Goal: Feedback & Contribution: Submit feedback/report problem

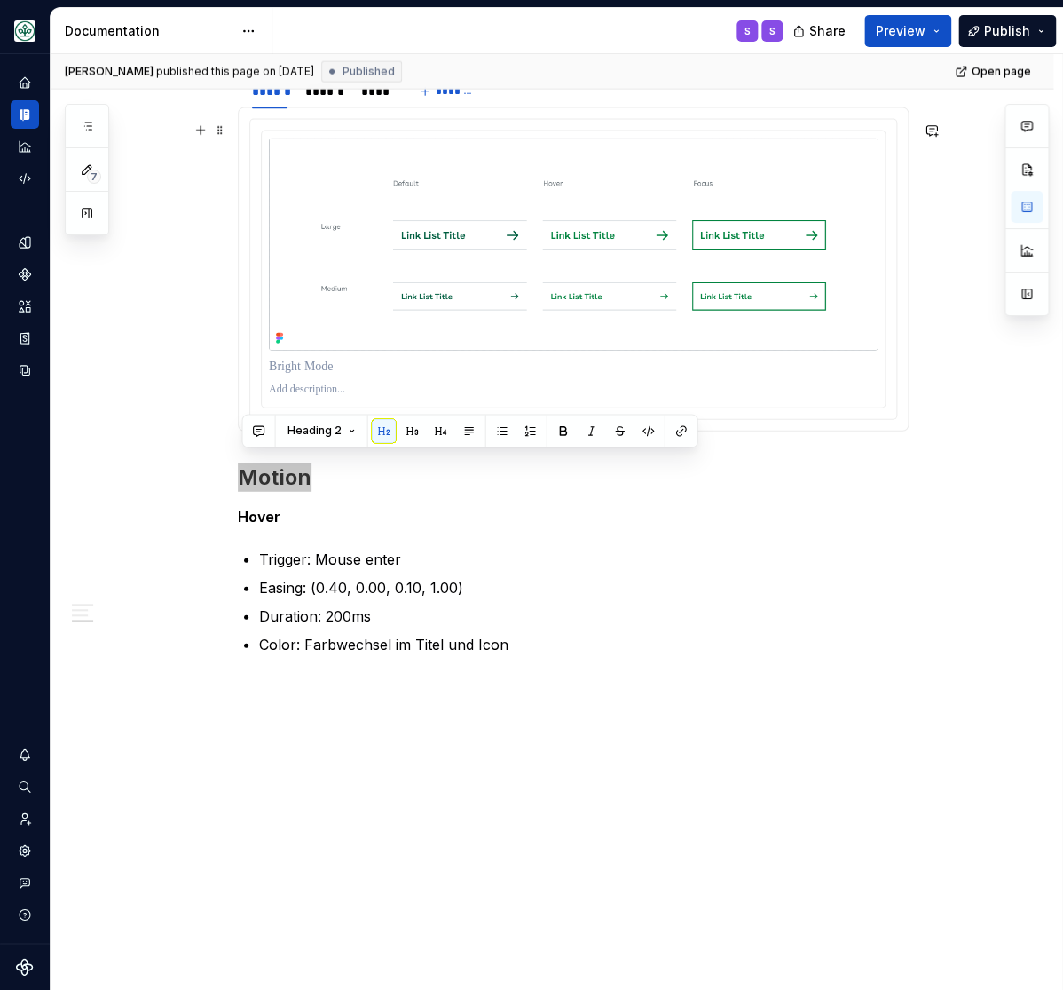
scroll to position [1274, 0]
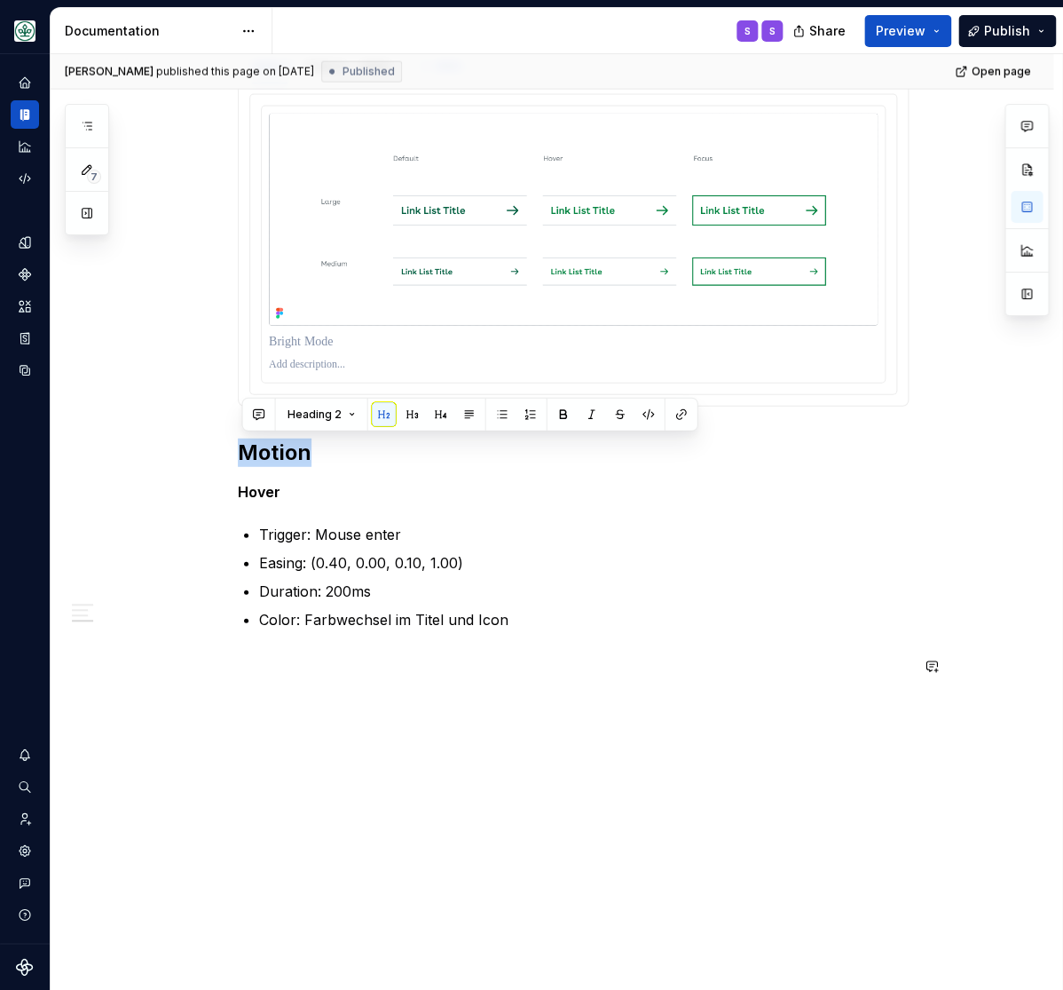
click at [626, 747] on div "**********" at bounding box center [552, 26] width 1003 height 1930
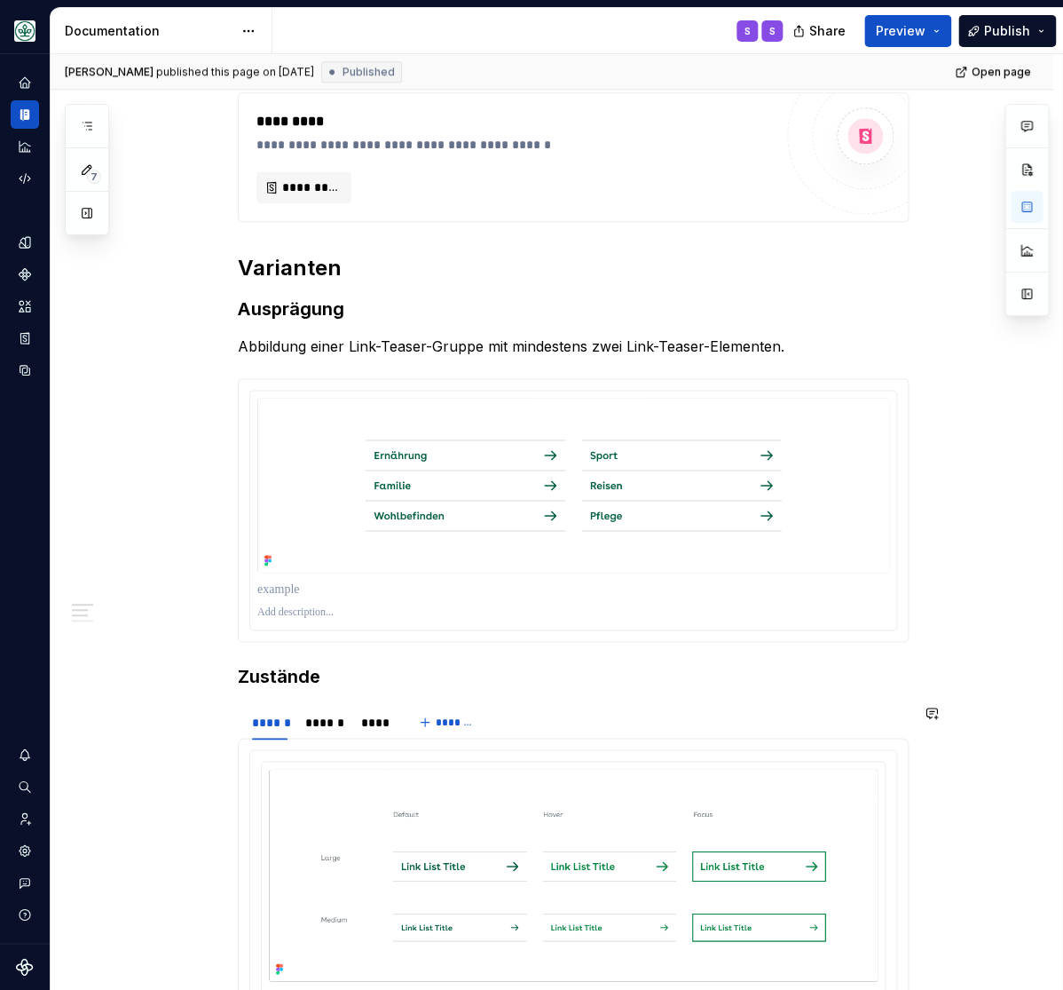
scroll to position [321, 0]
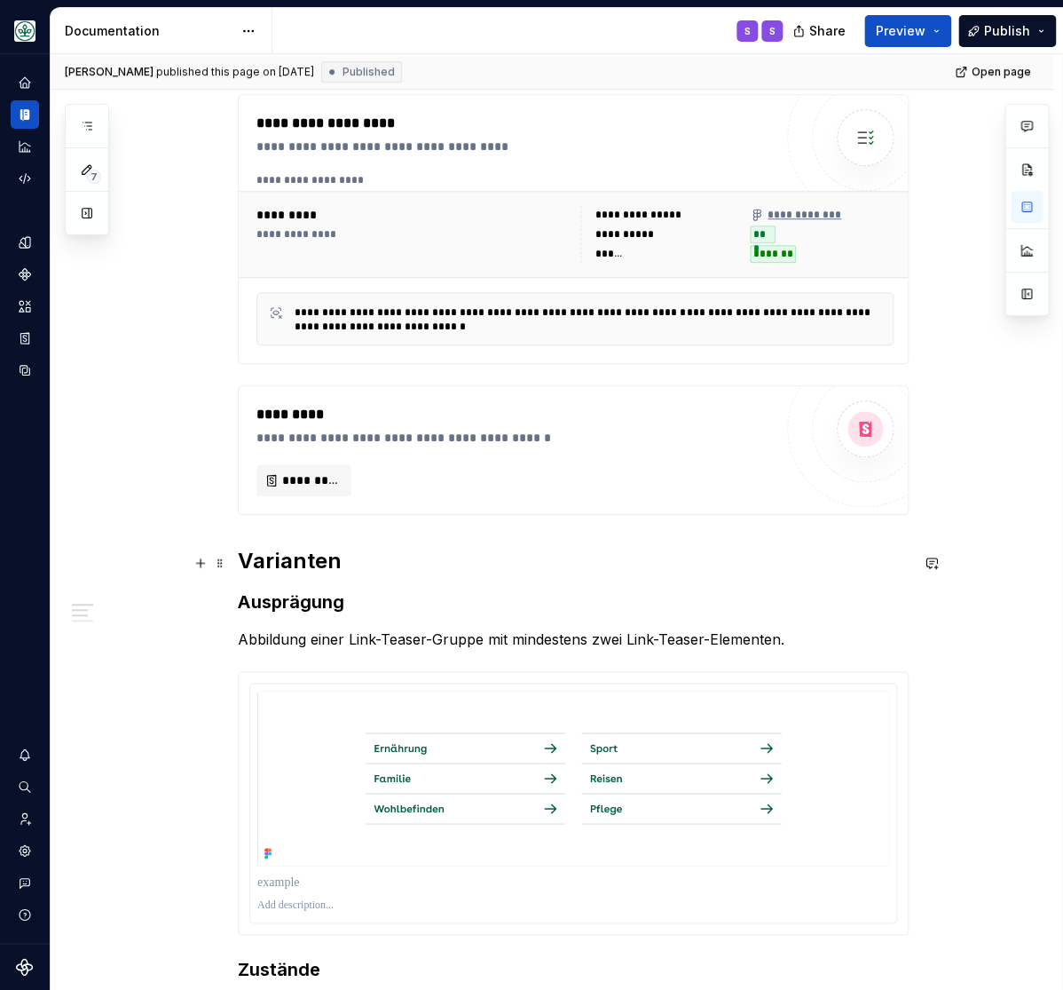
click at [297, 566] on h2 "Varianten" at bounding box center [573, 561] width 671 height 28
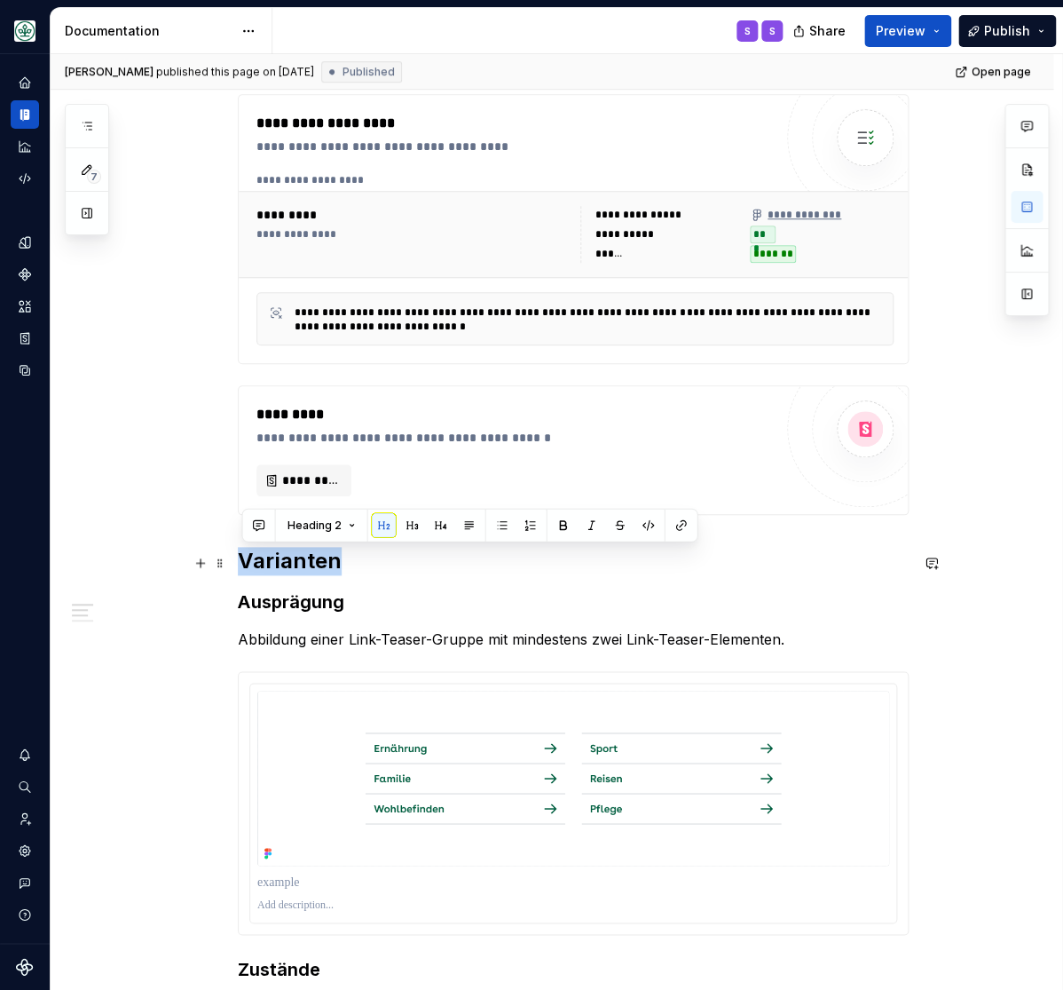
click at [297, 566] on h2 "Varianten" at bounding box center [573, 561] width 671 height 28
click at [145, 545] on div "**********" at bounding box center [552, 974] width 1003 height 1930
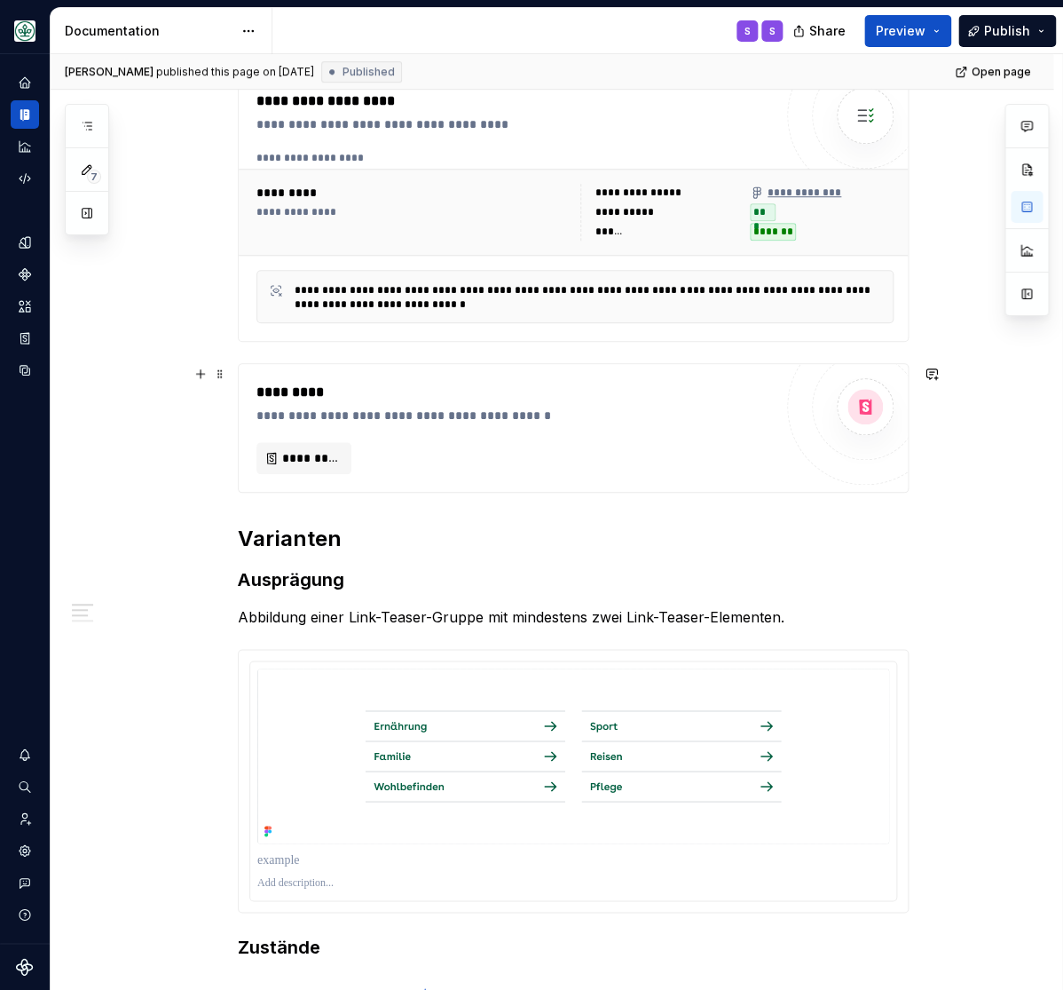
scroll to position [395, 0]
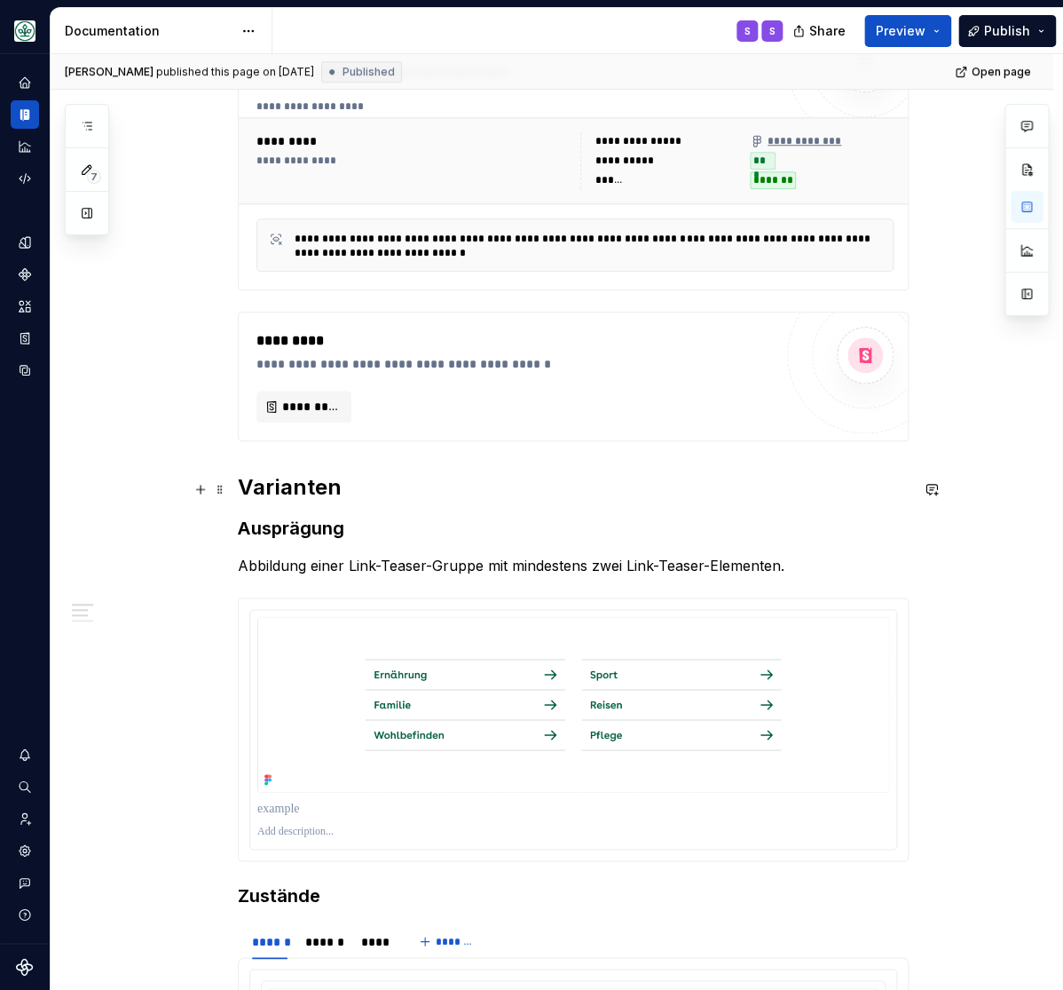
click at [289, 496] on h2 "Varianten" at bounding box center [573, 487] width 671 height 28
click at [283, 538] on strong "Ausprägung" at bounding box center [291, 528] width 107 height 21
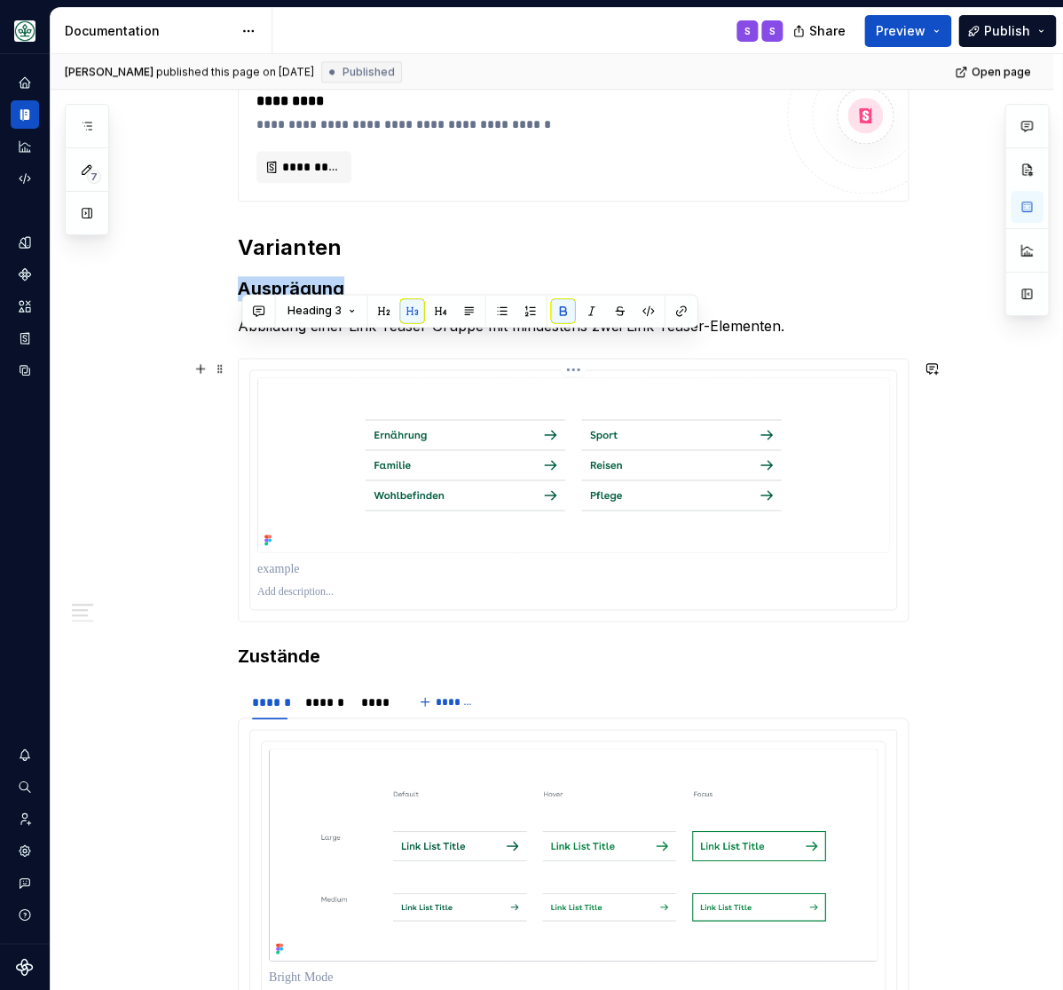
scroll to position [688, 0]
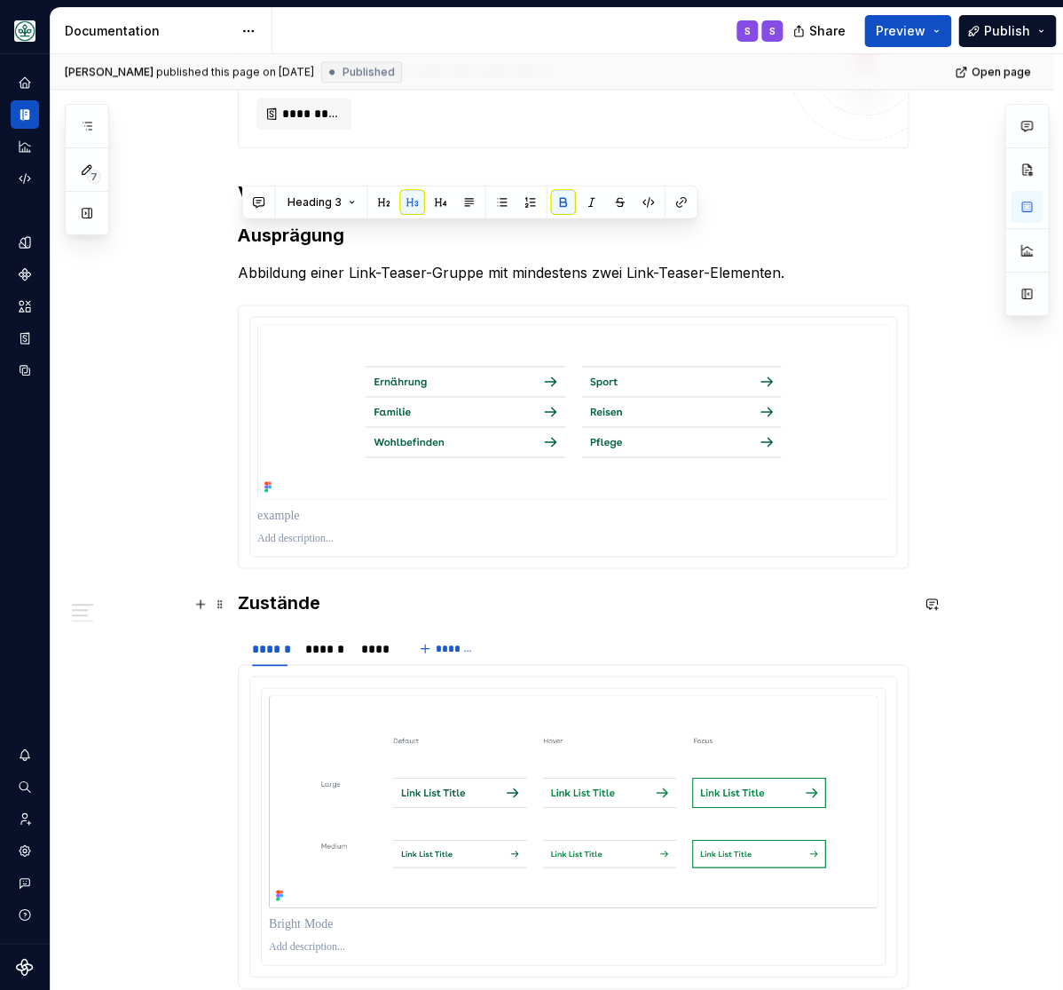
click at [279, 609] on h3 "Zustände" at bounding box center [573, 601] width 671 height 25
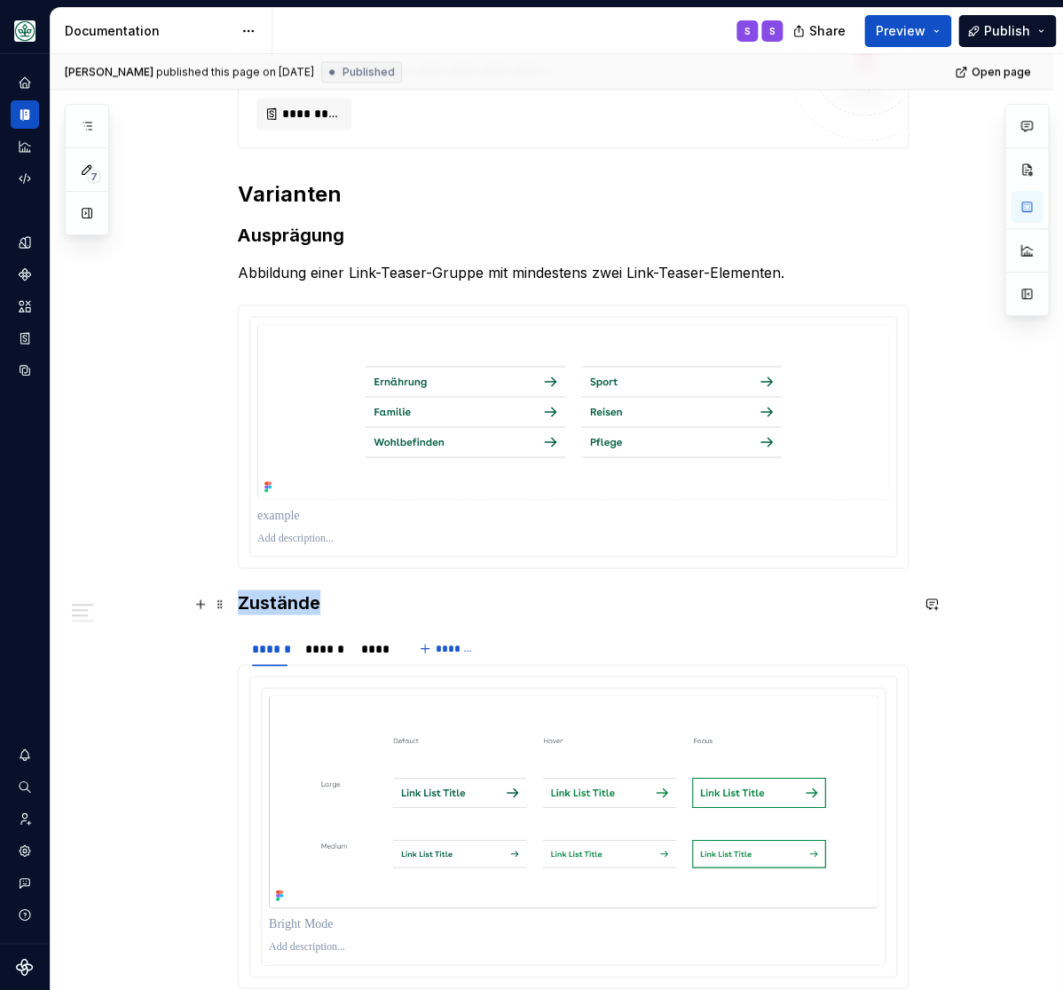
click at [278, 609] on h3 "Zustände" at bounding box center [573, 601] width 671 height 25
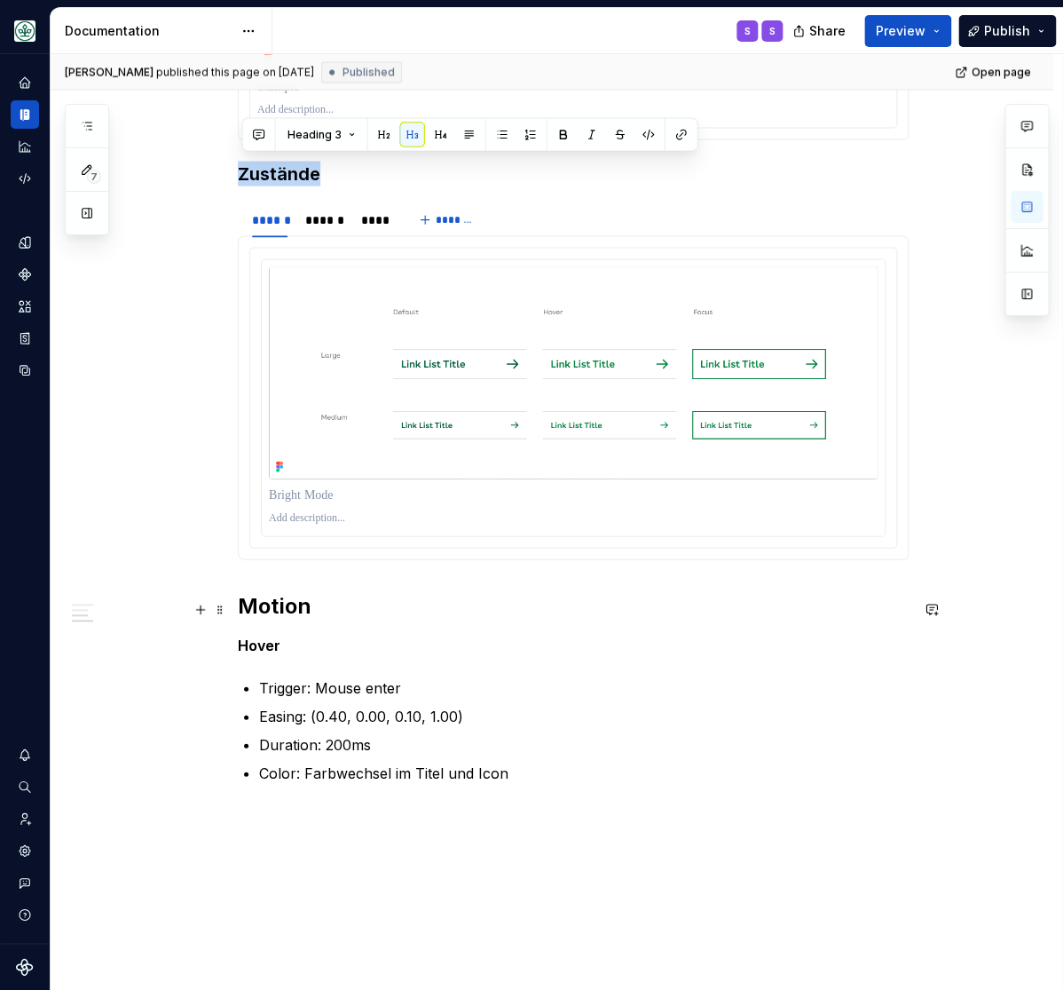
scroll to position [1127, 0]
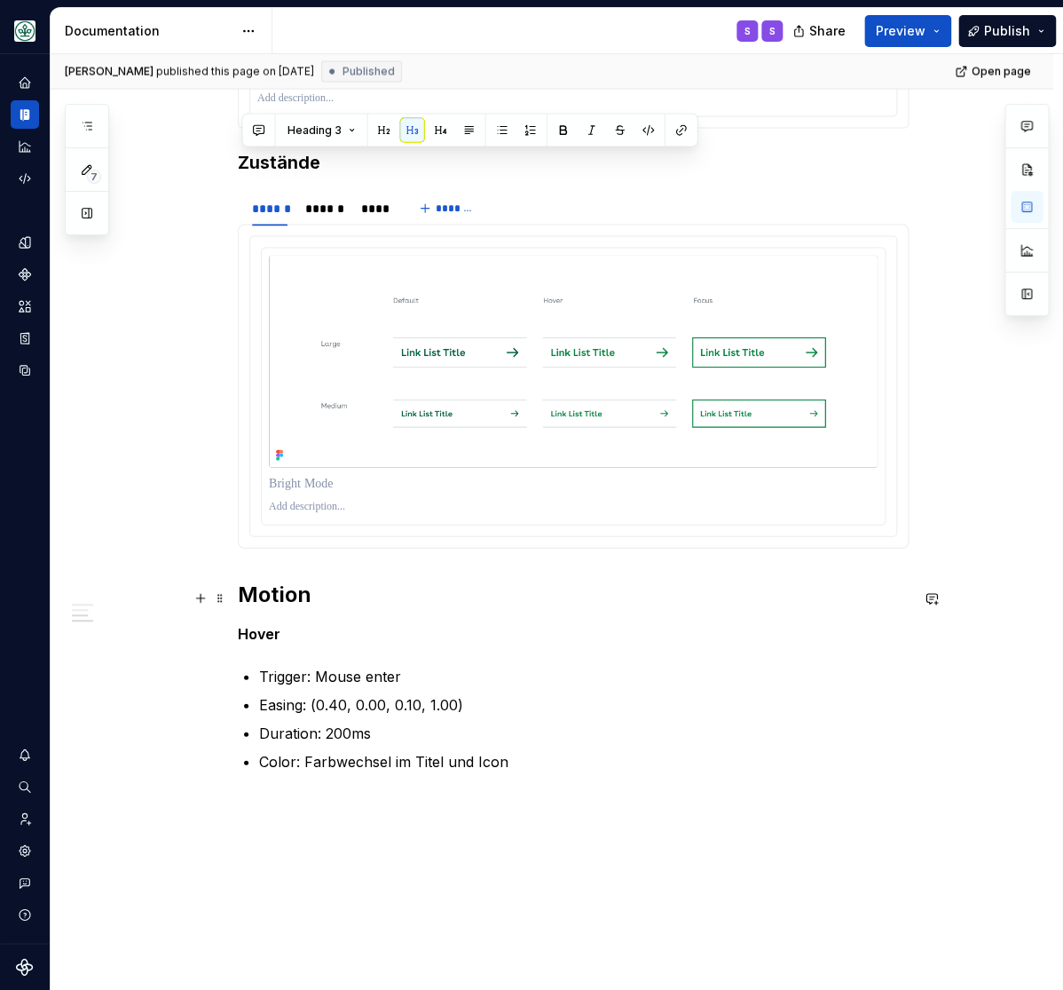
click at [260, 595] on h2 "Motion" at bounding box center [573, 595] width 671 height 28
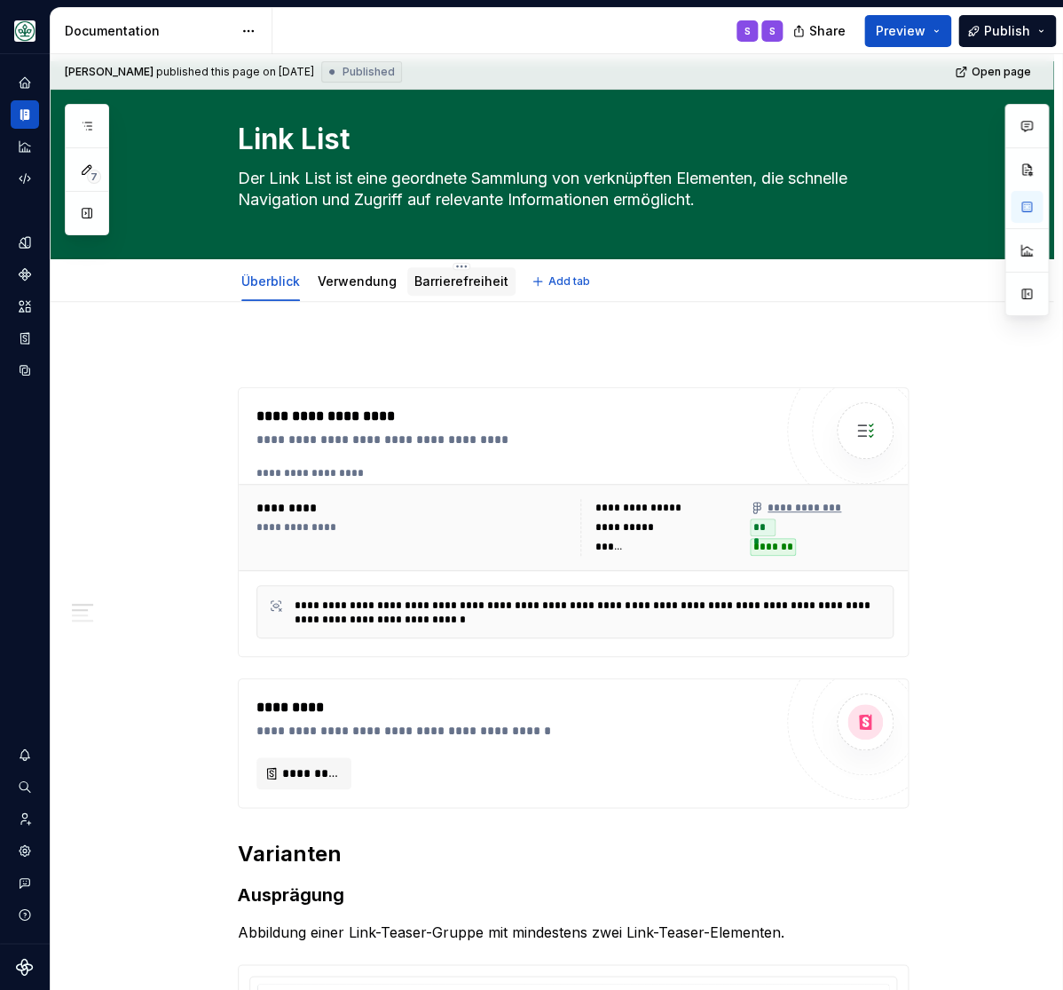
scroll to position [0, 0]
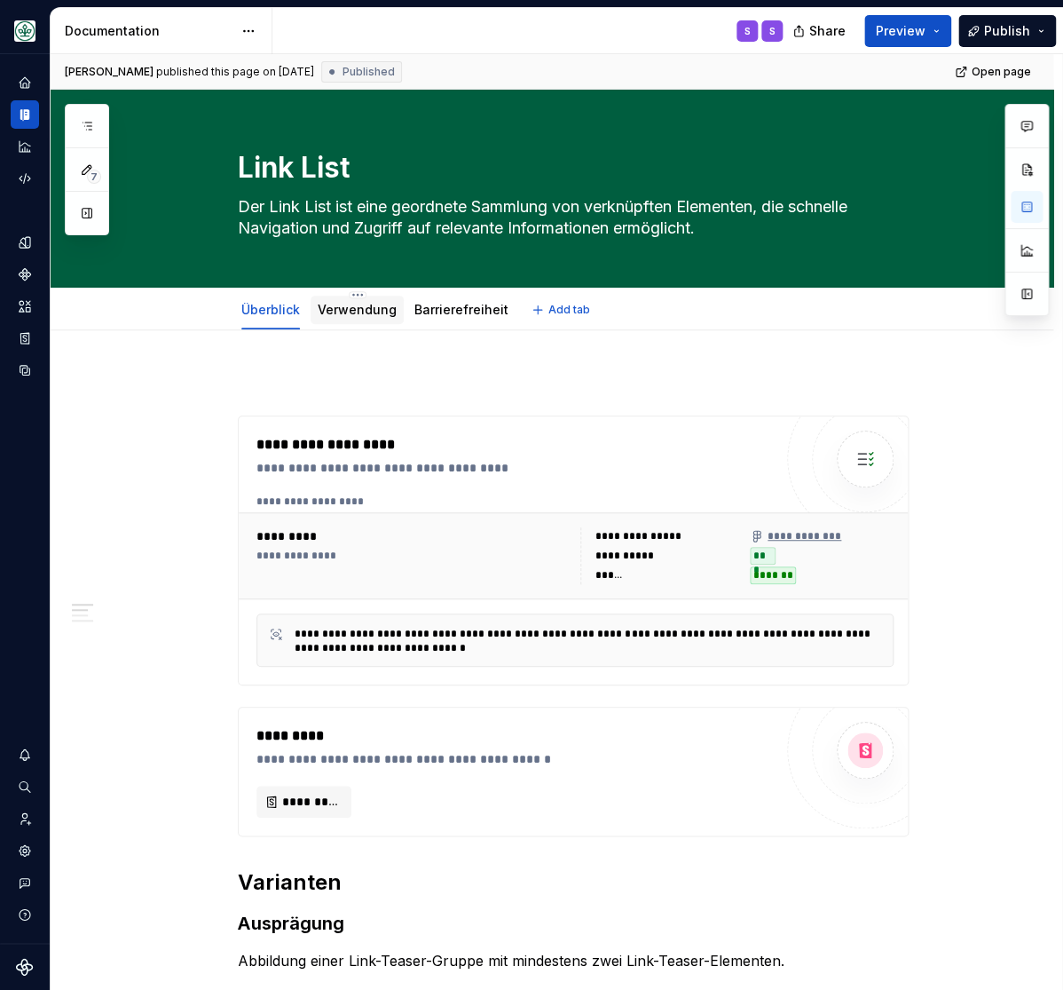
click at [372, 307] on link "Verwendung" at bounding box center [357, 309] width 79 height 15
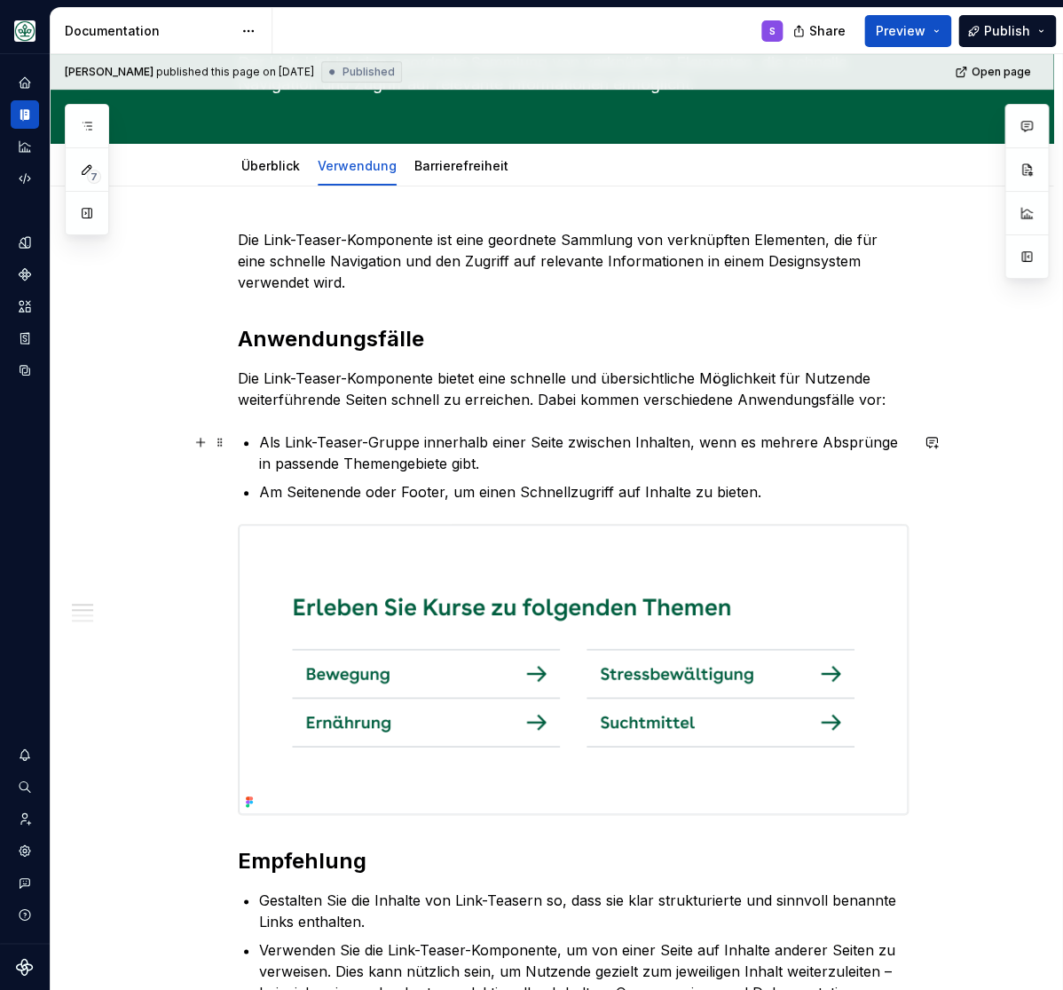
scroll to position [219, 0]
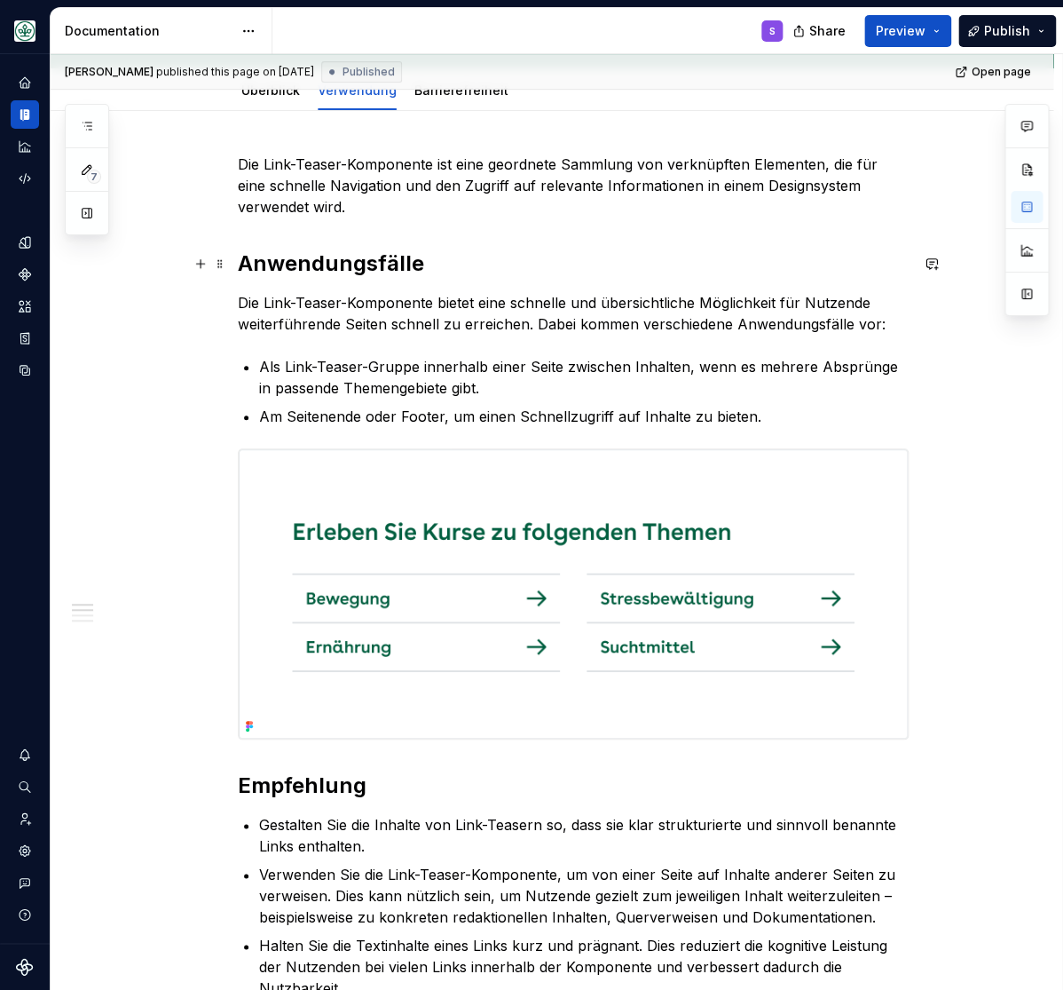
click at [372, 266] on h2 "Anwendungsfälle" at bounding box center [573, 263] width 671 height 28
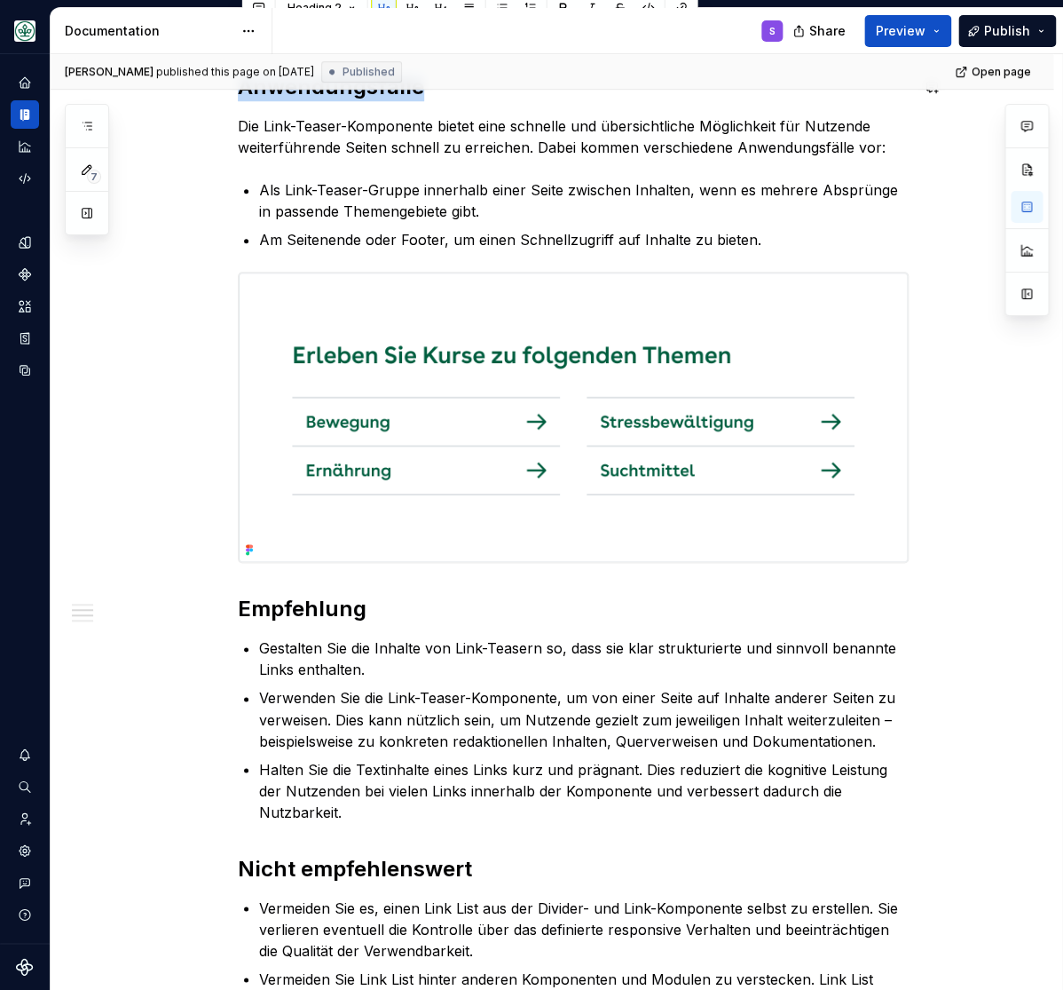
scroll to position [512, 0]
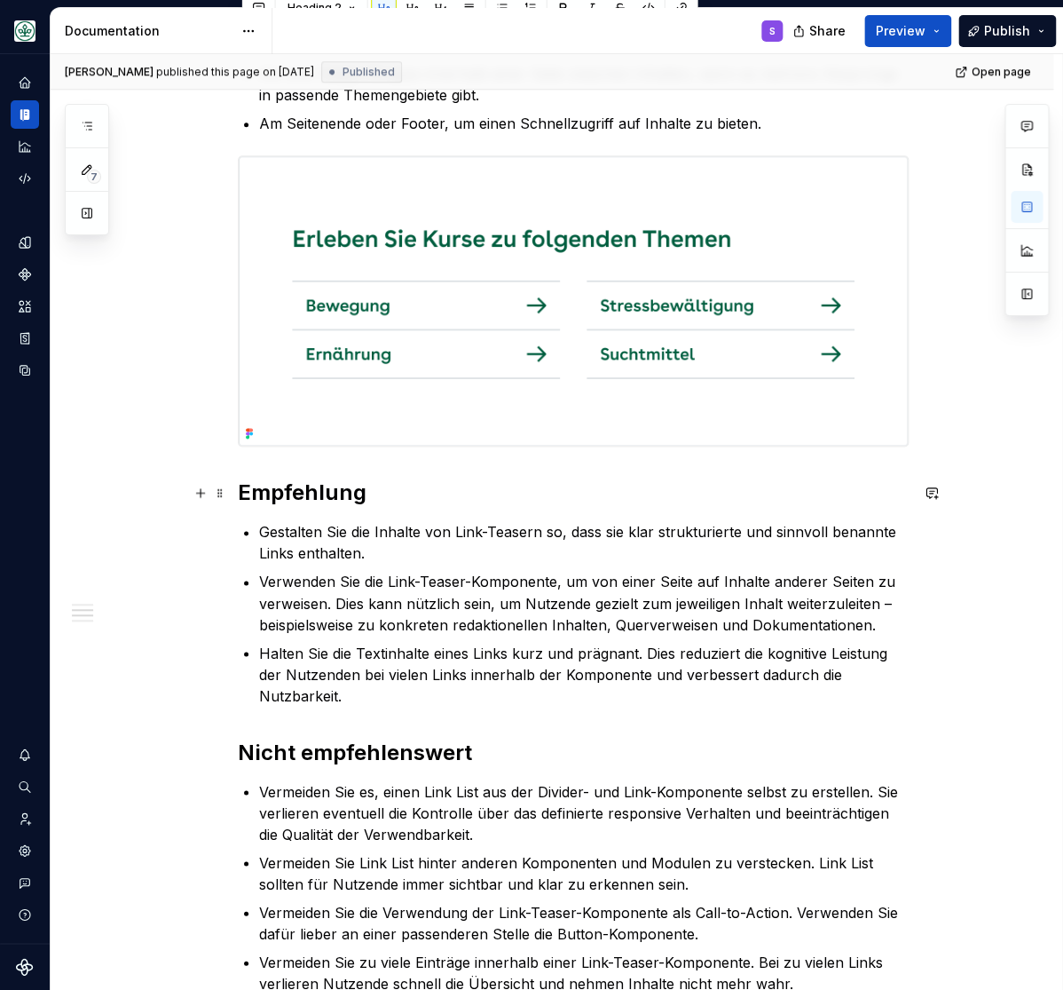
click at [333, 495] on h2 "Empfehlung" at bounding box center [573, 492] width 671 height 28
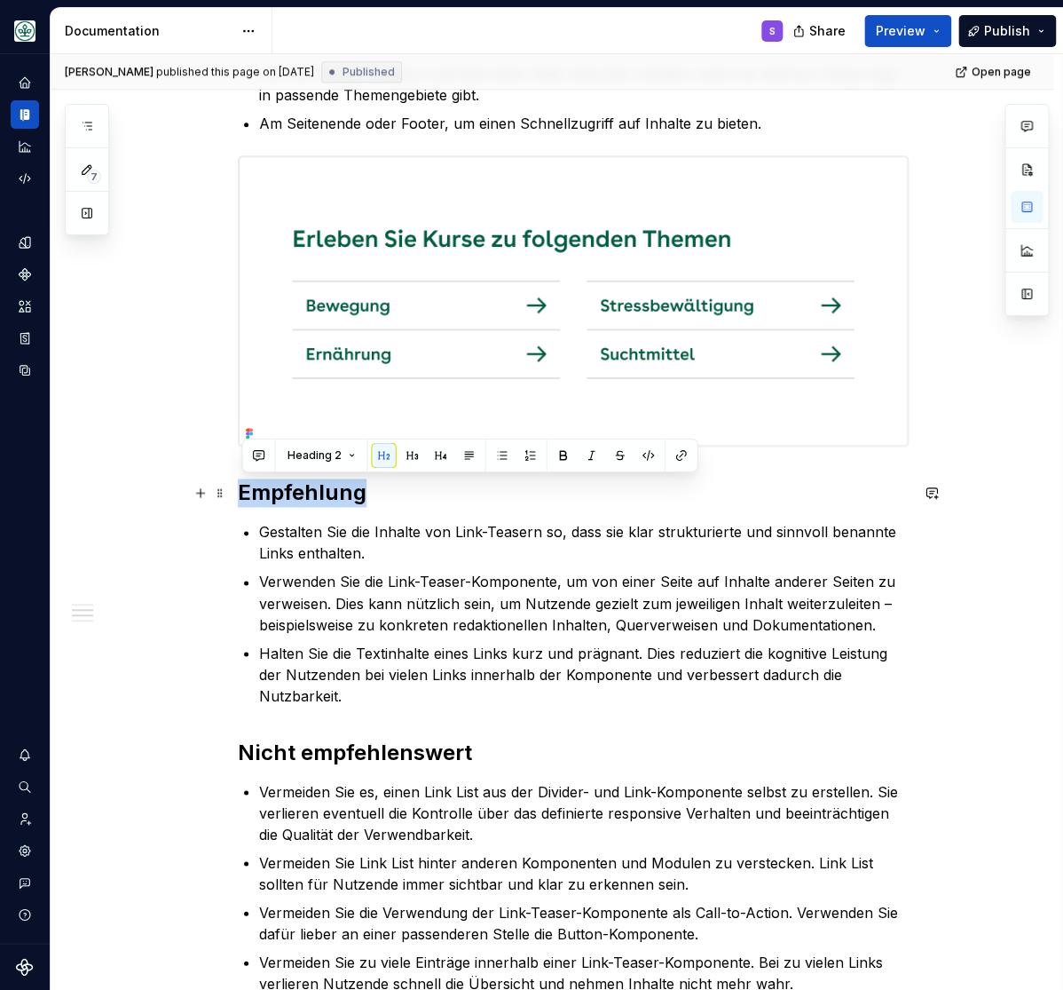
click at [333, 495] on h2 "Empfehlung" at bounding box center [573, 492] width 671 height 28
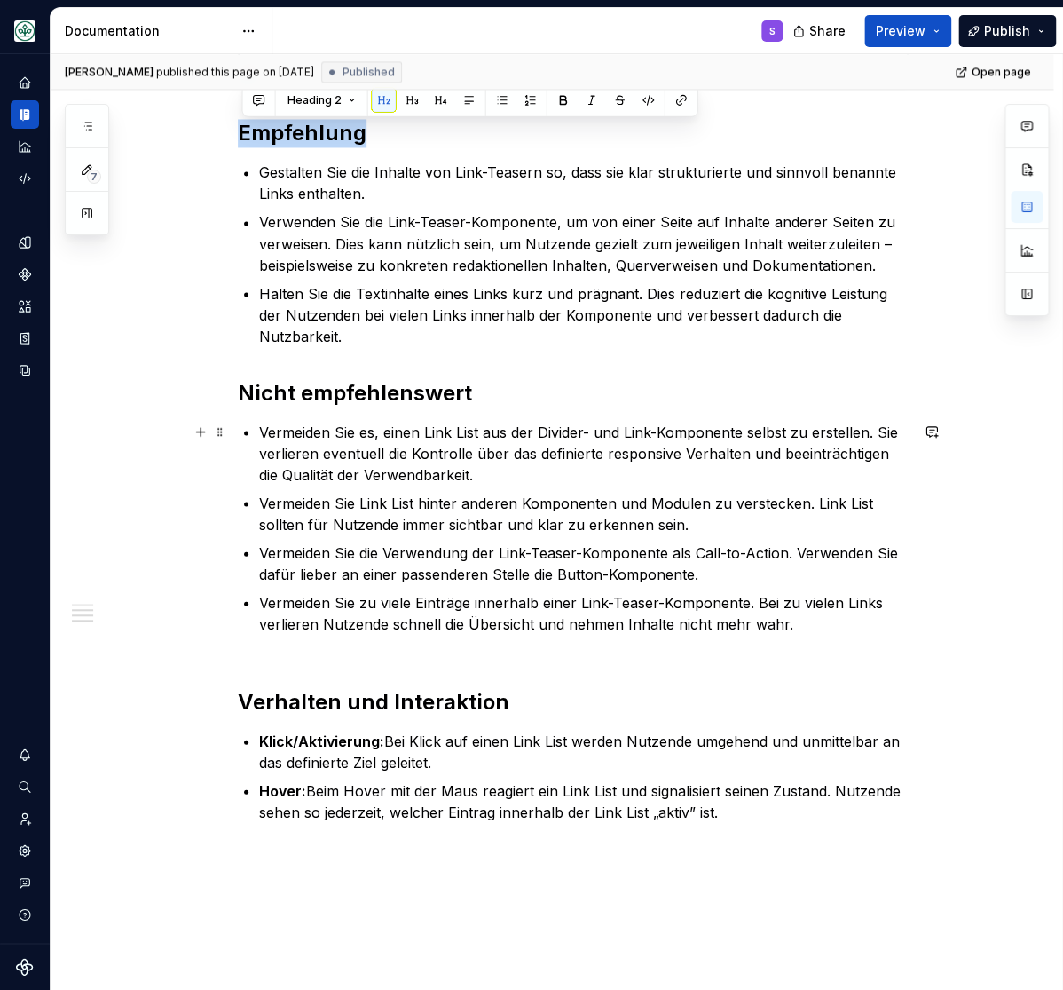
scroll to position [879, 0]
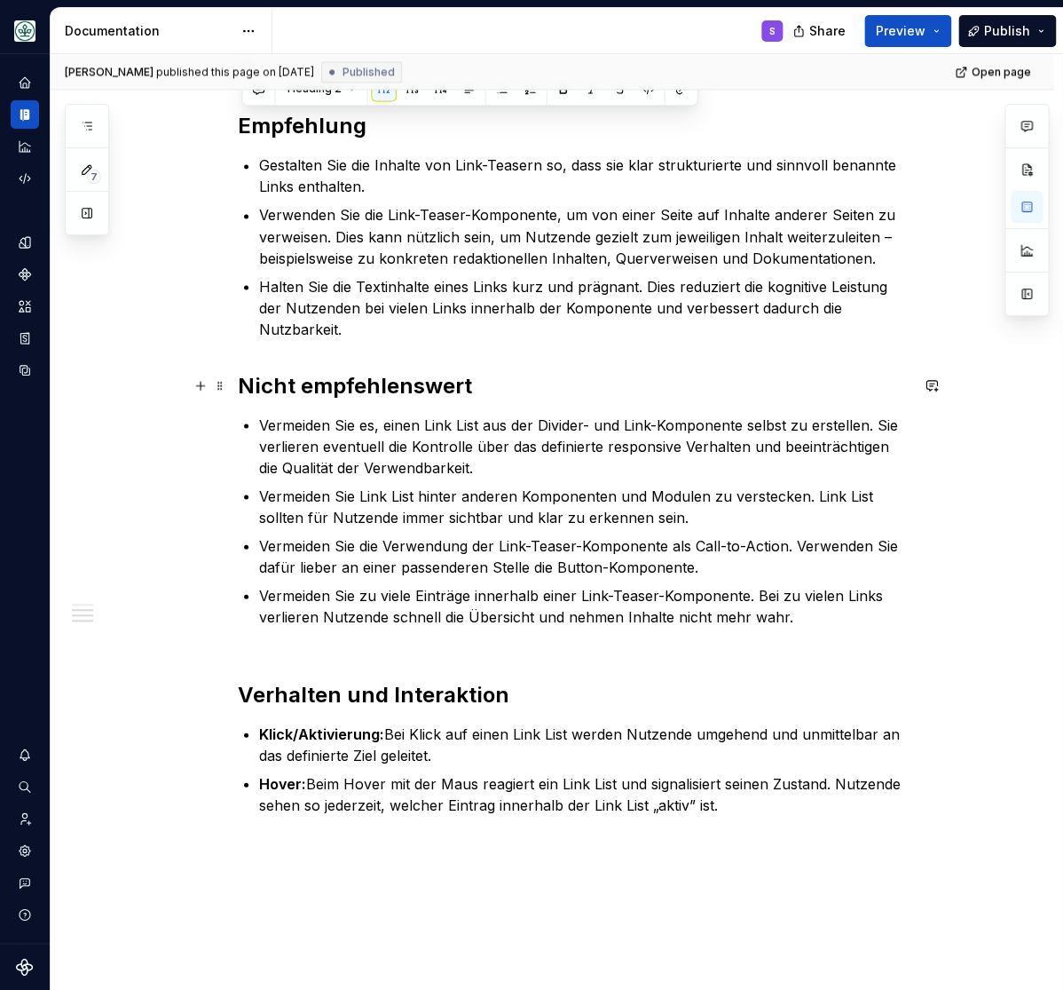
click at [331, 385] on h2 "Nicht empfehlenswert" at bounding box center [573, 385] width 671 height 28
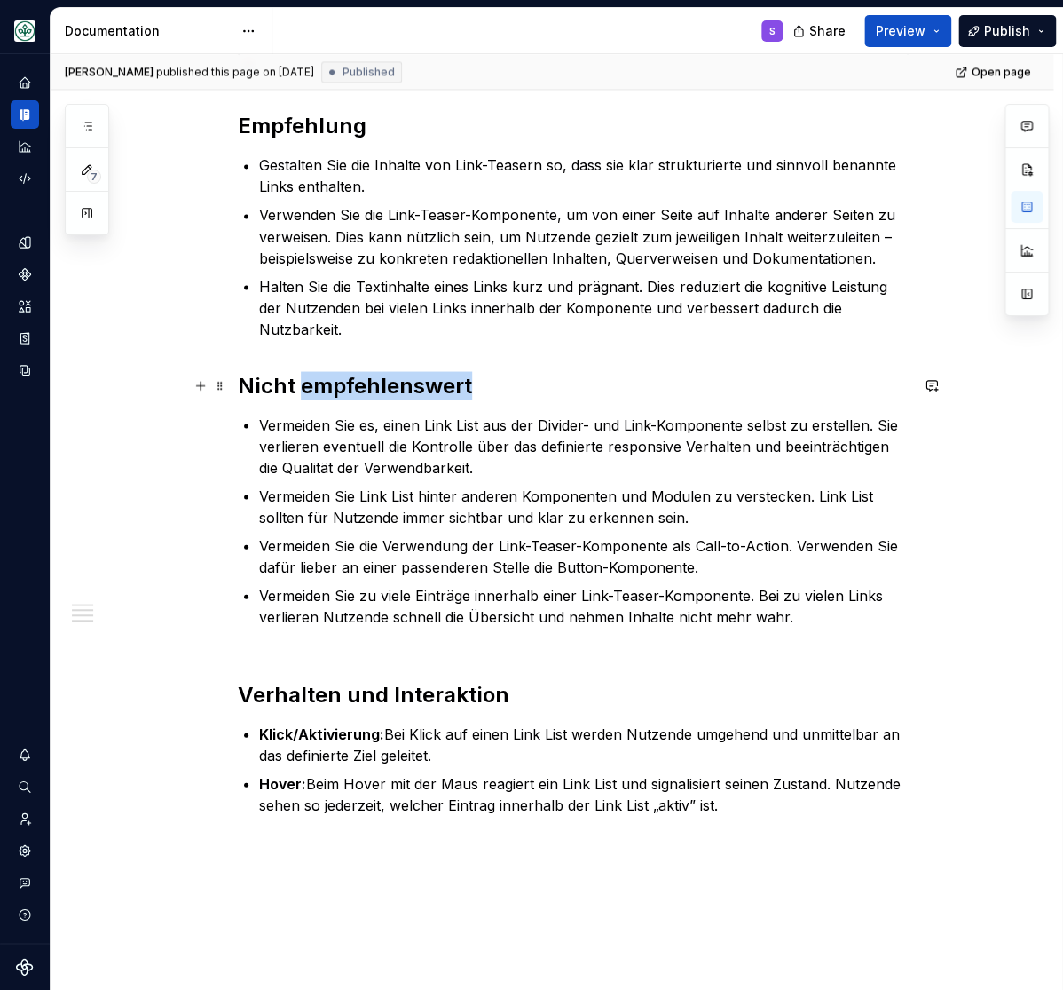
click at [331, 385] on h2 "Nicht empfehlenswert" at bounding box center [573, 385] width 671 height 28
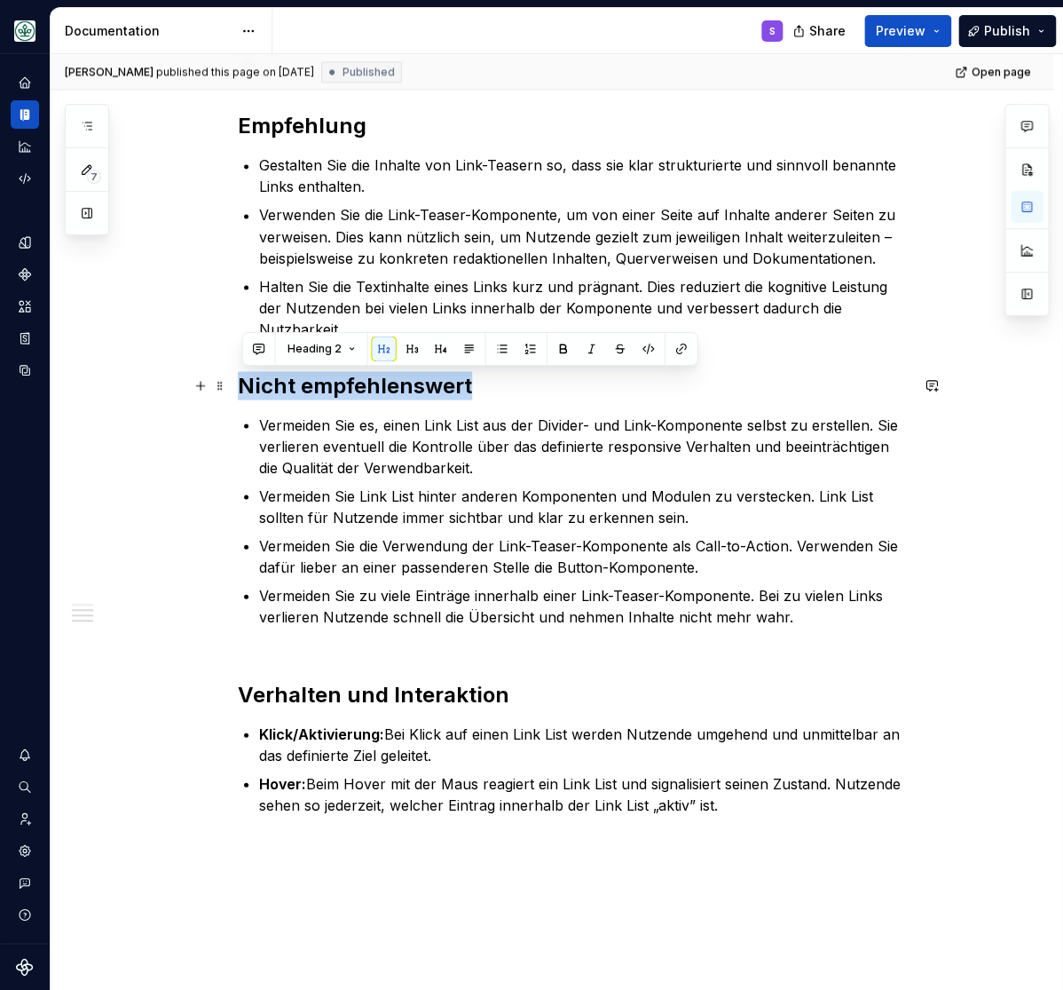
click at [331, 384] on h2 "Nicht empfehlenswert" at bounding box center [573, 385] width 671 height 28
click at [405, 700] on h2 "Verhalten und Interaktion" at bounding box center [573, 694] width 671 height 28
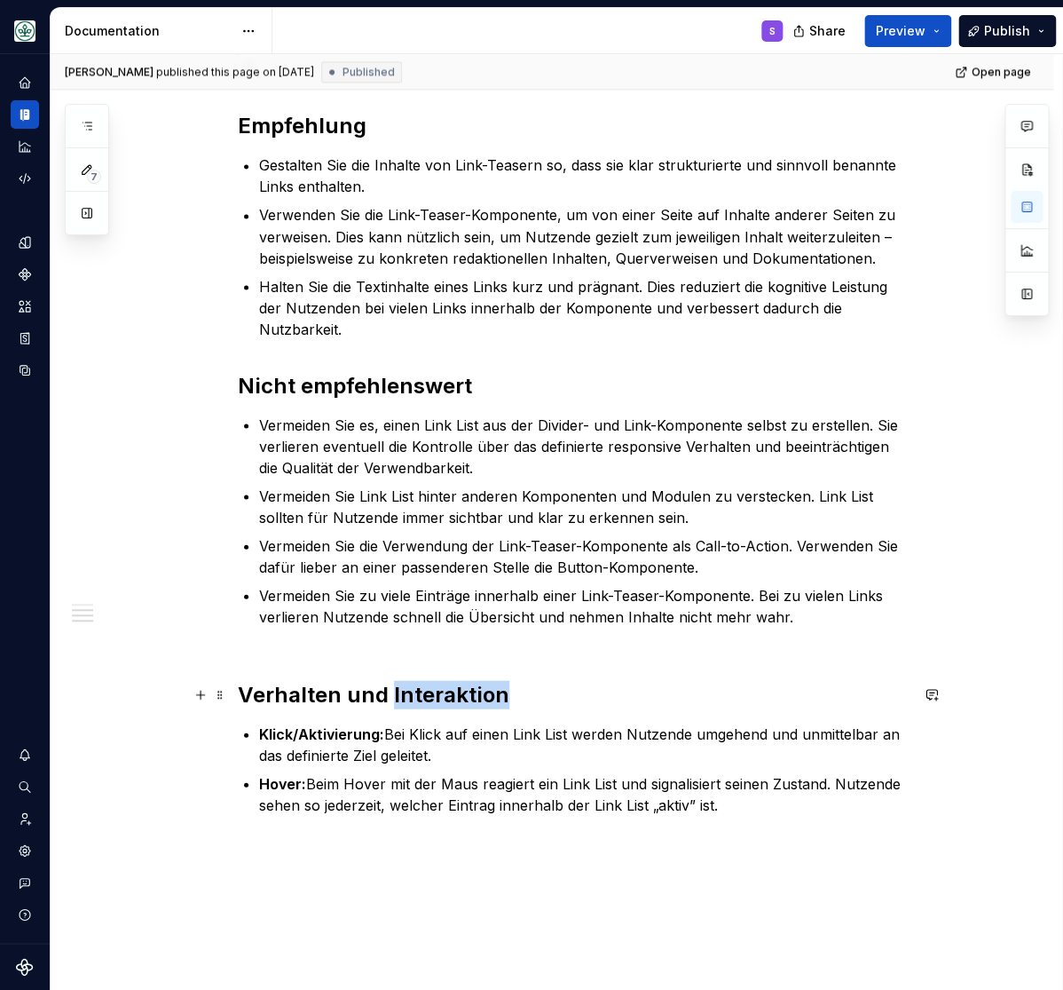
click at [405, 700] on h2 "Verhalten und Interaktion" at bounding box center [573, 694] width 671 height 28
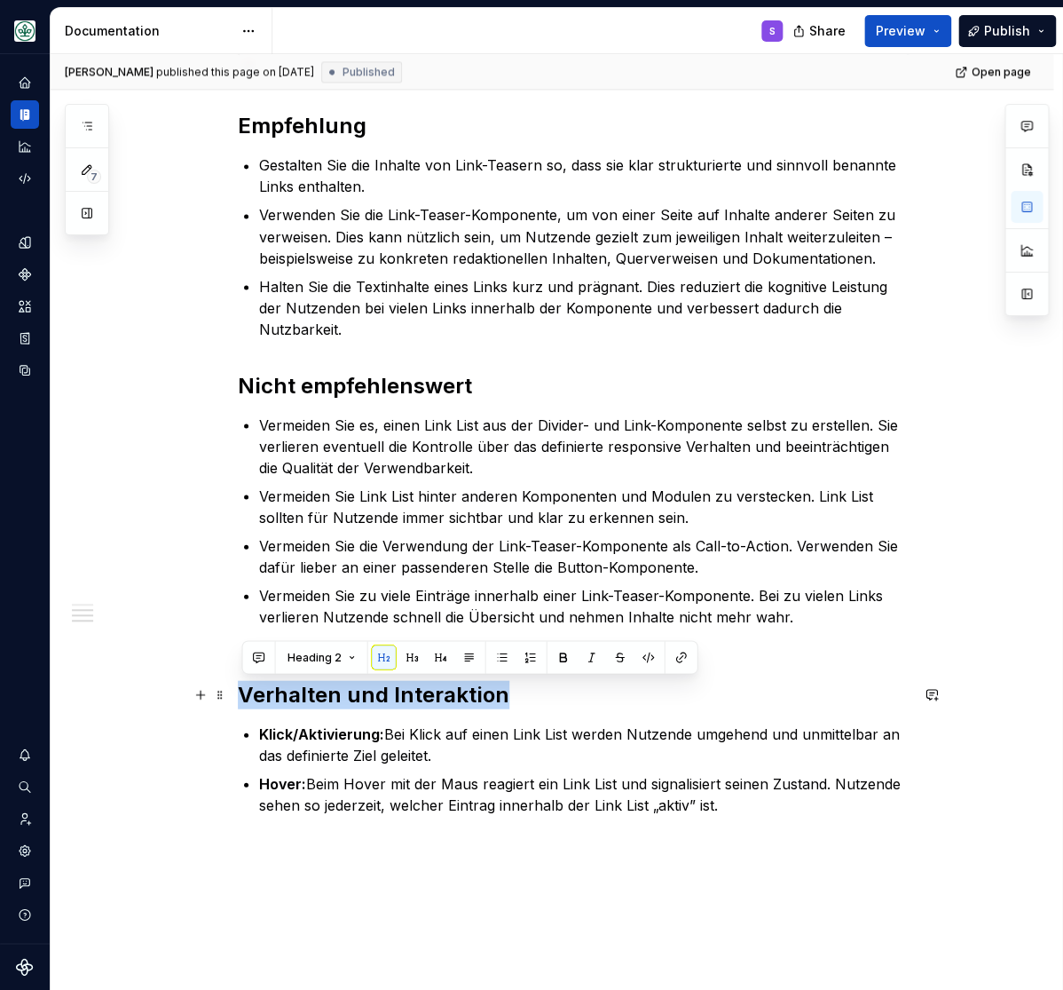
click at [404, 699] on h2 "Verhalten und Interaktion" at bounding box center [573, 694] width 671 height 28
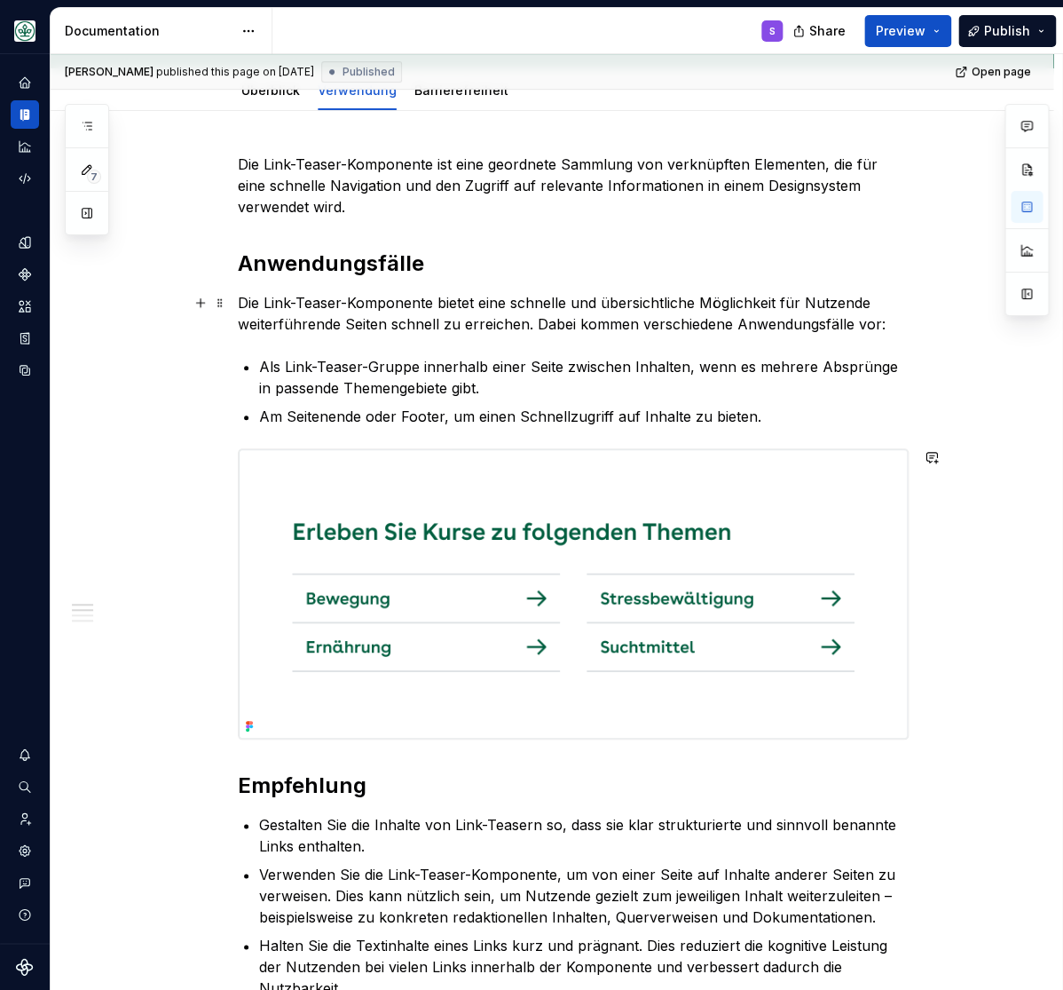
scroll to position [0, 0]
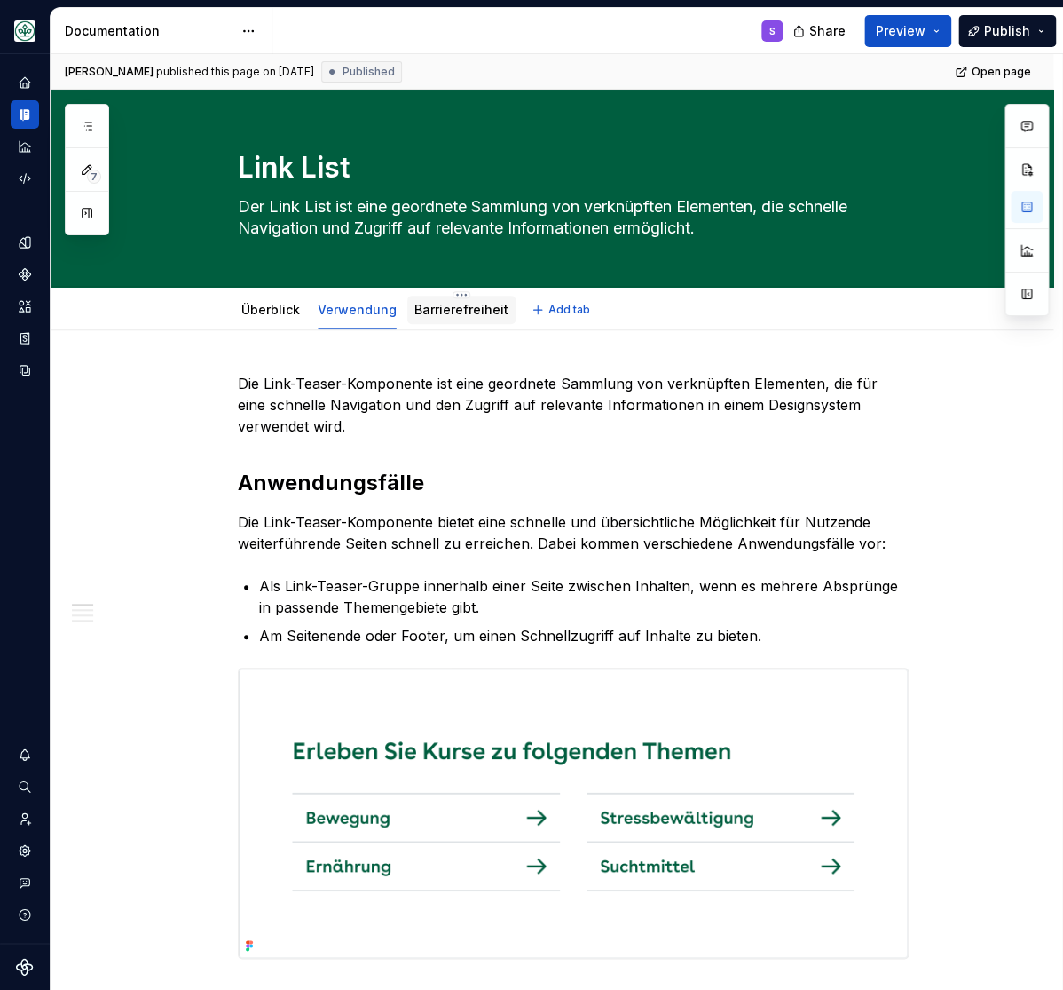
click at [469, 315] on link "Barrierefreiheit" at bounding box center [462, 309] width 94 height 15
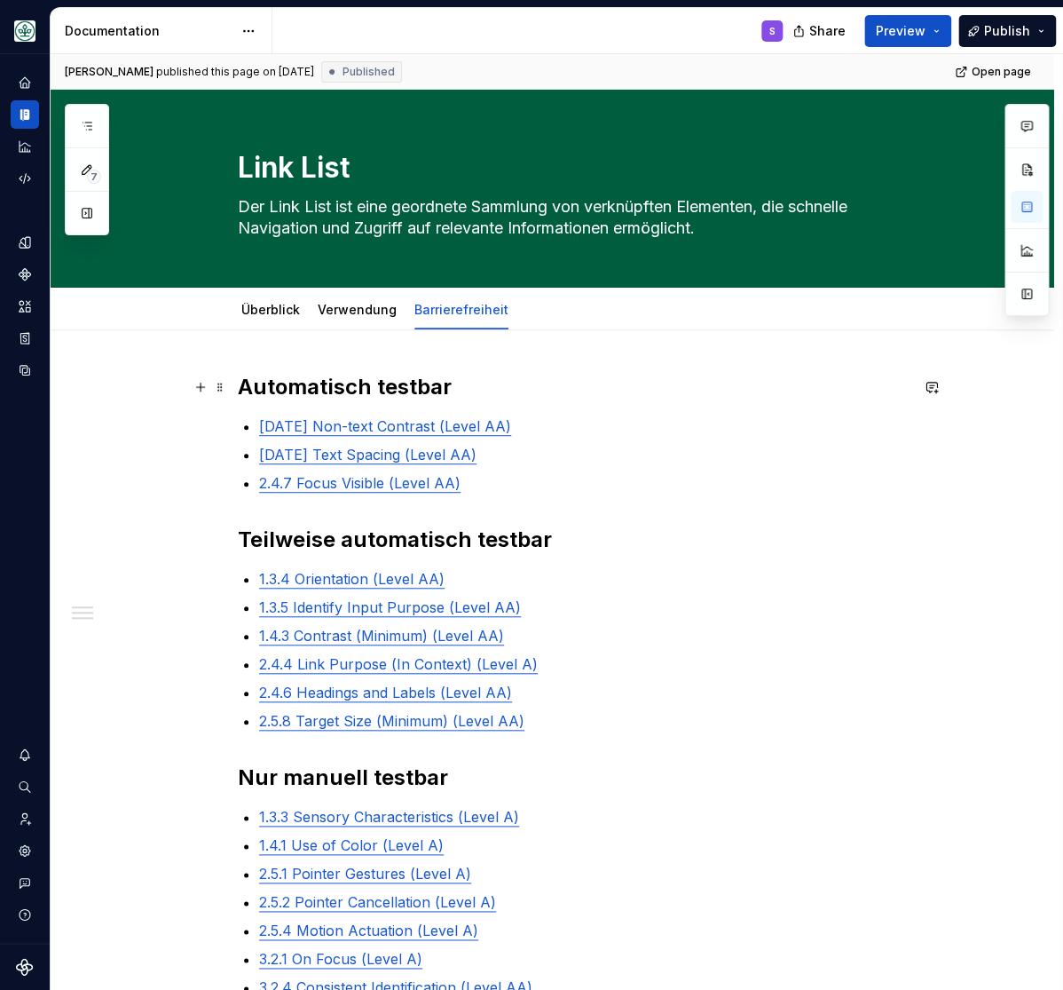
click at [320, 391] on strong "Automatisch testbar" at bounding box center [345, 387] width 214 height 26
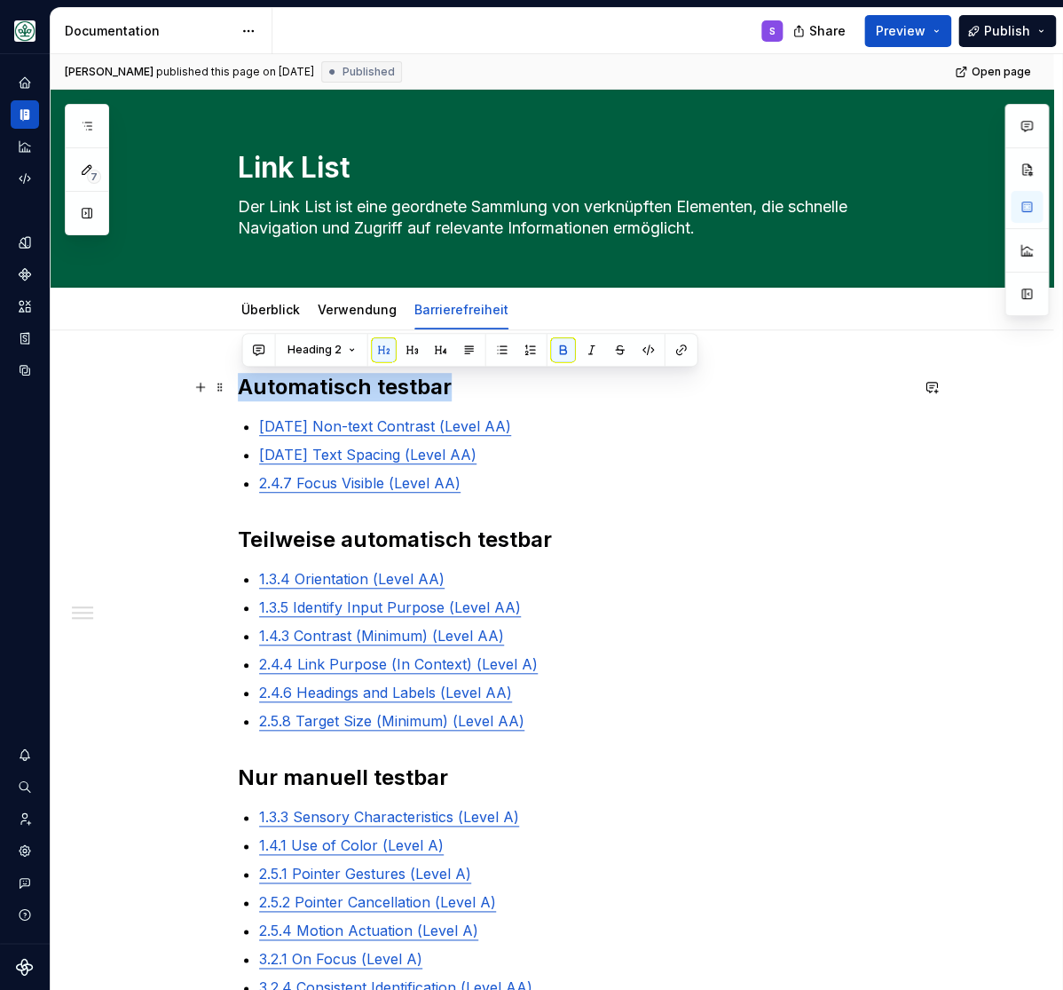
click at [320, 391] on strong "Automatisch testbar" at bounding box center [345, 387] width 214 height 26
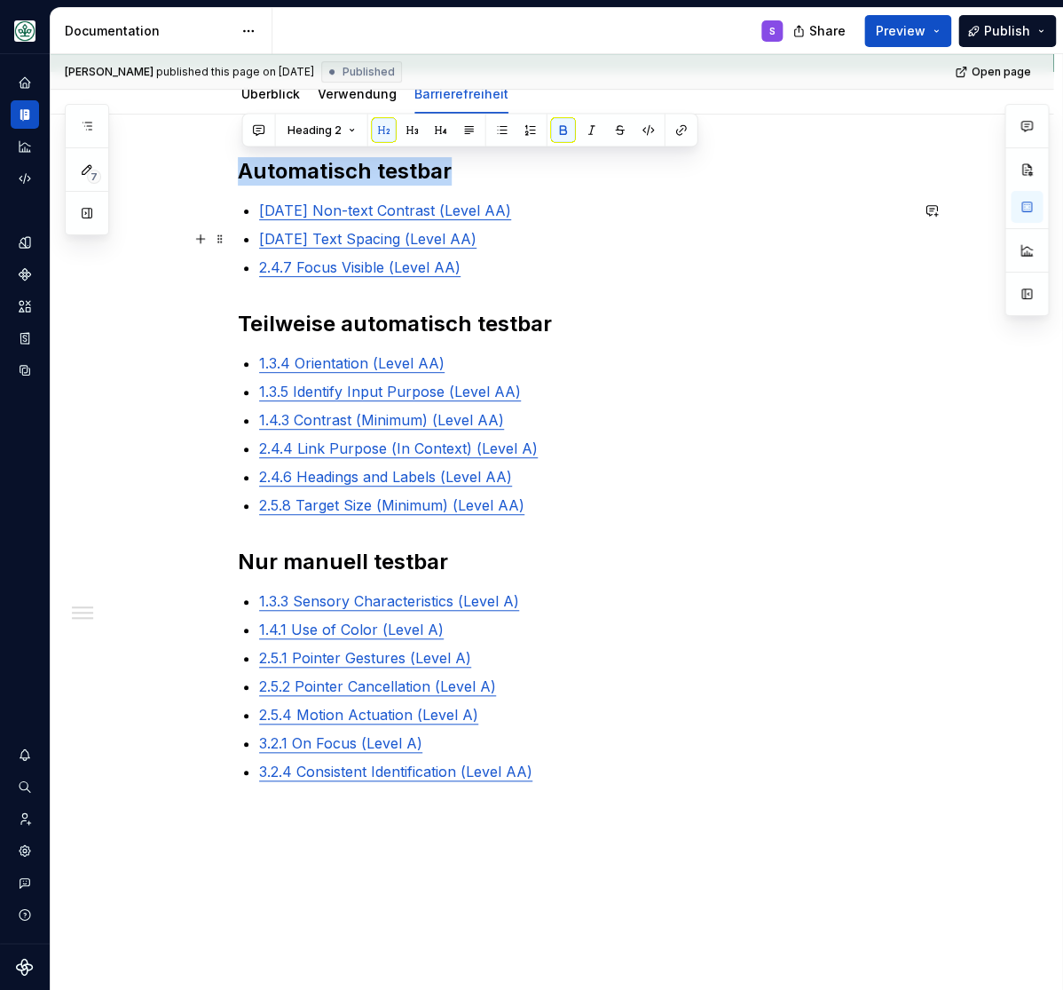
scroll to position [219, 0]
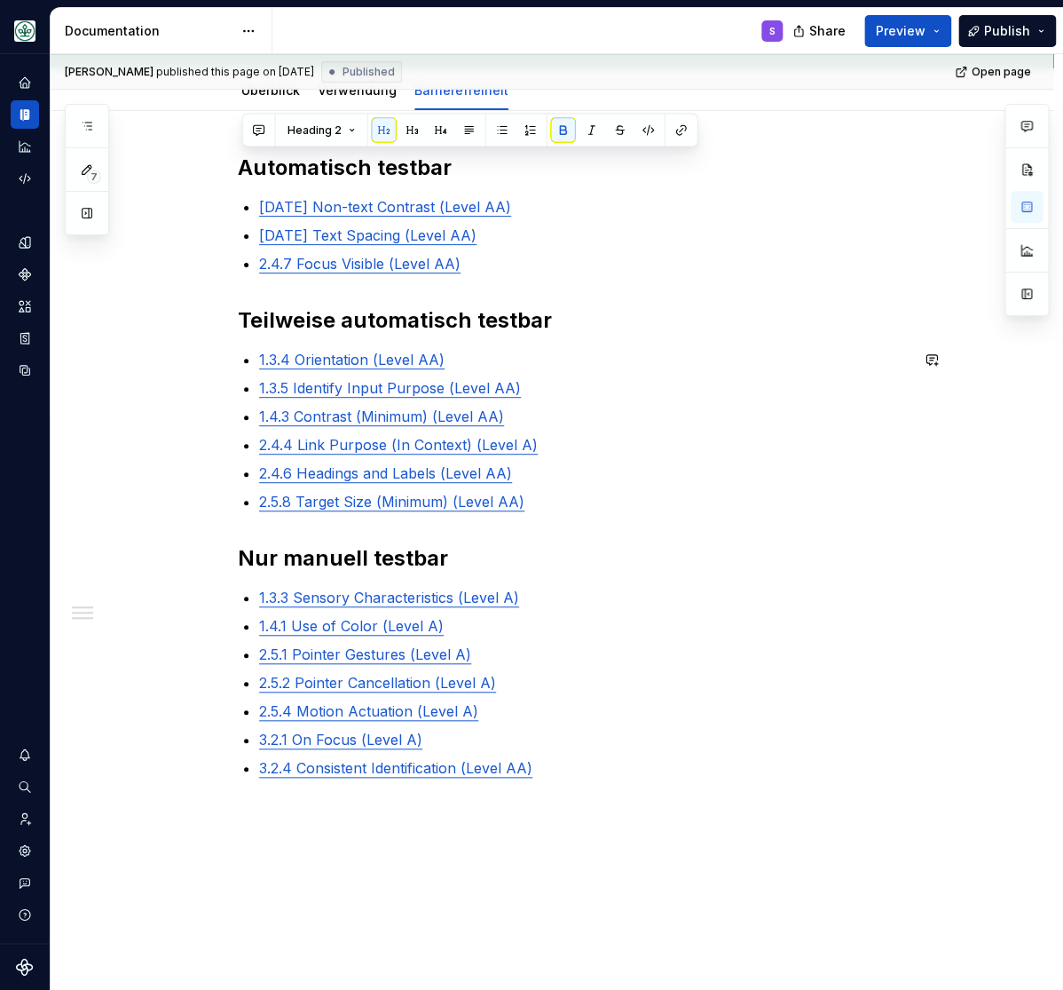
click at [313, 328] on strong "Teilweise automatisch testbar" at bounding box center [395, 320] width 314 height 26
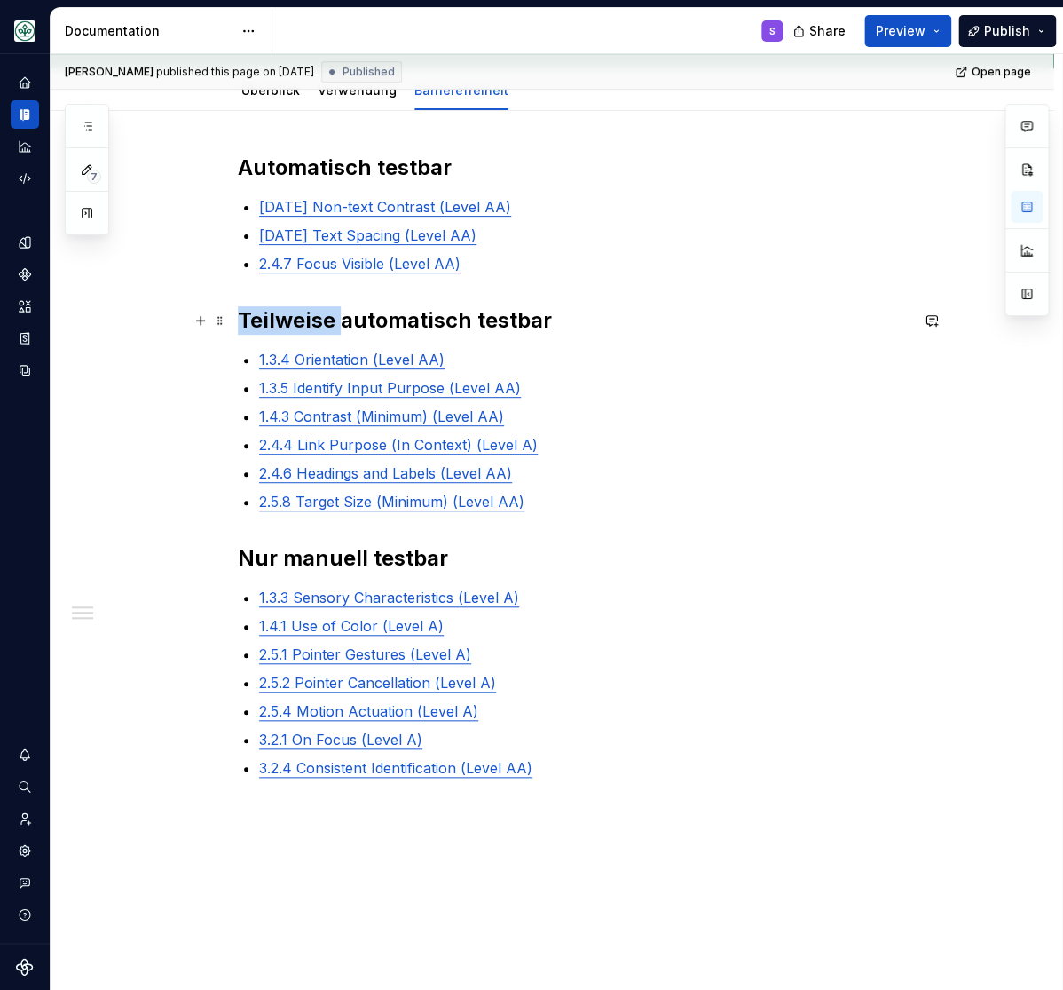
click at [313, 328] on strong "Teilweise automatisch testbar" at bounding box center [395, 320] width 314 height 26
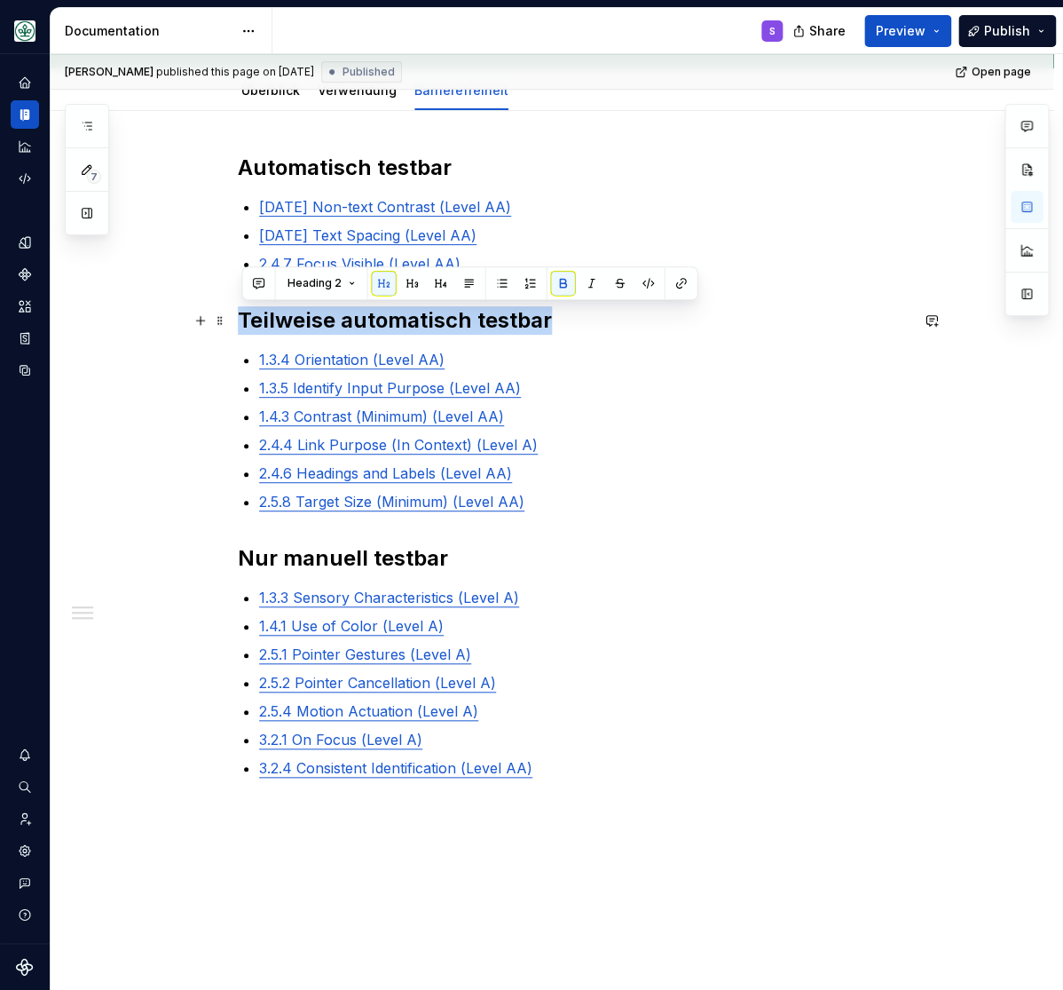
click at [313, 328] on strong "Teilweise automatisch testbar" at bounding box center [395, 320] width 314 height 26
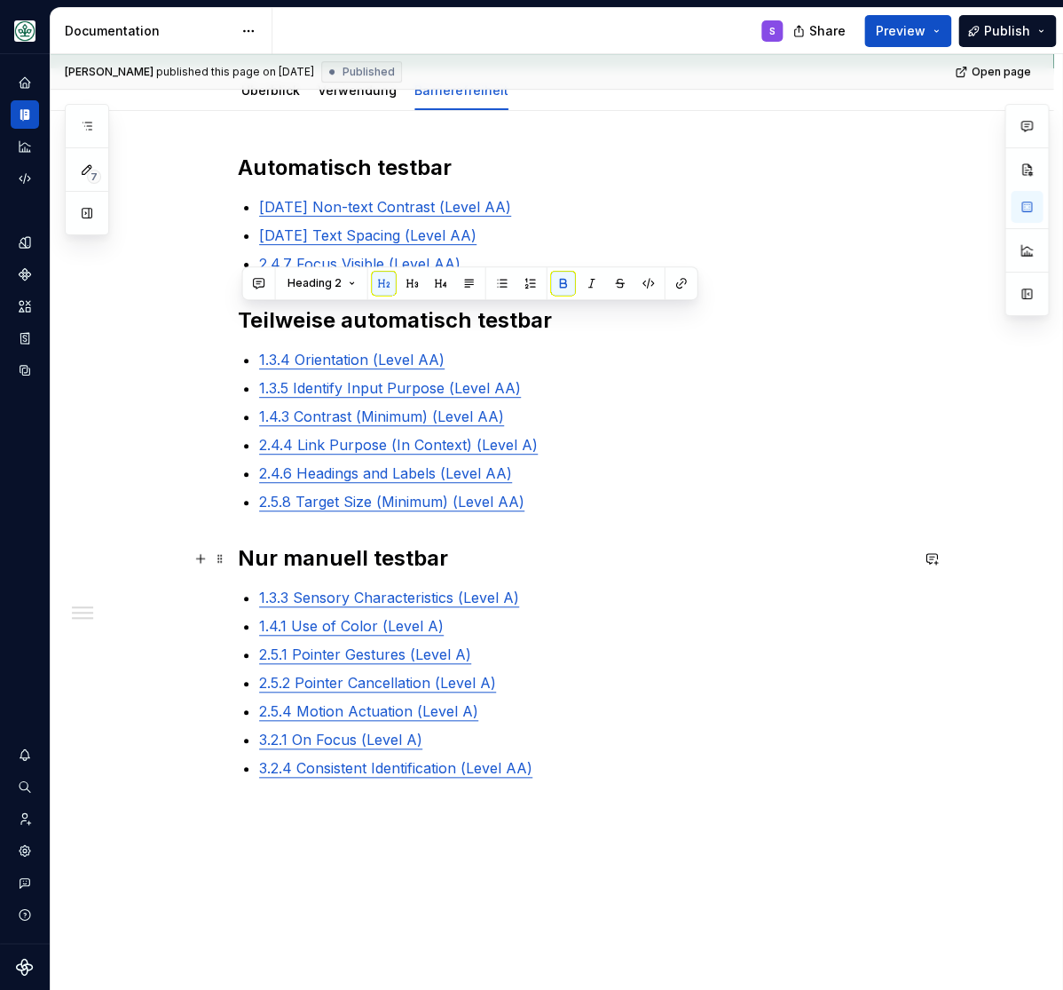
click at [318, 571] on strong "Nur manuell testbar" at bounding box center [343, 558] width 210 height 26
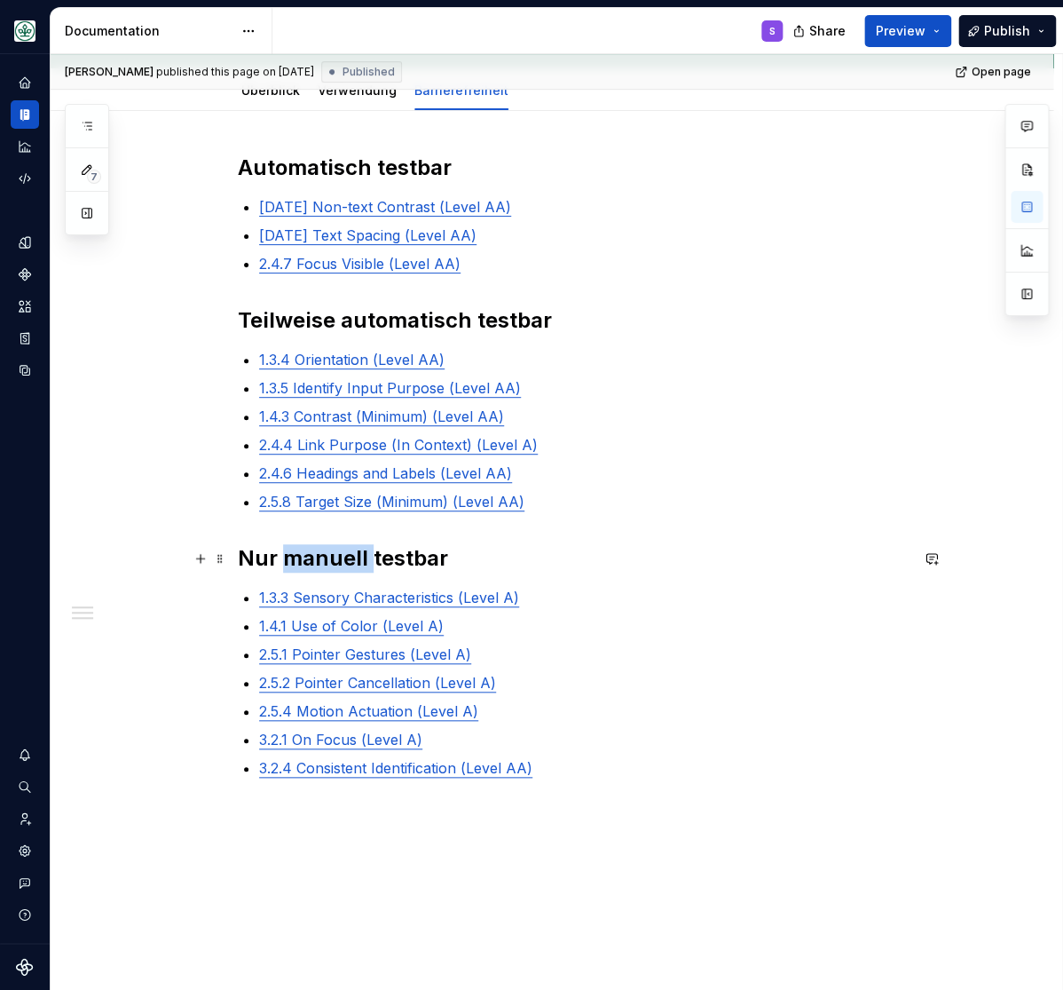
click at [314, 571] on strong "Nur manuell testbar" at bounding box center [343, 558] width 210 height 26
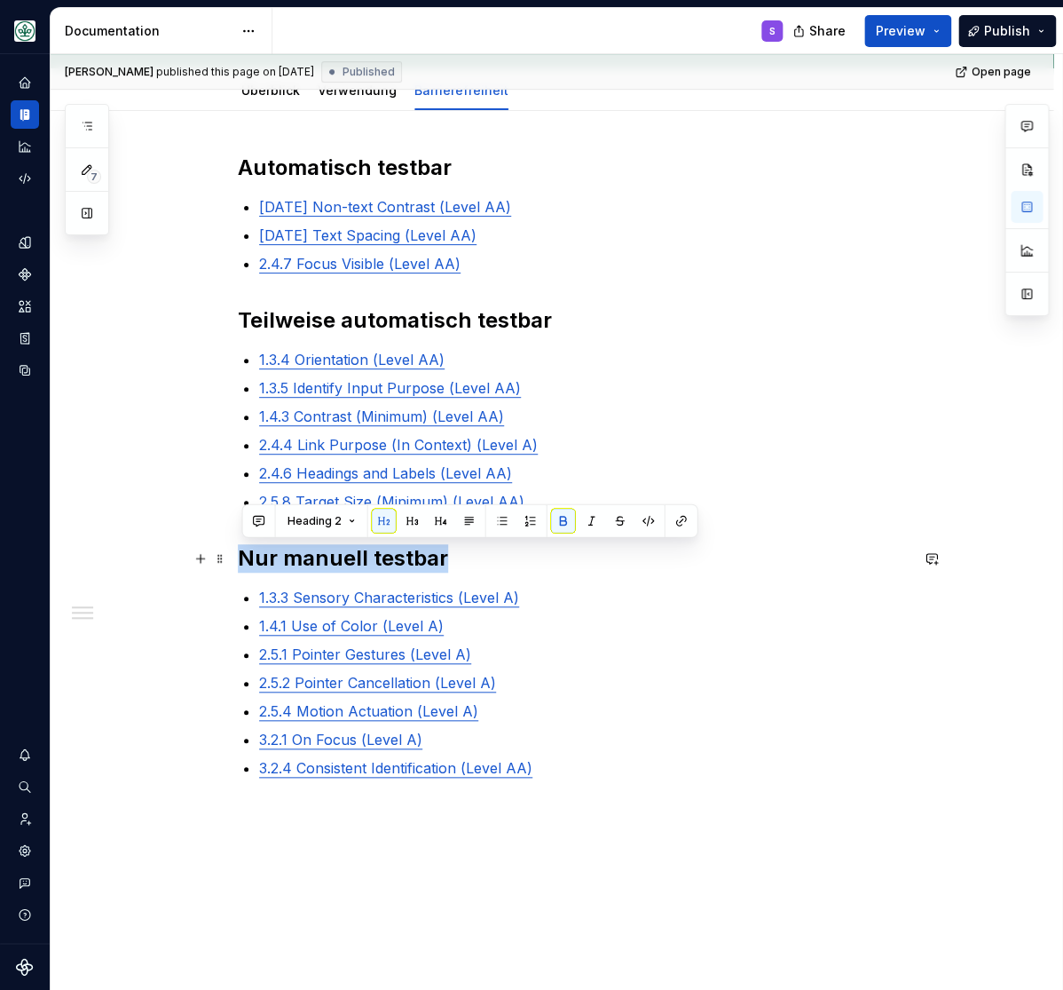
click at [312, 571] on strong "Nur manuell testbar" at bounding box center [343, 558] width 210 height 26
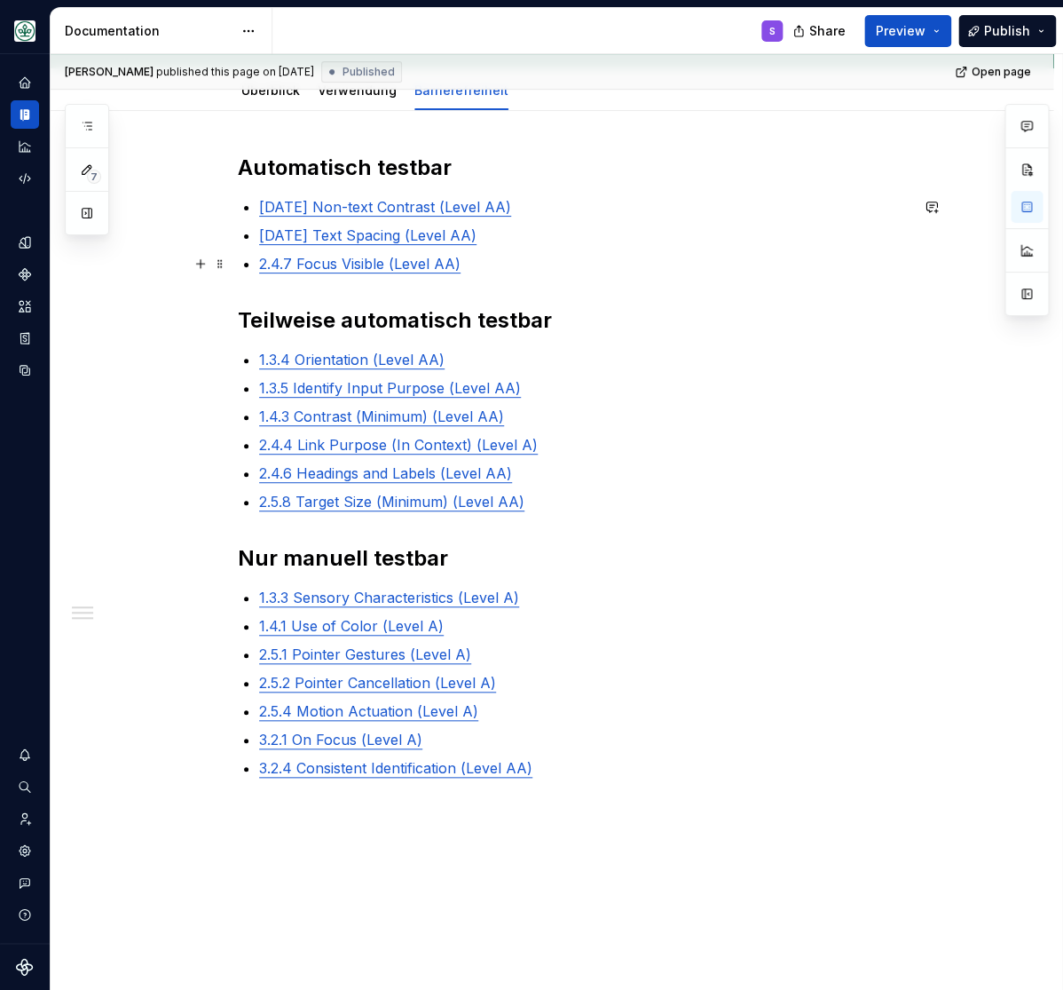
click at [895, 248] on ul "1.4.11 Non-text Contrast (Level AA) 1.4.12 Text Spacing (Level AA) 2.4.7 Focus …" at bounding box center [584, 235] width 650 height 78
click at [1008, 21] on button "Publish" at bounding box center [1008, 31] width 98 height 32
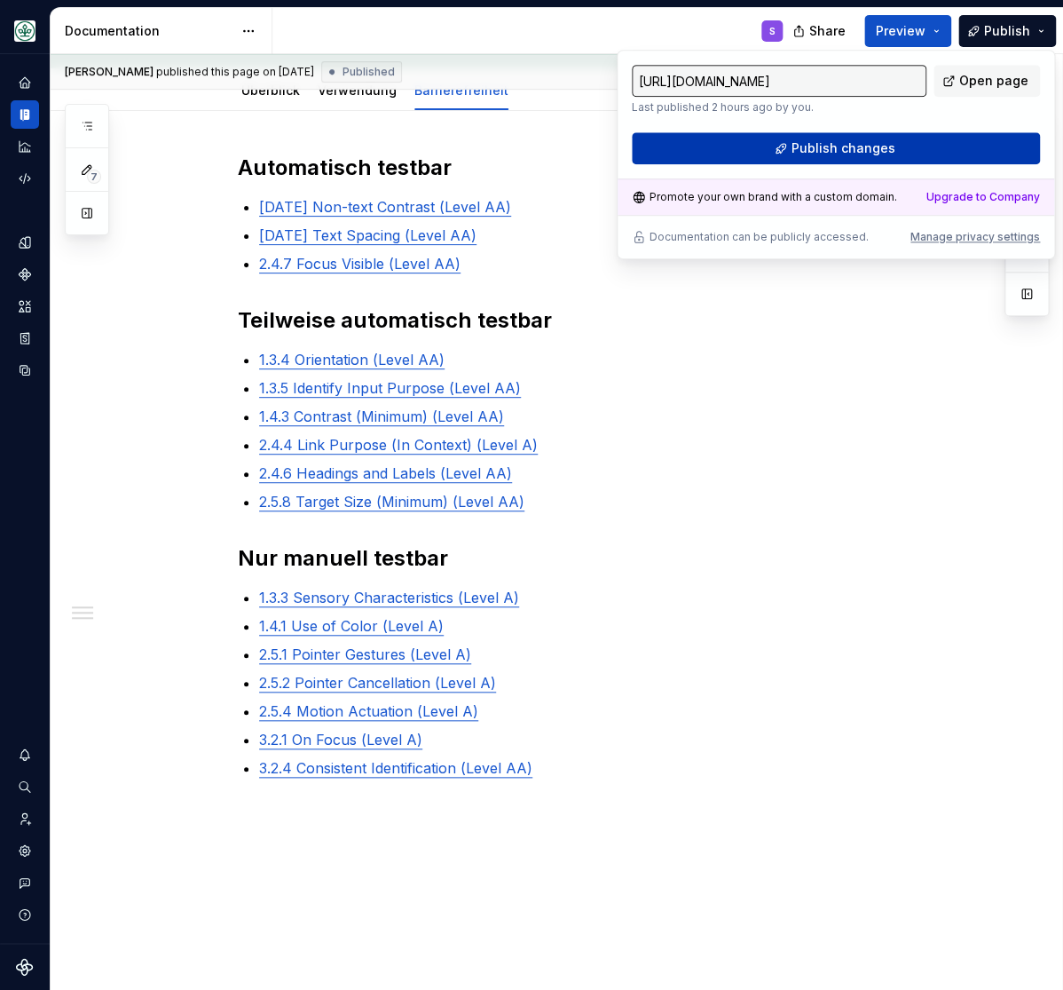
click at [865, 152] on span "Publish changes" at bounding box center [844, 148] width 104 height 18
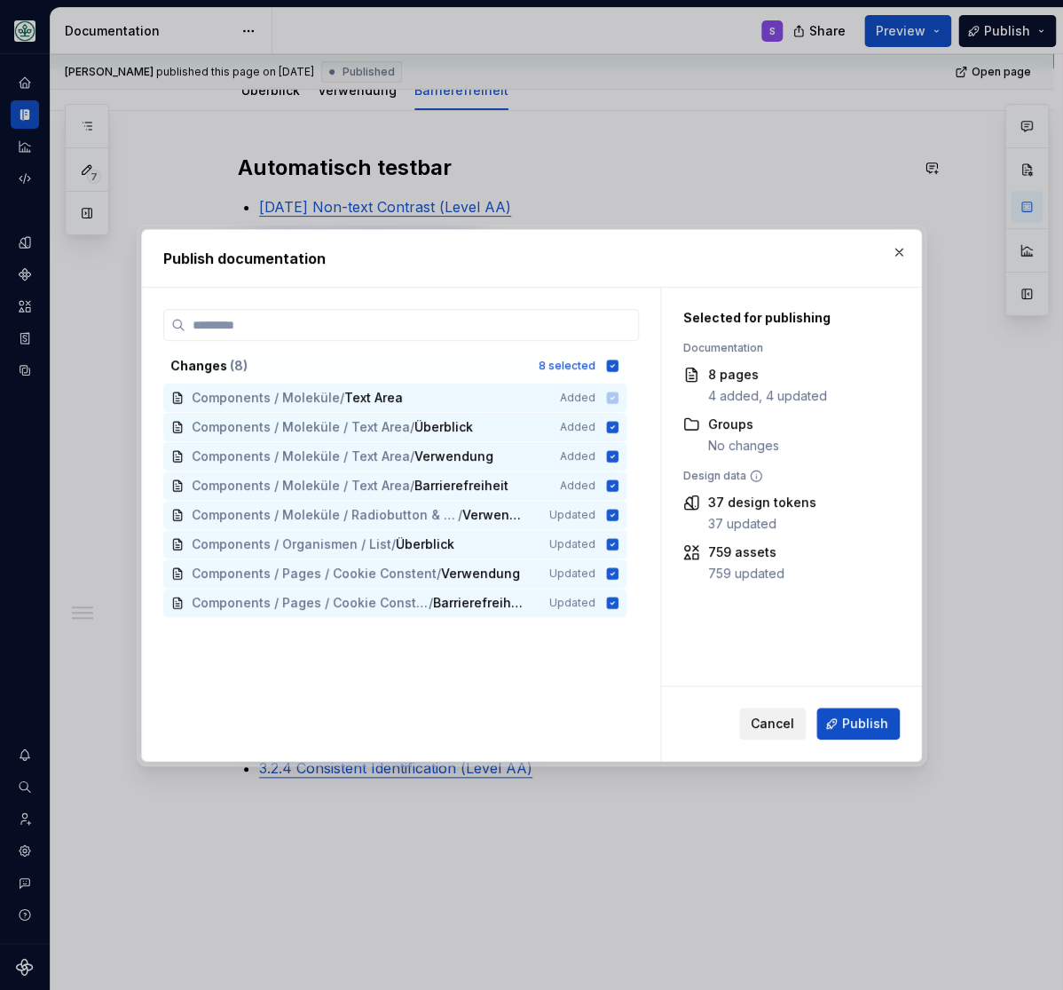
click at [767, 722] on span "Cancel" at bounding box center [772, 724] width 43 height 18
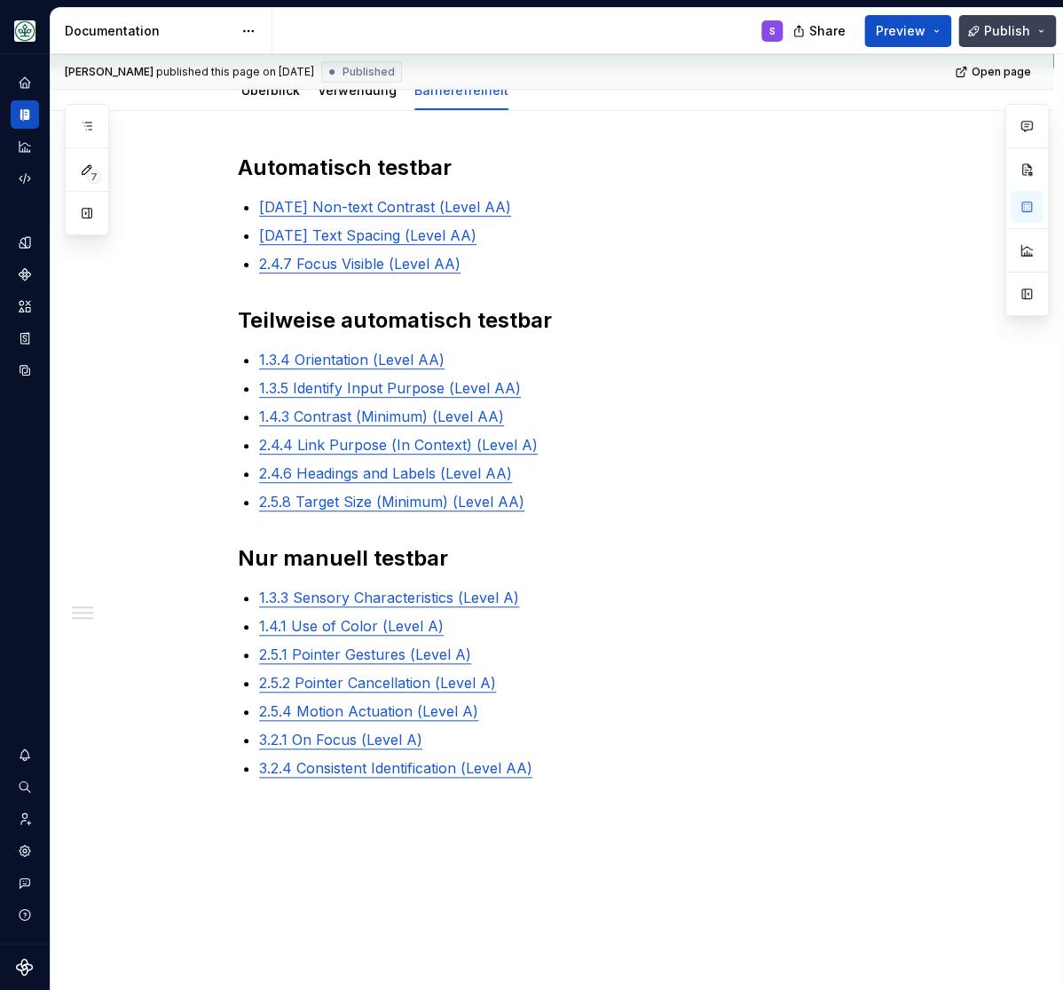
click at [1038, 26] on button "Publish" at bounding box center [1008, 31] width 98 height 32
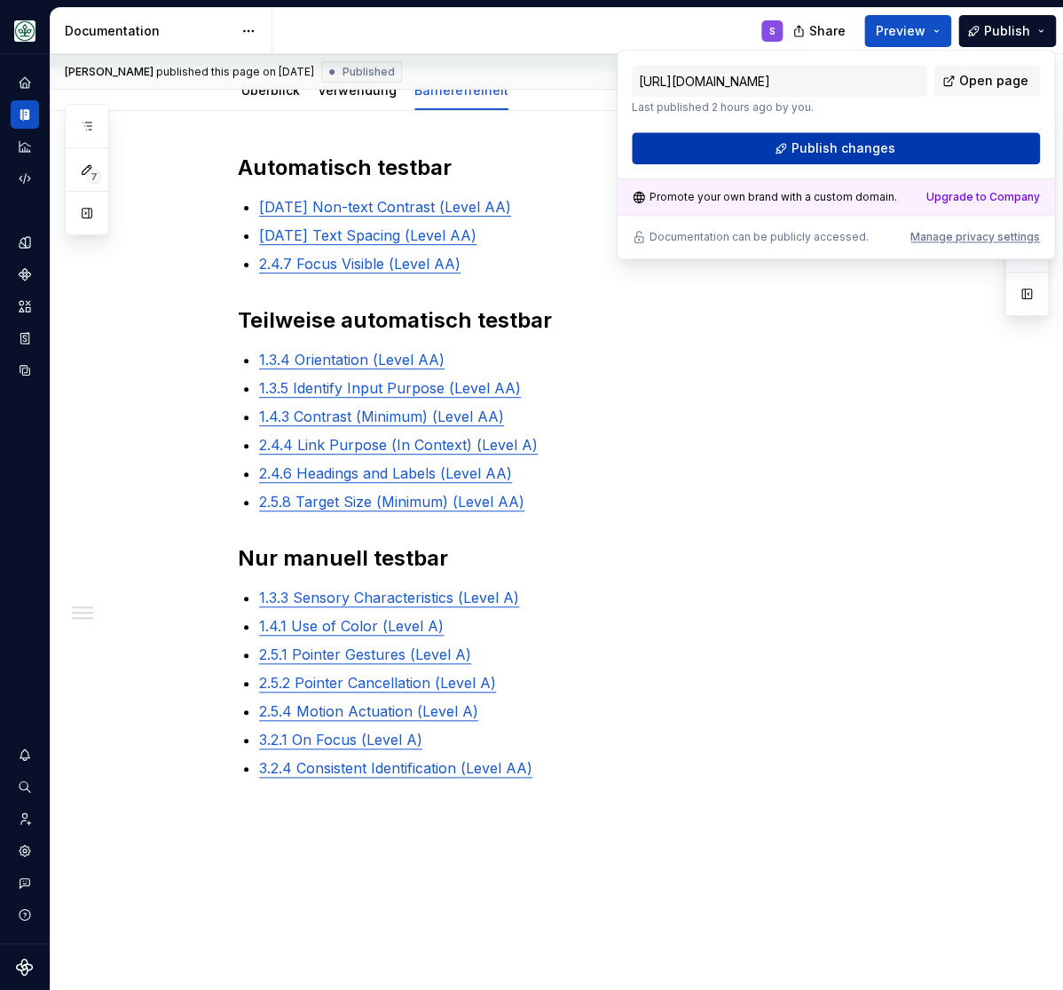
click at [865, 146] on span "Publish changes" at bounding box center [844, 148] width 104 height 18
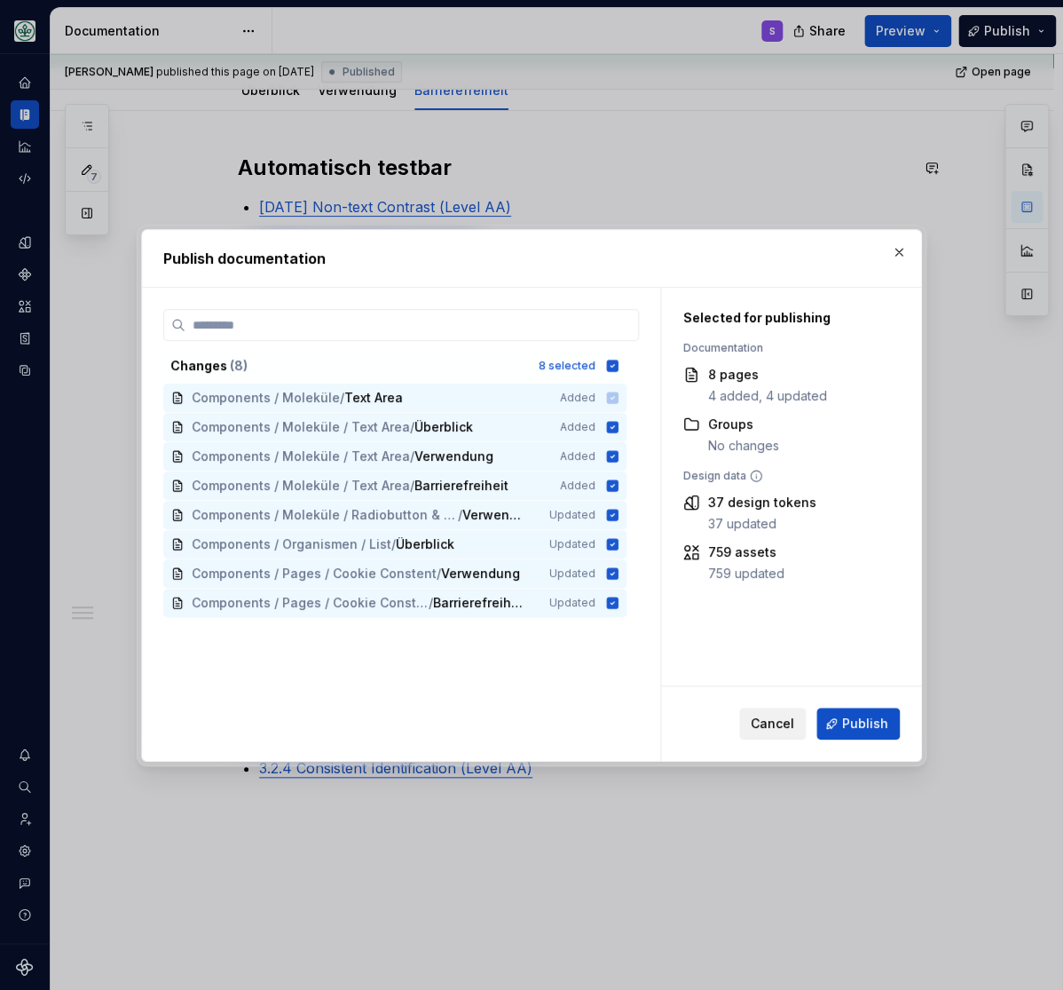
click at [776, 722] on span "Cancel" at bounding box center [772, 724] width 43 height 18
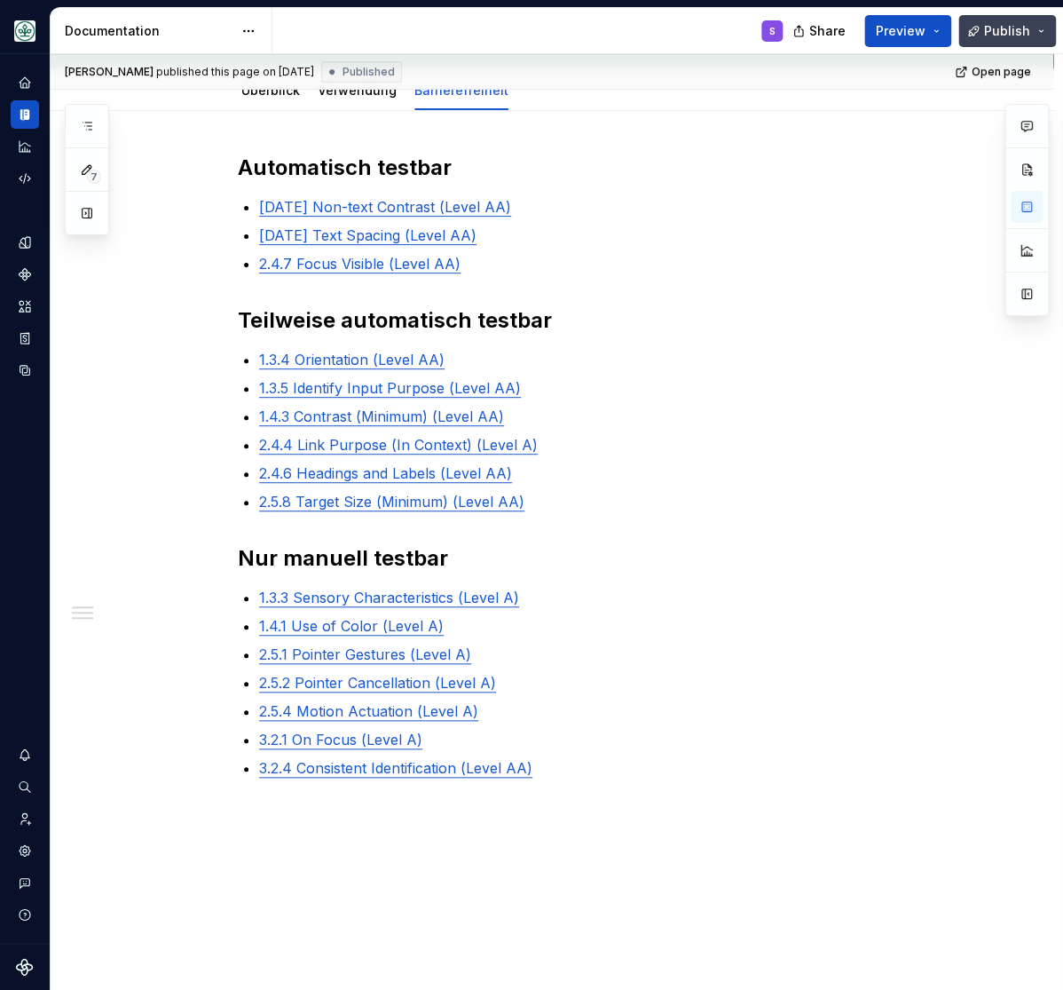
click at [1034, 30] on button "Publish" at bounding box center [1008, 31] width 98 height 32
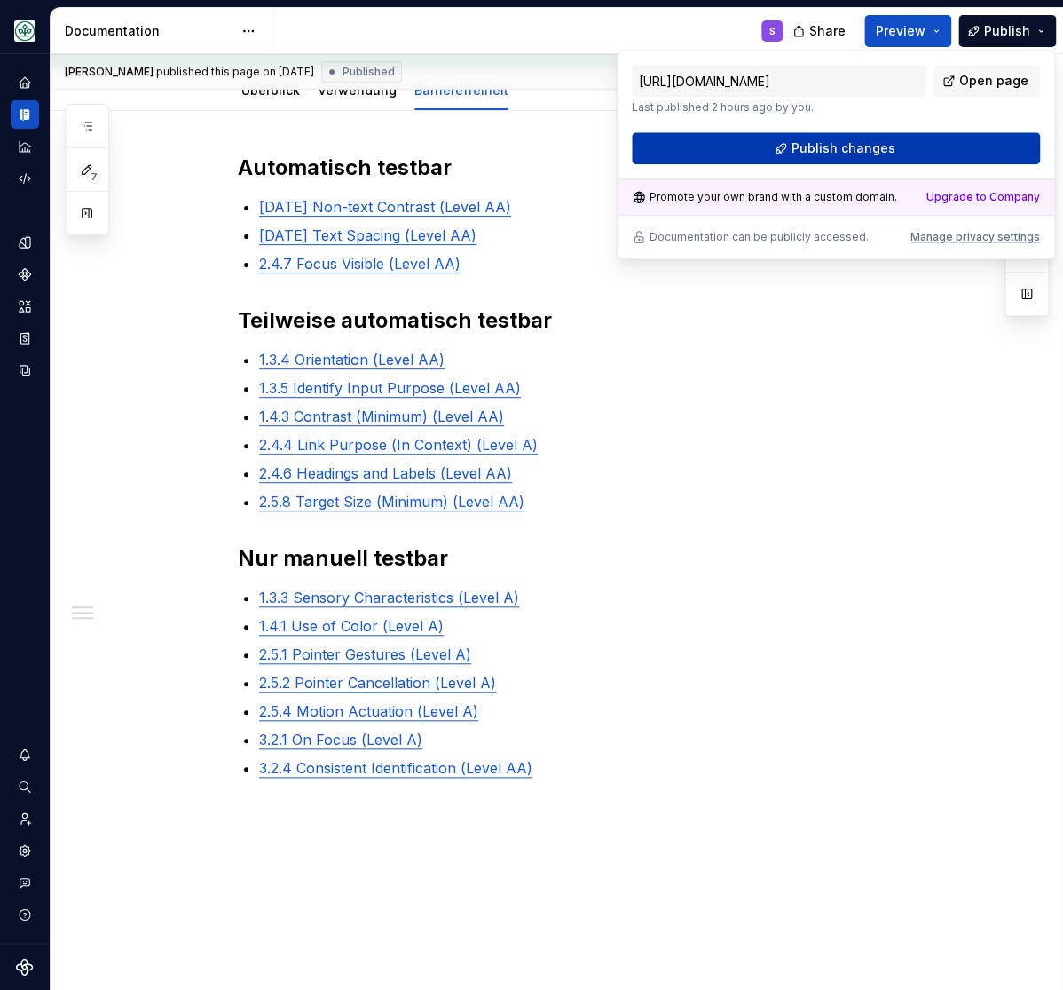
click at [853, 149] on span "Publish changes" at bounding box center [844, 148] width 104 height 18
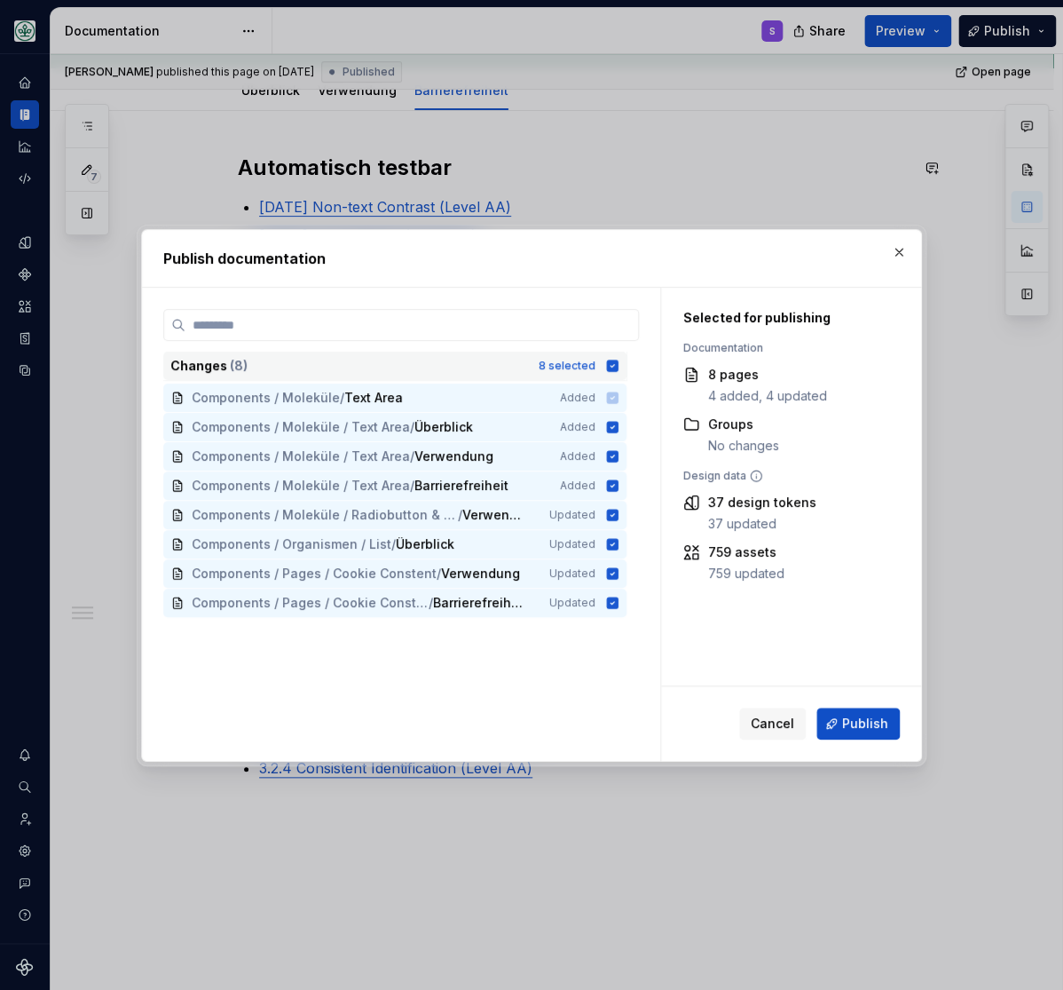
click at [619, 363] on icon at bounding box center [613, 366] width 12 height 12
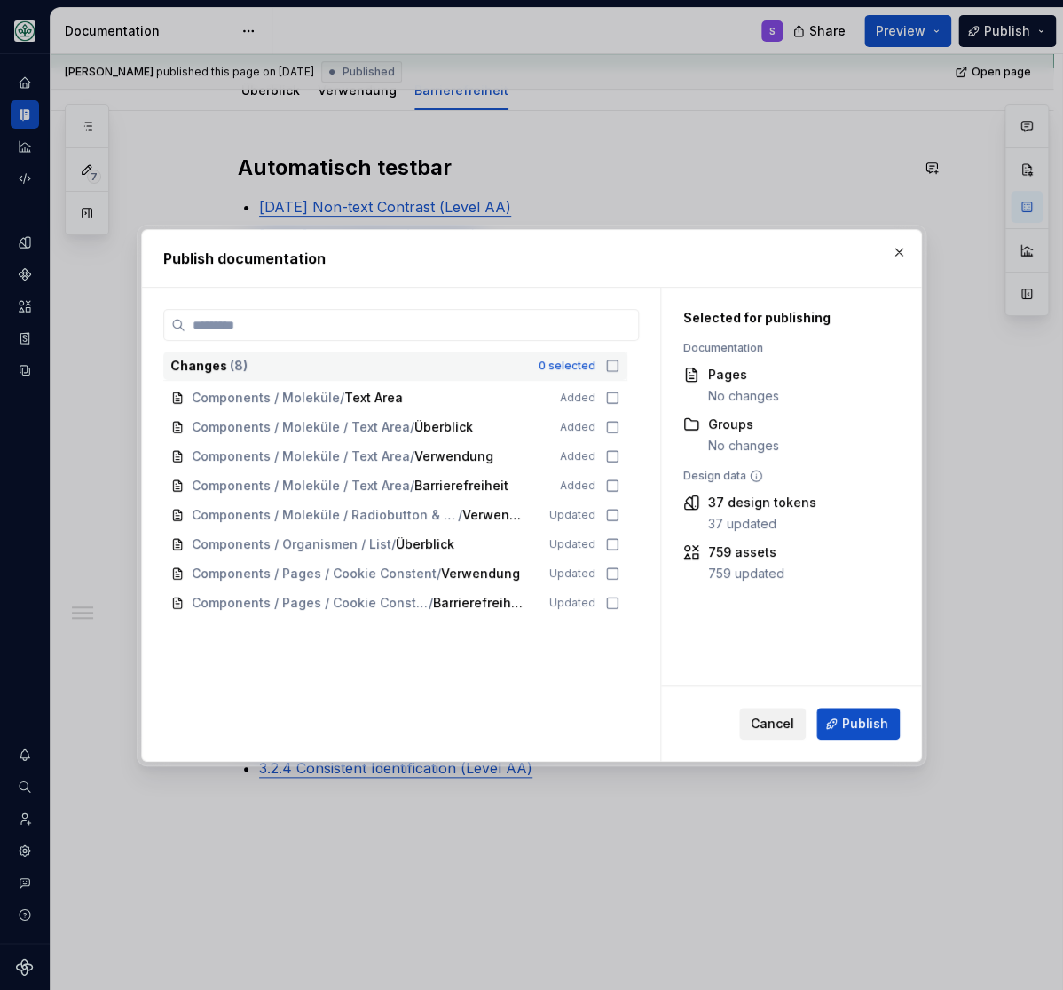
click at [763, 726] on span "Cancel" at bounding box center [772, 724] width 43 height 18
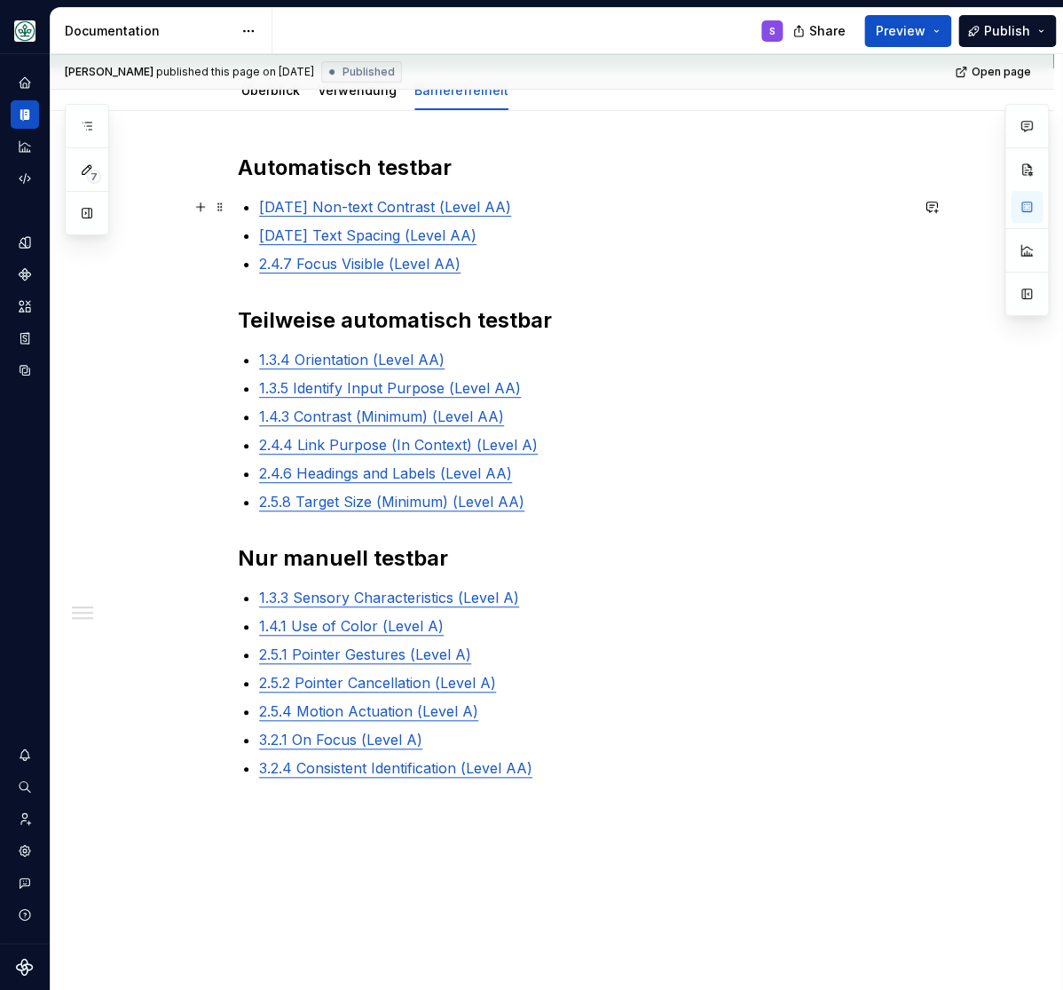
scroll to position [0, 0]
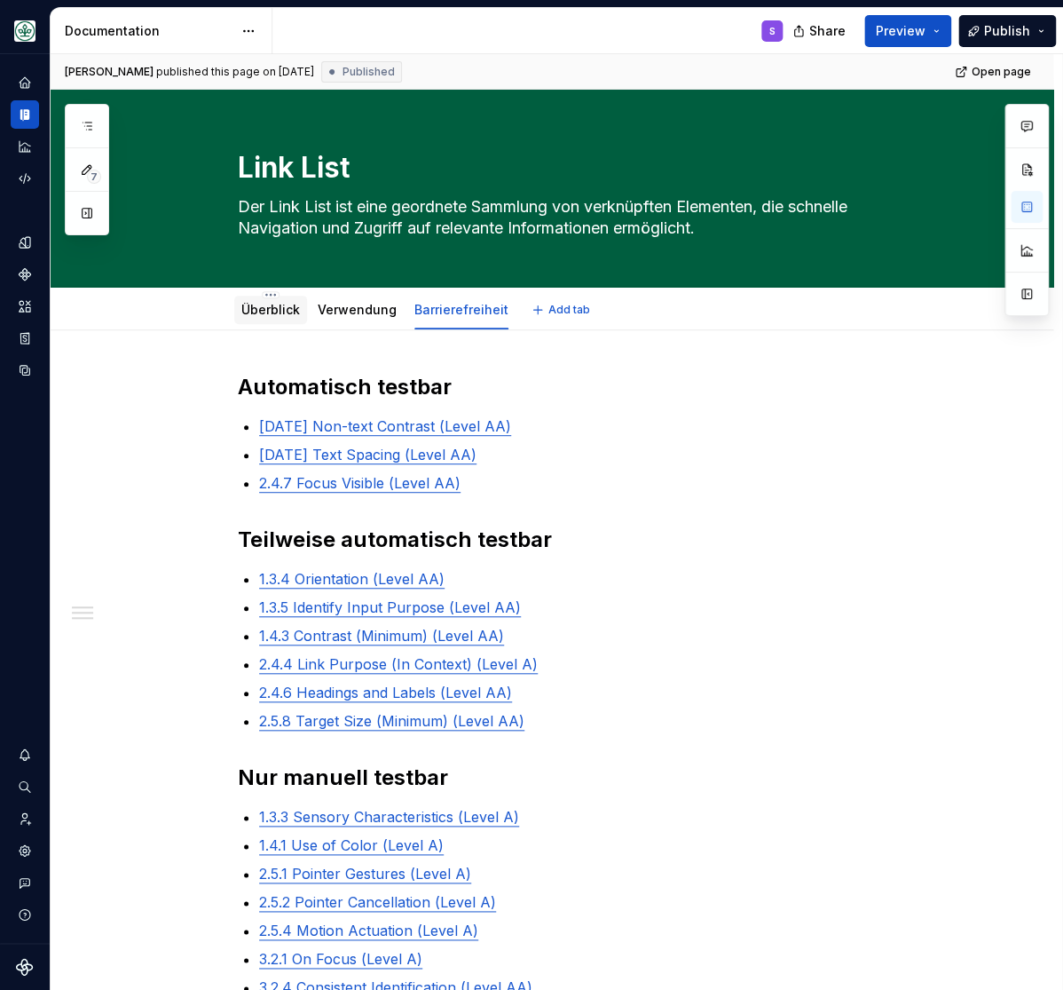
click at [265, 312] on link "Überblick" at bounding box center [270, 309] width 59 height 15
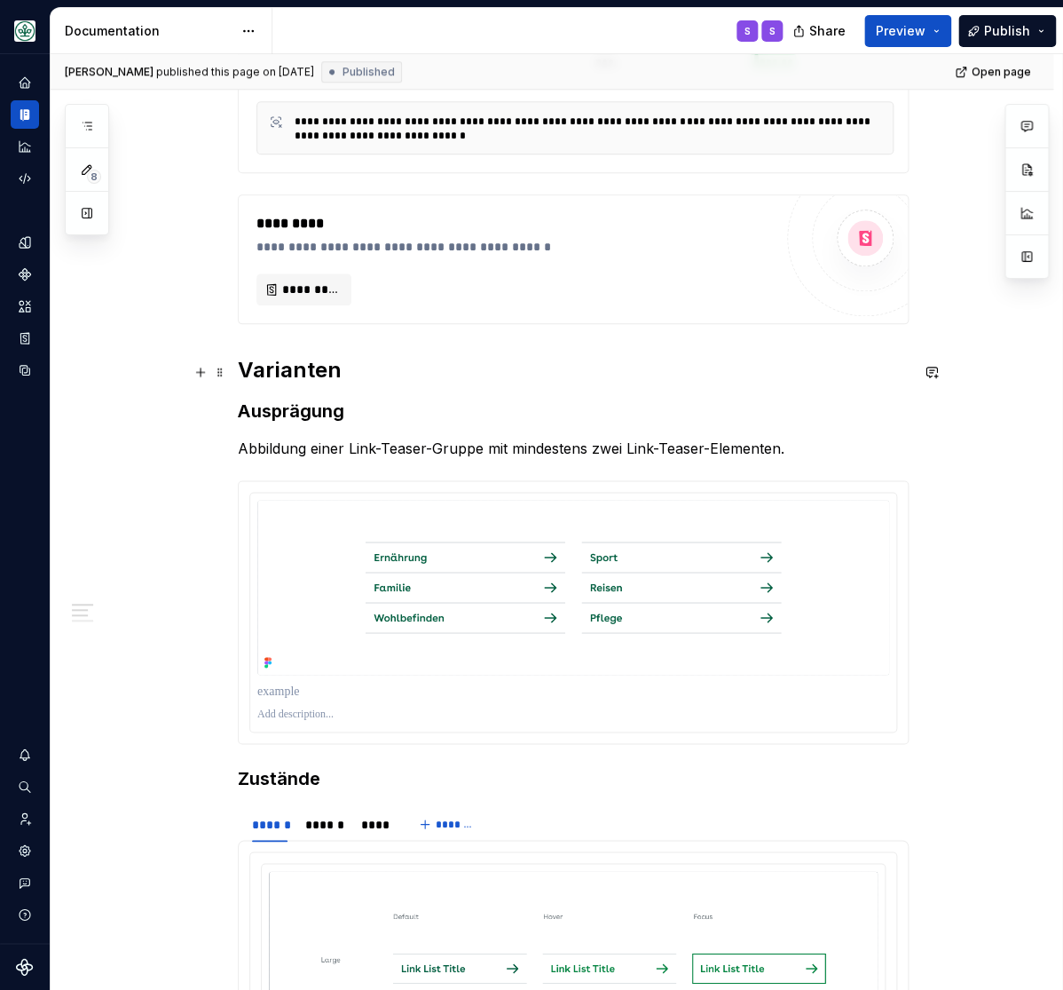
scroll to position [586, 0]
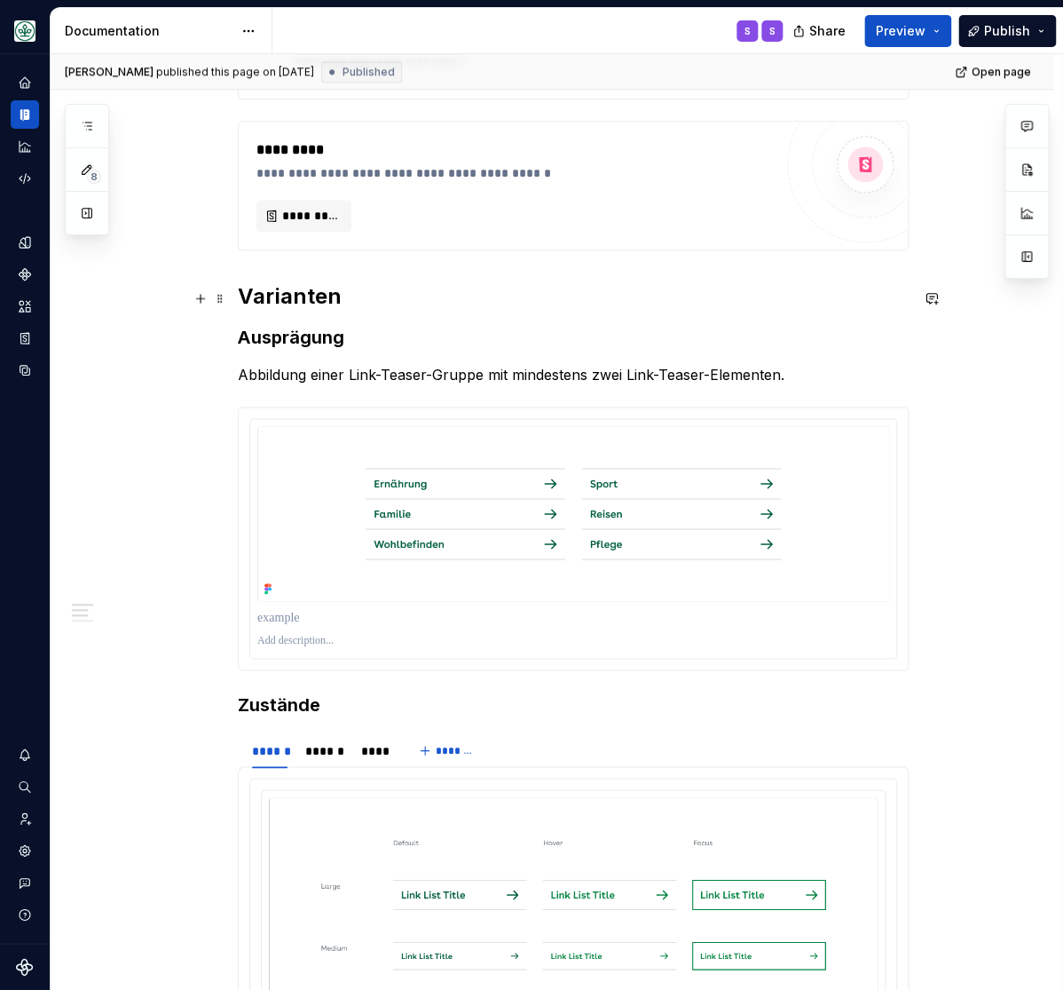
click at [300, 293] on h2 "Varianten" at bounding box center [573, 296] width 671 height 28
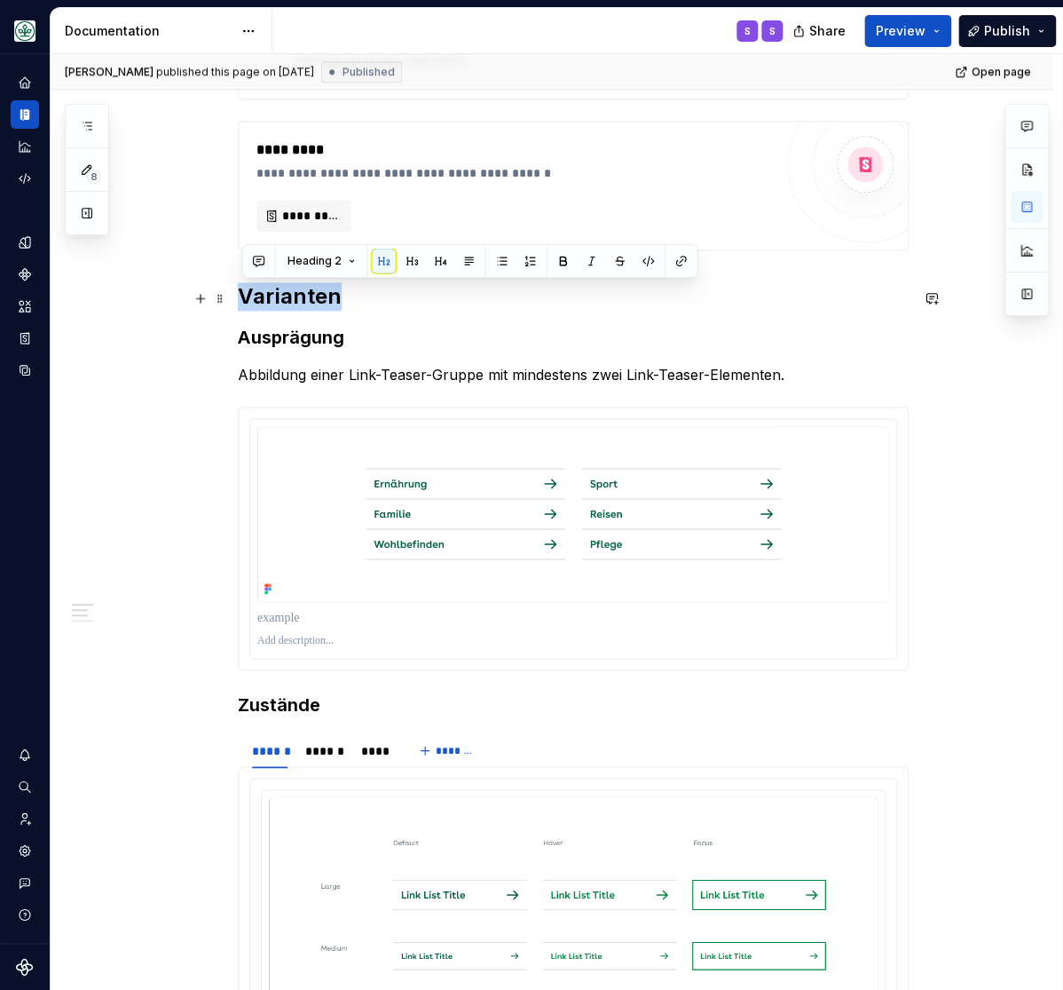
click at [300, 293] on h2 "Varianten" at bounding box center [573, 296] width 671 height 28
click at [273, 342] on strong "Ausprägung" at bounding box center [291, 337] width 107 height 21
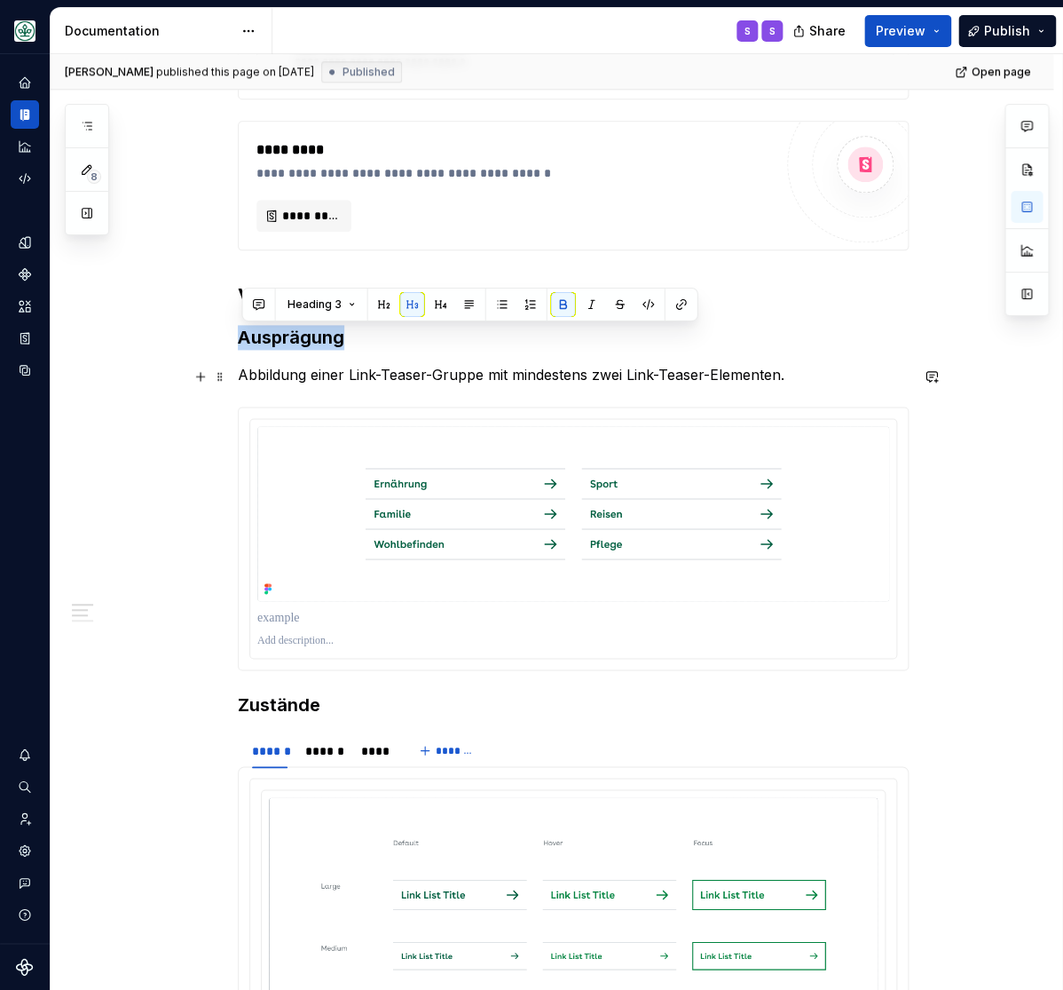
click at [178, 378] on div "**********" at bounding box center [552, 709] width 1003 height 1930
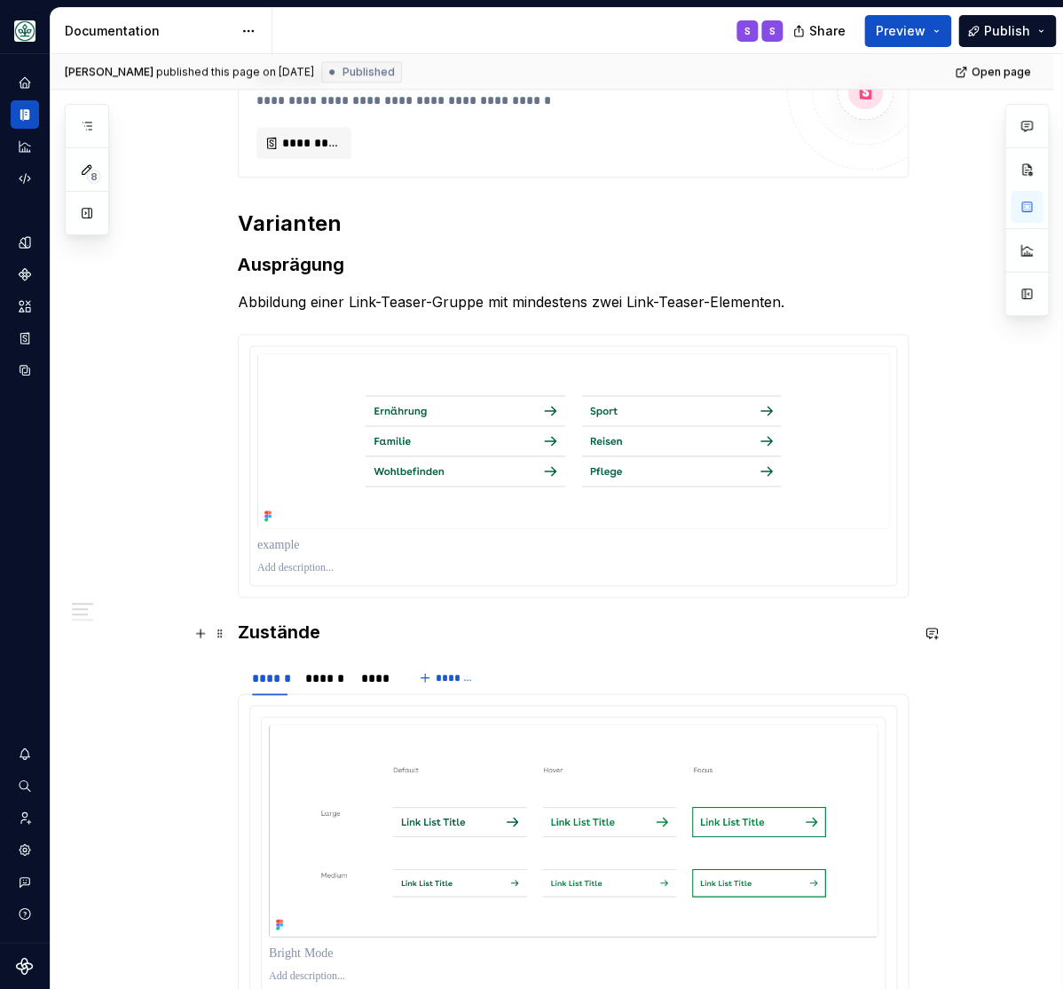
scroll to position [952, 0]
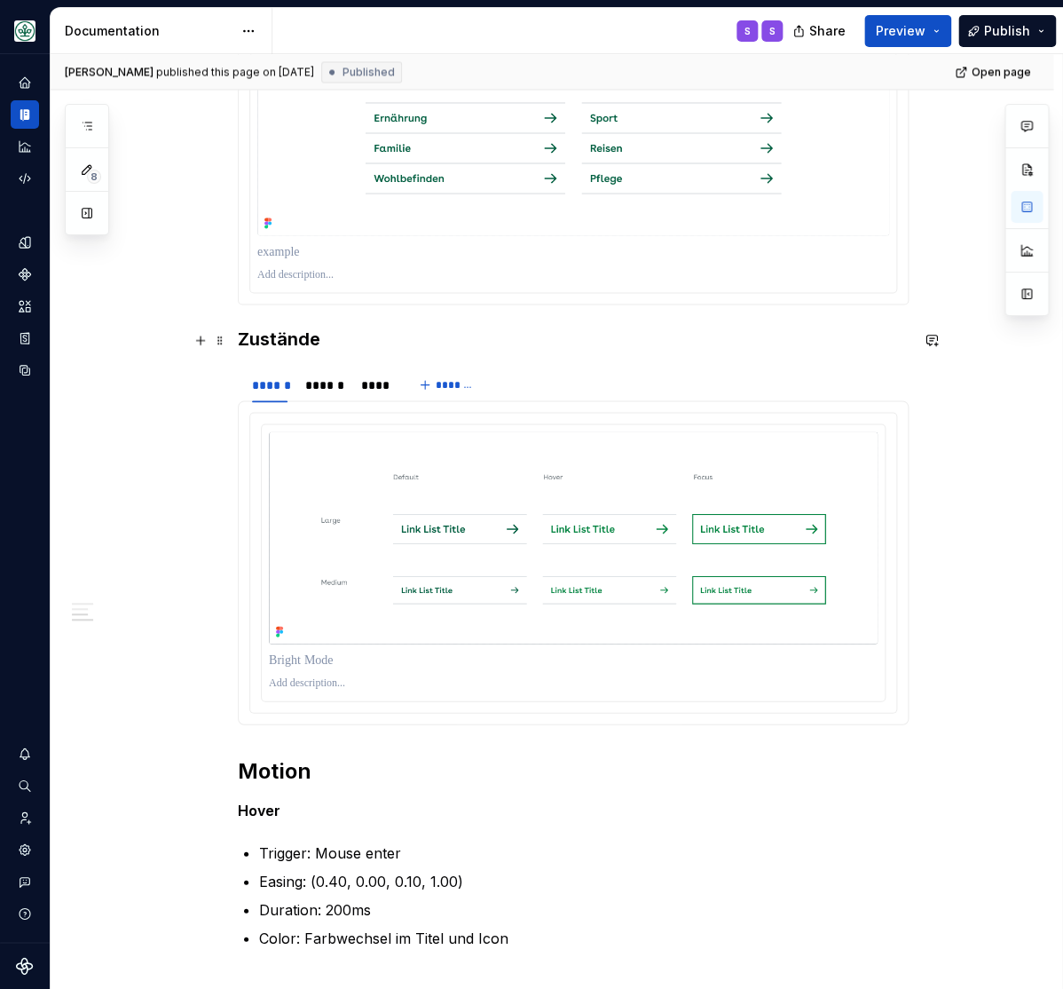
click at [304, 332] on h3 "Zustände" at bounding box center [573, 338] width 671 height 25
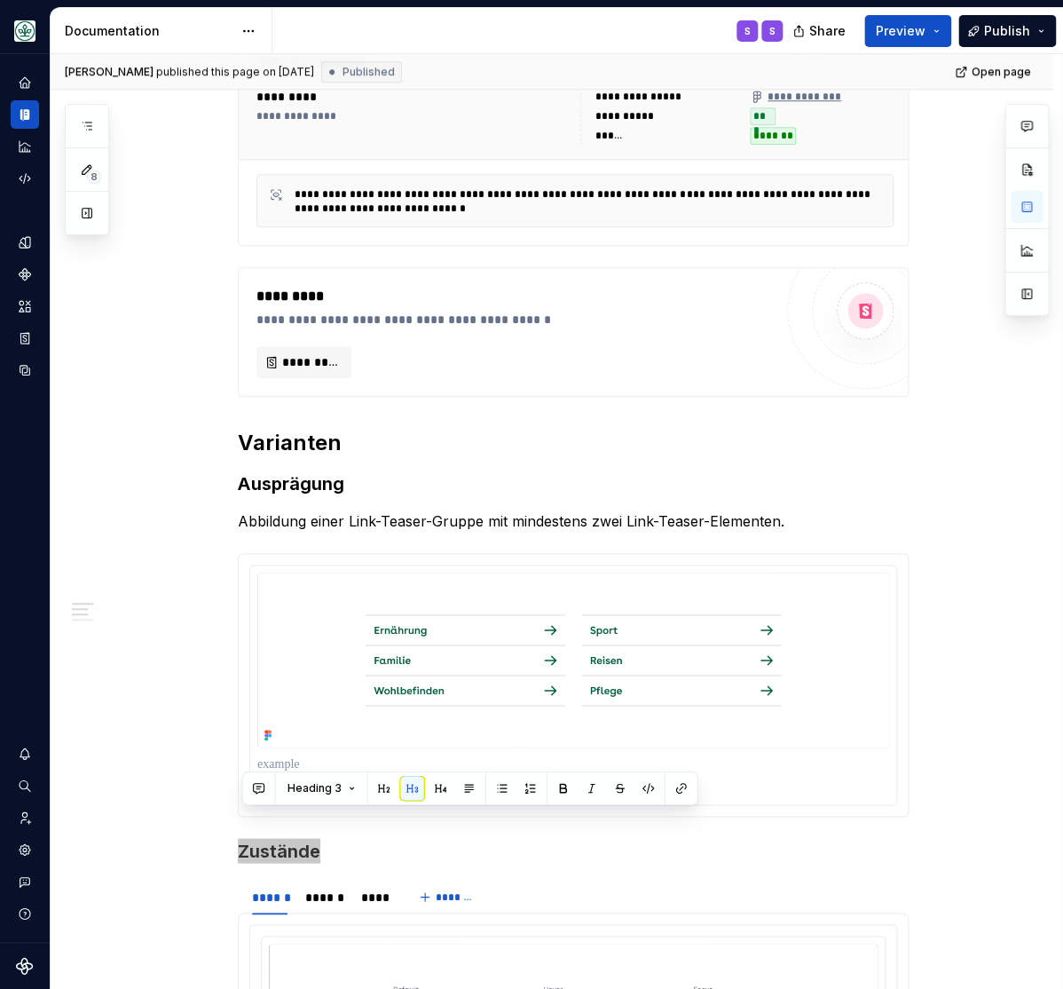
scroll to position [805, 0]
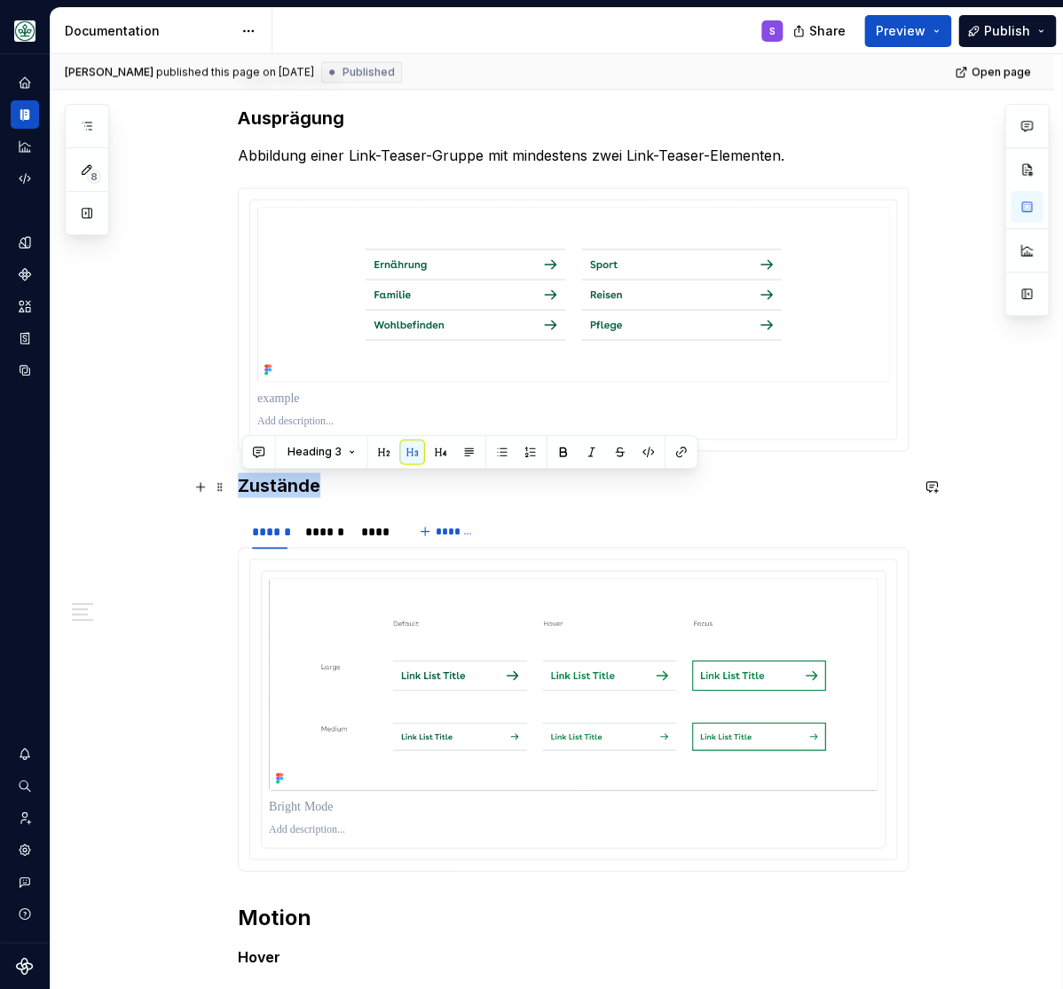
click at [174, 478] on div "**********" at bounding box center [552, 490] width 1003 height 1930
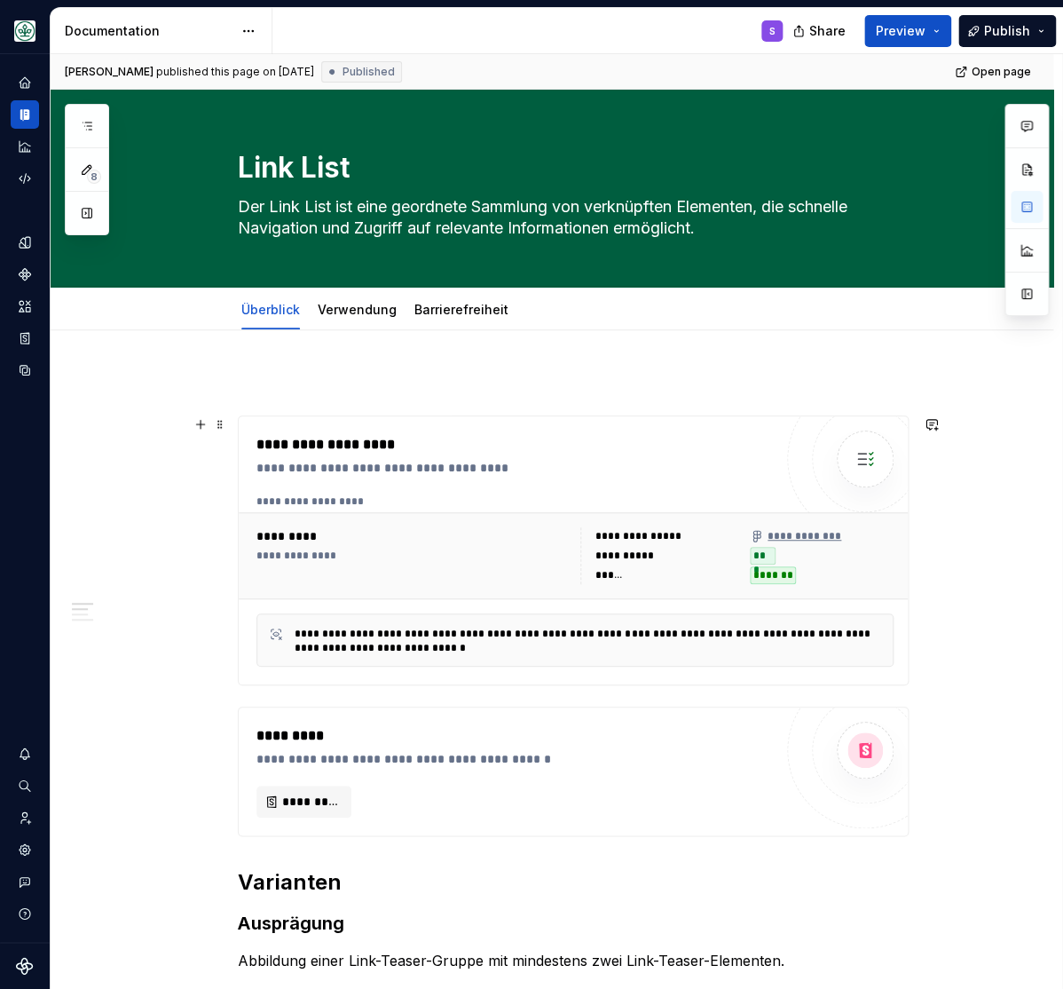
scroll to position [293, 0]
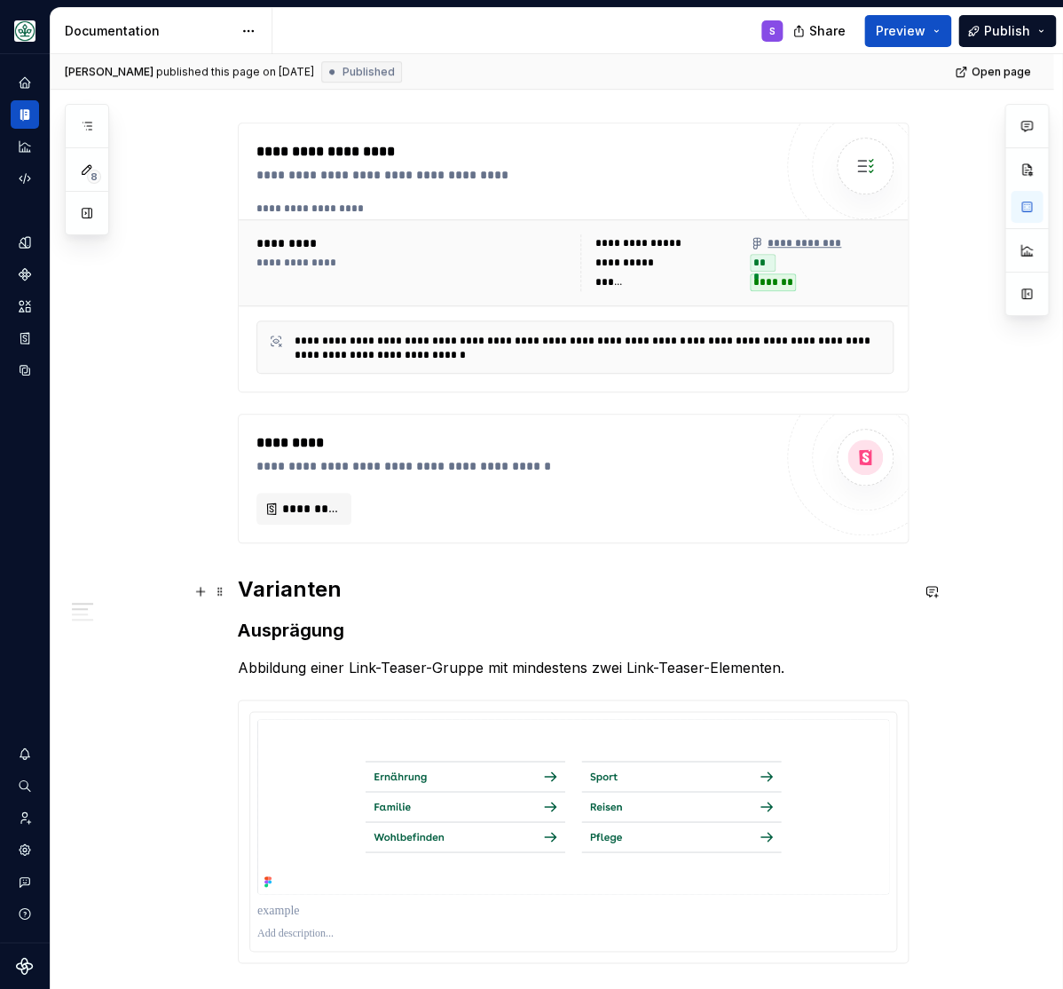
click at [304, 582] on h2 "Varianten" at bounding box center [573, 589] width 671 height 28
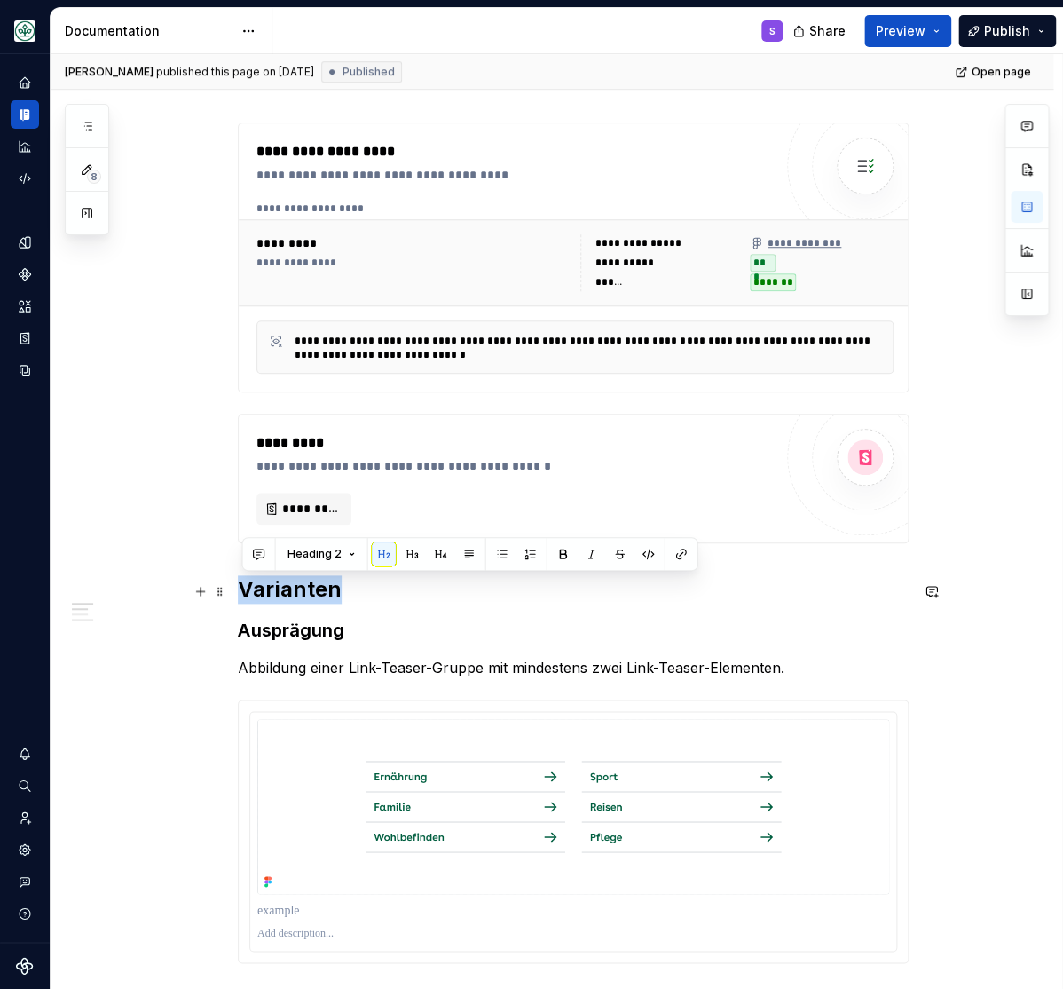
click at [304, 582] on h2 "Varianten" at bounding box center [573, 589] width 671 height 28
click at [269, 634] on strong "Ausprägung" at bounding box center [291, 630] width 107 height 21
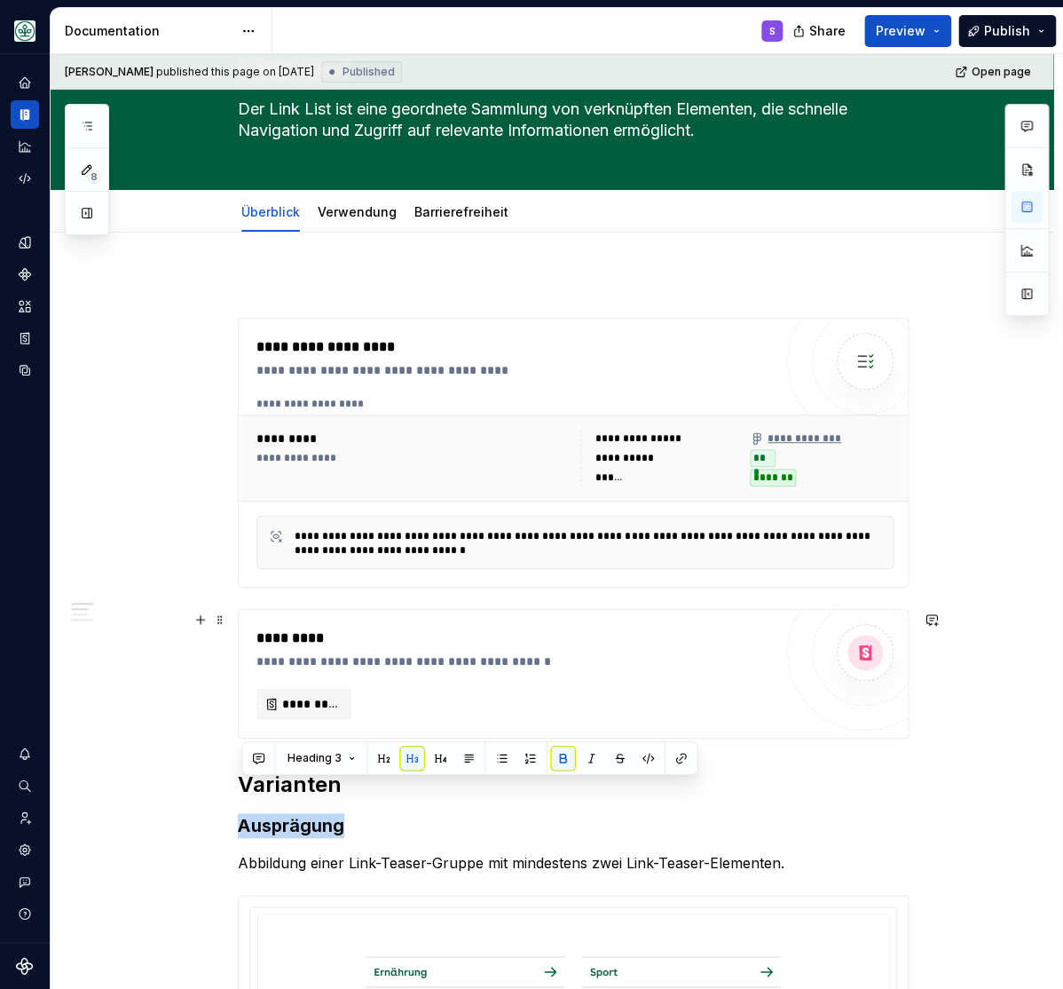
scroll to position [73, 0]
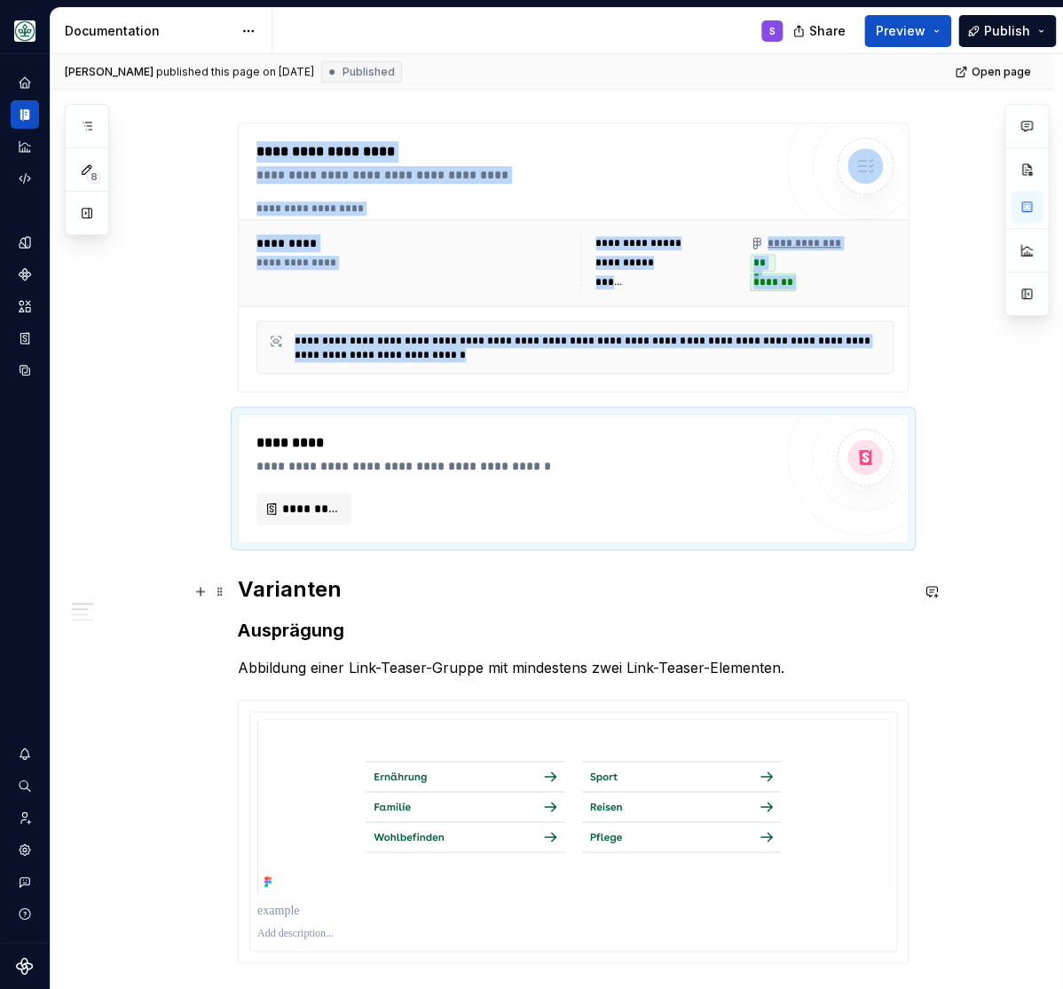
scroll to position [586, 0]
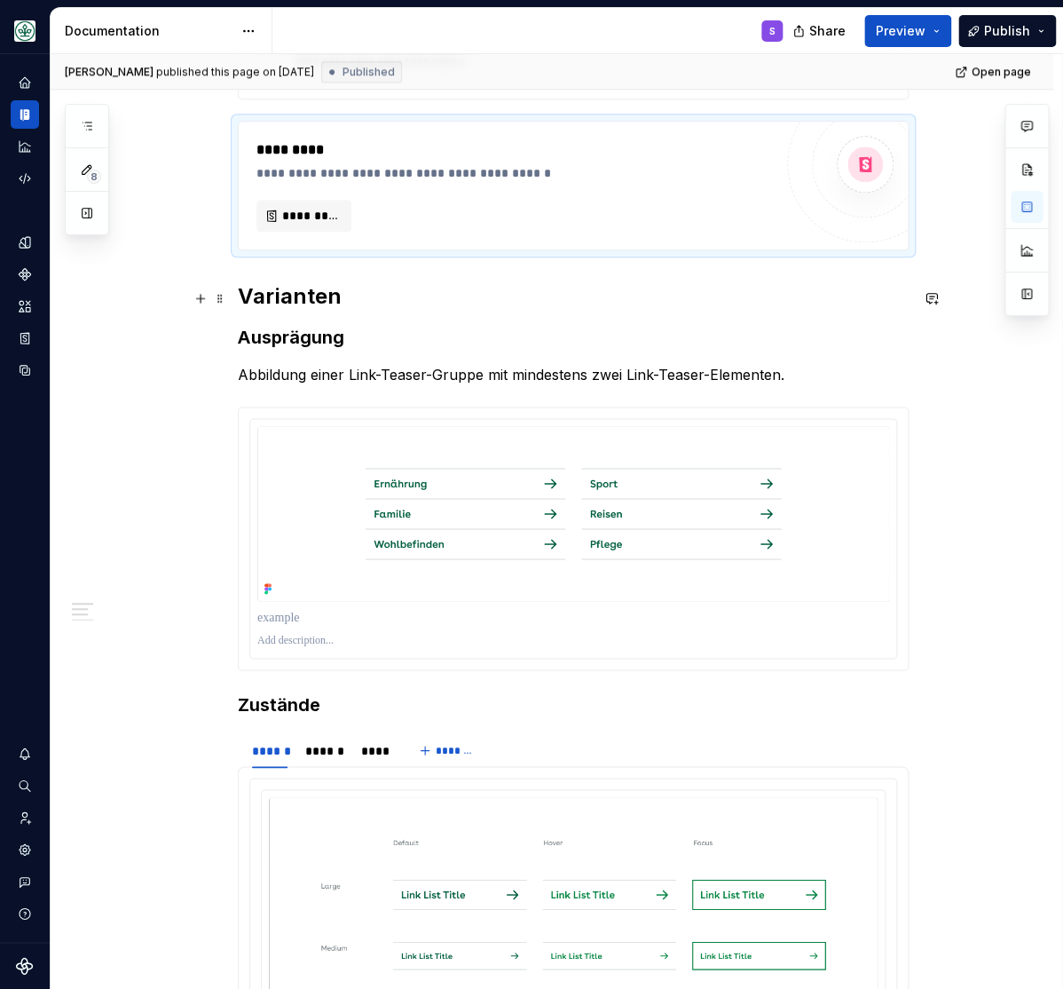
click at [271, 296] on h2 "Varianten" at bounding box center [573, 296] width 671 height 28
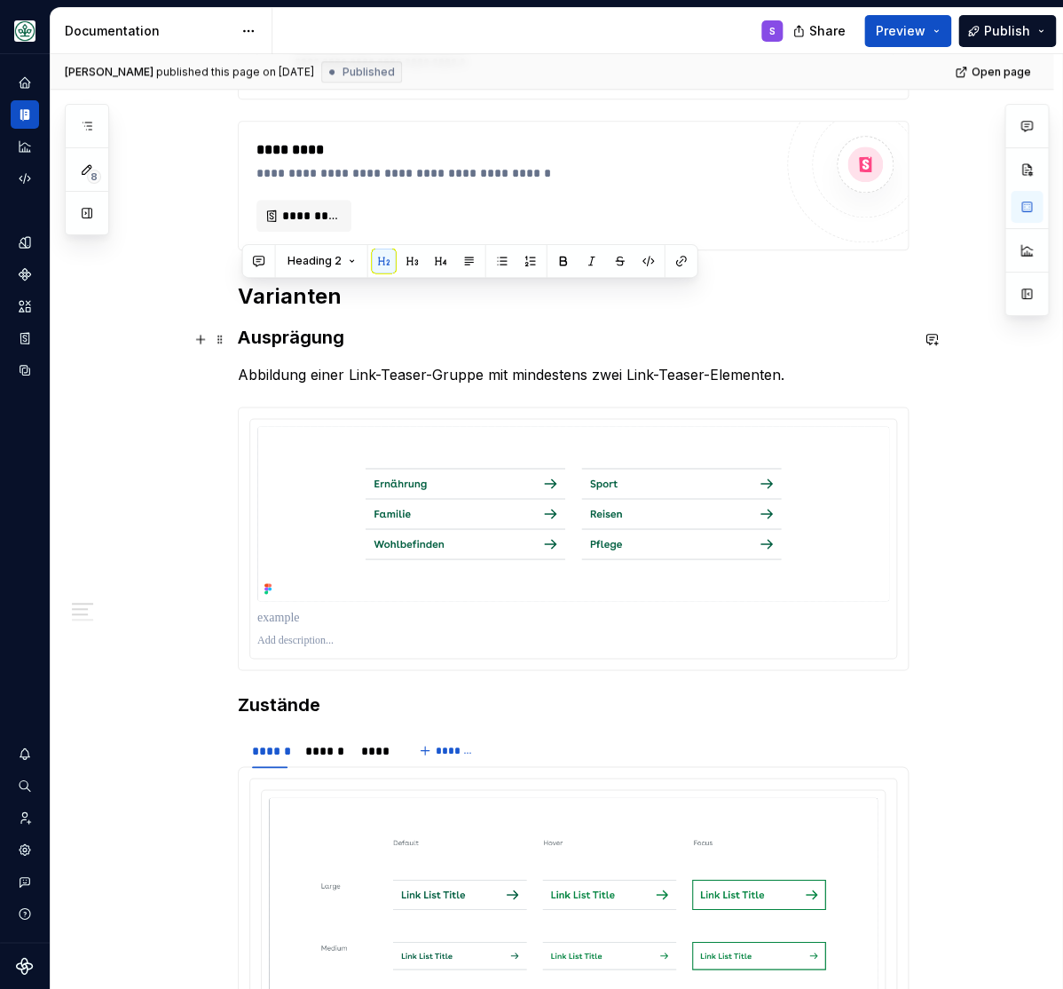
click at [296, 345] on strong "Ausprägung" at bounding box center [291, 337] width 107 height 21
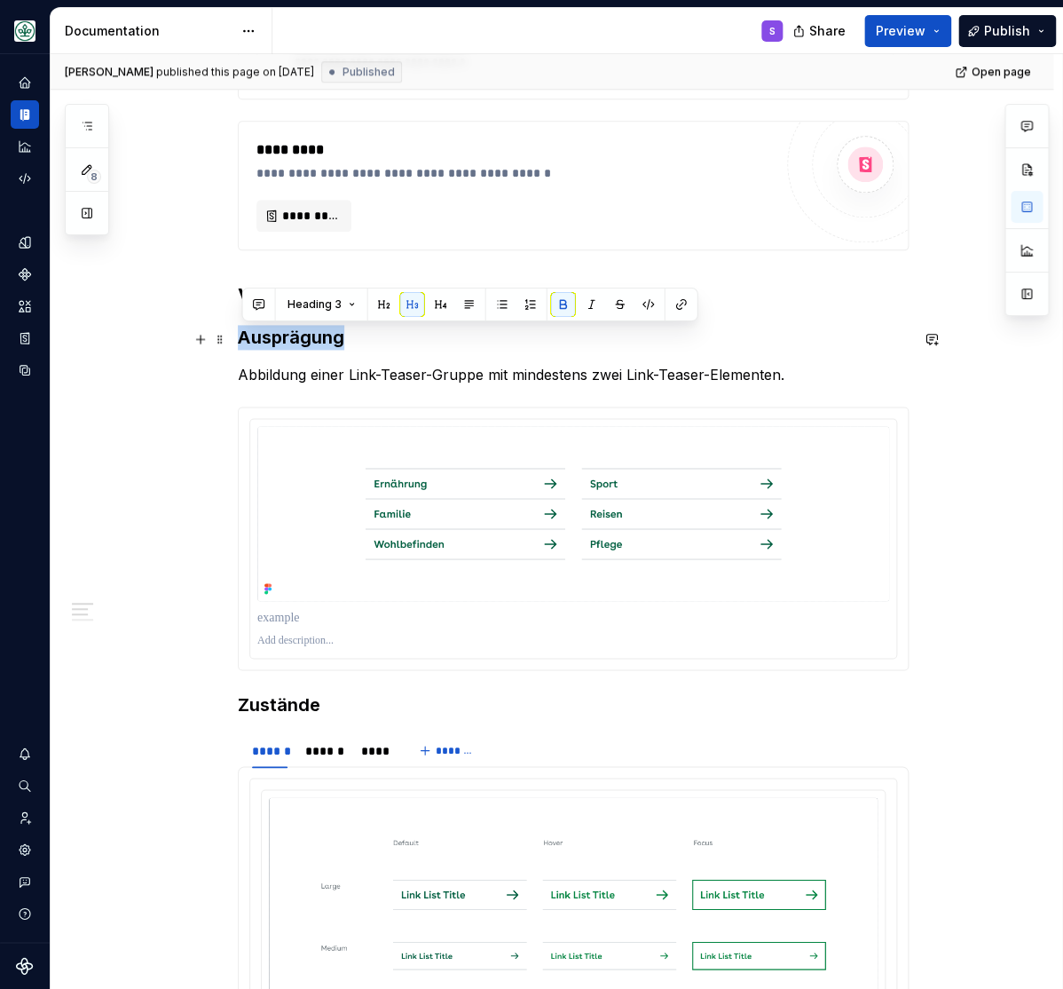
click at [296, 345] on strong "Ausprägung" at bounding box center [291, 337] width 107 height 21
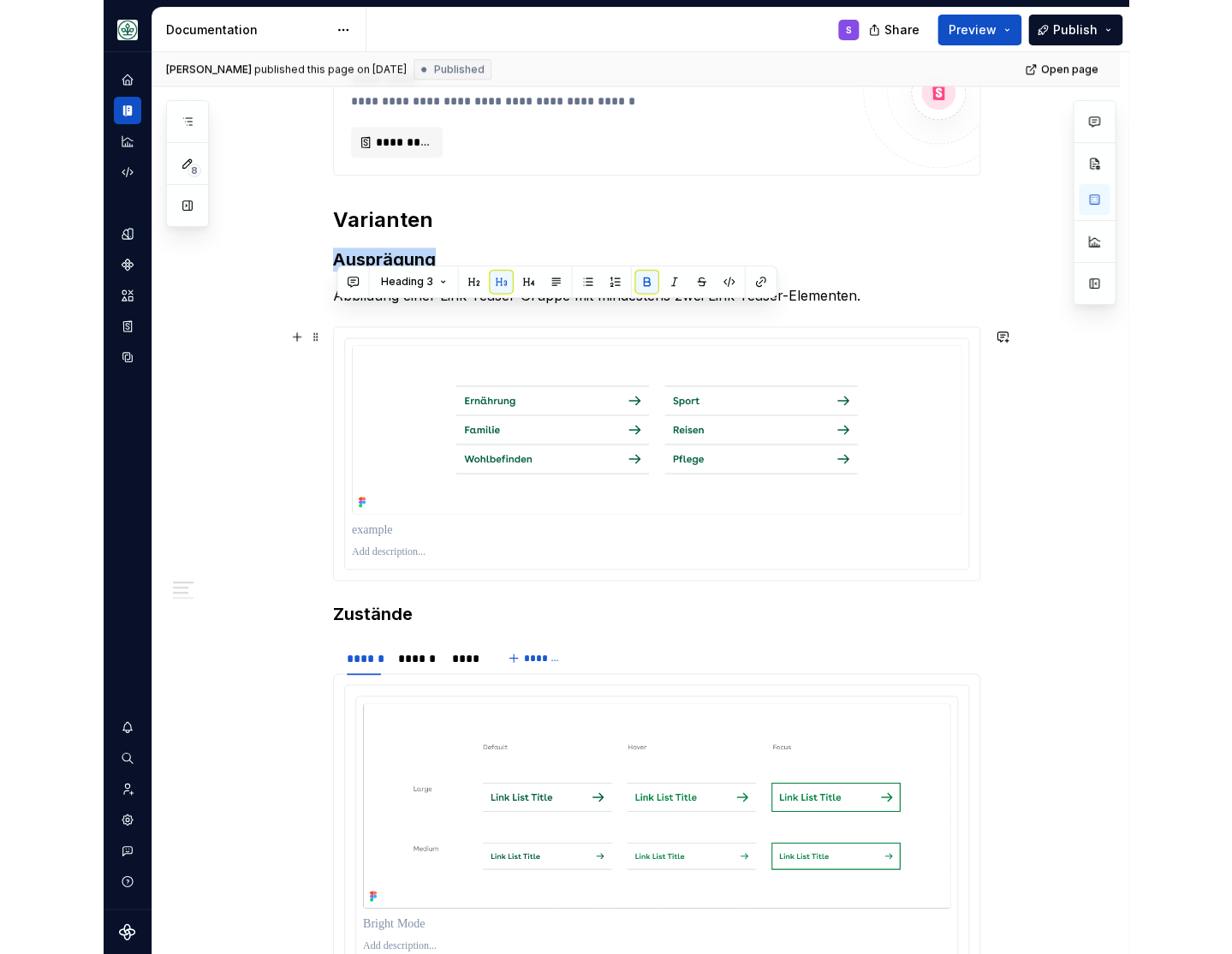
scroll to position [706, 0]
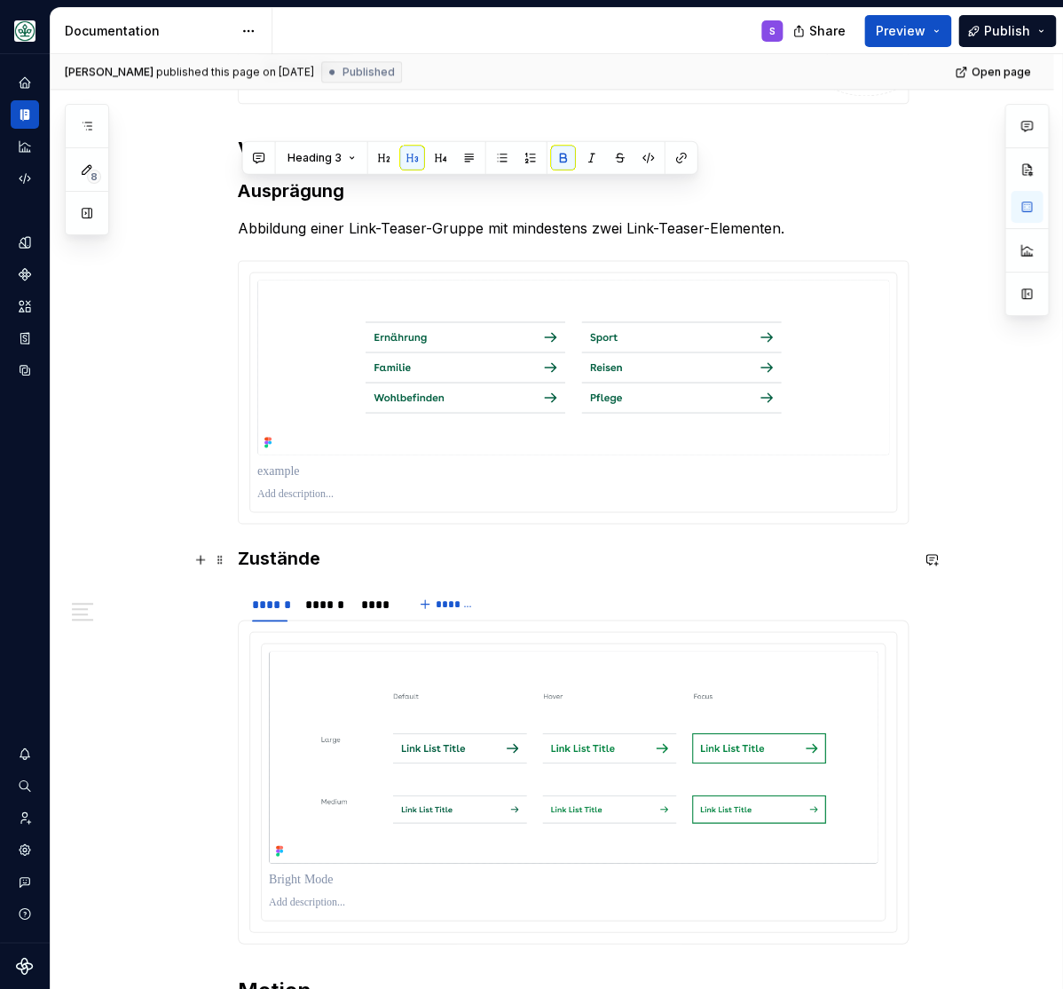
click at [271, 554] on h3 "Zustände" at bounding box center [573, 557] width 671 height 25
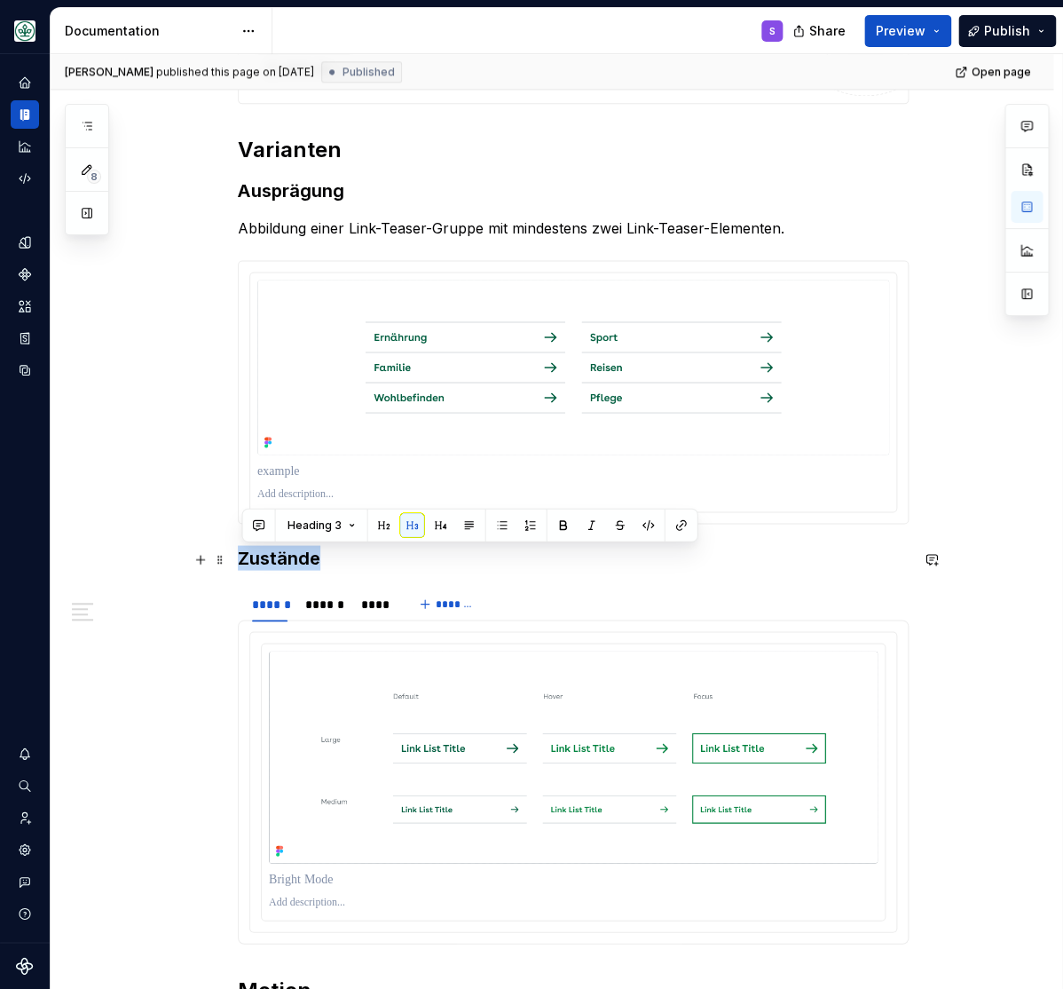
click at [271, 554] on h3 "Zustände" at bounding box center [573, 557] width 671 height 25
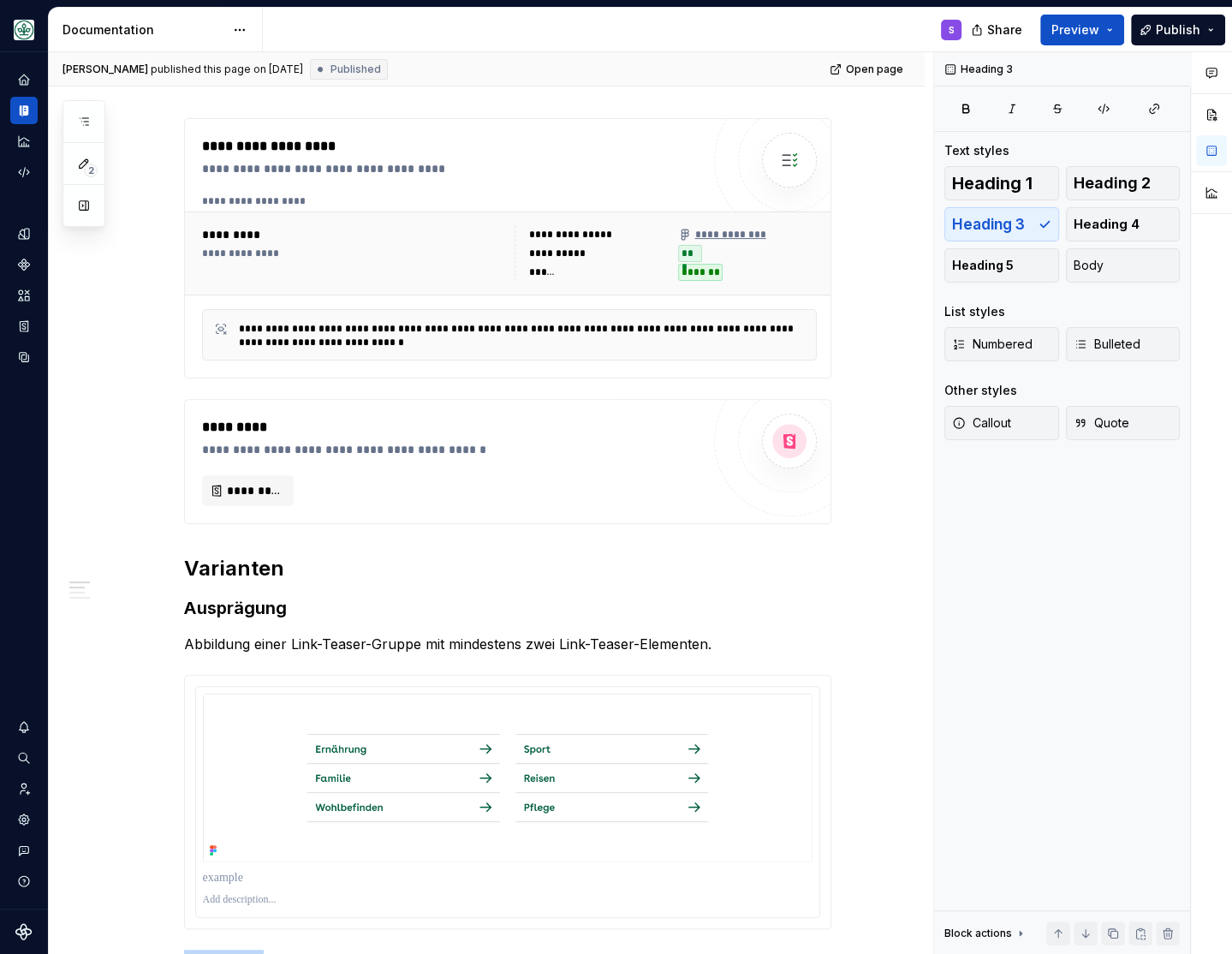
scroll to position [0, 0]
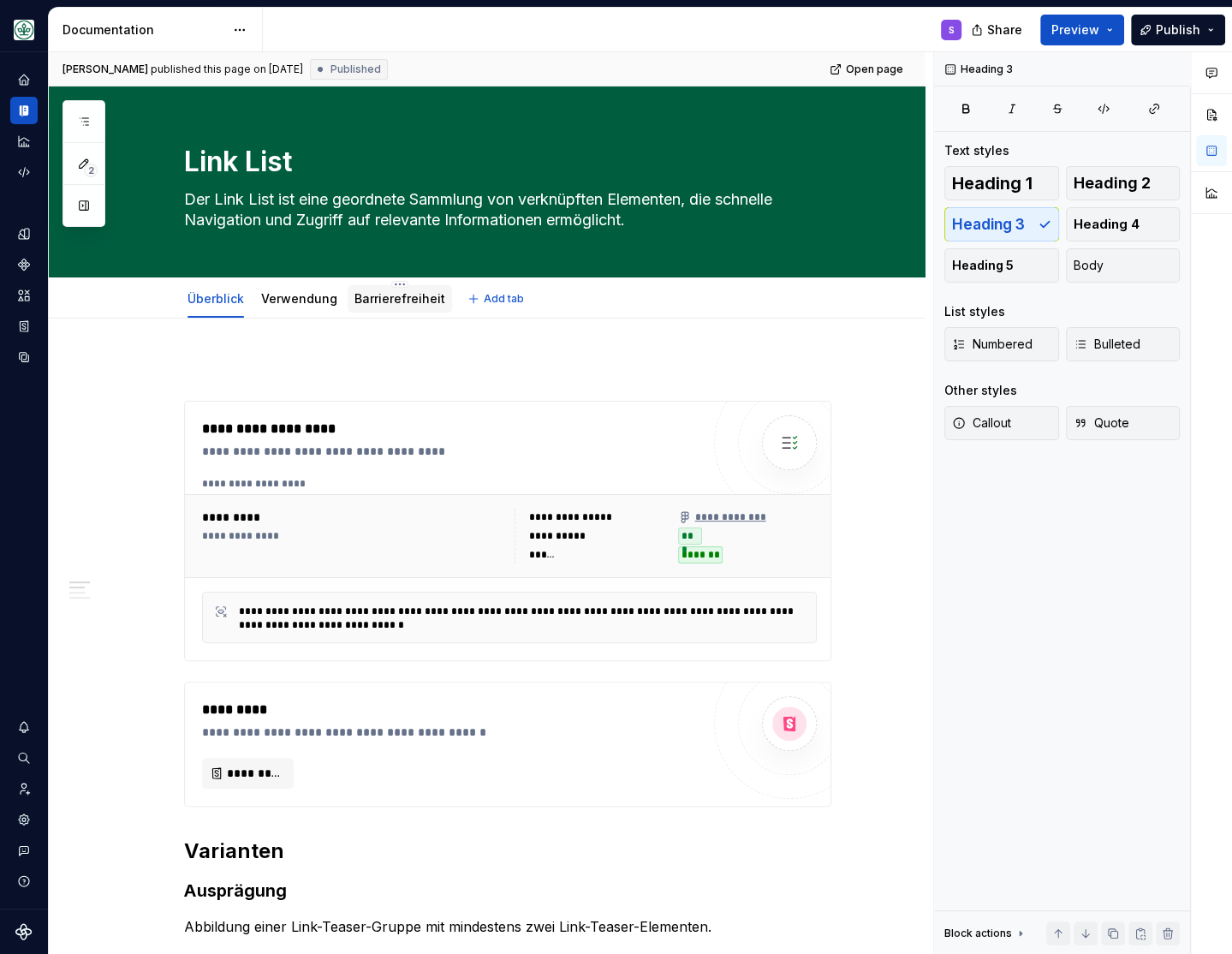
click at [382, 302] on link "Barrierefreiheit" at bounding box center [399, 298] width 91 height 14
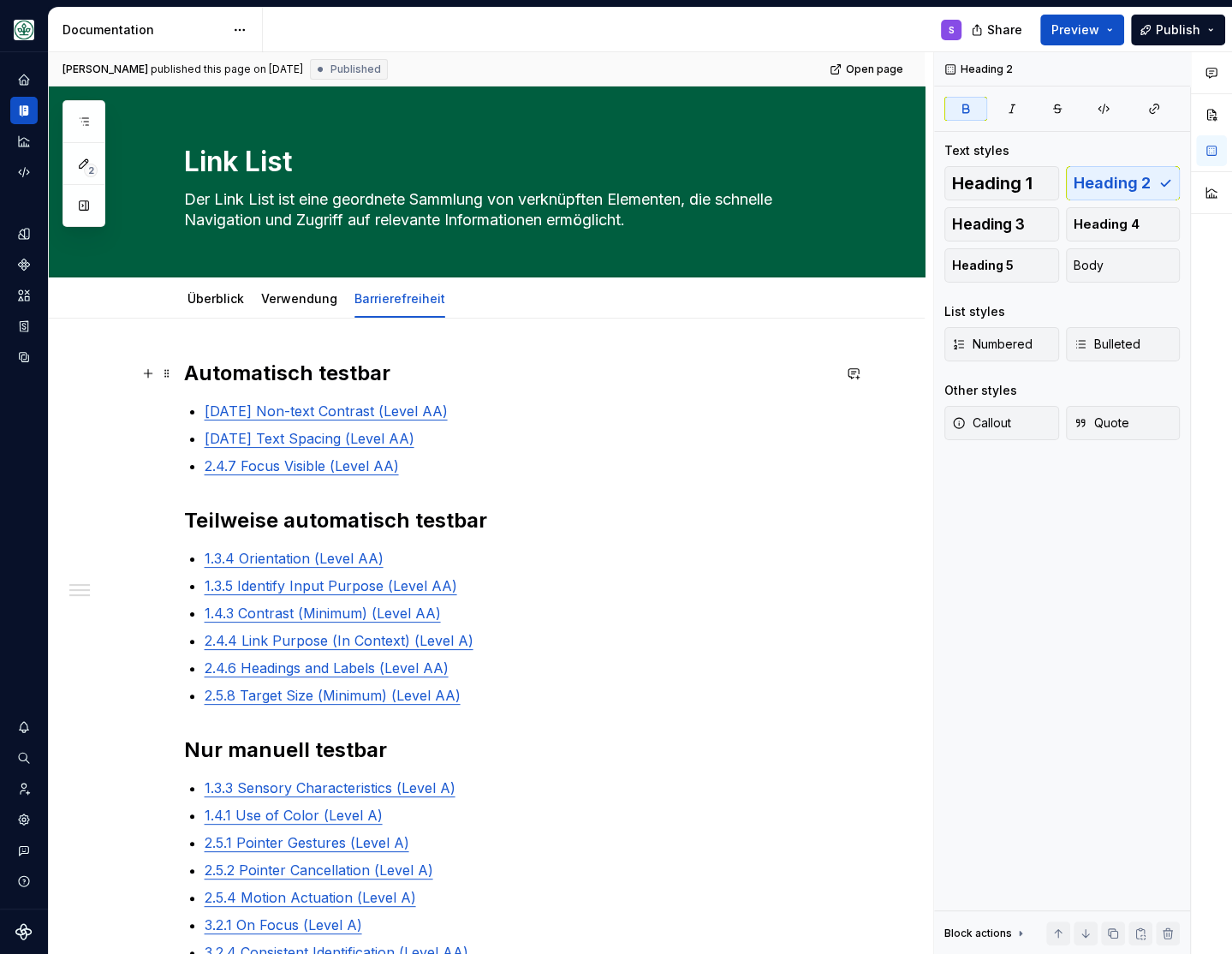
click at [309, 373] on strong "Automatisch testbar" at bounding box center [287, 373] width 206 height 25
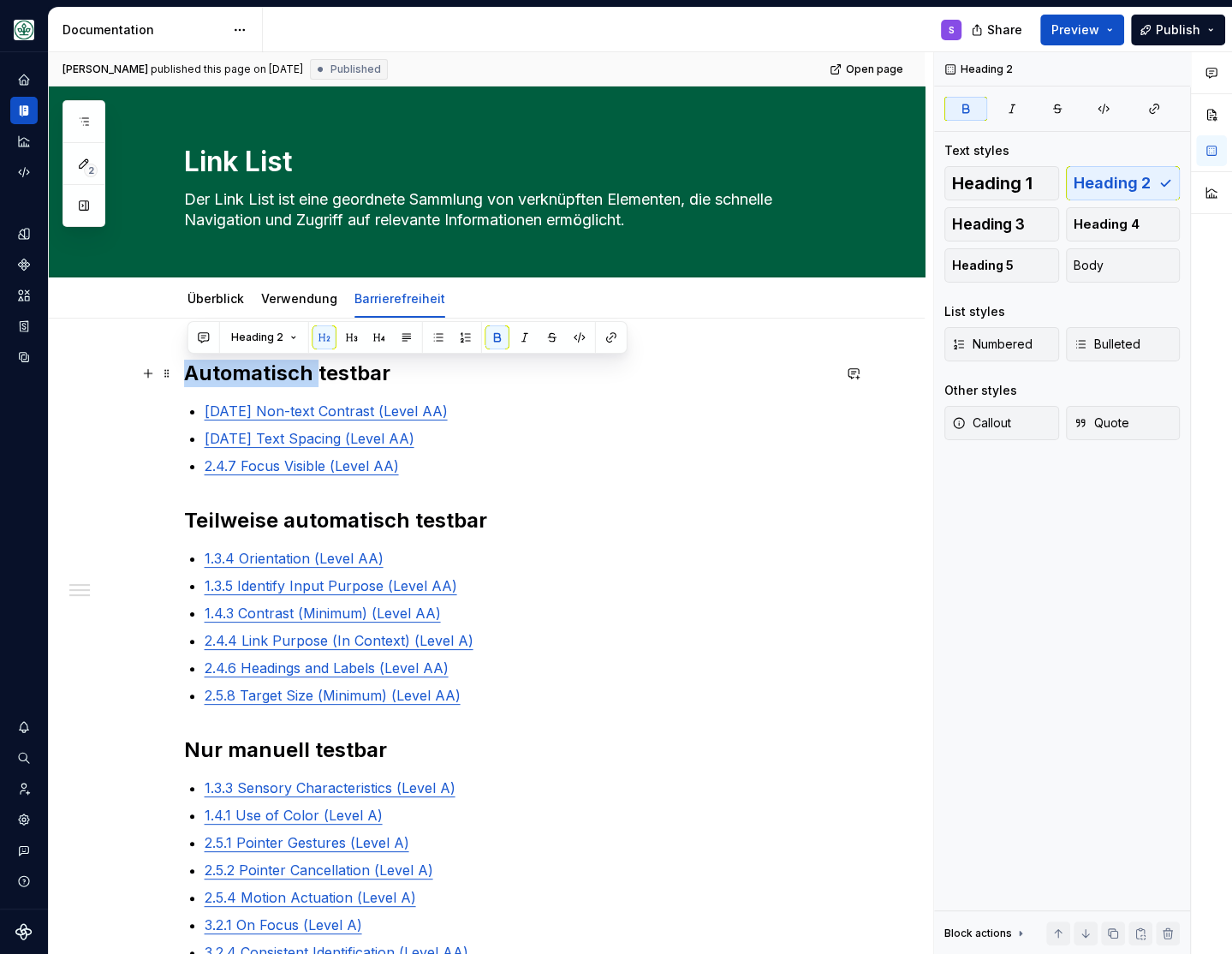
click at [309, 373] on strong "Automatisch testbar" at bounding box center [287, 373] width 206 height 25
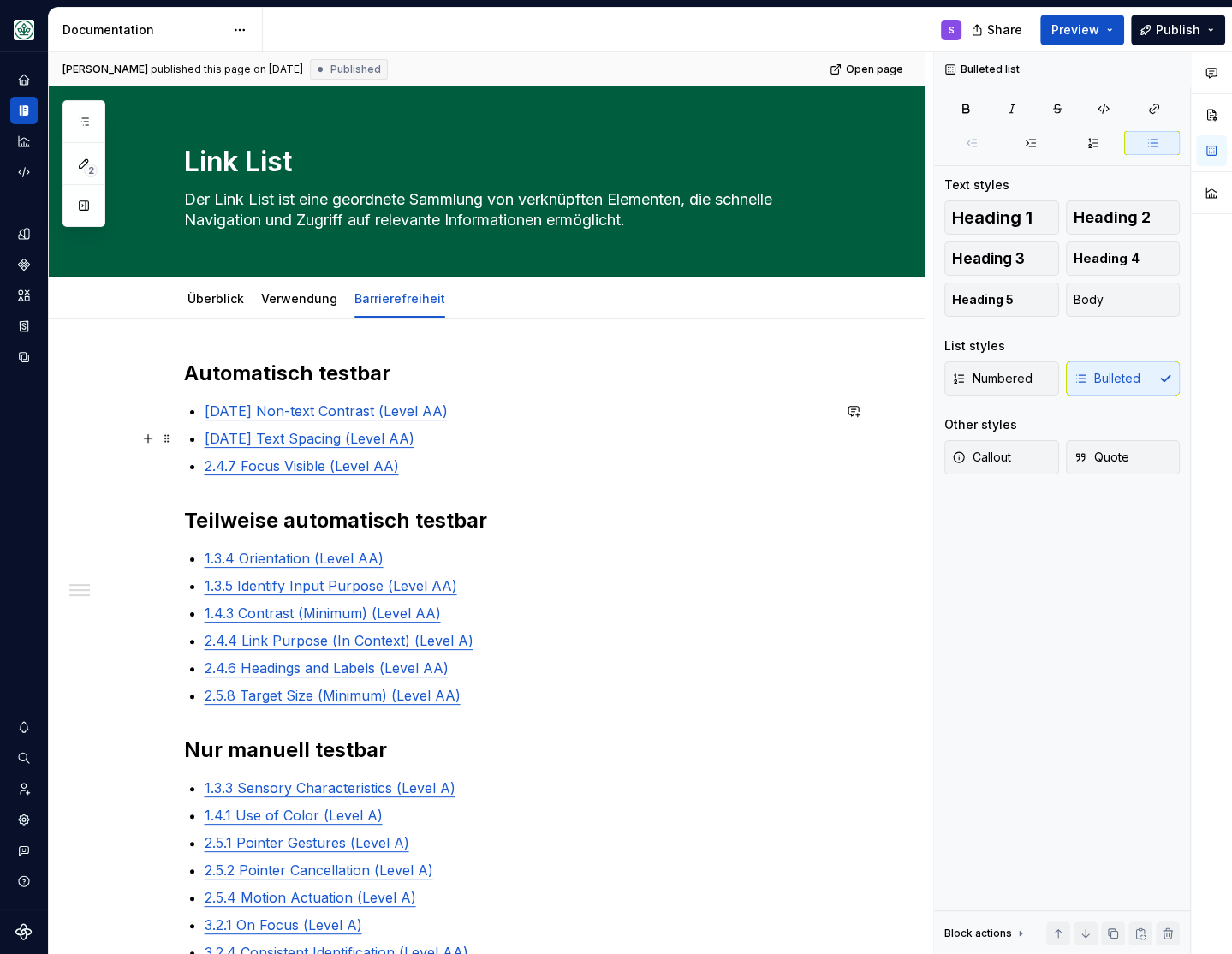
click at [421, 438] on p "[DATE] Text Spacing (Level AA)" at bounding box center [518, 438] width 627 height 20
click at [362, 338] on div "Automatisch testbar 1.4.11 Non-text Contrast (Level AA) 1.4.12 Text Spacing (Le…" at bounding box center [487, 793] width 876 height 950
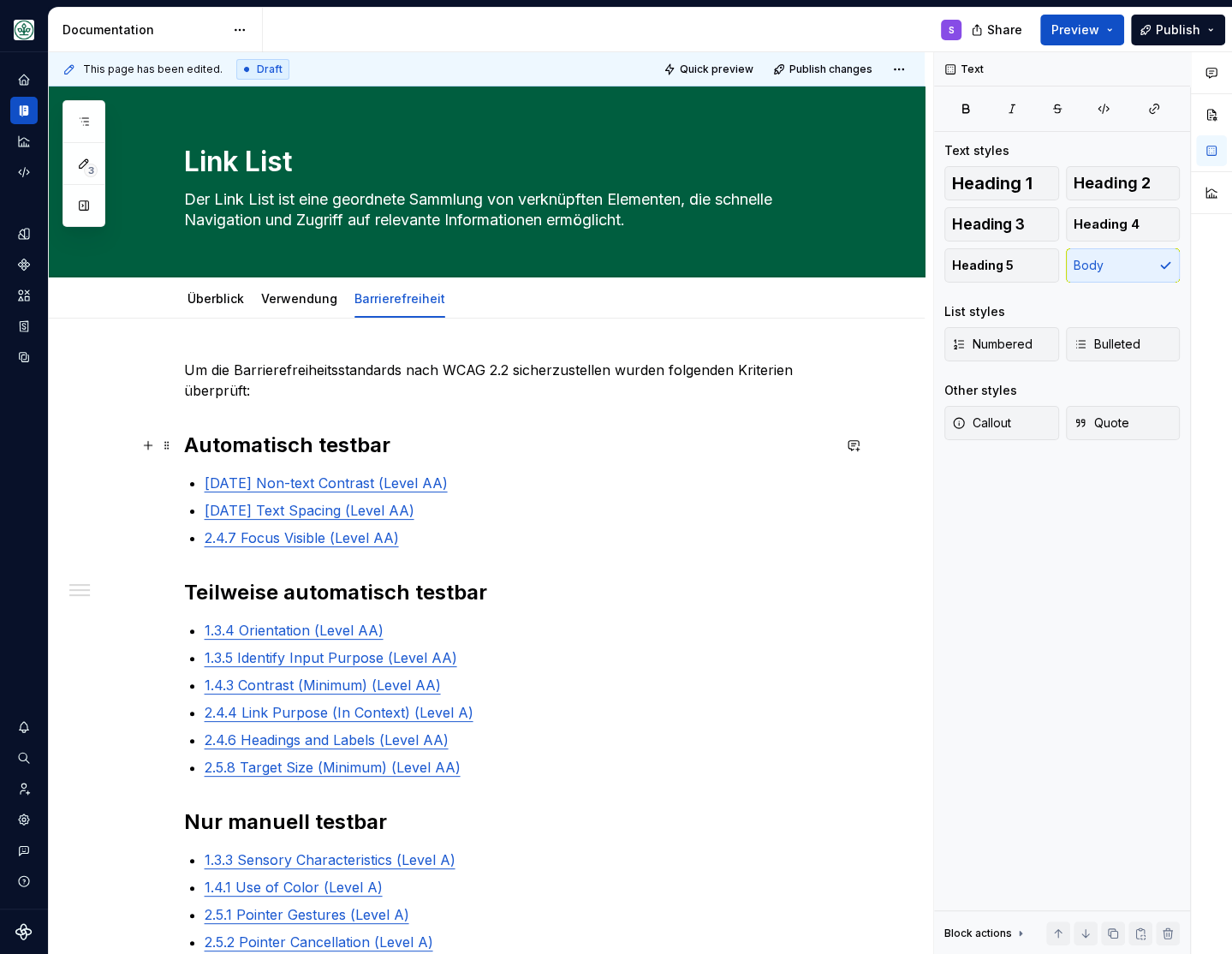
click at [735, 445] on h2 "Automatisch testbar" at bounding box center [507, 445] width 647 height 27
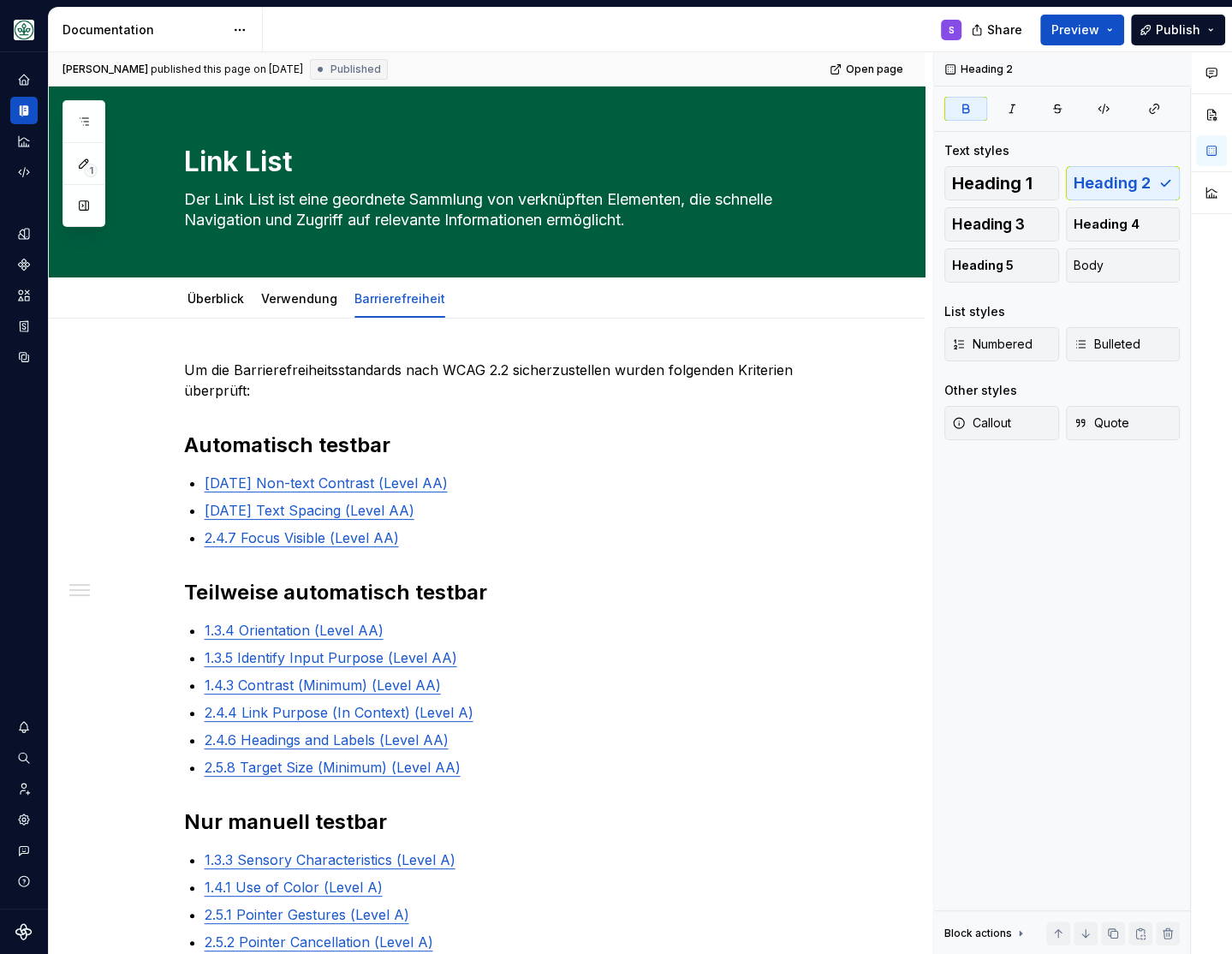
type textarea "*"
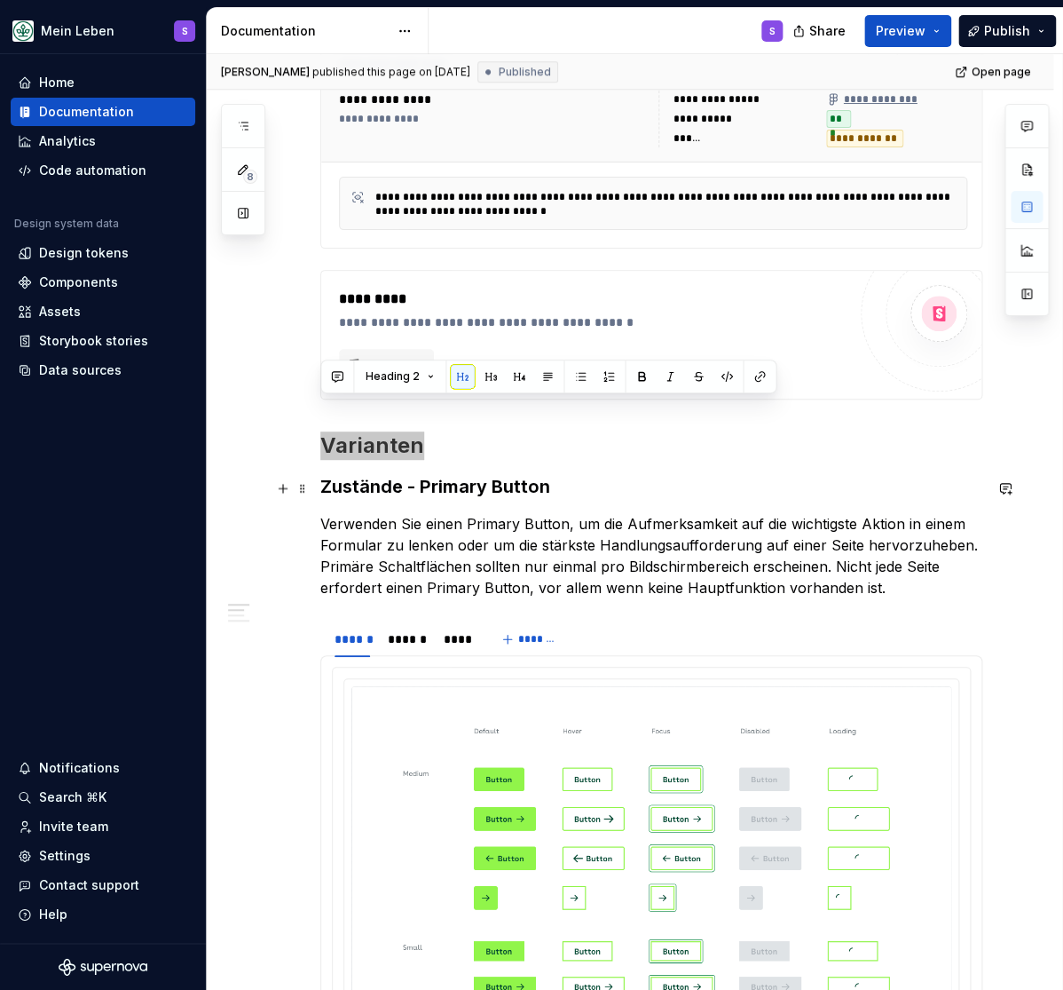
scroll to position [512, 0]
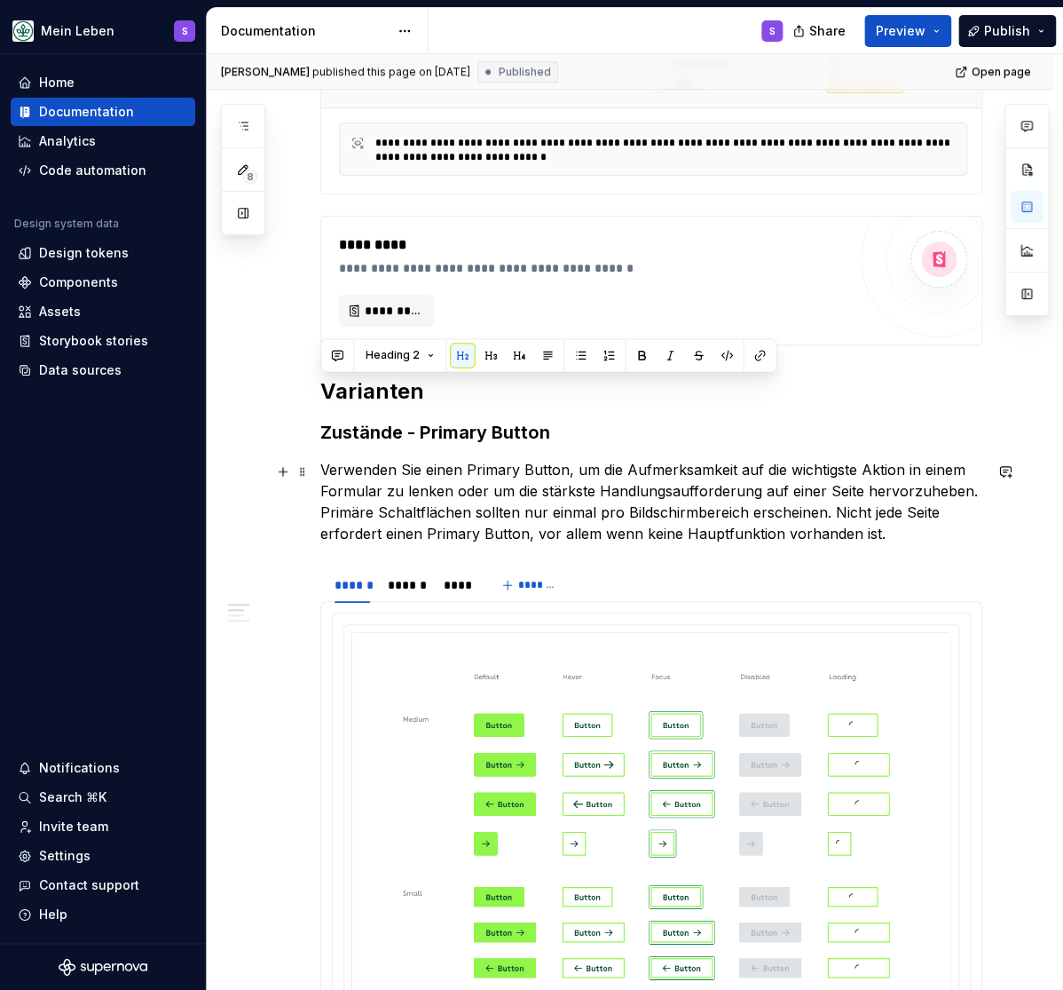
click at [404, 466] on p "Verwenden Sie einen Primary Button, um die Aufmerksamkeit auf die wichtigste Ak…" at bounding box center [651, 501] width 662 height 85
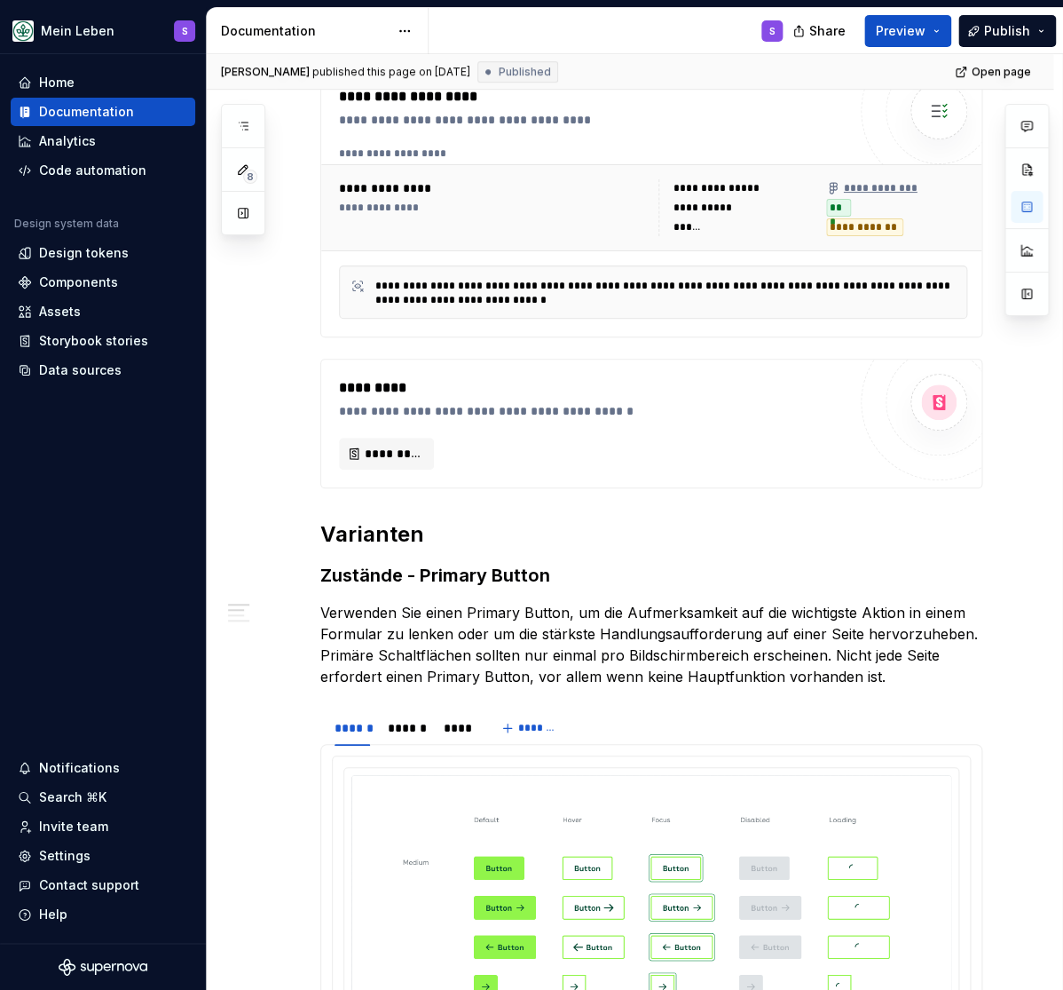
scroll to position [439, 0]
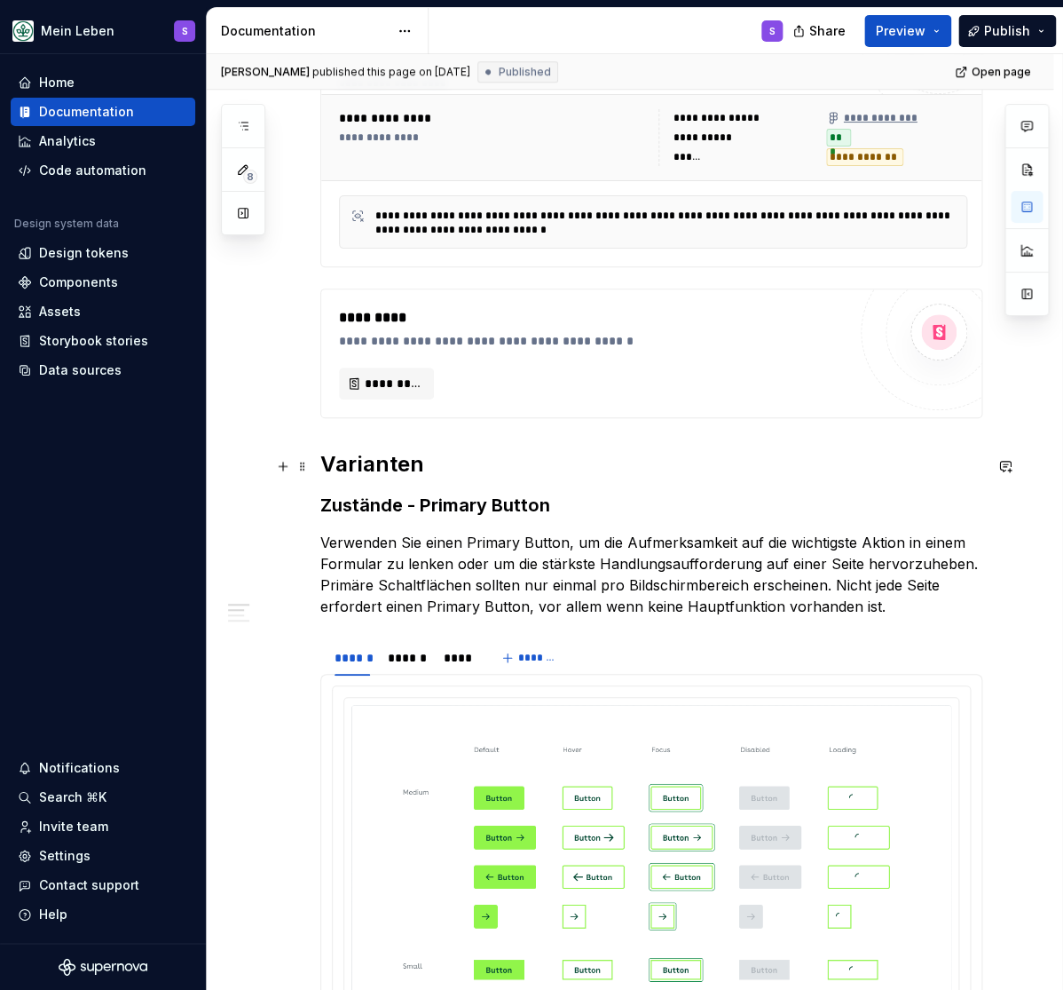
click at [391, 467] on h2 "Varianten" at bounding box center [651, 464] width 662 height 28
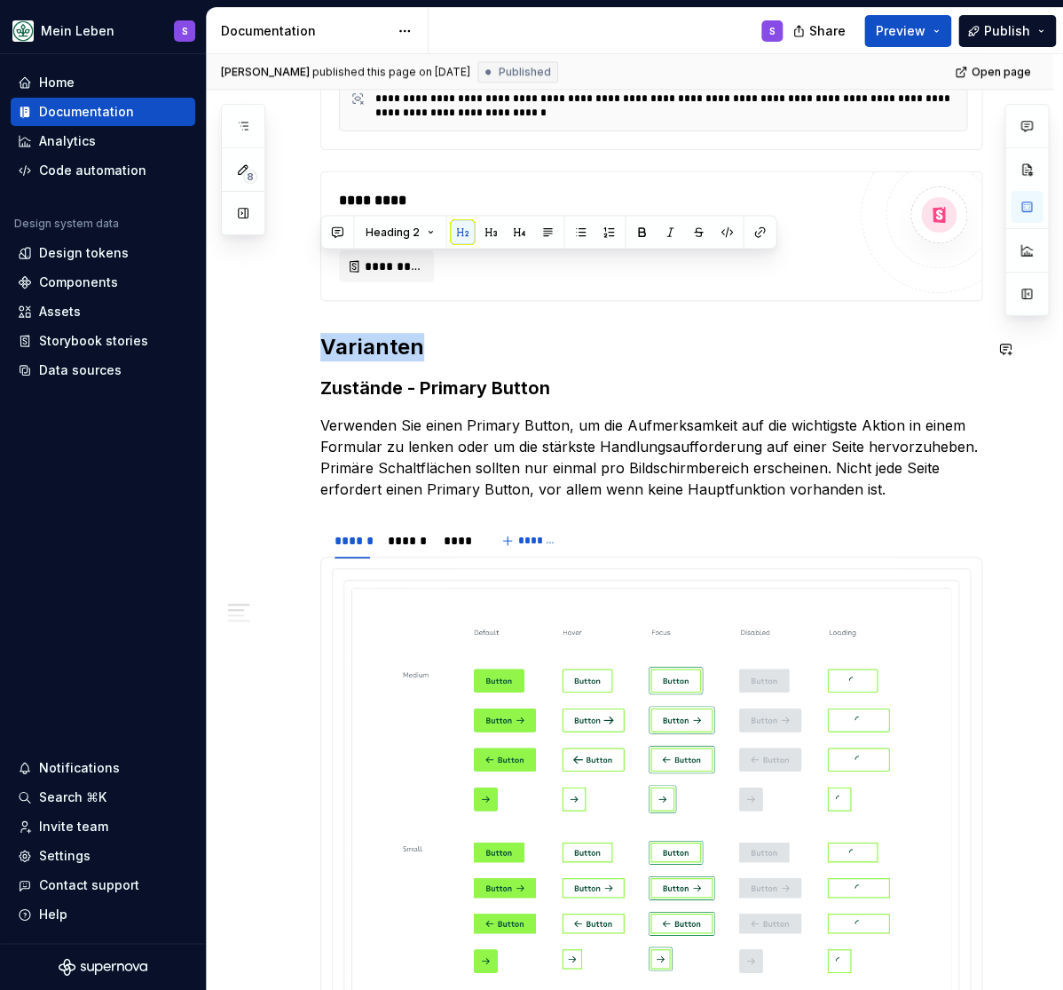
scroll to position [659, 0]
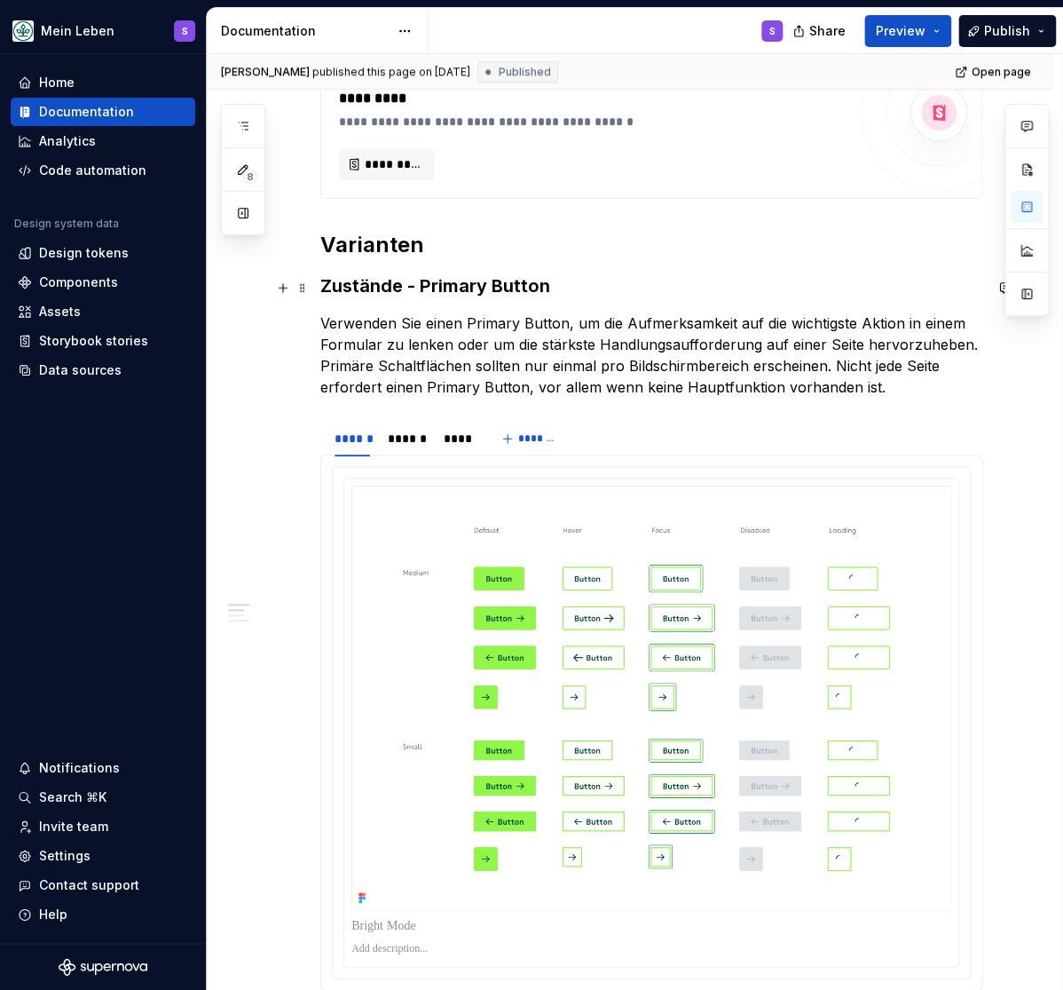
click at [367, 293] on h3 "Zustände - Primary Button" at bounding box center [651, 285] width 662 height 25
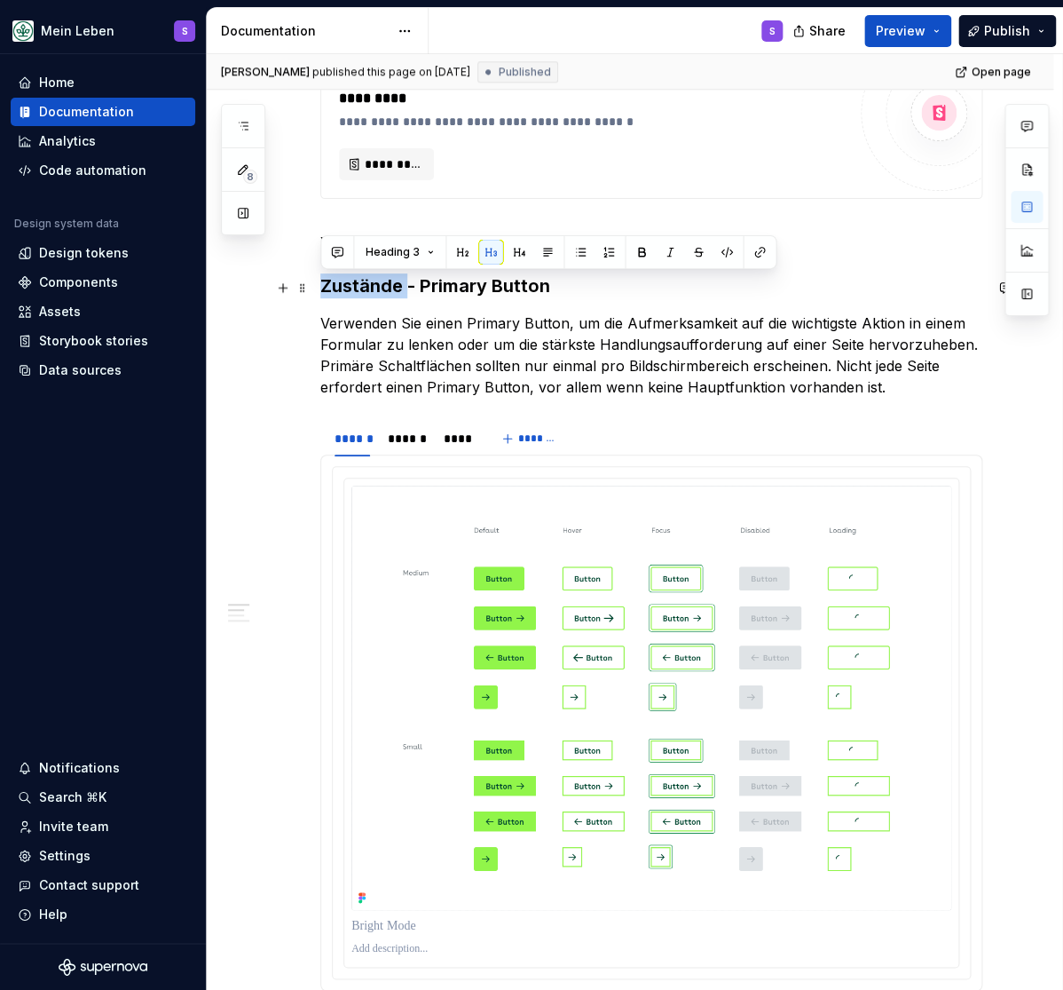
click at [367, 293] on h3 "Zustände - Primary Button" at bounding box center [651, 285] width 662 height 25
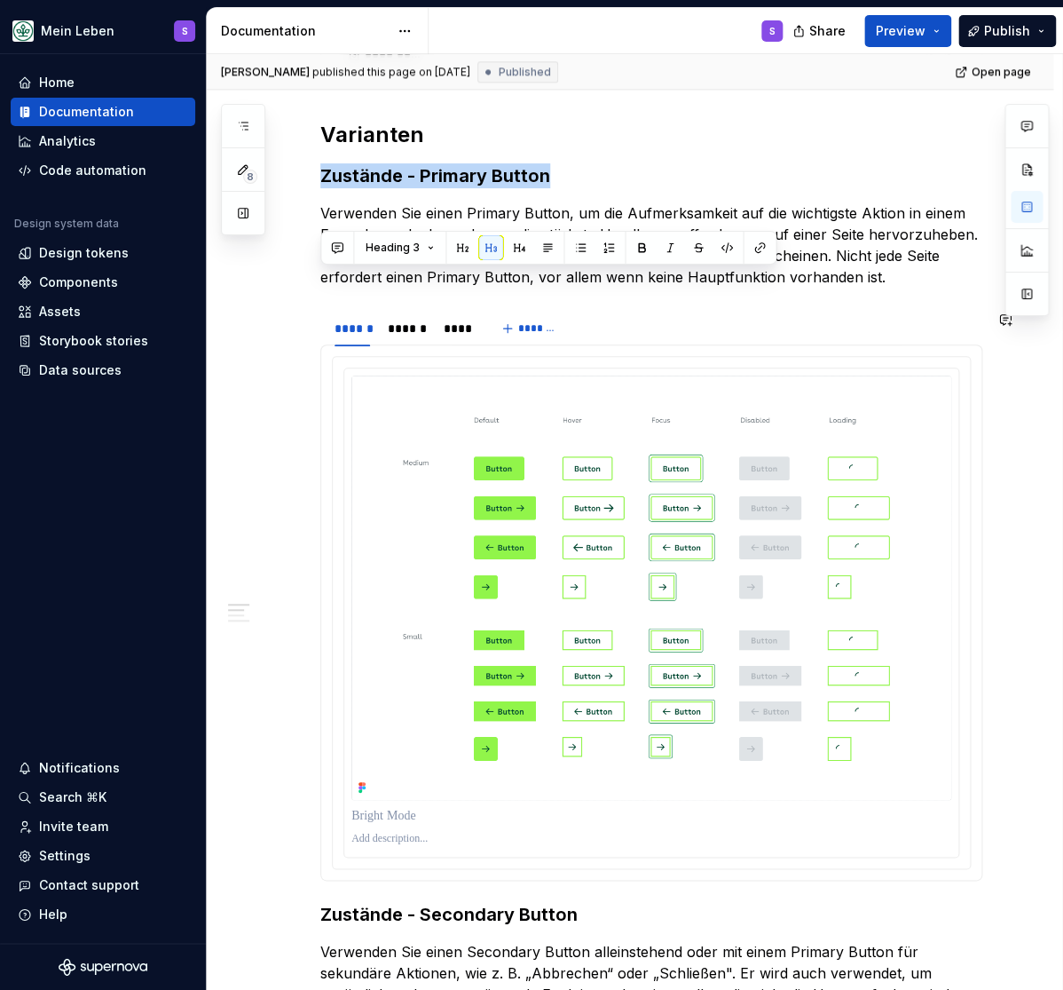
scroll to position [1025, 0]
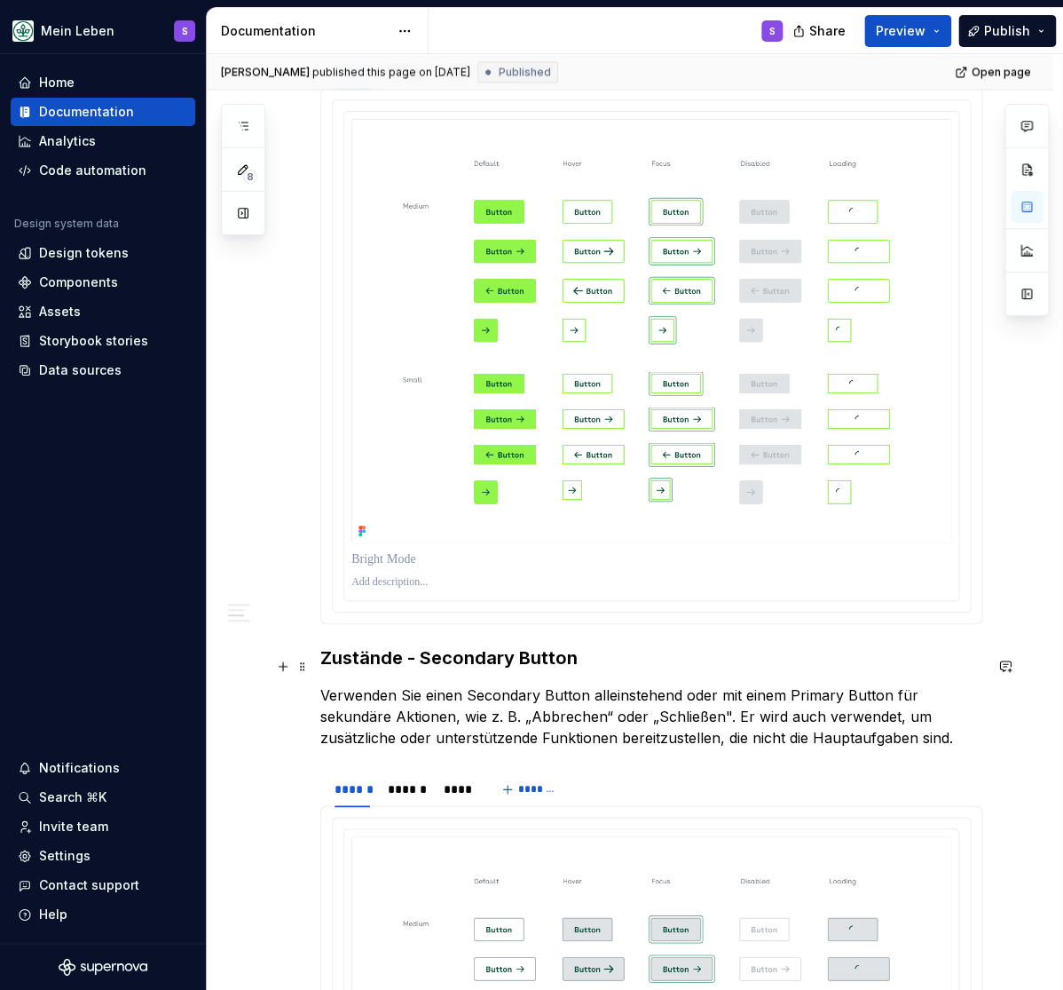
click at [382, 665] on h3 "Zustände - Secondary Button" at bounding box center [651, 657] width 662 height 25
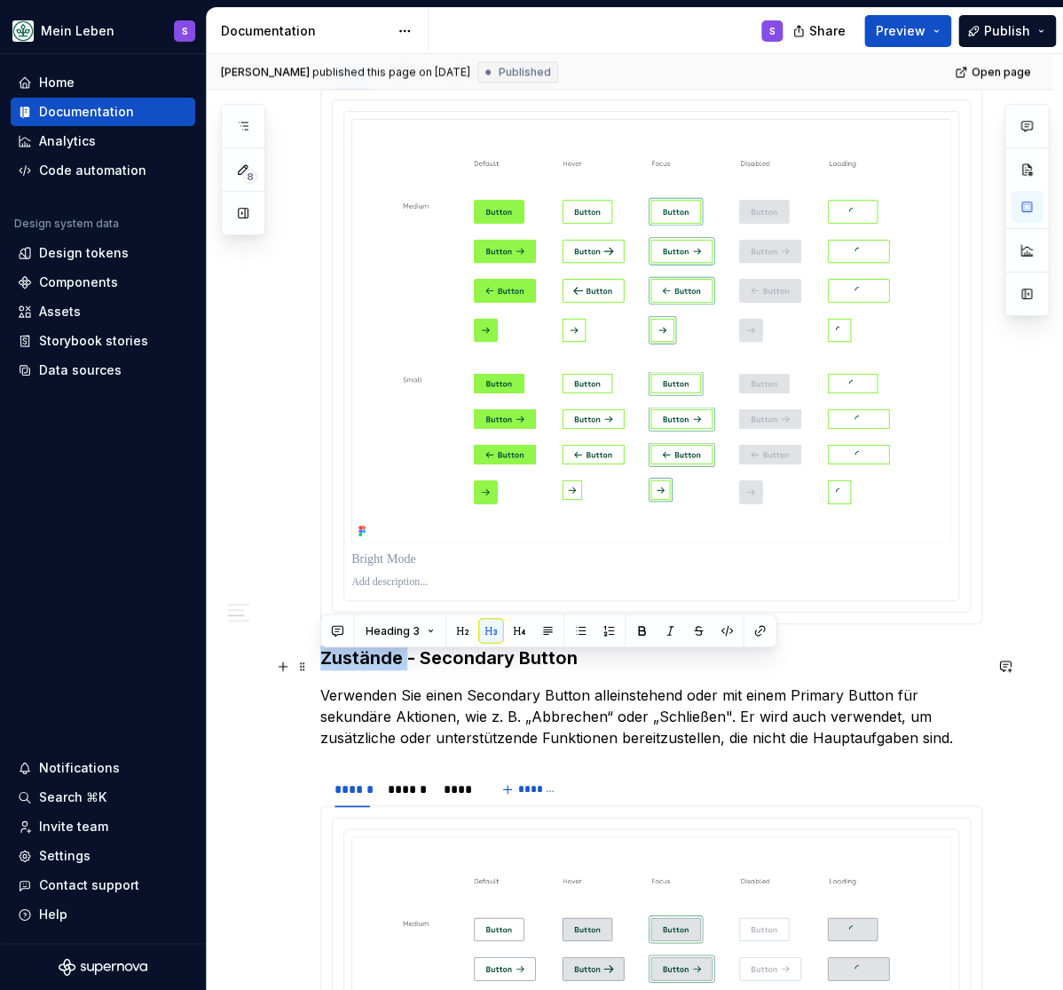
click at [382, 665] on h3 "Zustände - Secondary Button" at bounding box center [651, 657] width 662 height 25
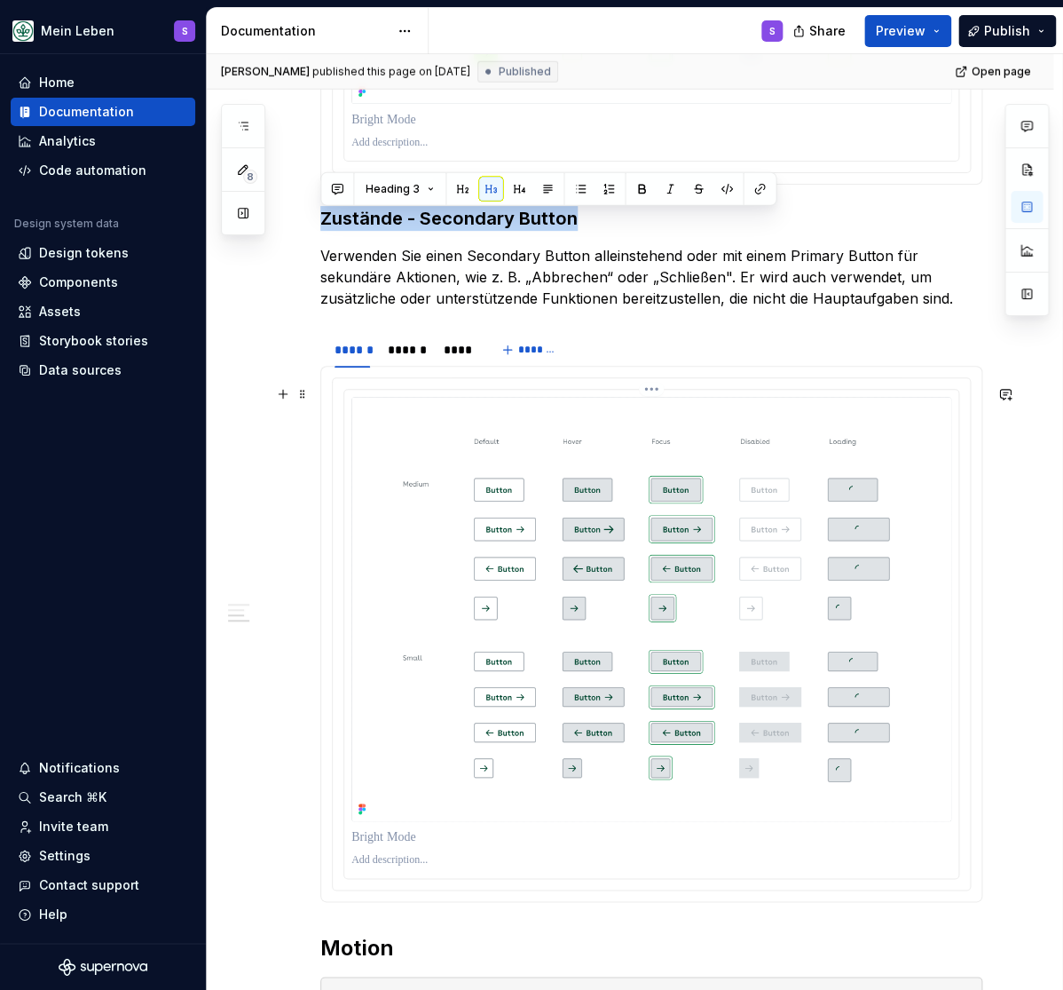
scroll to position [1830, 0]
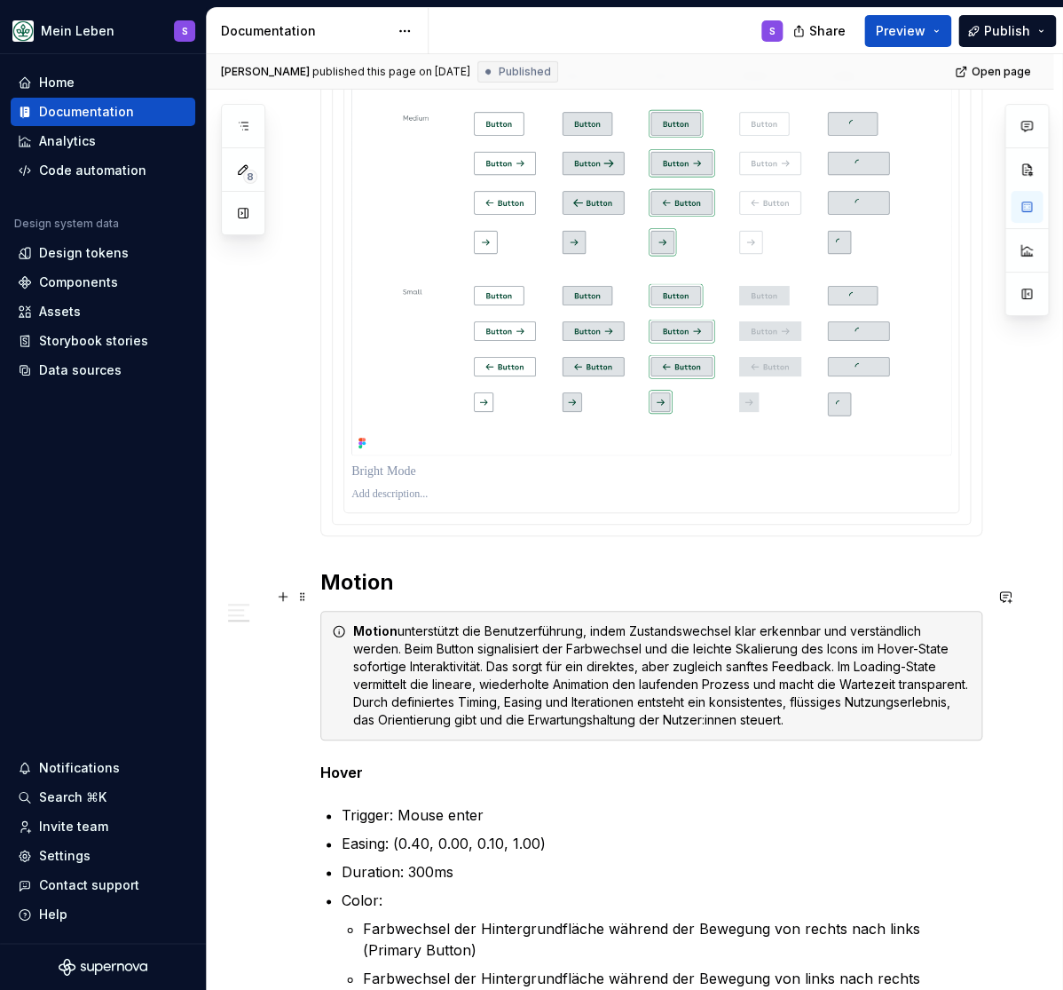
click at [371, 589] on h2 "Motion" at bounding box center [651, 582] width 662 height 28
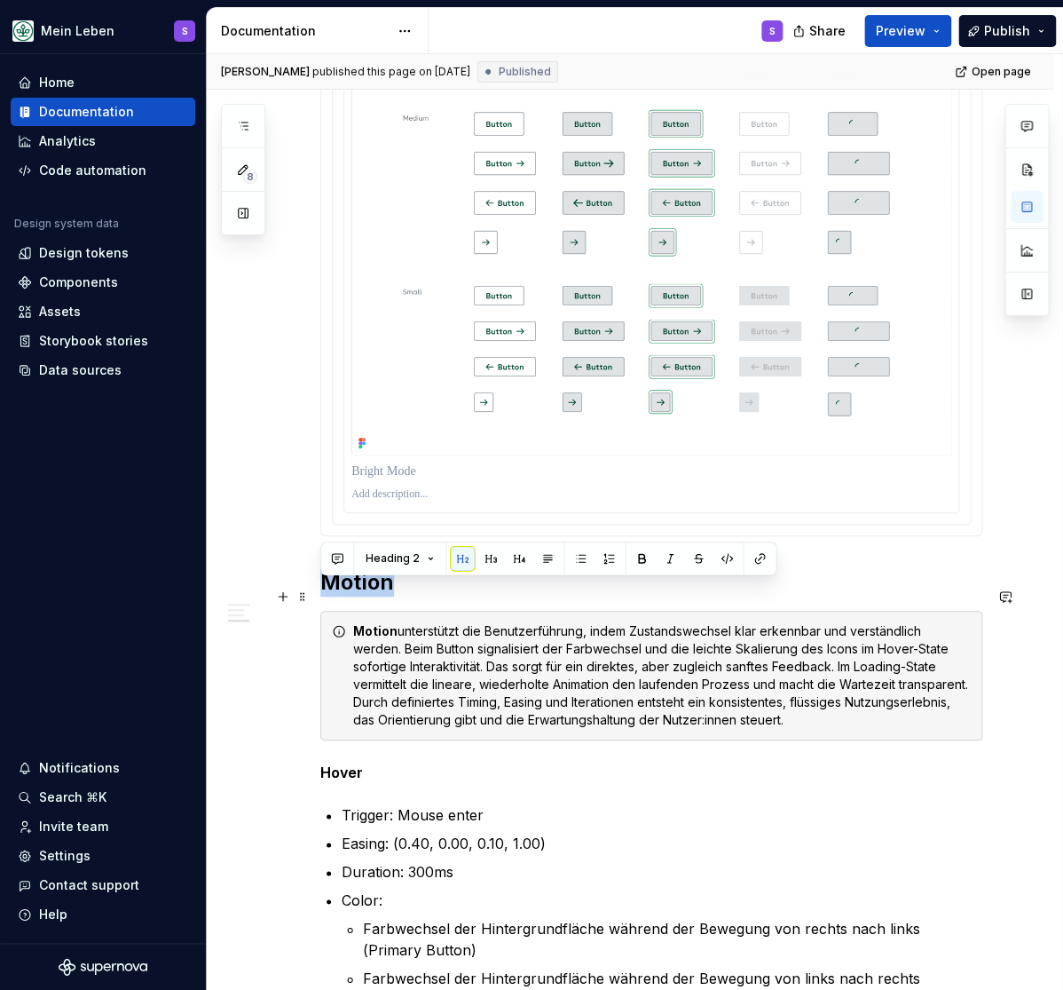
click at [371, 589] on h2 "Motion" at bounding box center [651, 582] width 662 height 28
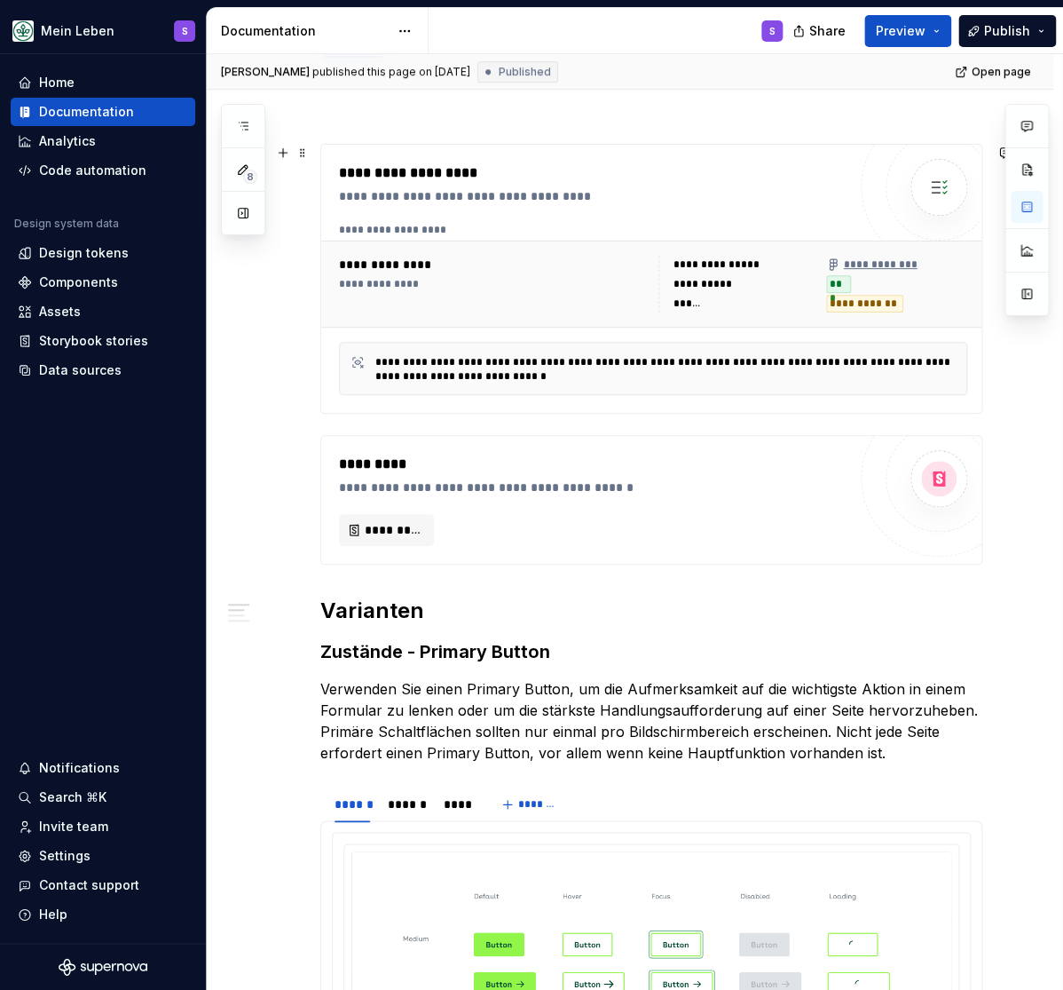
scroll to position [0, 0]
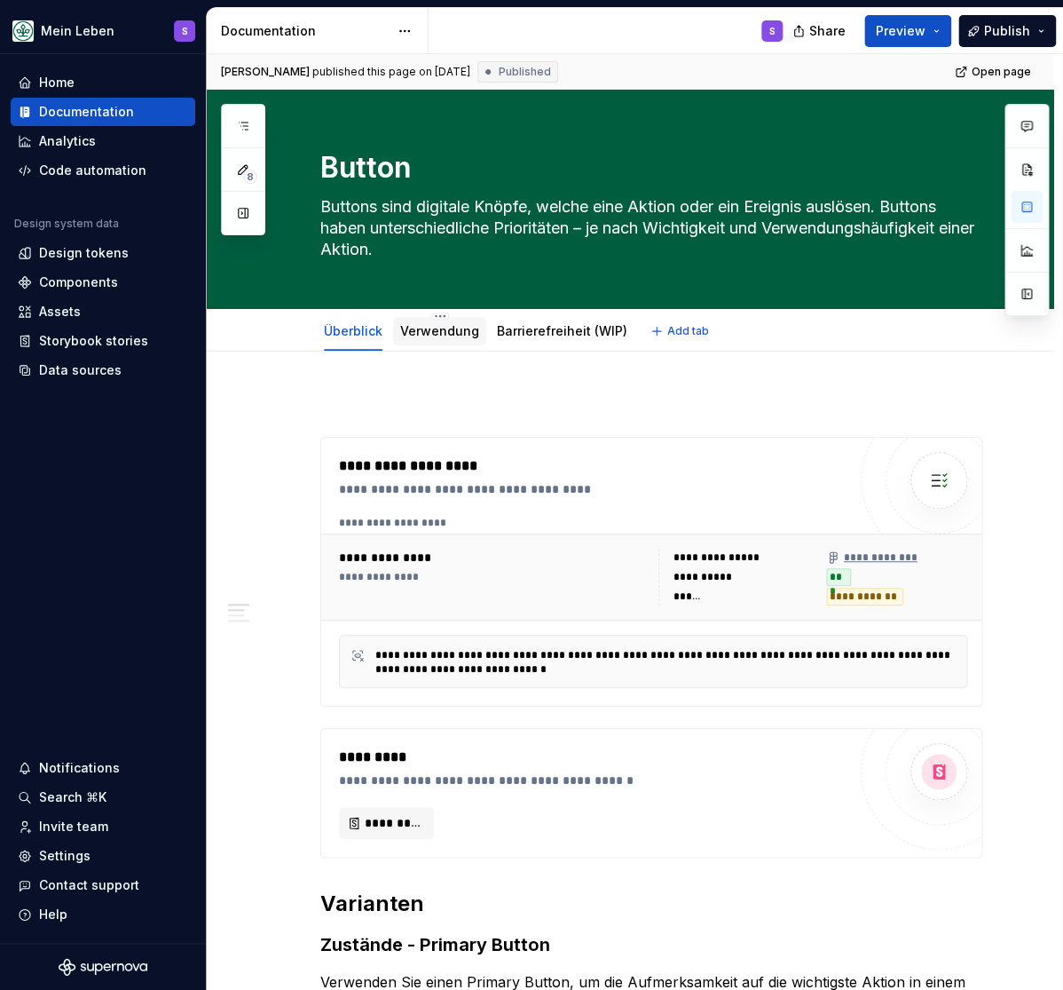
click at [447, 333] on link "Verwendung" at bounding box center [439, 330] width 79 height 15
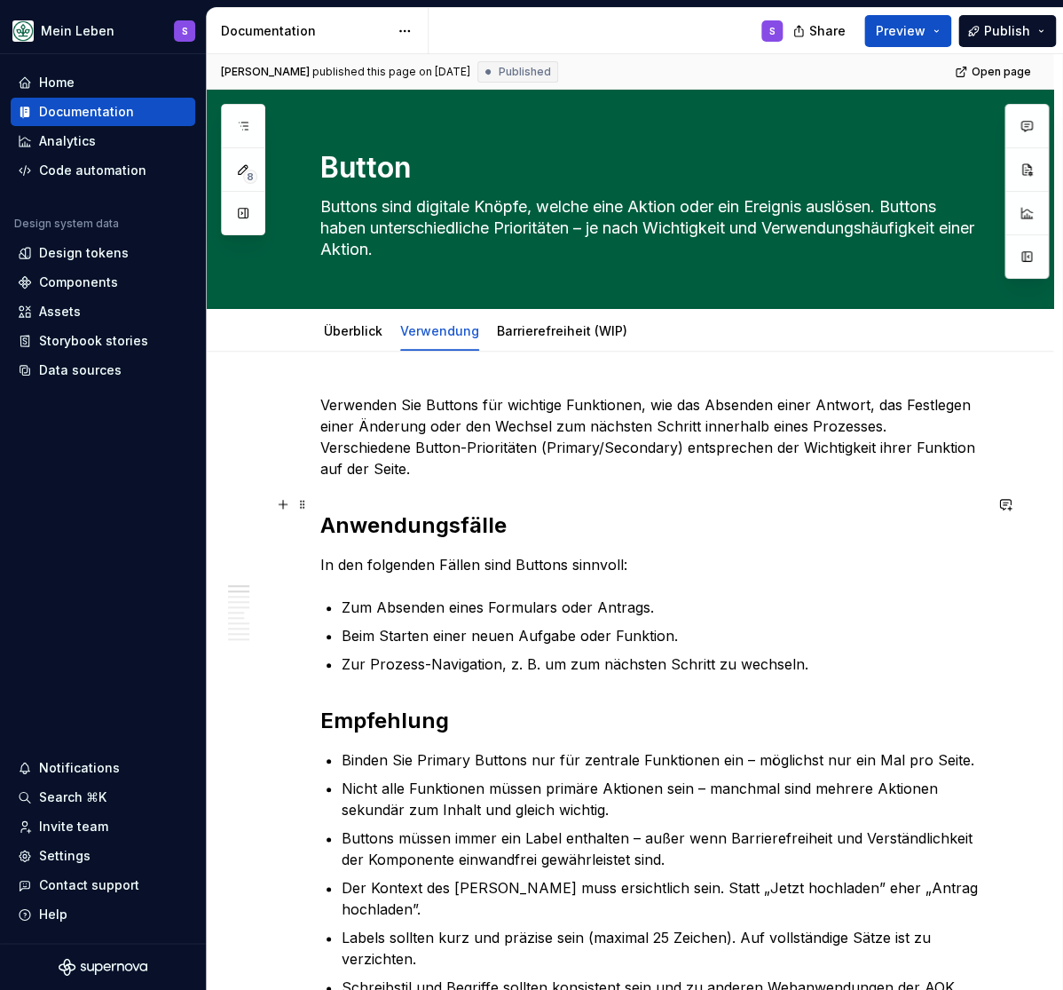
click at [423, 511] on h2 "Anwendungsfälle" at bounding box center [651, 525] width 662 height 28
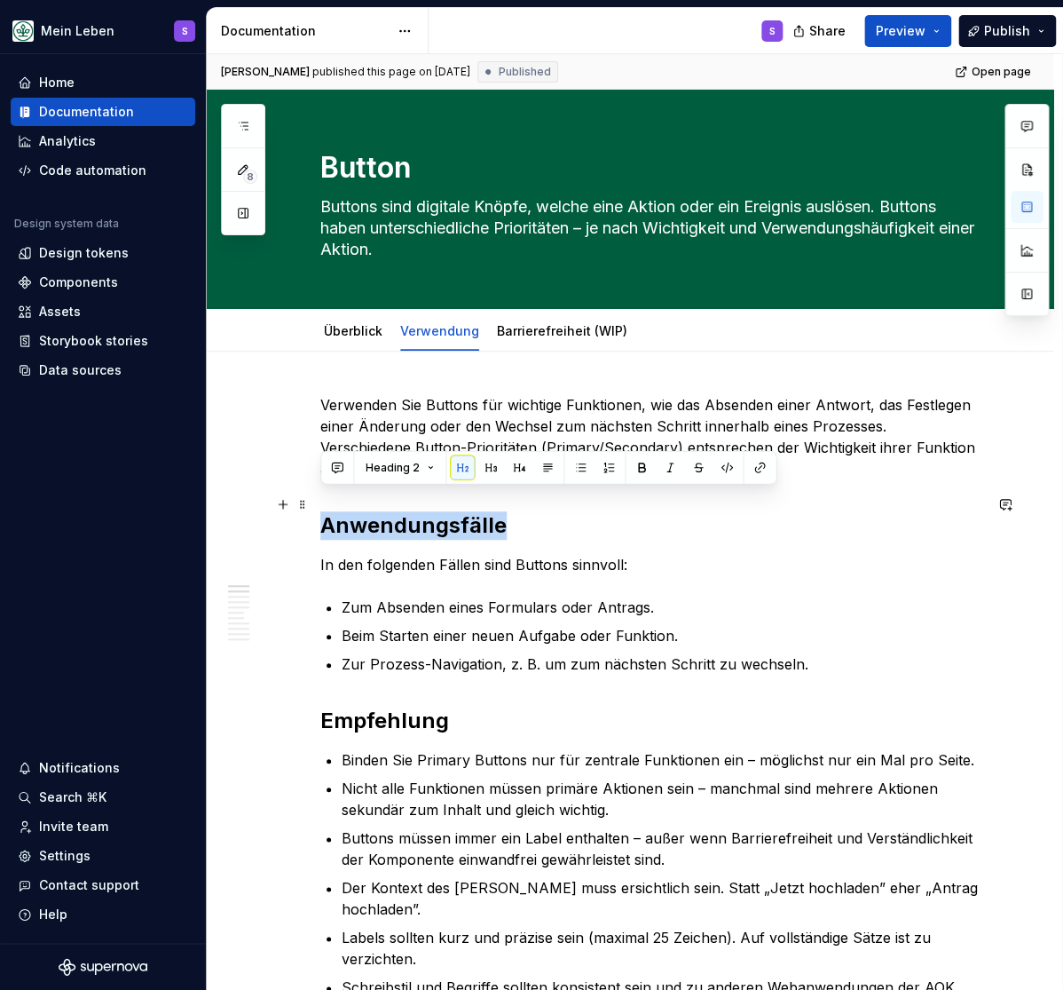
click at [423, 511] on h2 "Anwendungsfälle" at bounding box center [651, 525] width 662 height 28
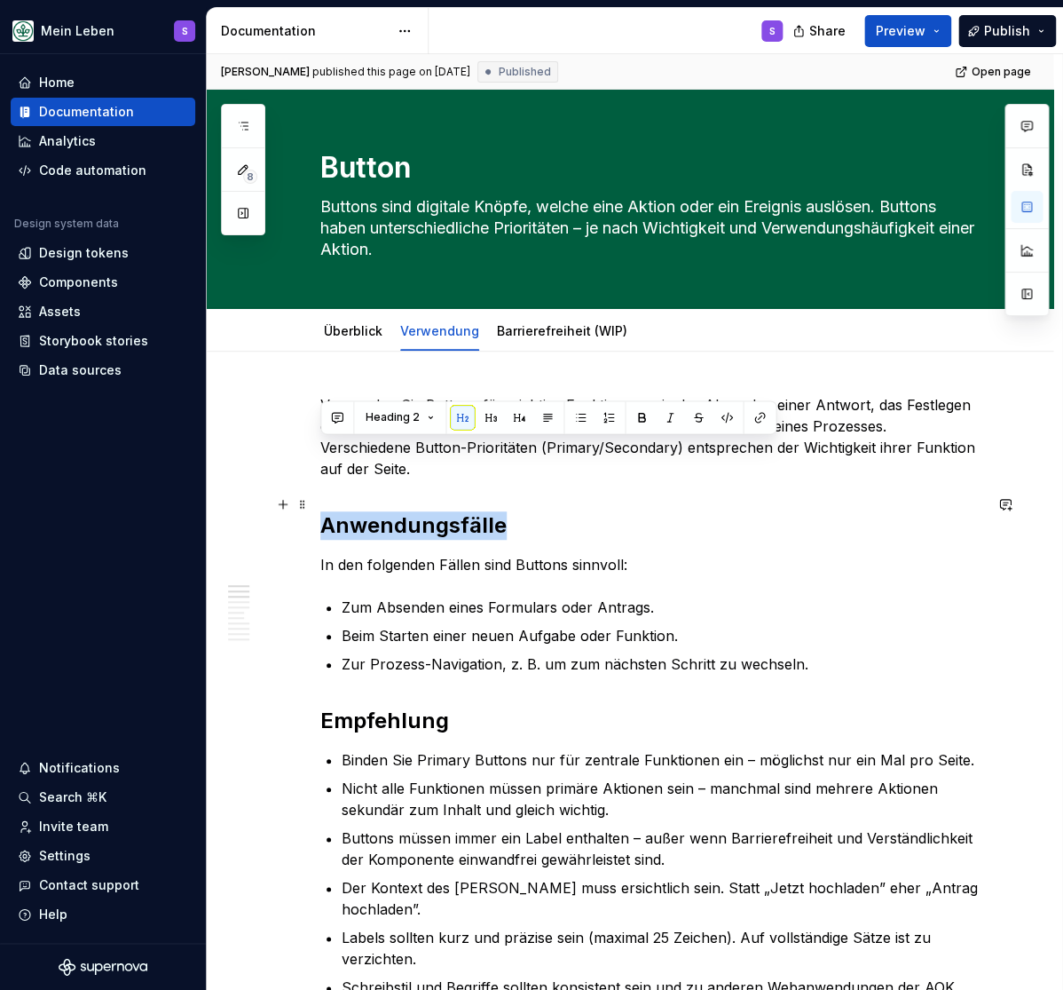
scroll to position [73, 0]
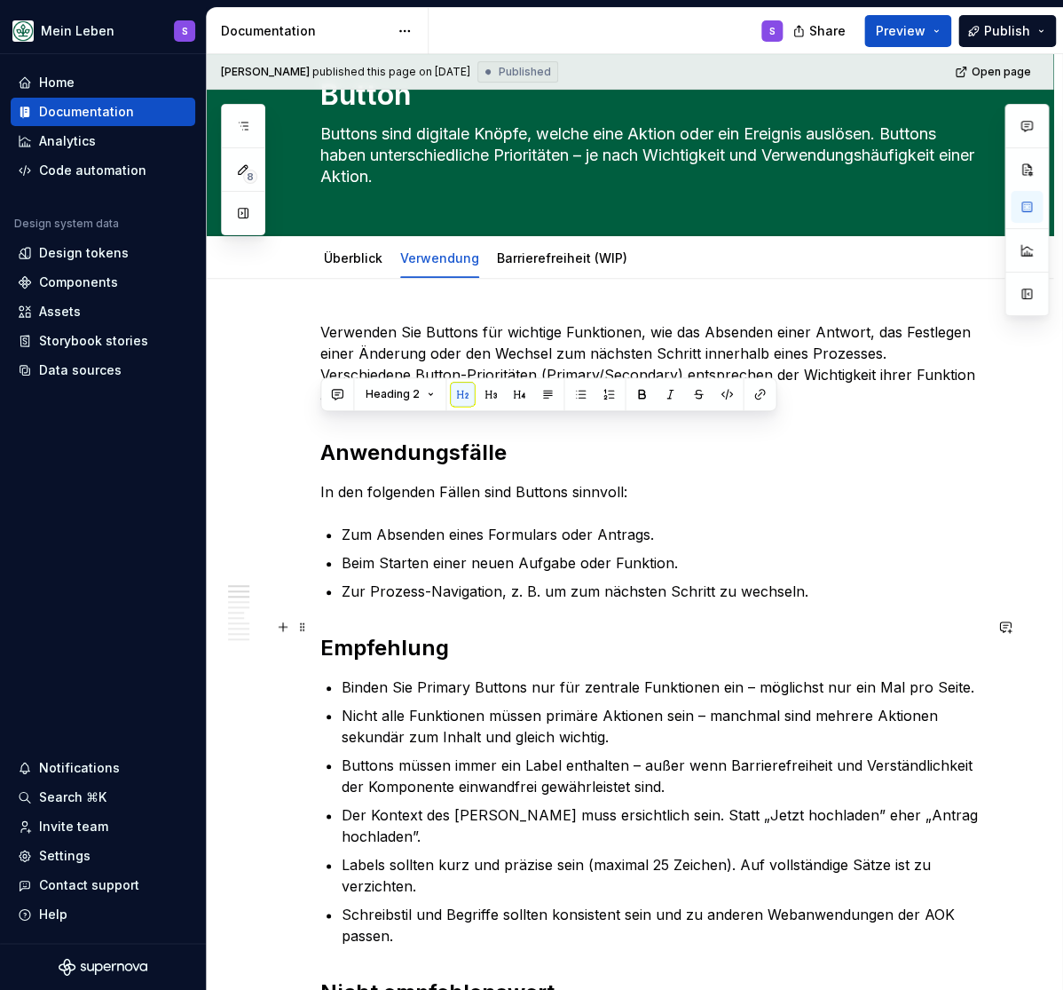
click at [393, 634] on h2 "Empfehlung" at bounding box center [651, 648] width 662 height 28
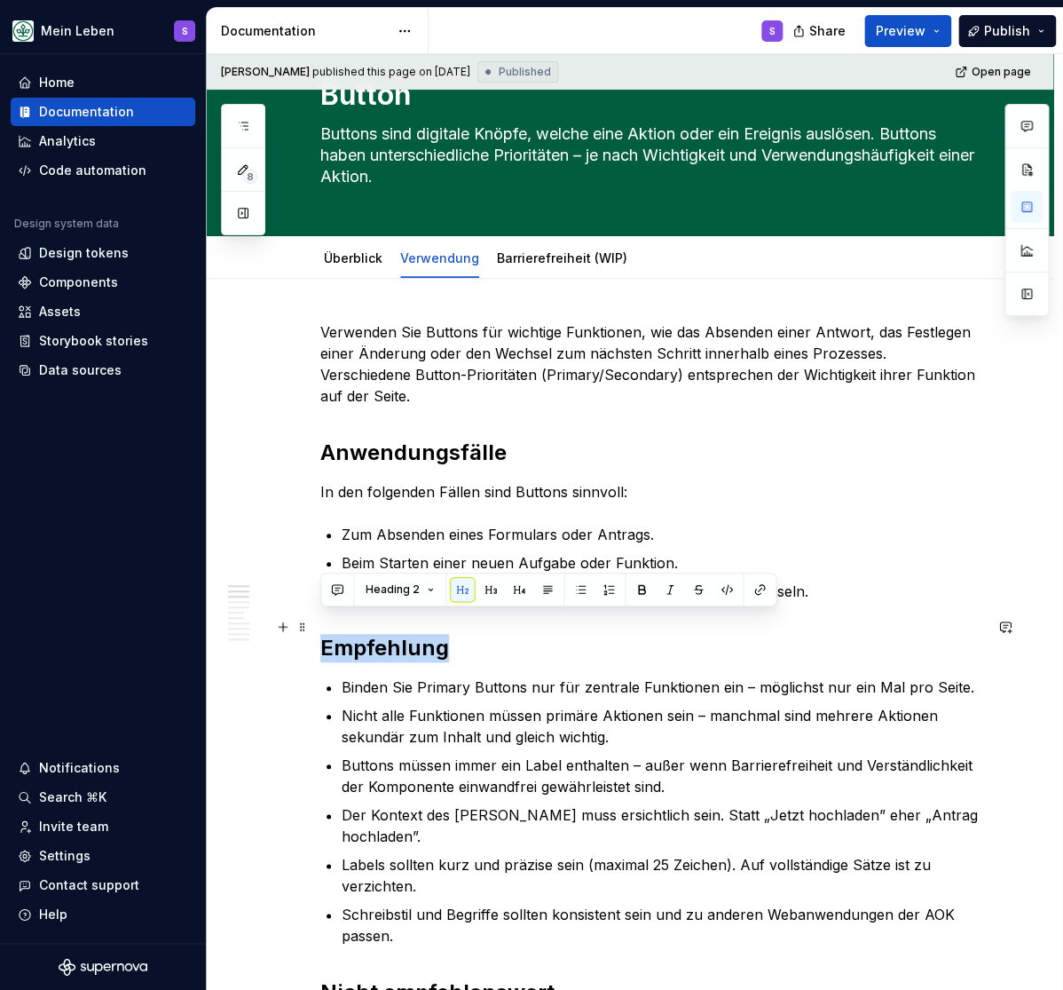
click at [393, 634] on h2 "Empfehlung" at bounding box center [651, 648] width 662 height 28
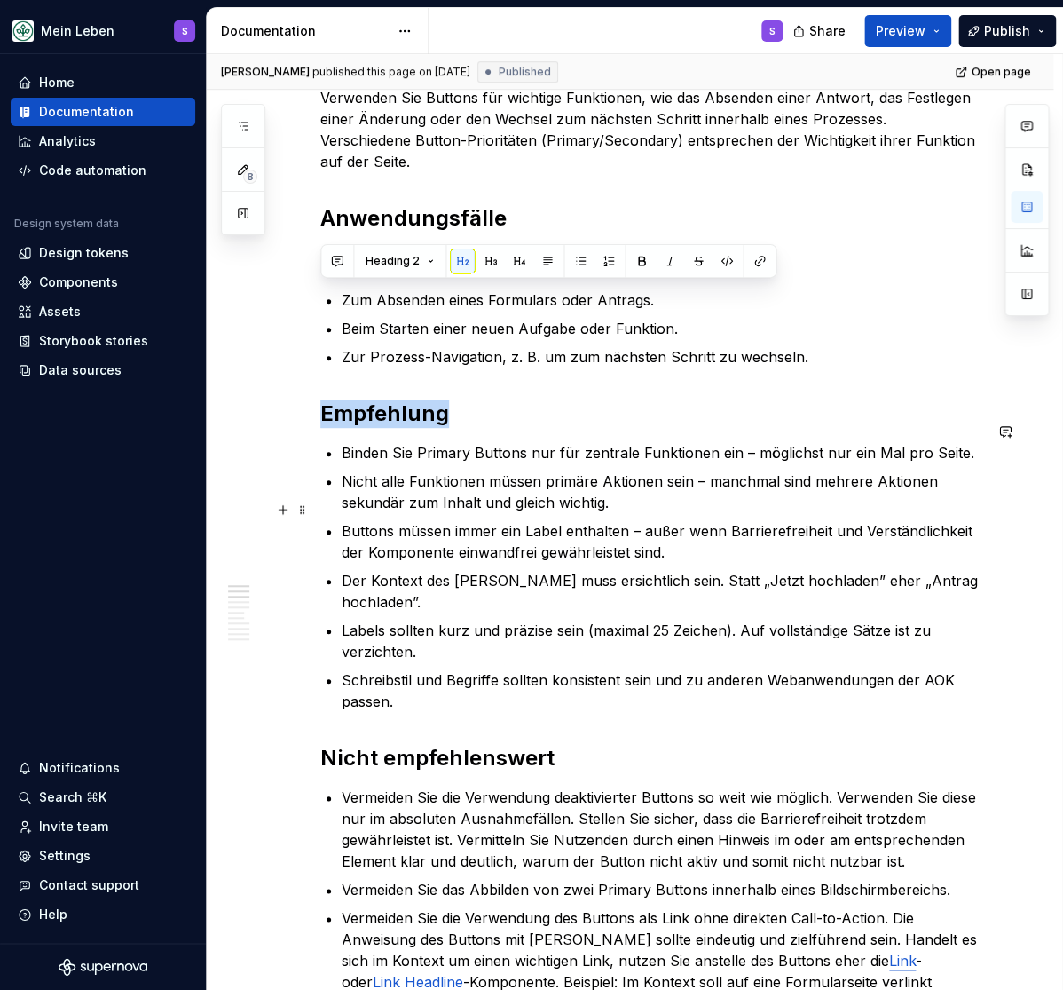
scroll to position [439, 0]
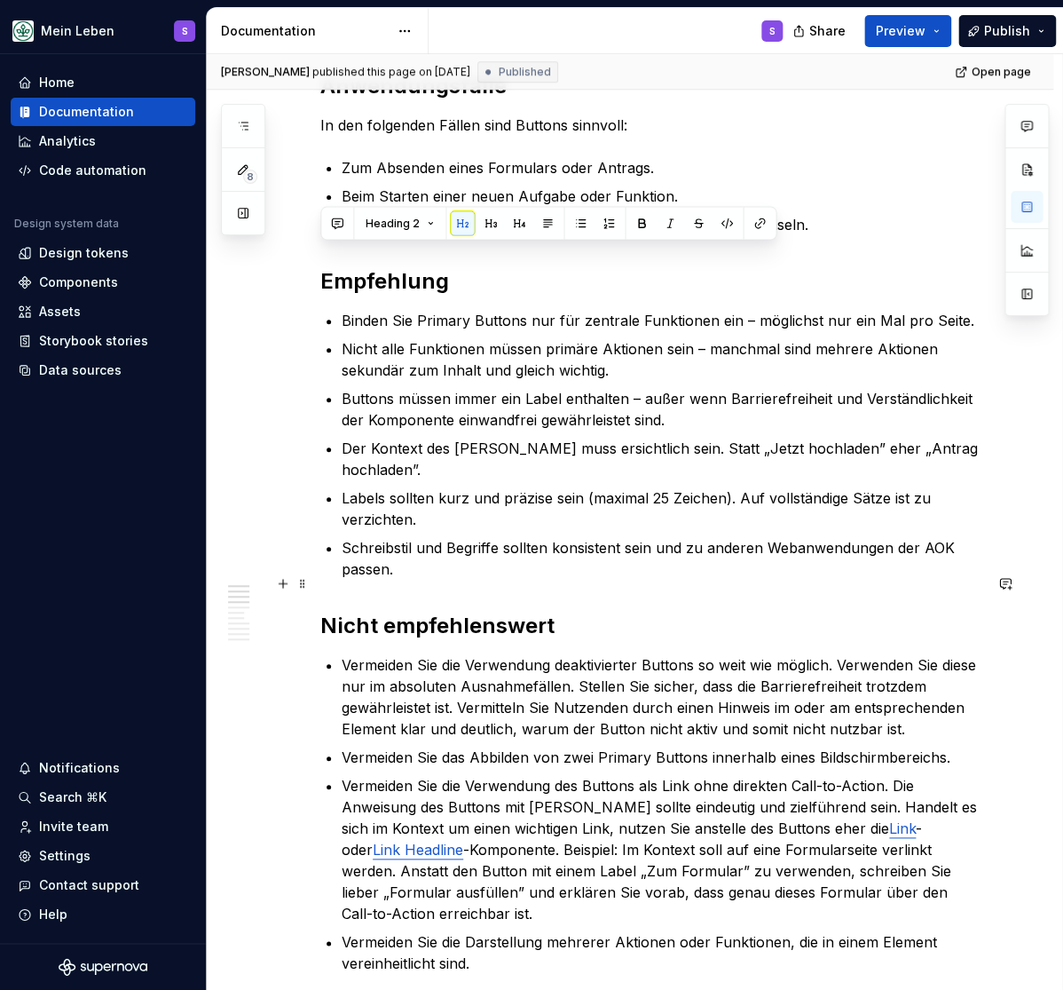
click at [399, 612] on h2 "Nicht empfehlenswert" at bounding box center [651, 626] width 662 height 28
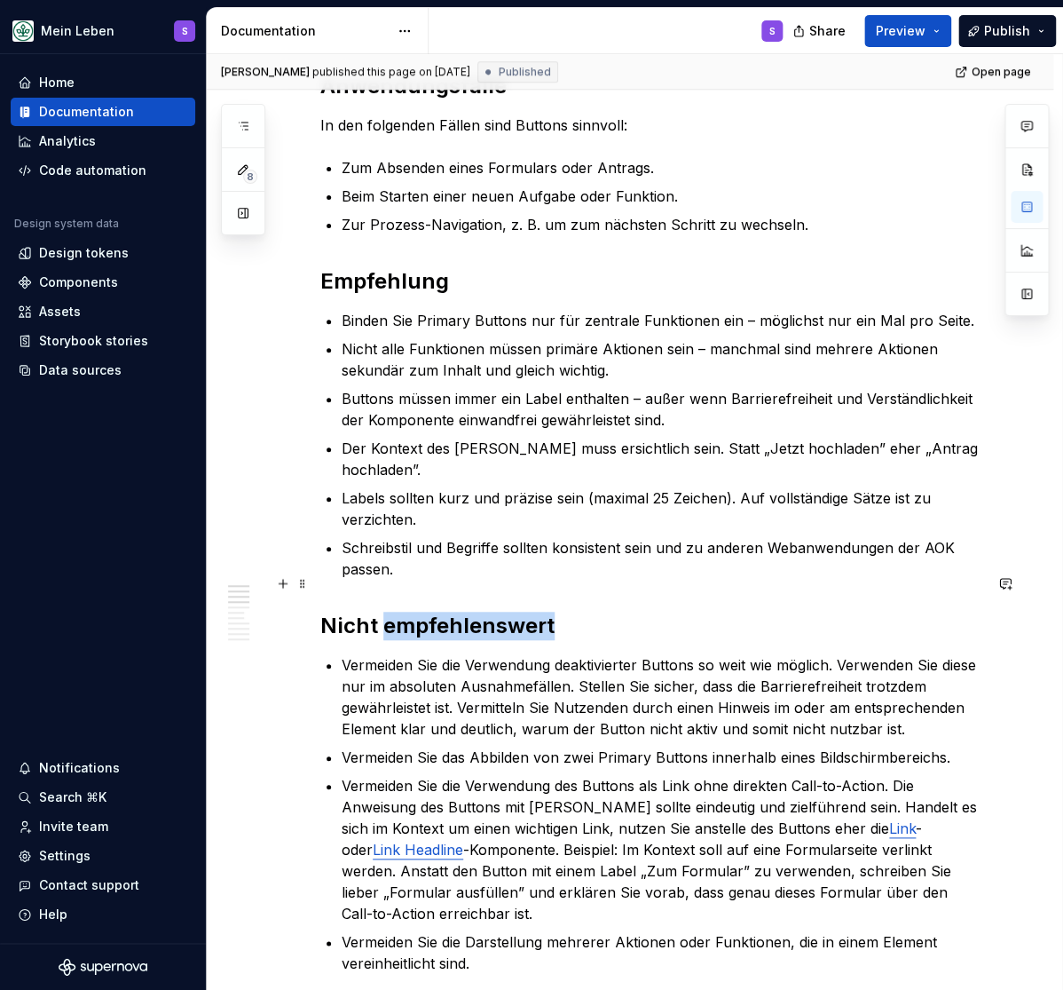
click at [399, 612] on h2 "Nicht empfehlenswert" at bounding box center [651, 626] width 662 height 28
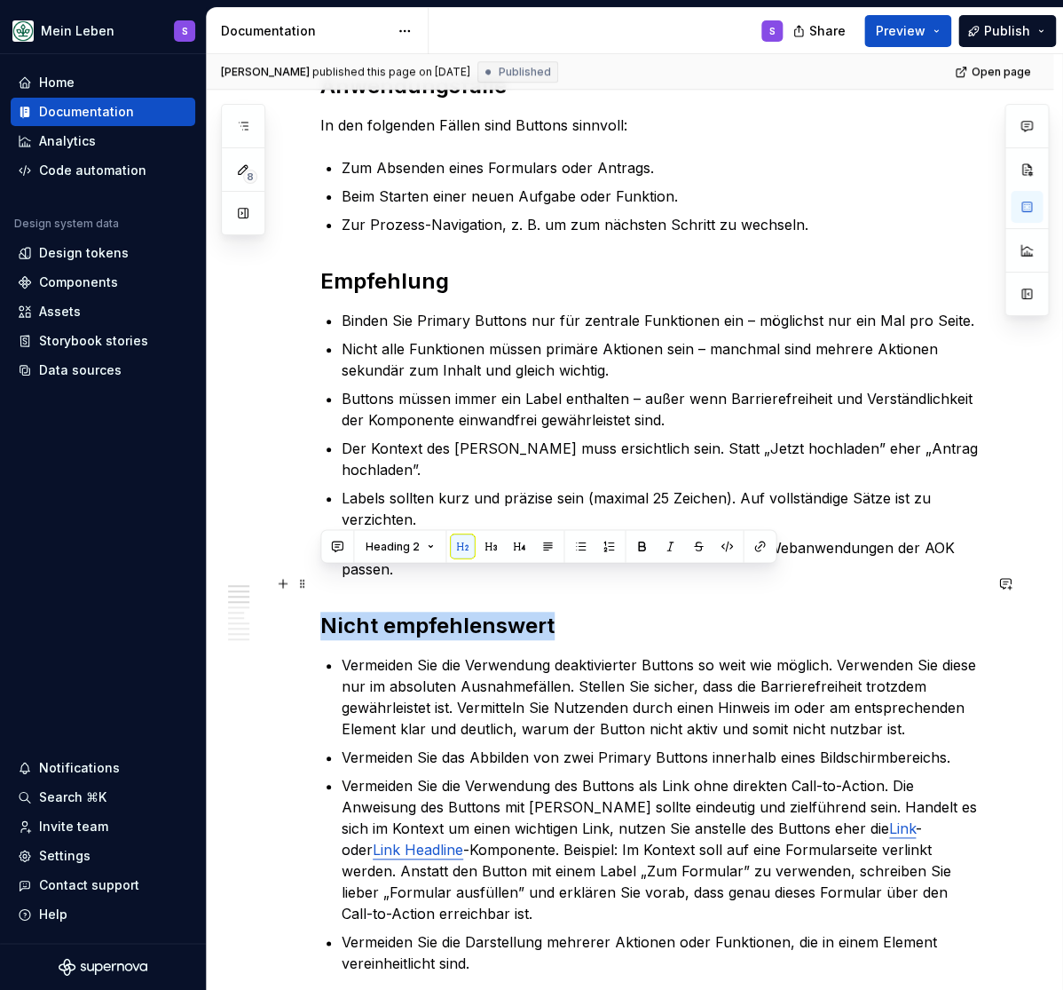
click at [399, 612] on h2 "Nicht empfehlenswert" at bounding box center [651, 626] width 662 height 28
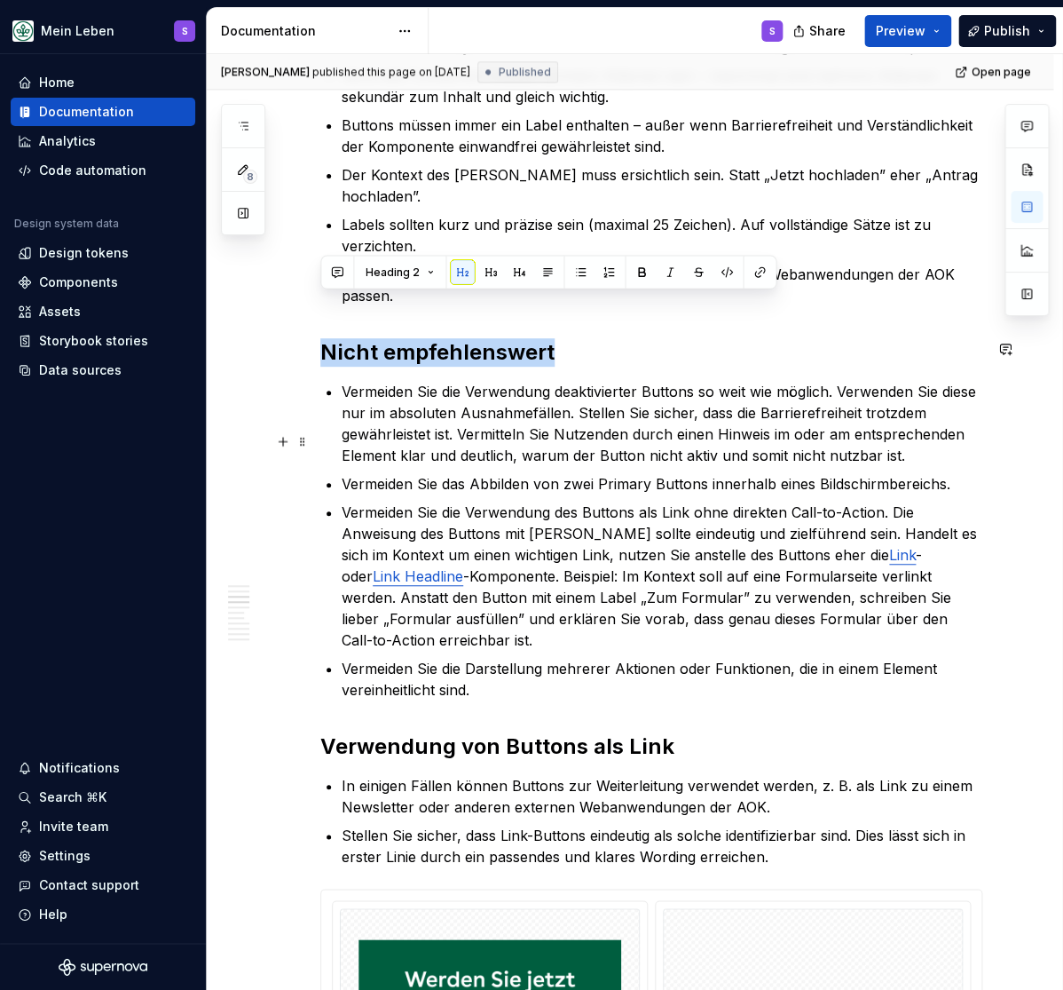
scroll to position [805, 0]
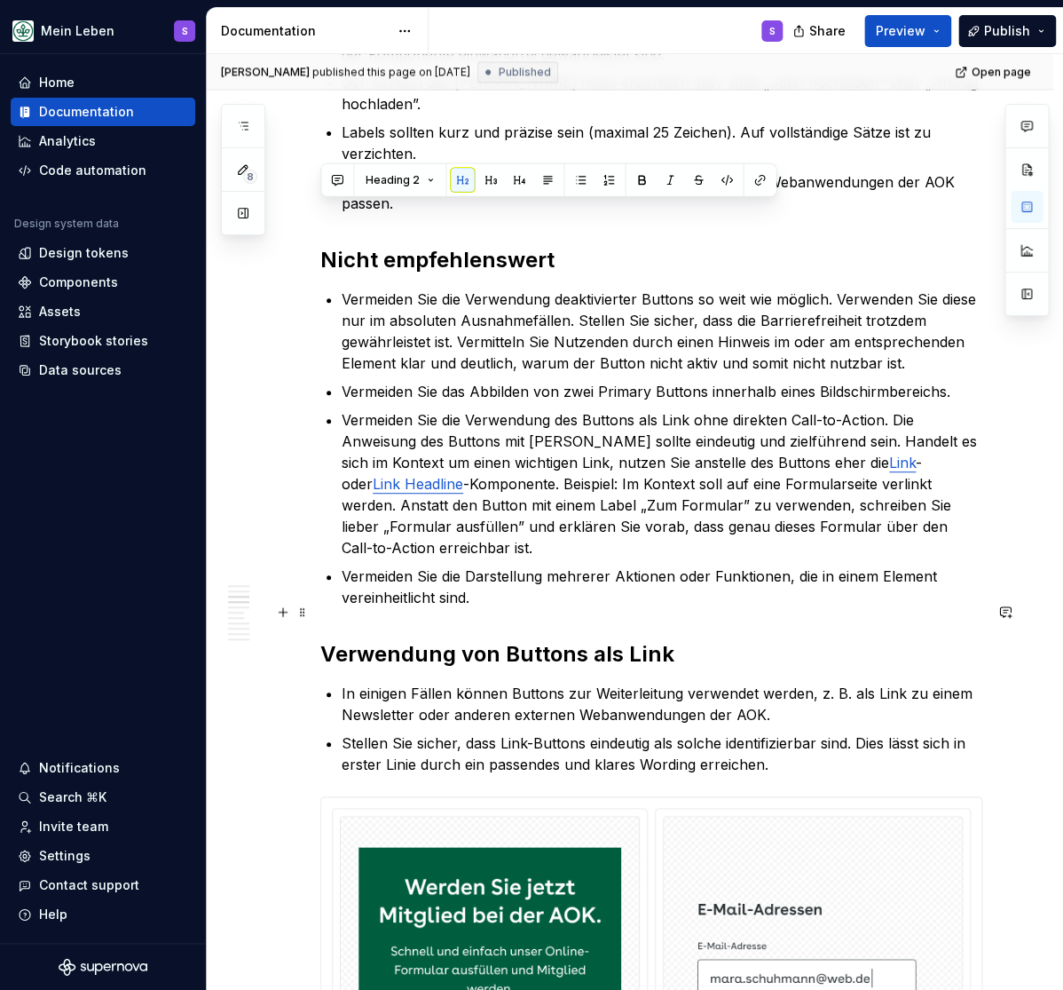
click at [398, 640] on h2 "Verwendung von Buttons als Link" at bounding box center [651, 654] width 662 height 28
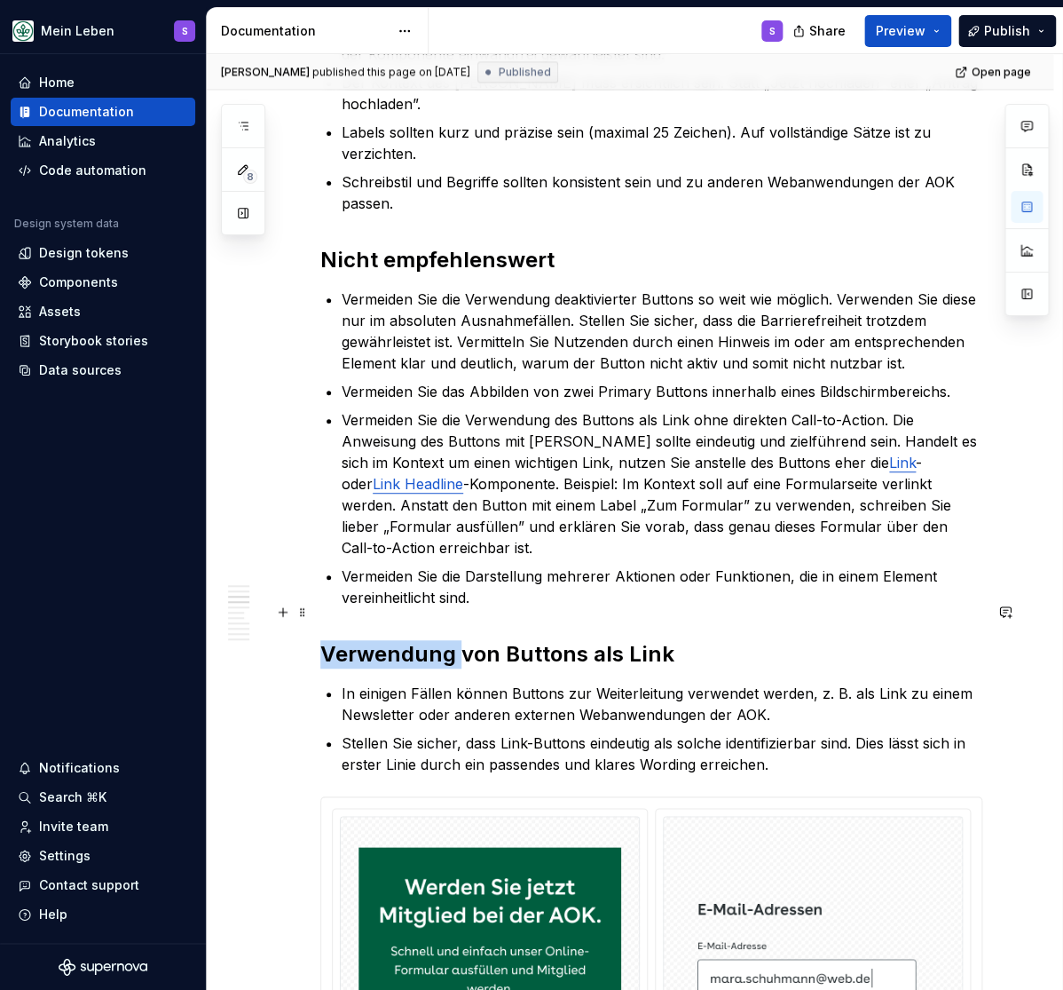
click at [398, 640] on h2 "Verwendung von Buttons als Link" at bounding box center [651, 654] width 662 height 28
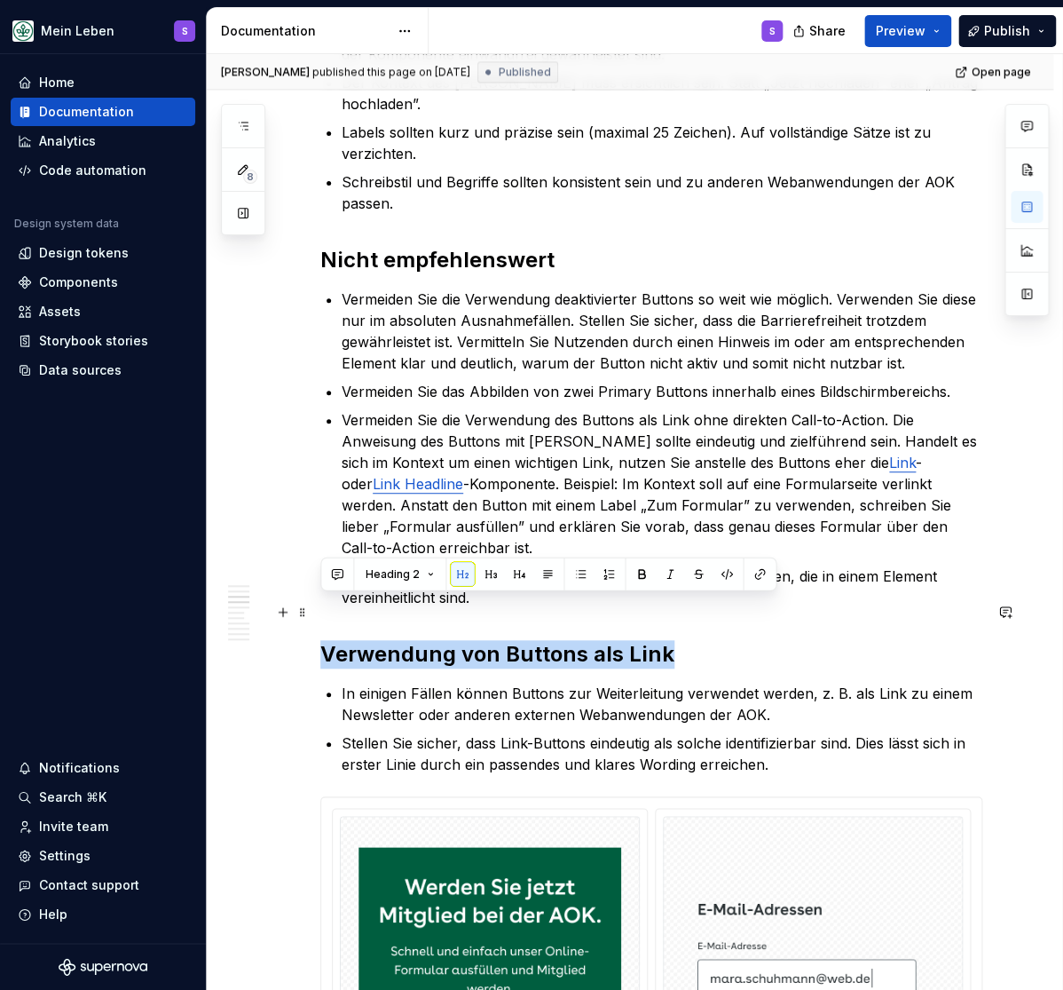
click at [398, 640] on h2 "Verwendung von Buttons als Link" at bounding box center [651, 654] width 662 height 28
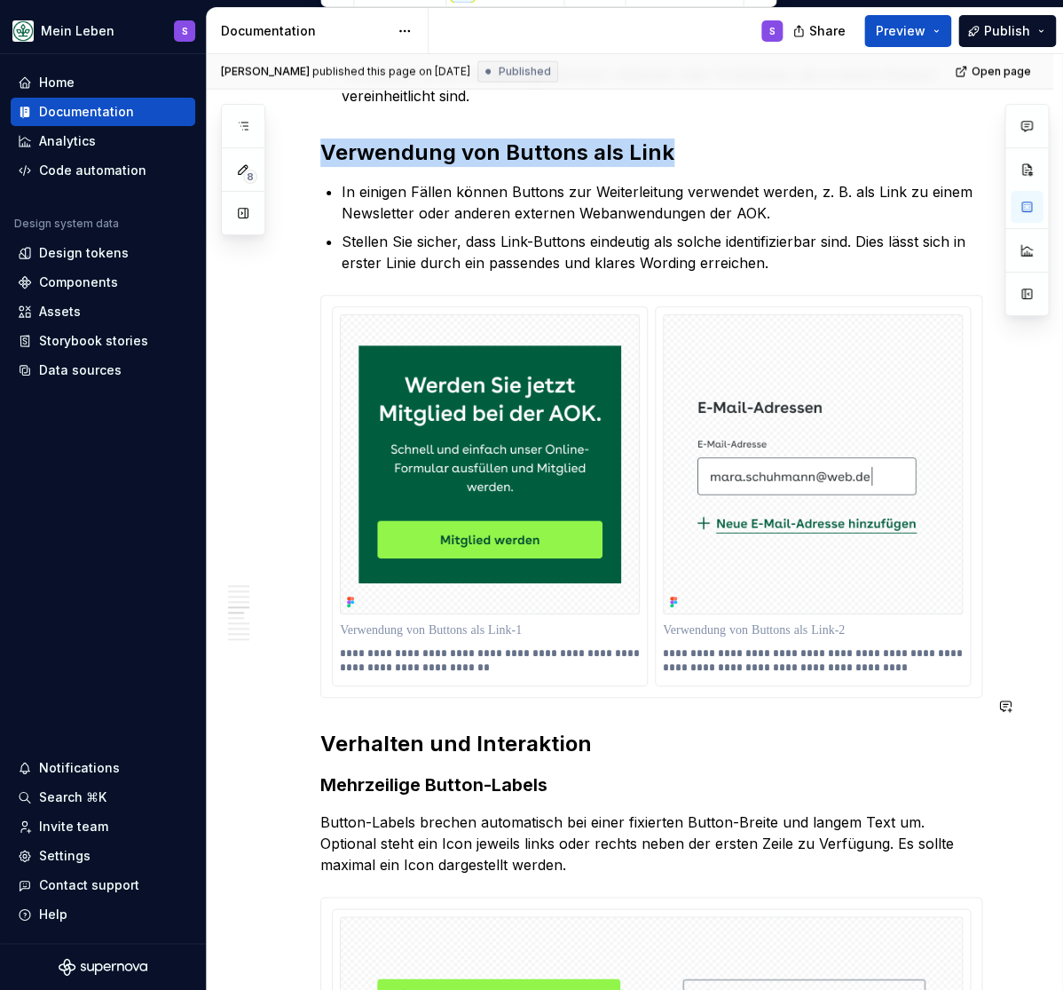
scroll to position [1465, 0]
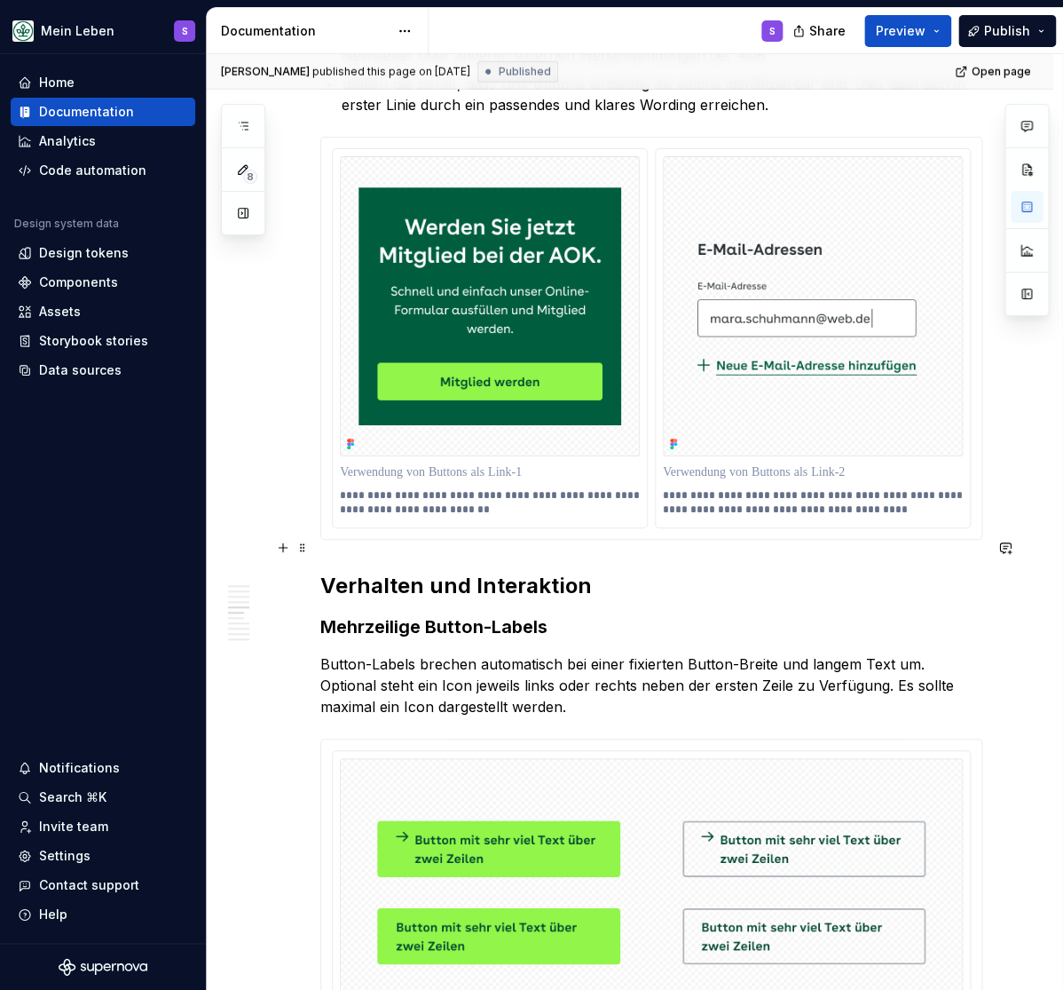
click at [398, 572] on h2 "Verhalten und Interaktion" at bounding box center [651, 586] width 662 height 28
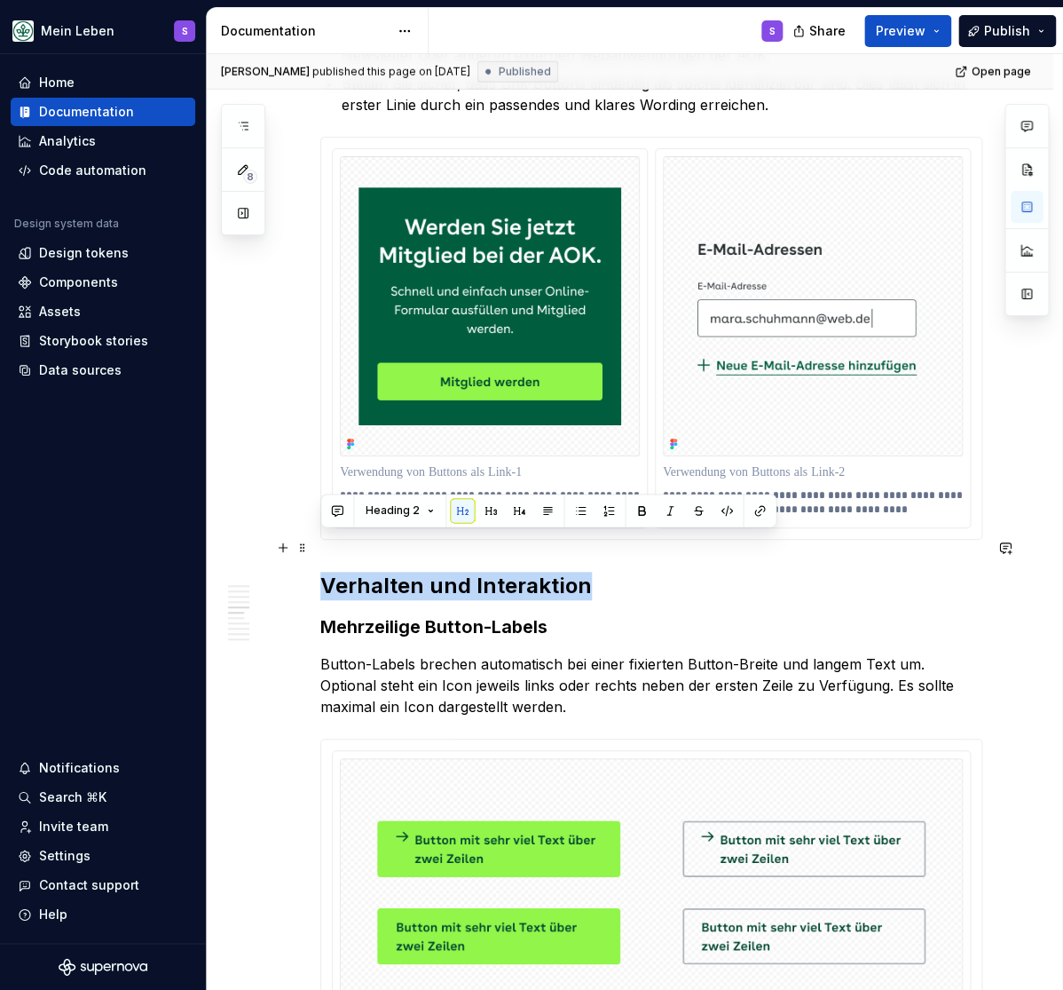
click at [398, 572] on h2 "Verhalten und Interaktion" at bounding box center [651, 586] width 662 height 28
click at [386, 614] on h3 "Mehrzeilige Button-Labels" at bounding box center [651, 626] width 662 height 25
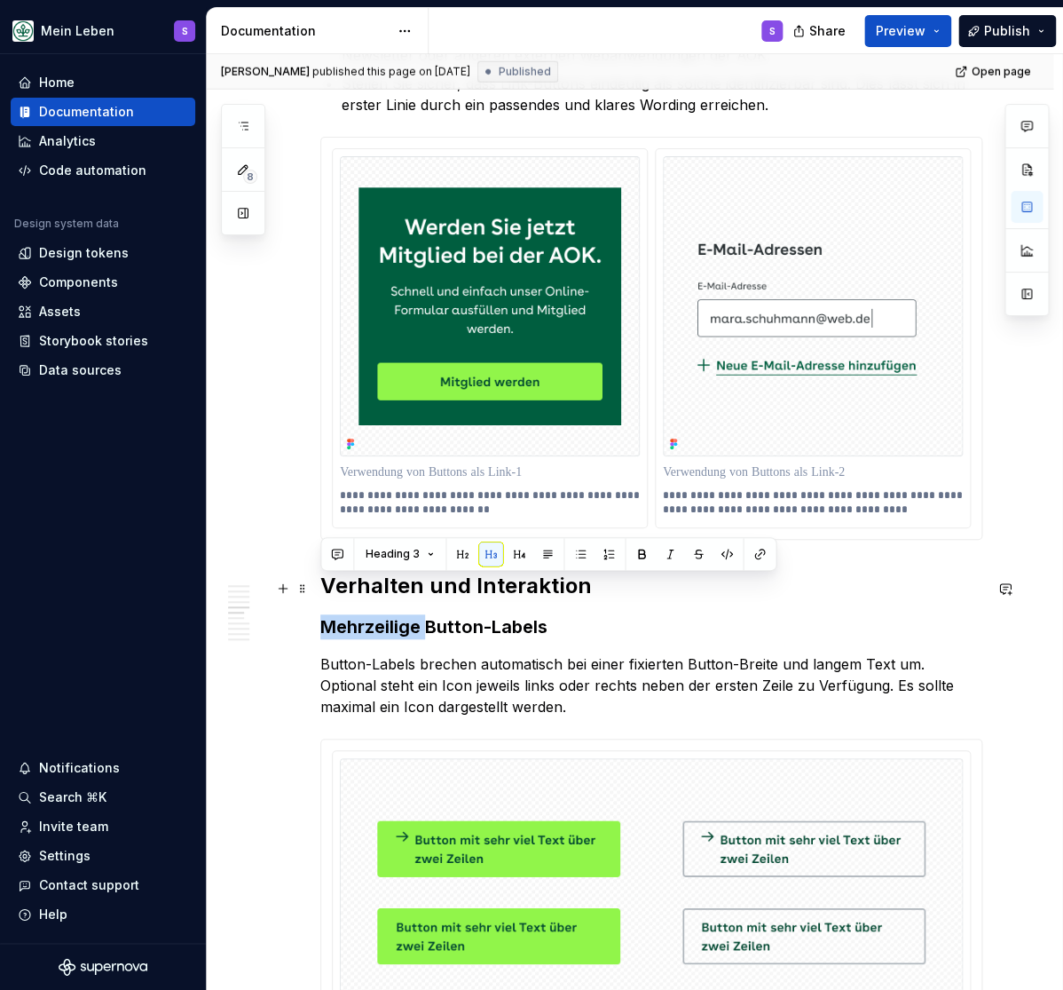
click at [386, 614] on h3 "Mehrzeilige Button-Labels" at bounding box center [651, 626] width 662 height 25
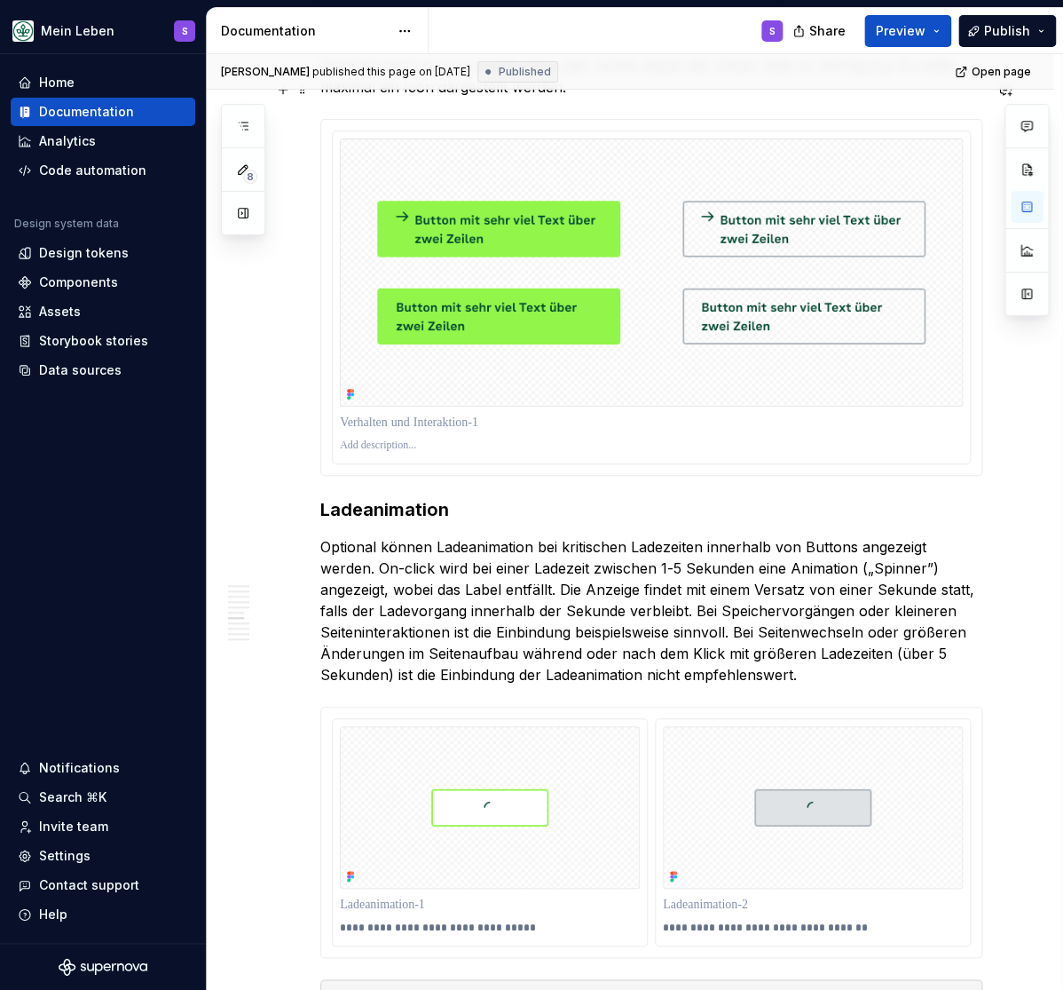
scroll to position [2123, 0]
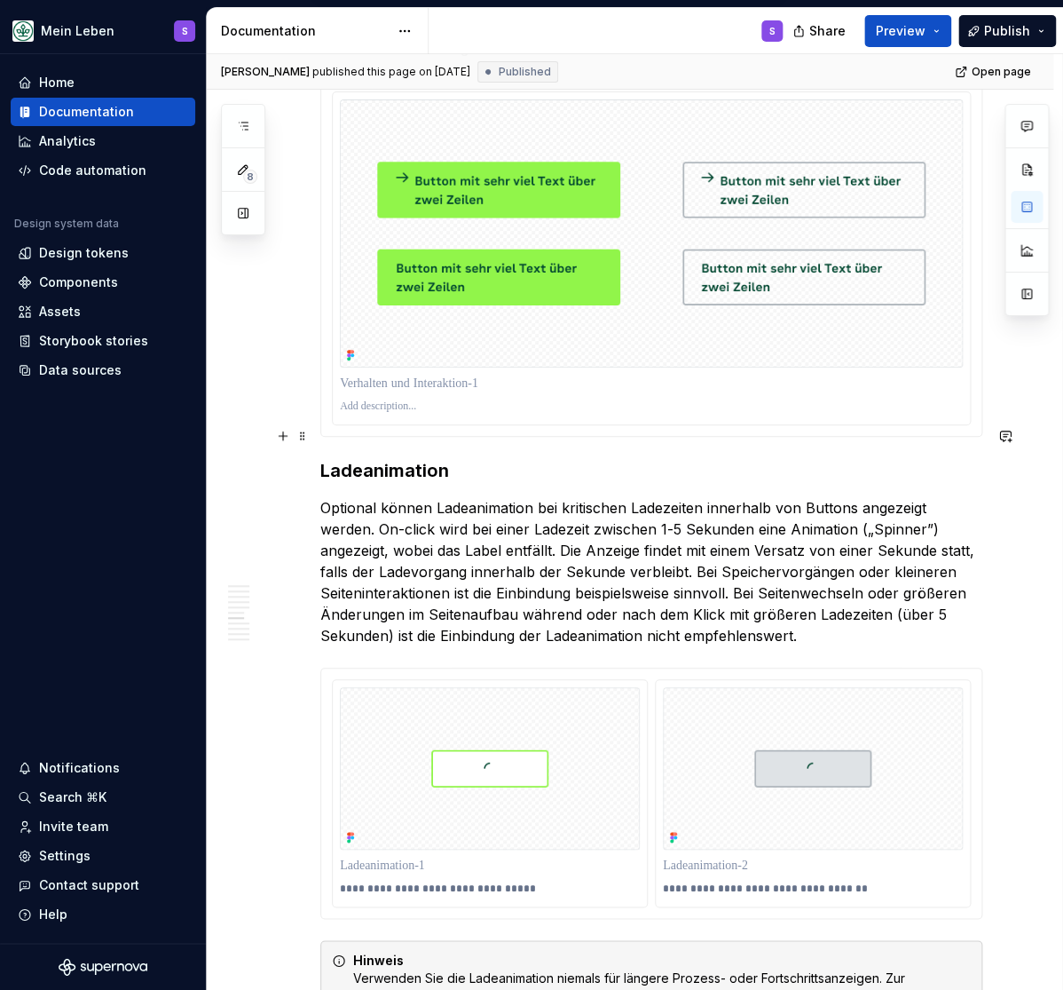
click at [385, 458] on h3 "Ladeanimation" at bounding box center [651, 470] width 662 height 25
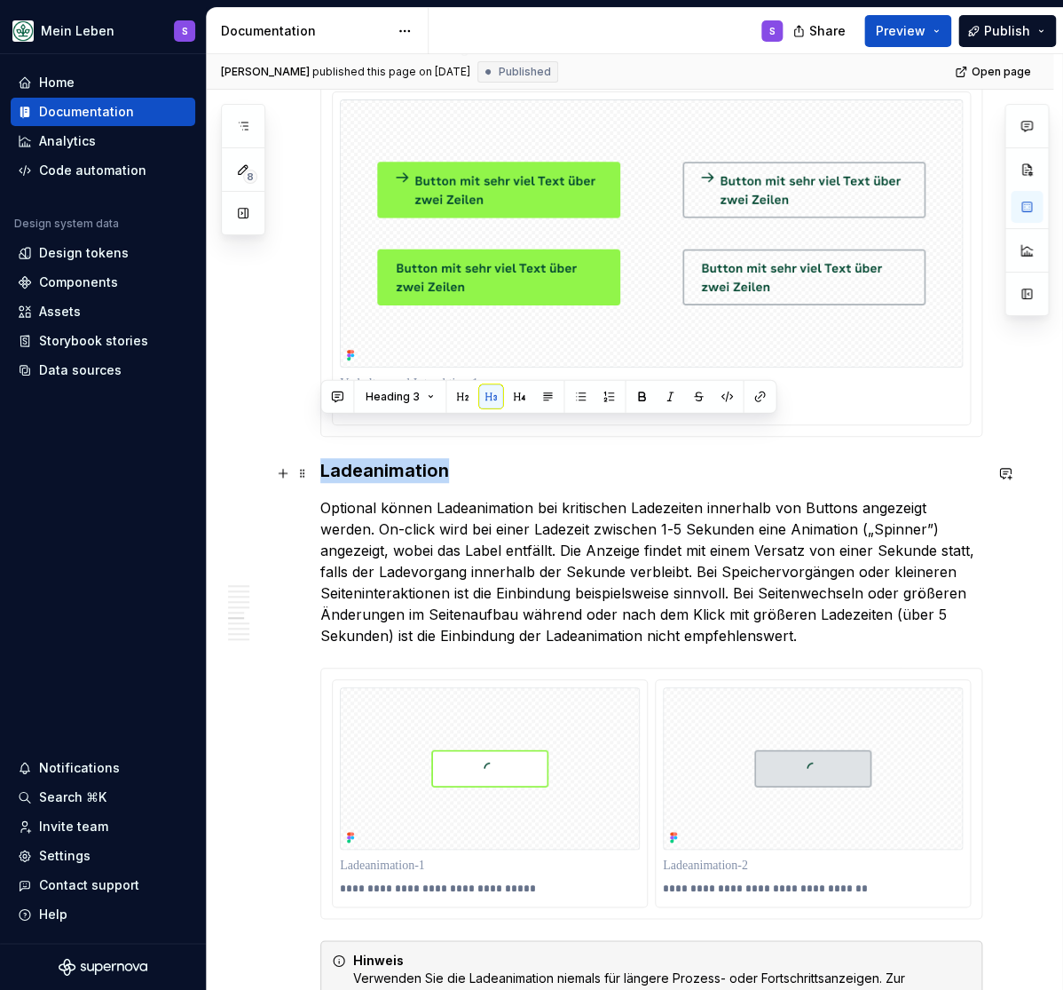
scroll to position [2490, 0]
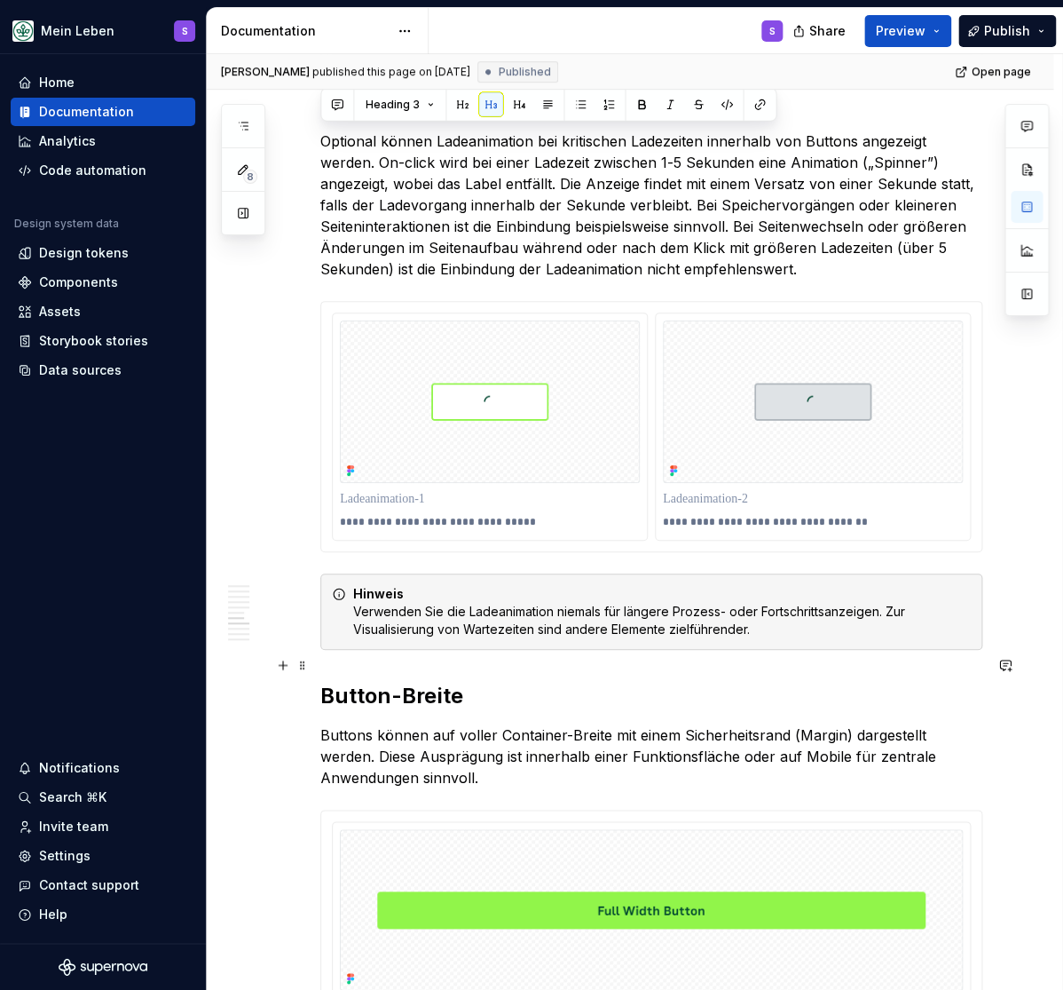
click at [389, 682] on h2 "Button-Breite" at bounding box center [651, 696] width 662 height 28
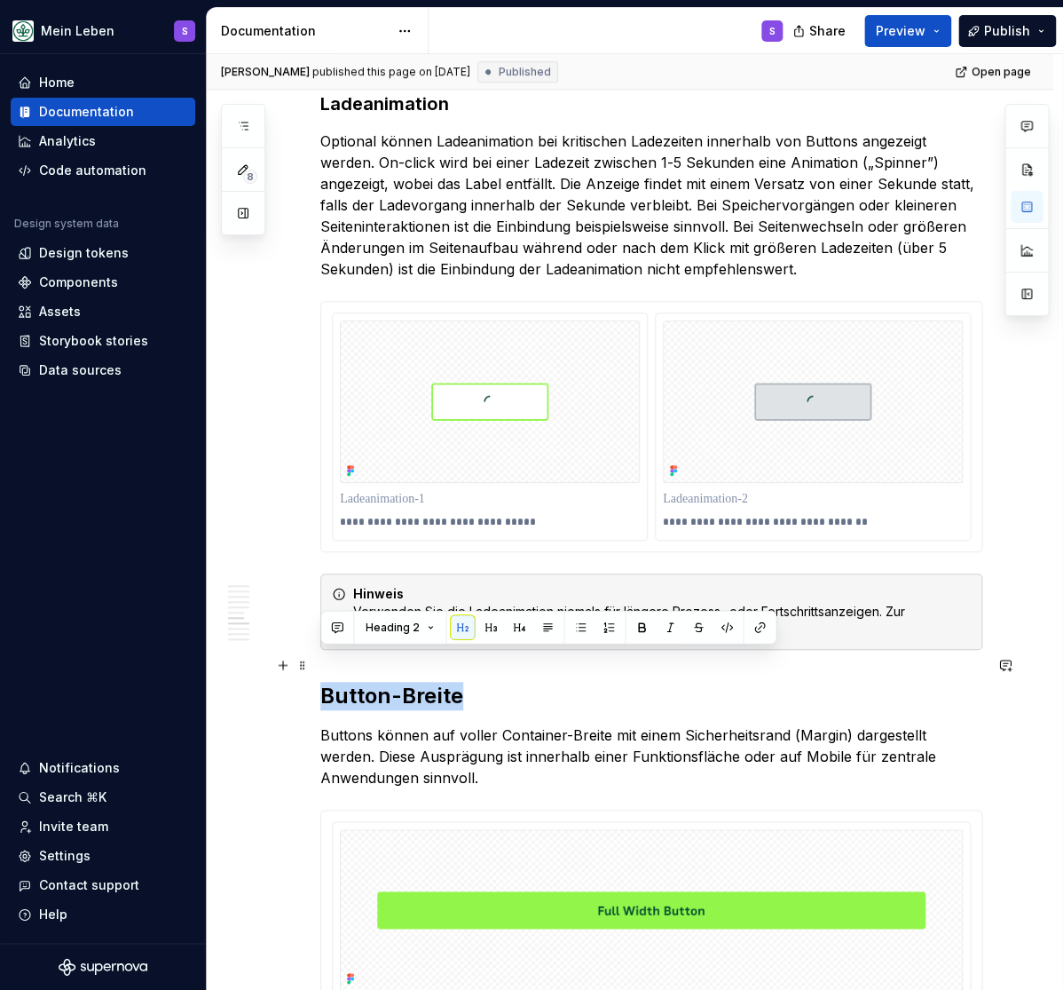
click at [389, 682] on h2 "Button-Breite" at bounding box center [651, 696] width 662 height 28
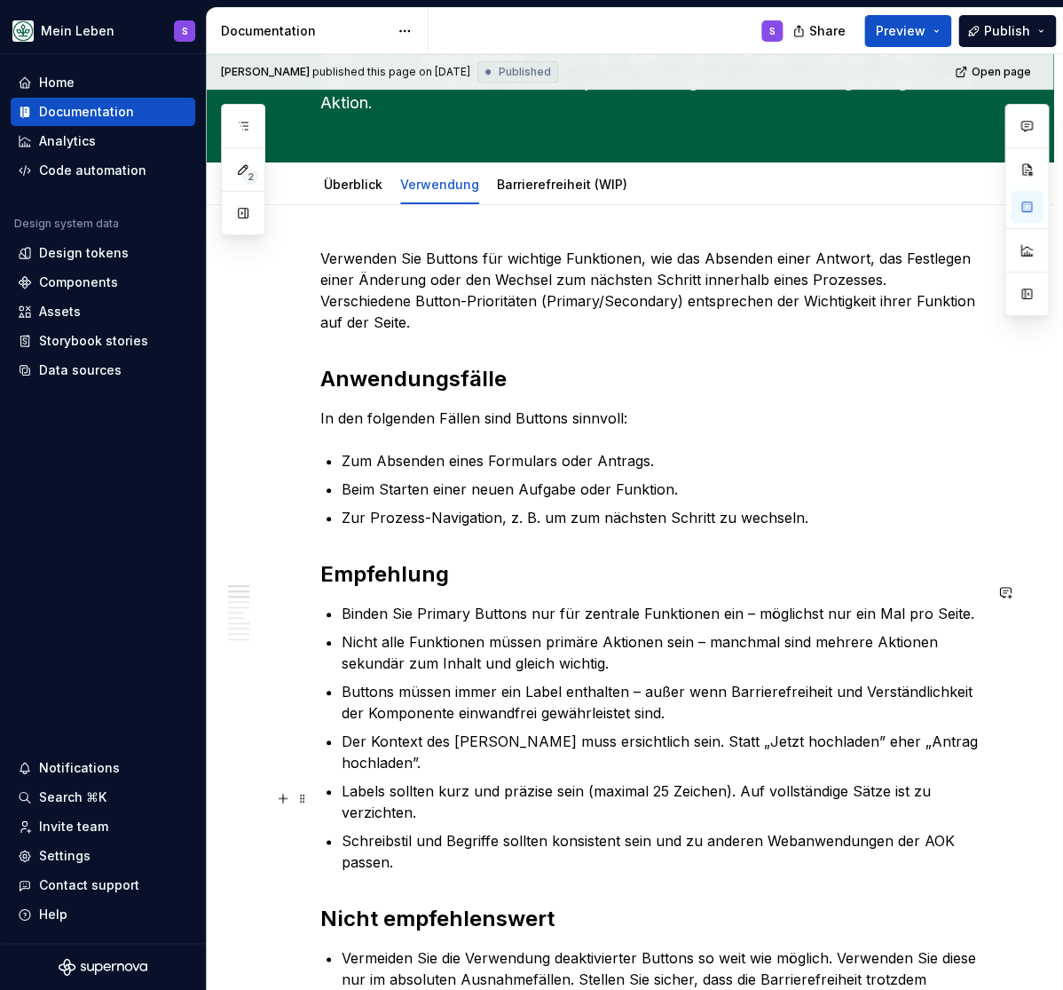
scroll to position [0, 0]
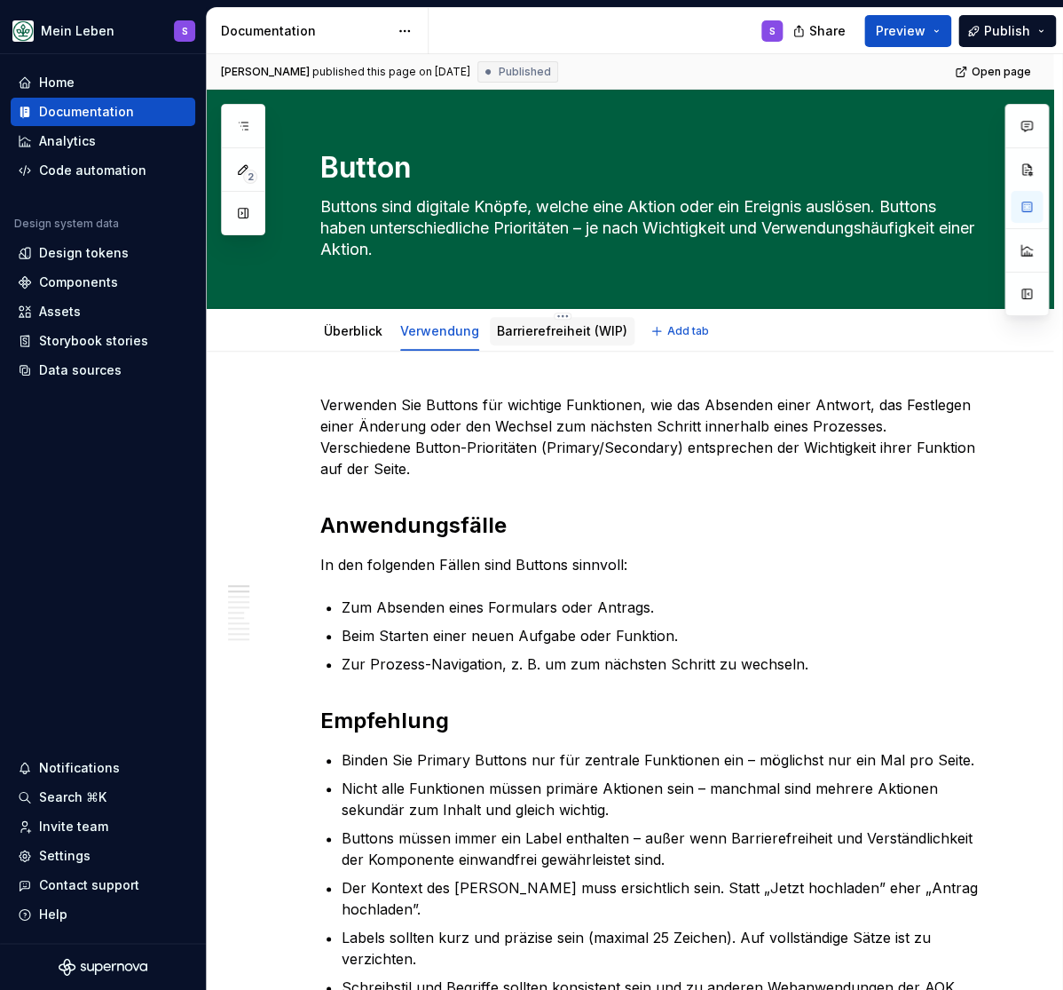
click at [536, 332] on link "Barrierefreiheit (WIP)" at bounding box center [562, 330] width 130 height 15
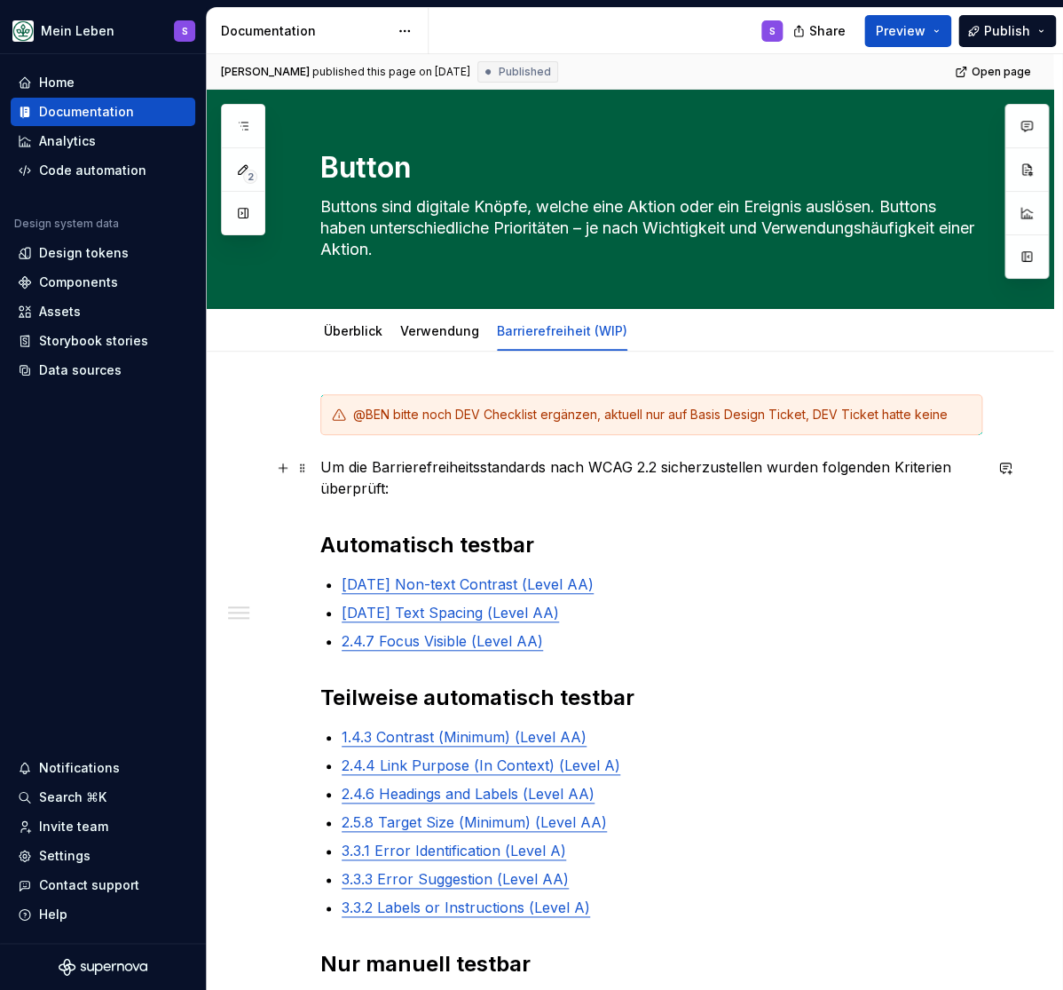
click at [751, 476] on p "Um die Barrierefreiheitsstandards nach WCAG 2.2 sicherzustellen wurden folgende…" at bounding box center [651, 477] width 662 height 43
click at [731, 471] on p "Um die Barrierefreiheitsstandards nach WCAG 2.2 sicherzustellen wurden folgende…" at bounding box center [651, 477] width 662 height 43
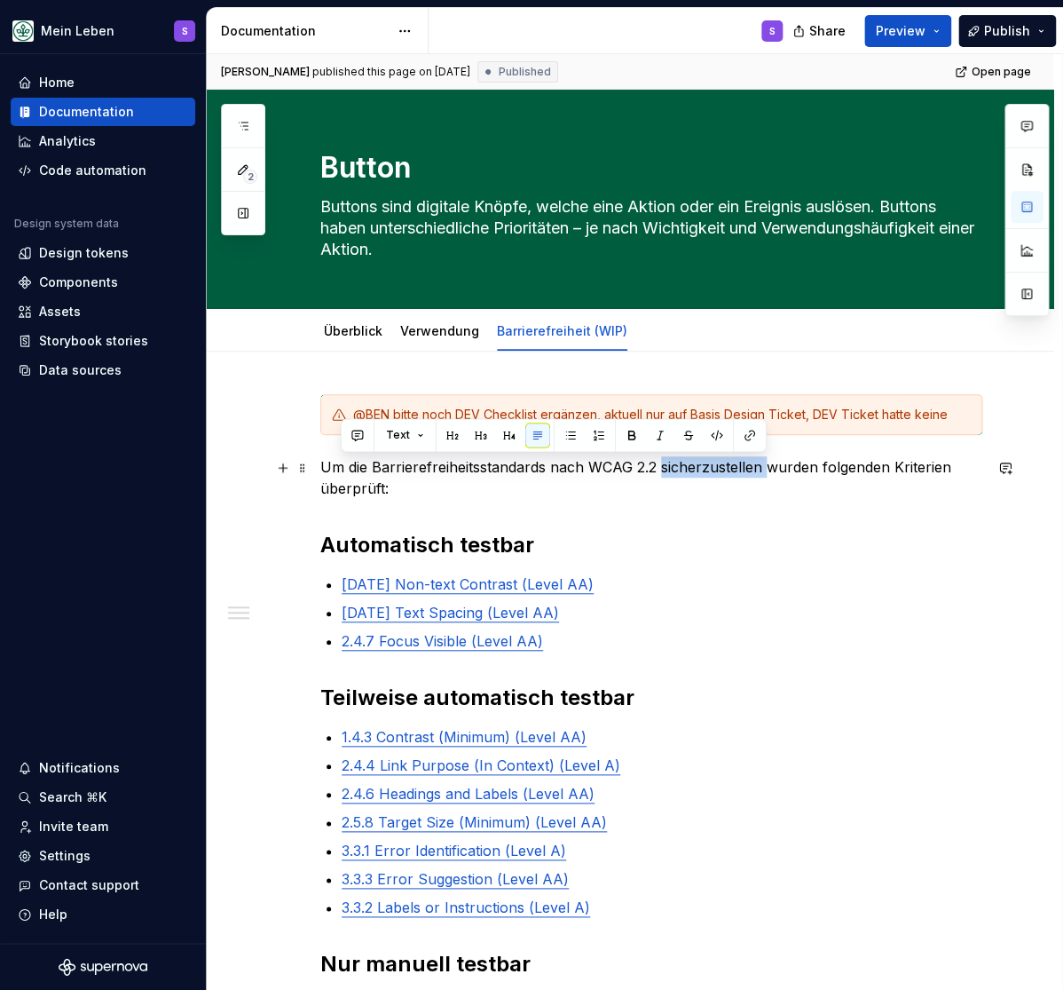
click at [731, 471] on p "Um die Barrierefreiheitsstandards nach WCAG 2.2 sicherzustellen wurden folgende…" at bounding box center [651, 477] width 662 height 43
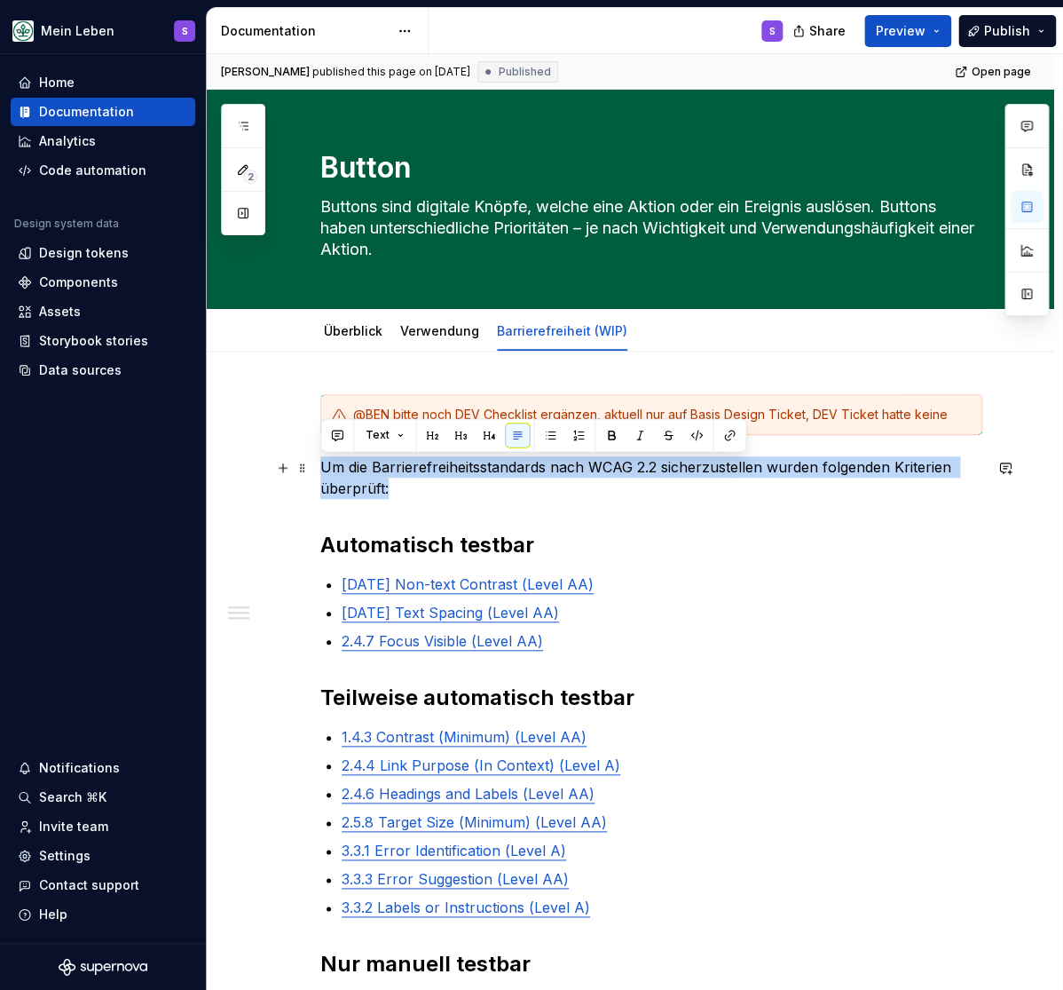
click at [731, 470] on p "Um die Barrierefreiheitsstandards nach WCAG 2.2 sicherzustellen wurden folgende…" at bounding box center [651, 477] width 662 height 43
copy p "Um die Barrierefreiheitsstandards nach WCAG 2.2 sicherzustellen wurden folgende…"
click at [236, 412] on div "@BEN bitte noch DEV Checklist ergänzen, aktuell nur auf Basis Design Ticket, DE…" at bounding box center [630, 965] width 847 height 1226
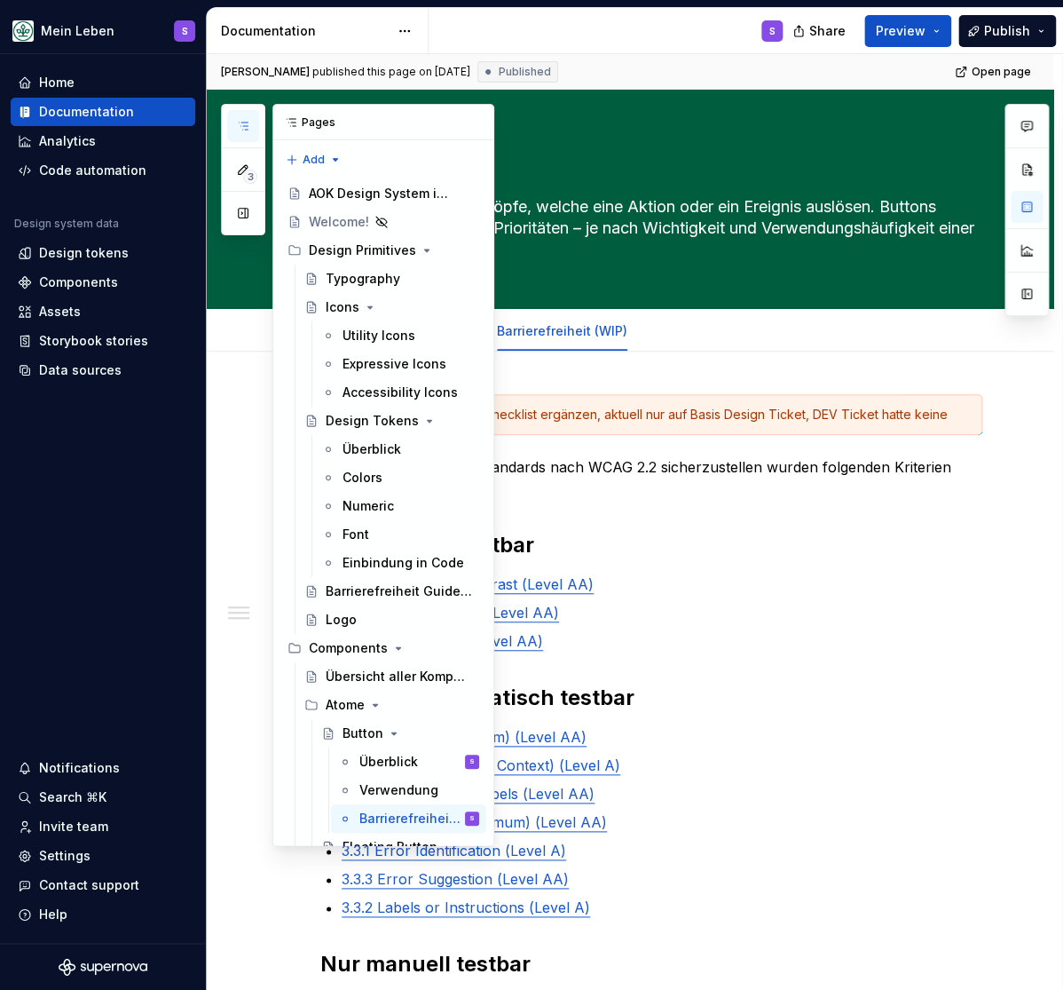
click at [240, 124] on icon "button" at bounding box center [243, 126] width 14 height 14
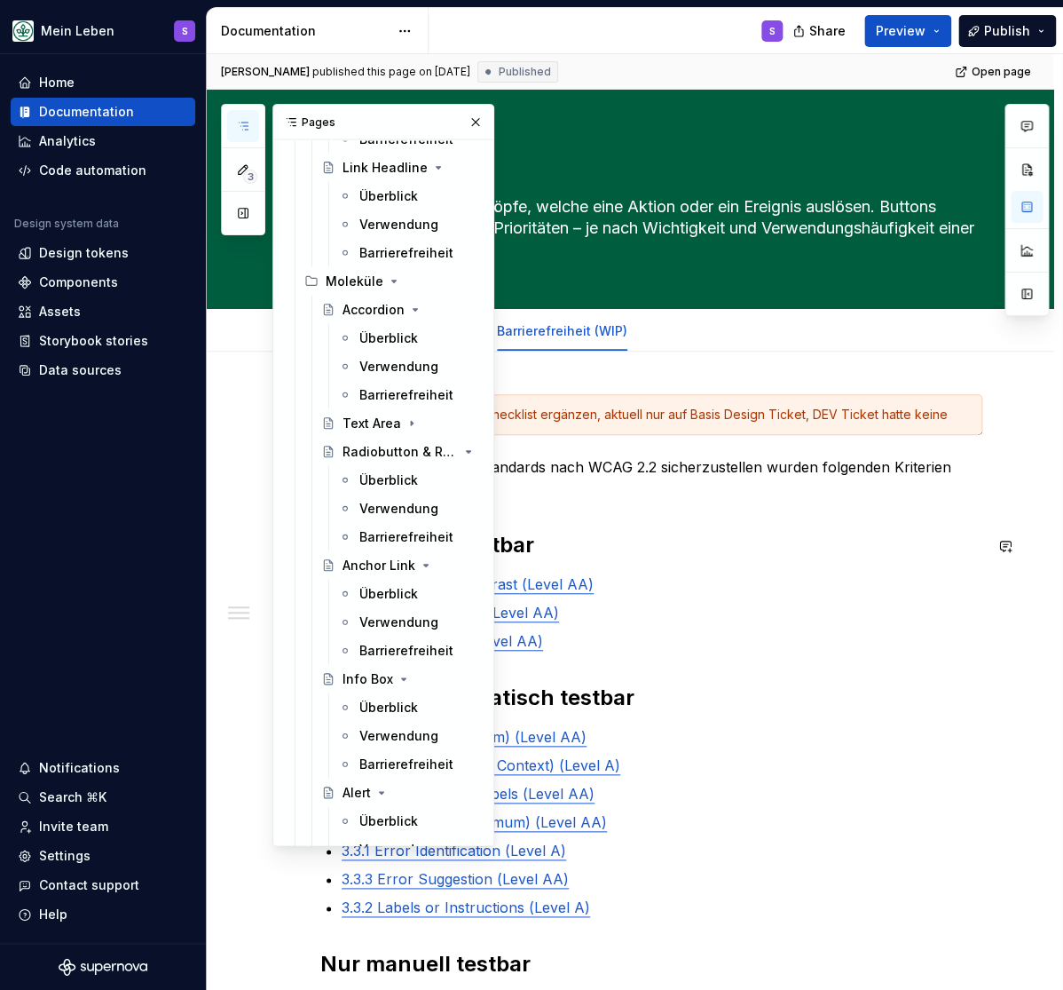
scroll to position [1245, 0]
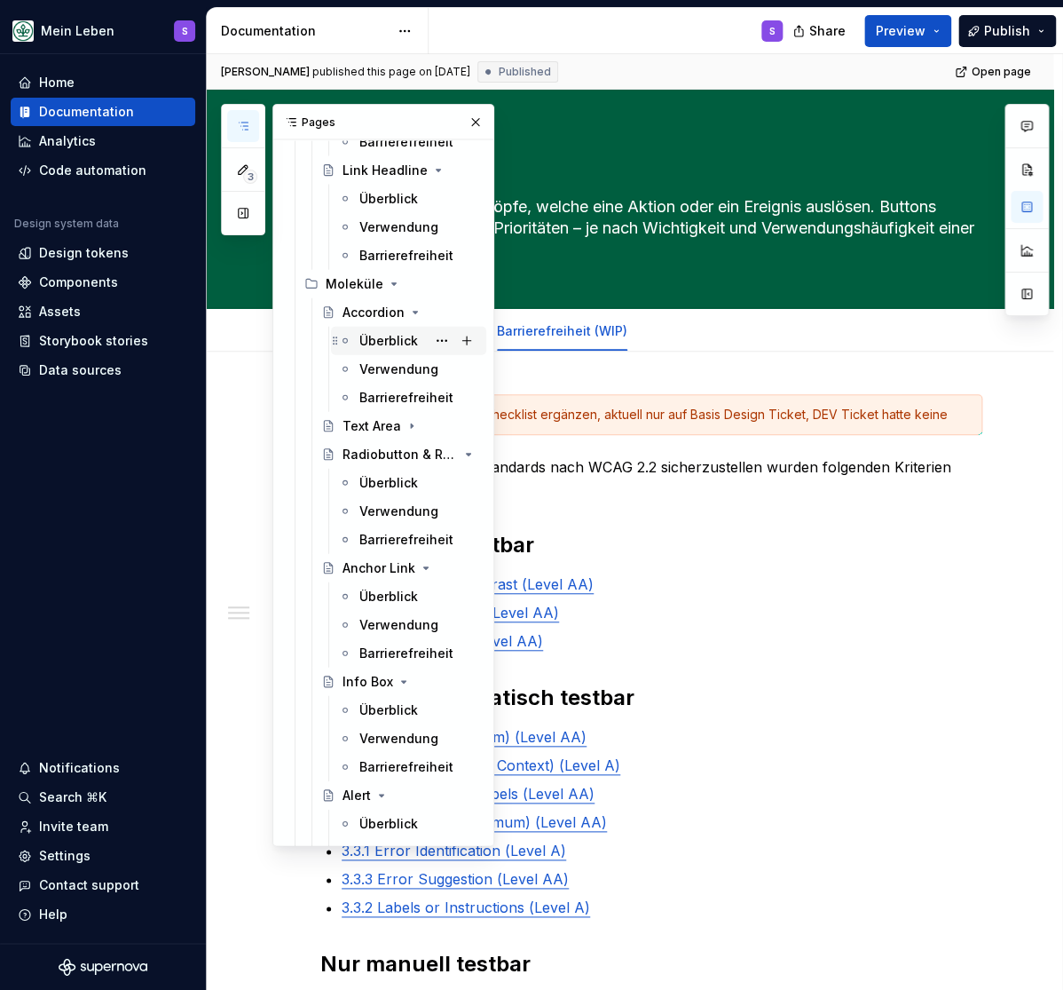
click at [405, 333] on div "Überblick" at bounding box center [420, 340] width 120 height 25
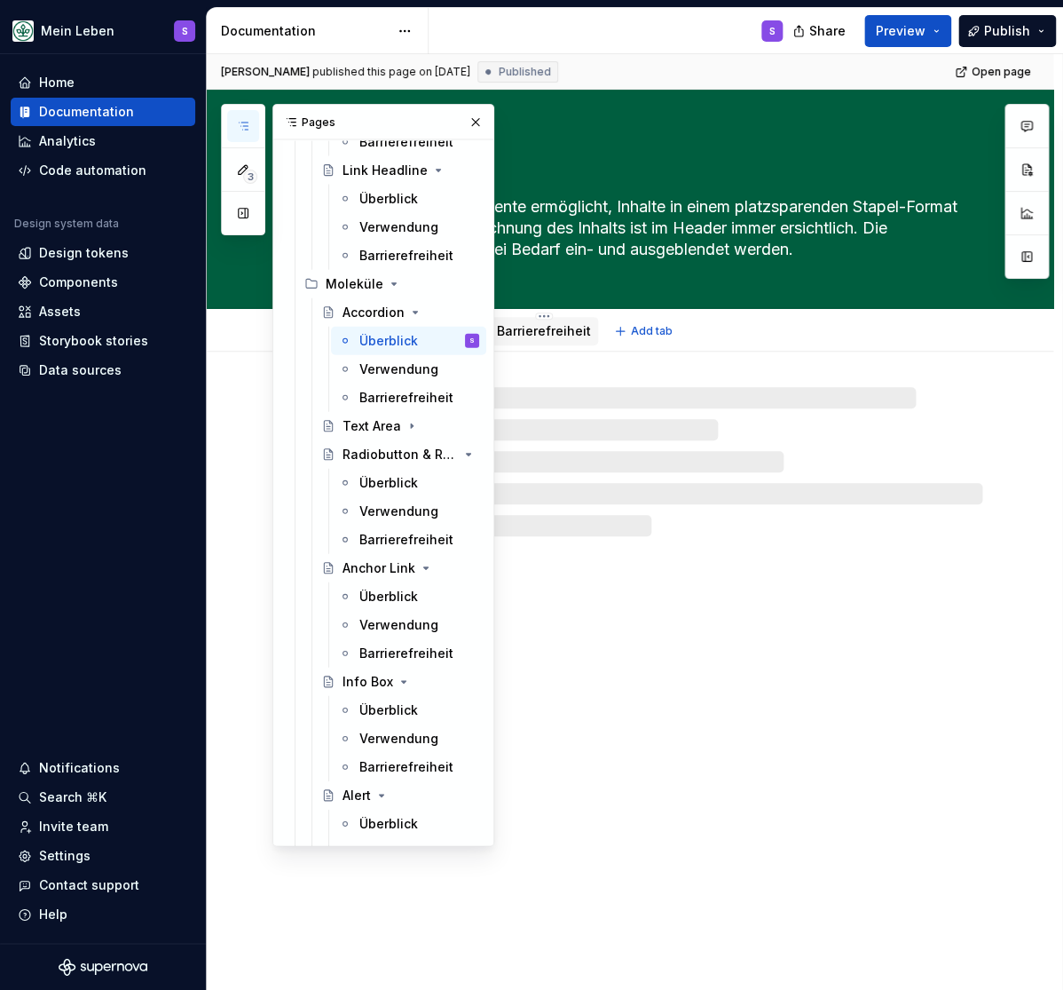
click at [538, 340] on div "Barrierefreiheit" at bounding box center [544, 331] width 94 height 18
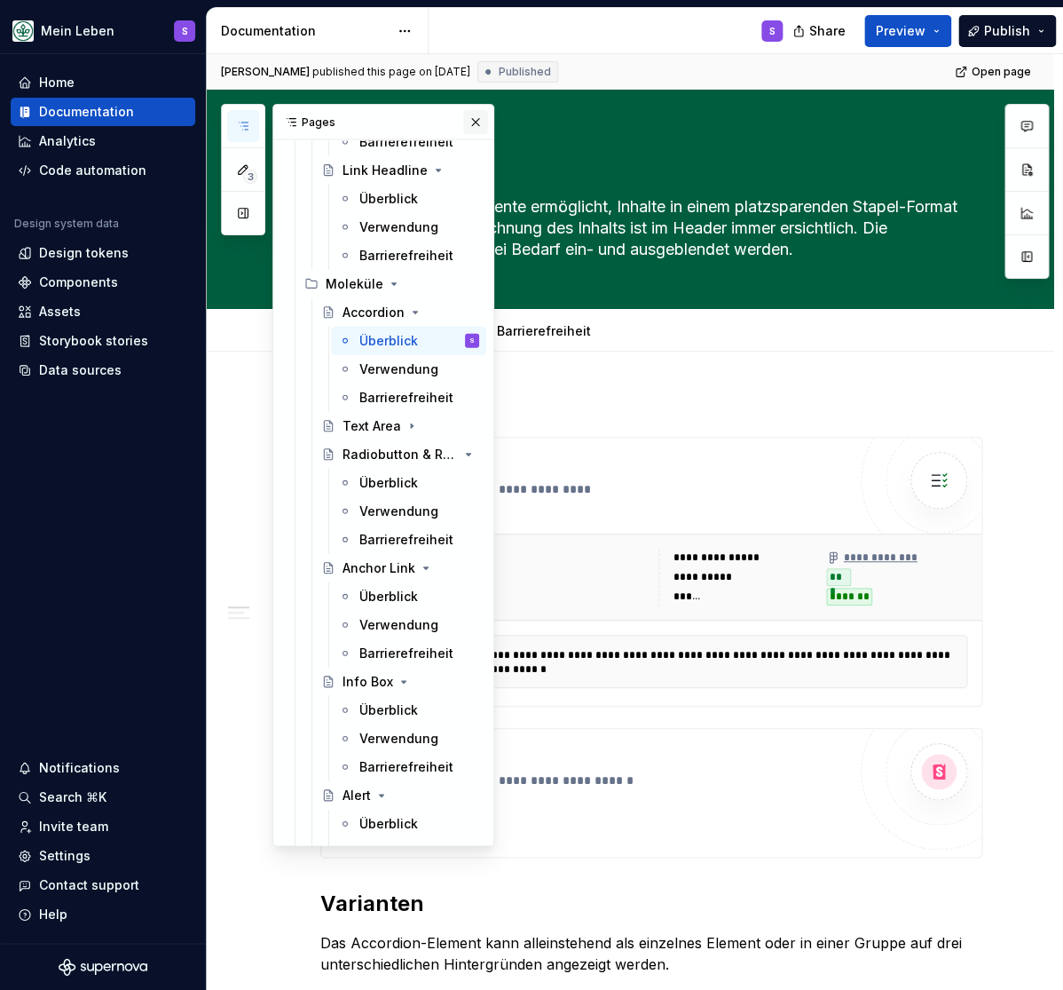
click at [479, 120] on button "button" at bounding box center [475, 122] width 25 height 25
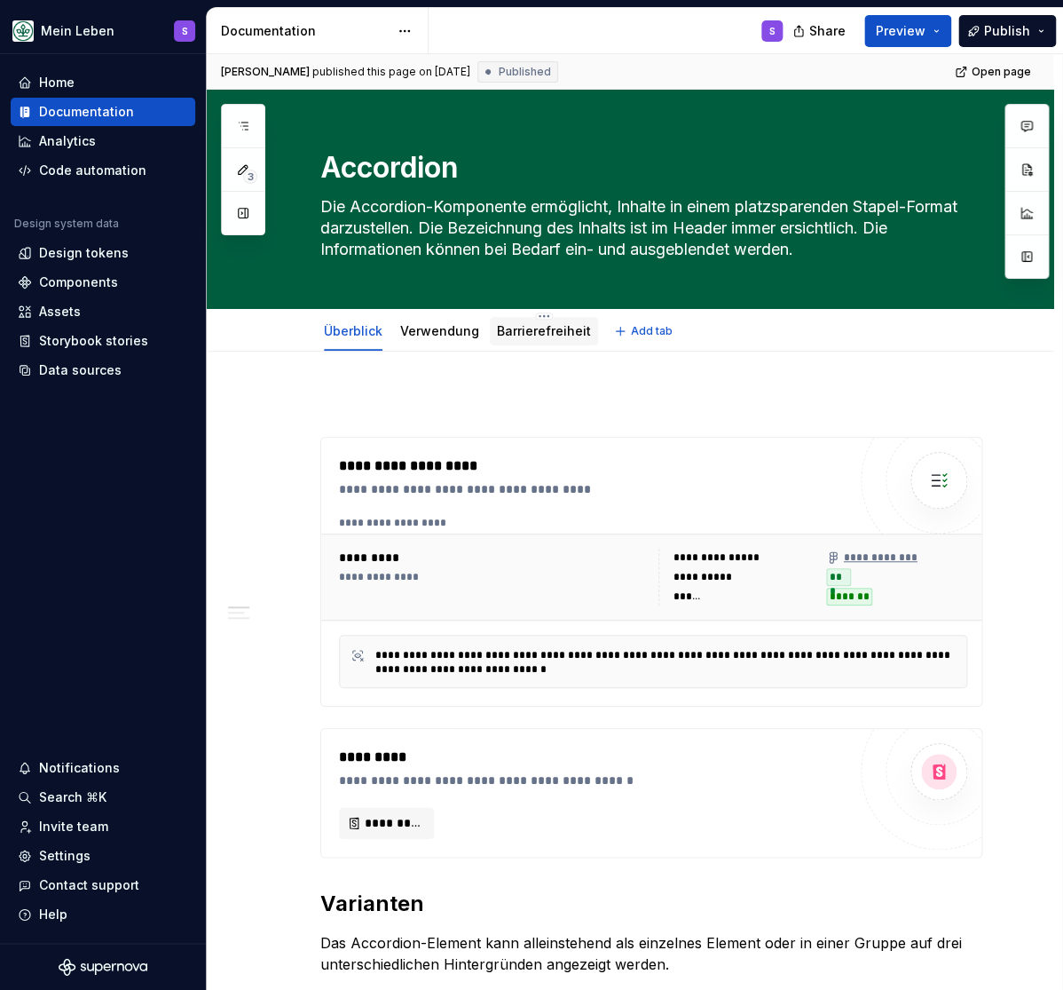
click at [529, 324] on link "Barrierefreiheit" at bounding box center [544, 330] width 94 height 15
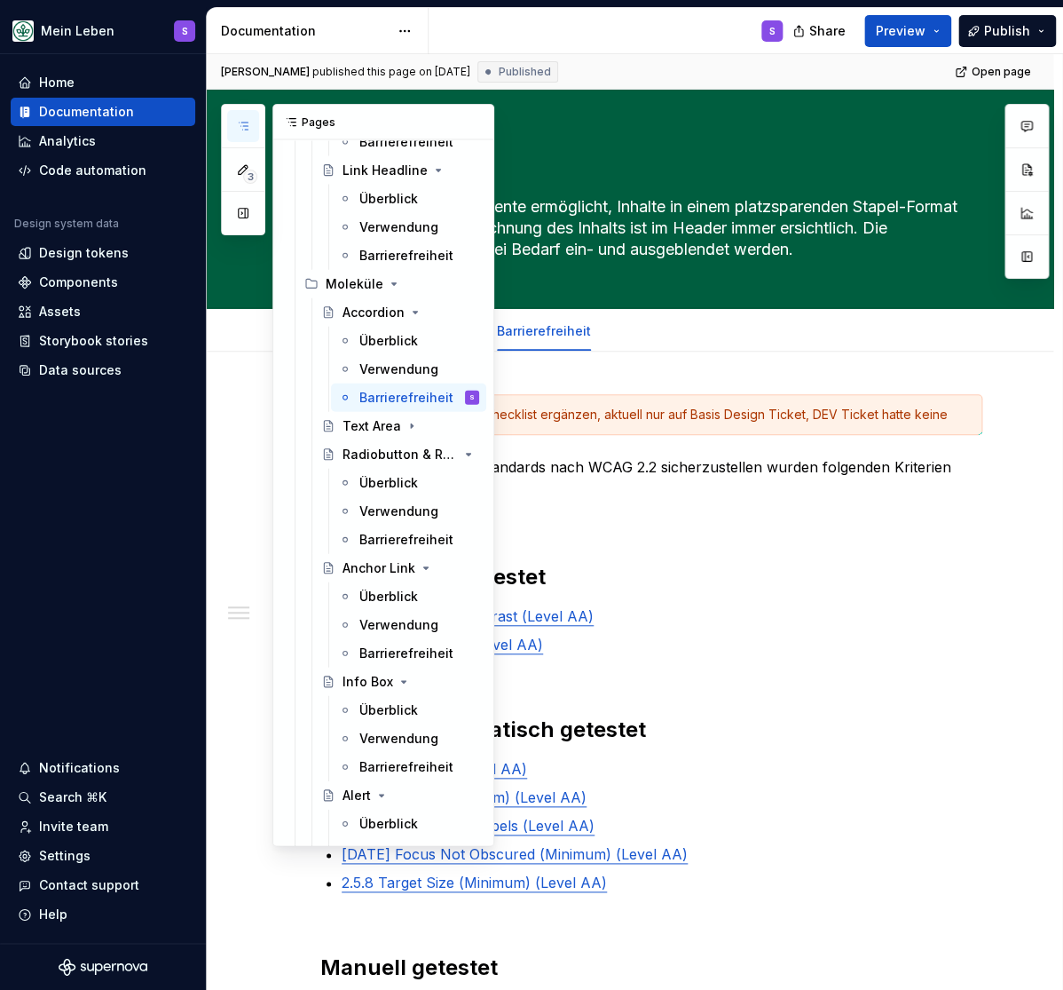
click at [239, 129] on icon "button" at bounding box center [243, 126] width 14 height 14
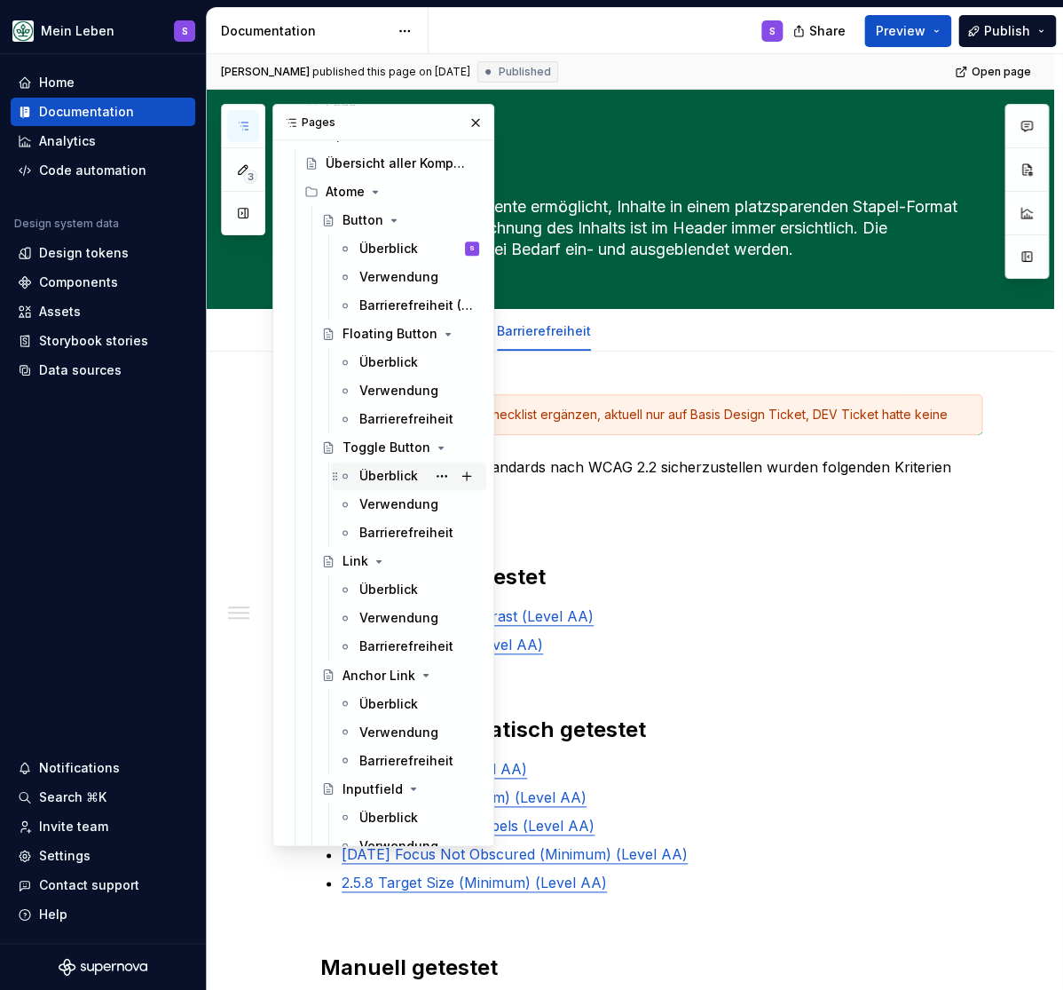
scroll to position [512, 0]
click at [396, 245] on div "Überblick" at bounding box center [389, 250] width 59 height 18
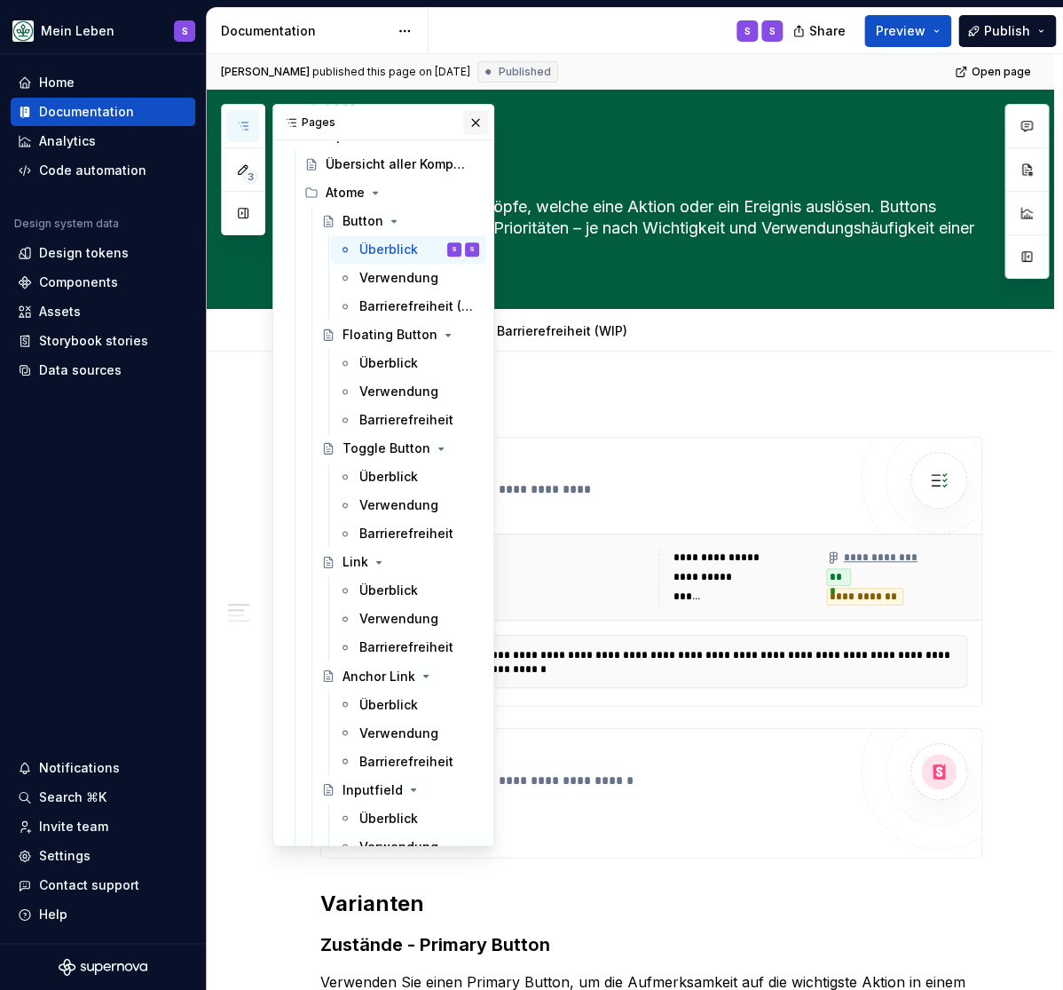
click at [476, 119] on button "button" at bounding box center [475, 122] width 25 height 25
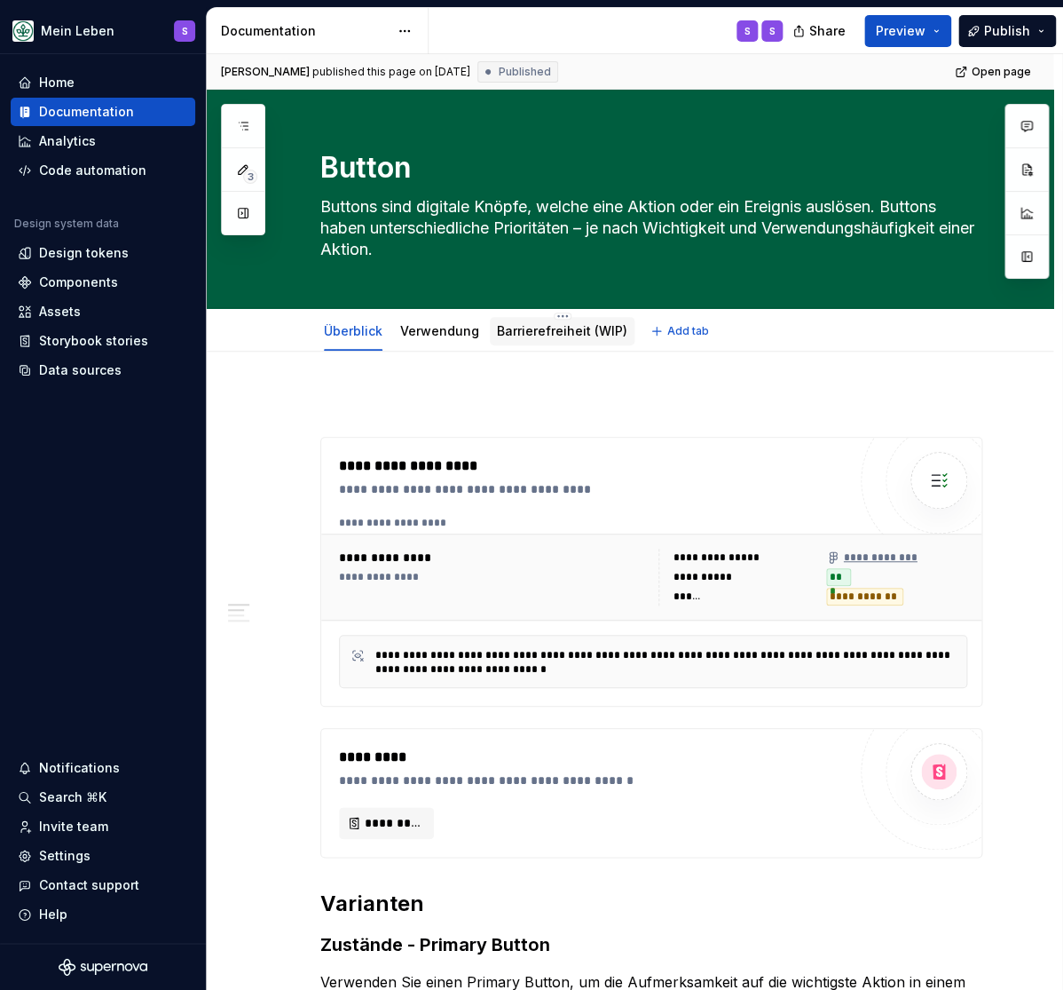
click at [533, 331] on link "Barrierefreiheit (WIP)" at bounding box center [562, 330] width 130 height 15
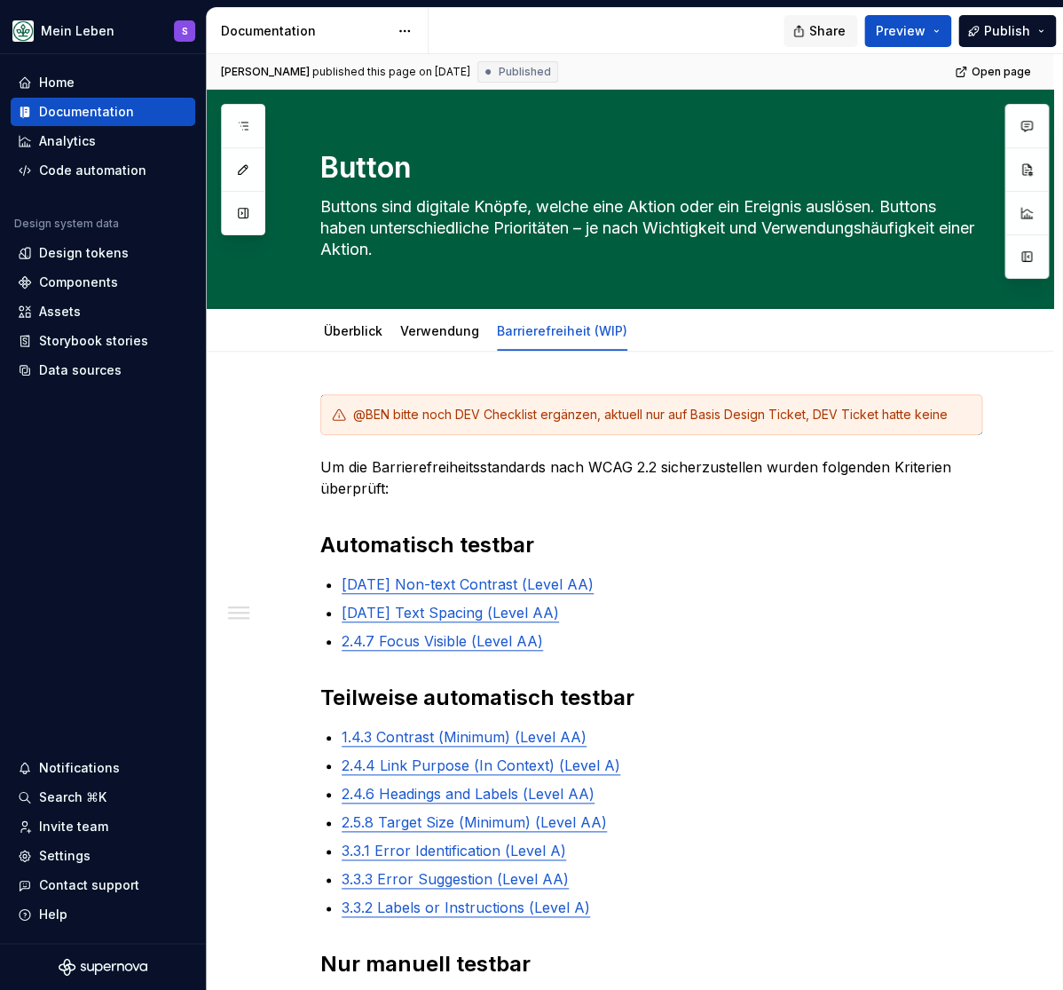
type textarea "*"
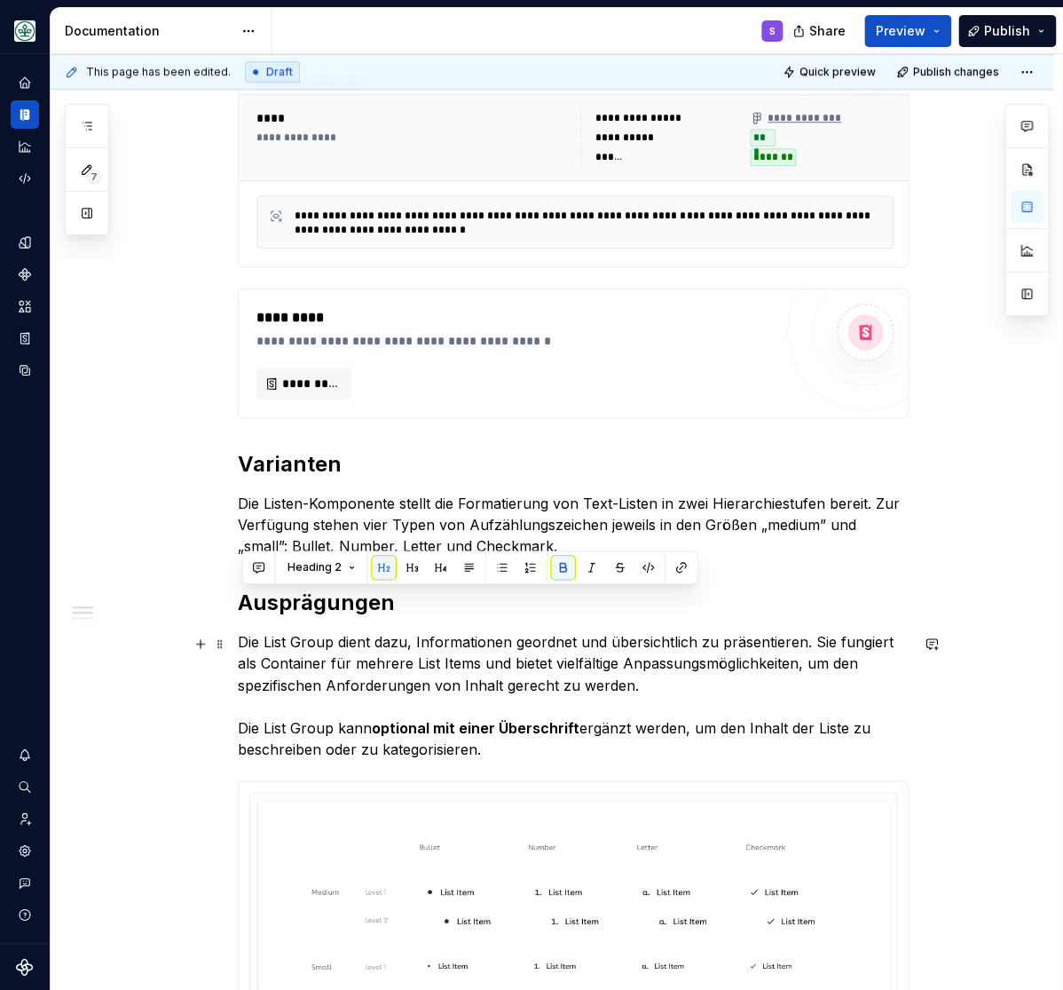
click at [421, 634] on p "Die List Group dient dazu, Informationen geordnet und übersichtlich zu präsenti…" at bounding box center [573, 695] width 671 height 128
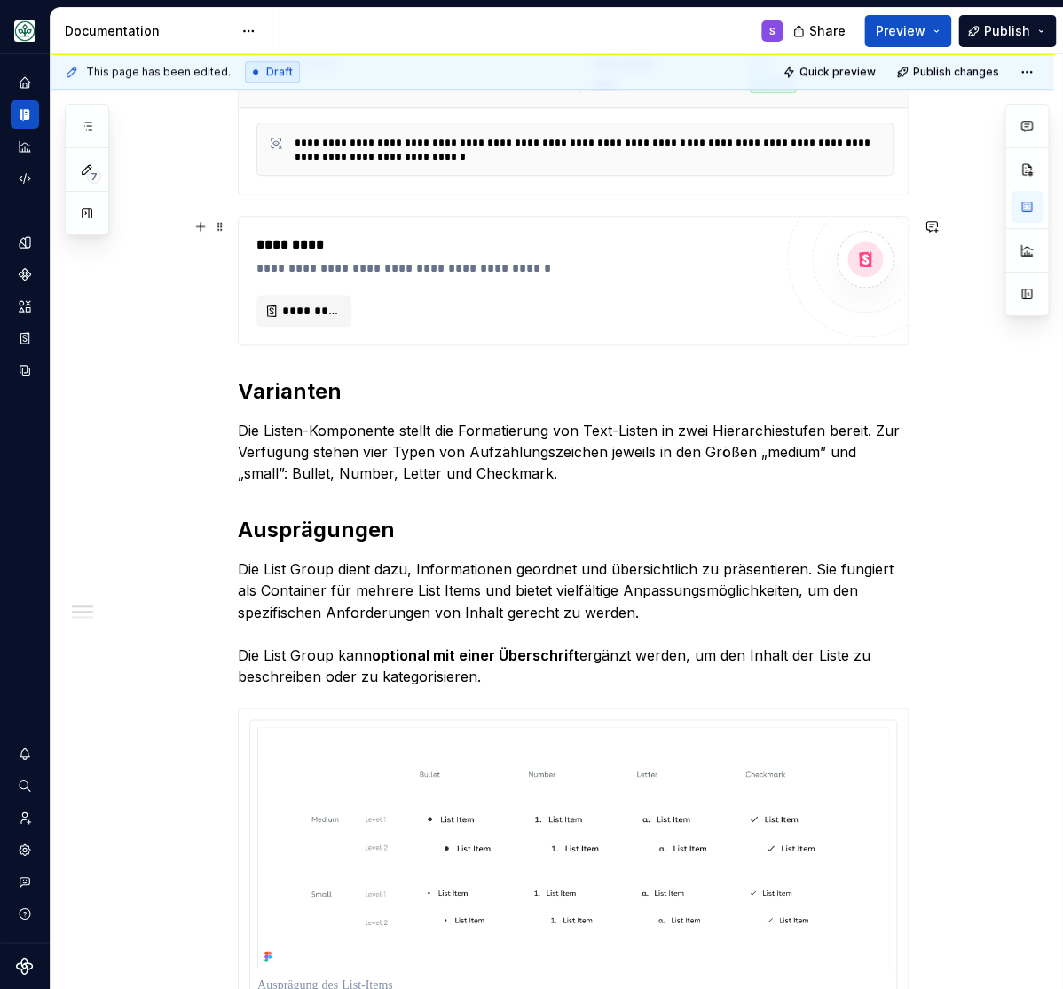
scroll to position [586, 0]
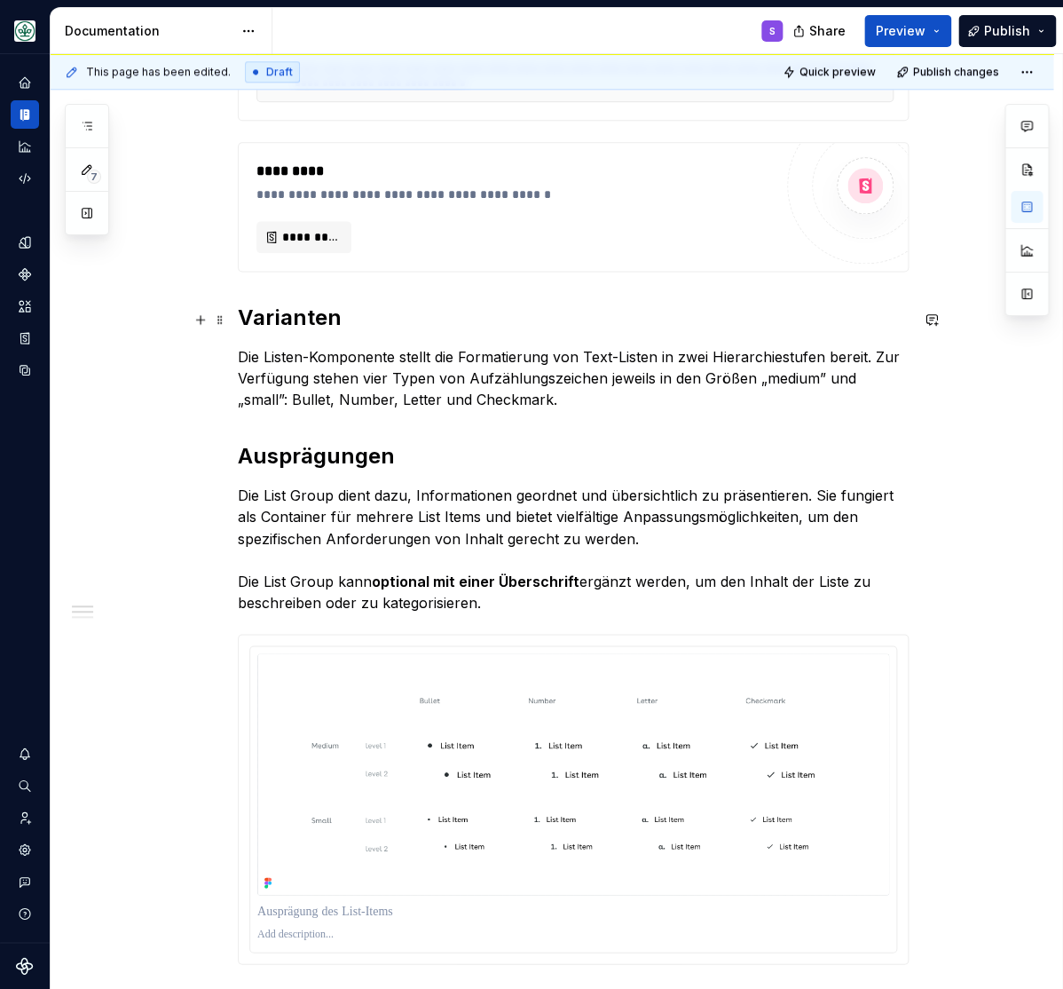
click at [279, 319] on h2 "Varianten" at bounding box center [573, 318] width 671 height 28
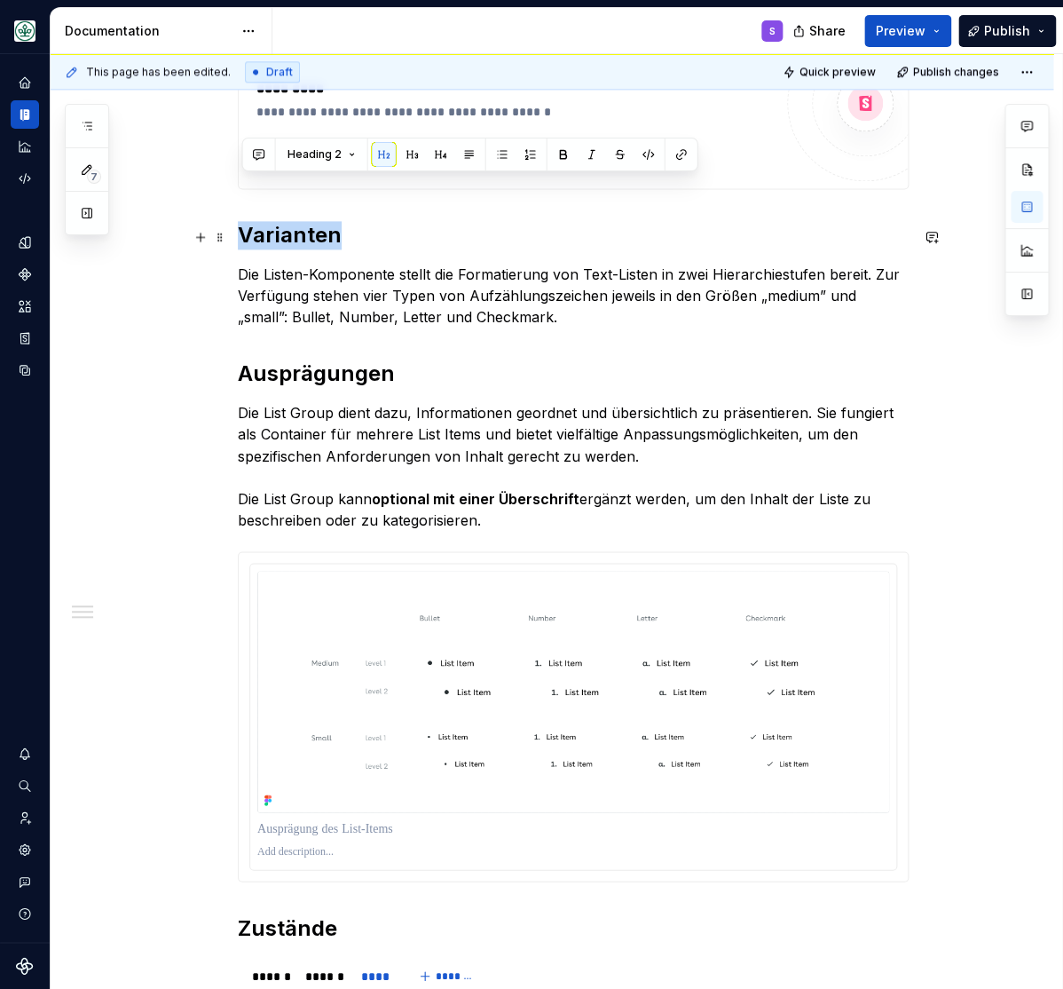
scroll to position [732, 0]
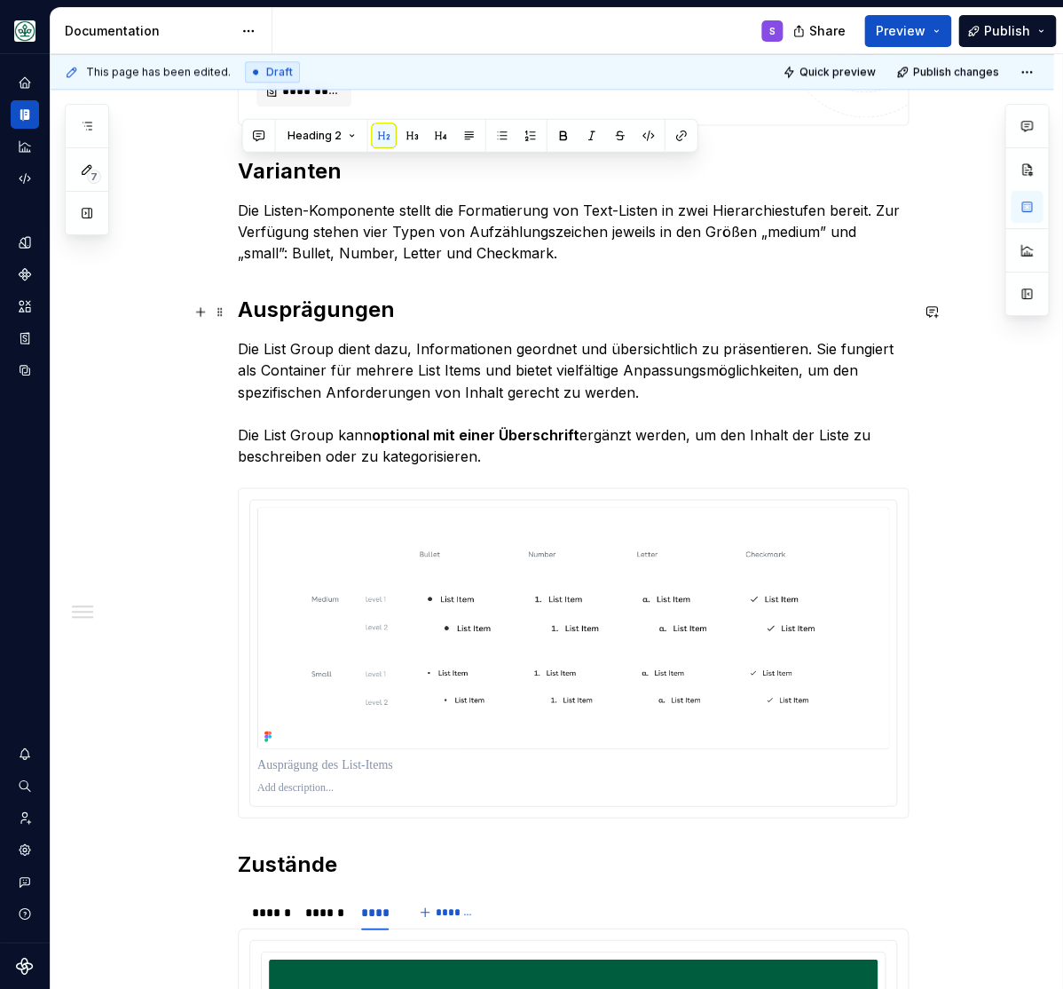
click at [287, 311] on strong "Ausprägungen" at bounding box center [316, 309] width 157 height 26
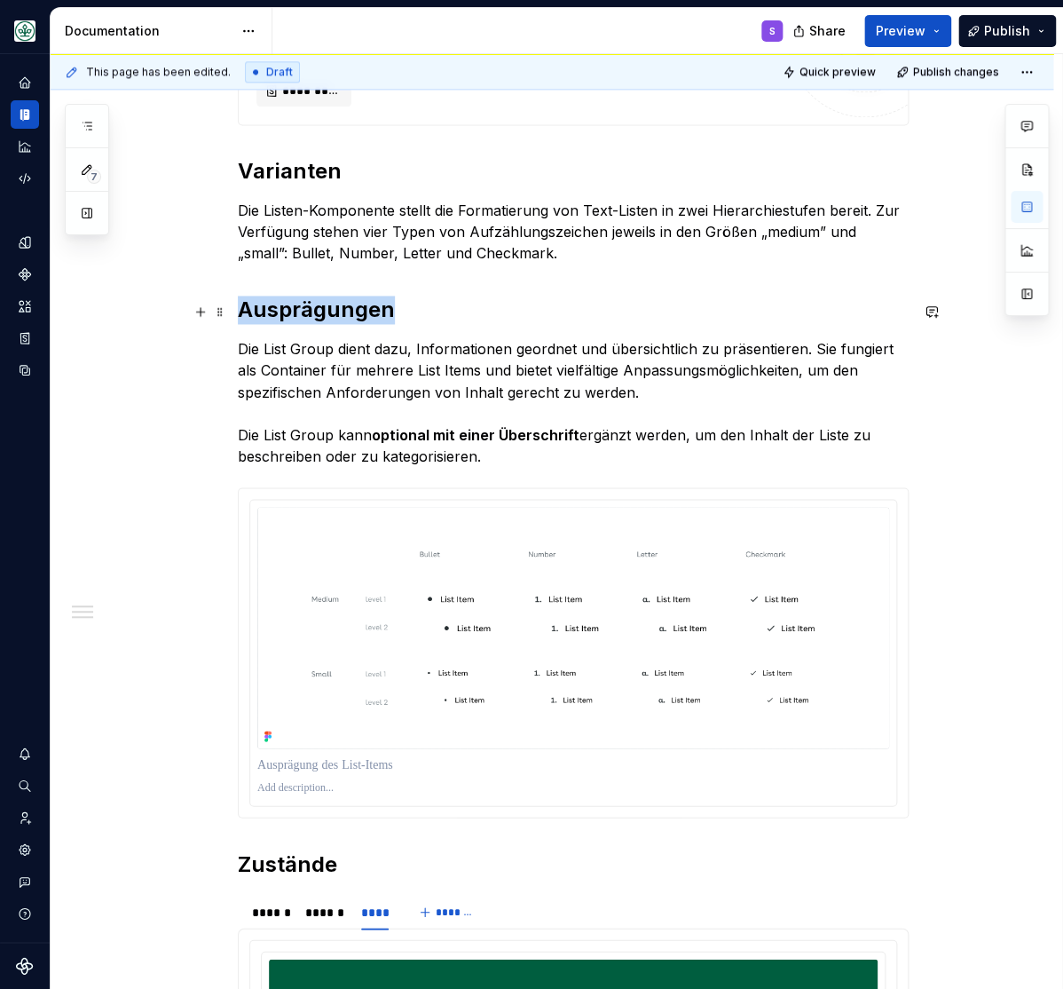
click at [287, 311] on strong "Ausprägungen" at bounding box center [316, 309] width 157 height 26
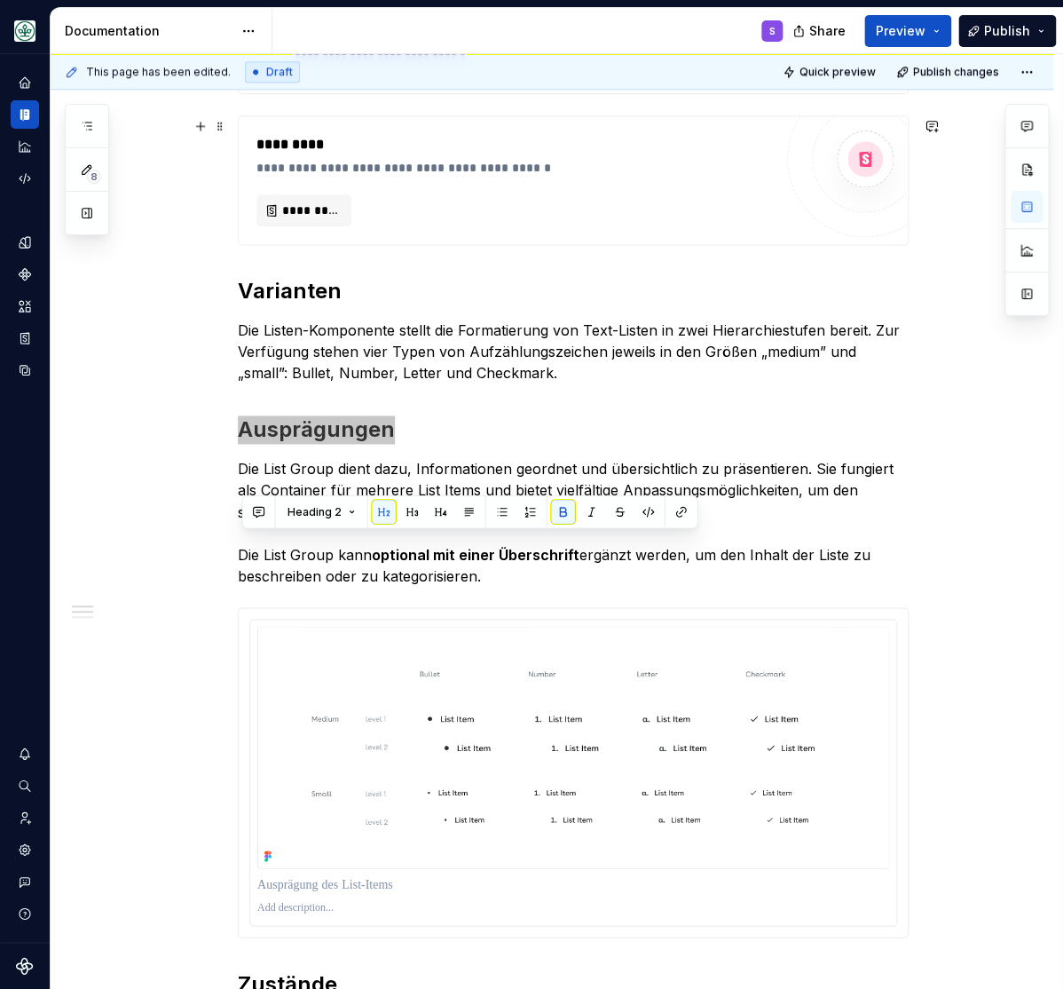
scroll to position [659, 0]
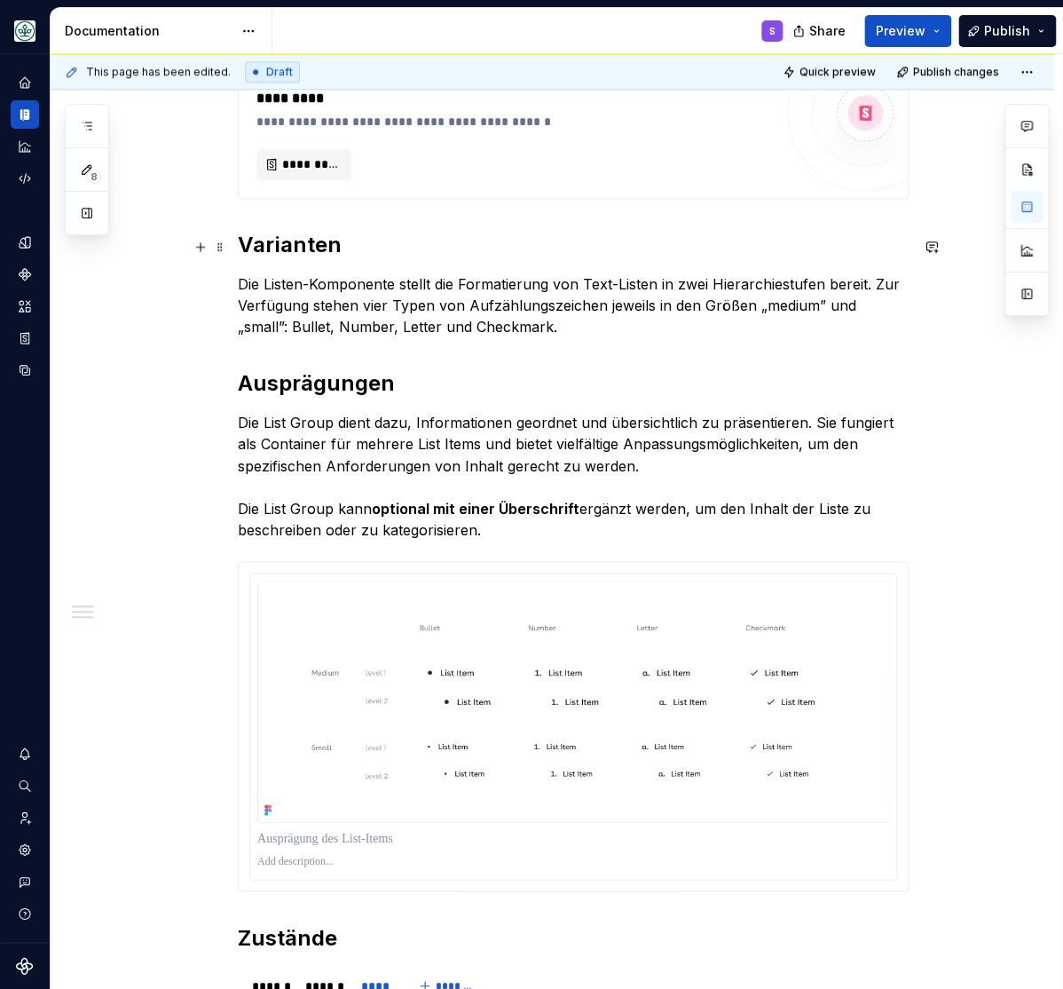
click at [306, 240] on h2 "Varianten" at bounding box center [573, 245] width 671 height 28
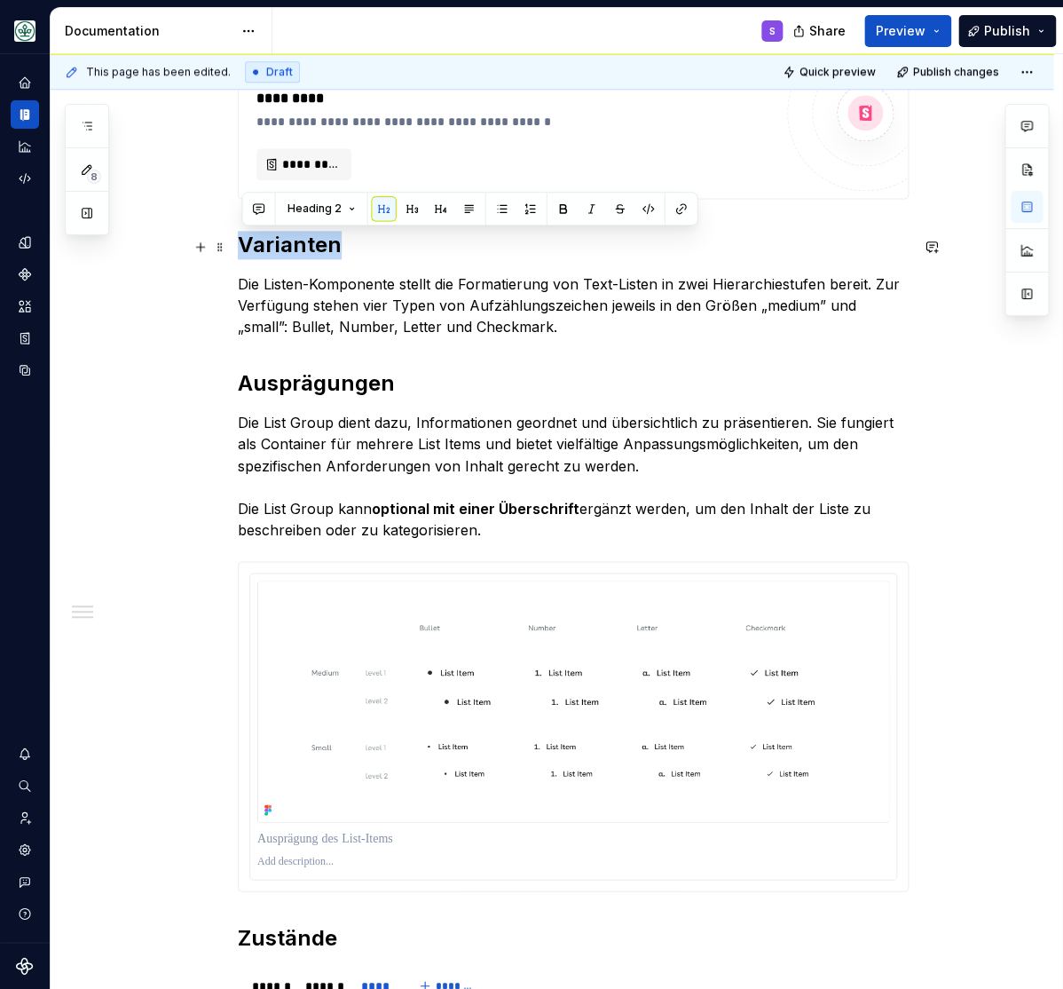
click at [306, 240] on h2 "Varianten" at bounding box center [573, 245] width 671 height 28
click at [320, 381] on strong "Ausprägungen" at bounding box center [316, 383] width 157 height 26
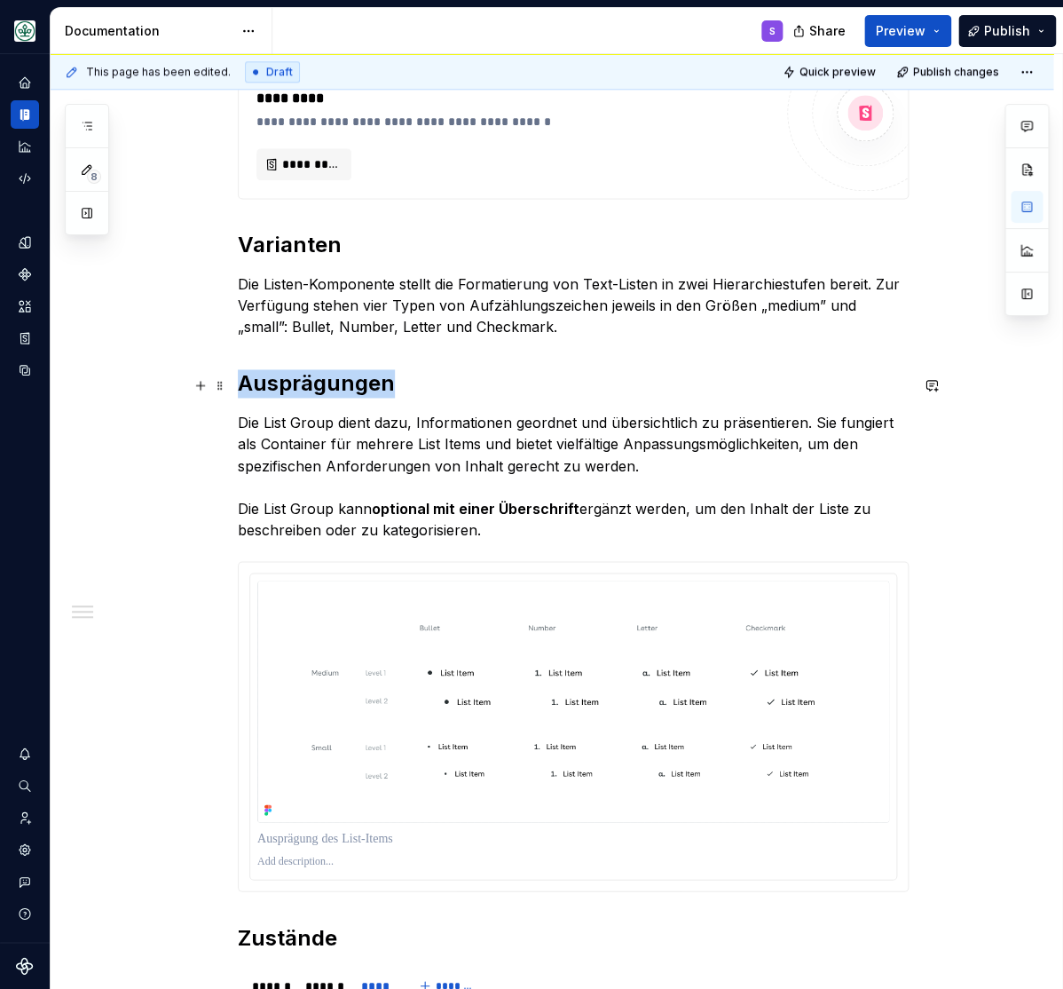
click at [320, 381] on strong "Ausprägungen" at bounding box center [316, 383] width 157 height 26
click at [409, 347] on button "button" at bounding box center [412, 348] width 25 height 25
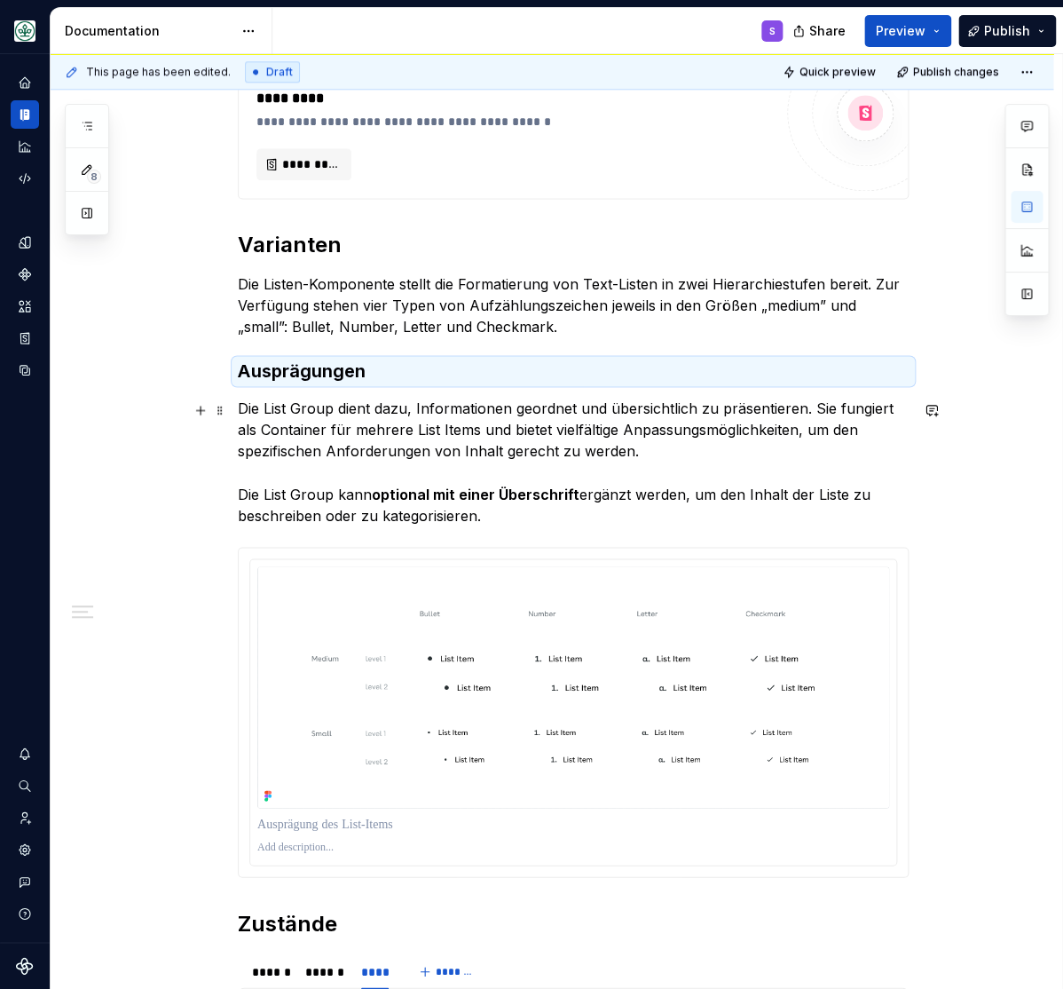
click at [394, 404] on p "Die List Group dient dazu, Informationen geordnet und übersichtlich zu präsenti…" at bounding box center [573, 462] width 671 height 128
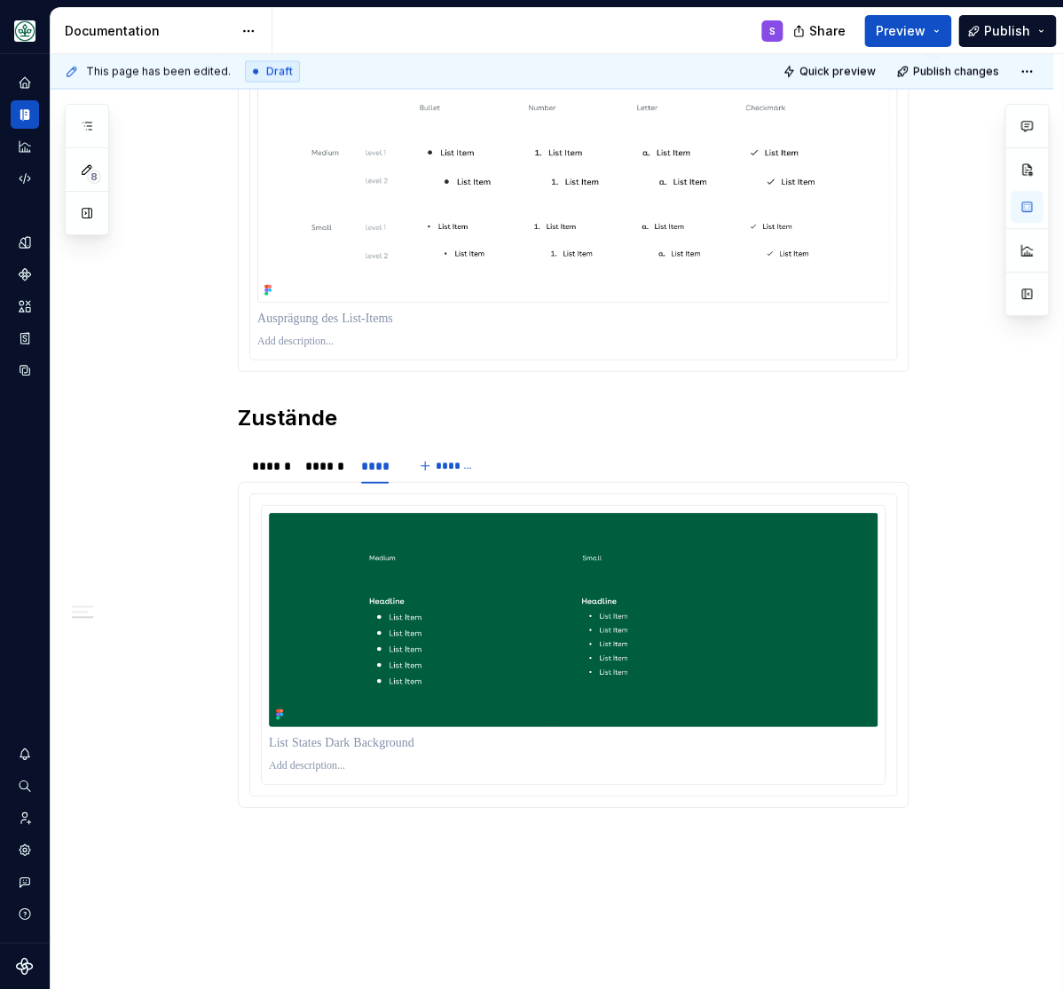
scroll to position [1172, 0]
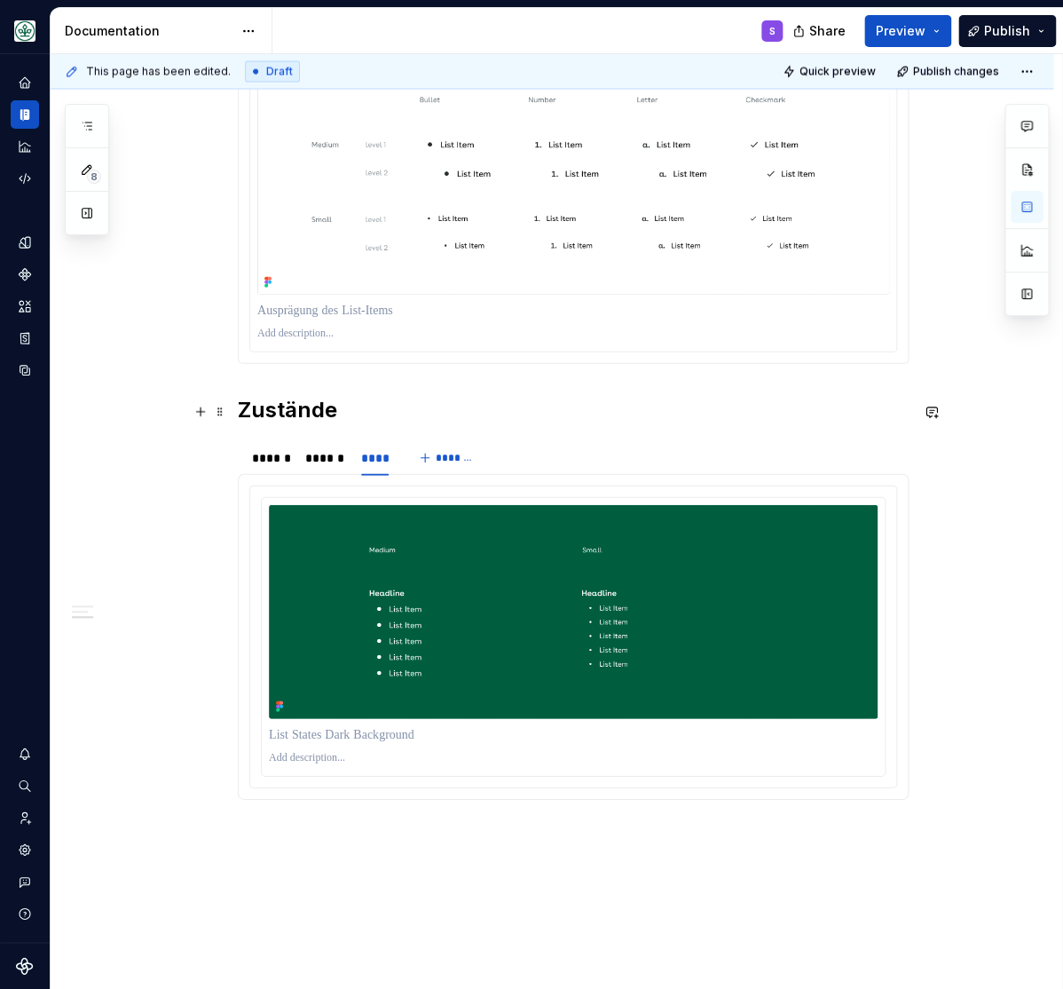
click at [296, 423] on h2 "Zustände" at bounding box center [573, 410] width 671 height 28
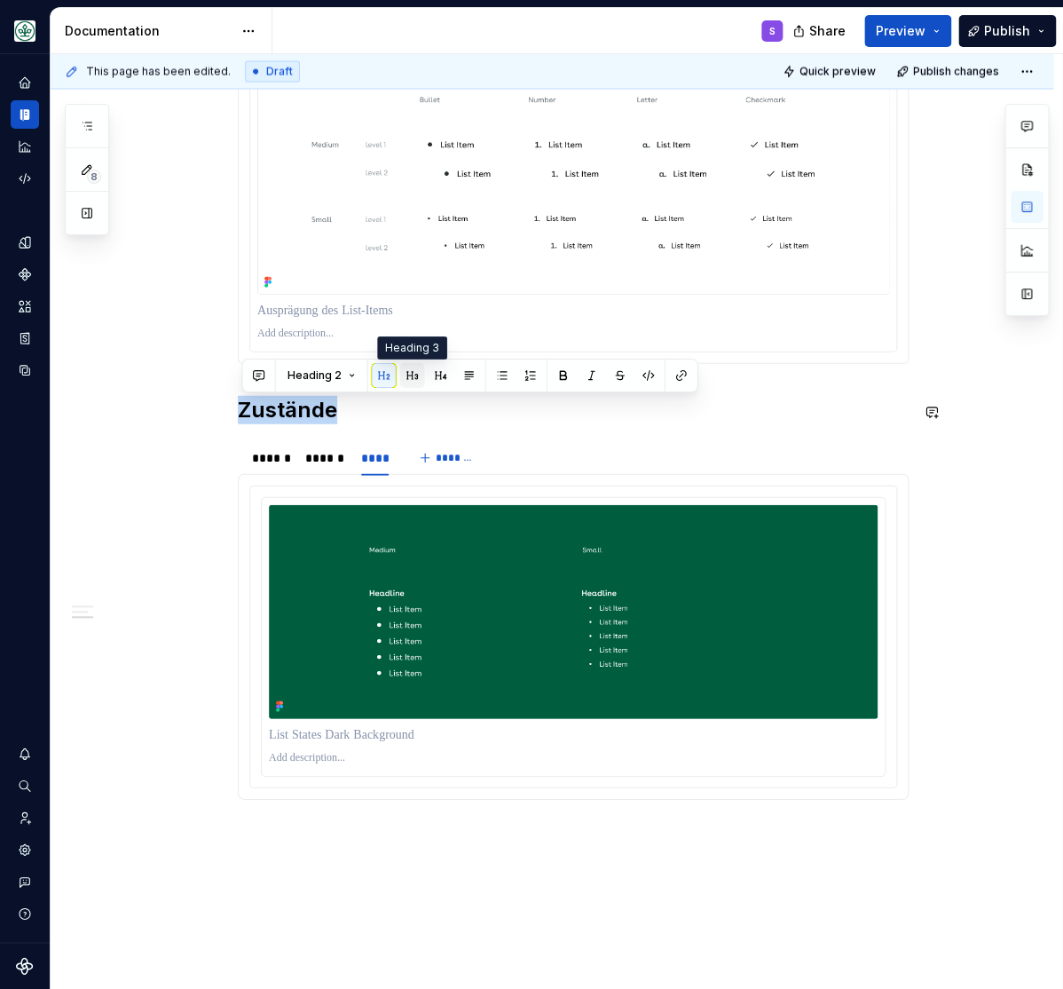
click at [409, 371] on button "button" at bounding box center [412, 375] width 25 height 25
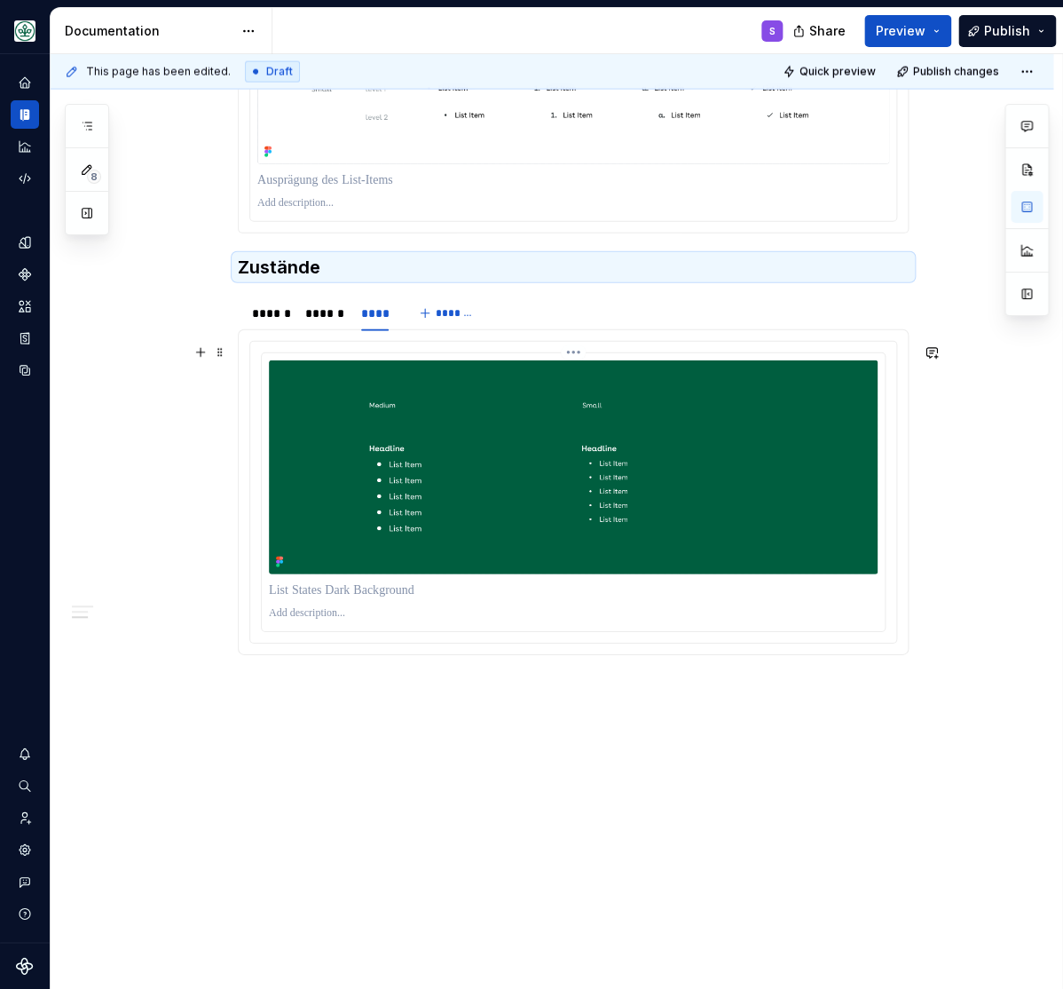
scroll to position [1332, 0]
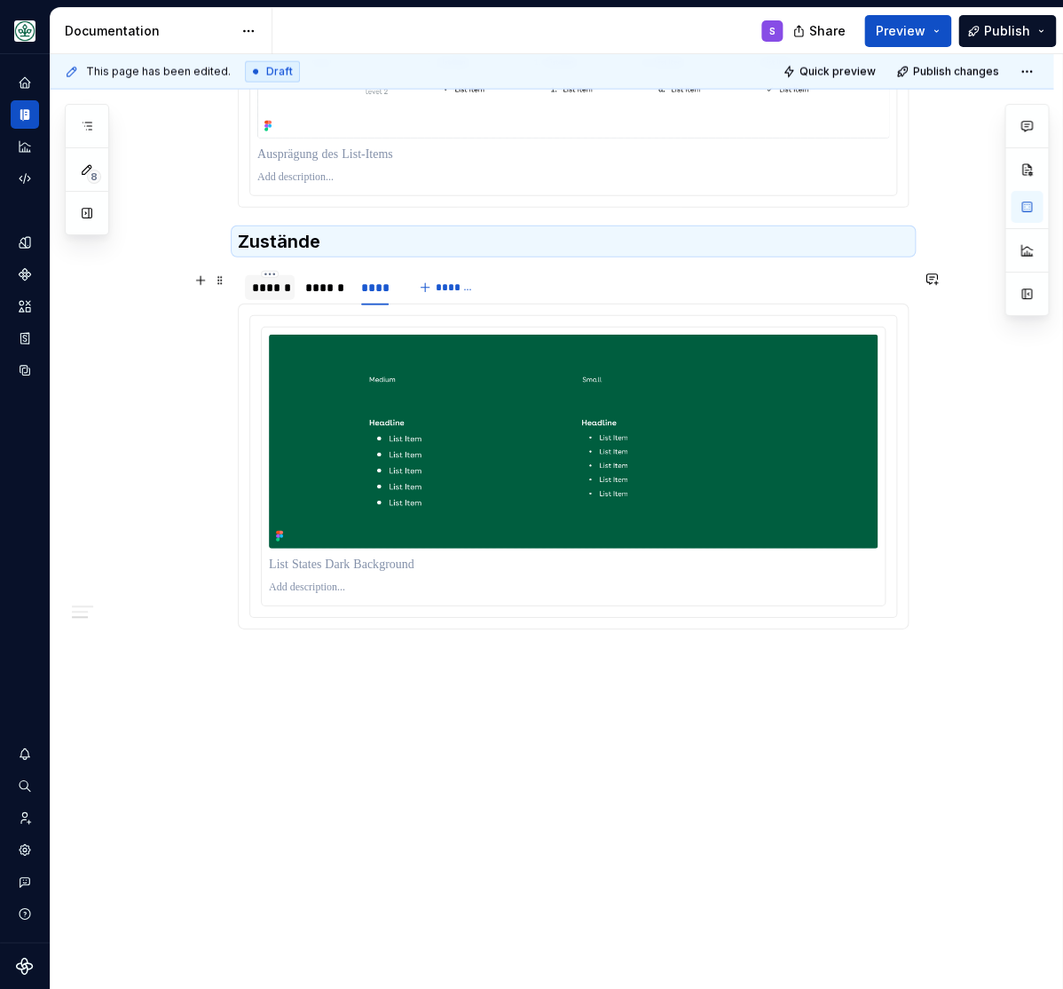
click at [281, 282] on div "******" at bounding box center [270, 288] width 36 height 18
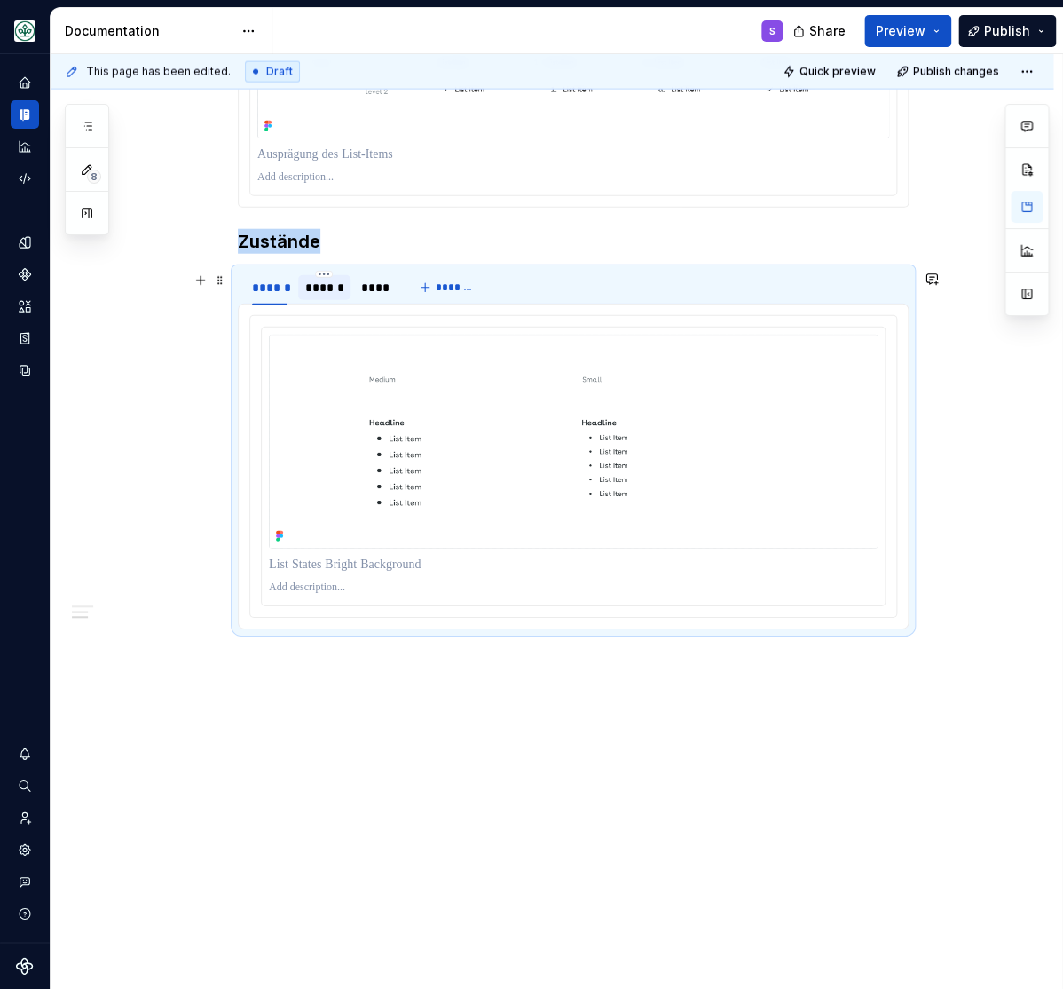
click at [333, 287] on div "******" at bounding box center [324, 288] width 38 height 18
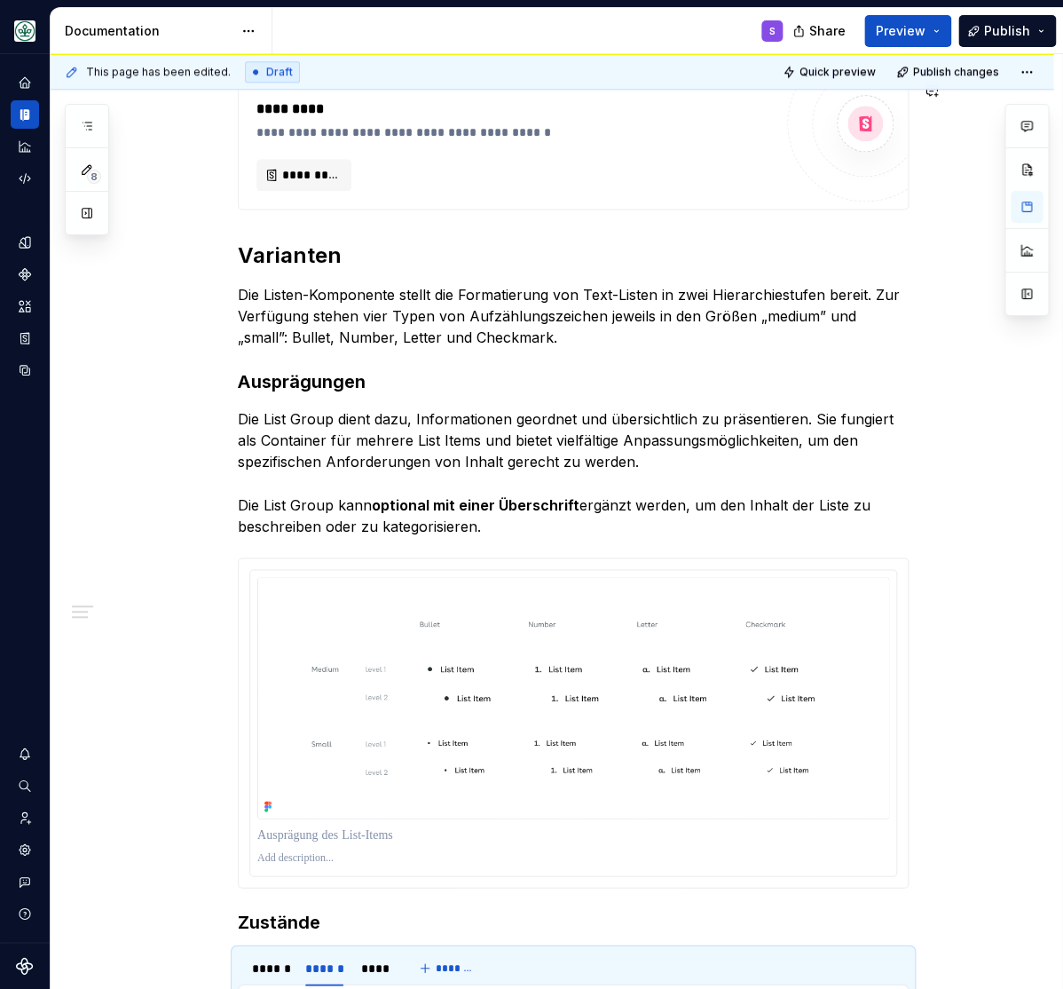
scroll to position [659, 0]
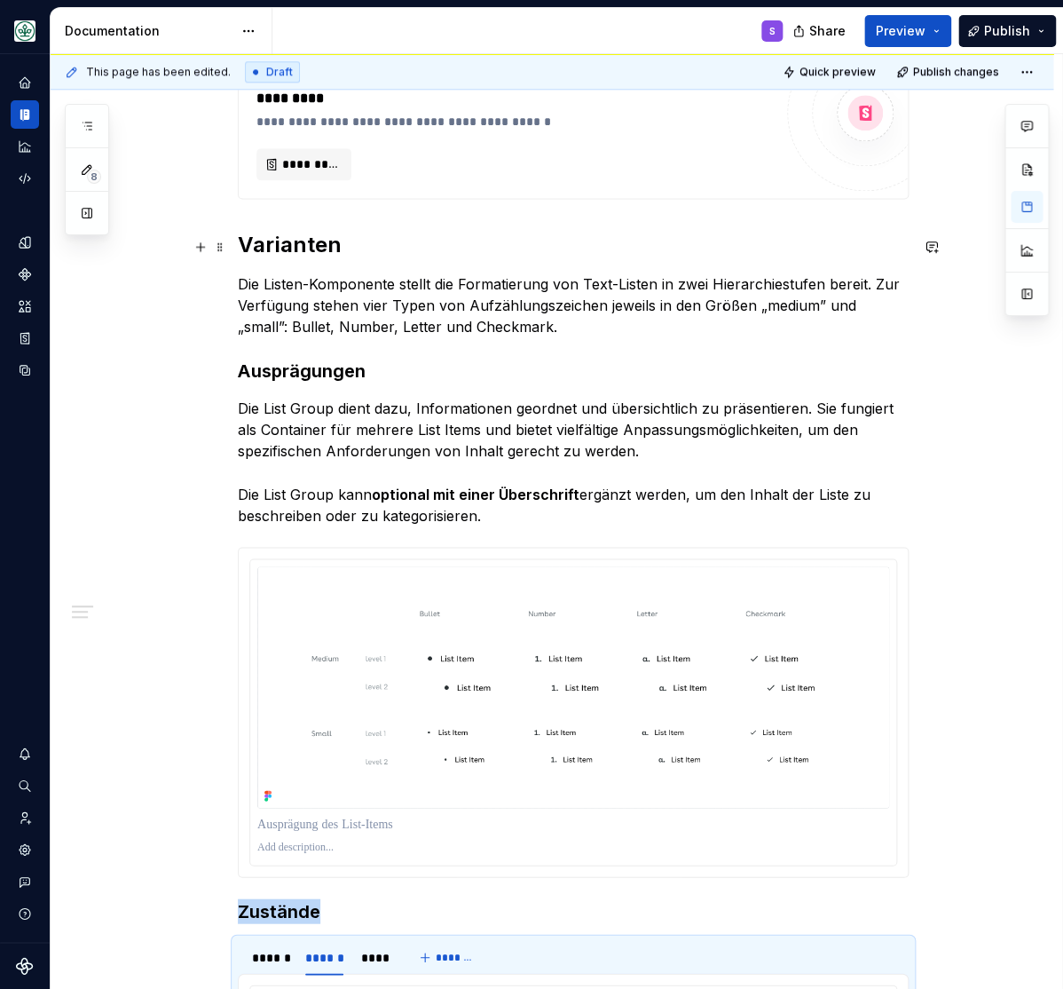
click at [292, 257] on h2 "Varianten" at bounding box center [573, 245] width 671 height 28
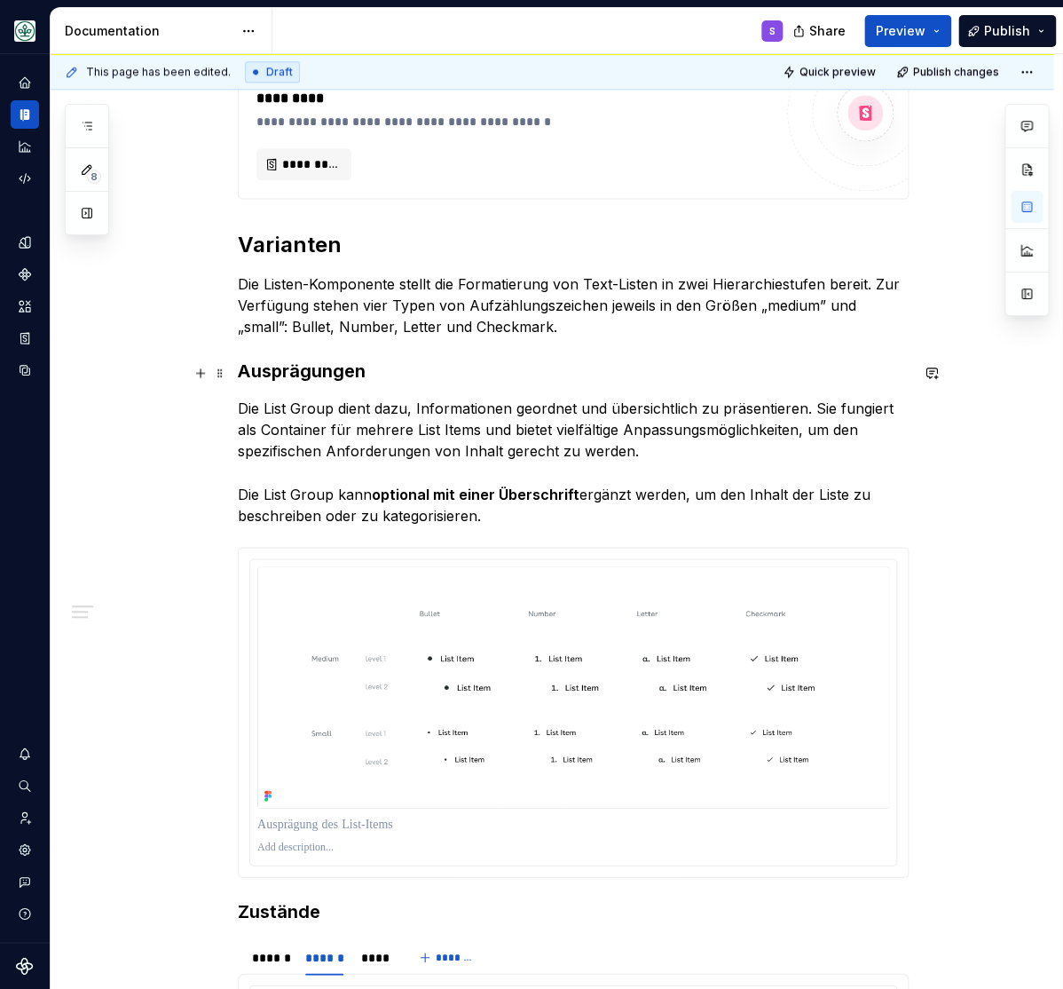
click at [305, 371] on strong "Ausprägungen" at bounding box center [302, 370] width 128 height 21
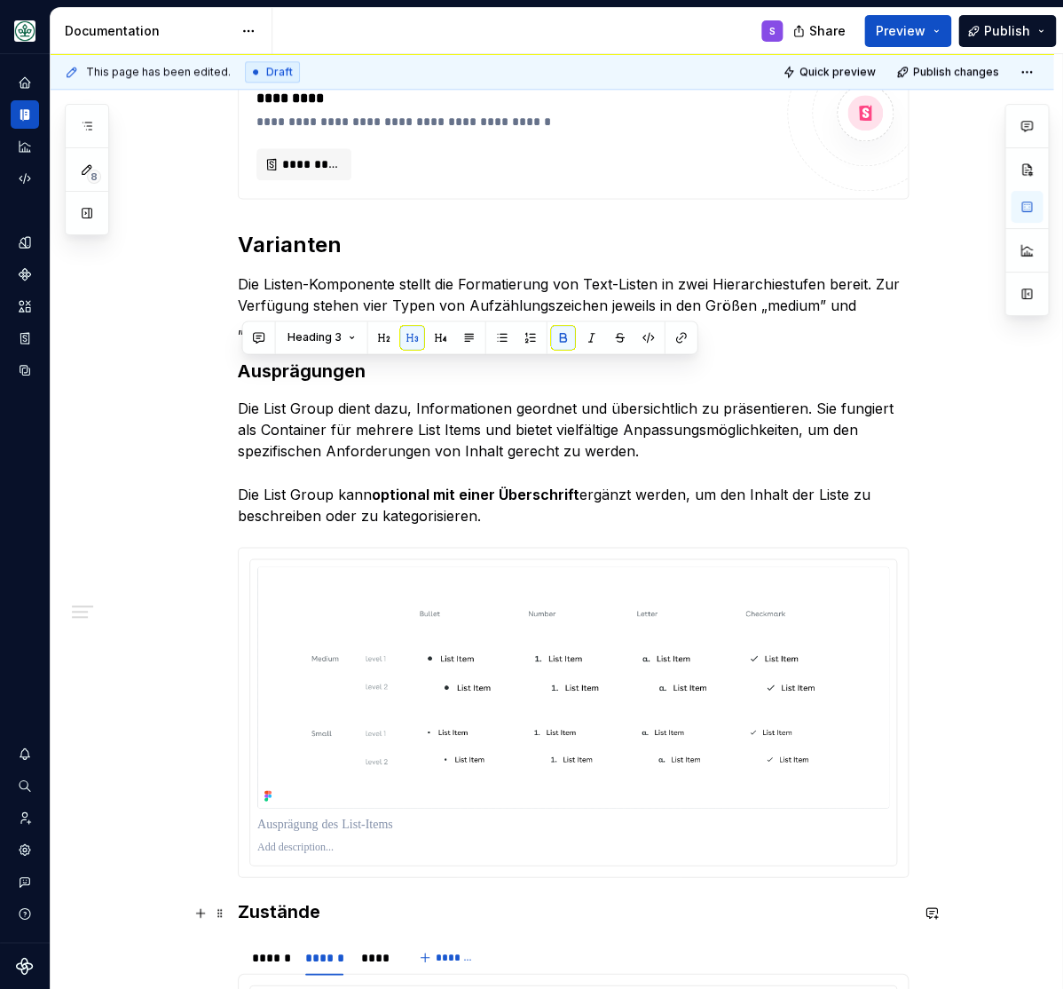
click at [285, 923] on h3 "Zustände" at bounding box center [573, 910] width 671 height 25
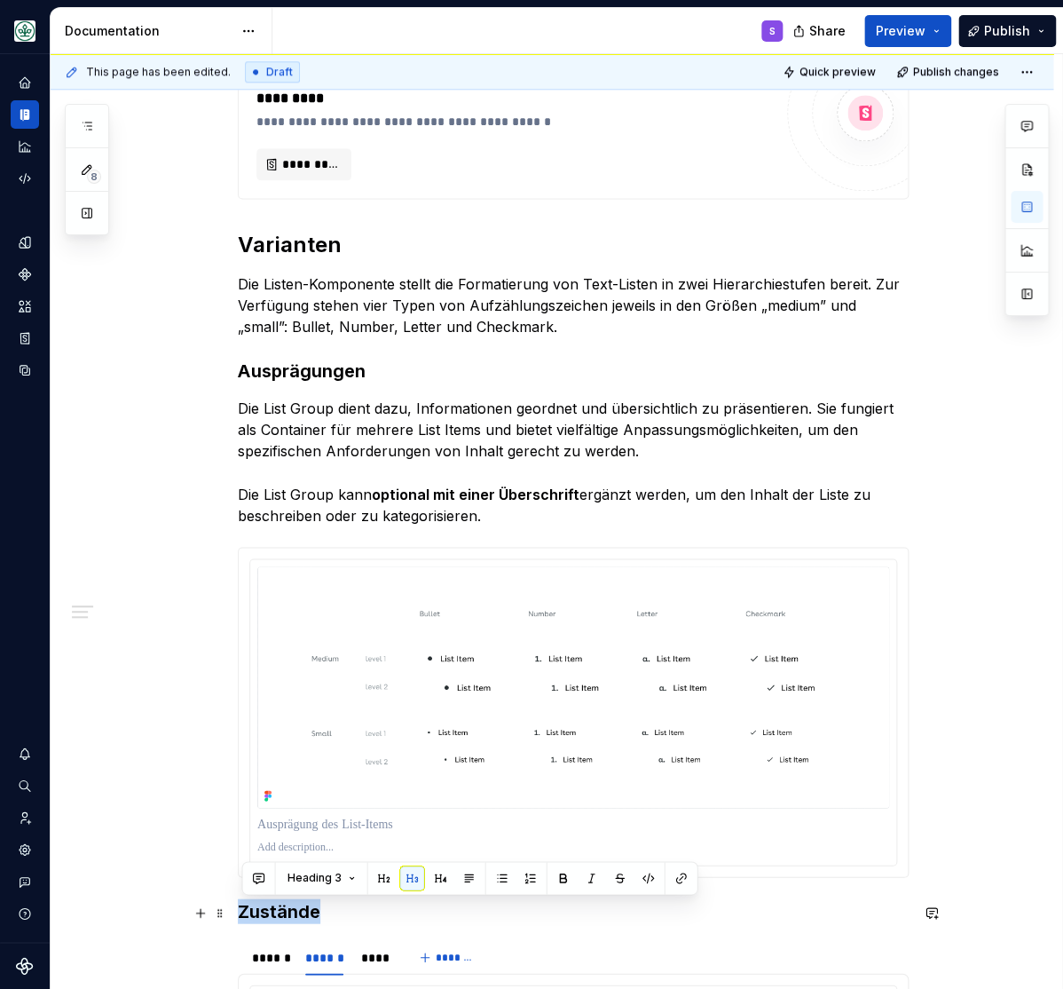
click at [284, 922] on div "**********" at bounding box center [573, 538] width 671 height 1606
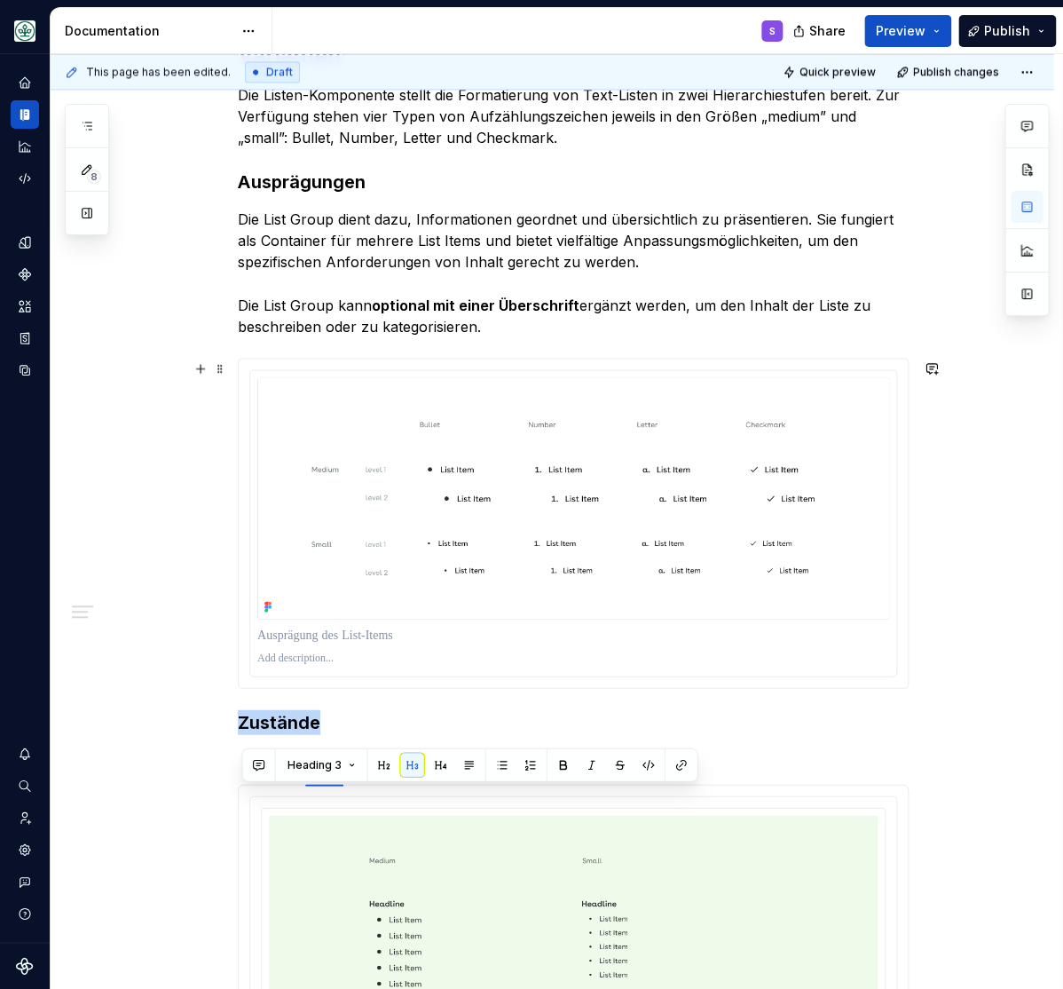
scroll to position [701, 0]
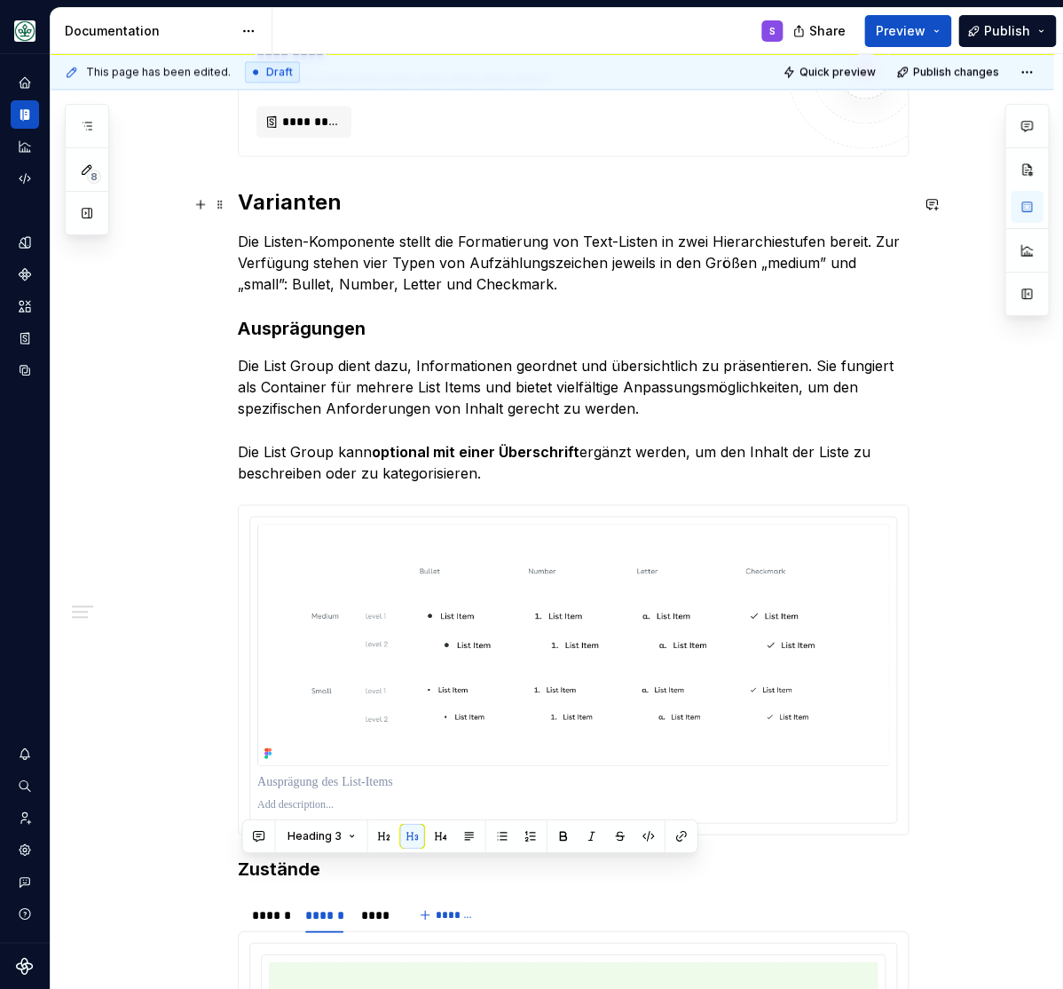
click at [302, 195] on h2 "Varianten" at bounding box center [573, 202] width 671 height 28
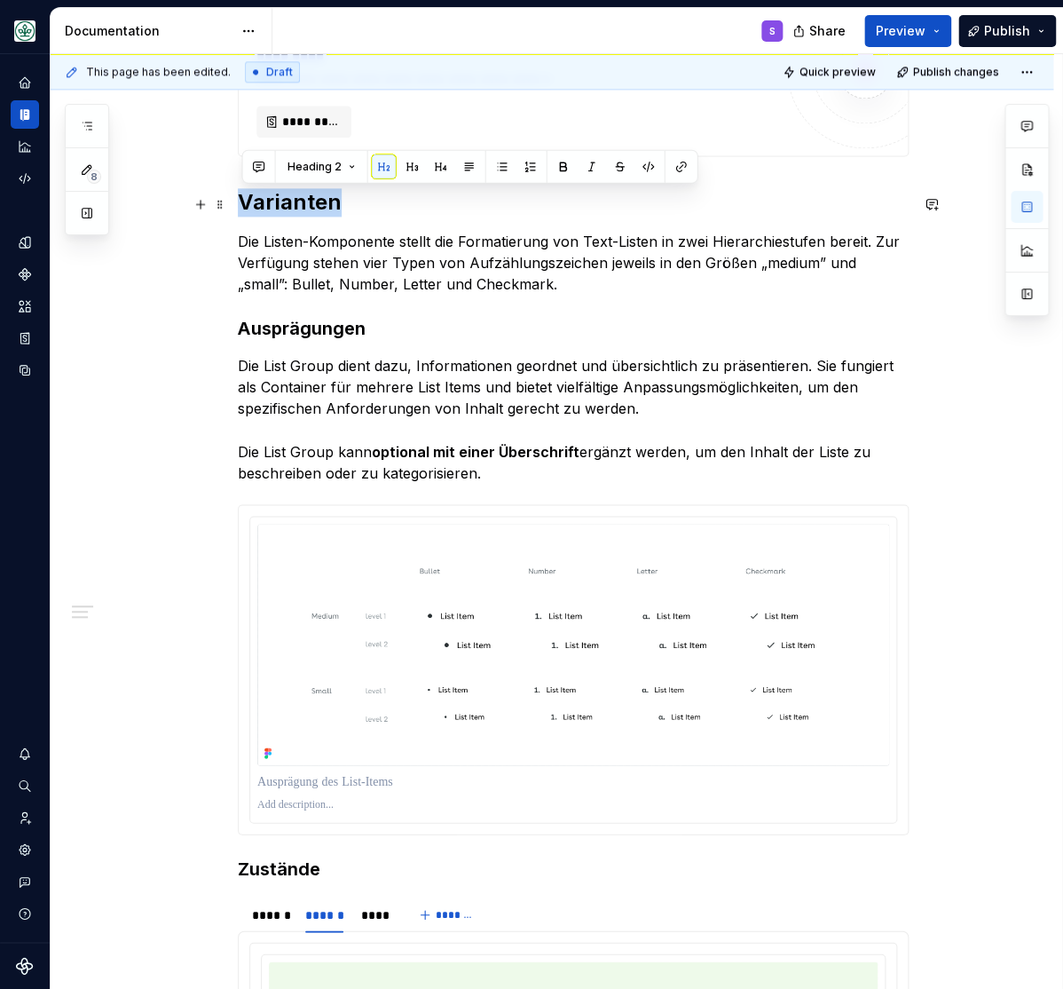
click at [302, 195] on h2 "Varianten" at bounding box center [573, 202] width 671 height 28
click at [322, 333] on strong "Ausprägungen" at bounding box center [302, 328] width 128 height 21
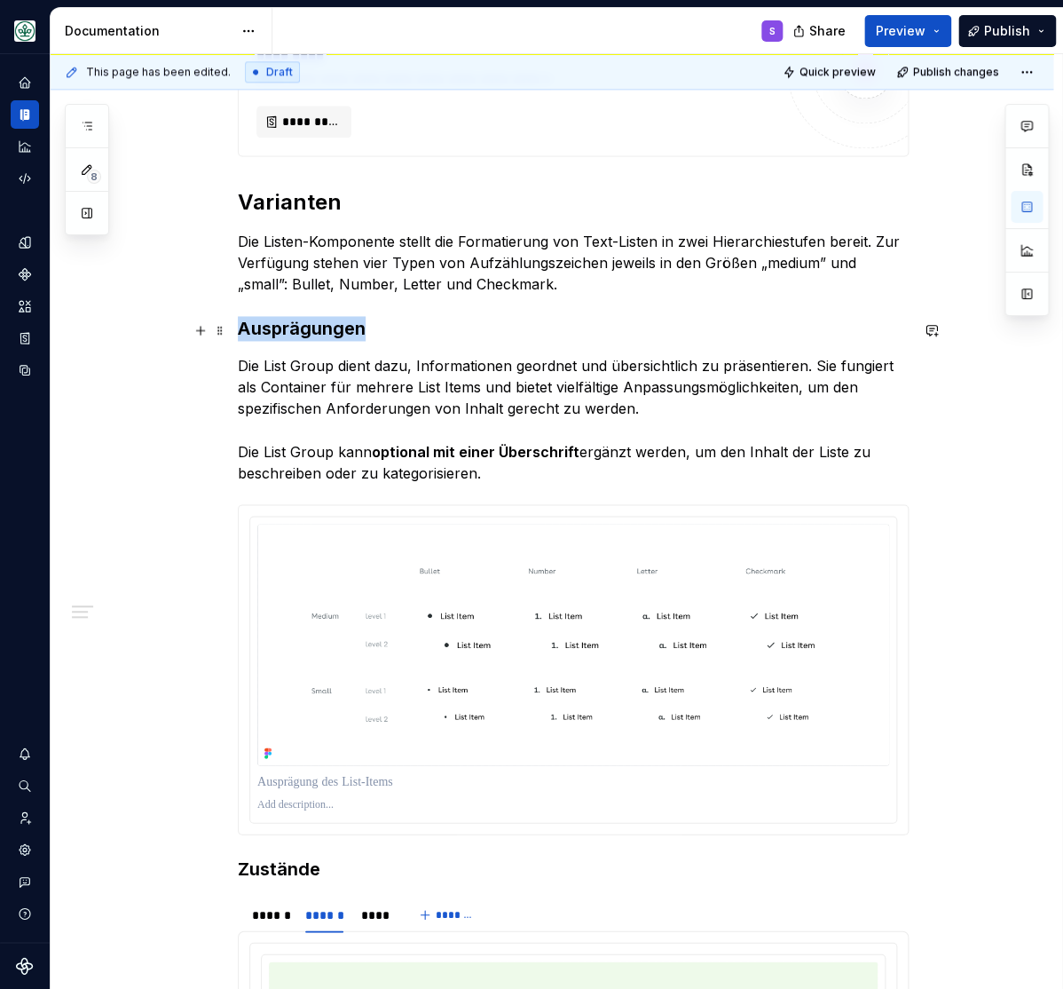
click at [322, 333] on strong "Ausprägungen" at bounding box center [302, 328] width 128 height 21
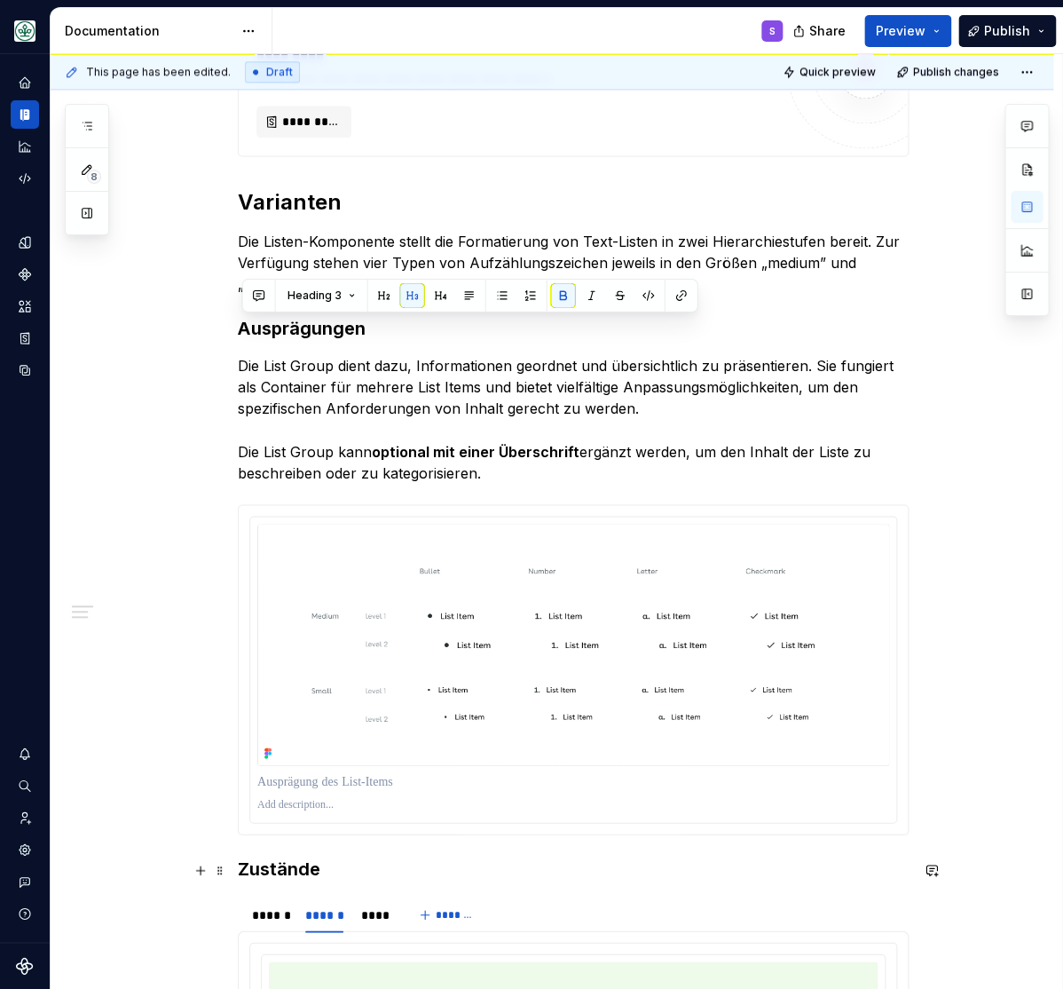
click at [275, 873] on h3 "Zustände" at bounding box center [573, 868] width 671 height 25
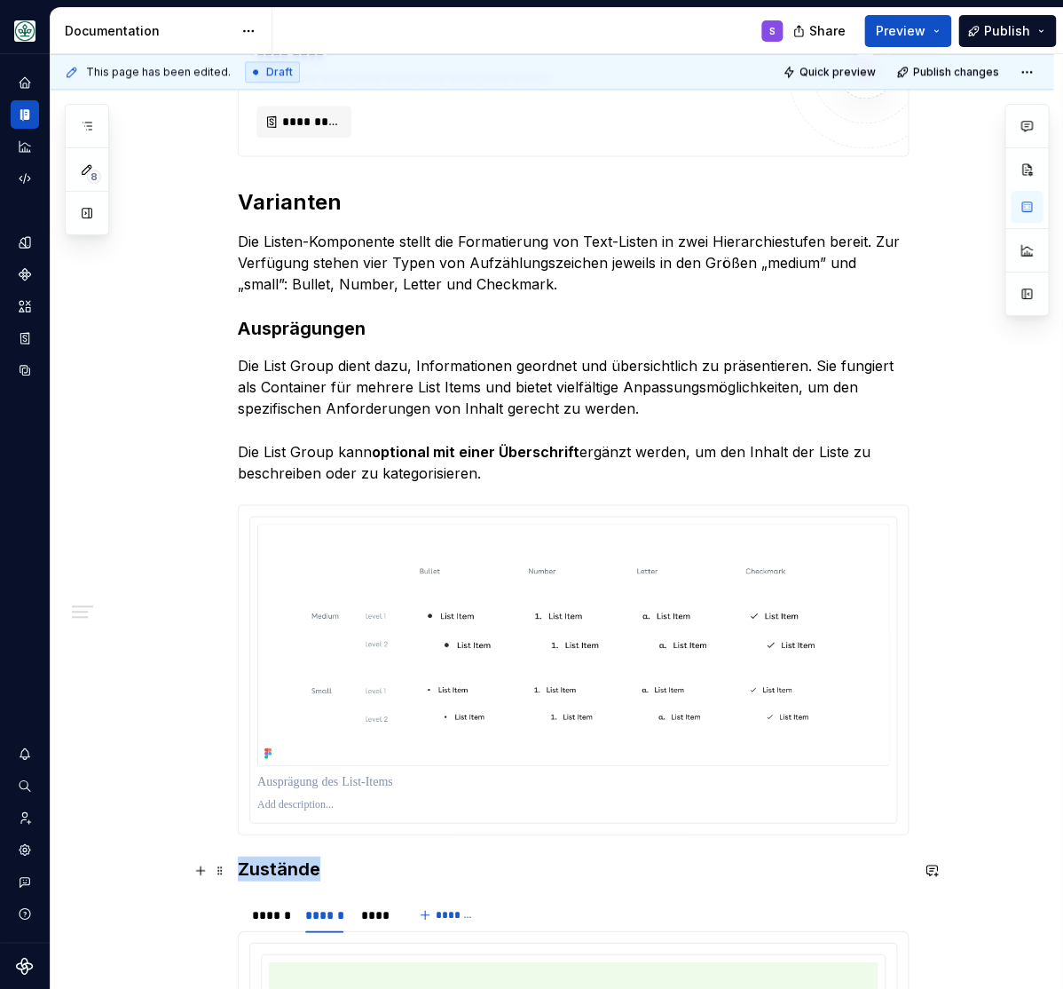
click at [275, 873] on h3 "Zustände" at bounding box center [573, 868] width 671 height 25
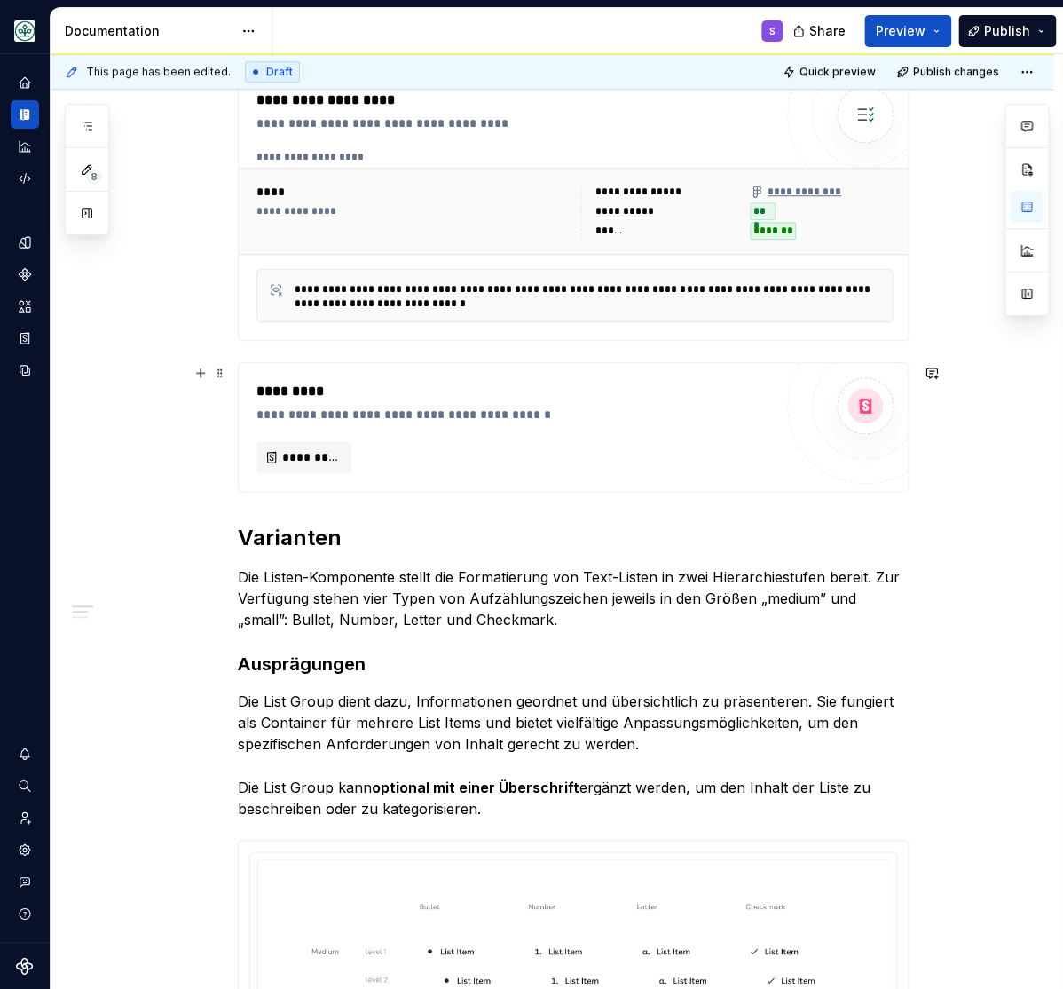
scroll to position [512, 0]
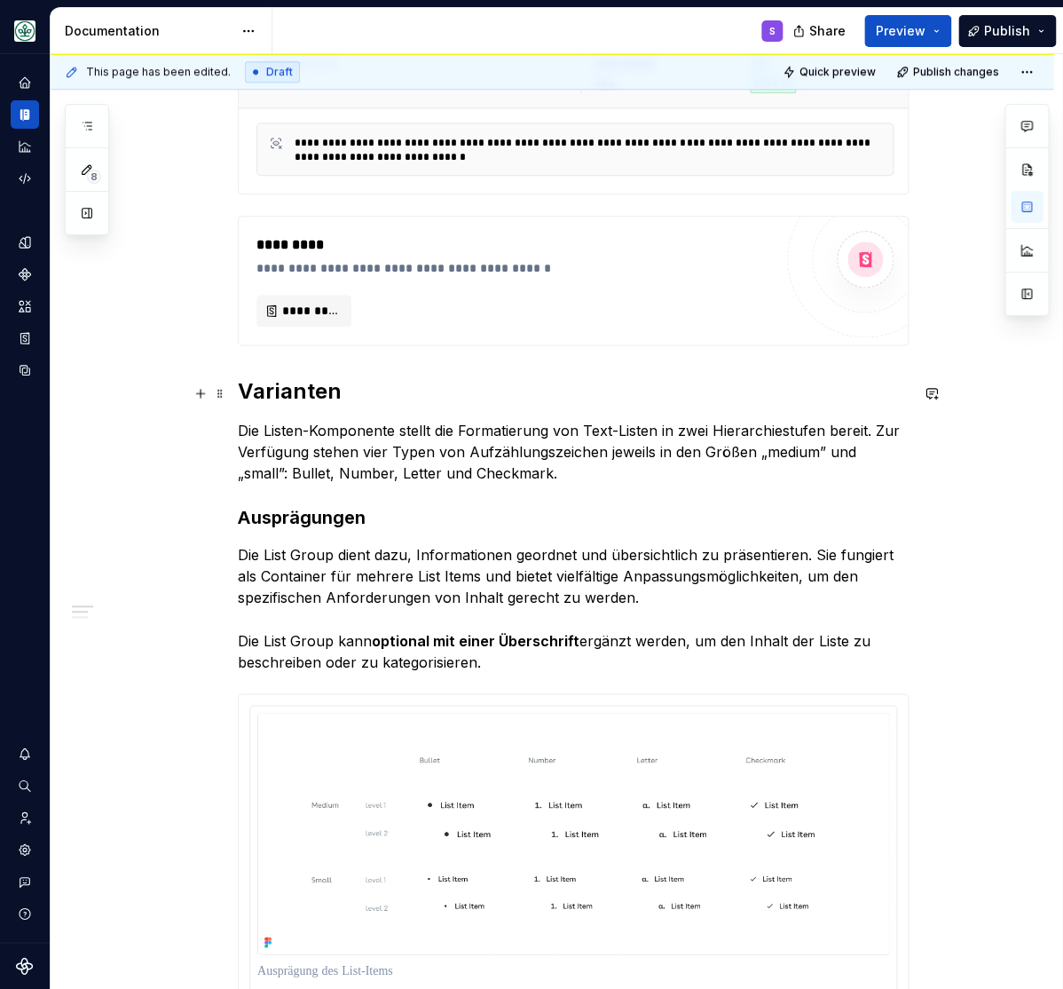
click at [285, 395] on h2 "Varianten" at bounding box center [573, 391] width 671 height 28
click at [285, 393] on h2 "Varianten" at bounding box center [573, 391] width 671 height 28
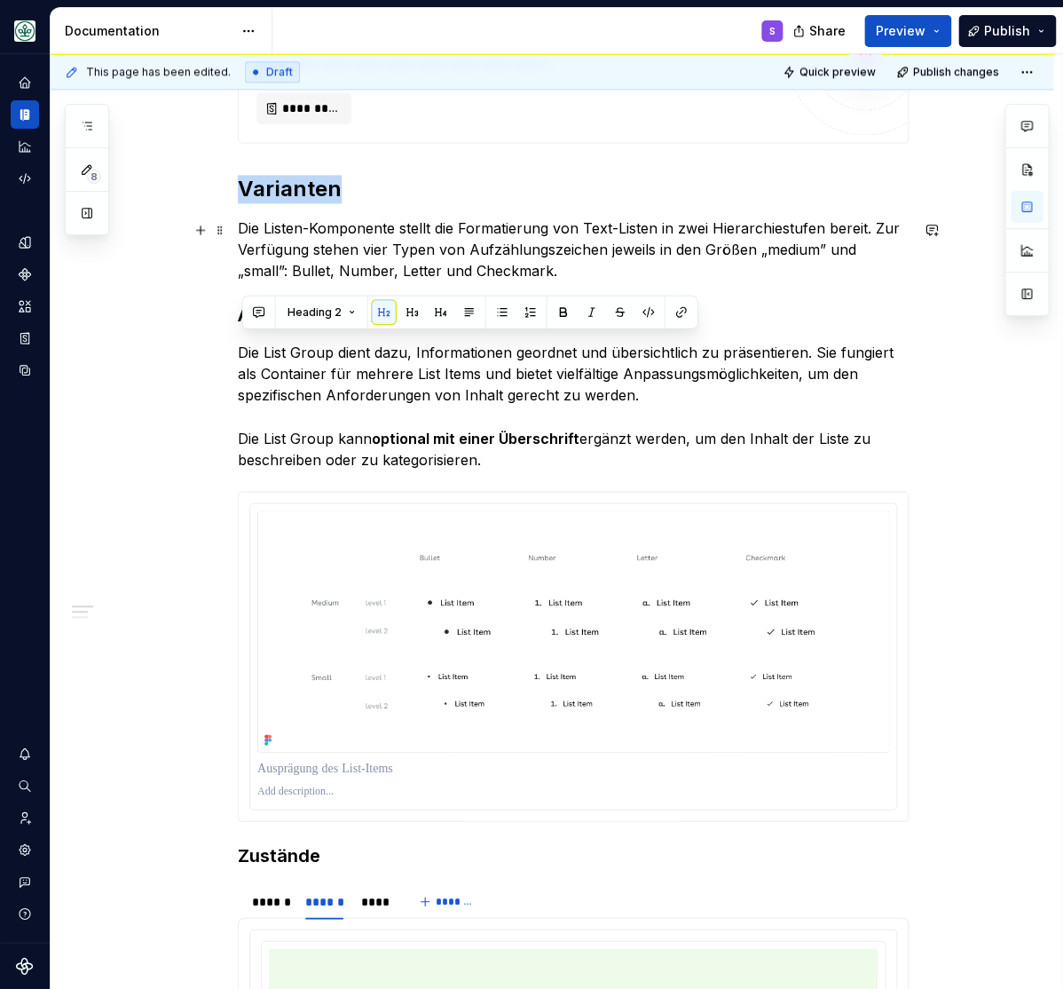
scroll to position [805, 0]
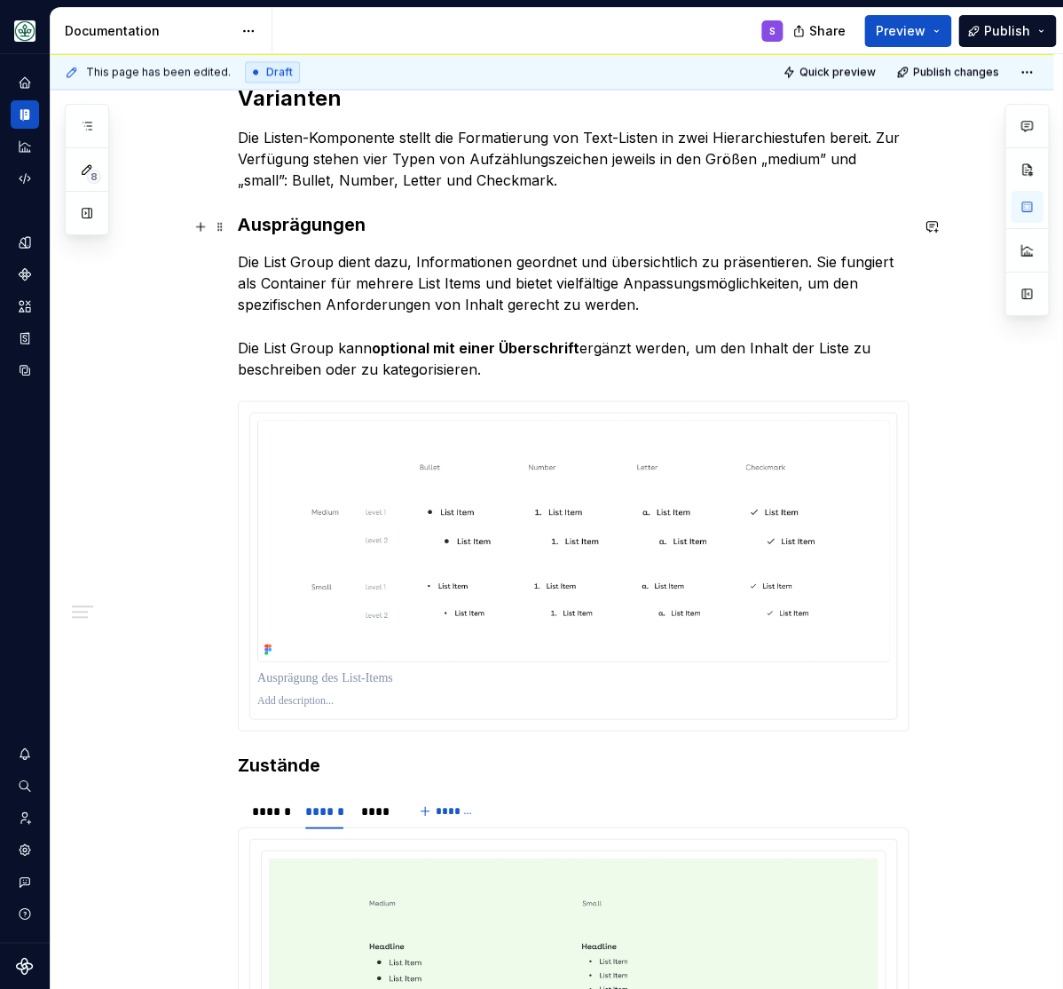
click at [297, 227] on strong "Ausprägungen" at bounding box center [302, 224] width 128 height 21
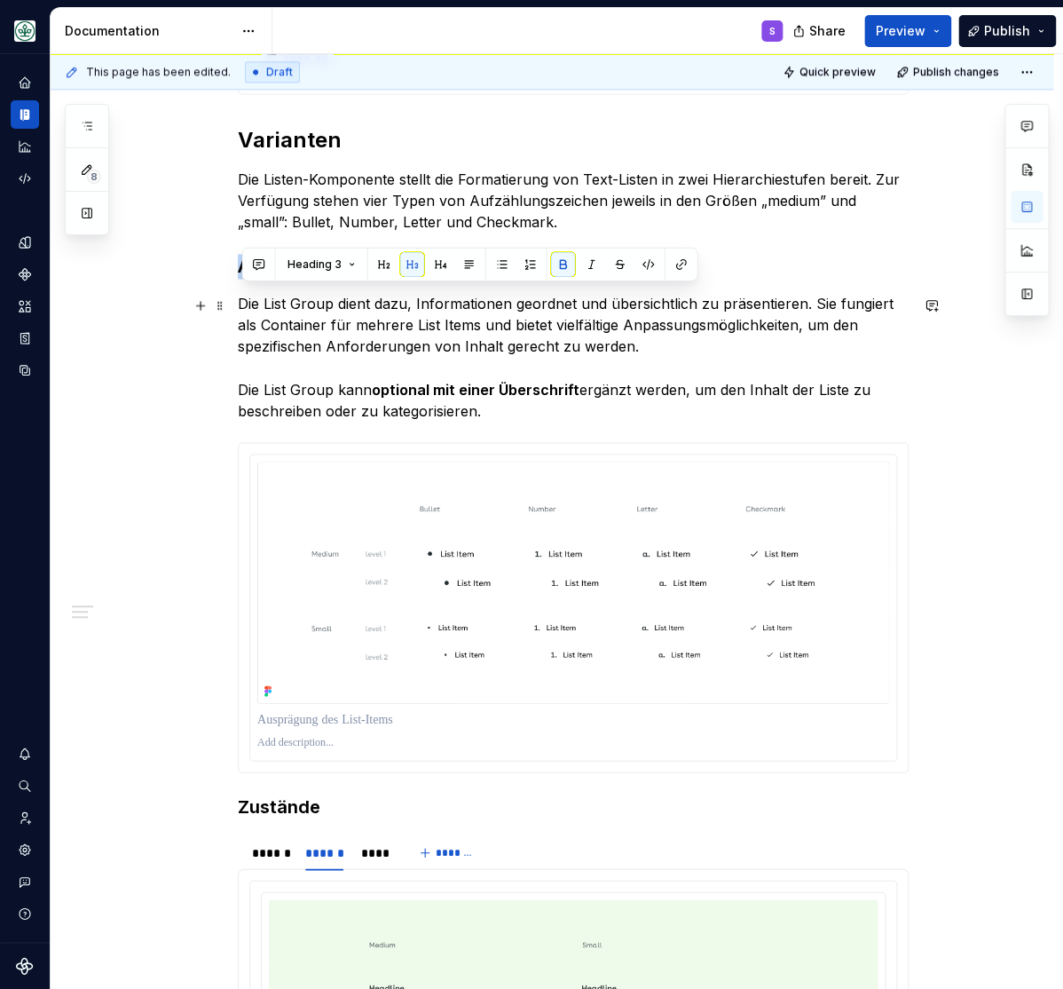
scroll to position [732, 0]
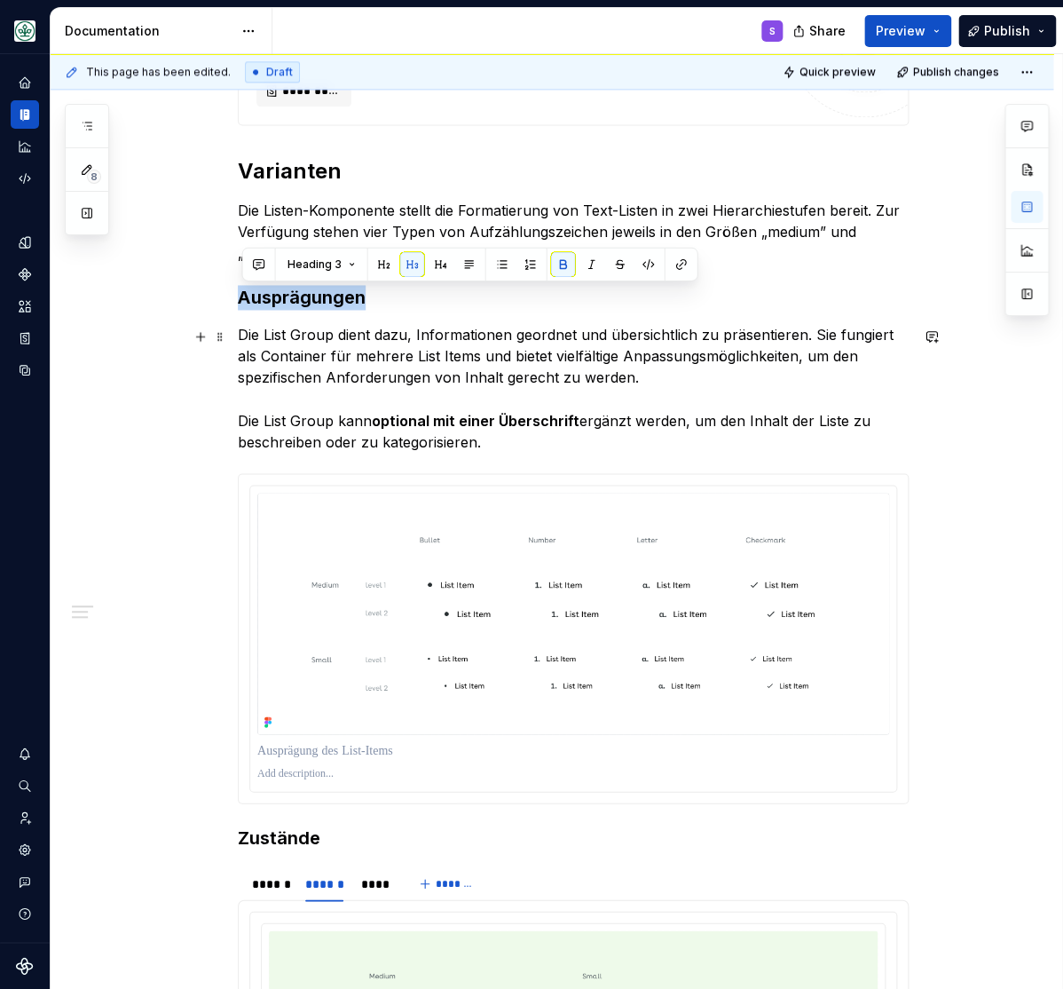
click at [906, 412] on p "Die List Group dient dazu, Informationen geordnet und übersichtlich zu präsenti…" at bounding box center [573, 388] width 671 height 128
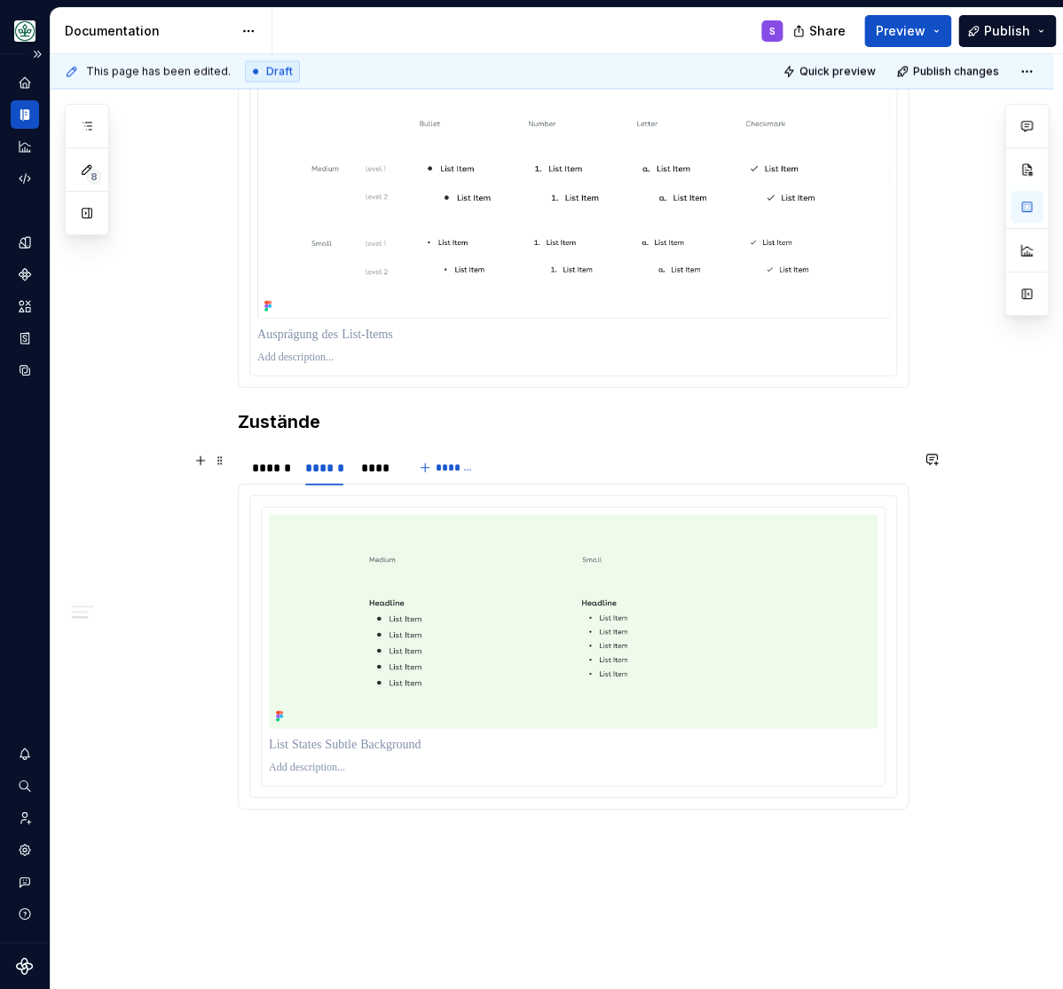
scroll to position [1172, 0]
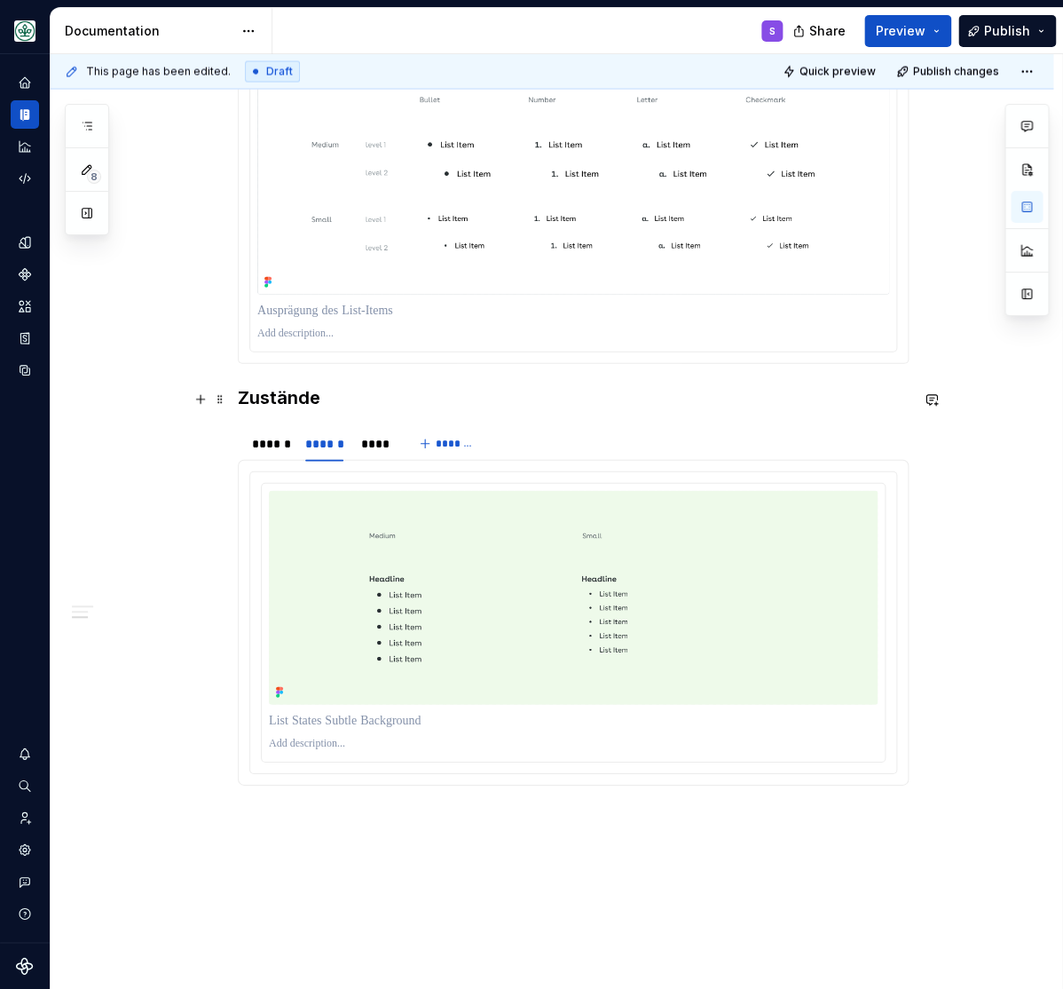
click at [273, 399] on h3 "Zustände" at bounding box center [573, 397] width 671 height 25
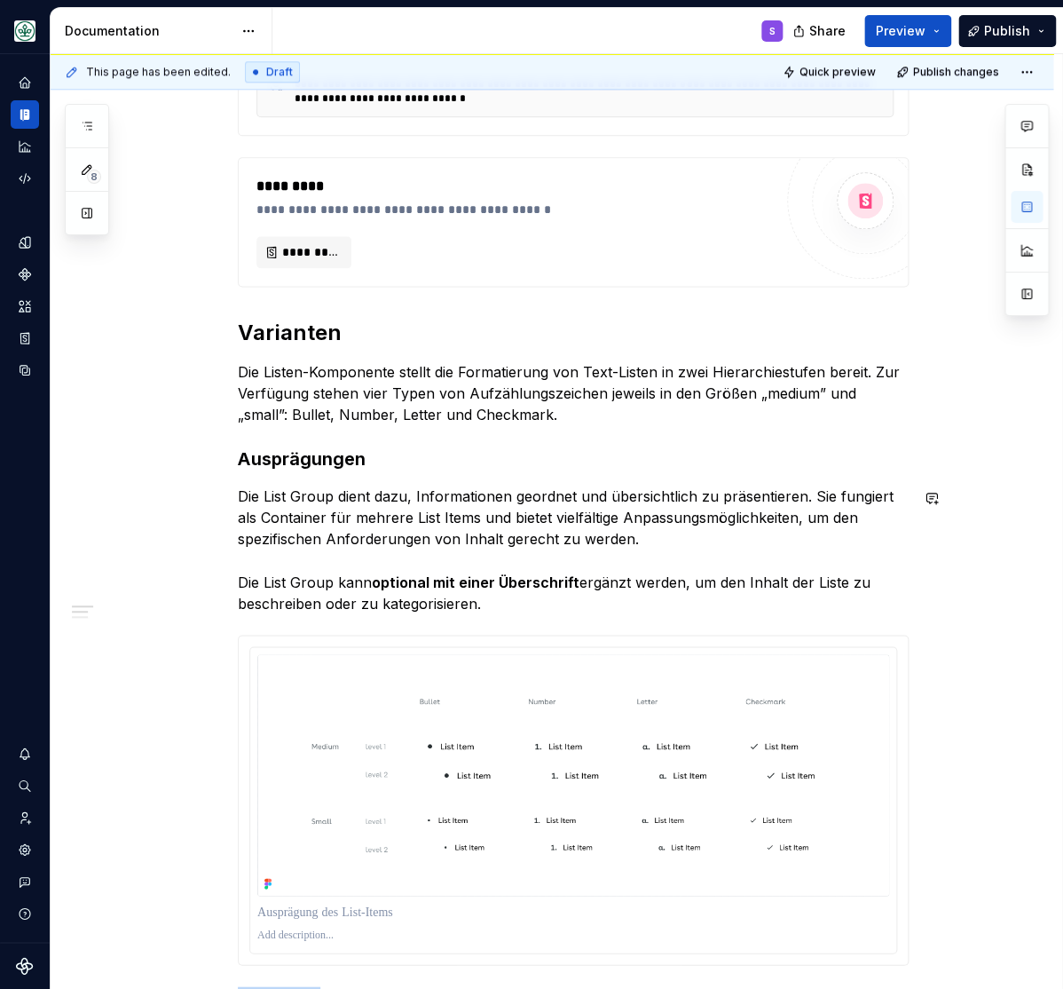
scroll to position [586, 0]
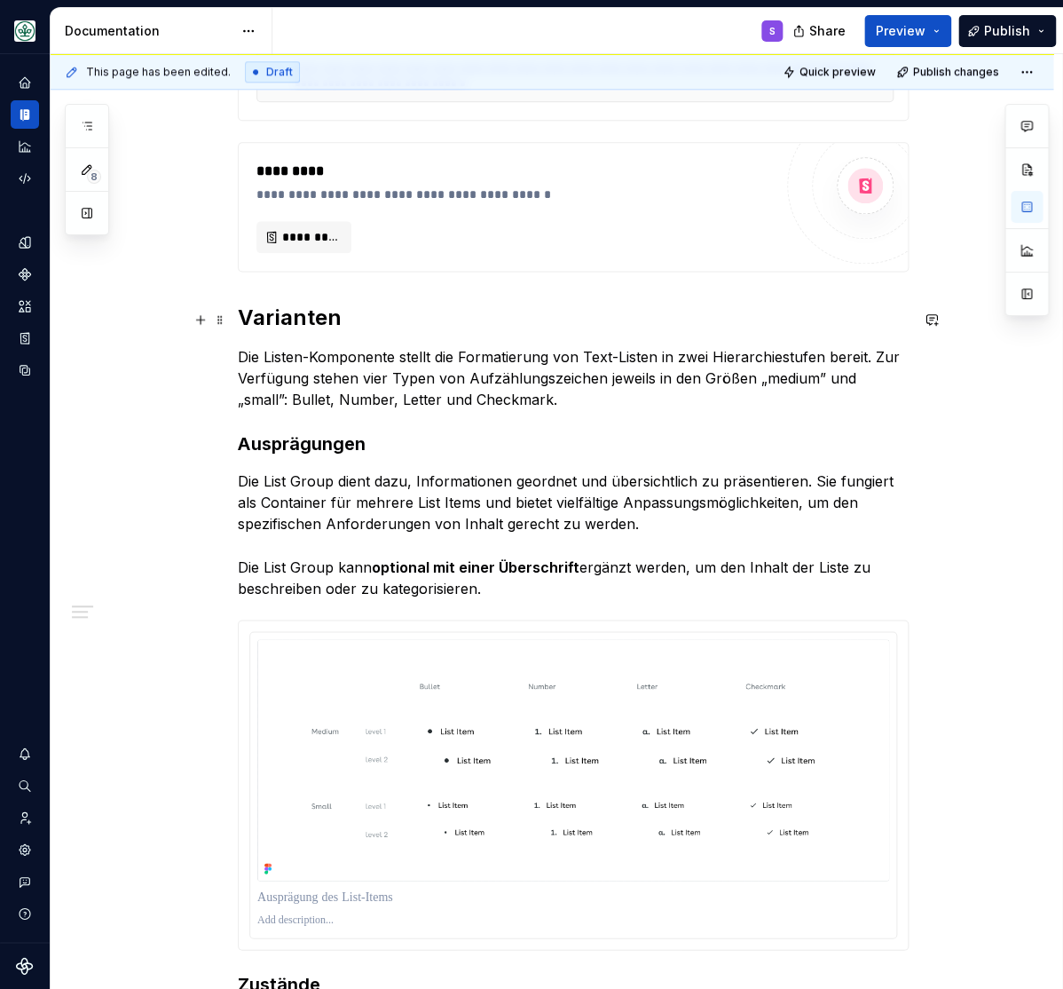
click at [296, 322] on h2 "Varianten" at bounding box center [573, 318] width 671 height 28
click at [306, 448] on strong "Ausprägungen" at bounding box center [302, 443] width 128 height 21
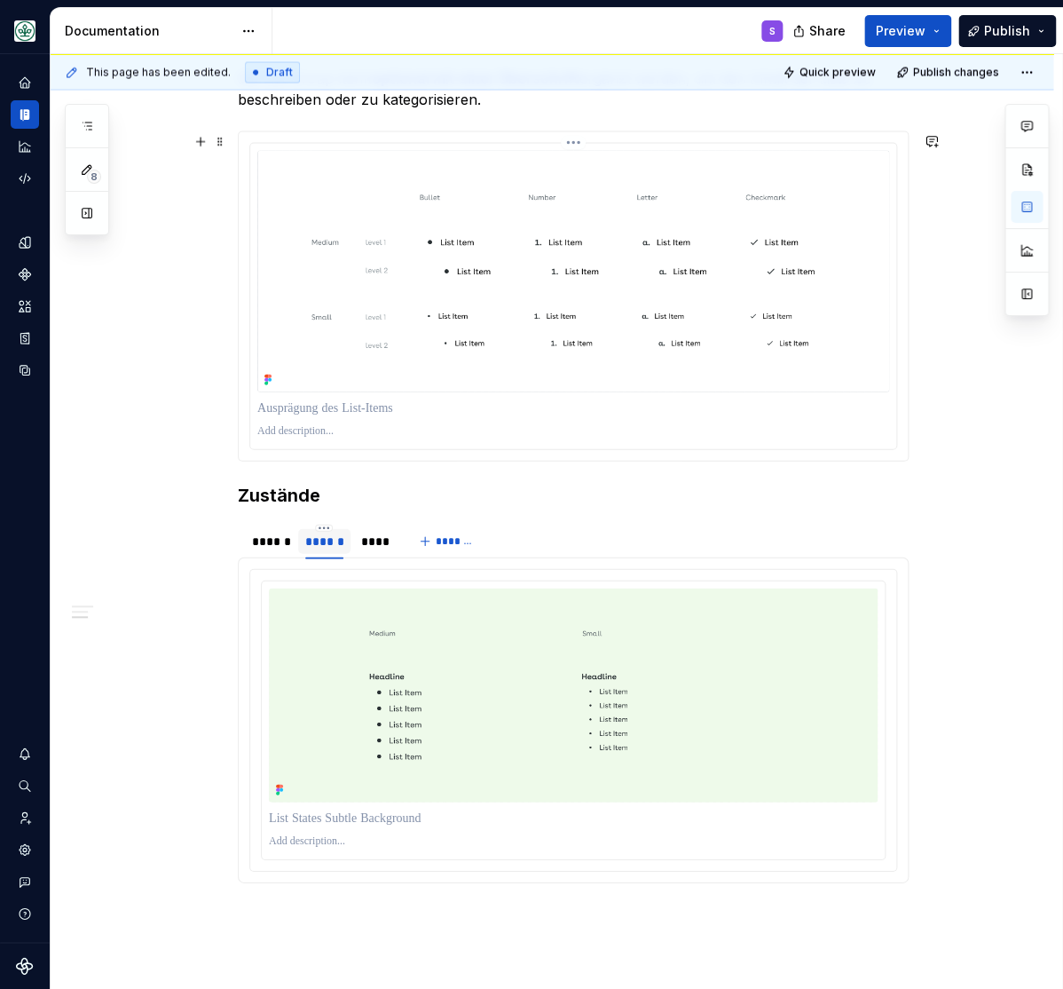
scroll to position [1172, 0]
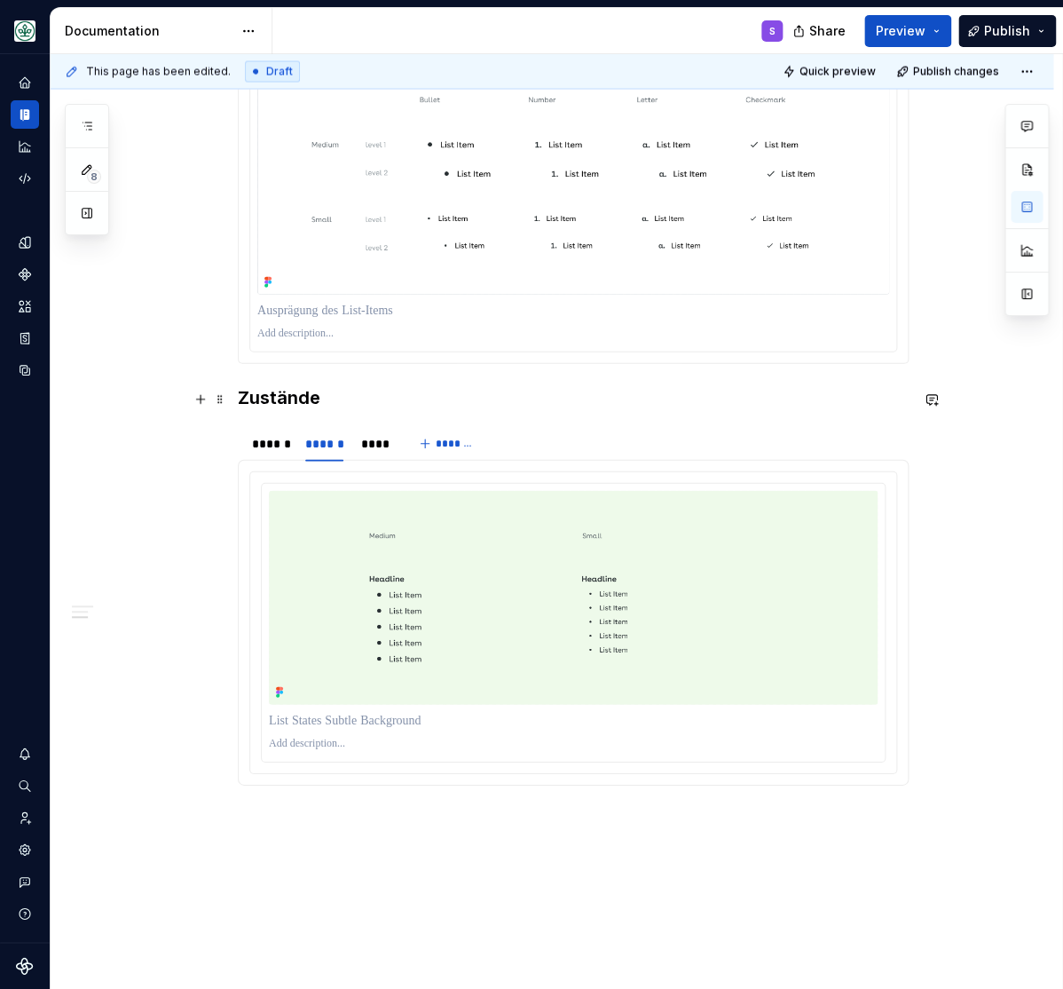
click at [284, 399] on h3 "Zustände" at bounding box center [573, 397] width 671 height 25
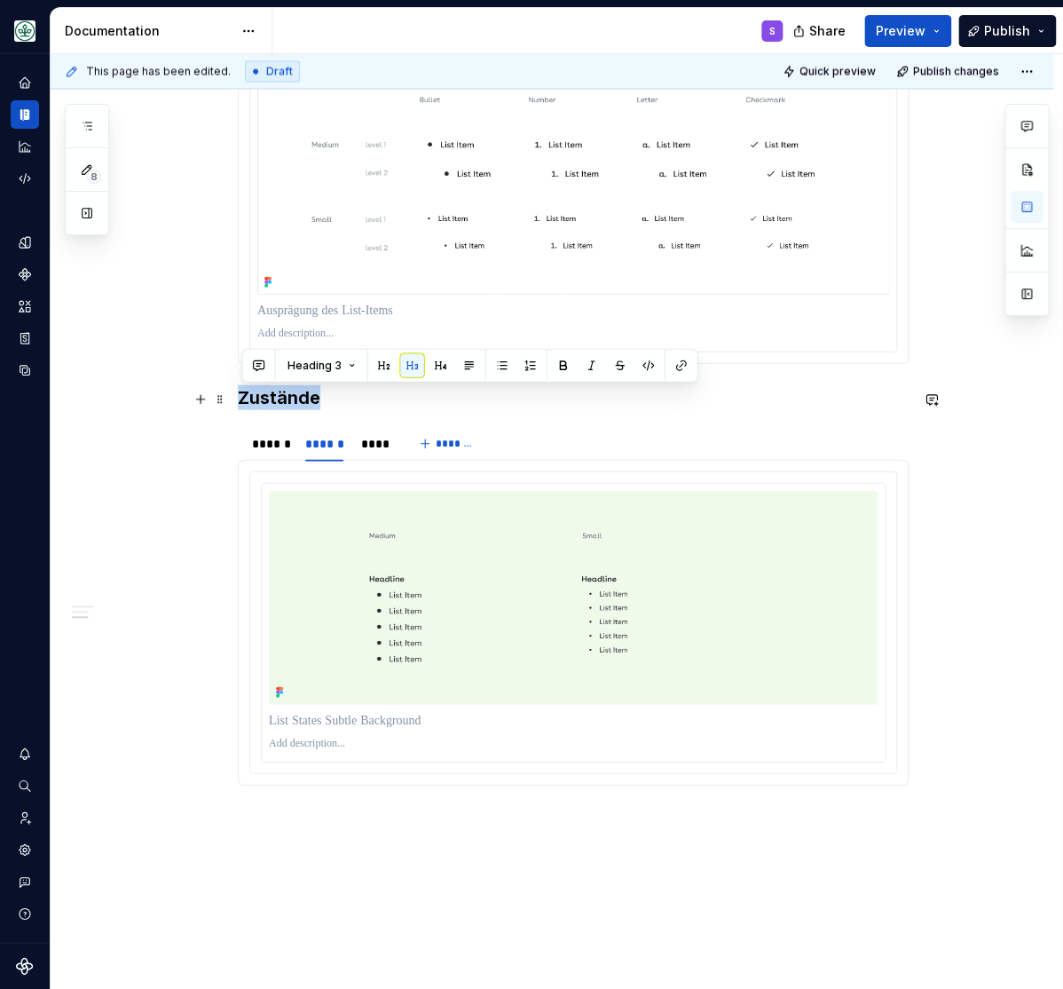
click at [284, 399] on h3 "Zustände" at bounding box center [573, 397] width 671 height 25
click at [282, 453] on div "******" at bounding box center [270, 444] width 36 height 18
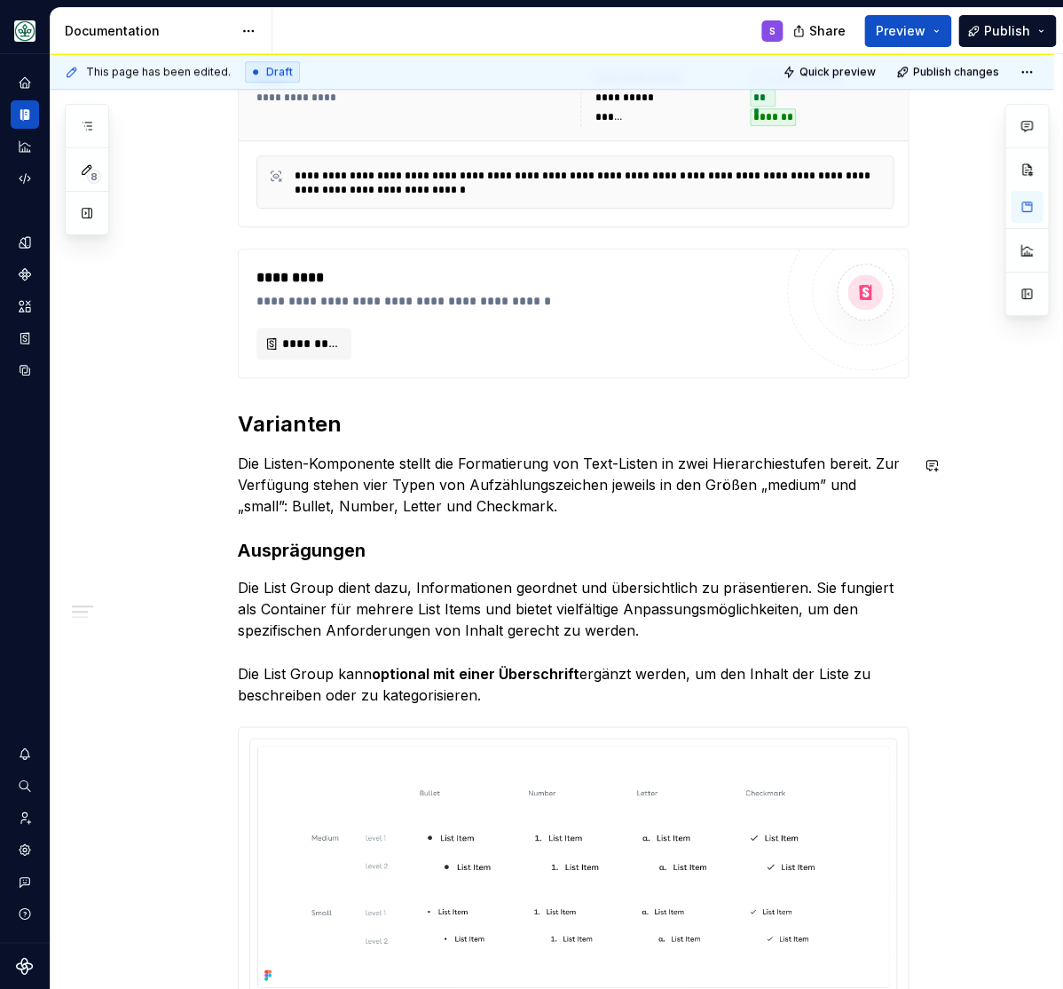
scroll to position [439, 0]
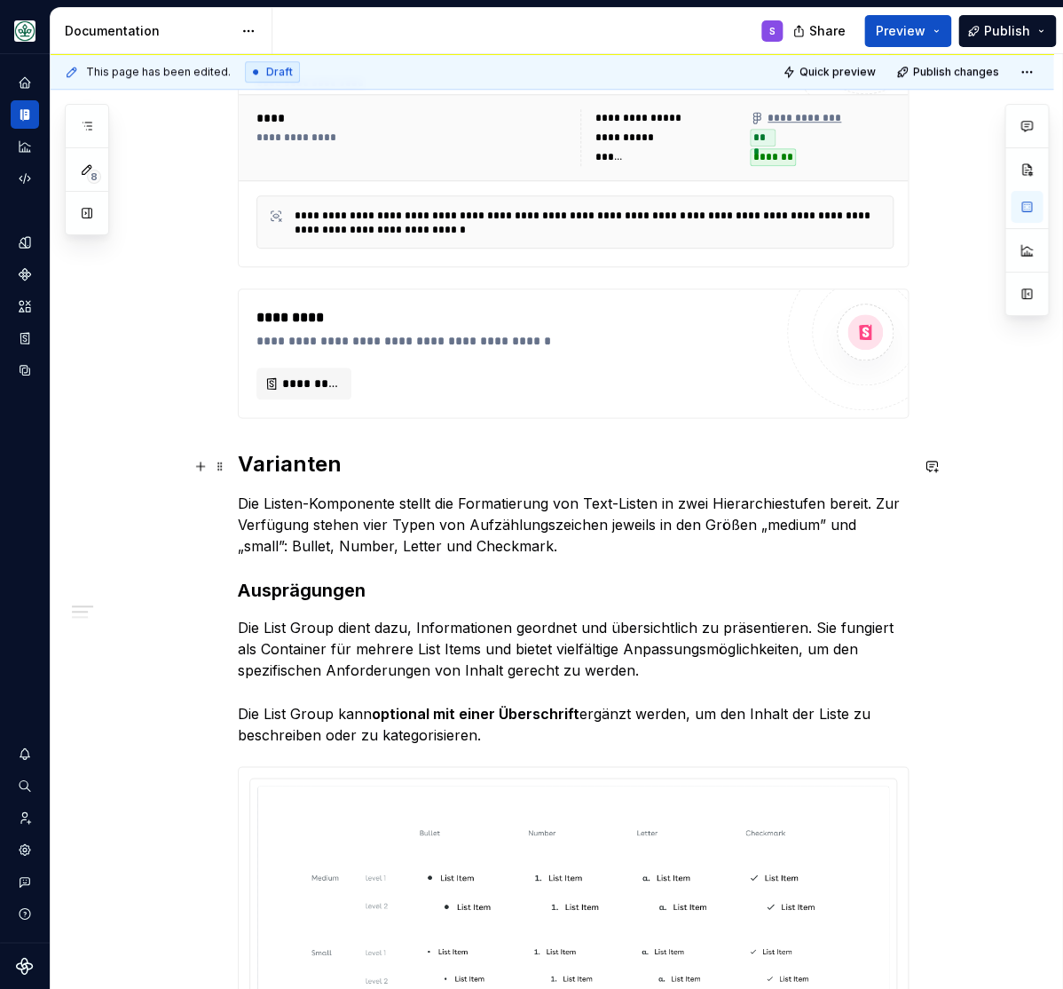
click at [279, 462] on h2 "Varianten" at bounding box center [573, 464] width 671 height 28
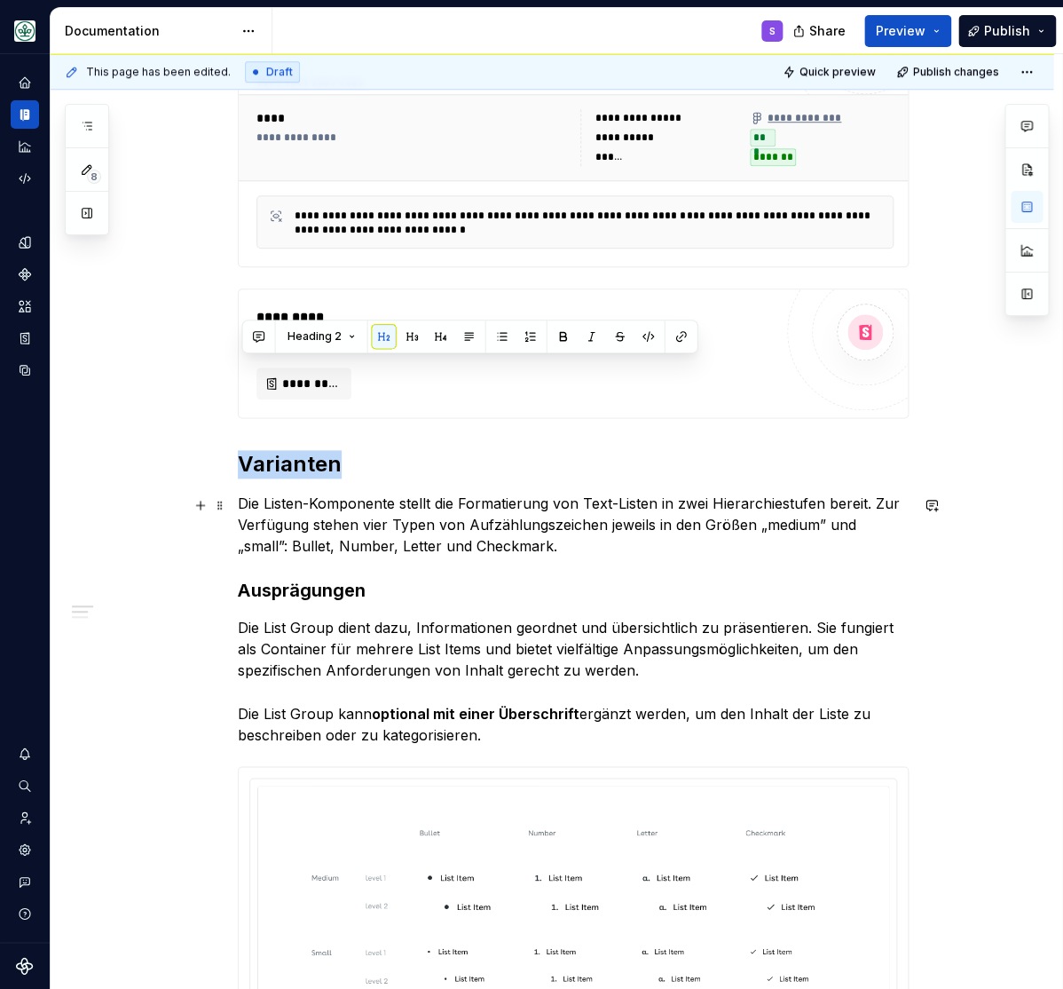
scroll to position [586, 0]
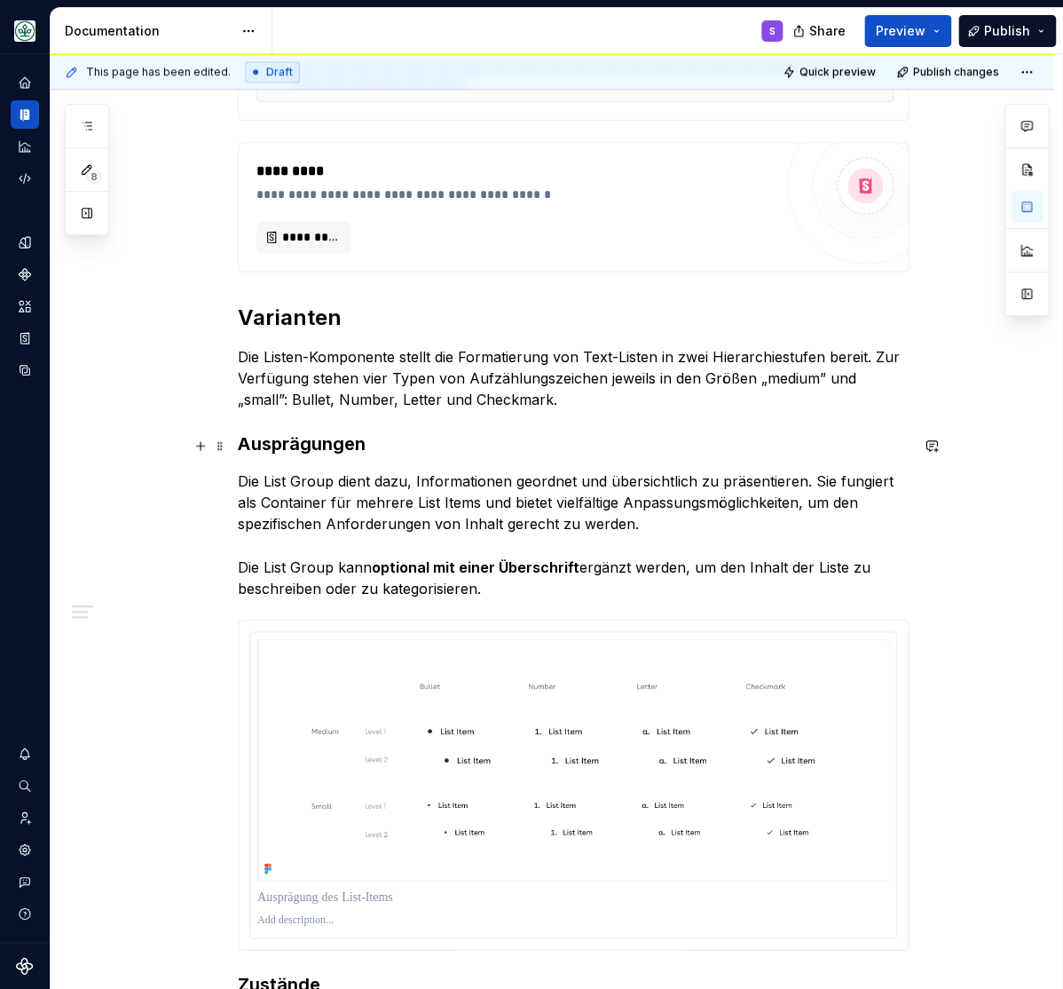
click at [337, 454] on strong "Ausprägungen" at bounding box center [302, 443] width 128 height 21
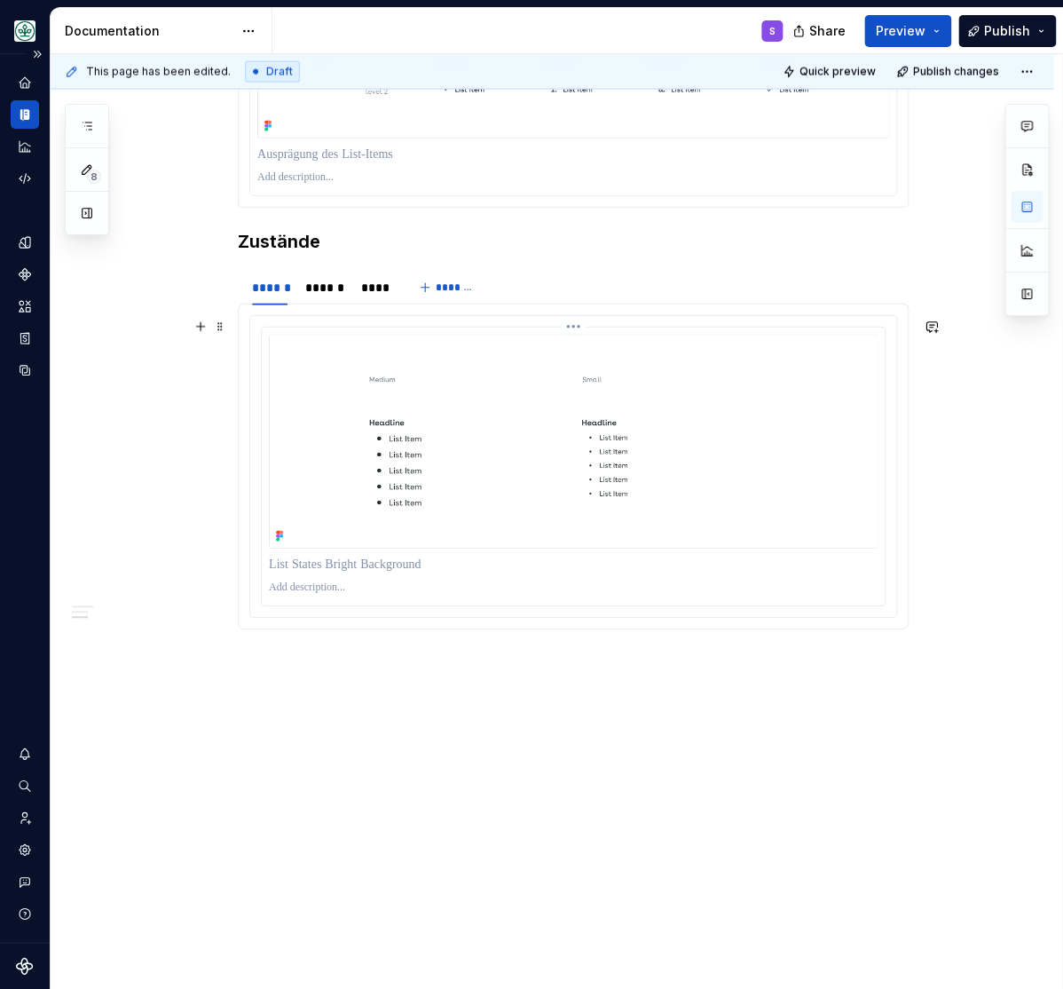
scroll to position [1332, 0]
click at [280, 239] on h3 "Zustände" at bounding box center [573, 241] width 671 height 25
click at [328, 285] on div "******" at bounding box center [324, 288] width 38 height 18
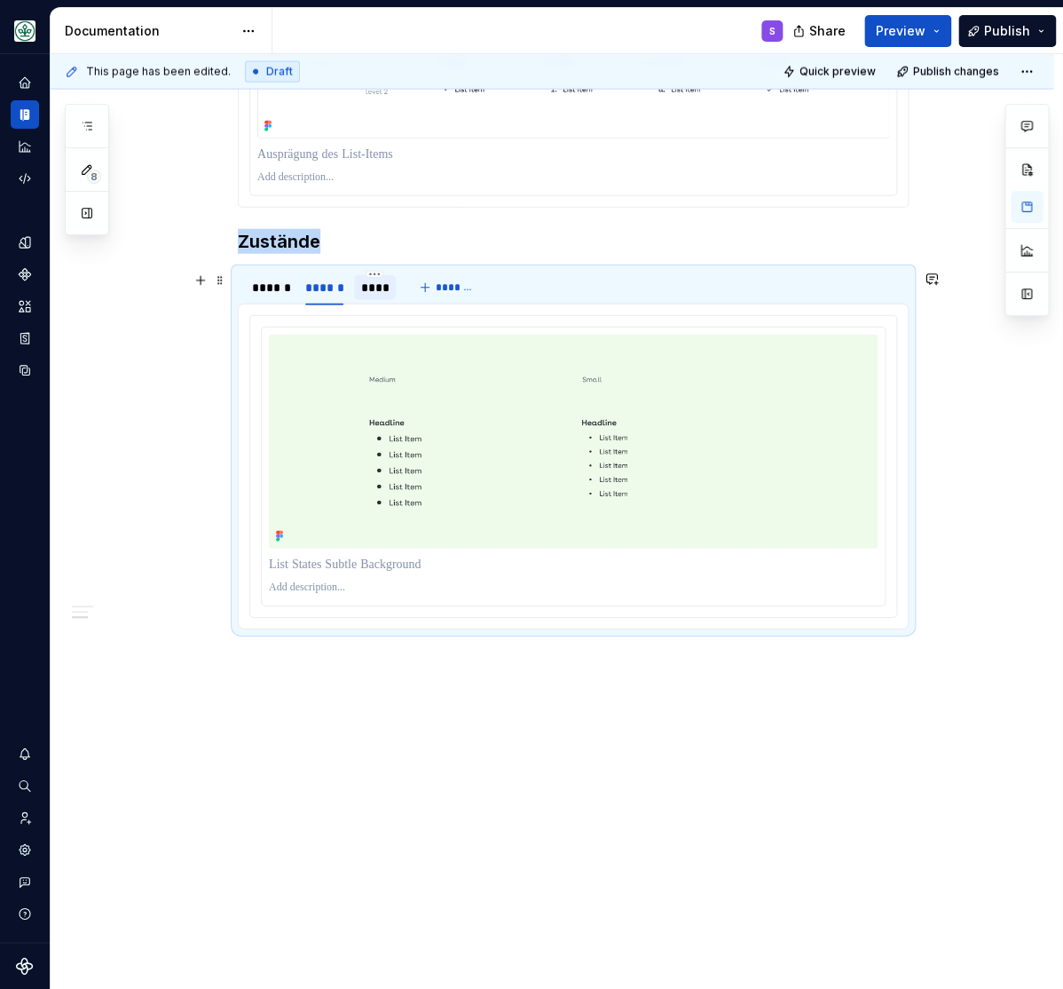
click at [378, 285] on div "****" at bounding box center [375, 288] width 28 height 18
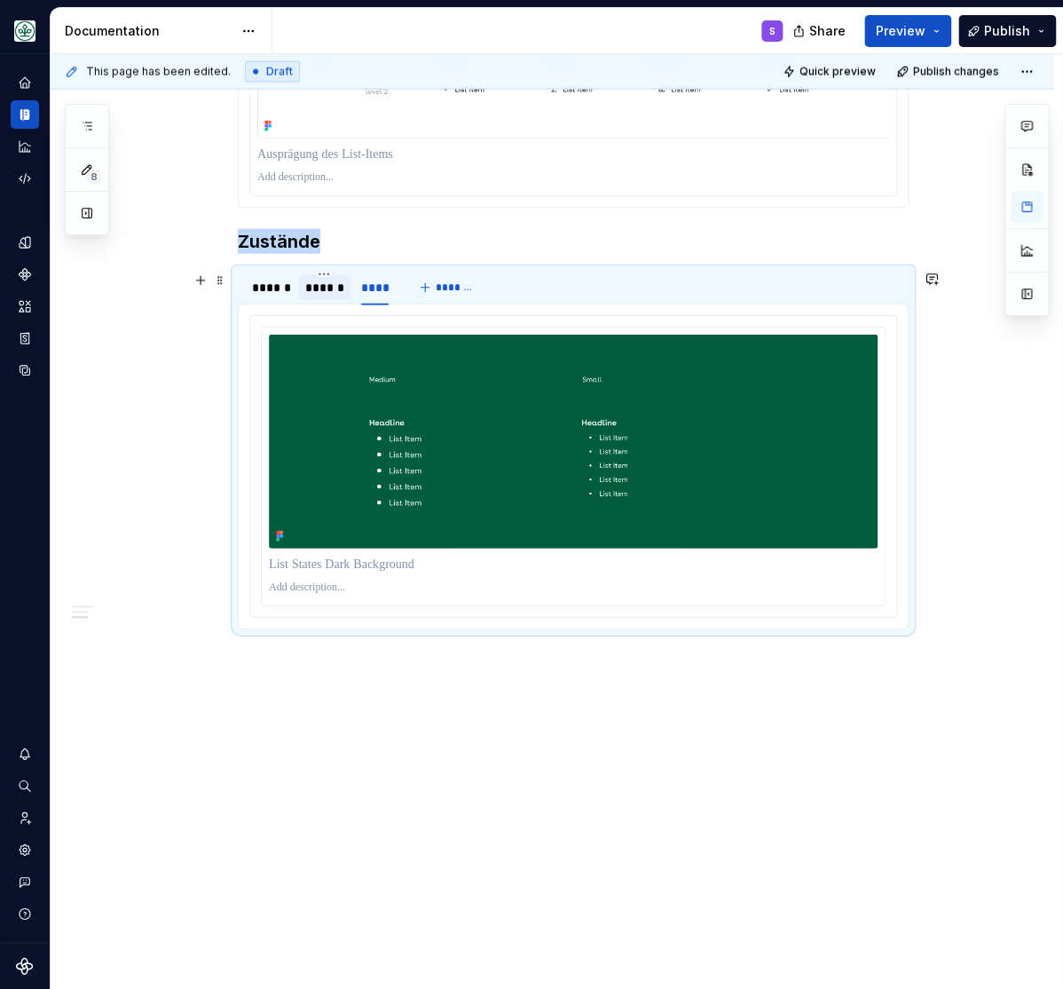
click at [338, 285] on div "******" at bounding box center [324, 288] width 38 height 18
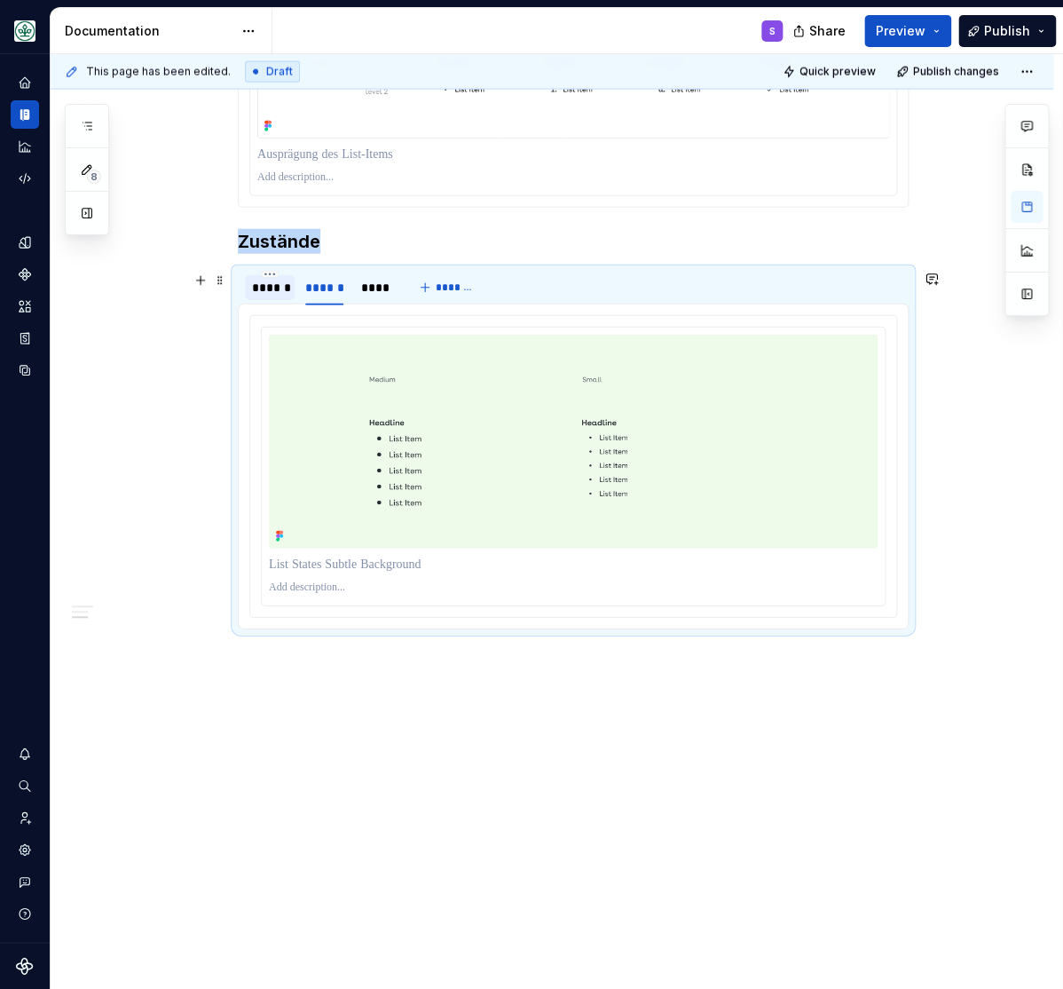
click at [269, 285] on div "******" at bounding box center [270, 288] width 36 height 18
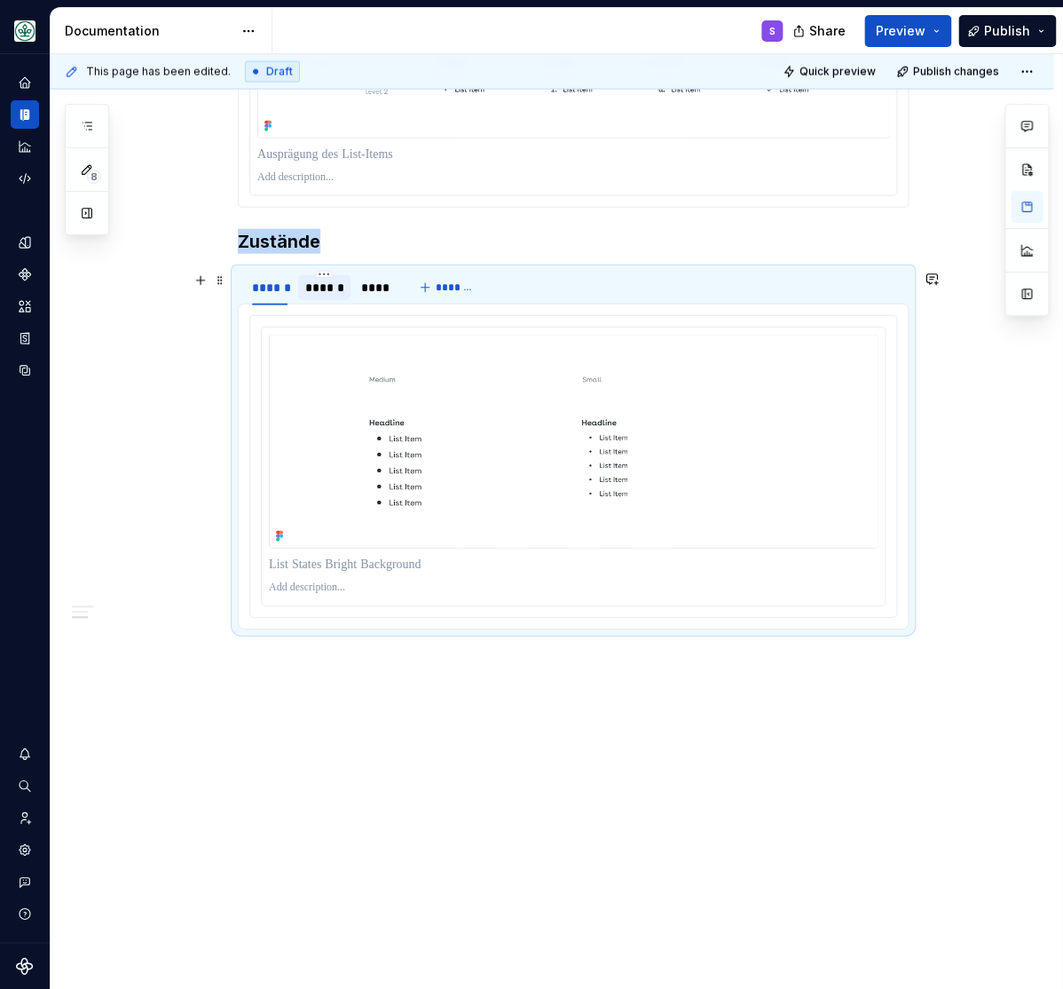
click at [329, 287] on div "******" at bounding box center [324, 288] width 38 height 18
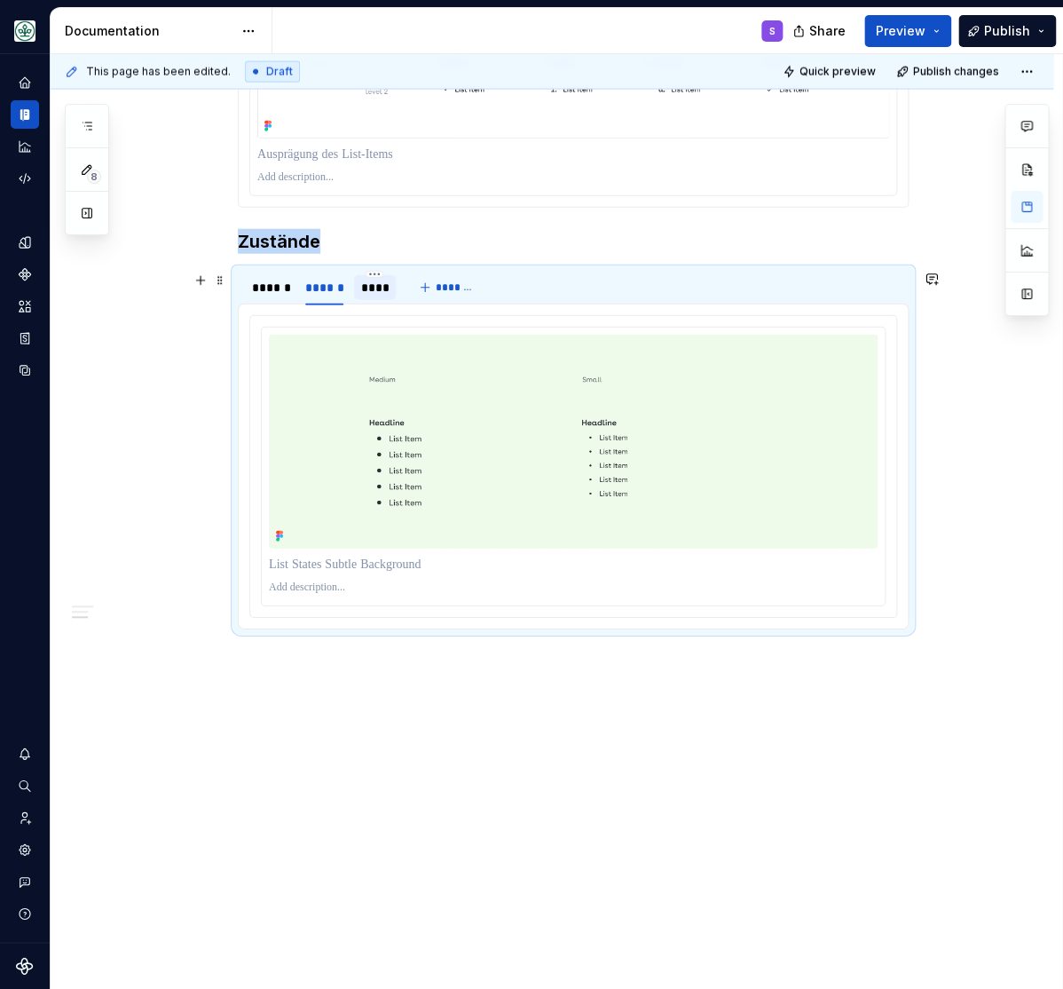
click at [382, 287] on div "****" at bounding box center [375, 288] width 28 height 18
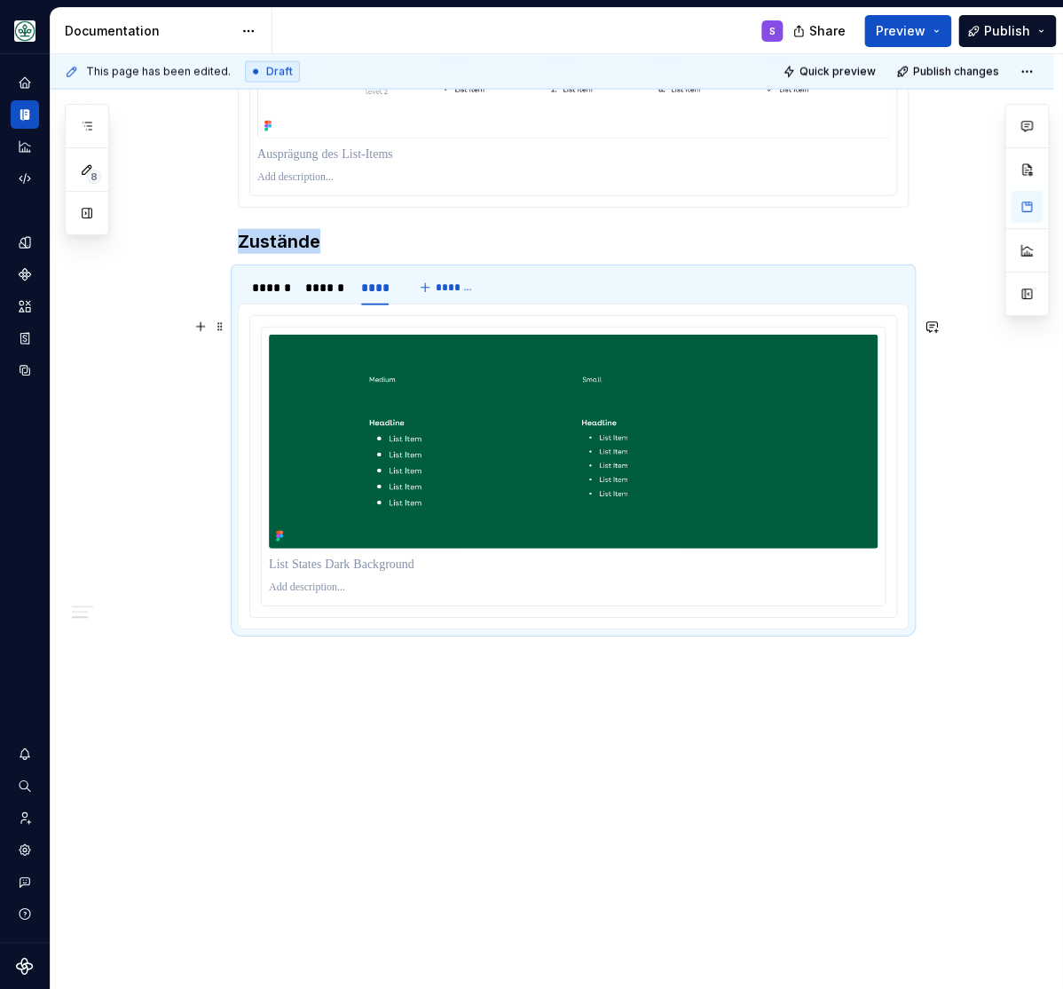
scroll to position [1039, 0]
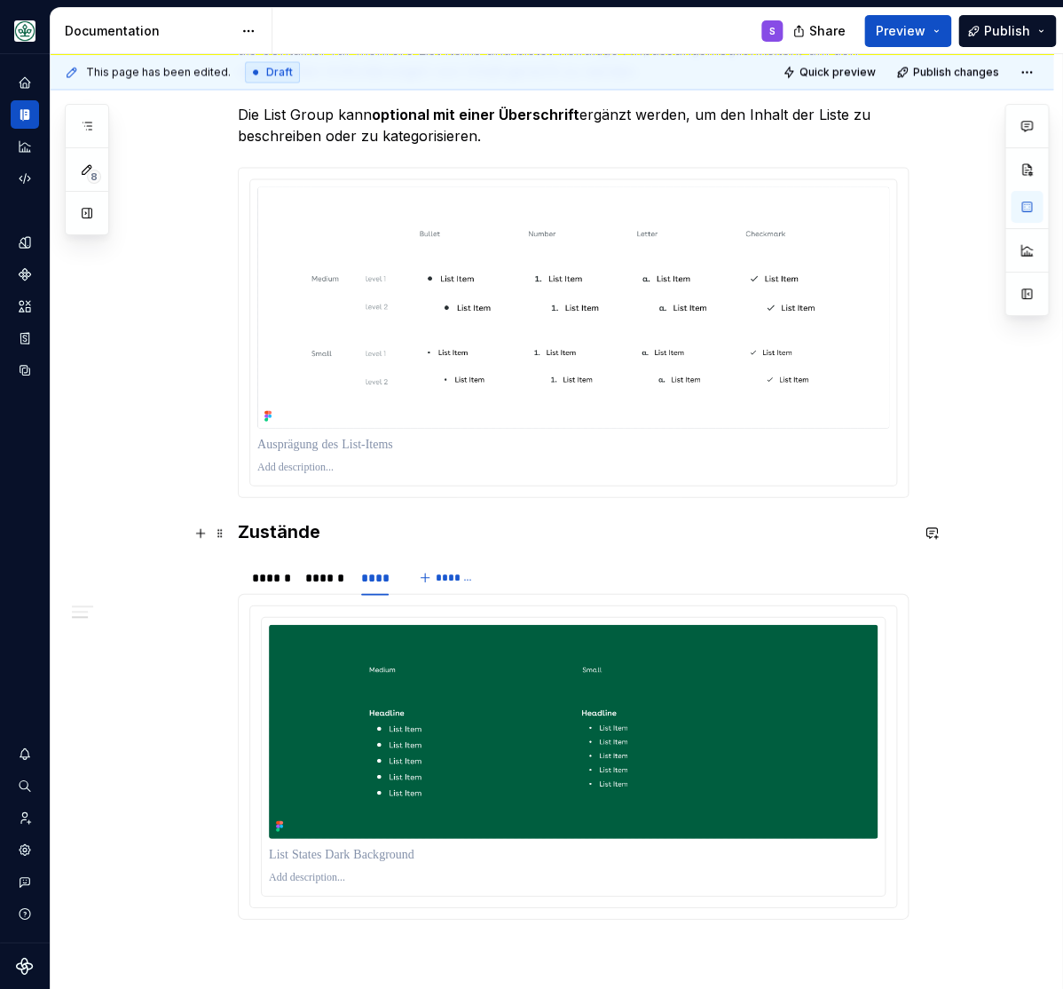
click at [301, 538] on h3 "Zustände" at bounding box center [573, 530] width 671 height 25
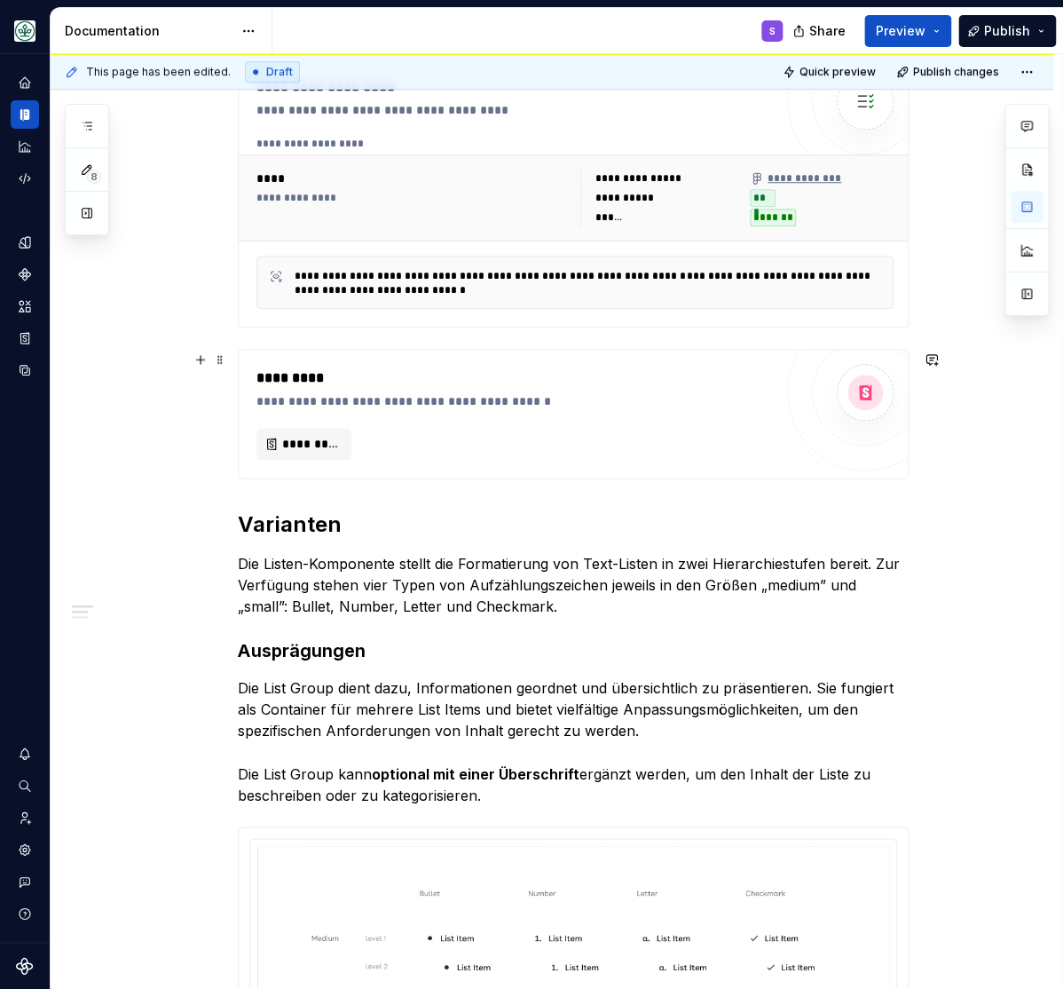
scroll to position [86, 0]
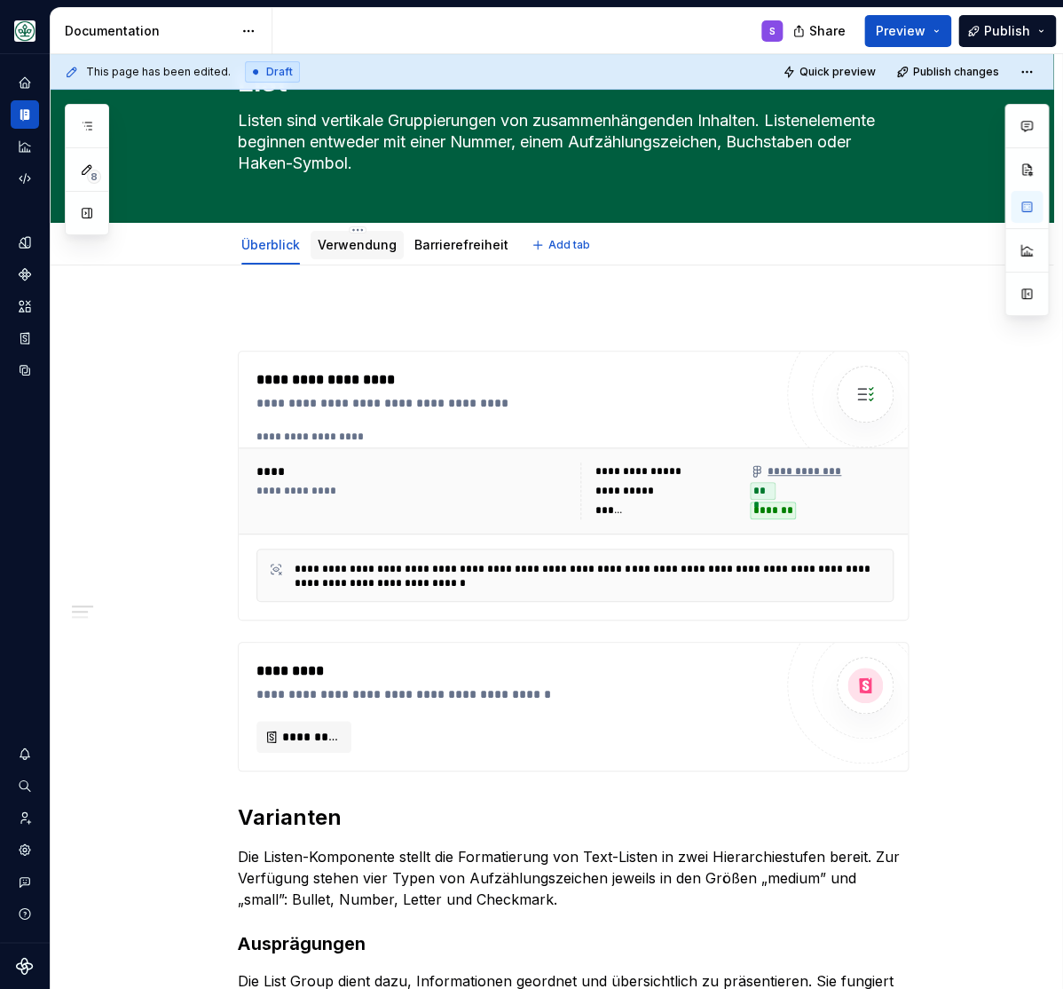
click at [365, 242] on link "Verwendung" at bounding box center [357, 244] width 79 height 15
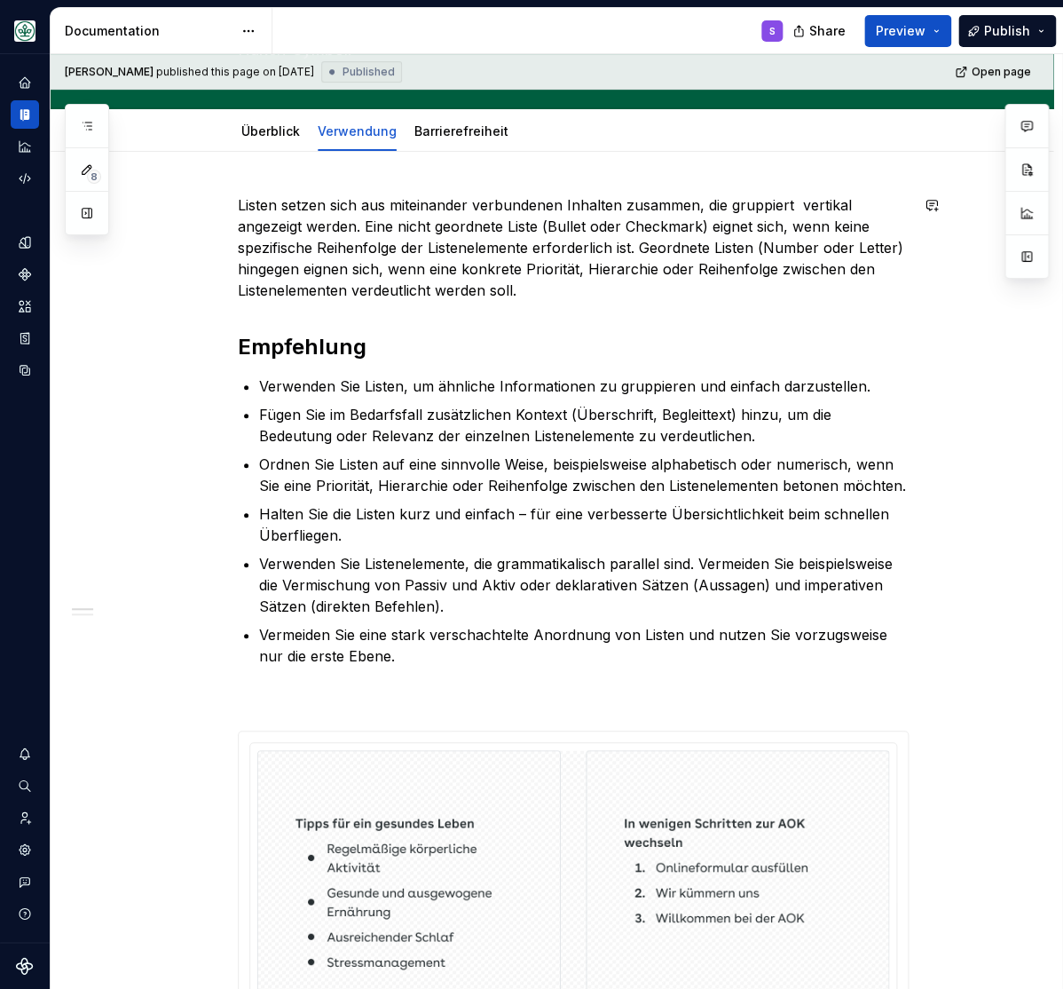
scroll to position [219, 0]
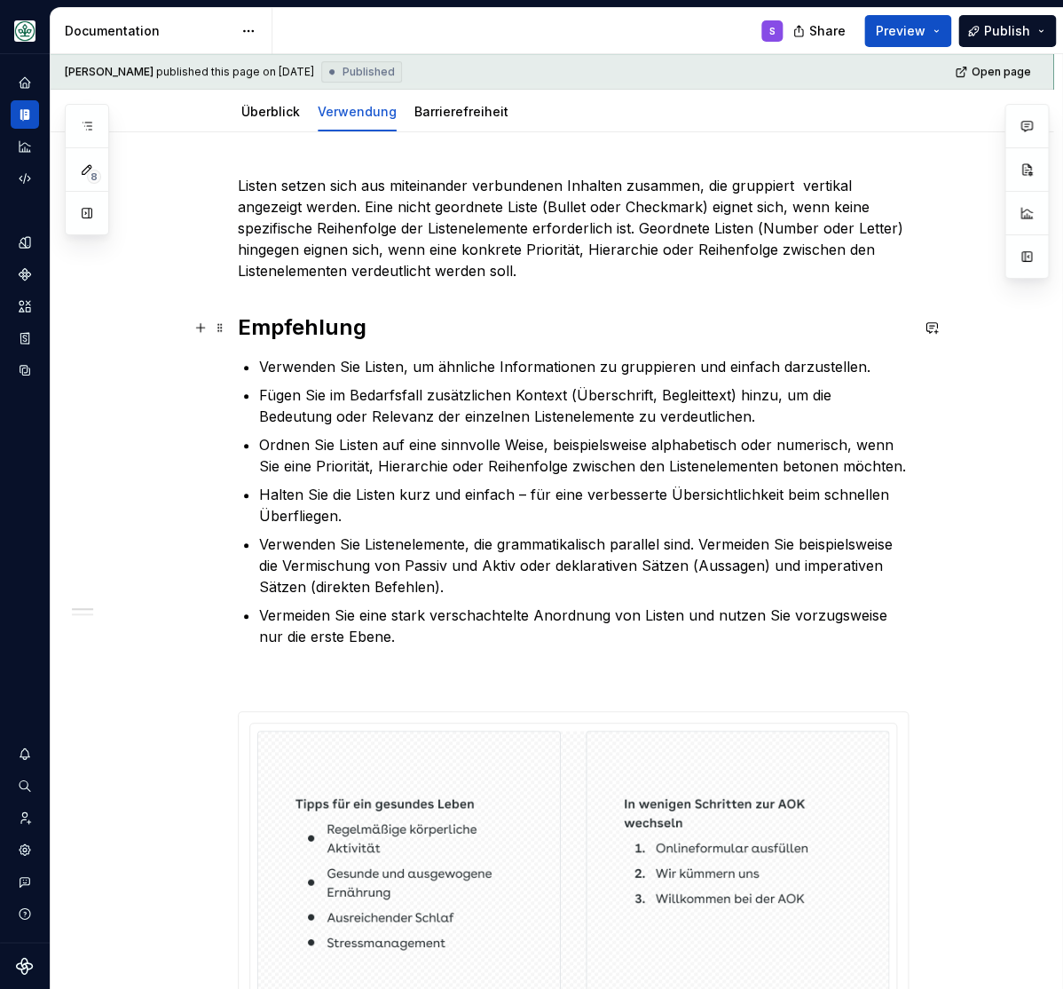
click at [280, 337] on strong "Empfehlung" at bounding box center [302, 327] width 129 height 26
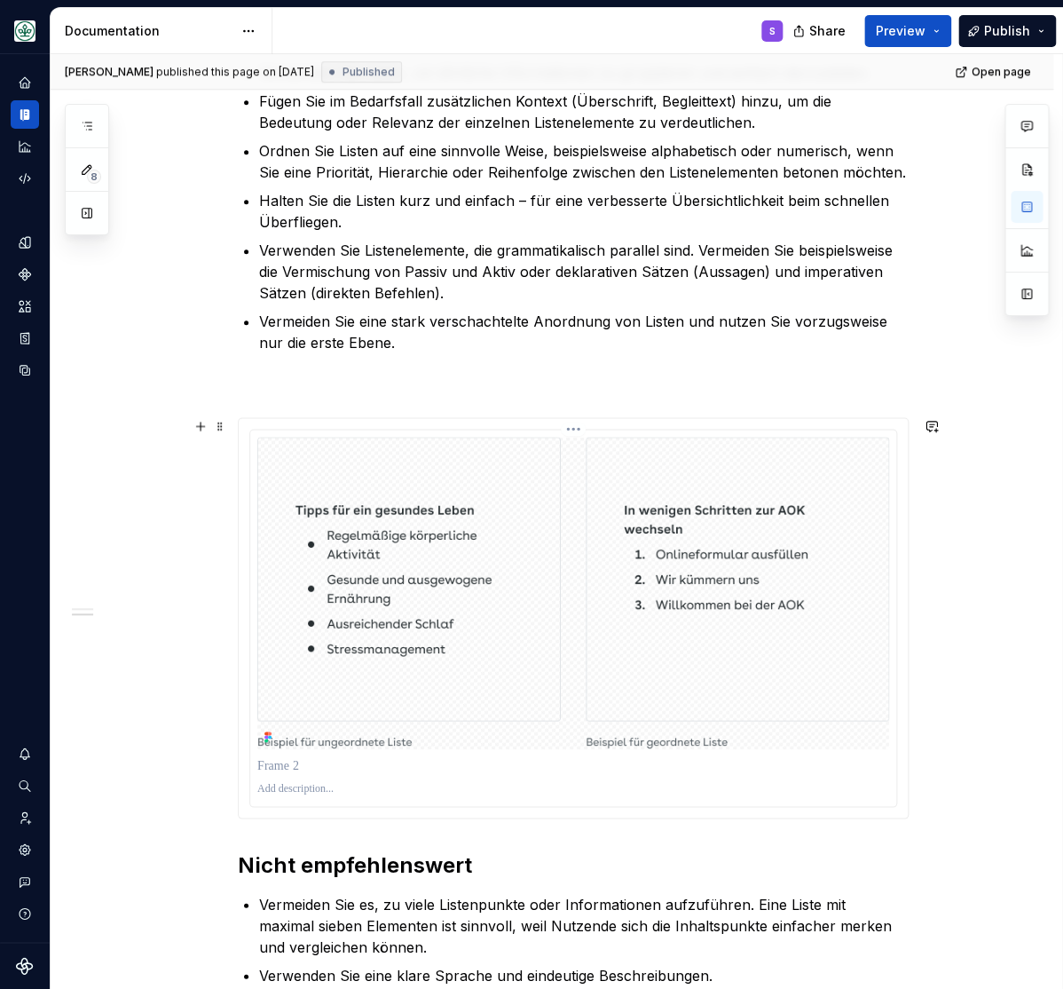
scroll to position [586, 0]
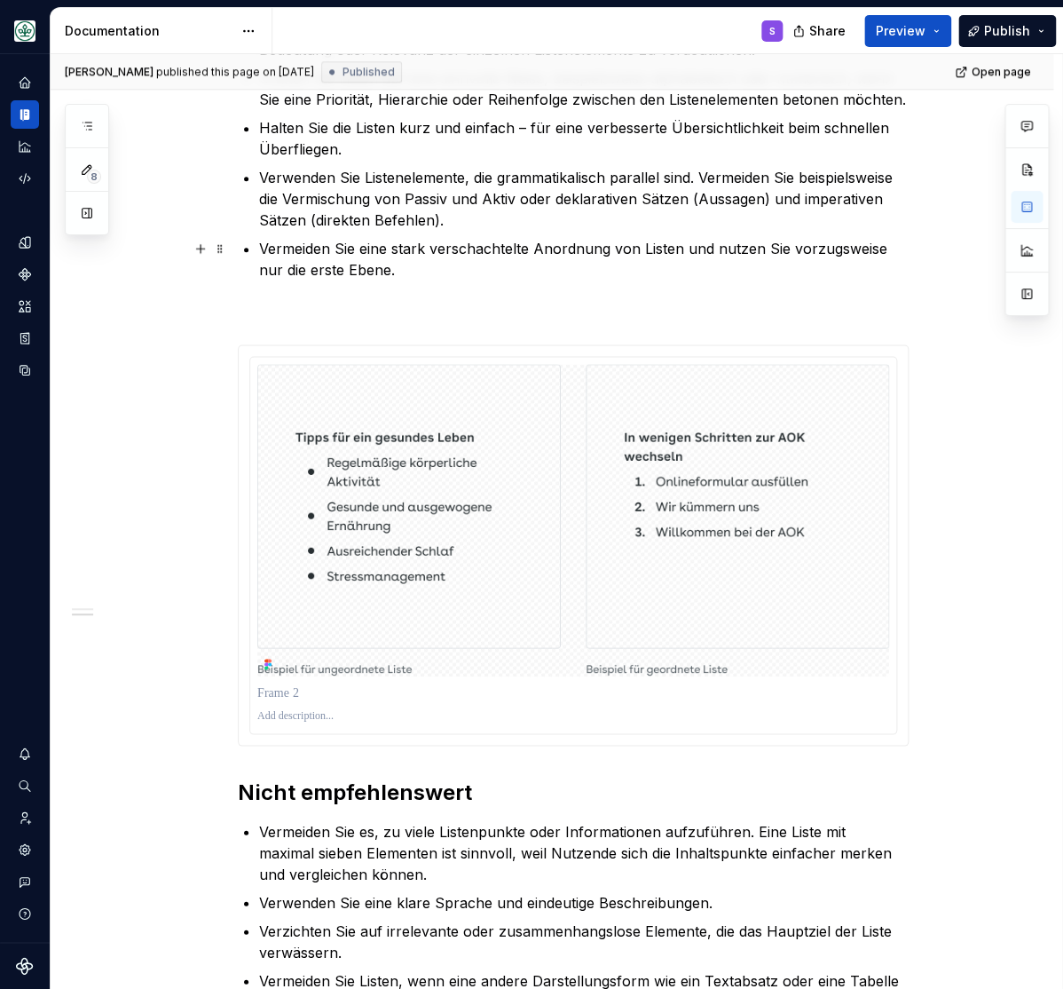
click at [456, 278] on p "Vermeiden Sie eine stark verschachtelte Anordnung von Listen und nutzen Sie vor…" at bounding box center [584, 259] width 650 height 43
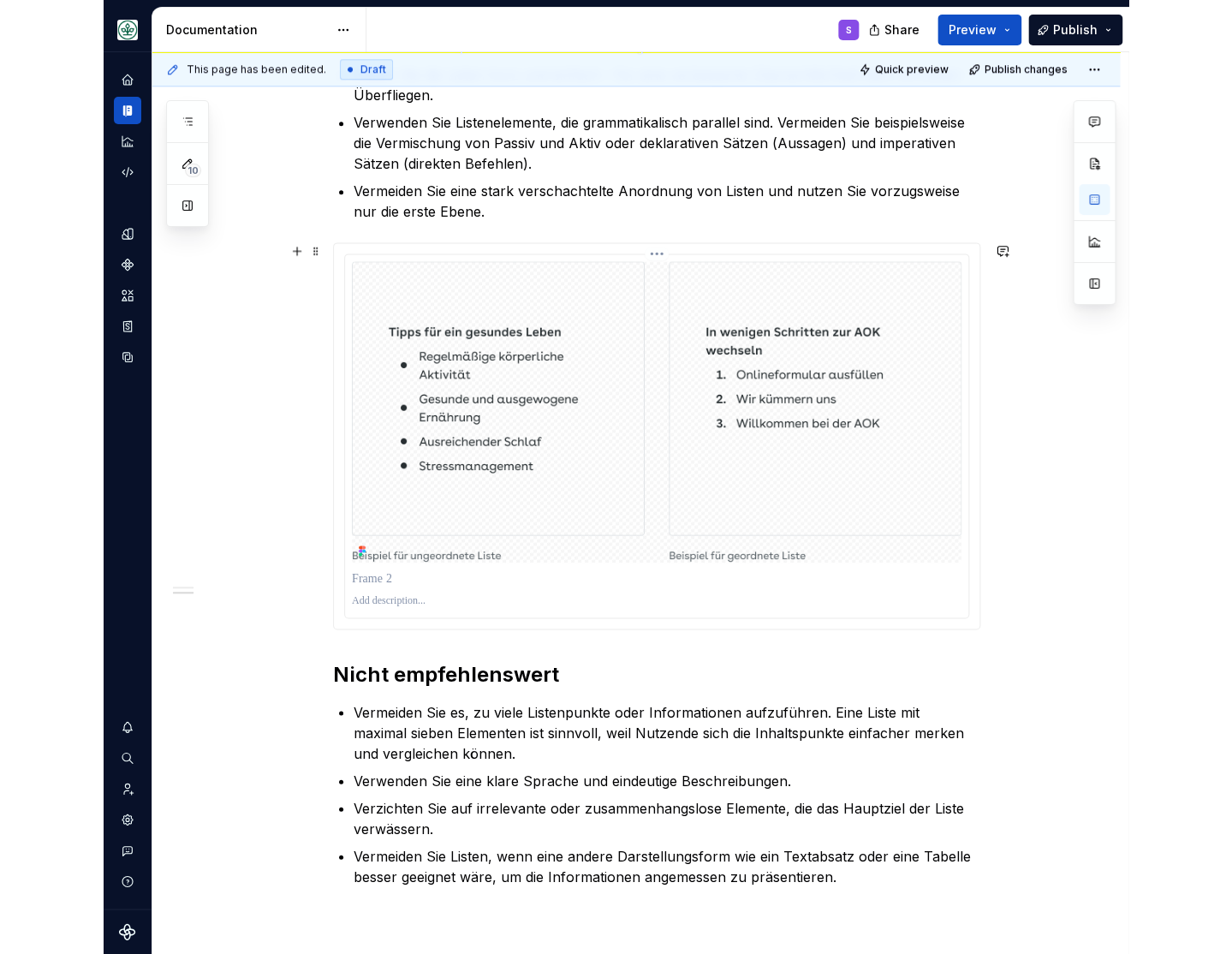
scroll to position [636, 0]
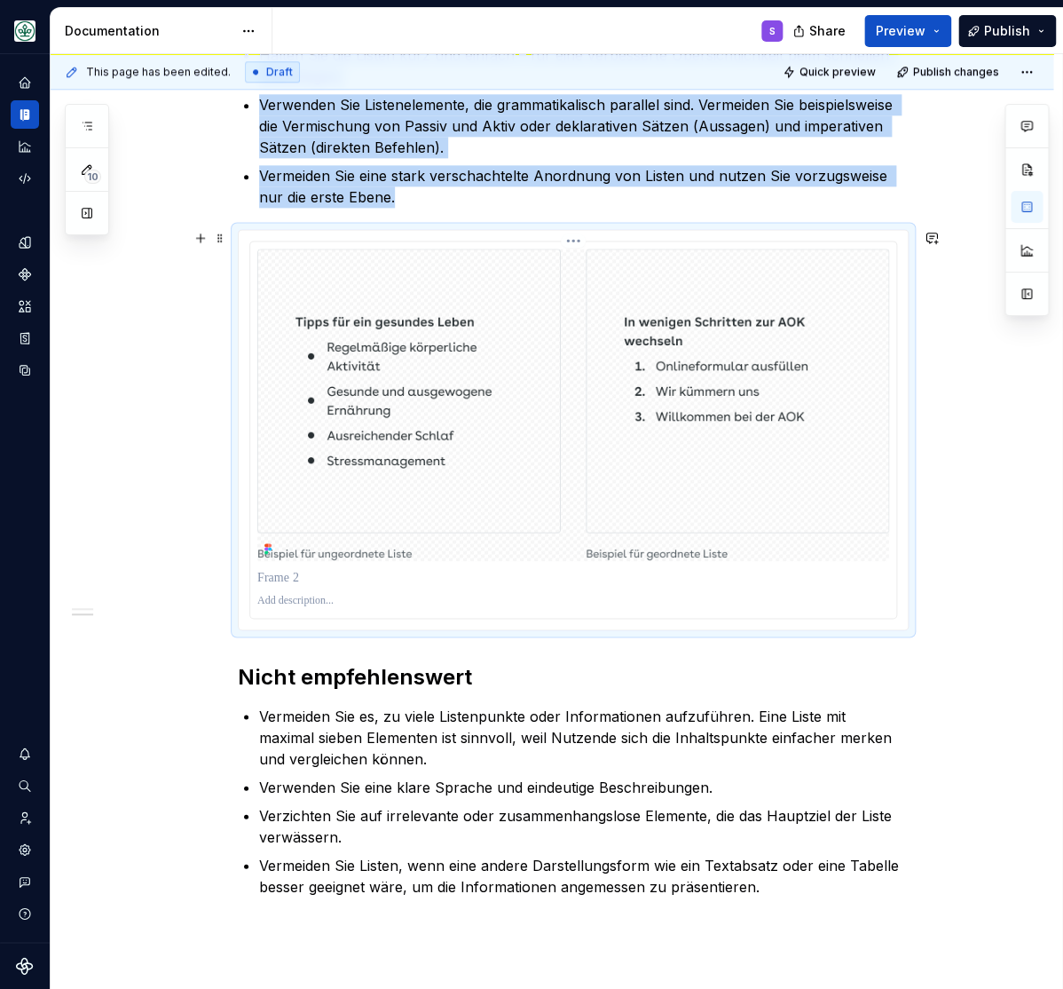
click at [423, 400] on img at bounding box center [573, 405] width 632 height 312
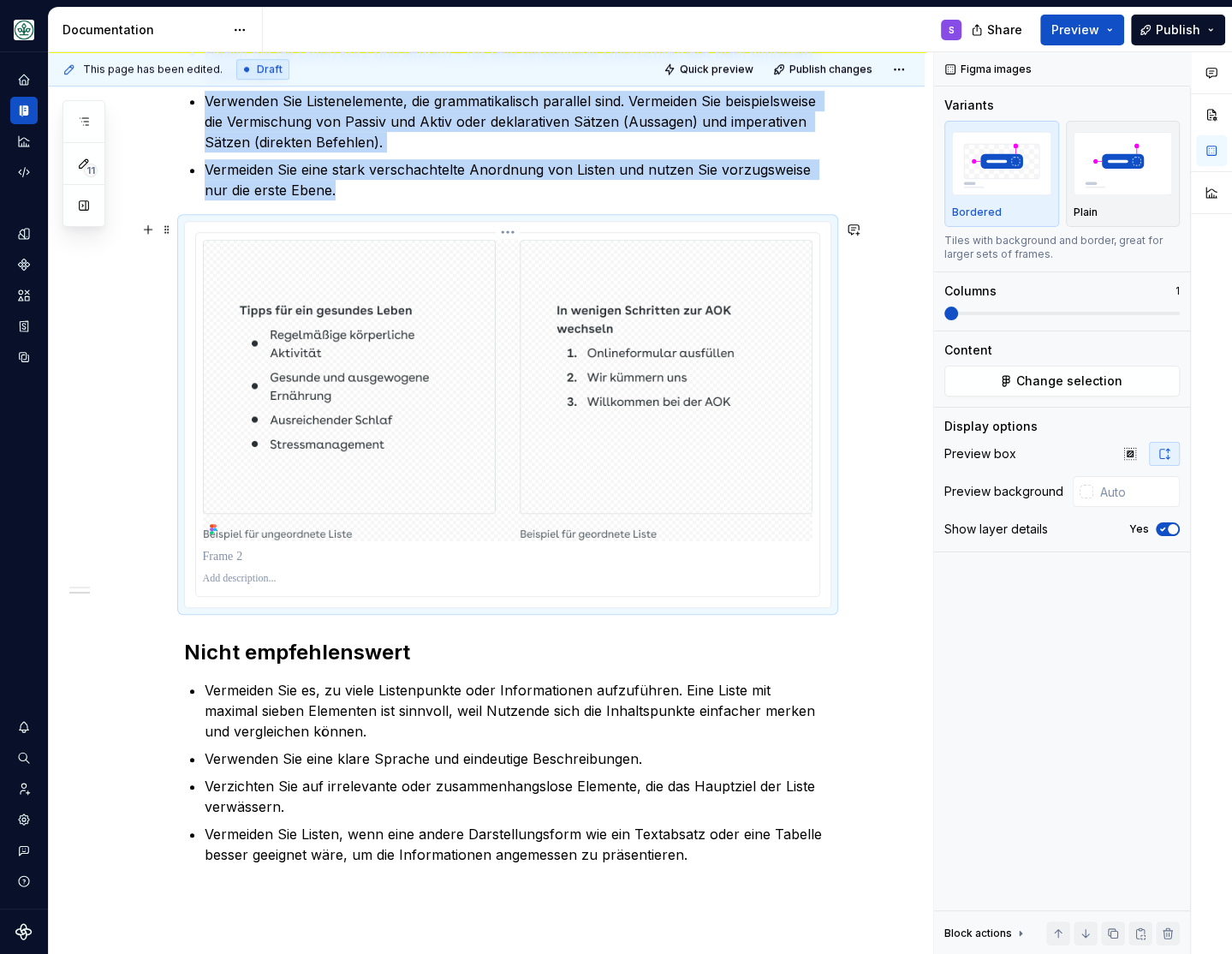
click at [637, 377] on img at bounding box center [507, 391] width 610 height 301
click at [1026, 373] on span "Change selection" at bounding box center [1070, 381] width 106 height 17
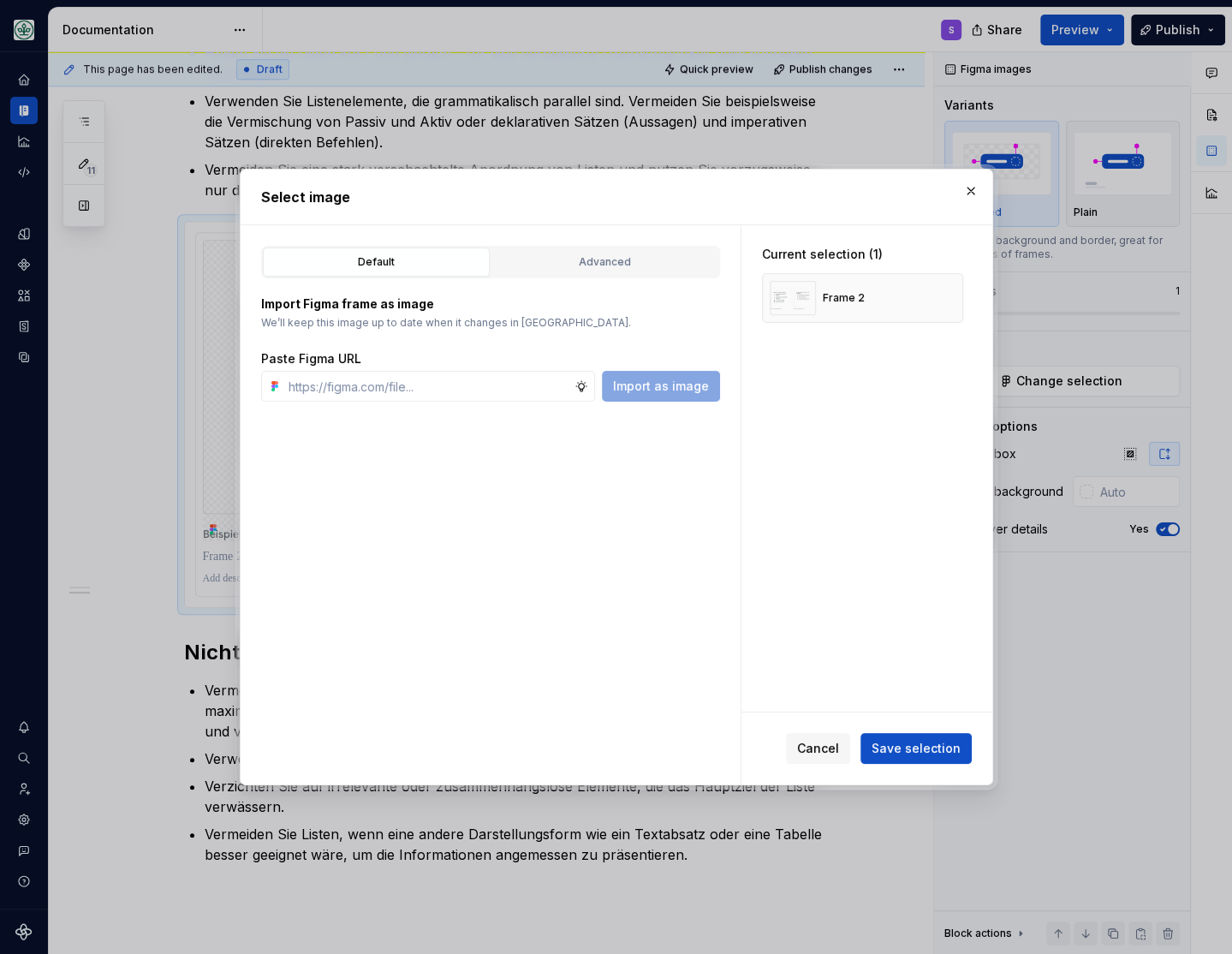
type textarea "*"
type input "https://www.figma.com/design/h3quR2me0t8yxvd40CMizU/AOK-UI-Library-3.0.20--ades…"
click at [947, 298] on button "button" at bounding box center [944, 297] width 24 height 24
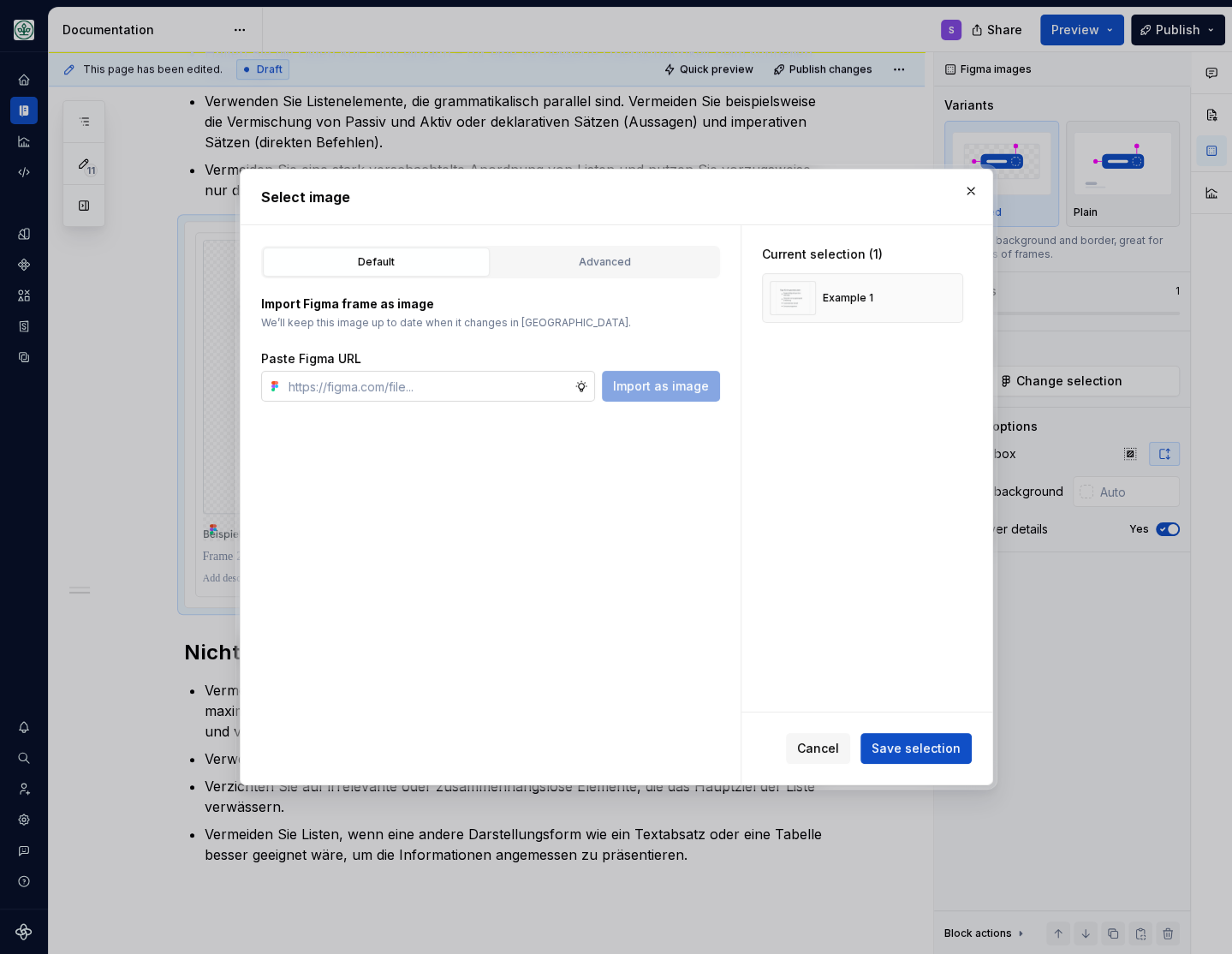
click at [545, 390] on input "text" at bounding box center [428, 386] width 293 height 31
paste input "https://www.figma.com/design/h3quR2me0t8yxvd40CMizU/AOK-UI-Library-3.0.20--ades…"
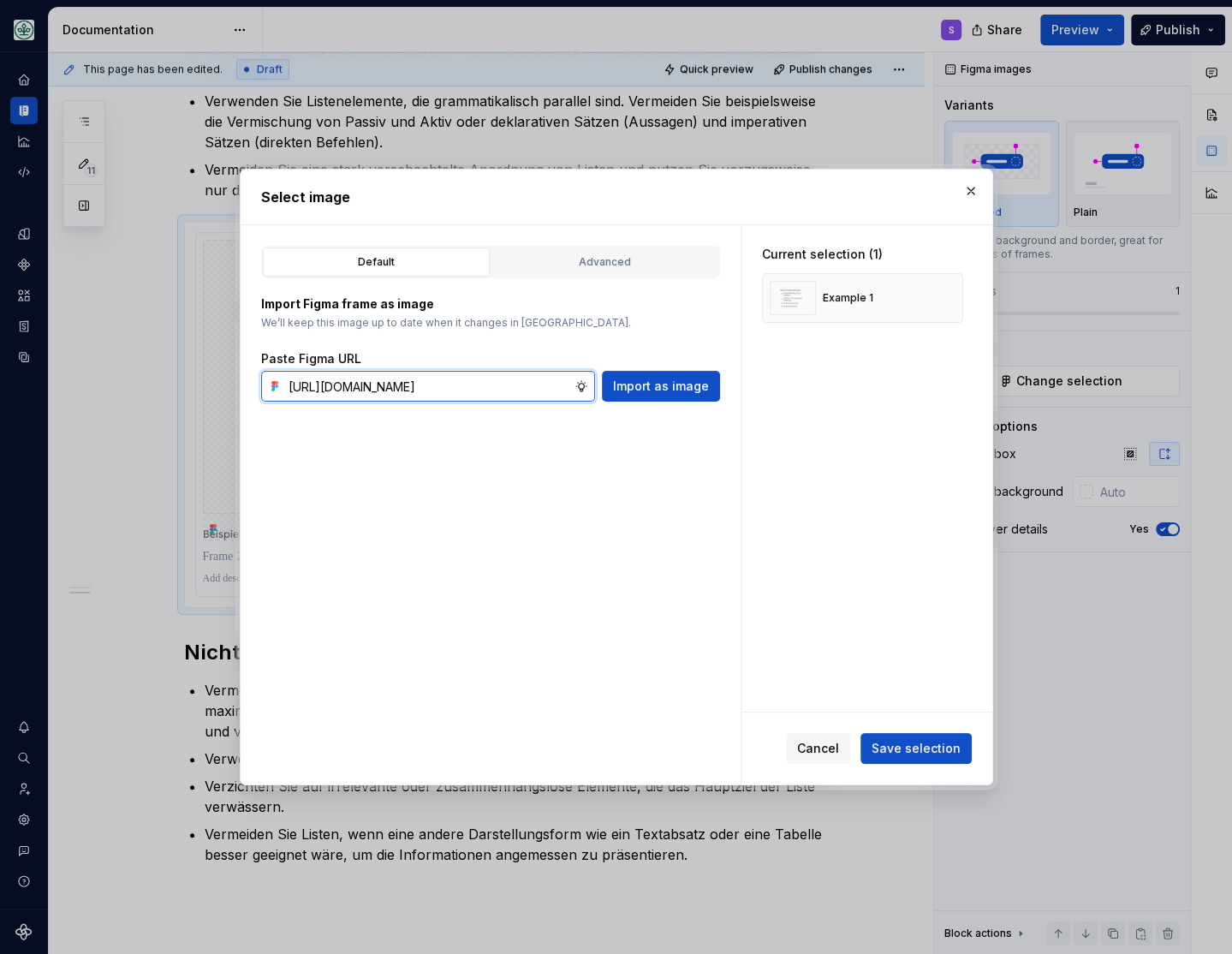
scroll to position [0, 516]
type input "https://www.figma.com/design/h3quR2me0t8yxvd40CMizU/AOK-UI-Library-3.0.20--ades…"
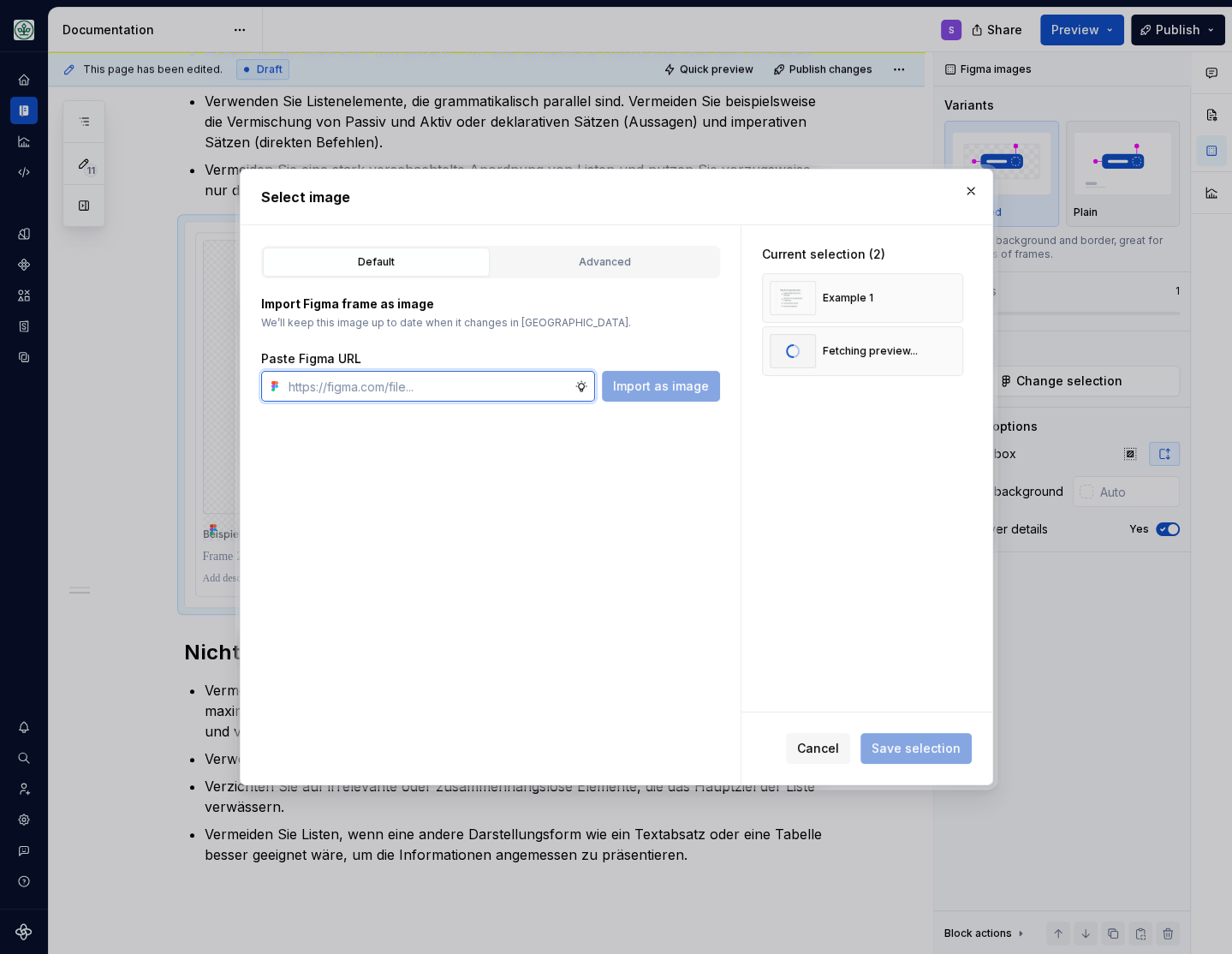
scroll to position [0, 0]
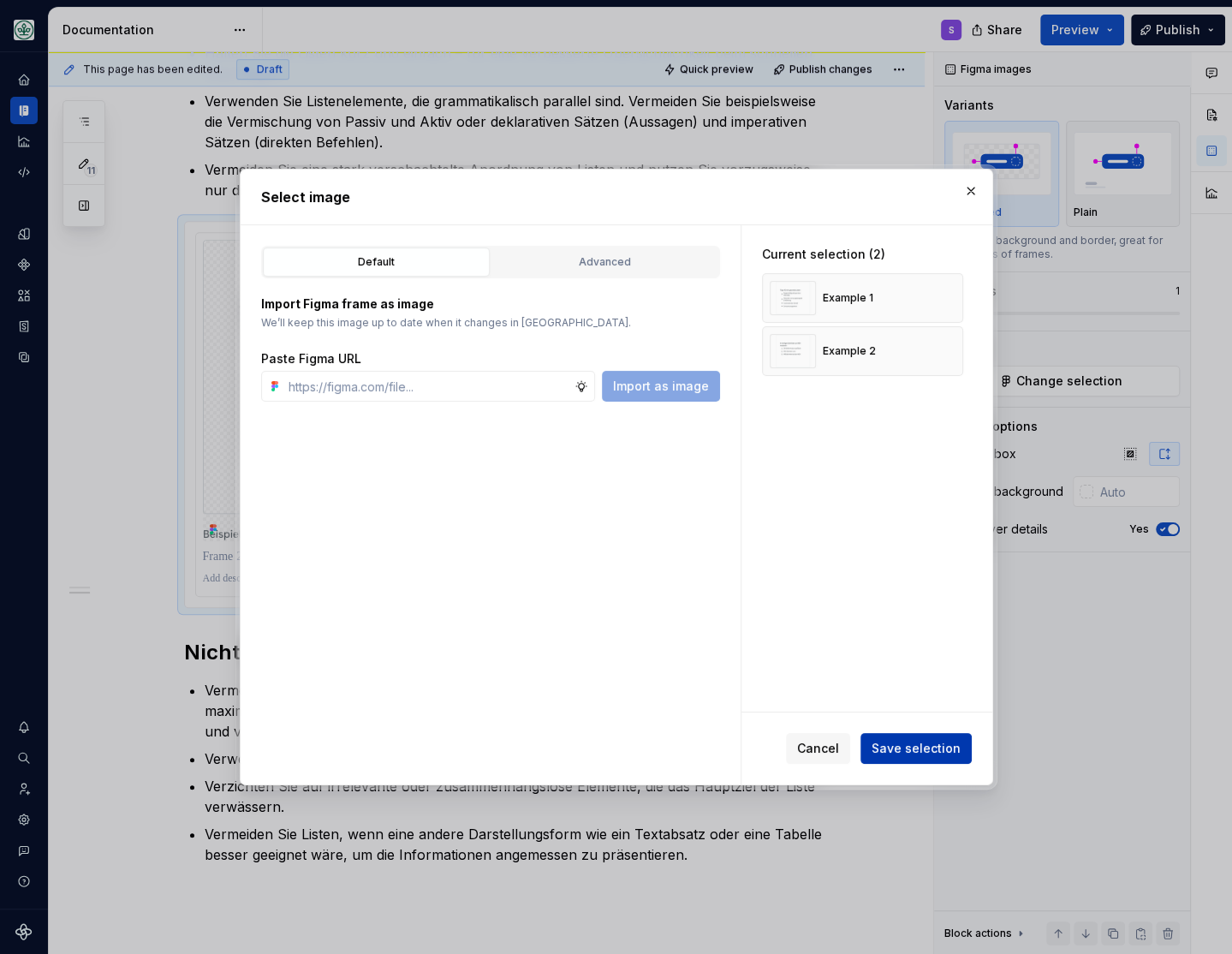
click at [904, 746] on span "Save selection" at bounding box center [917, 749] width 89 height 17
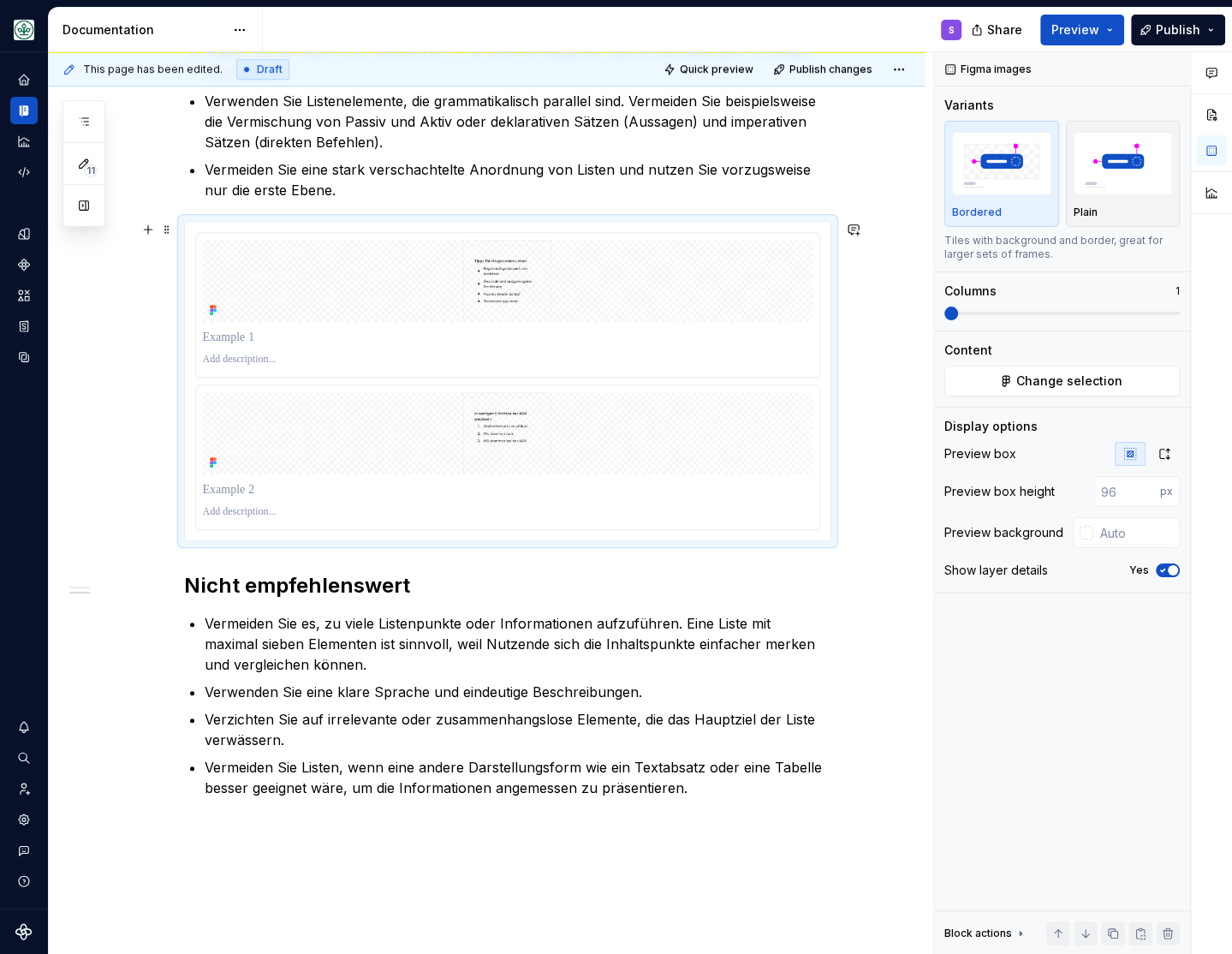
scroll to position [636, 0]
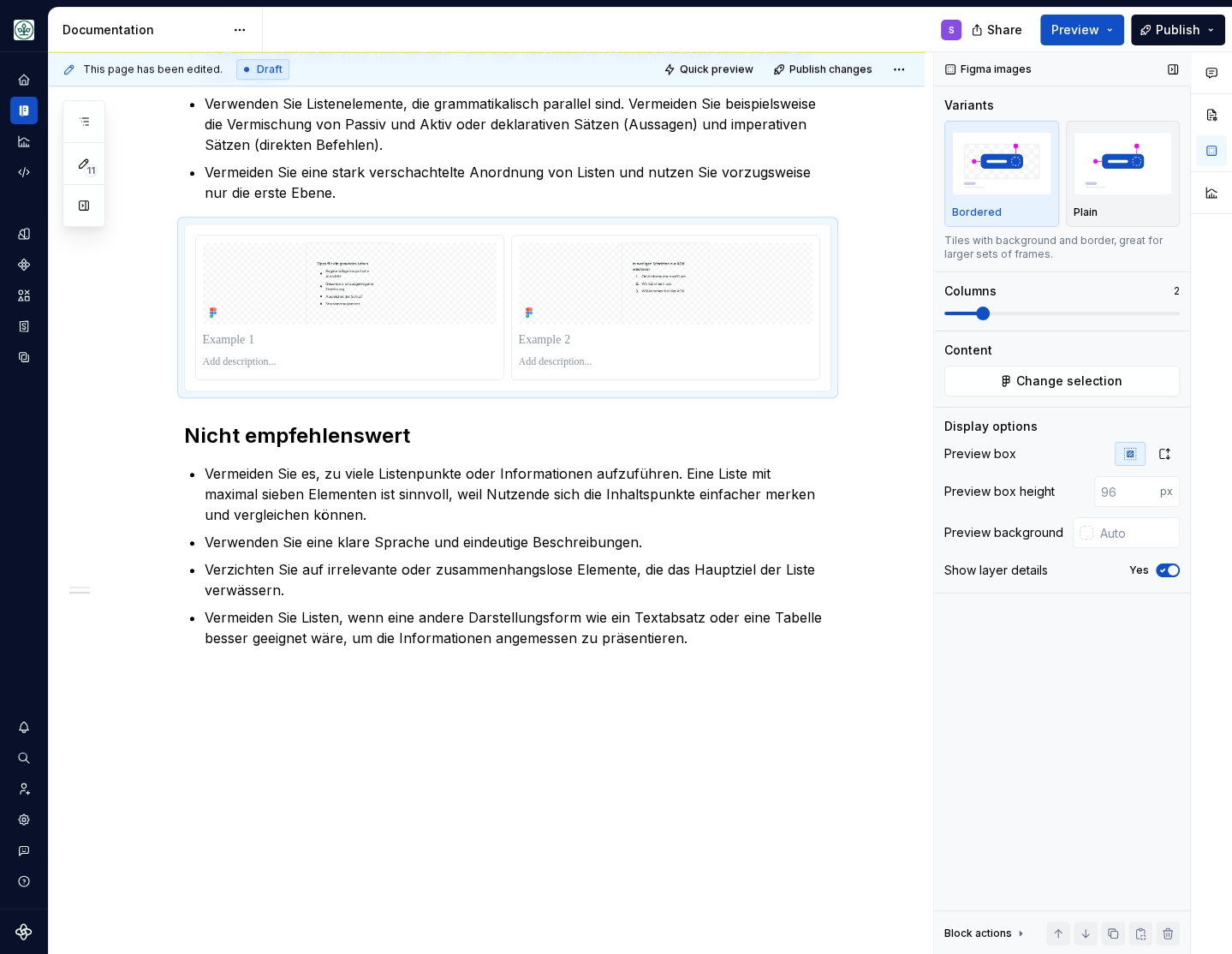
click at [980, 311] on span at bounding box center [1062, 313] width 235 height 14
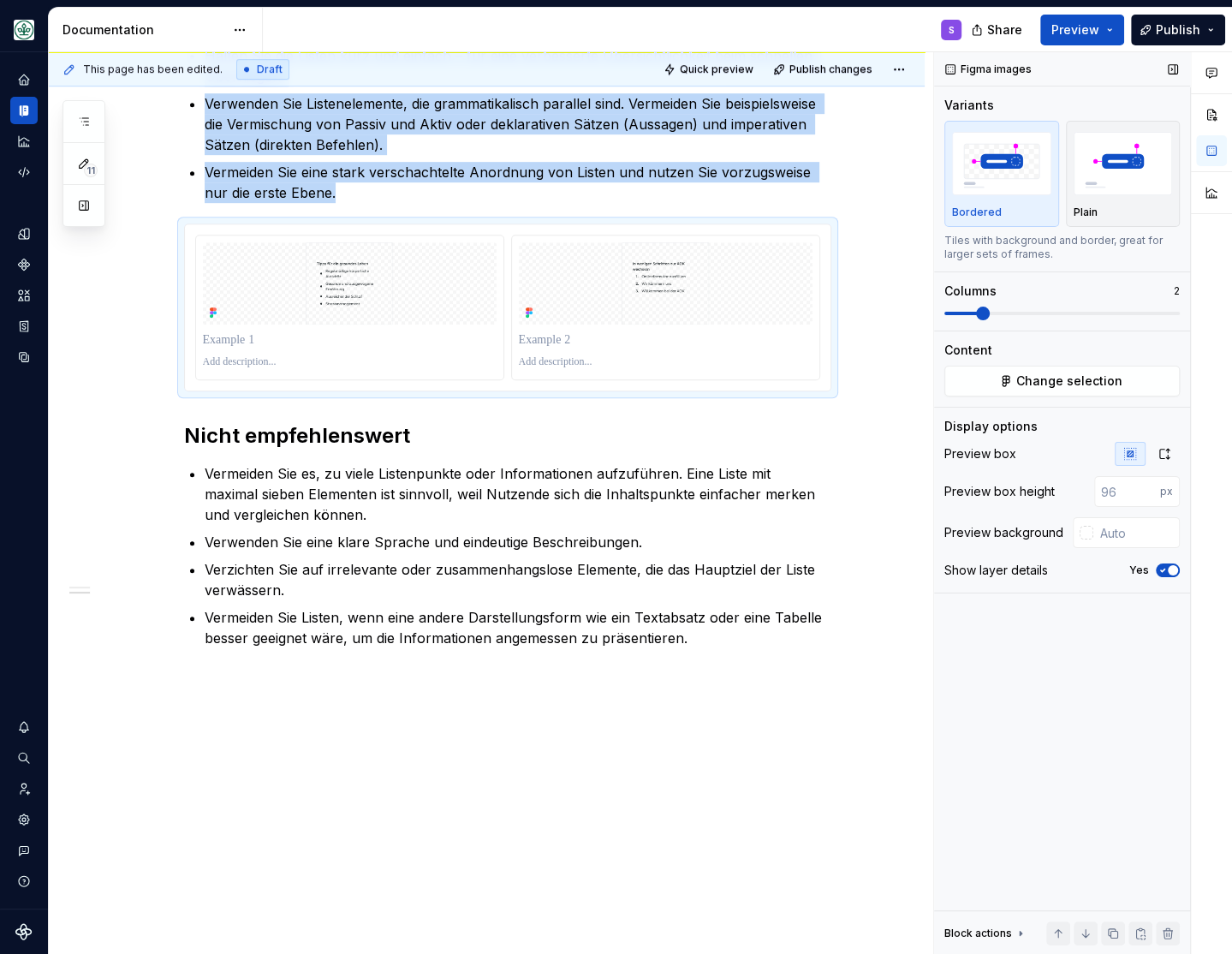
scroll to position [635, 0]
click at [1026, 456] on icon "button" at bounding box center [1164, 453] width 14 height 14
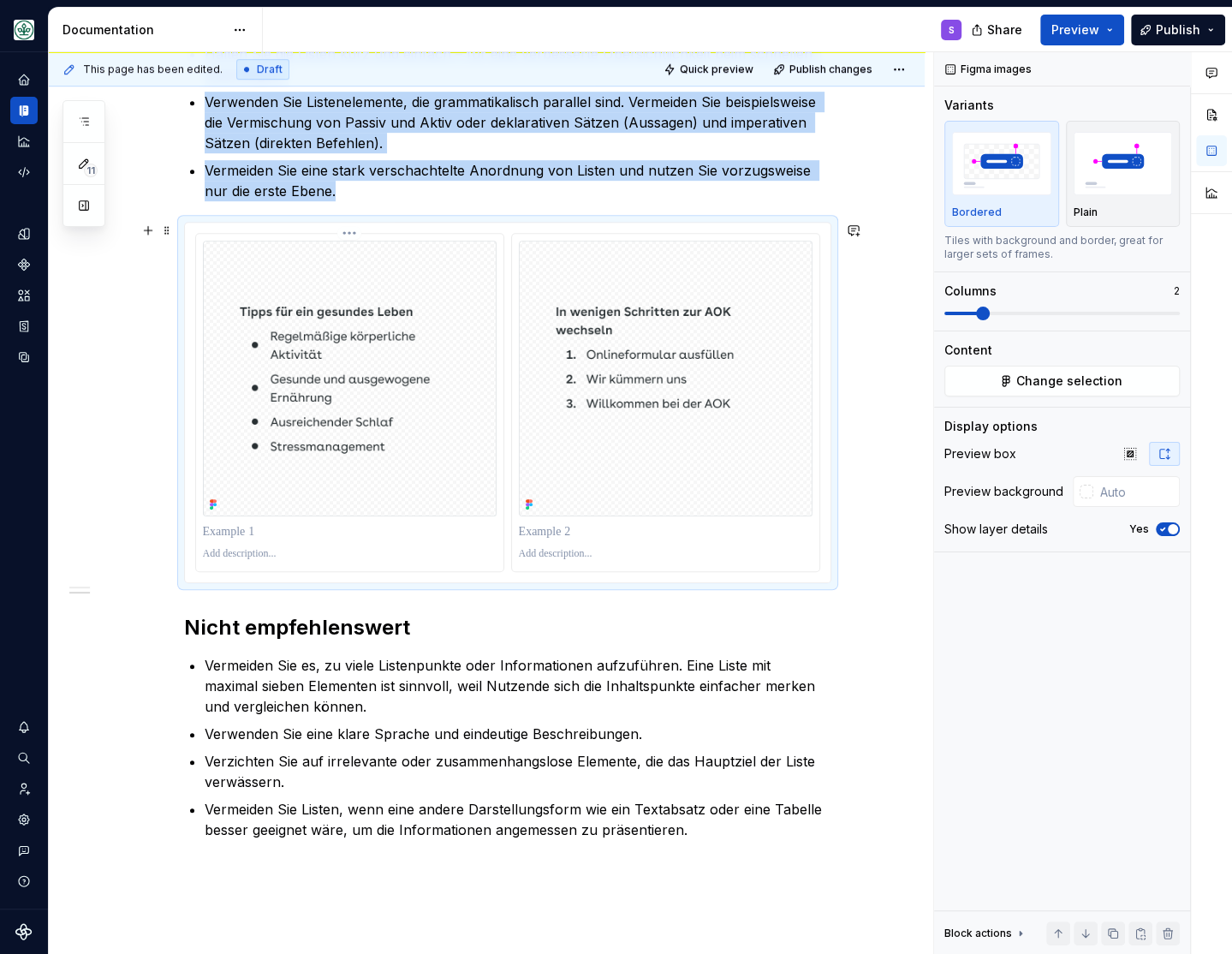
click at [282, 561] on div at bounding box center [349, 554] width 293 height 20
click at [551, 552] on p at bounding box center [666, 554] width 293 height 14
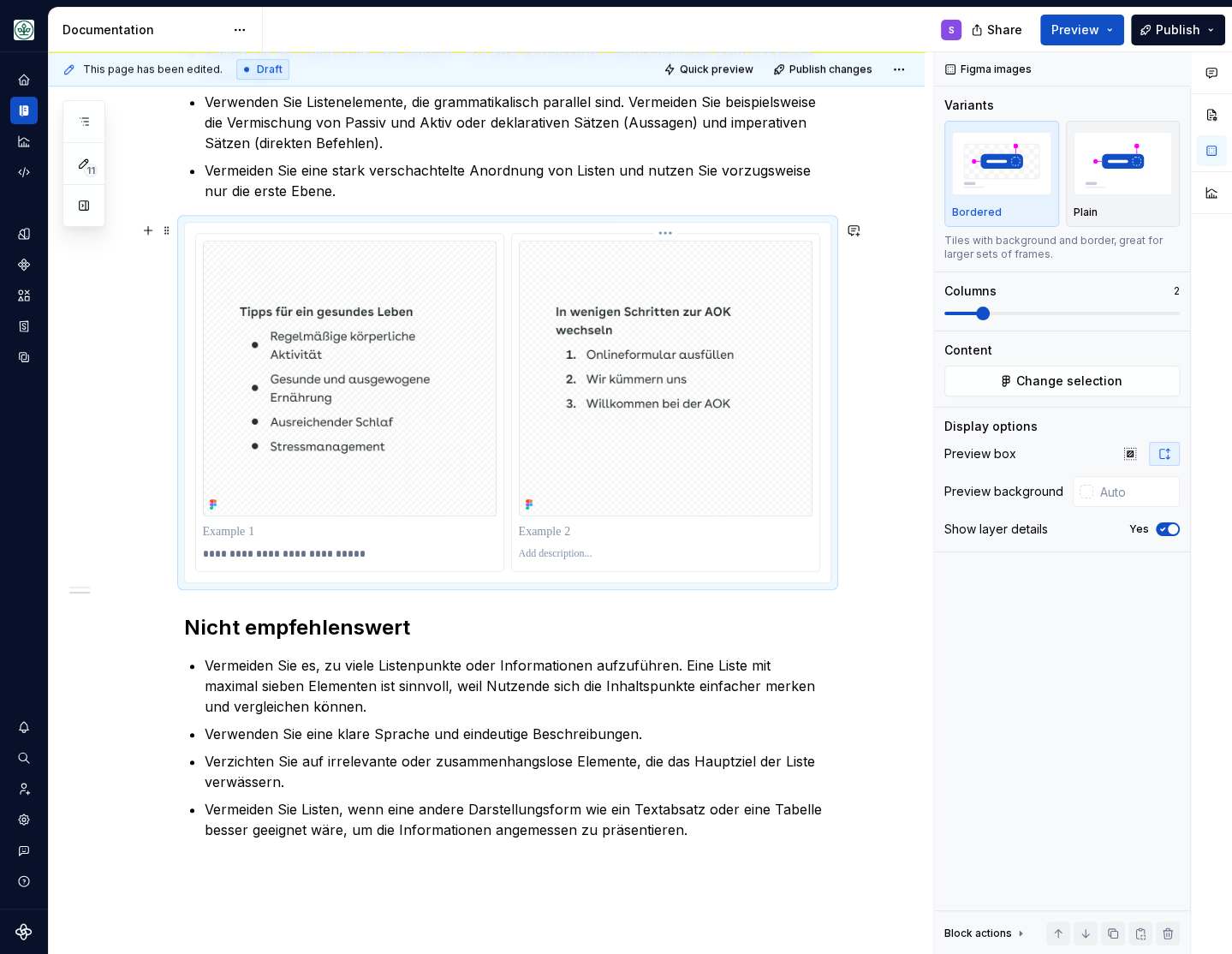
click at [553, 551] on p at bounding box center [666, 554] width 293 height 14
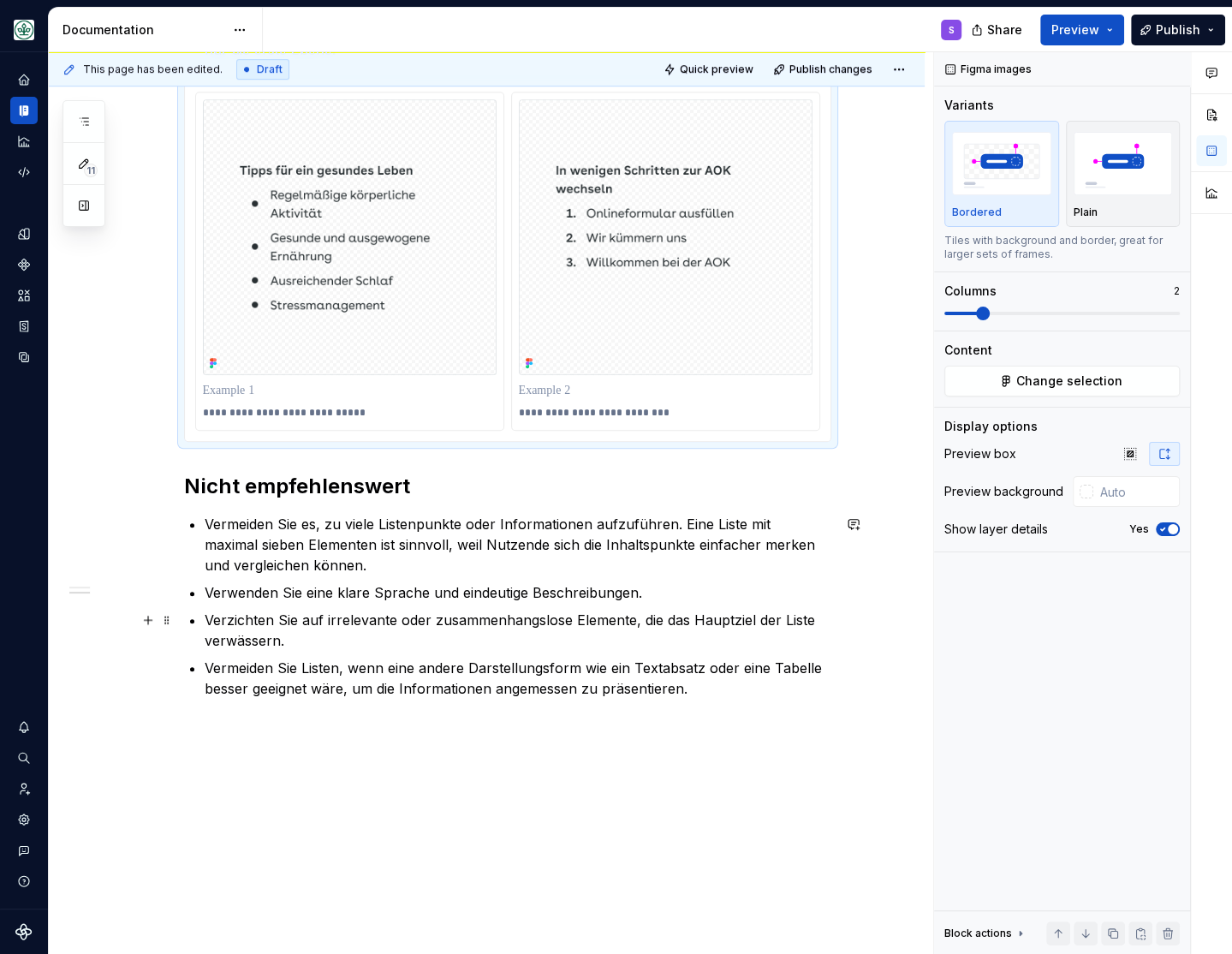
scroll to position [827, 0]
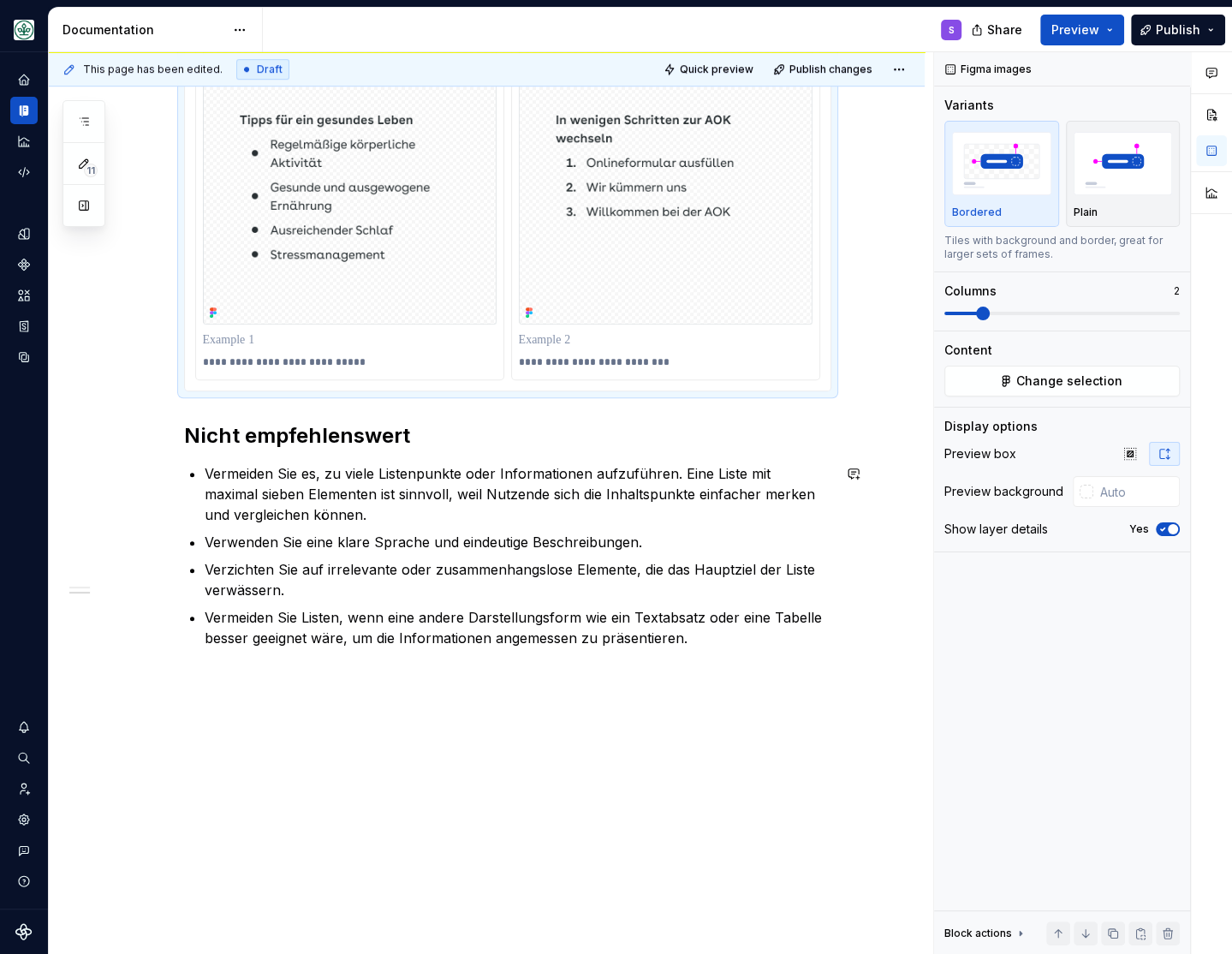
click at [564, 735] on div "**********" at bounding box center [487, 233] width 876 height 1442
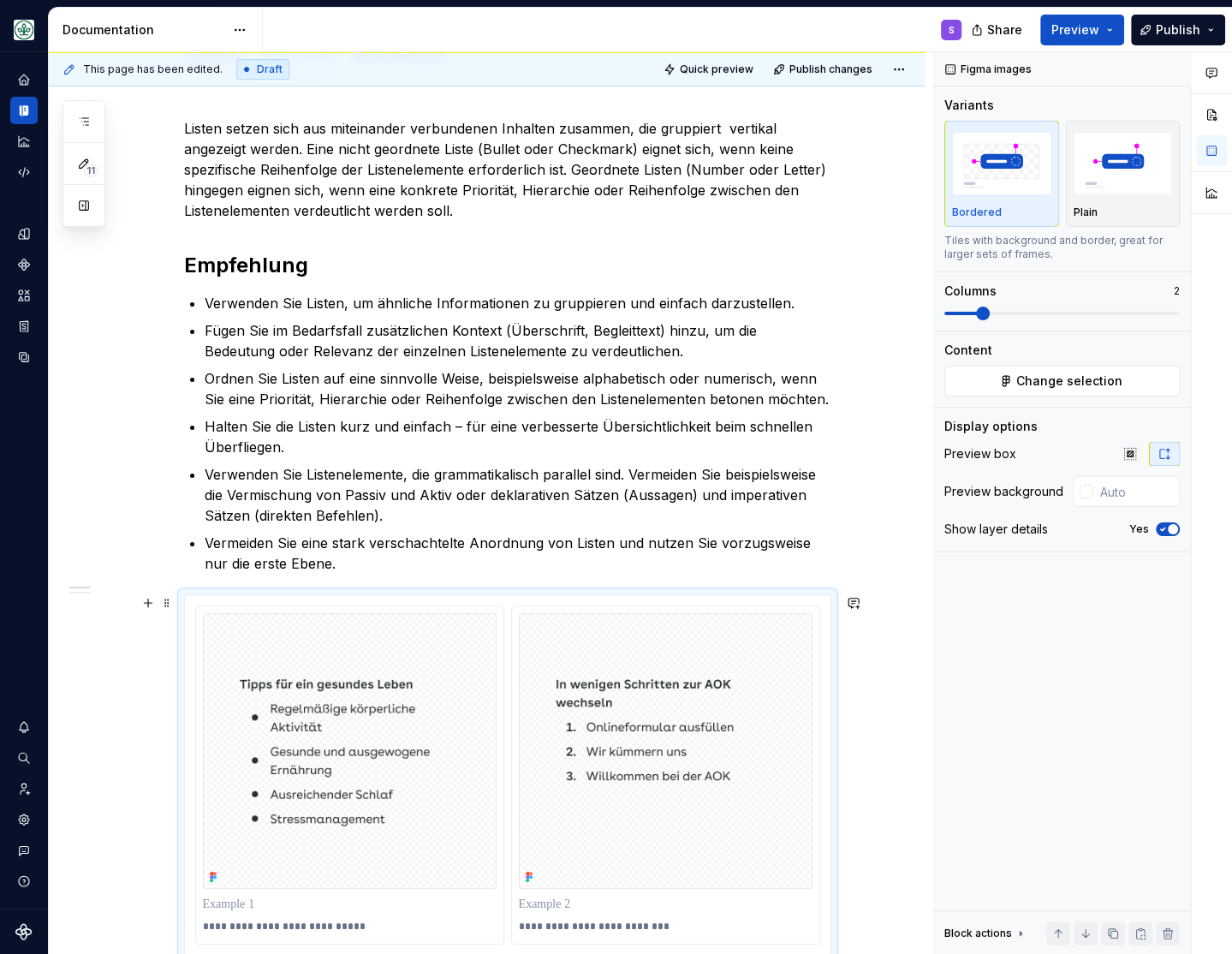
scroll to position [0, 0]
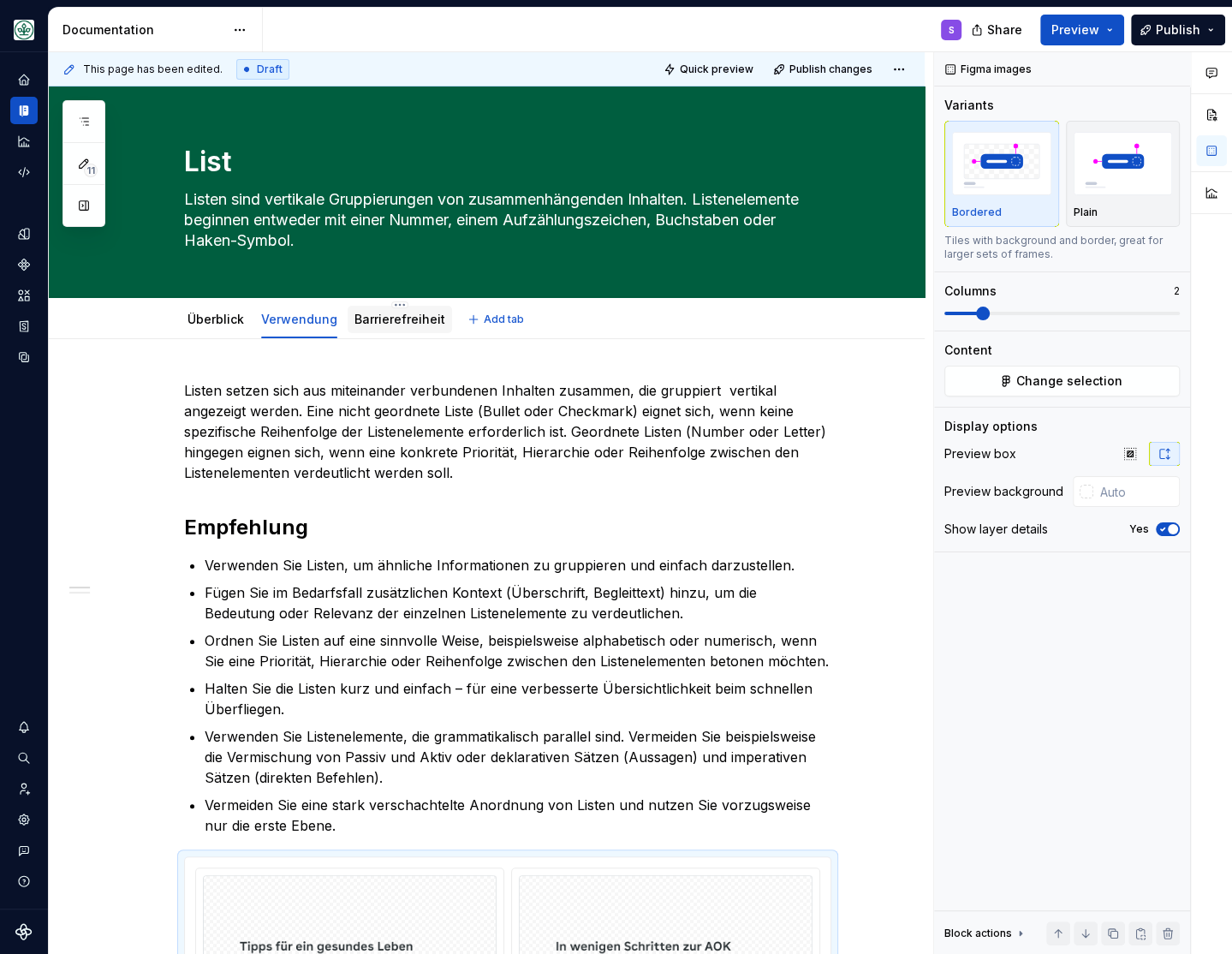
click at [416, 324] on link "Barrierefreiheit" at bounding box center [399, 318] width 91 height 14
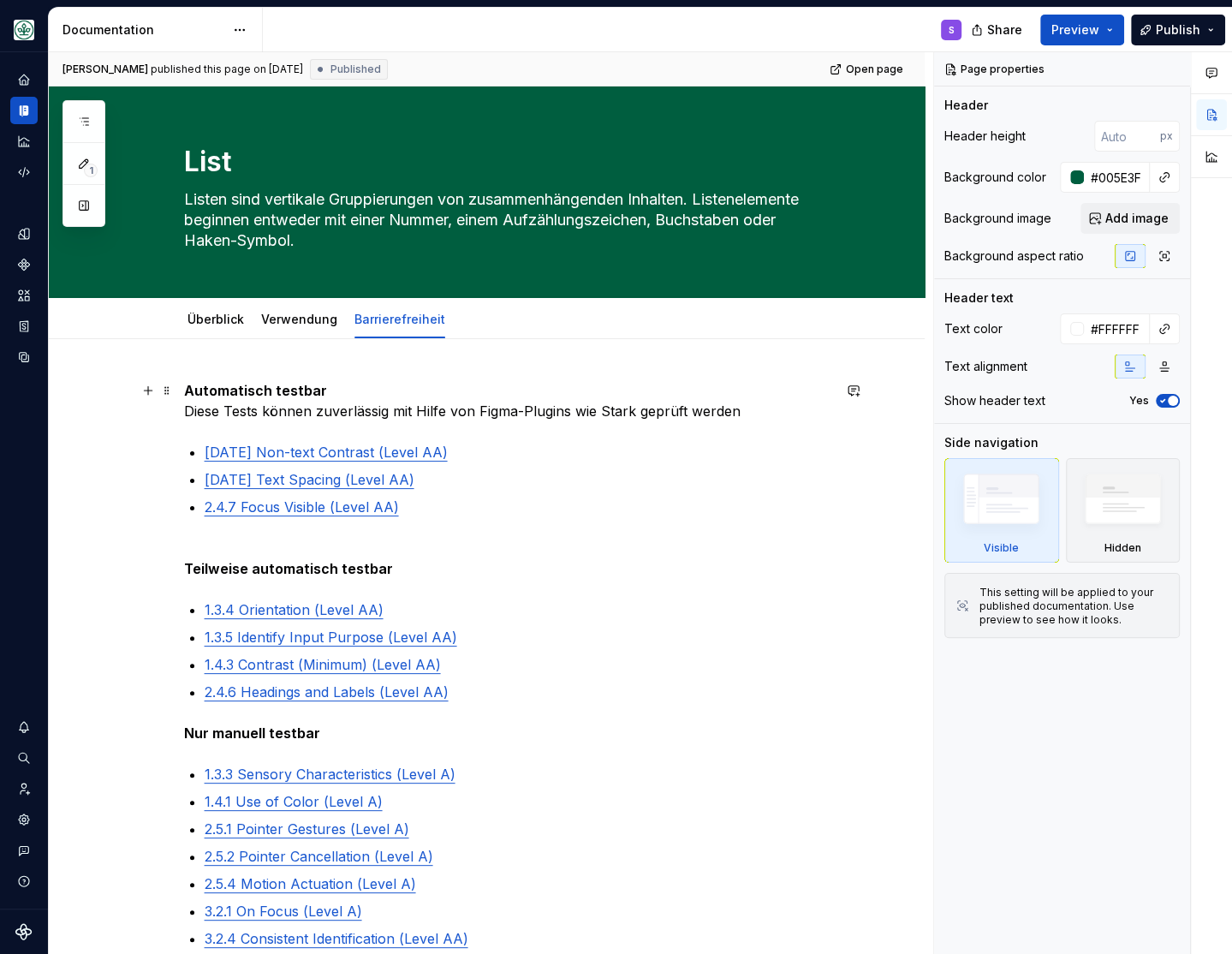
click at [334, 411] on p "Automatisch testbar Diese Tests können zuverlässig mit Hilfe von Figma-Plugins …" at bounding box center [507, 400] width 647 height 41
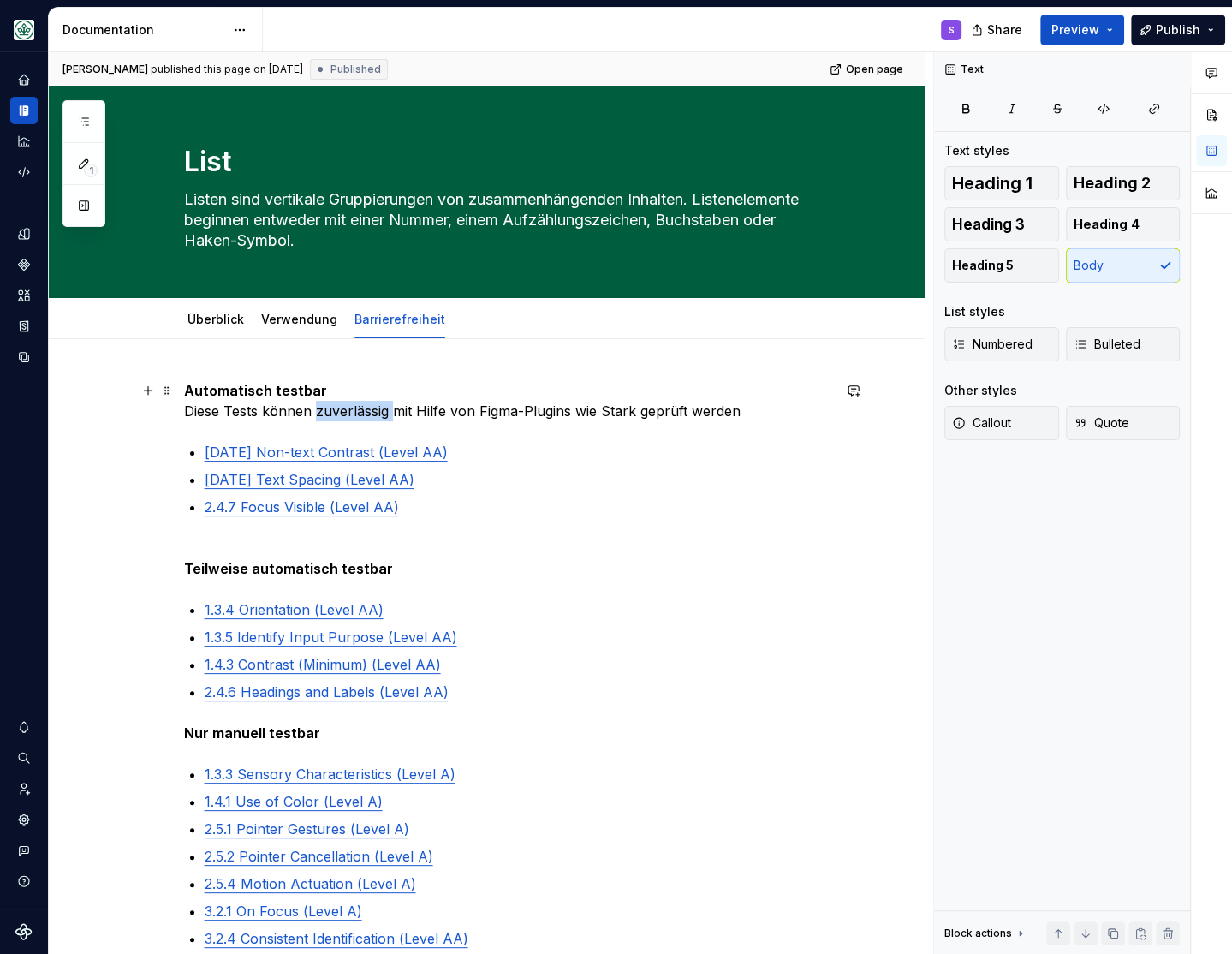
click at [334, 411] on p "Automatisch testbar Diese Tests können zuverlässig mit Hilfe von Figma-Plugins …" at bounding box center [507, 400] width 647 height 41
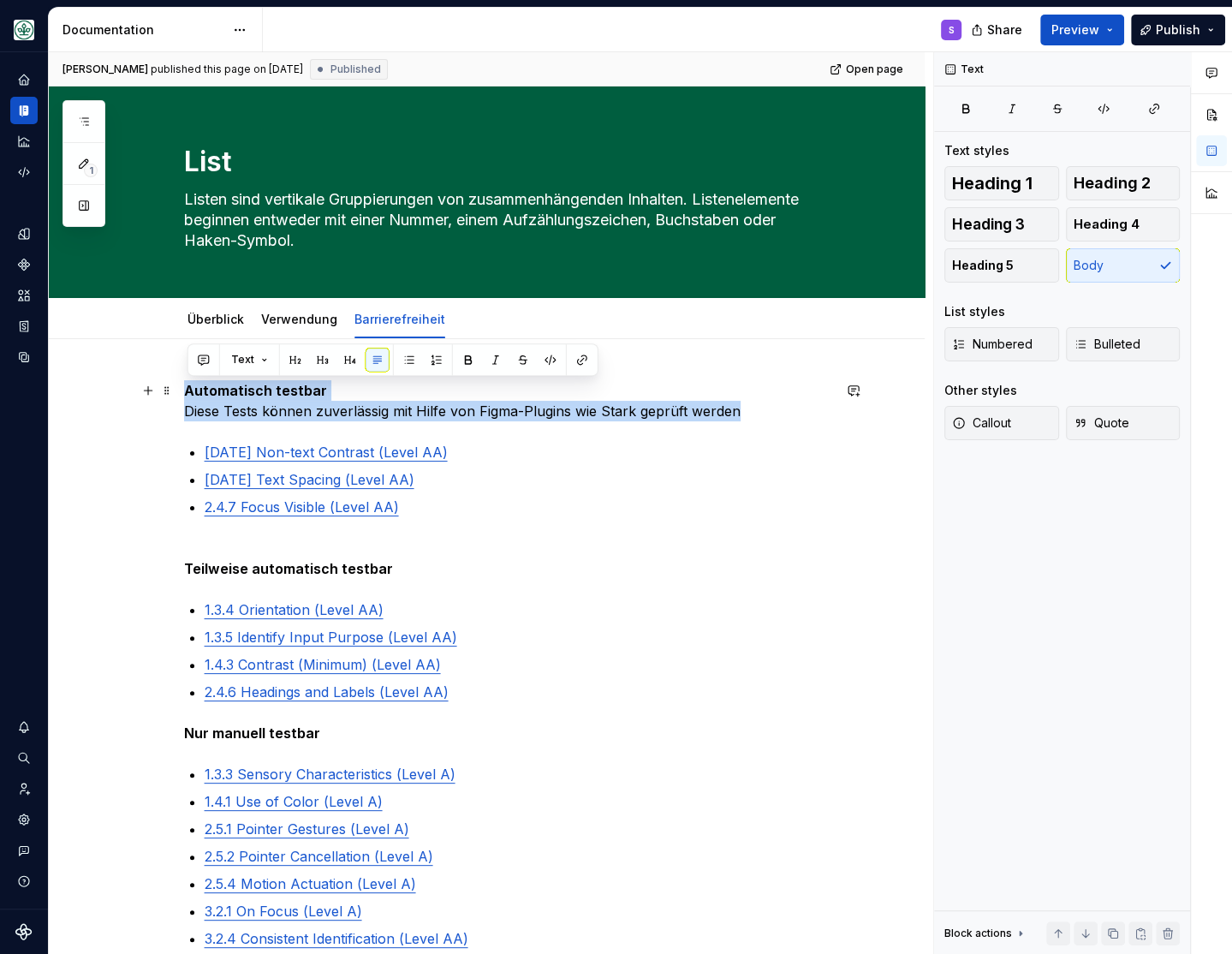
click at [334, 411] on p "Automatisch testbar Diese Tests können zuverlässig mit Hilfe von Figma-Plugins …" at bounding box center [507, 400] width 647 height 41
click at [414, 410] on p "Automatisch testbar Diese Tests können zuverlässig mit Hilfe von Figma-Plugins …" at bounding box center [507, 400] width 647 height 41
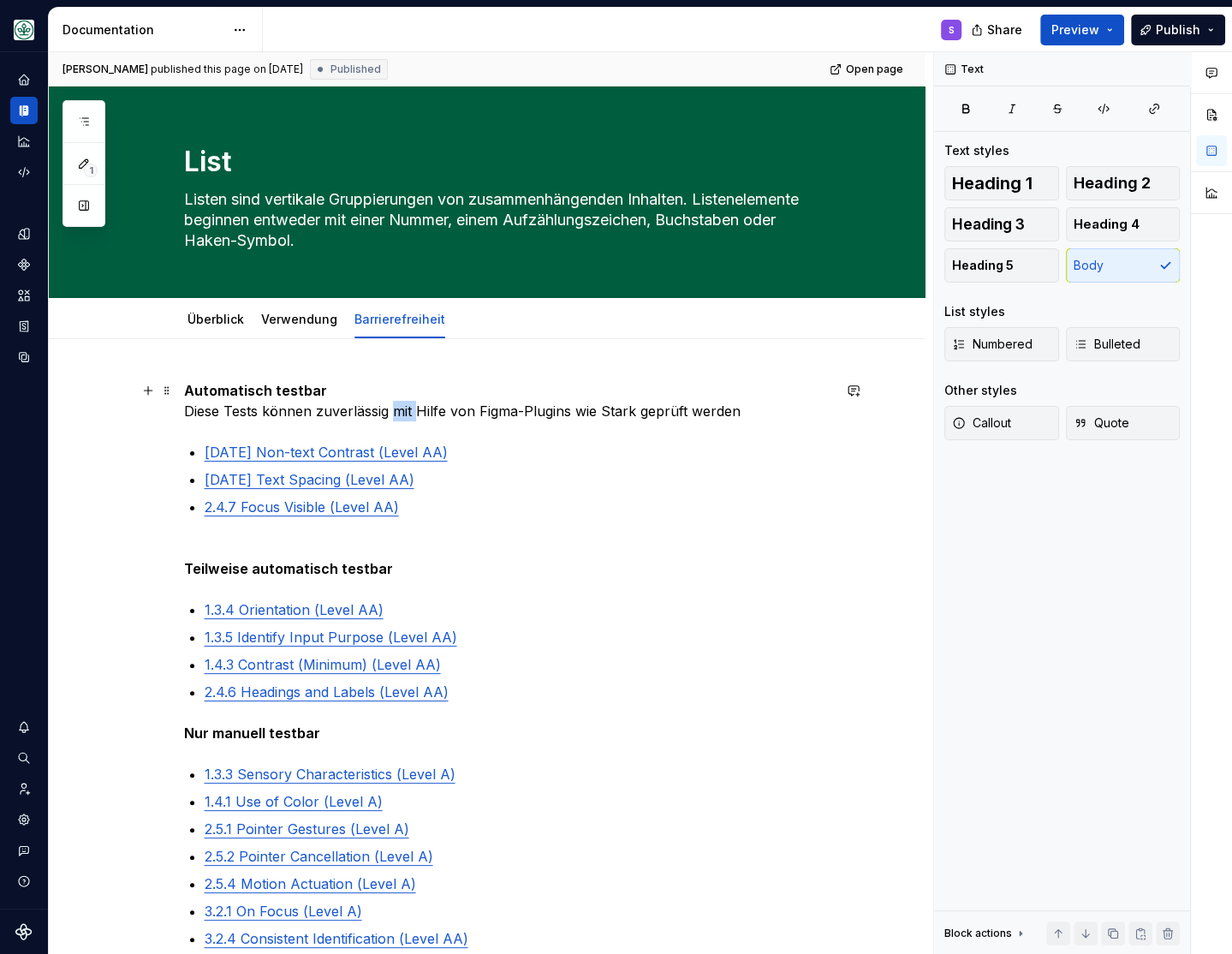
click at [414, 410] on p "Automatisch testbar Diese Tests können zuverlässig mit Hilfe von Figma-Plugins …" at bounding box center [507, 400] width 647 height 41
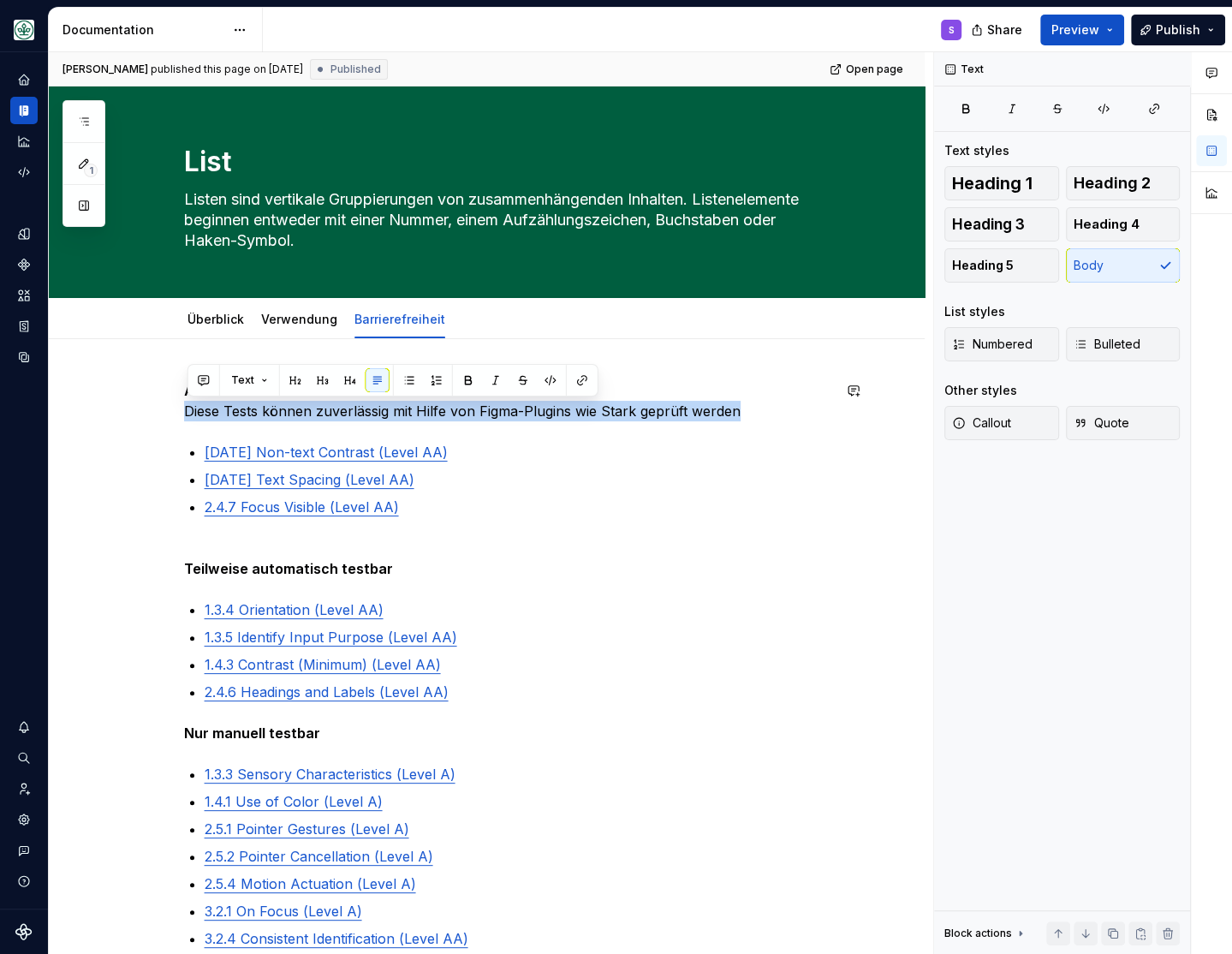
drag, startPoint x: 746, startPoint y: 410, endPoint x: 188, endPoint y: 424, distance: 558.2
click at [188, 424] on div "Automatisch testbar Diese Tests können zuverlässig mit Hilfe von Figma-Plugins …" at bounding box center [507, 664] width 647 height 568
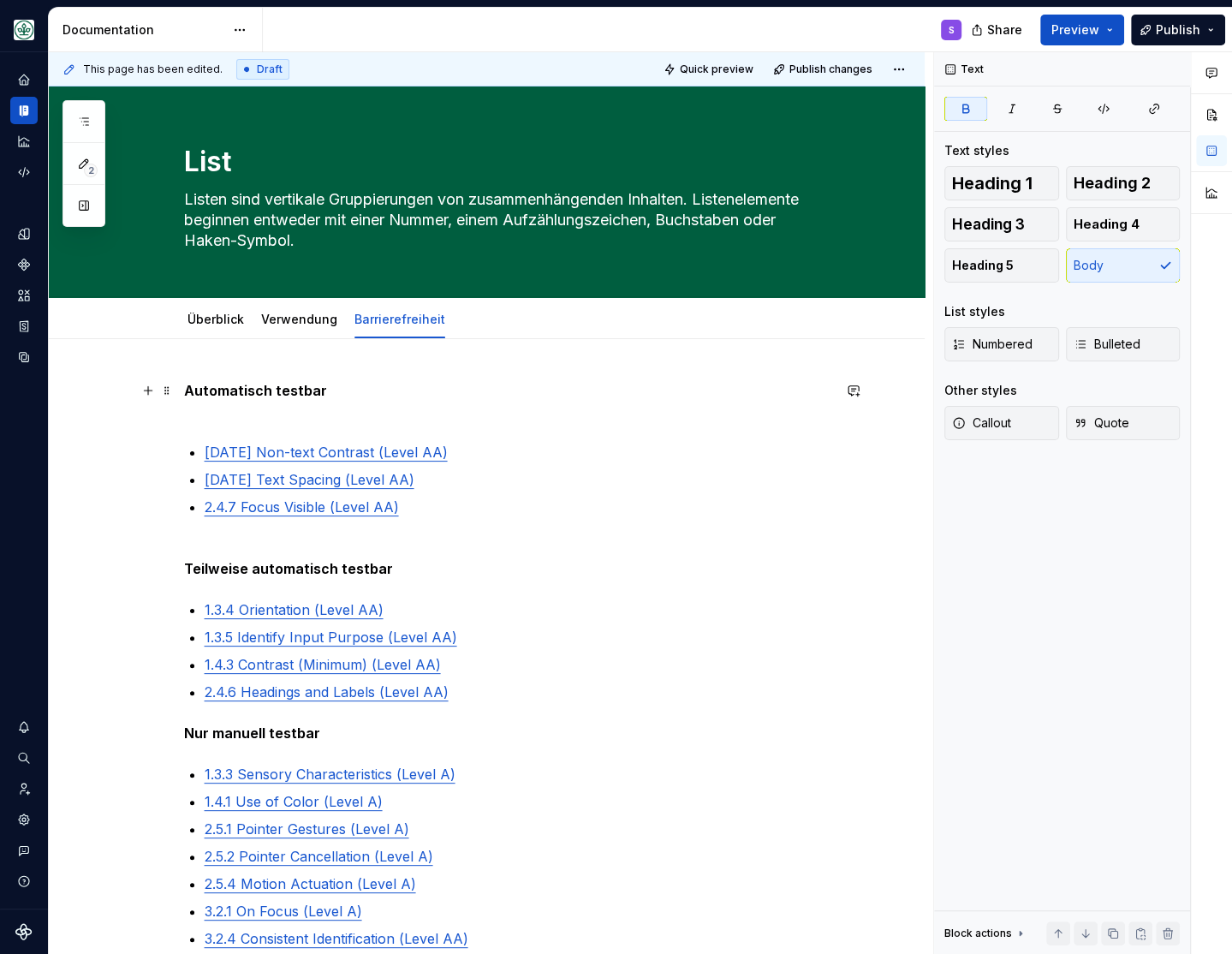
click at [388, 398] on p "Automatisch testbar" at bounding box center [507, 400] width 647 height 41
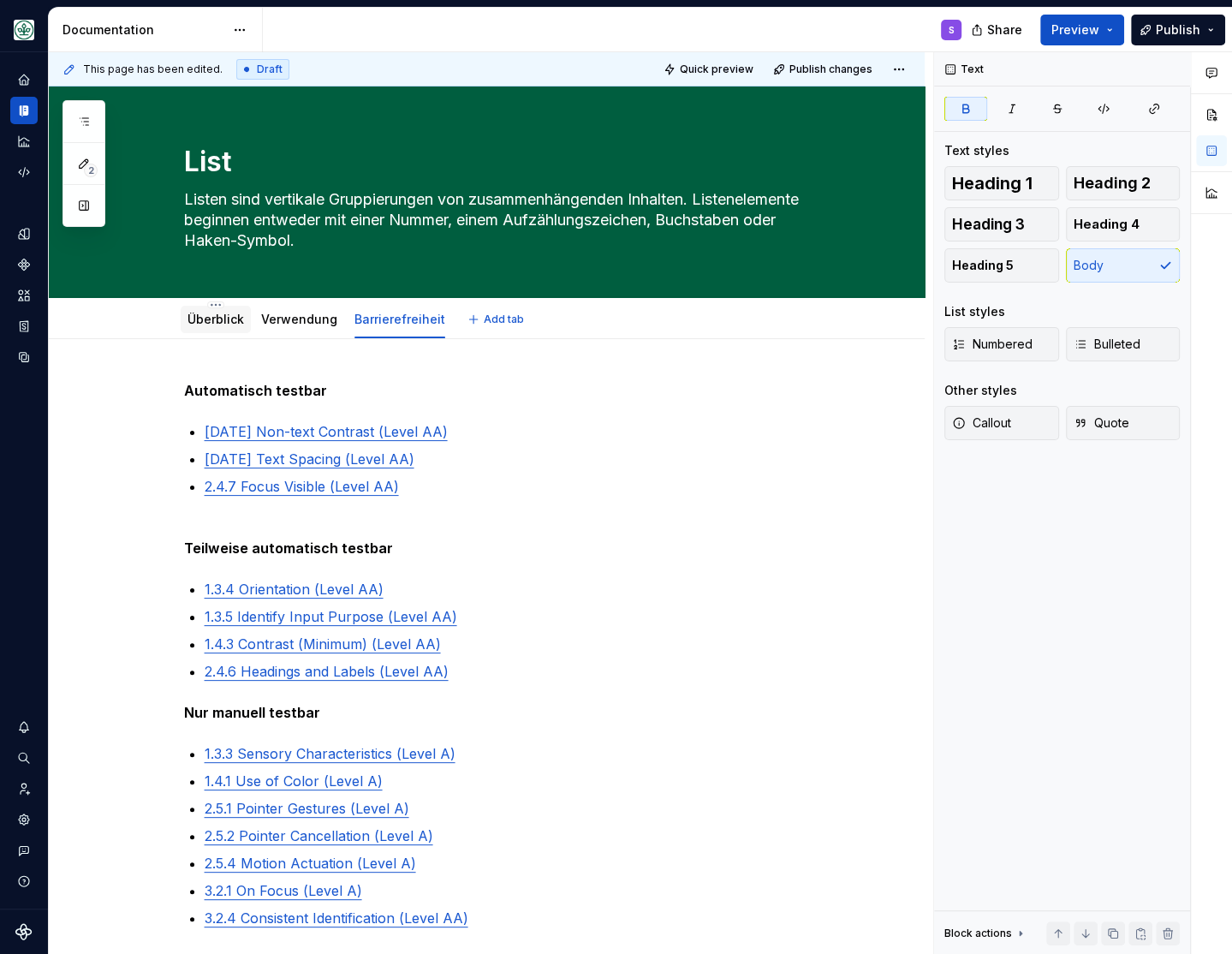
click at [213, 317] on link "Überblick" at bounding box center [215, 318] width 57 height 14
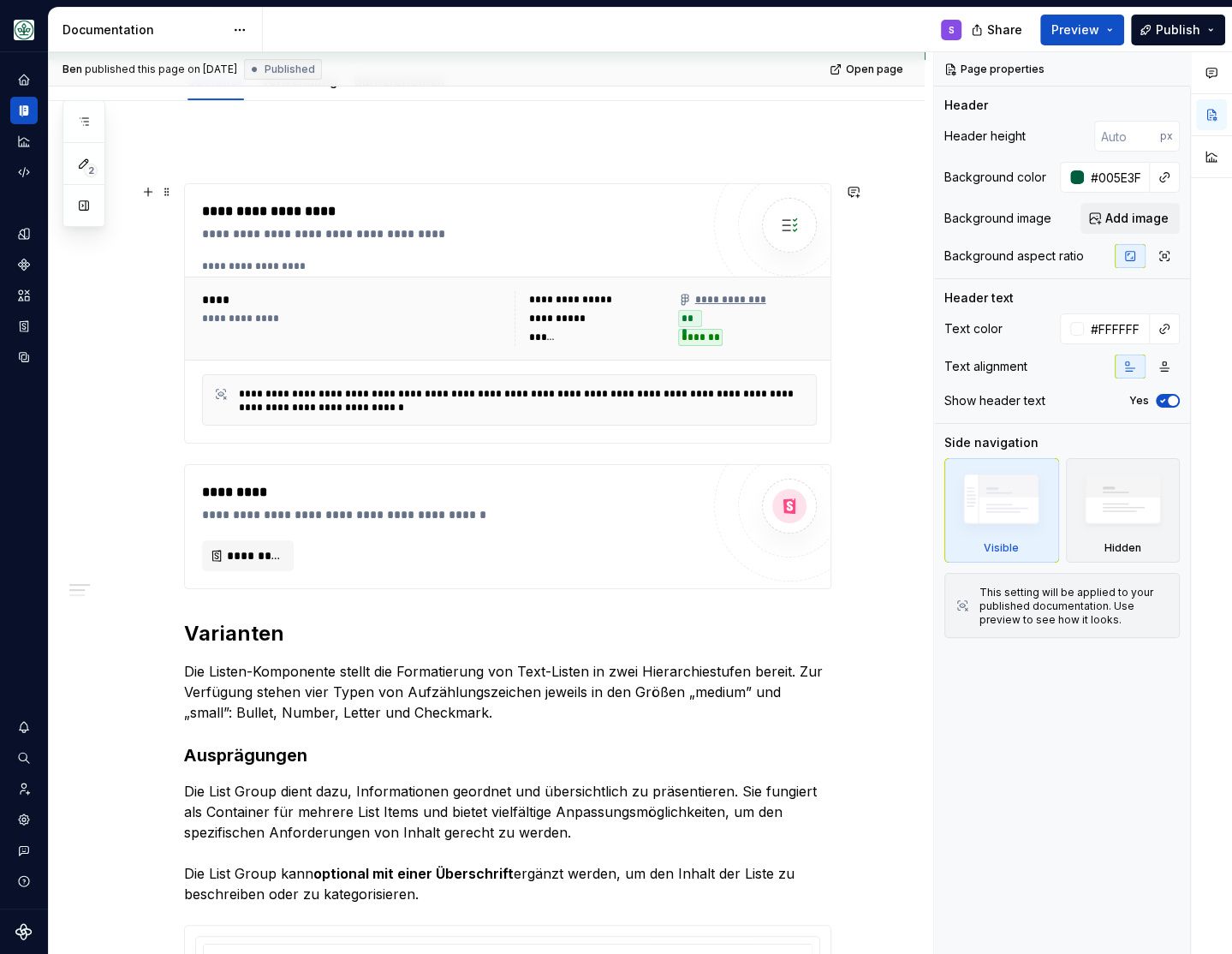
scroll to position [154, 0]
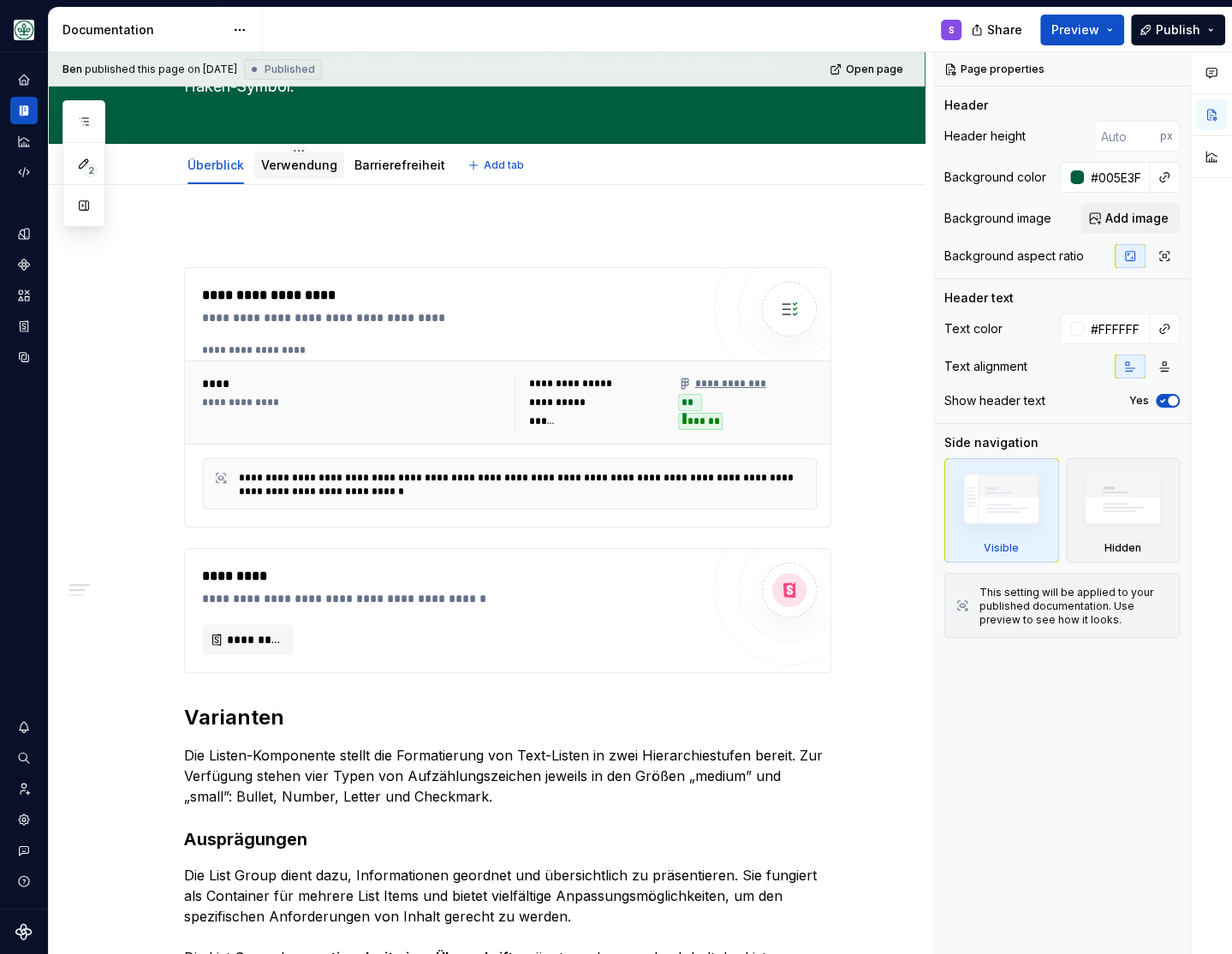
click at [291, 170] on link "Verwendung" at bounding box center [299, 164] width 76 height 14
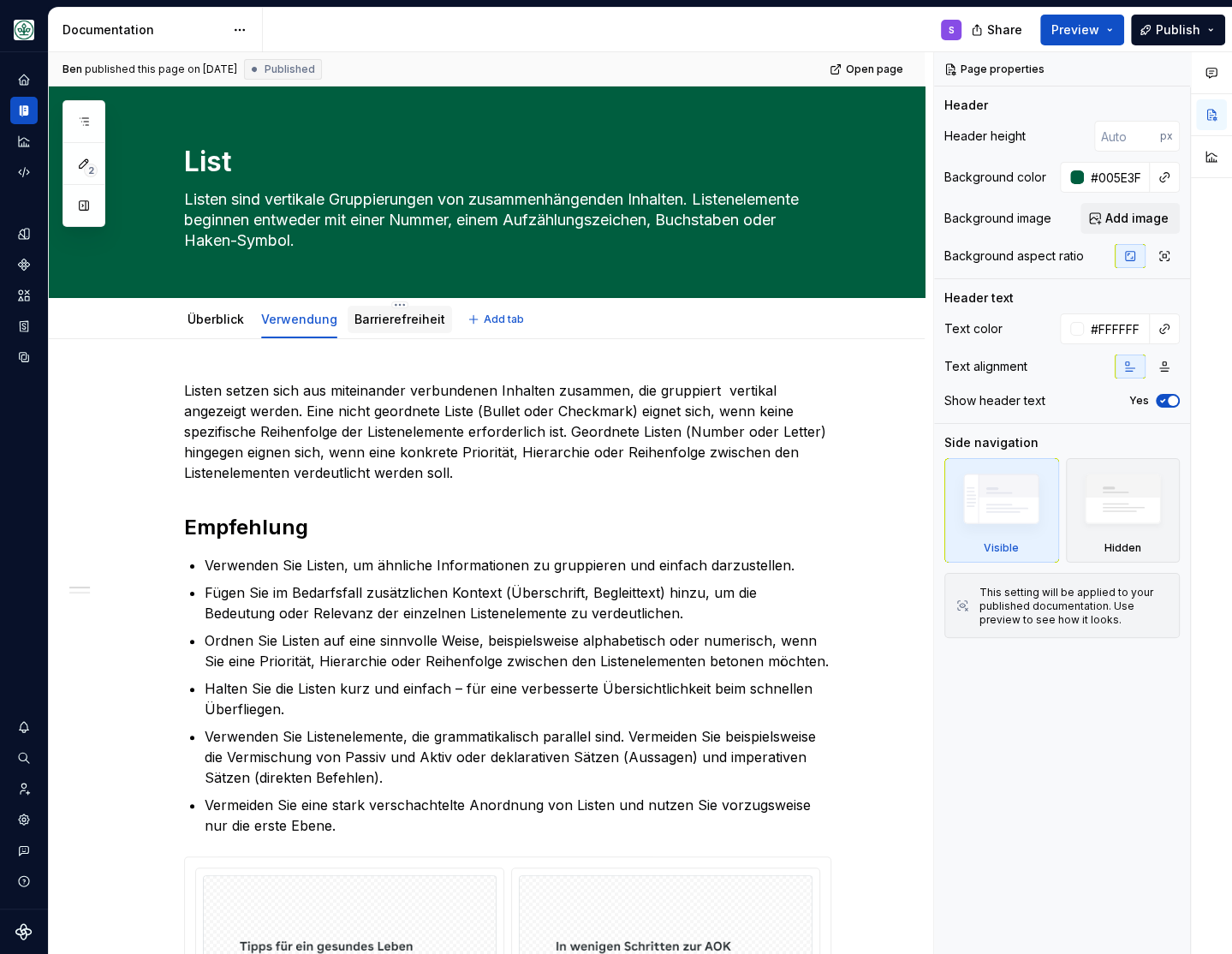
click at [391, 320] on link "Barrierefreiheit" at bounding box center [399, 318] width 91 height 14
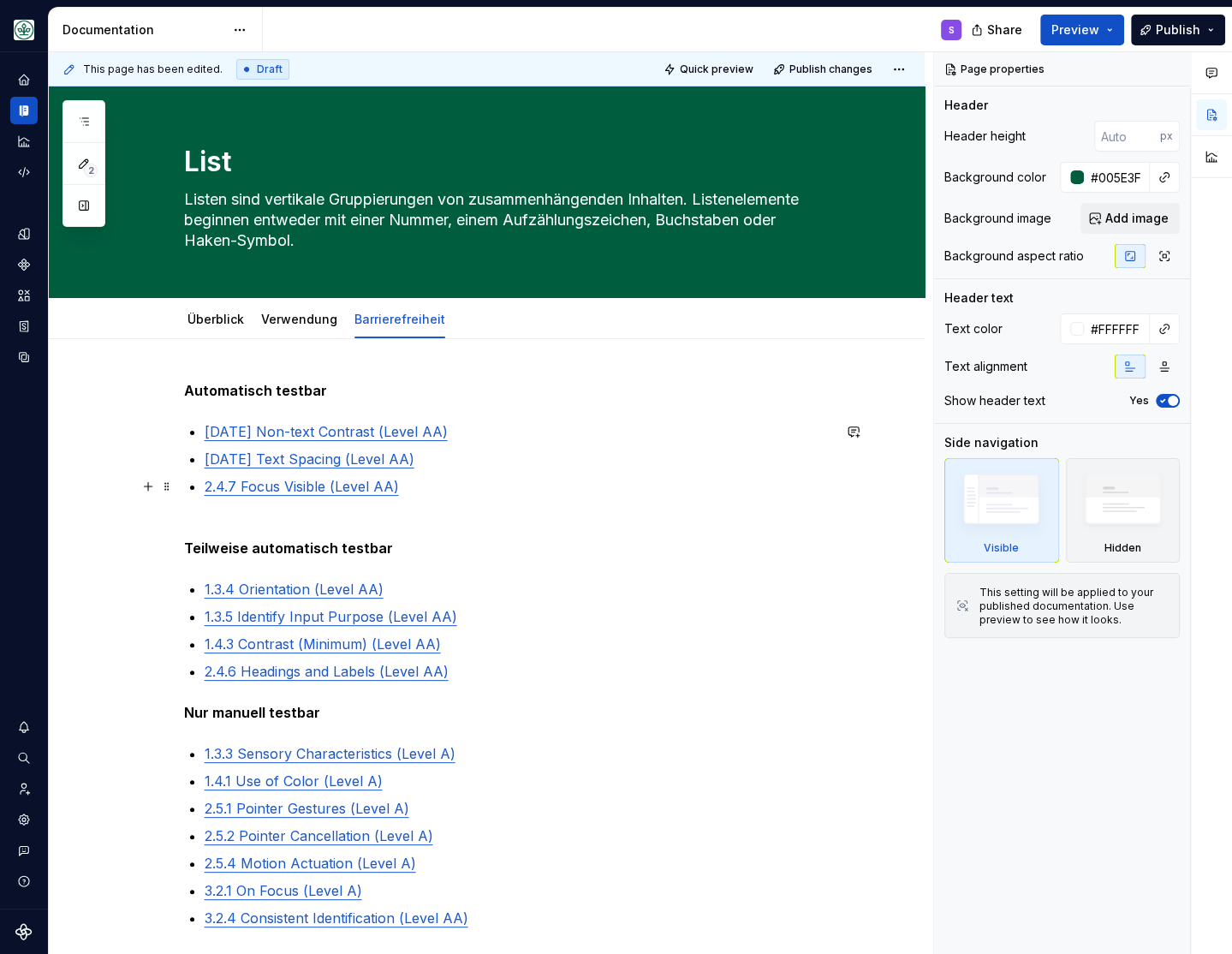
click at [483, 470] on ul "1.4.11 Non-text Contrast (Level AA) 1.4.12 Text Spacing (Level AA) 2.4.7 Focus …" at bounding box center [518, 459] width 627 height 75
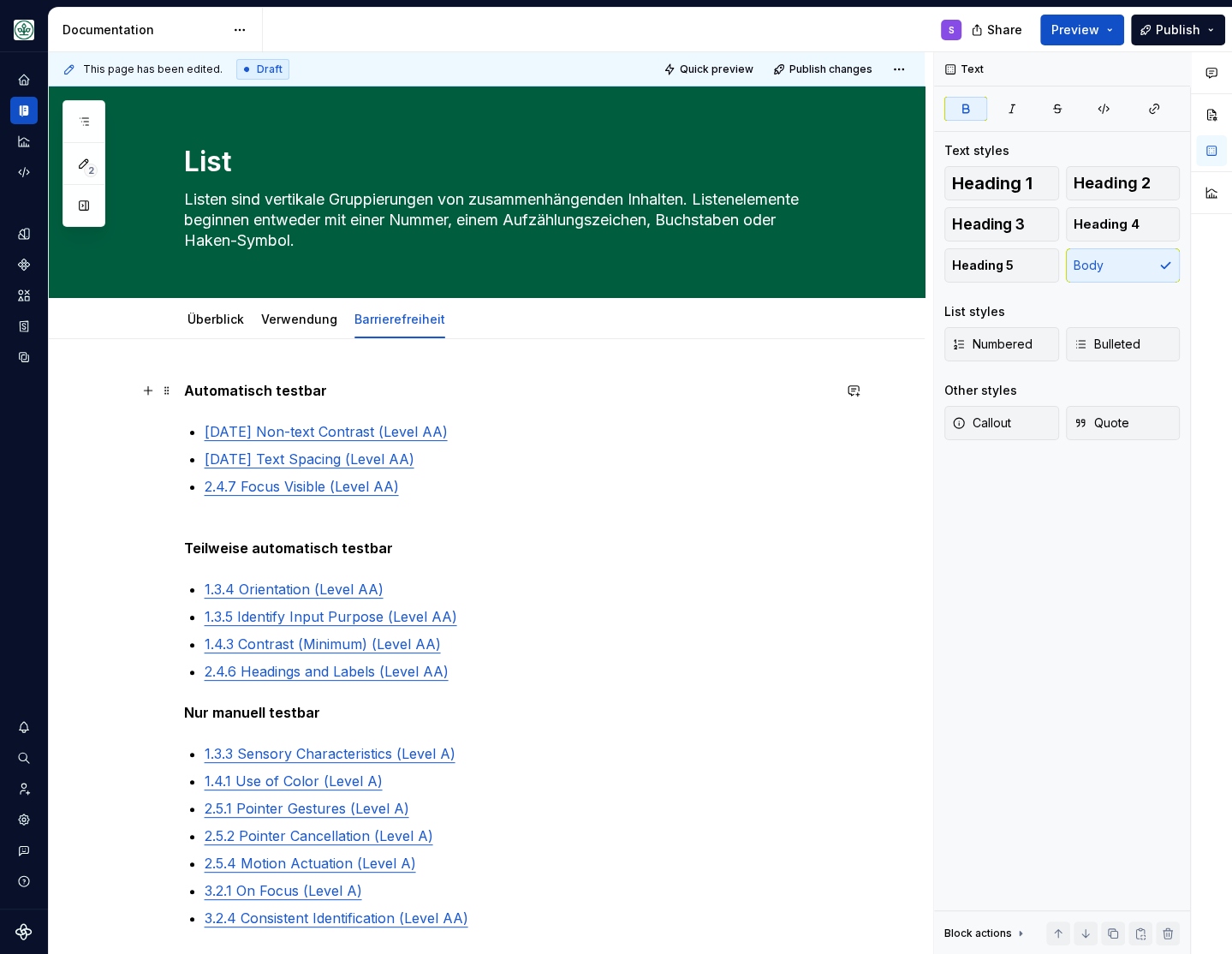
click at [300, 393] on strong "Automatisch testbar" at bounding box center [256, 391] width 143 height 17
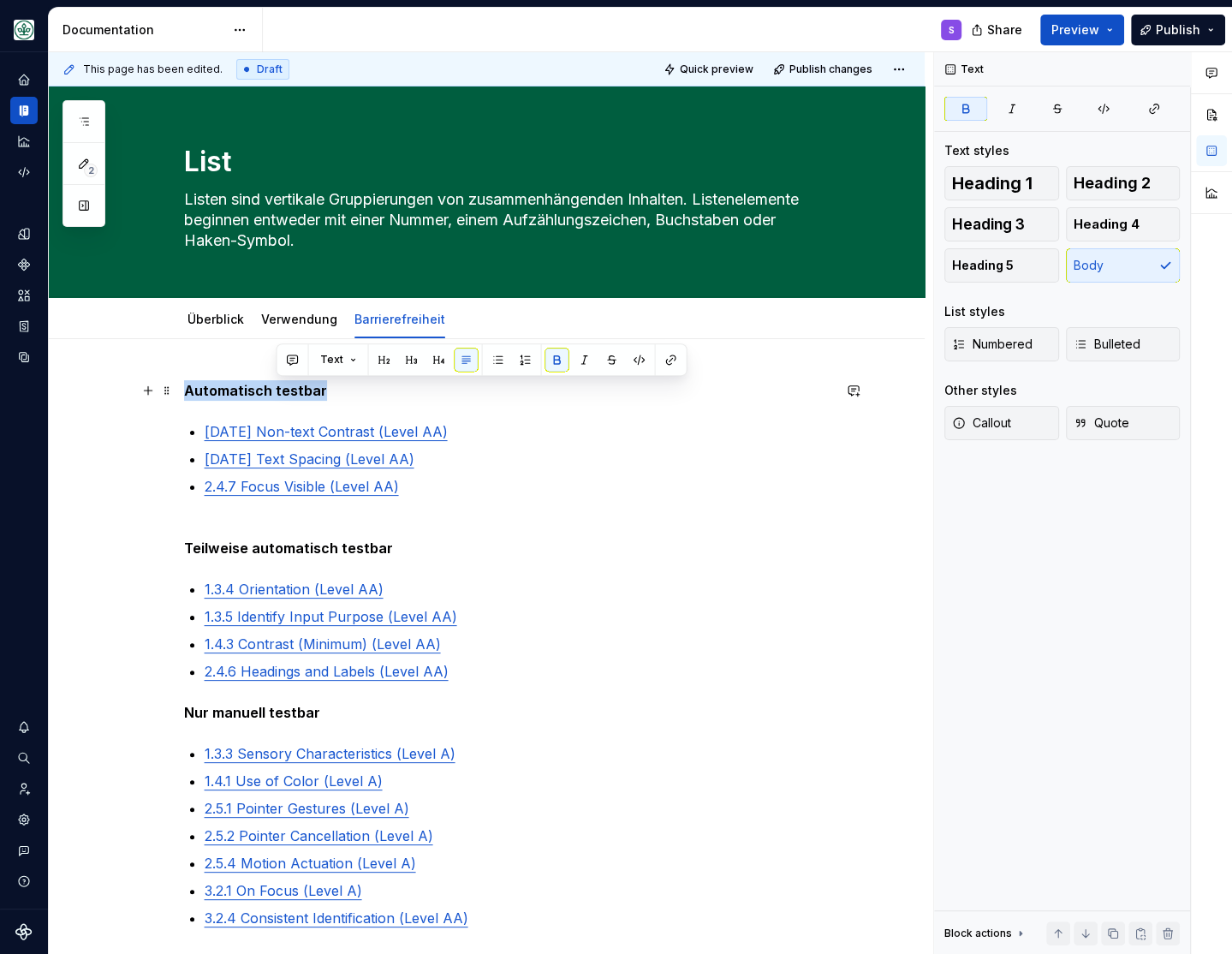
click at [300, 393] on strong "Automatisch testbar" at bounding box center [256, 391] width 143 height 17
click at [293, 354] on button "button" at bounding box center [295, 359] width 24 height 24
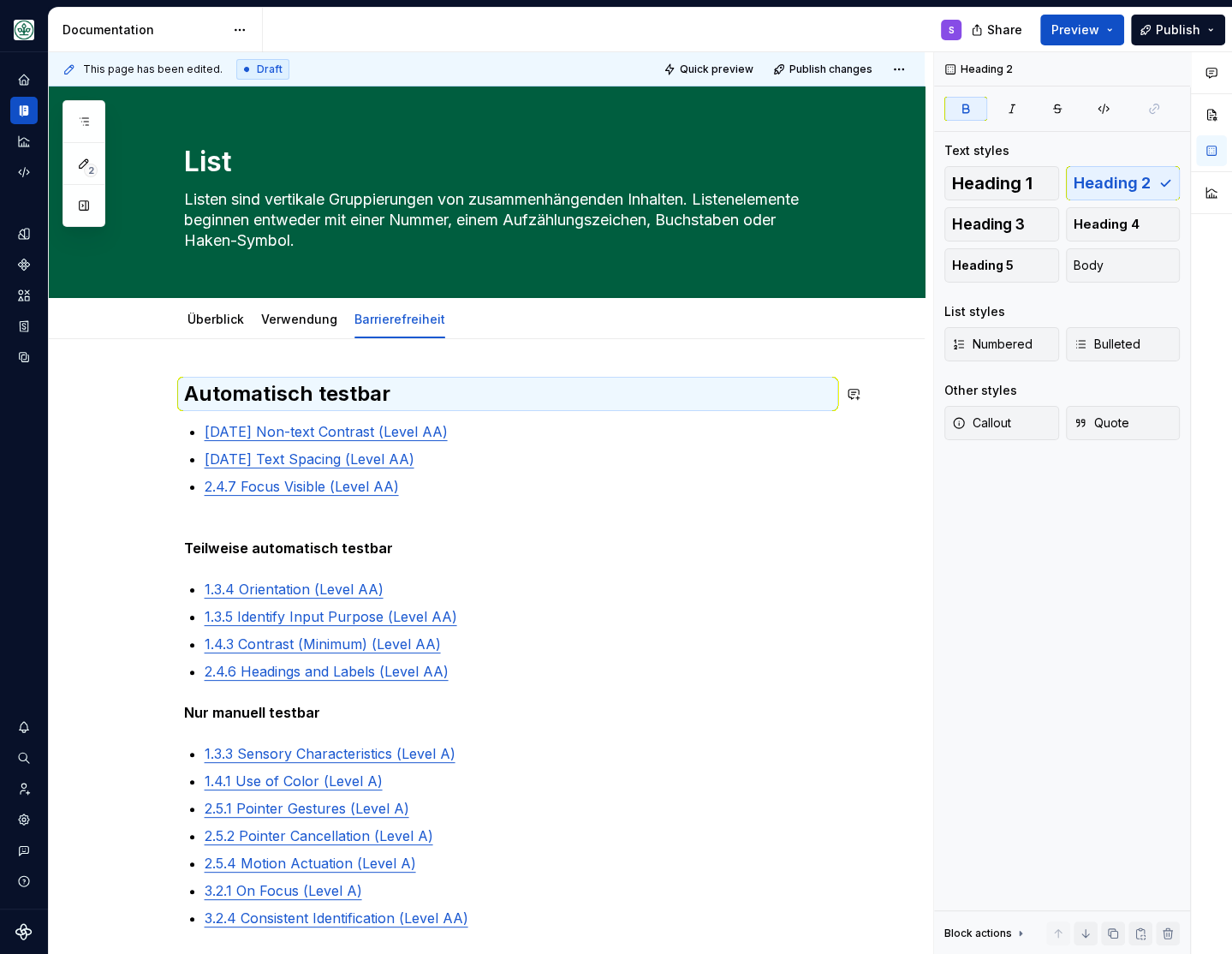
scroll to position [141, 0]
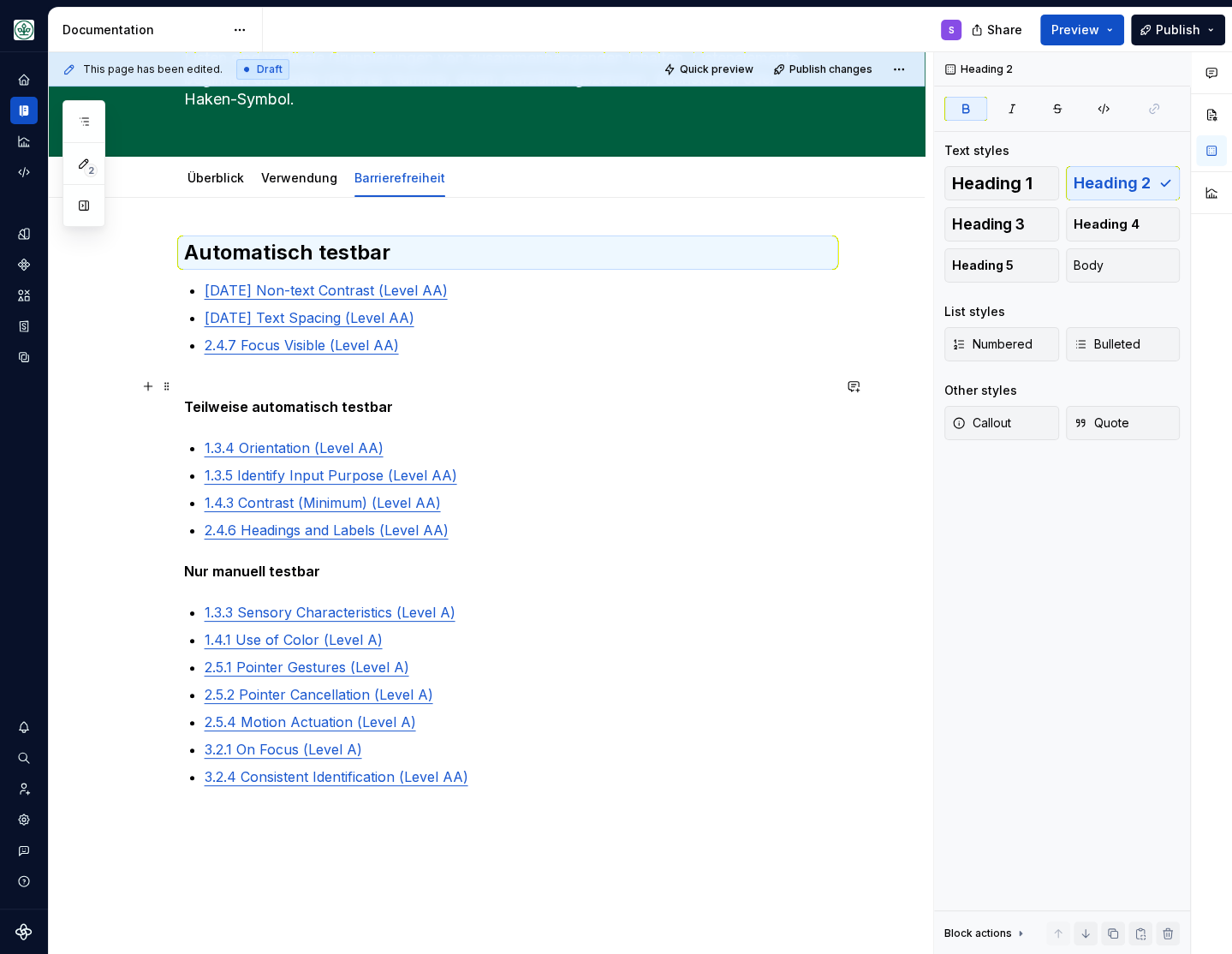
click at [273, 408] on strong "Teilweise automatisch testbar" at bounding box center [288, 407] width 209 height 17
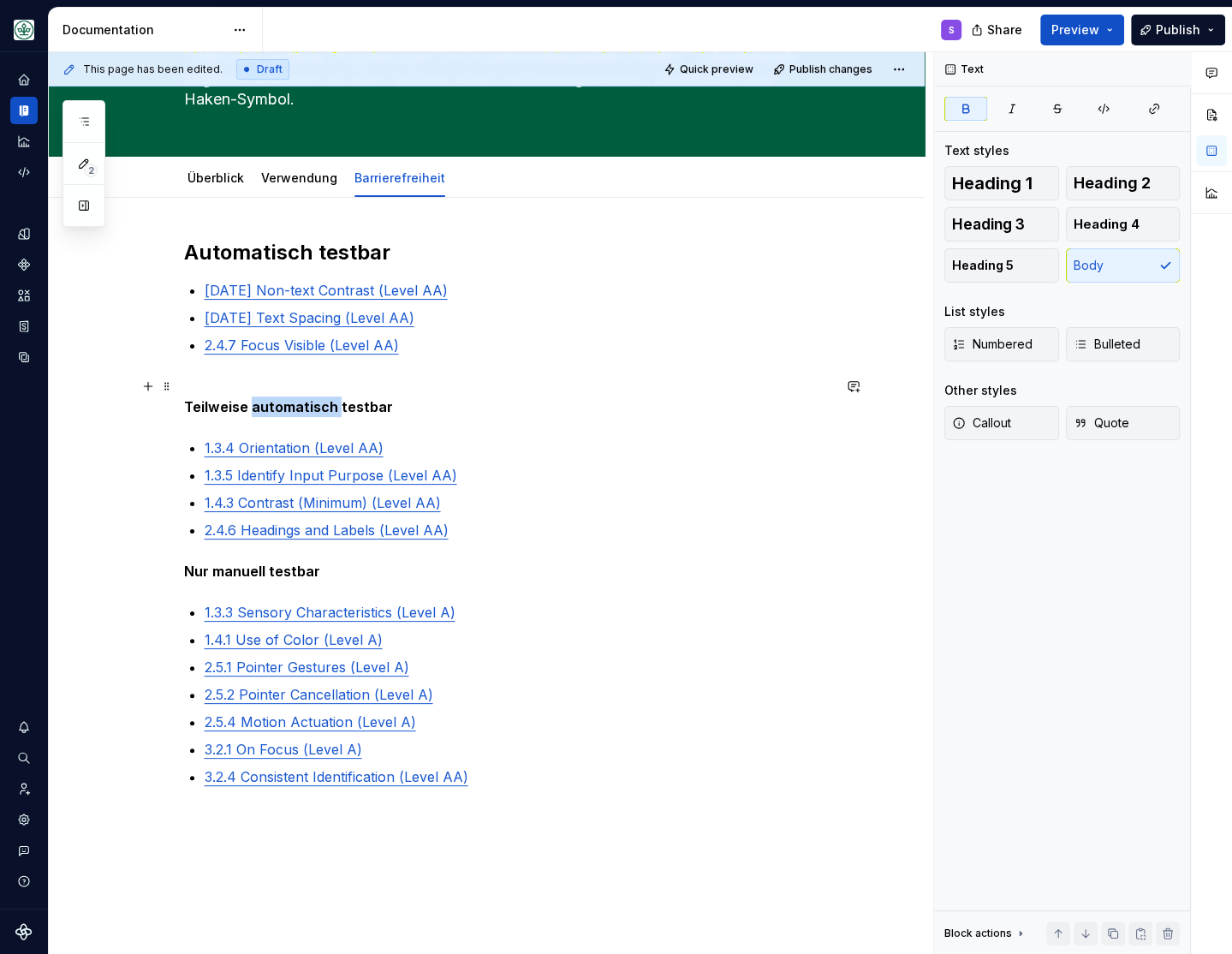
click at [273, 408] on strong "Teilweise automatisch testbar" at bounding box center [288, 407] width 209 height 17
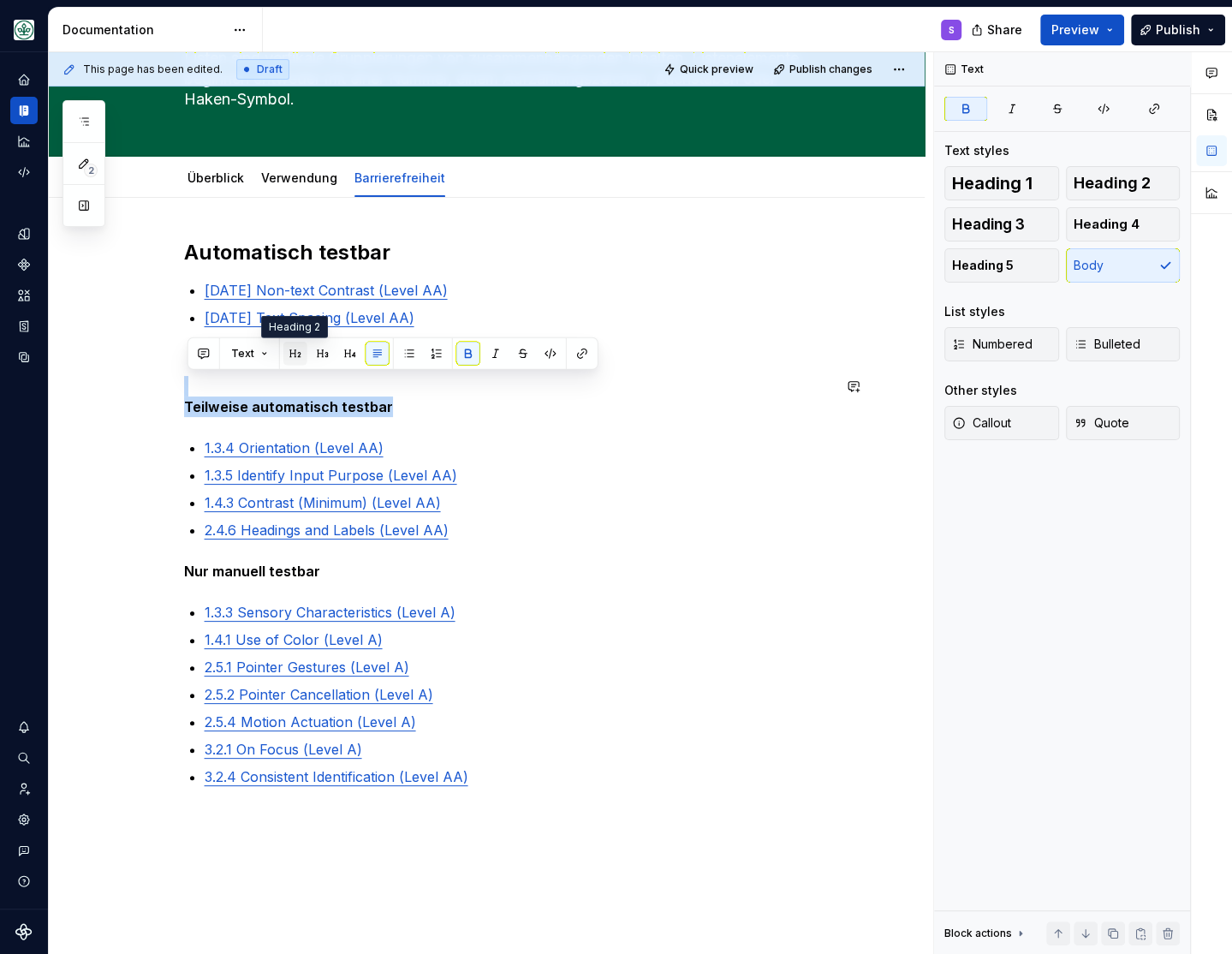
click at [298, 347] on button "button" at bounding box center [295, 353] width 24 height 24
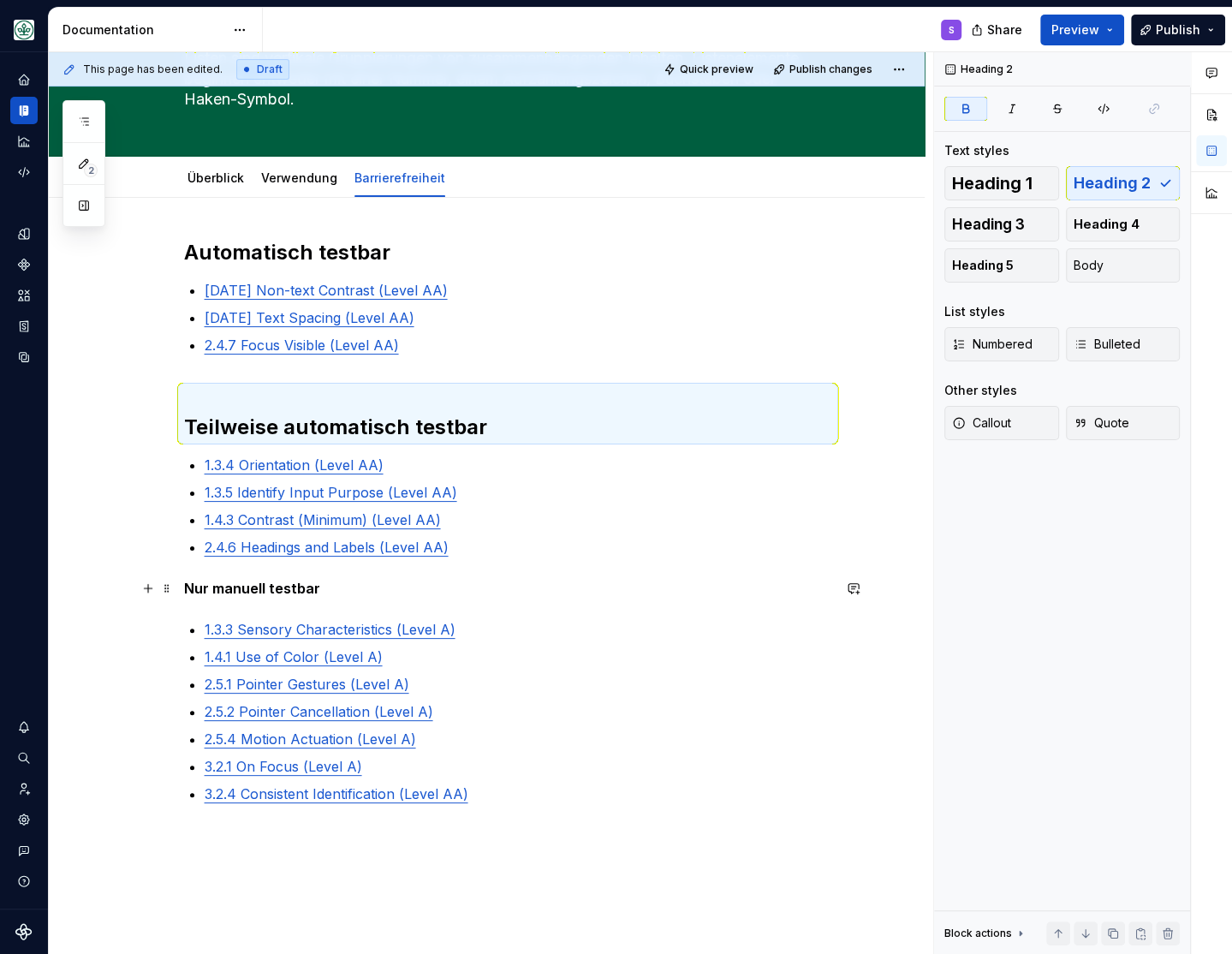
click at [282, 585] on strong "Nur manuell testbar" at bounding box center [252, 588] width 136 height 17
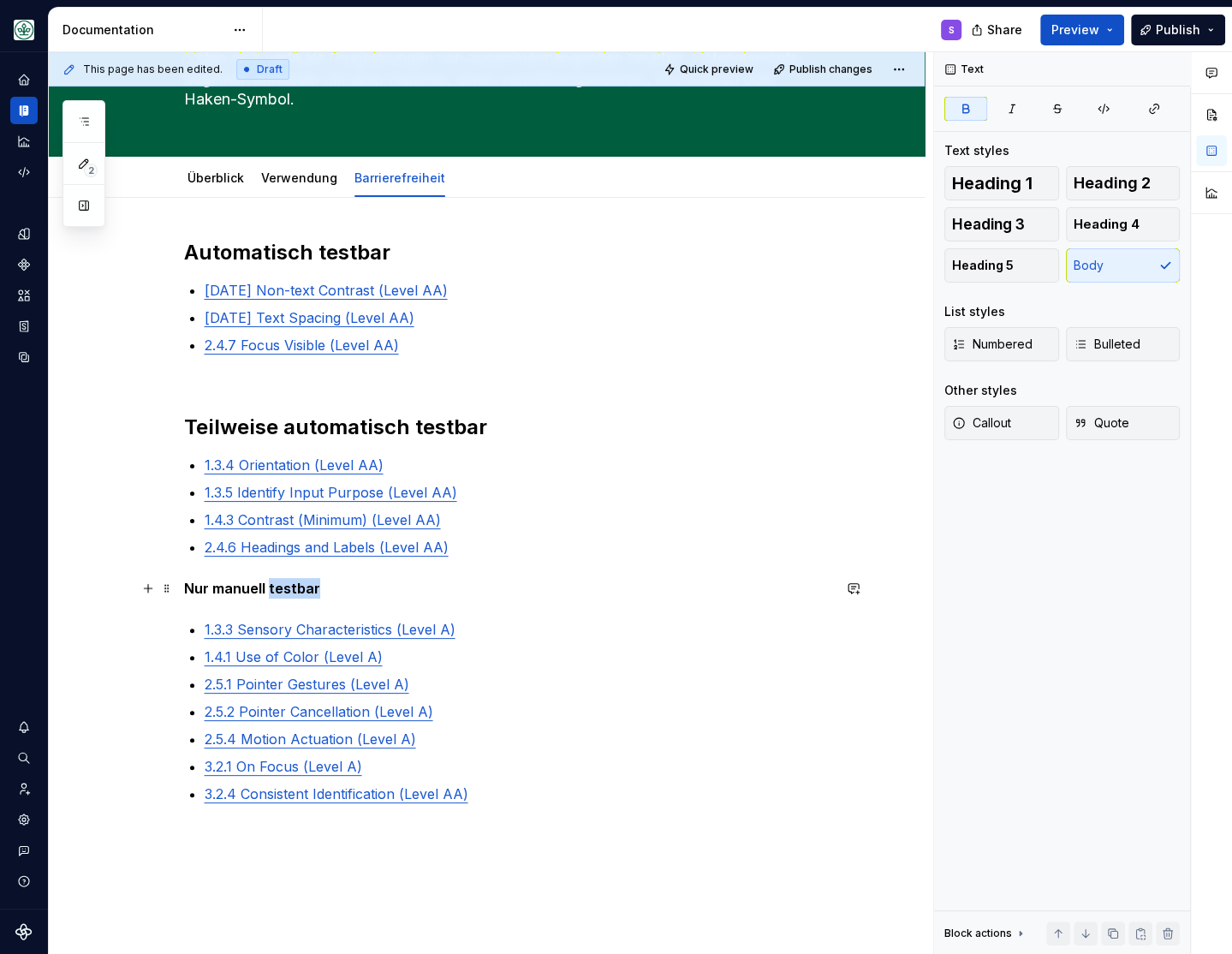
click at [282, 585] on strong "Nur manuell testbar" at bounding box center [252, 588] width 136 height 17
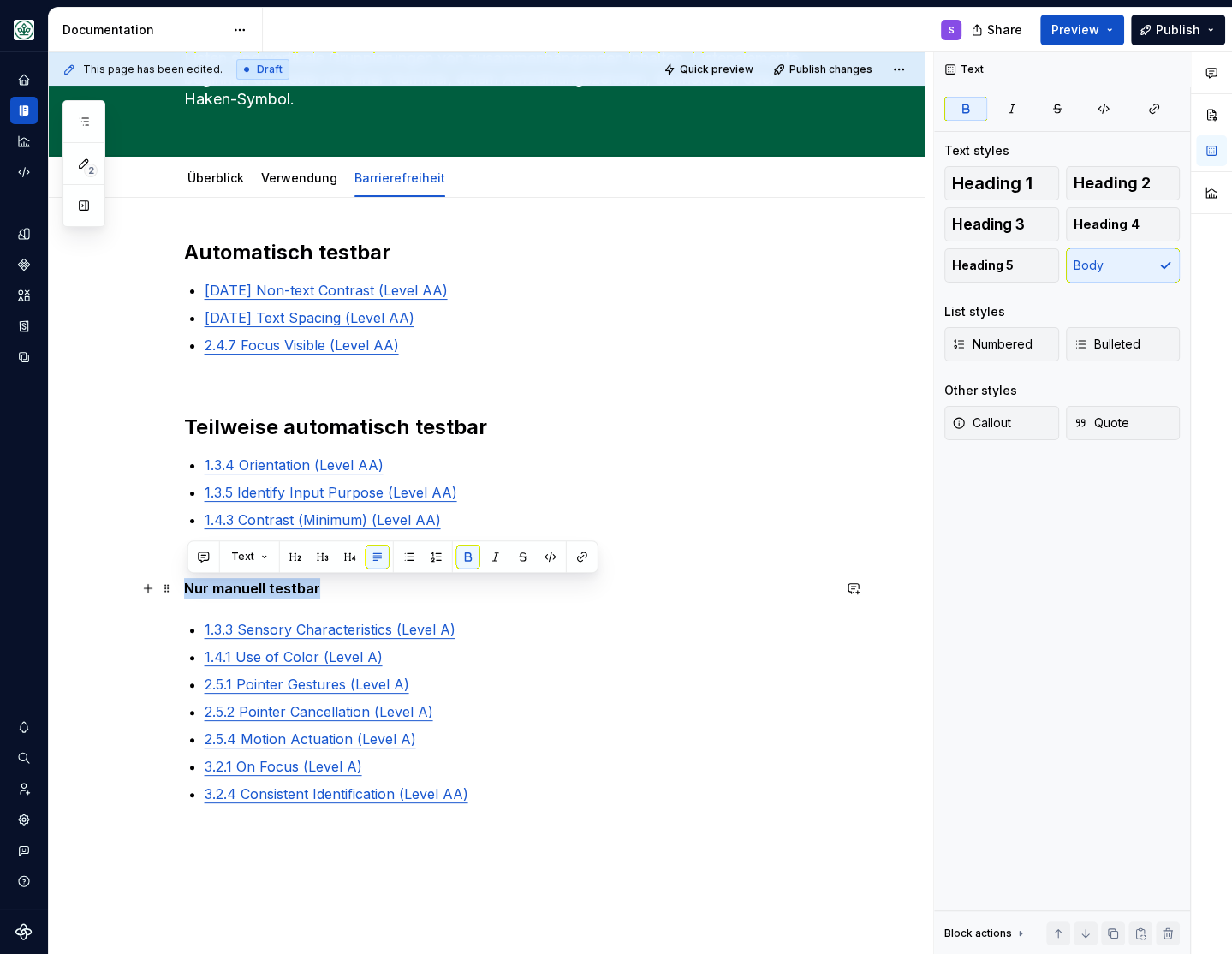
click at [279, 586] on strong "Nur manuell testbar" at bounding box center [252, 588] width 136 height 17
click at [300, 553] on button "button" at bounding box center [295, 557] width 24 height 24
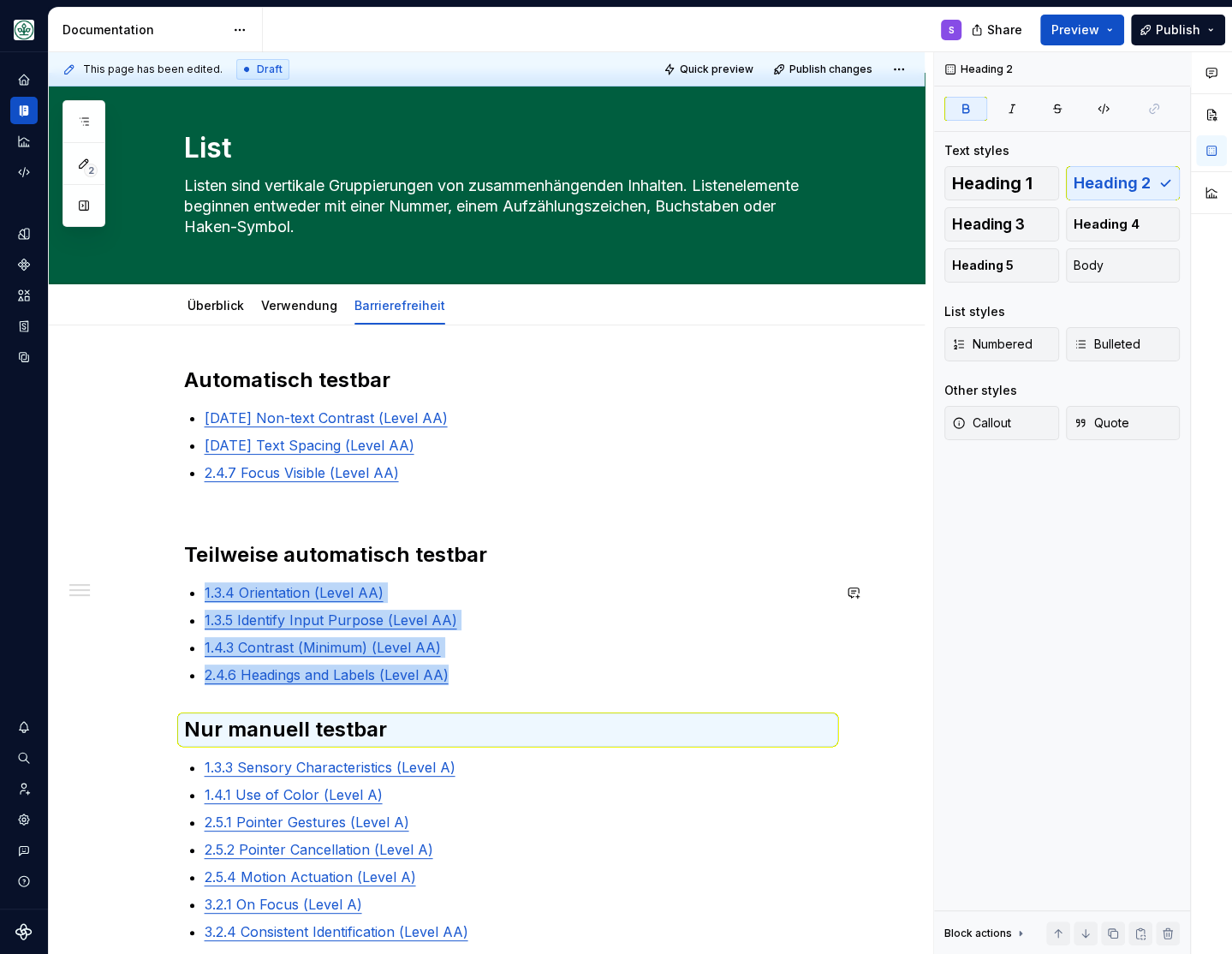
scroll to position [0, 0]
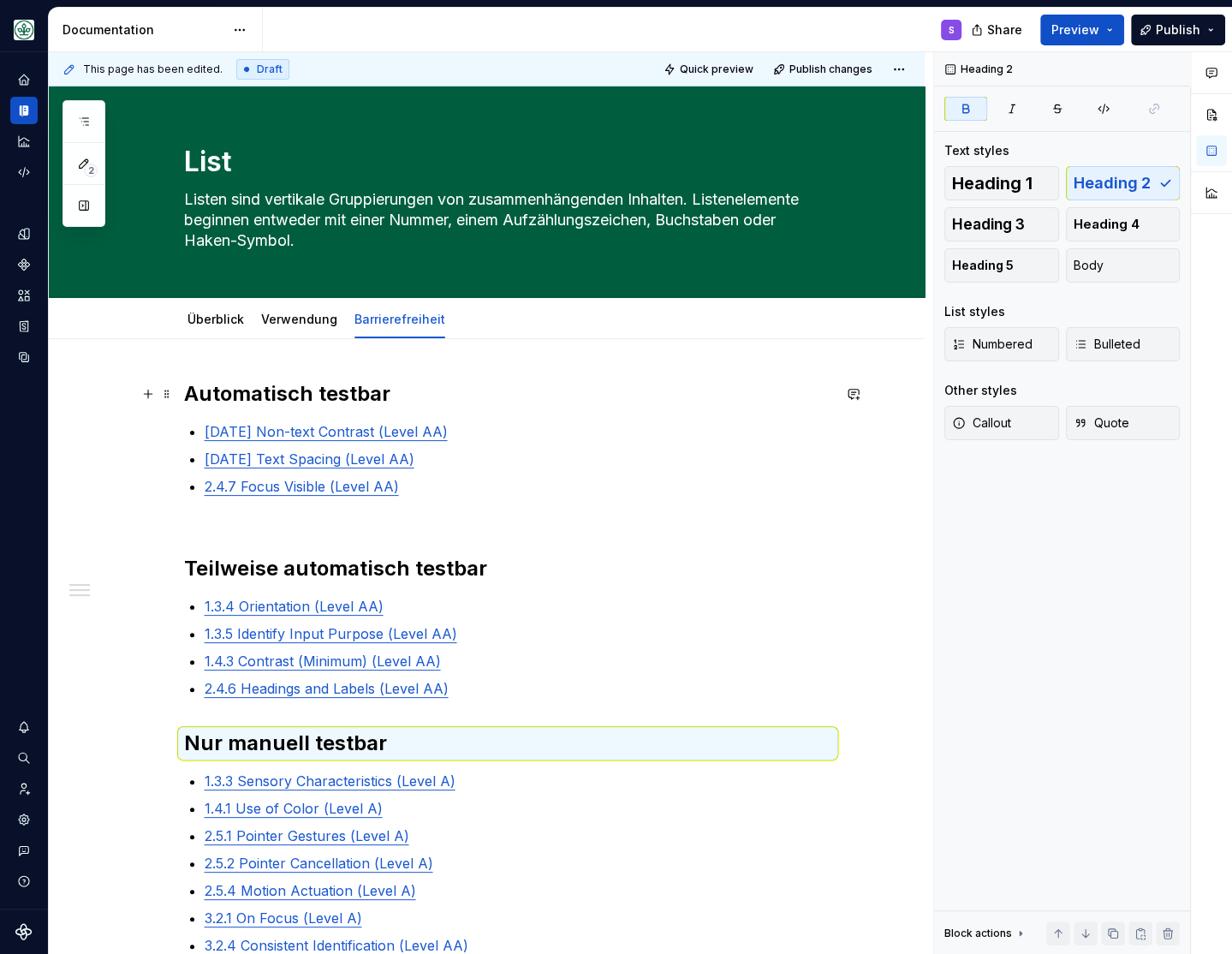
click at [561, 389] on h2 "Automatisch testbar" at bounding box center [507, 394] width 647 height 27
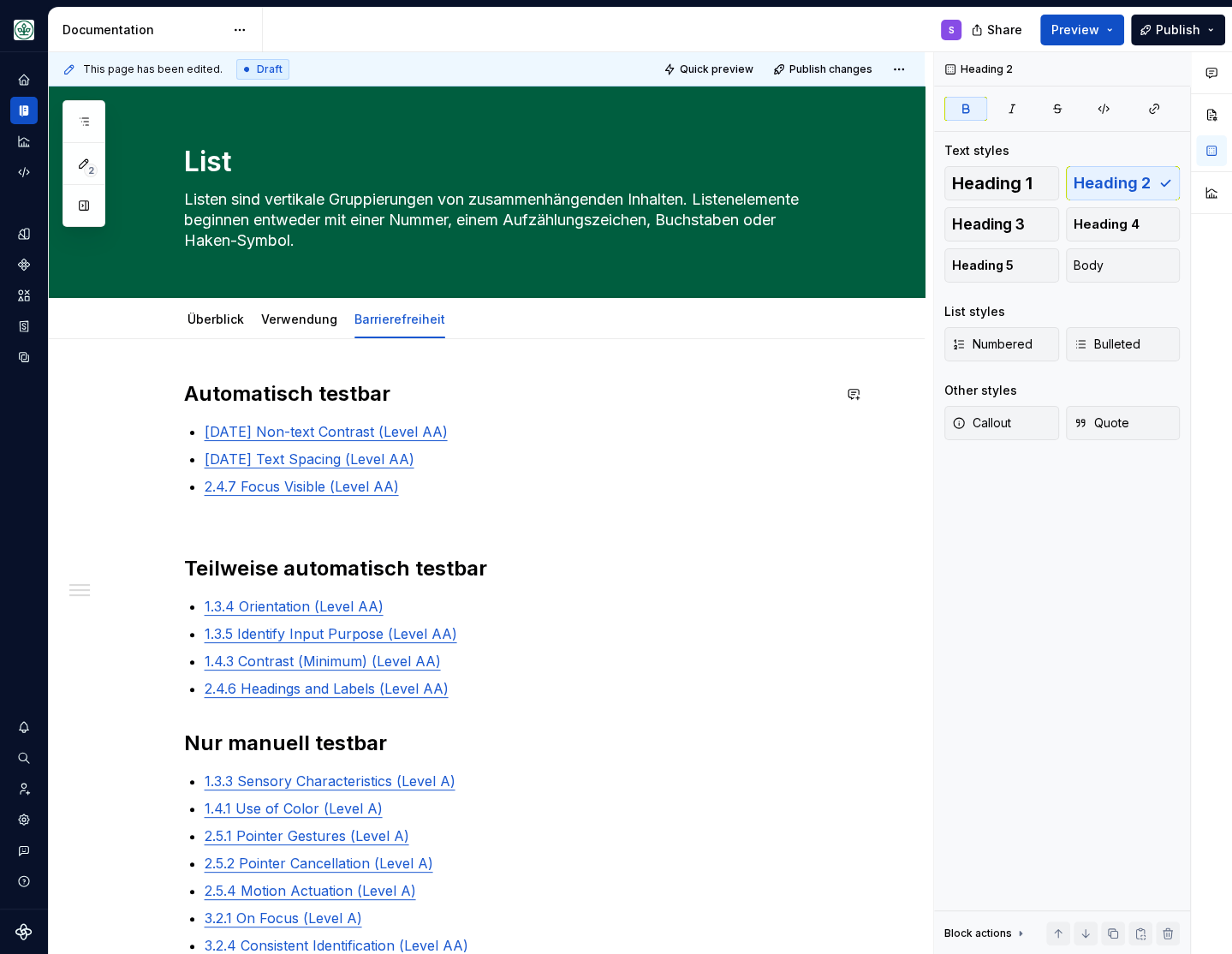
click at [212, 371] on div "Automatisch testbar 1.4.11 Non-text Contrast (Level AA) 1.4.12 Text Spacing (Le…" at bounding box center [487, 801] width 876 height 923
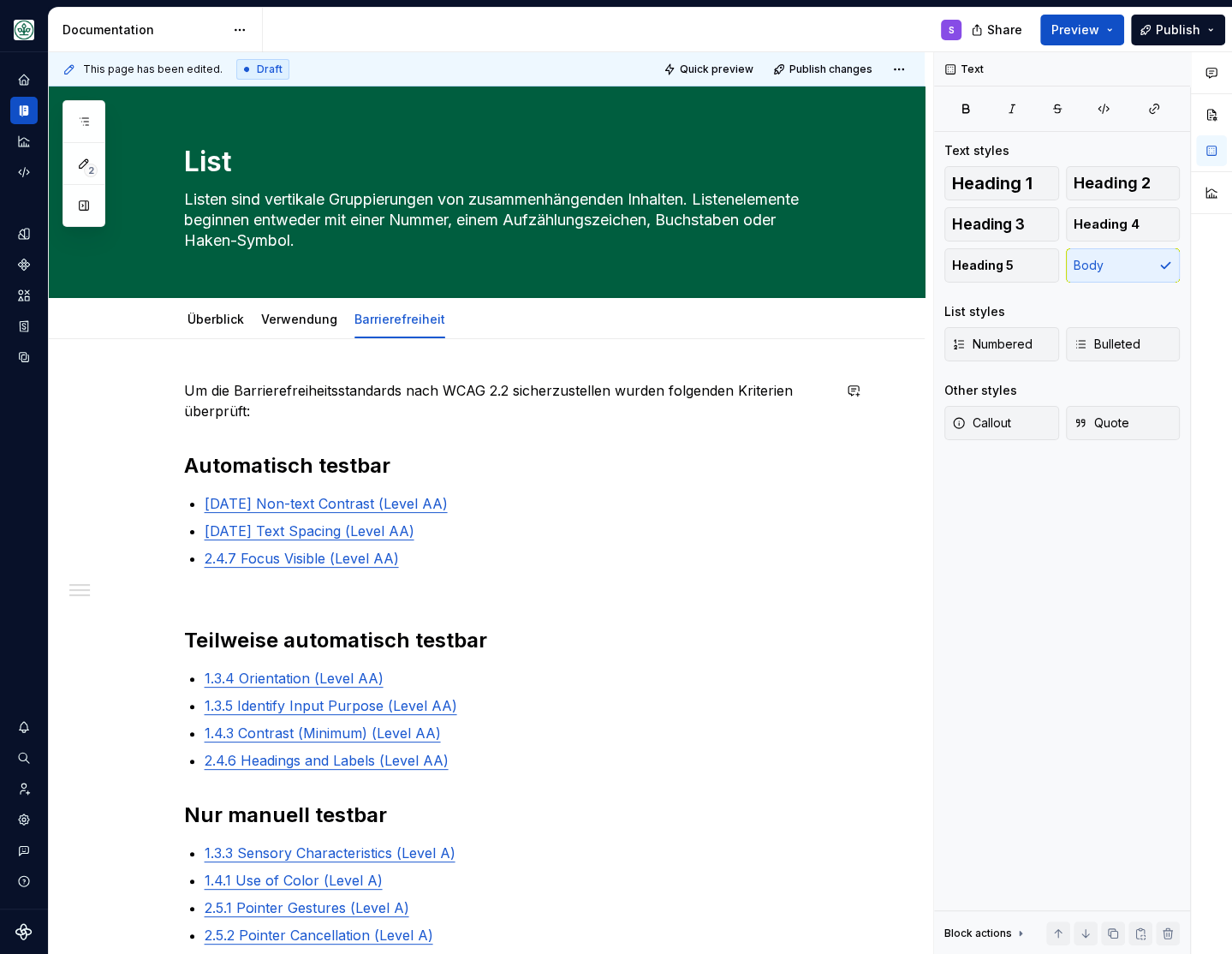
drag, startPoint x: 493, startPoint y: 422, endPoint x: 480, endPoint y: 419, distance: 13.3
click at [495, 422] on p "Um die Barrierefreiheitsstandards nach WCAG 2.2 sicherzustellen wurden folgende…" at bounding box center [507, 400] width 647 height 41
click at [261, 598] on div "Um die Barrierefreiheitsstandards nach WCAG 2.2 sicherzustellen wurden folgende…" at bounding box center [507, 703] width 647 height 647
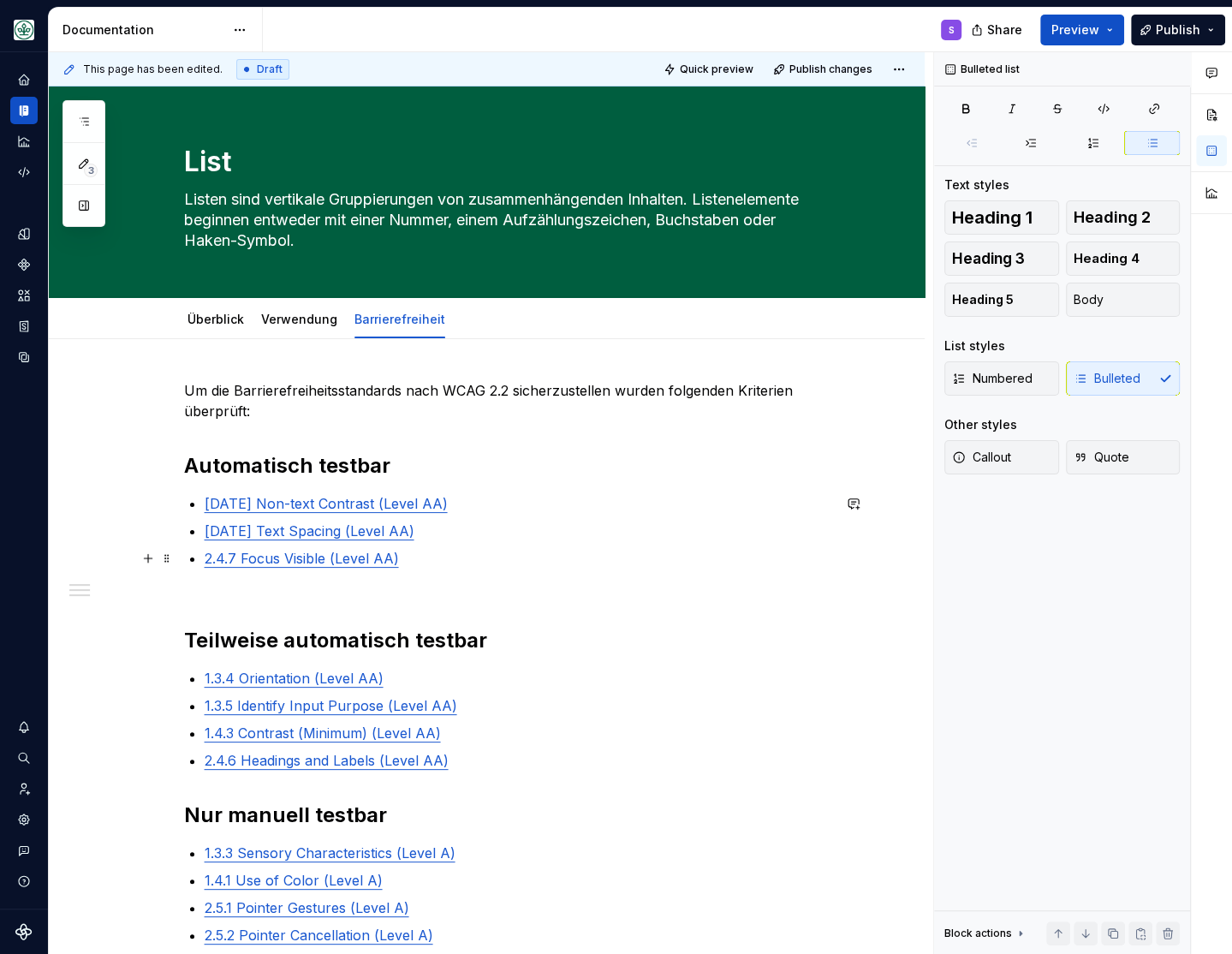
click at [457, 561] on p "2.4.7 Focus Visible (Level AA)" at bounding box center [518, 558] width 627 height 20
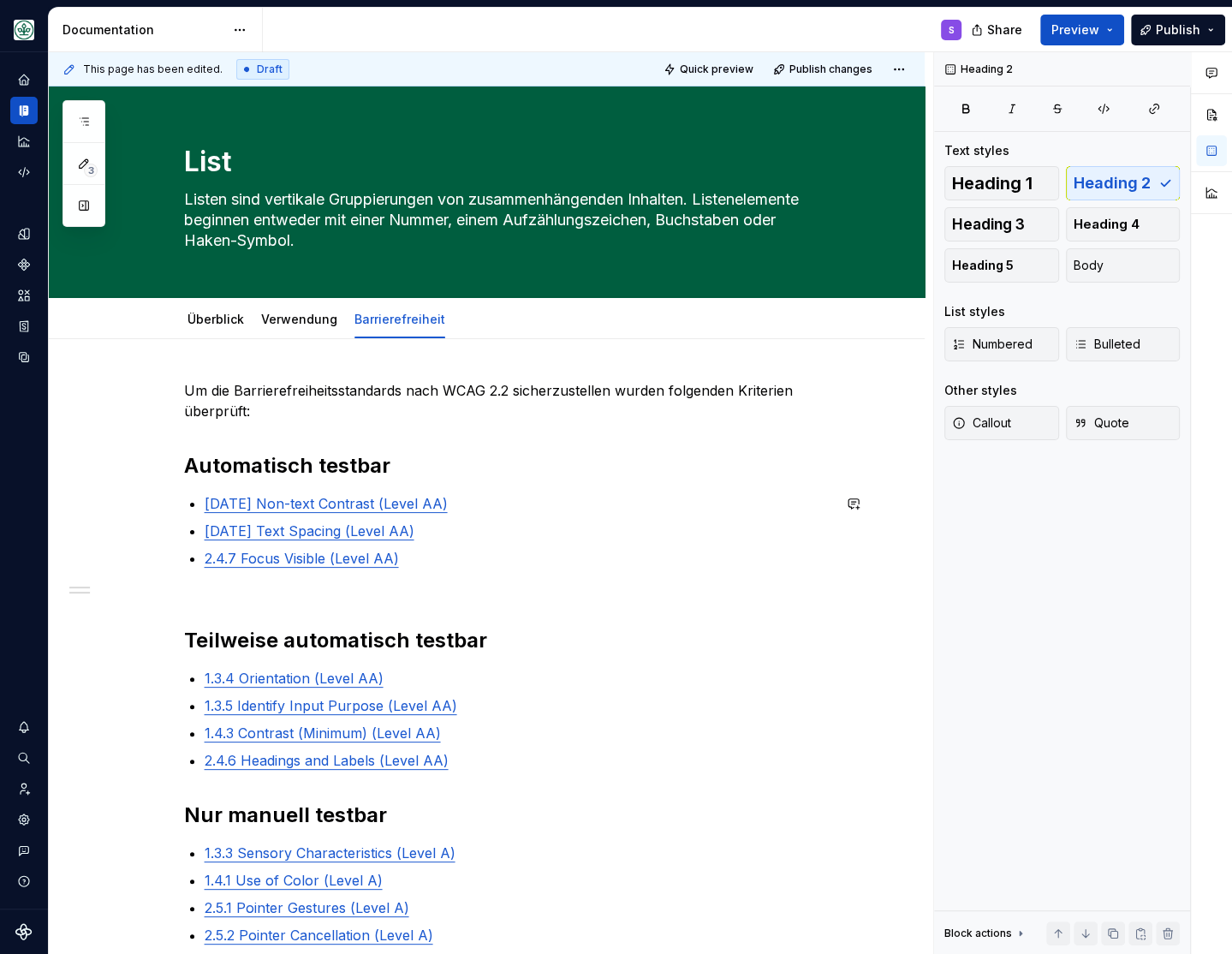
click at [274, 598] on div "Um die Barrierefreiheitsstandards nach WCAG 2.2 sicherzustellen wurden folgende…" at bounding box center [507, 703] width 647 height 647
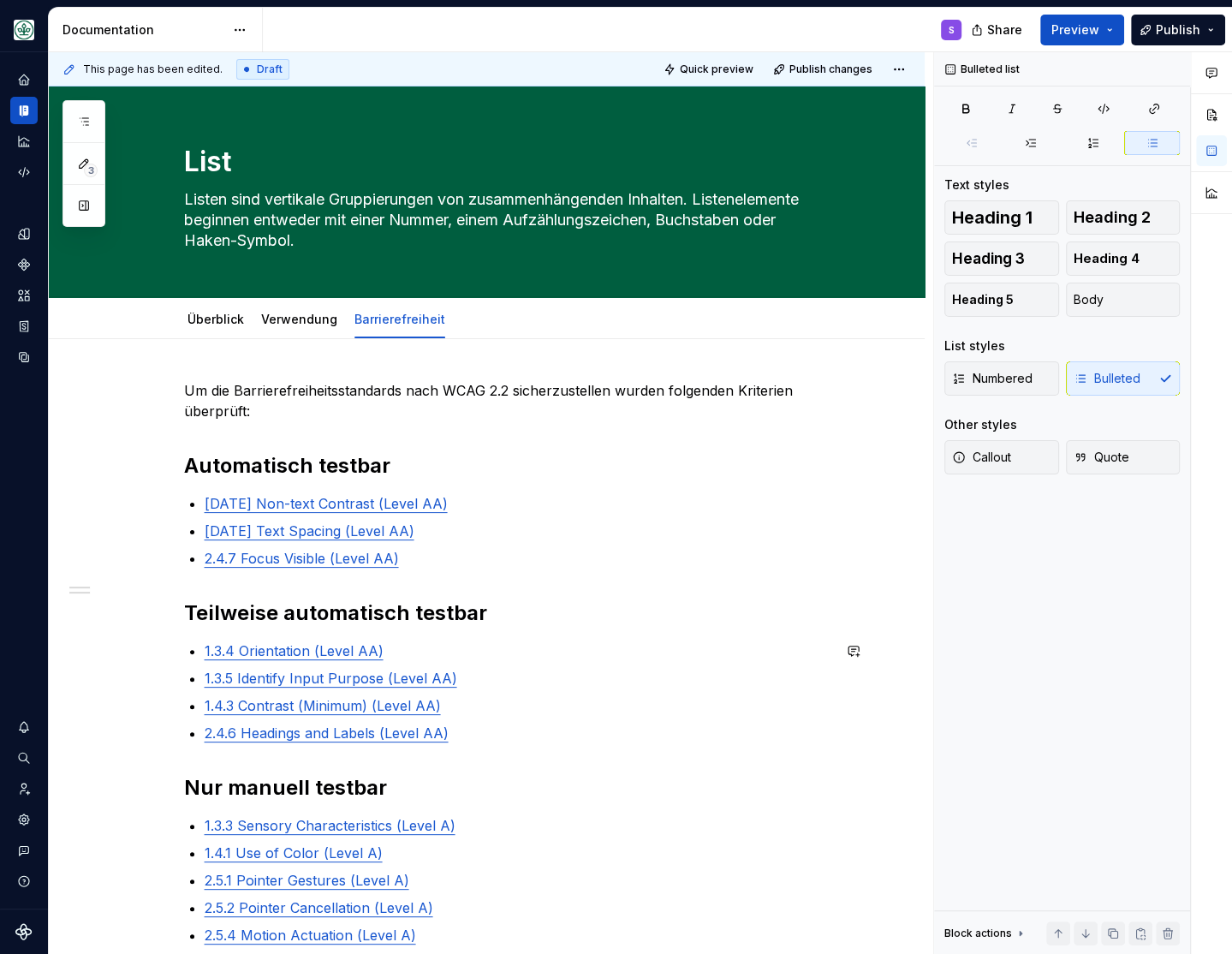
click at [202, 758] on div "Um die Barrierefreiheitsstandards nach WCAG 2.2 sicherzustellen wurden folgende…" at bounding box center [507, 690] width 647 height 620
click at [230, 312] on div "Überblick" at bounding box center [215, 319] width 57 height 17
click at [212, 324] on link "Überblick" at bounding box center [215, 318] width 57 height 14
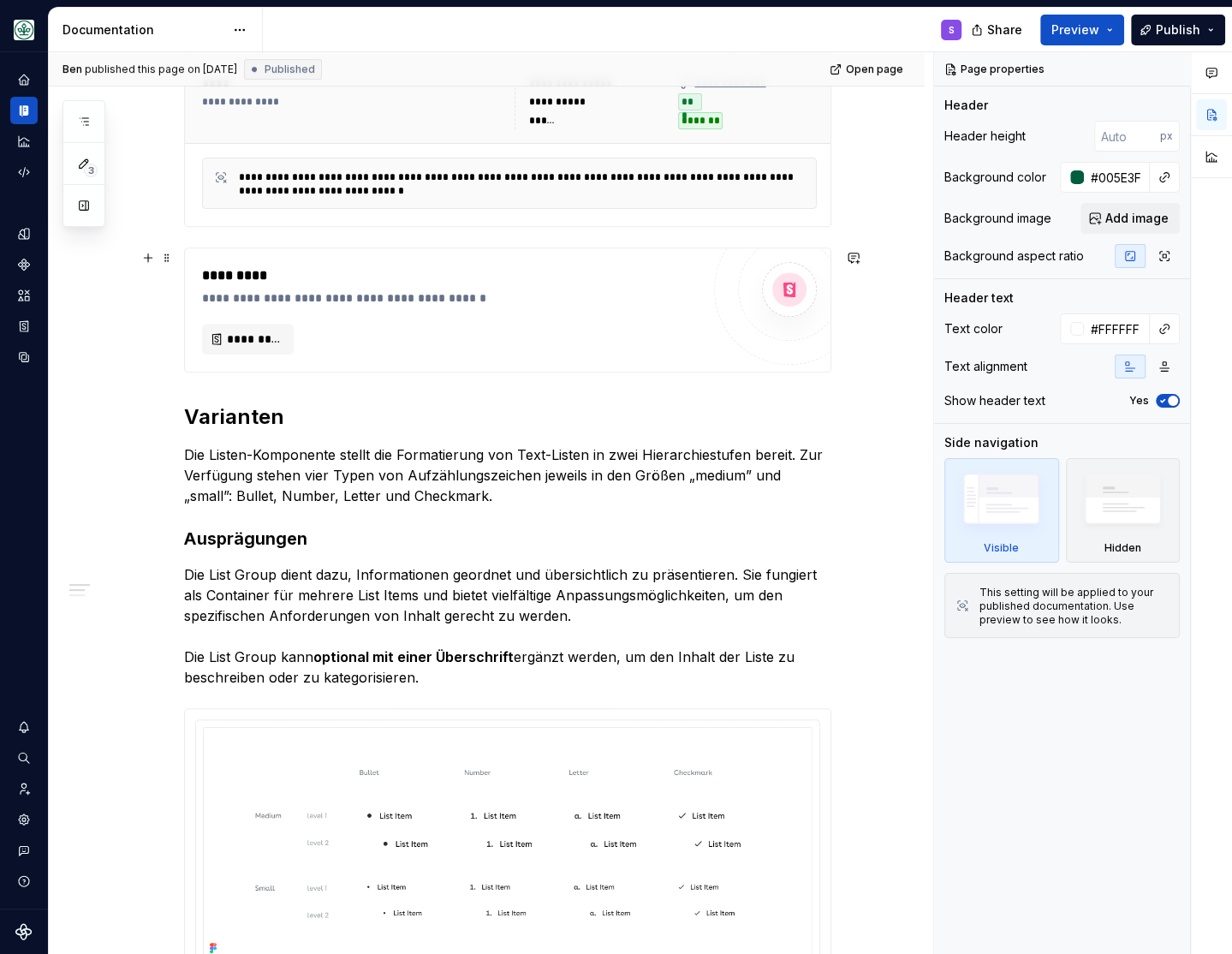
scroll to position [494, 0]
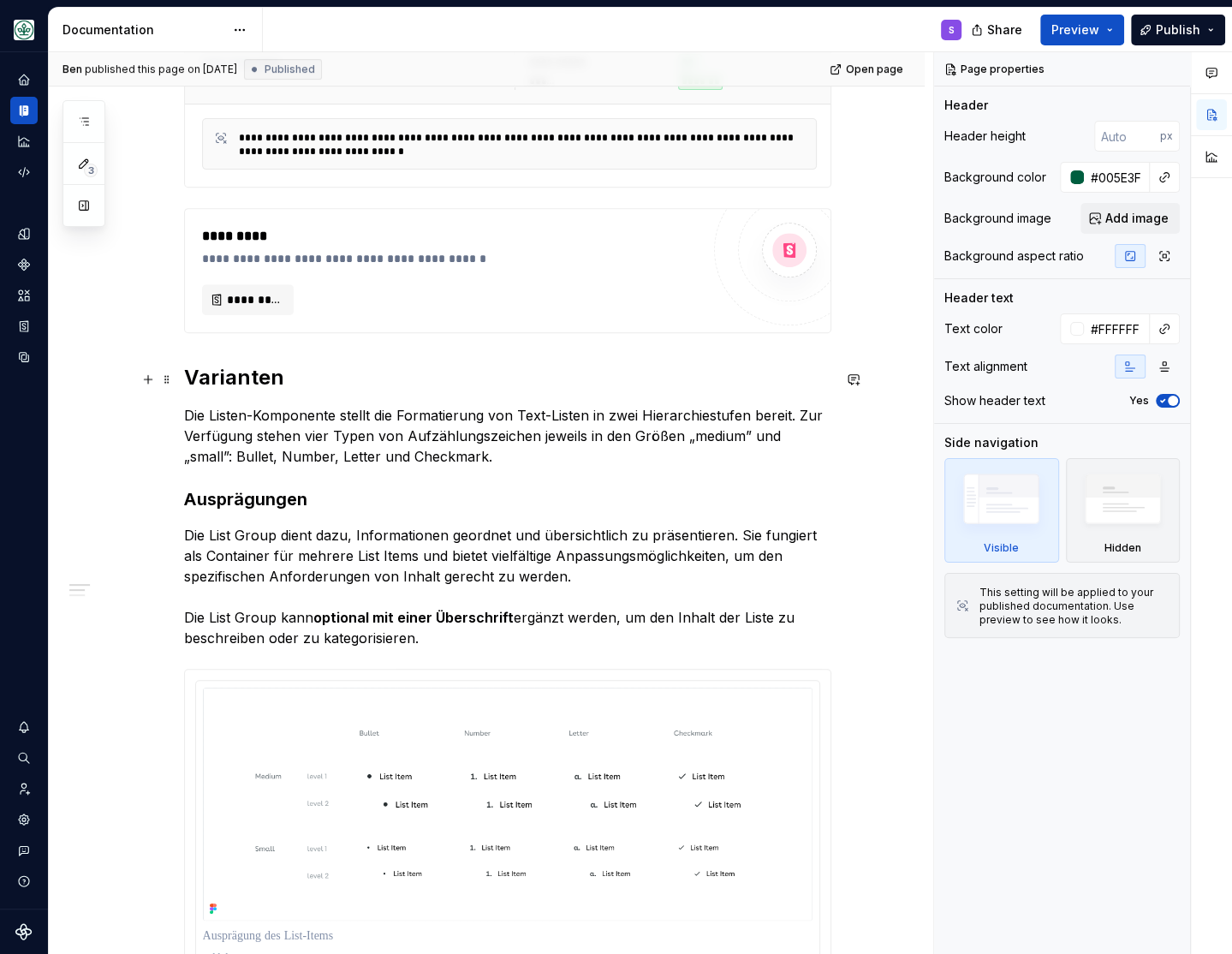
click at [249, 389] on h2 "Varianten" at bounding box center [507, 377] width 647 height 27
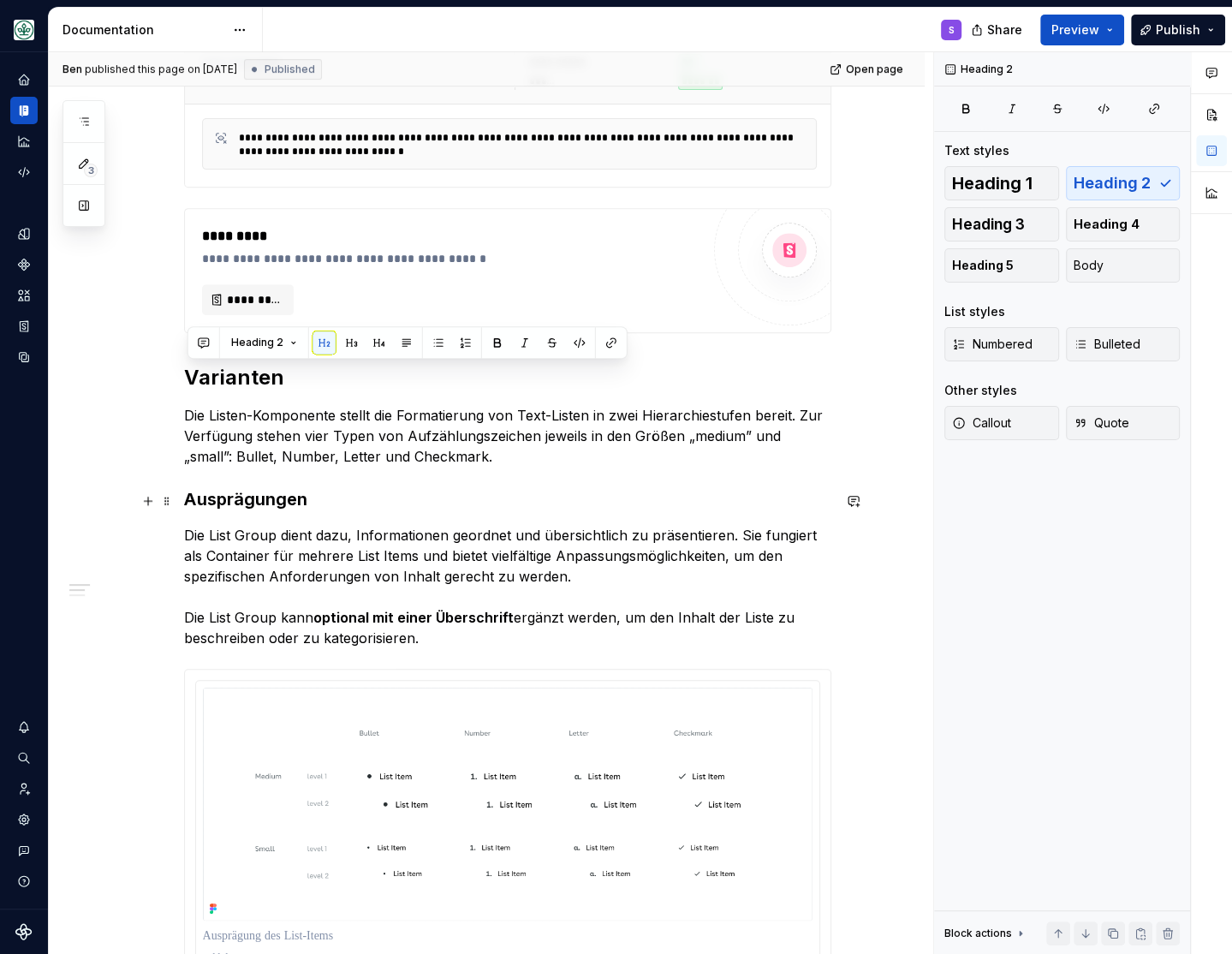
click at [252, 507] on strong "Ausprägungen" at bounding box center [246, 499] width 123 height 20
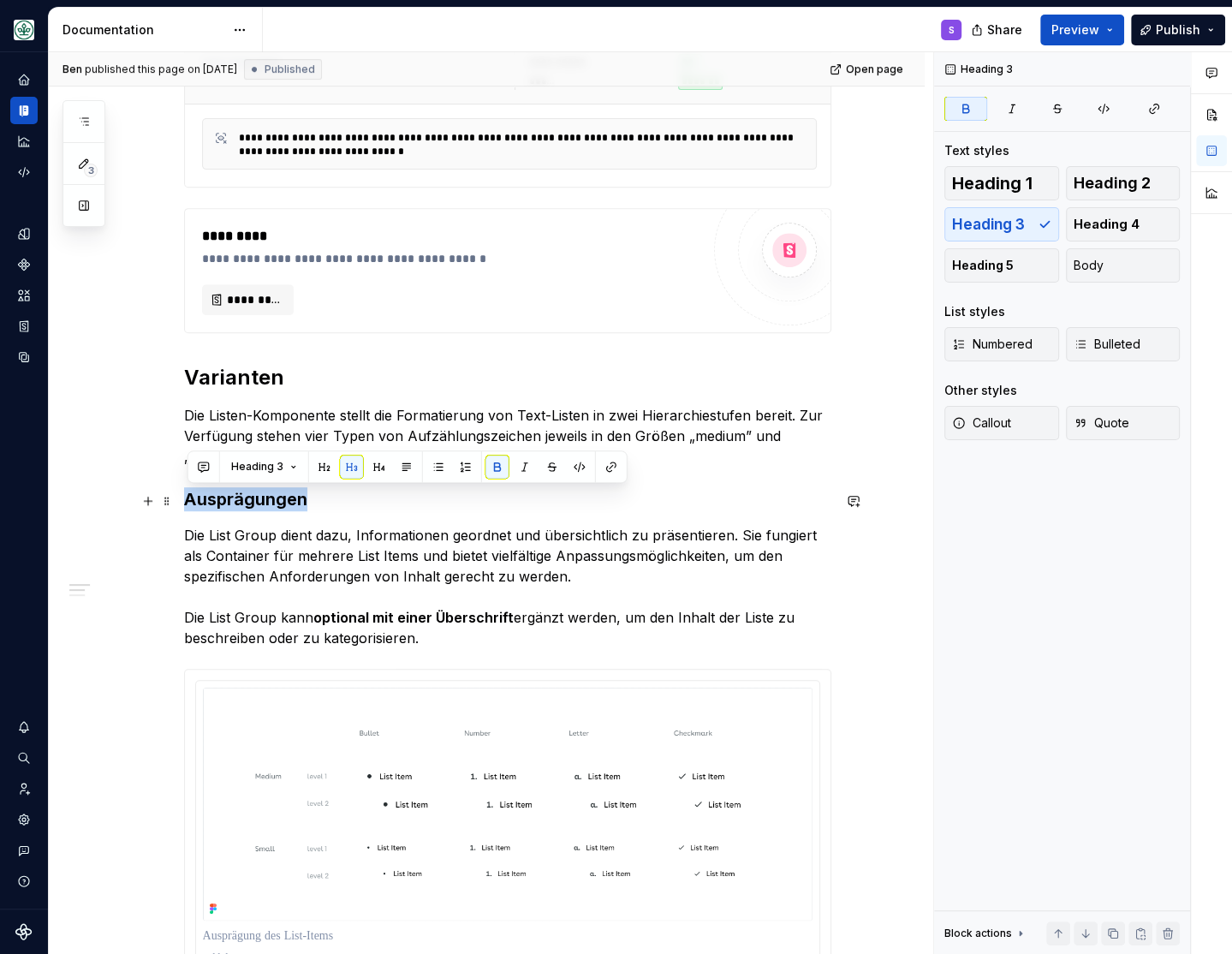
click at [249, 507] on strong "Ausprägungen" at bounding box center [246, 499] width 123 height 20
click at [248, 507] on strong "Ausprägungen" at bounding box center [246, 499] width 123 height 20
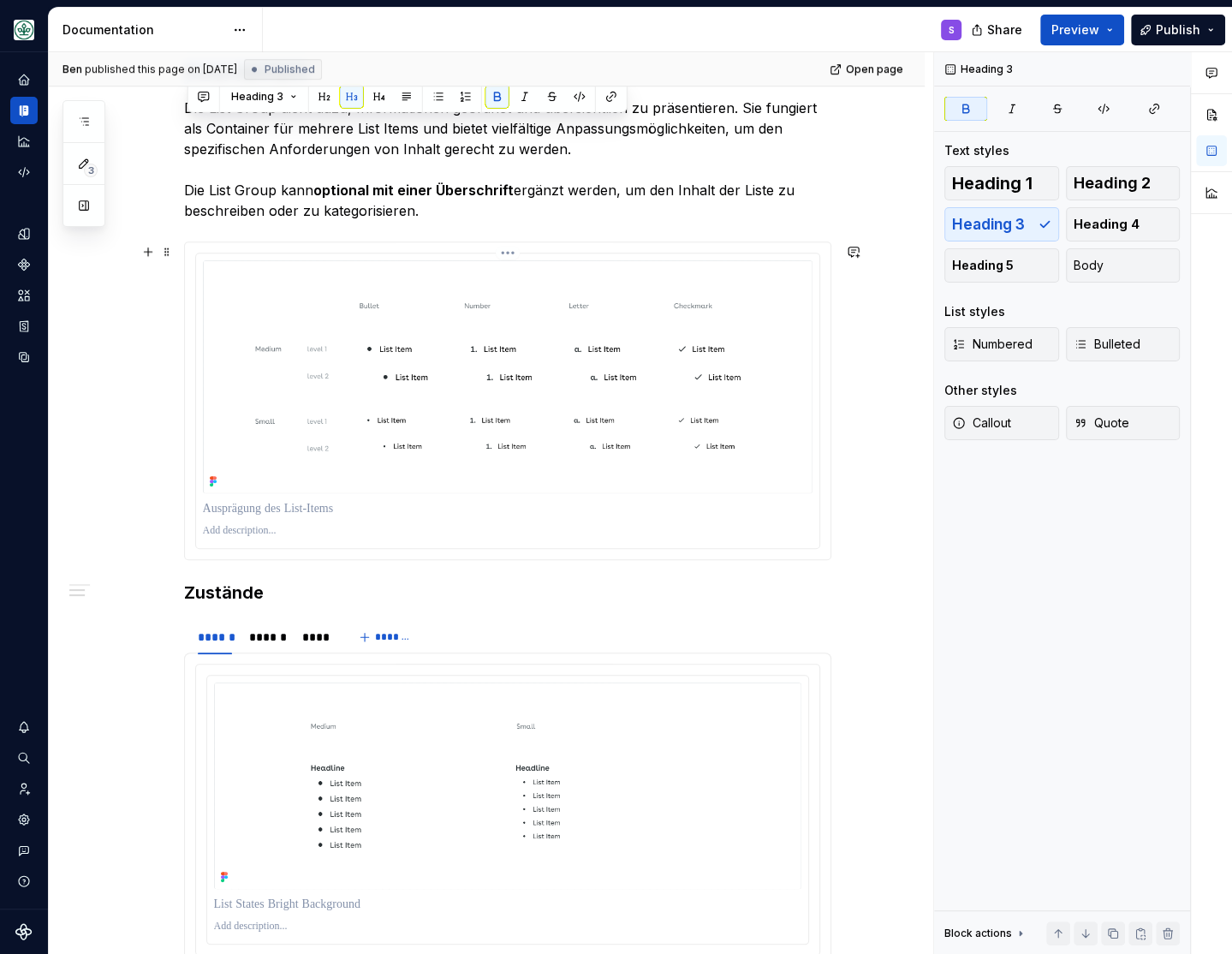
scroll to position [989, 0]
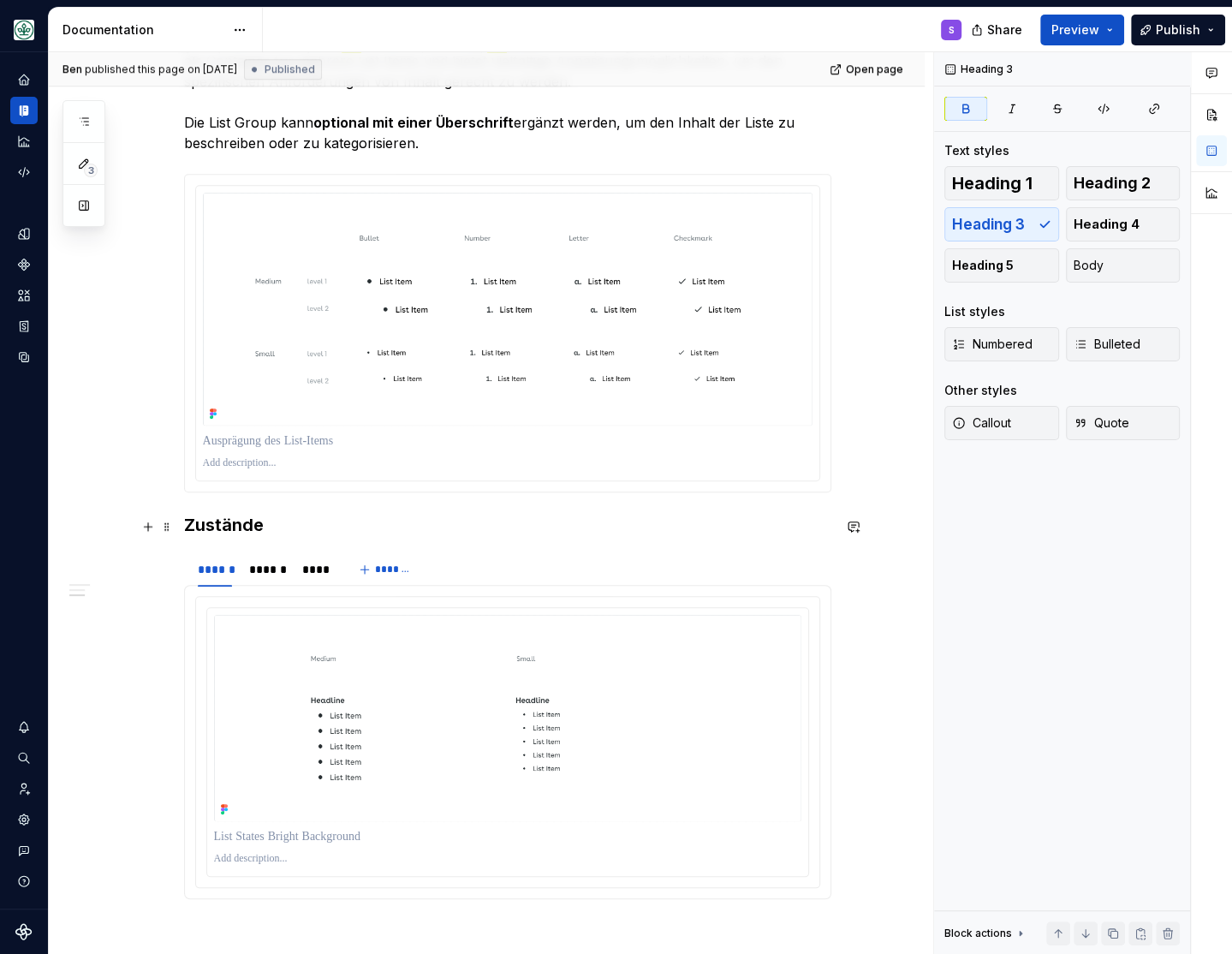
click at [217, 534] on h3 "Zustände" at bounding box center [507, 525] width 647 height 24
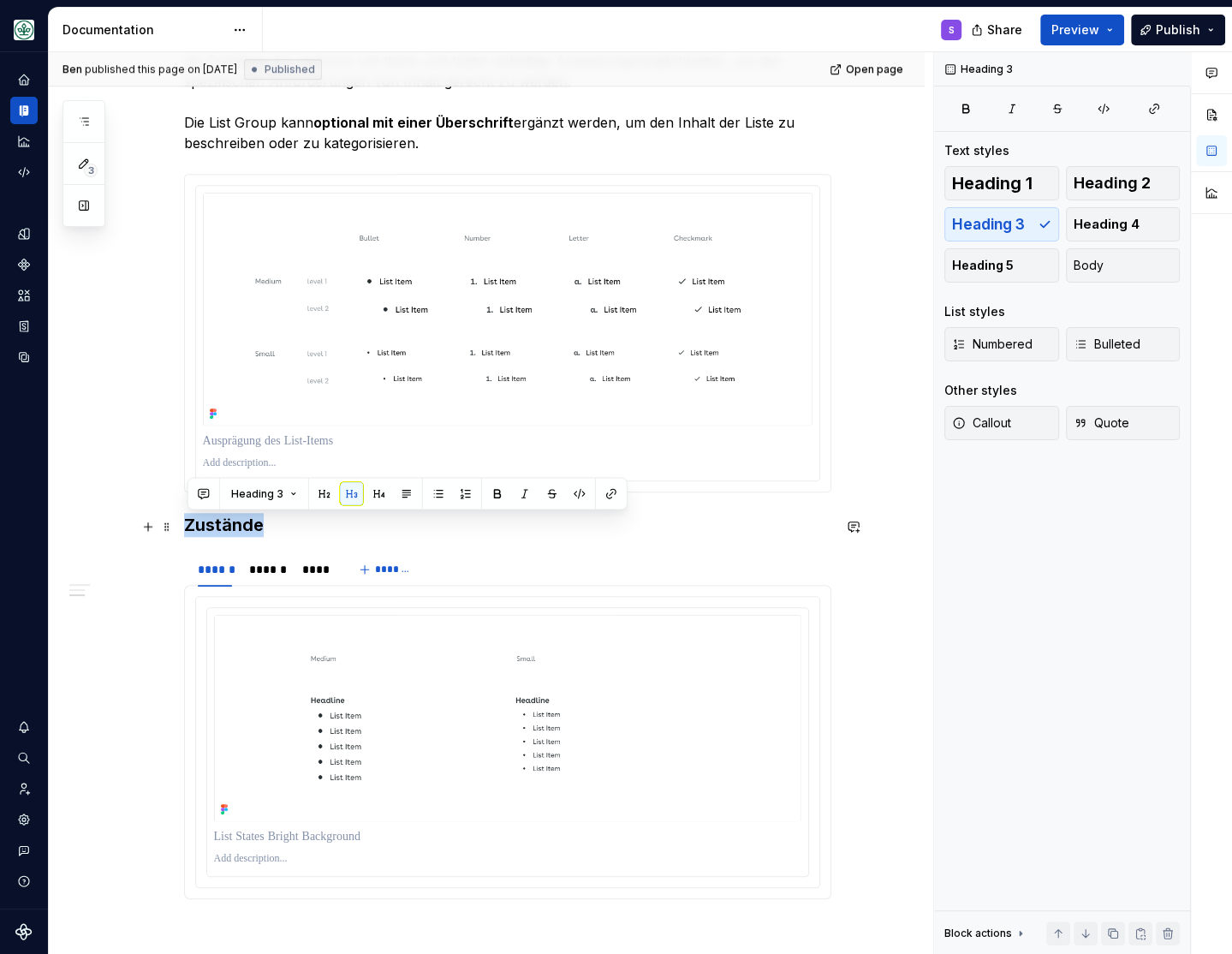
click at [217, 534] on h3 "Zustände" at bounding box center [507, 525] width 647 height 24
click at [87, 401] on div "**********" at bounding box center [487, 298] width 876 height 1896
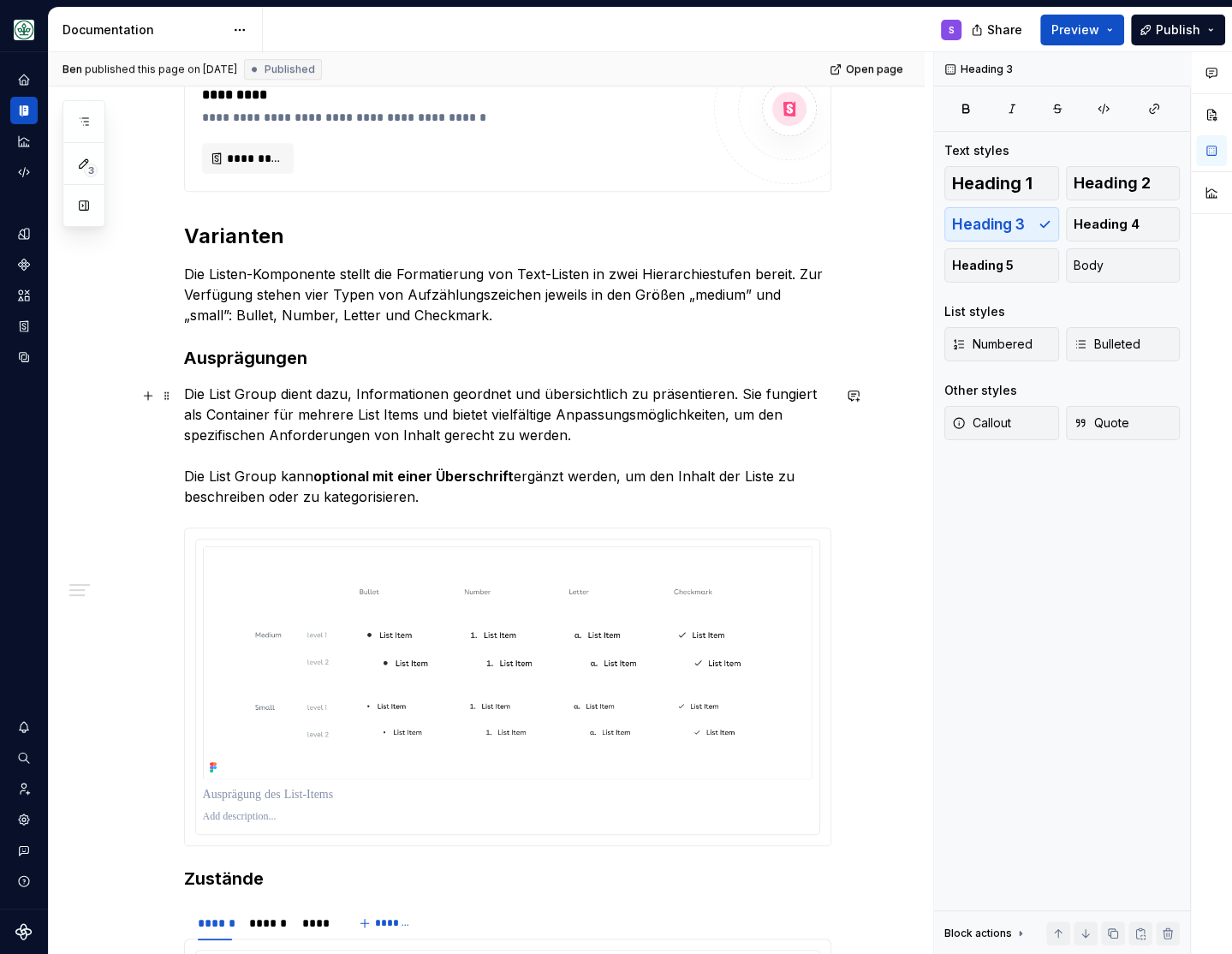
scroll to position [353, 0]
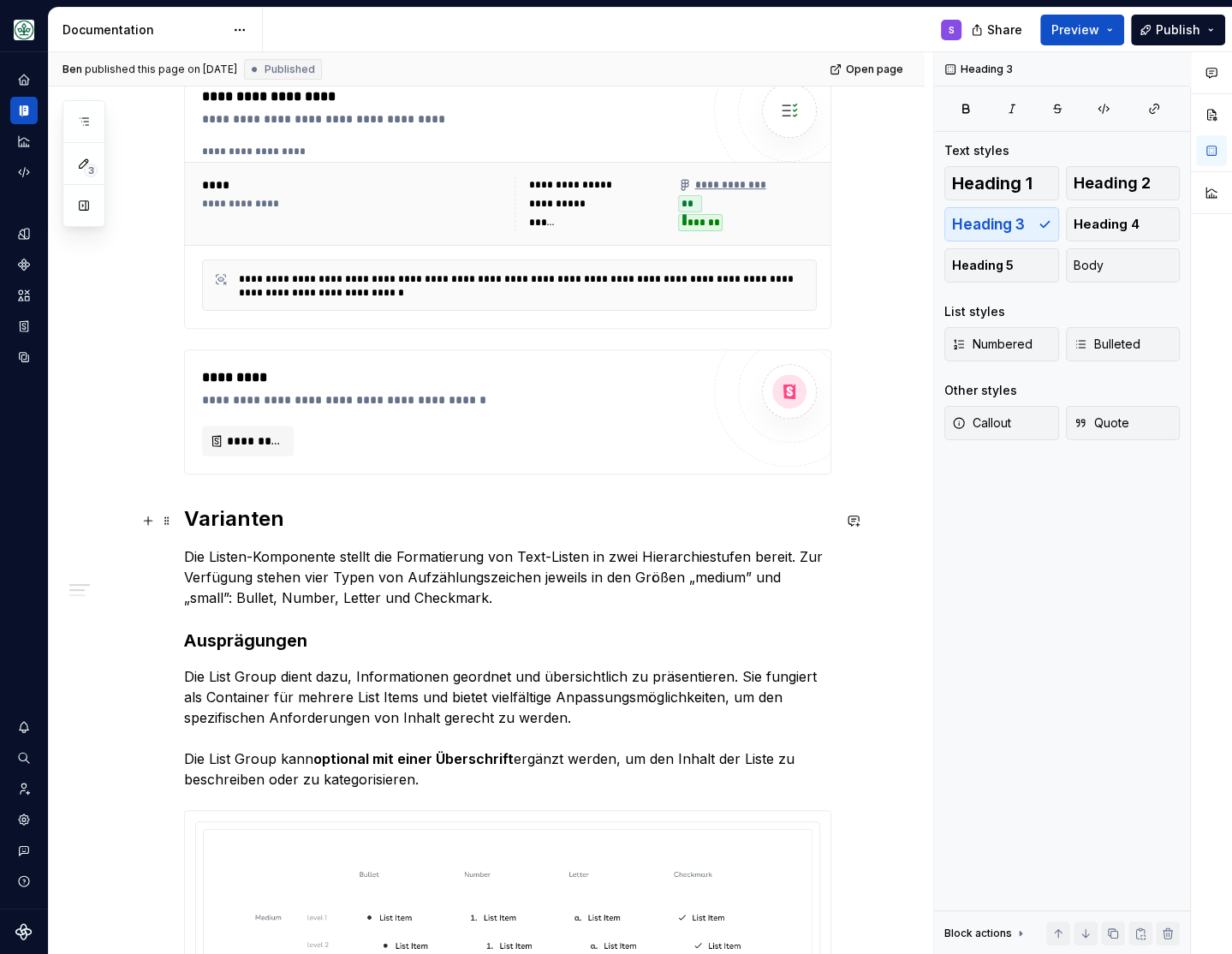
click at [206, 522] on h2 "Varianten" at bounding box center [507, 519] width 647 height 27
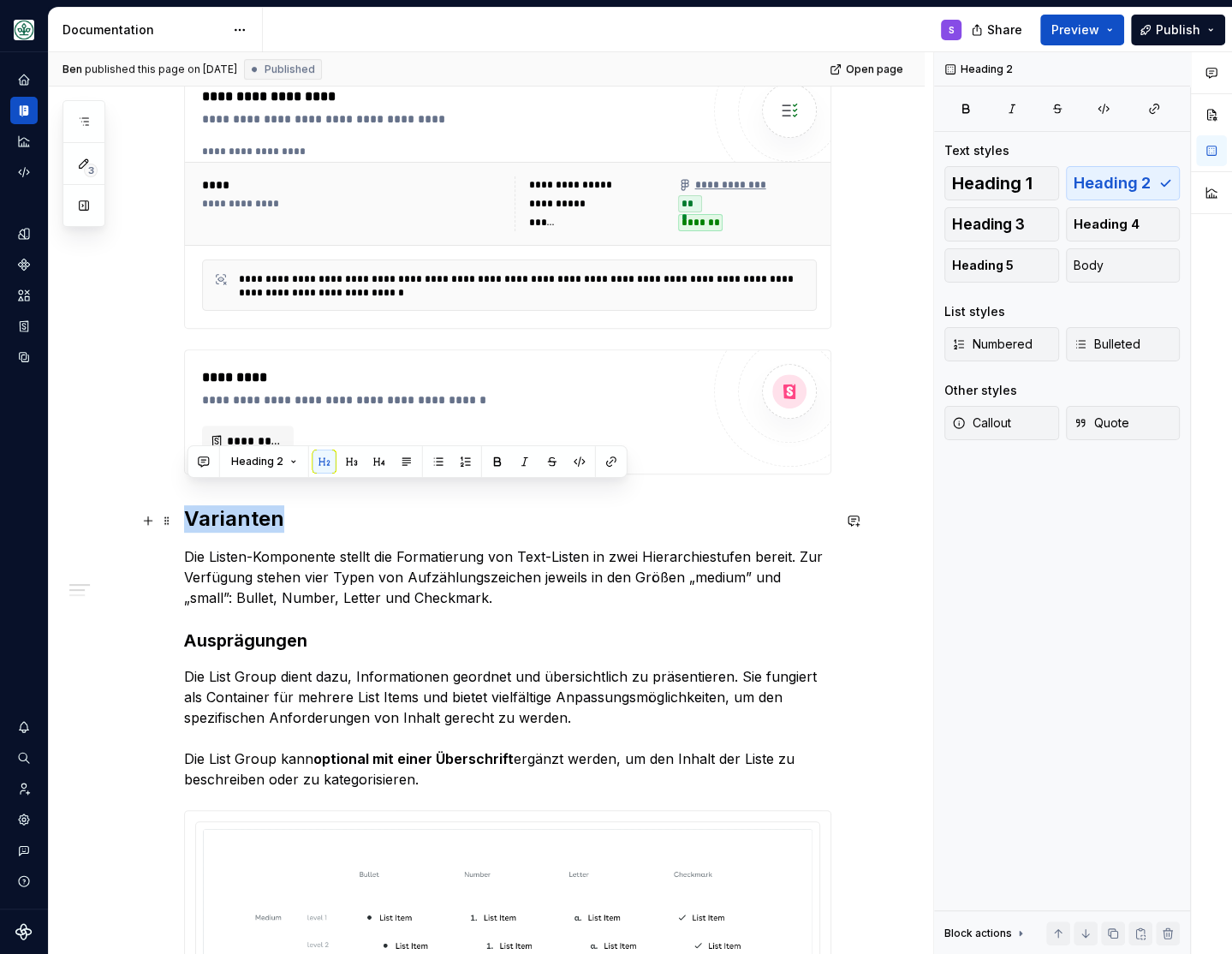
scroll to position [494, 0]
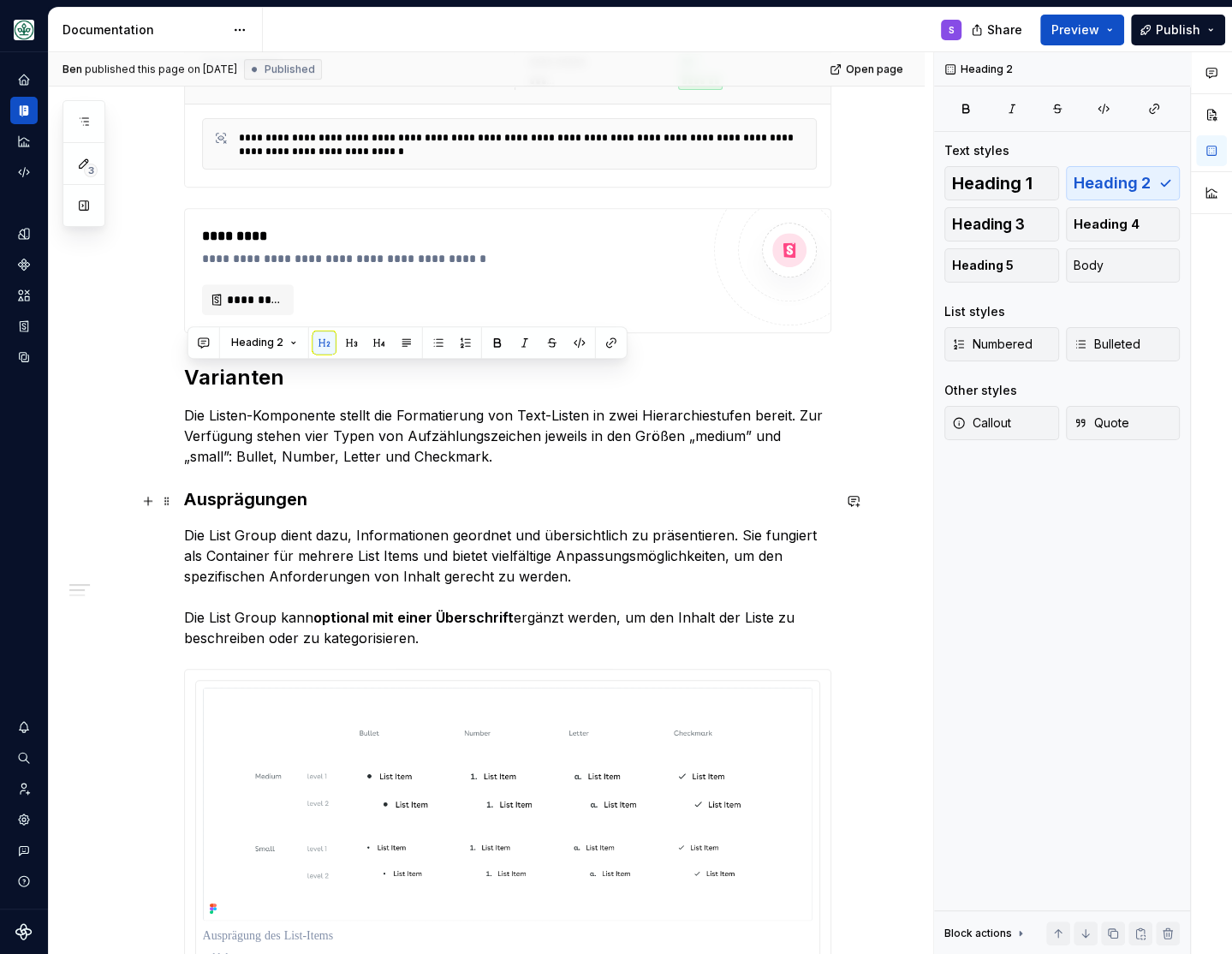
click at [222, 496] on strong "Ausprägungen" at bounding box center [246, 499] width 123 height 20
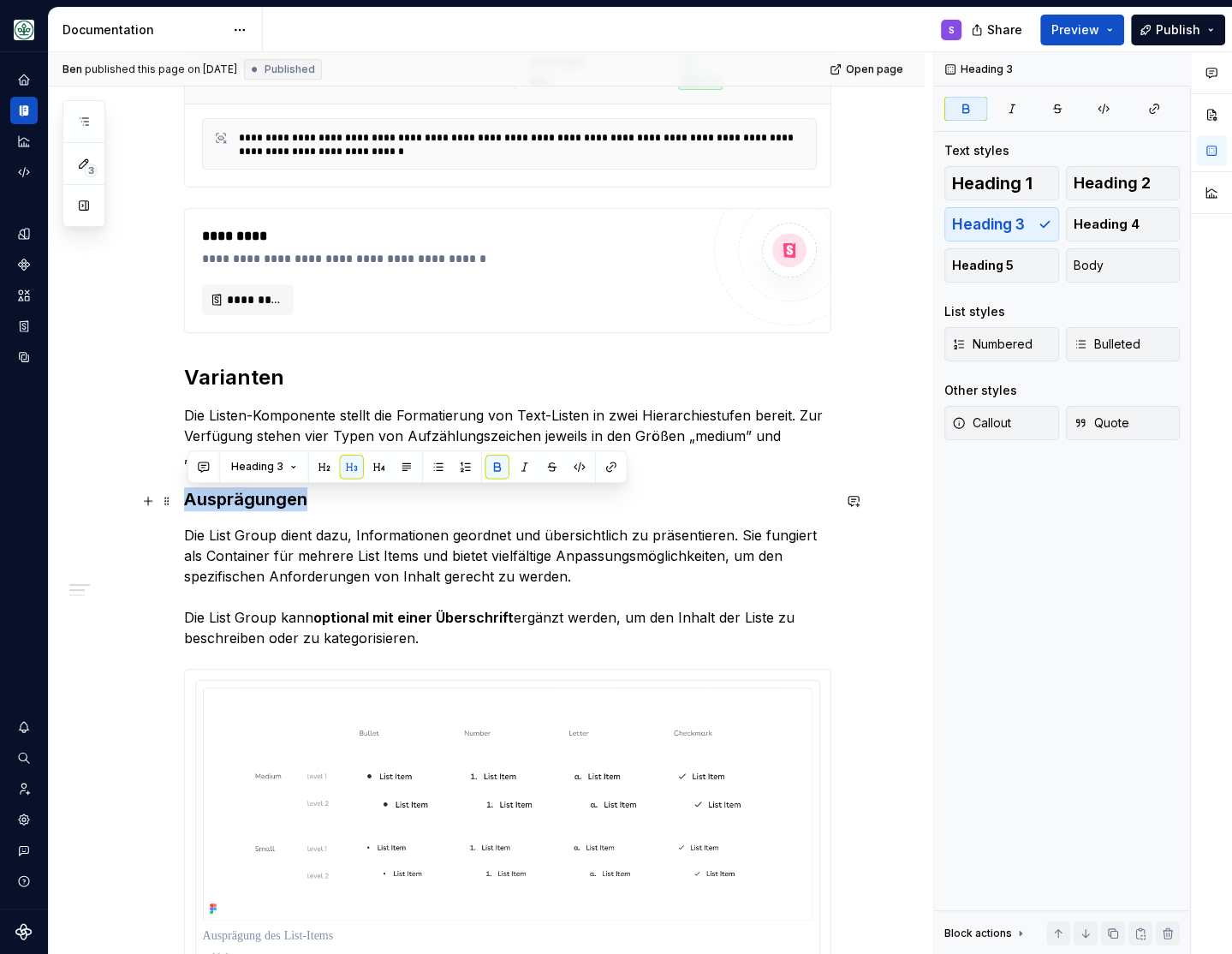
click at [222, 496] on strong "Ausprägungen" at bounding box center [246, 499] width 123 height 20
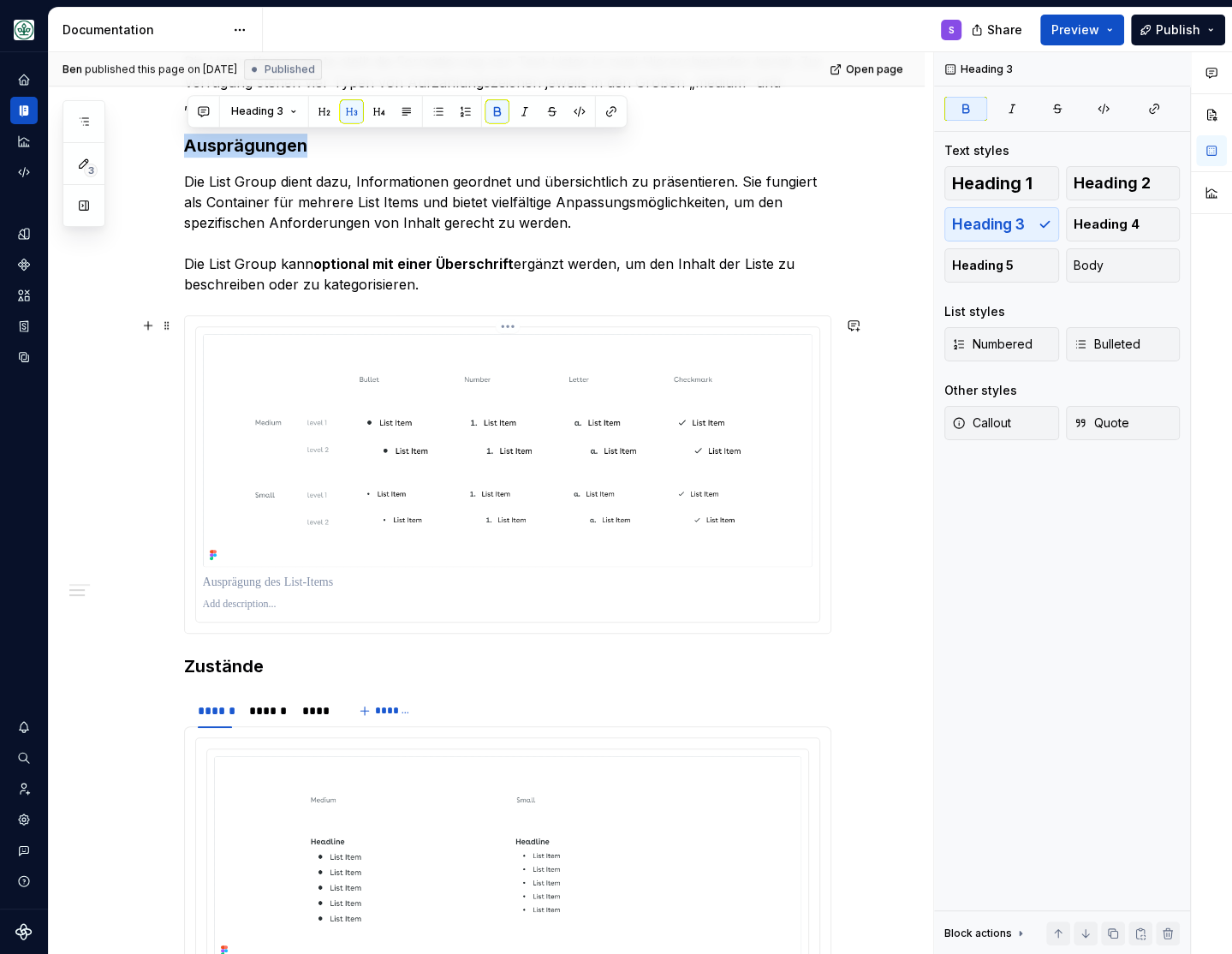
scroll to position [1059, 0]
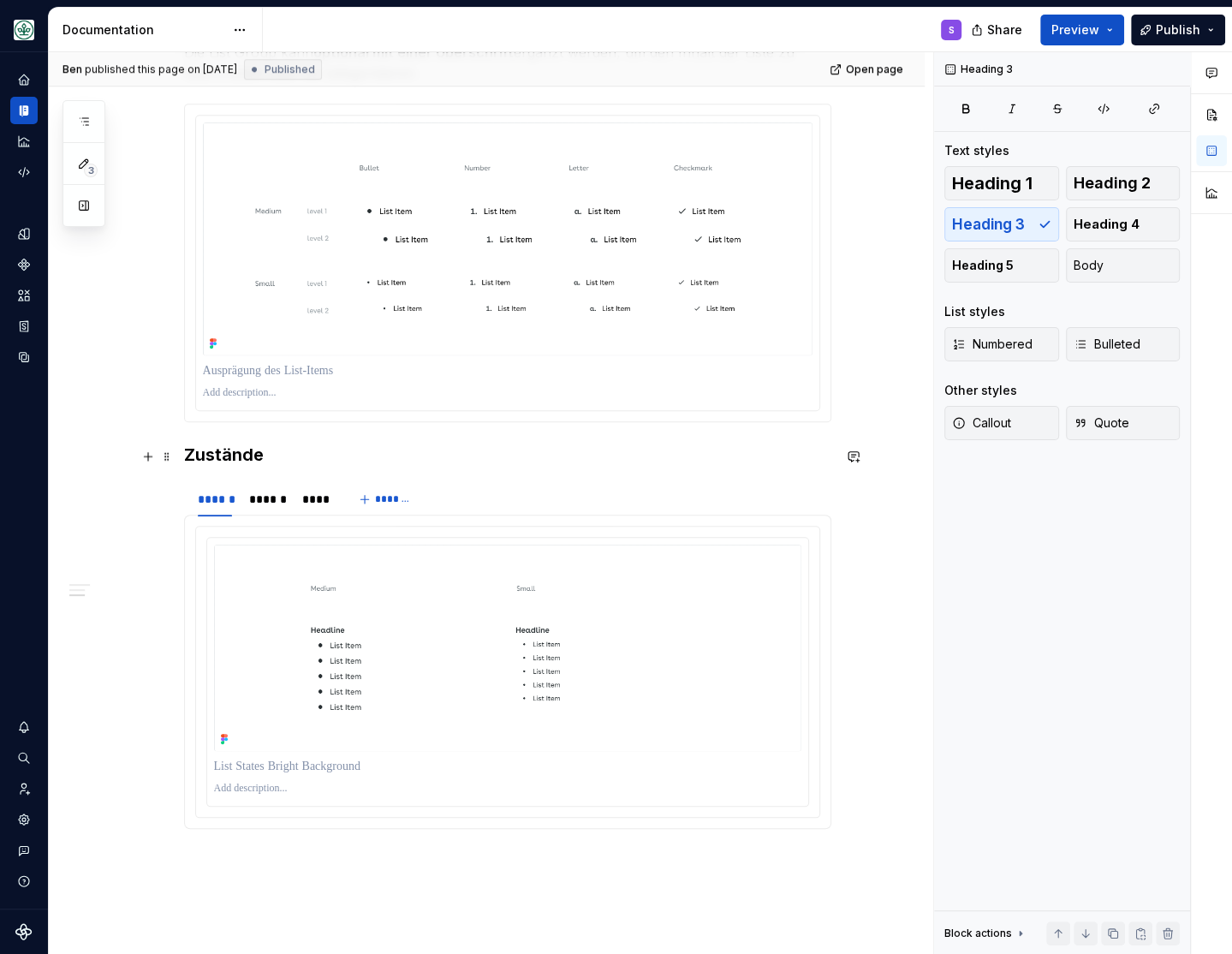
click at [210, 461] on h3 "Zustände" at bounding box center [507, 454] width 647 height 24
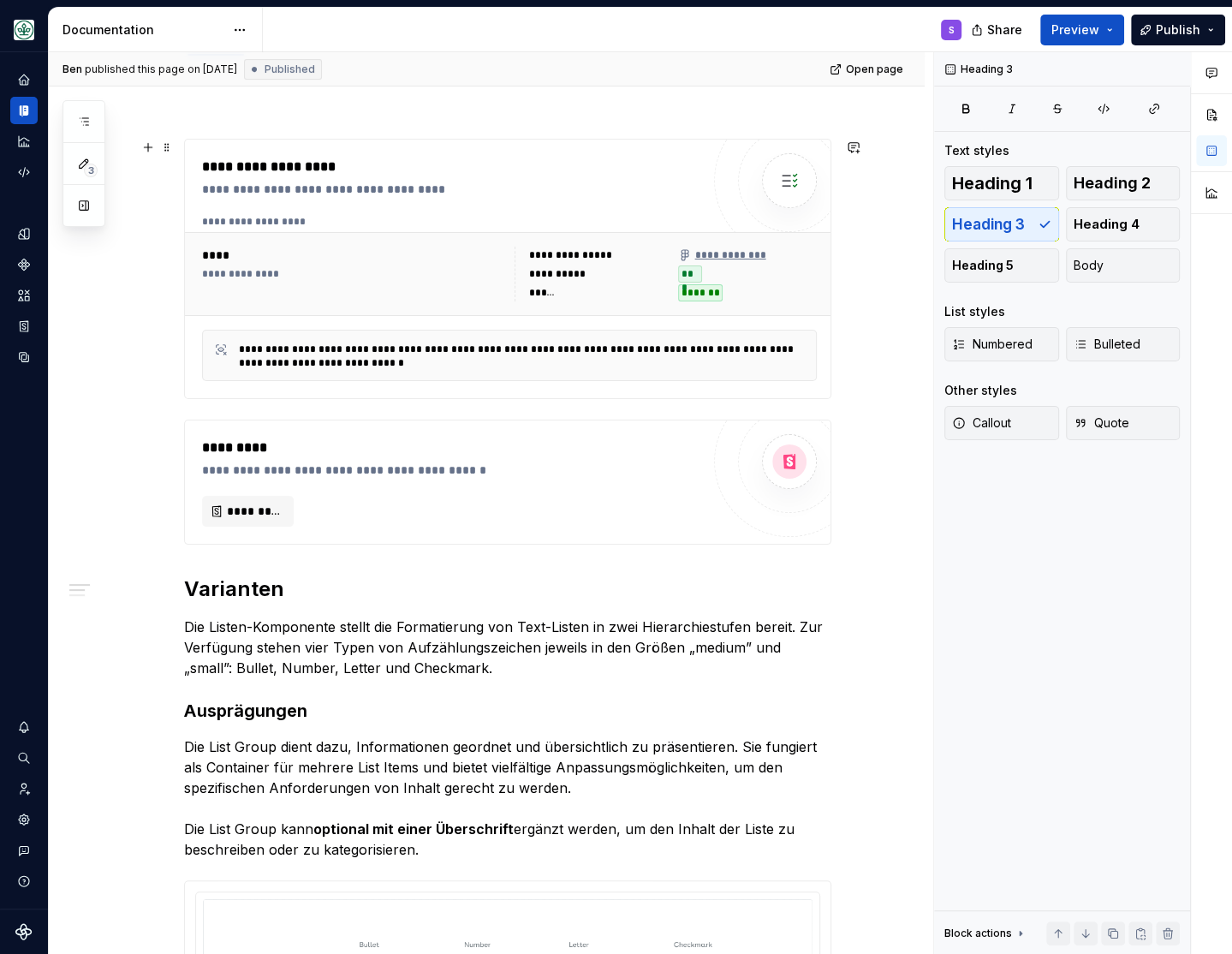
scroll to position [494, 0]
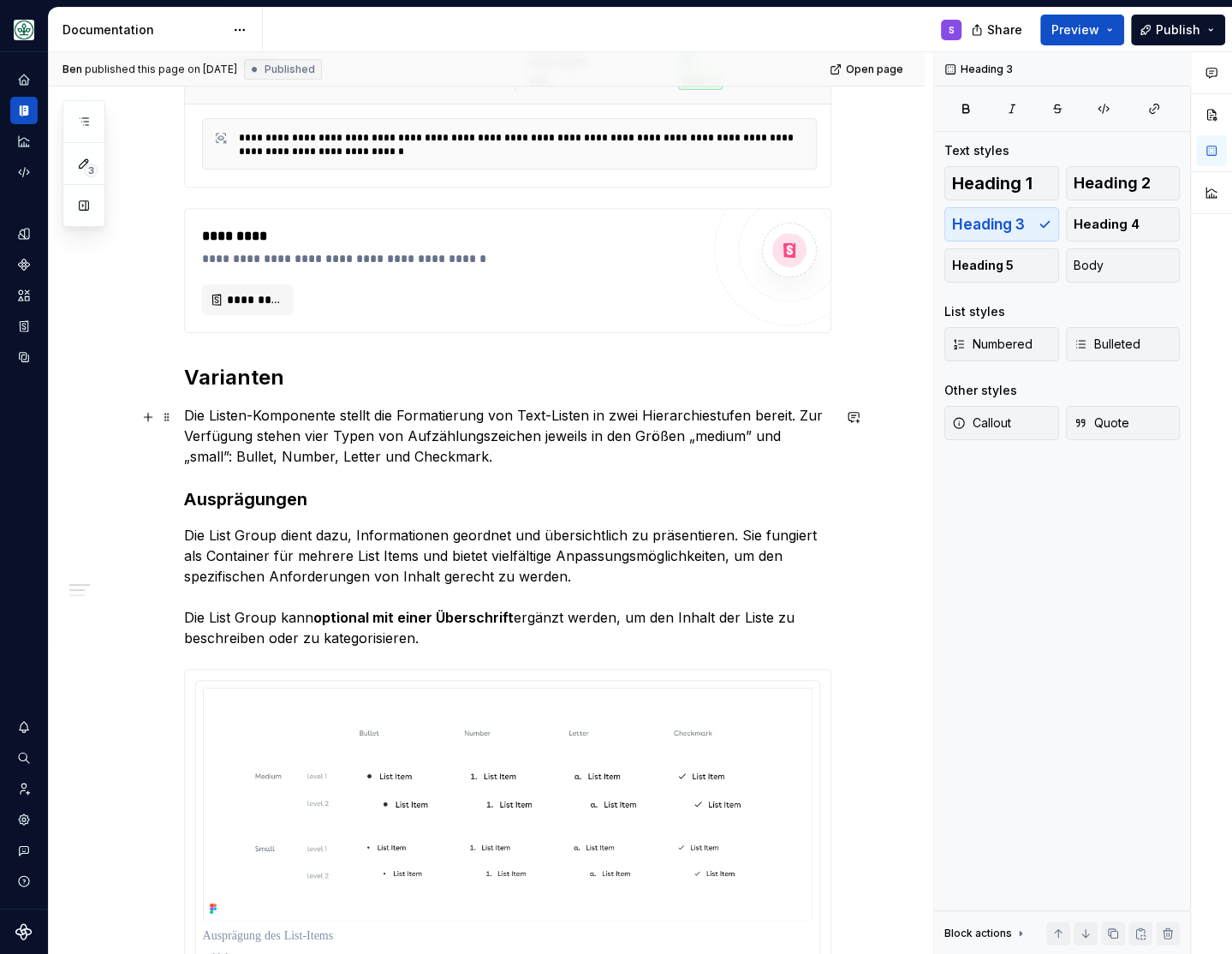
click at [340, 450] on p "Die Listen-Komponente stellt die Formatierung von Text-Listen in zwei Hierarchi…" at bounding box center [507, 436] width 647 height 62
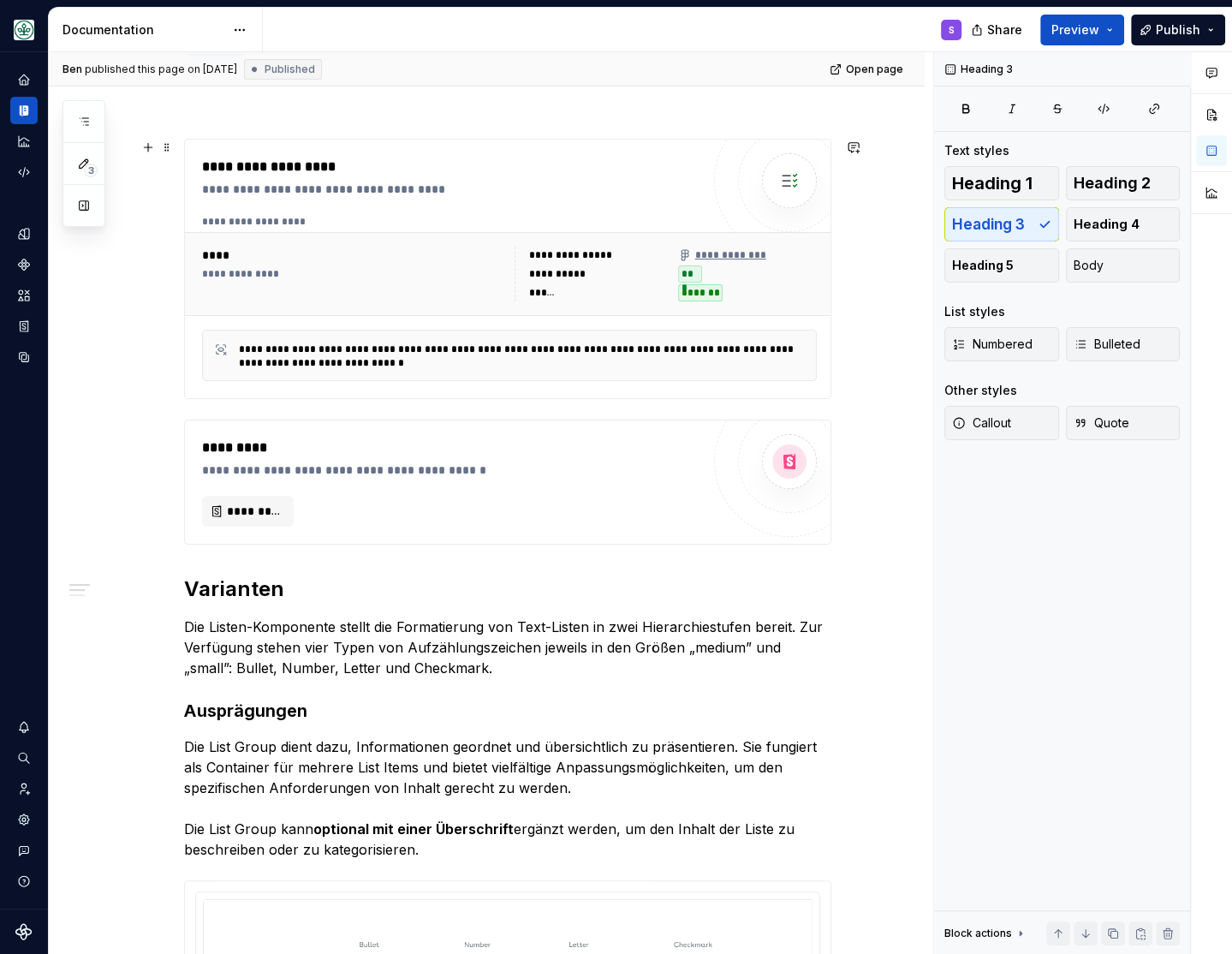
scroll to position [0, 0]
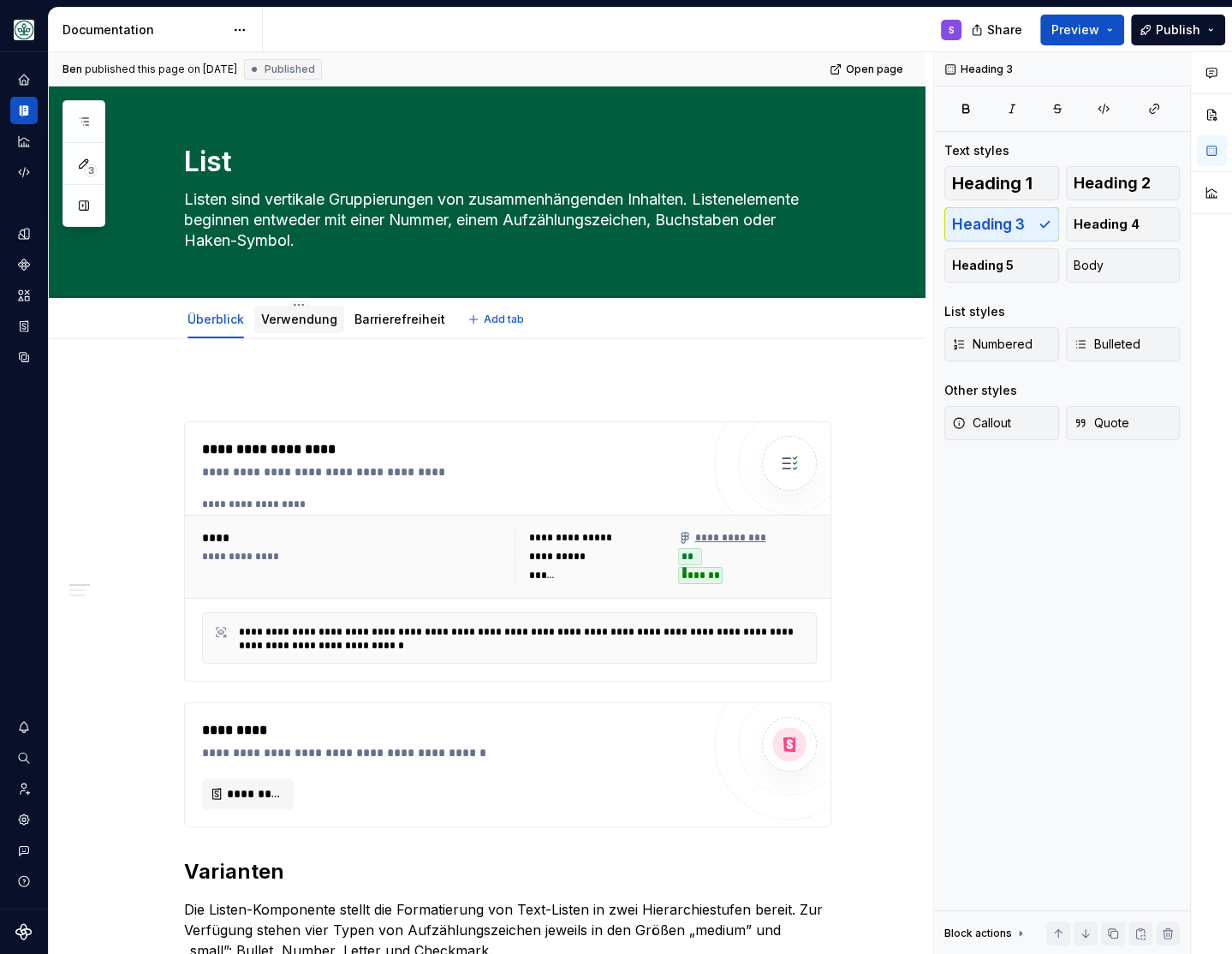
click at [292, 316] on link "Verwendung" at bounding box center [299, 318] width 76 height 14
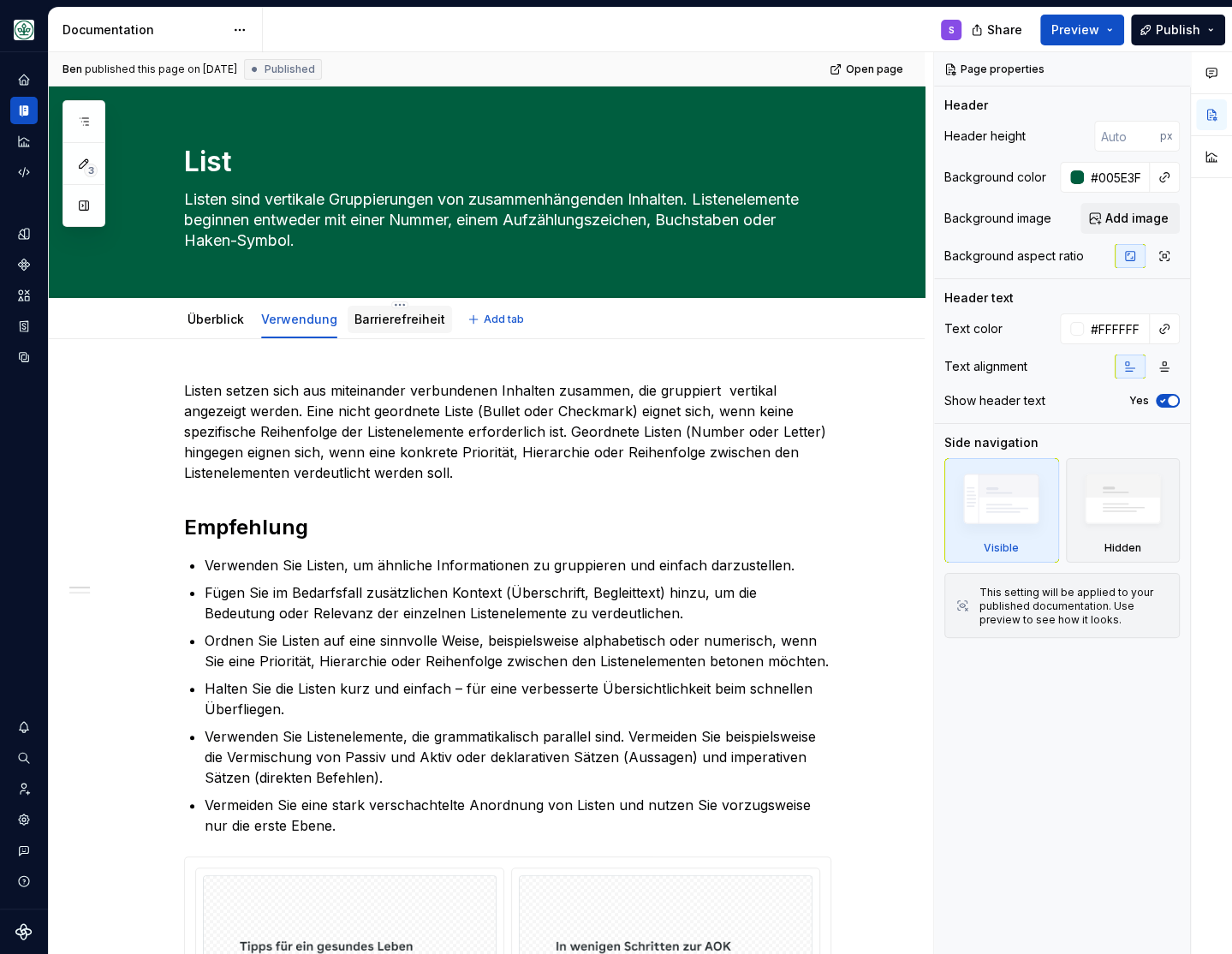
click at [369, 321] on link "Barrierefreiheit" at bounding box center [399, 318] width 91 height 14
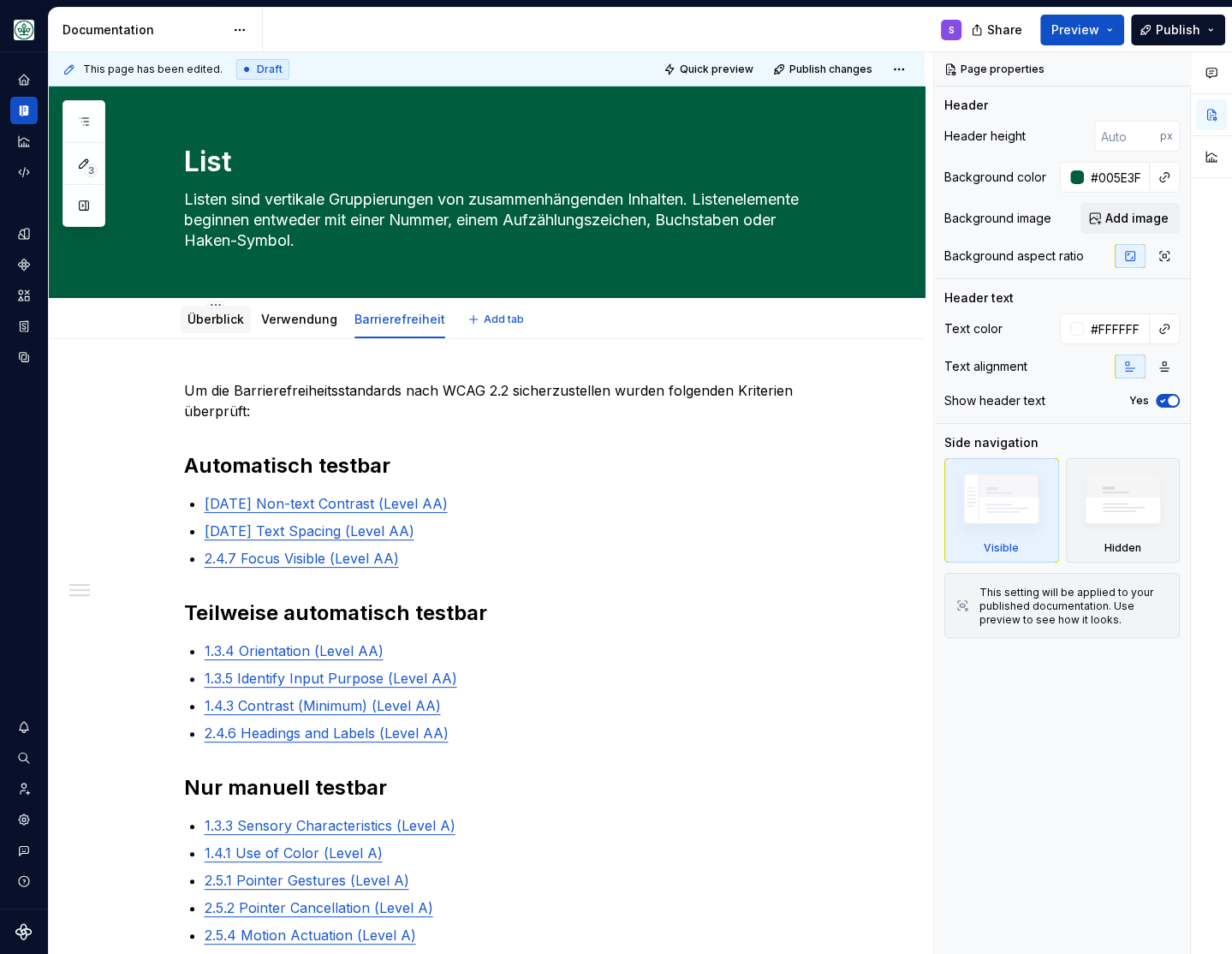
click at [234, 313] on link "Überblick" at bounding box center [215, 318] width 57 height 14
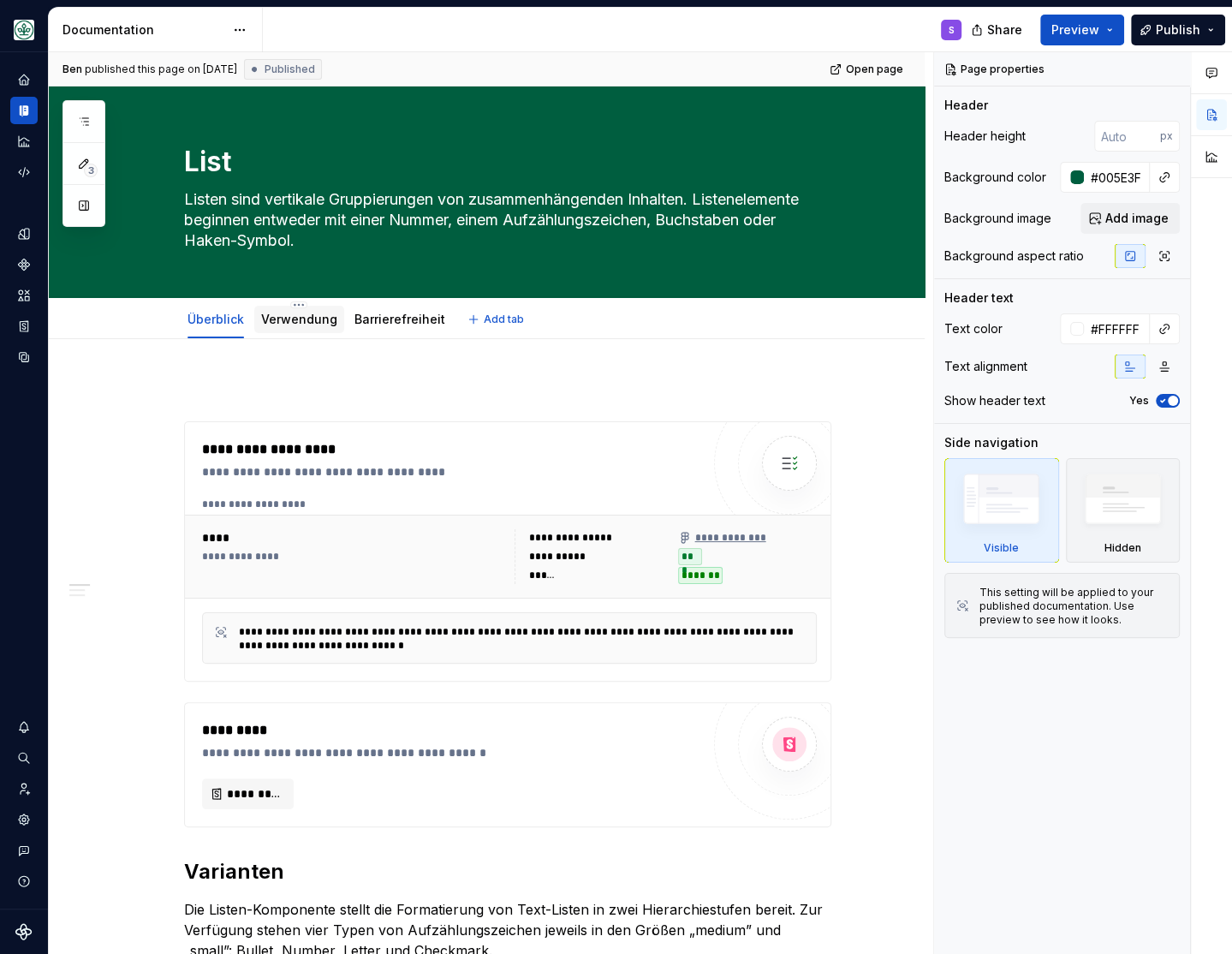
click at [296, 315] on link "Verwendung" at bounding box center [299, 318] width 76 height 14
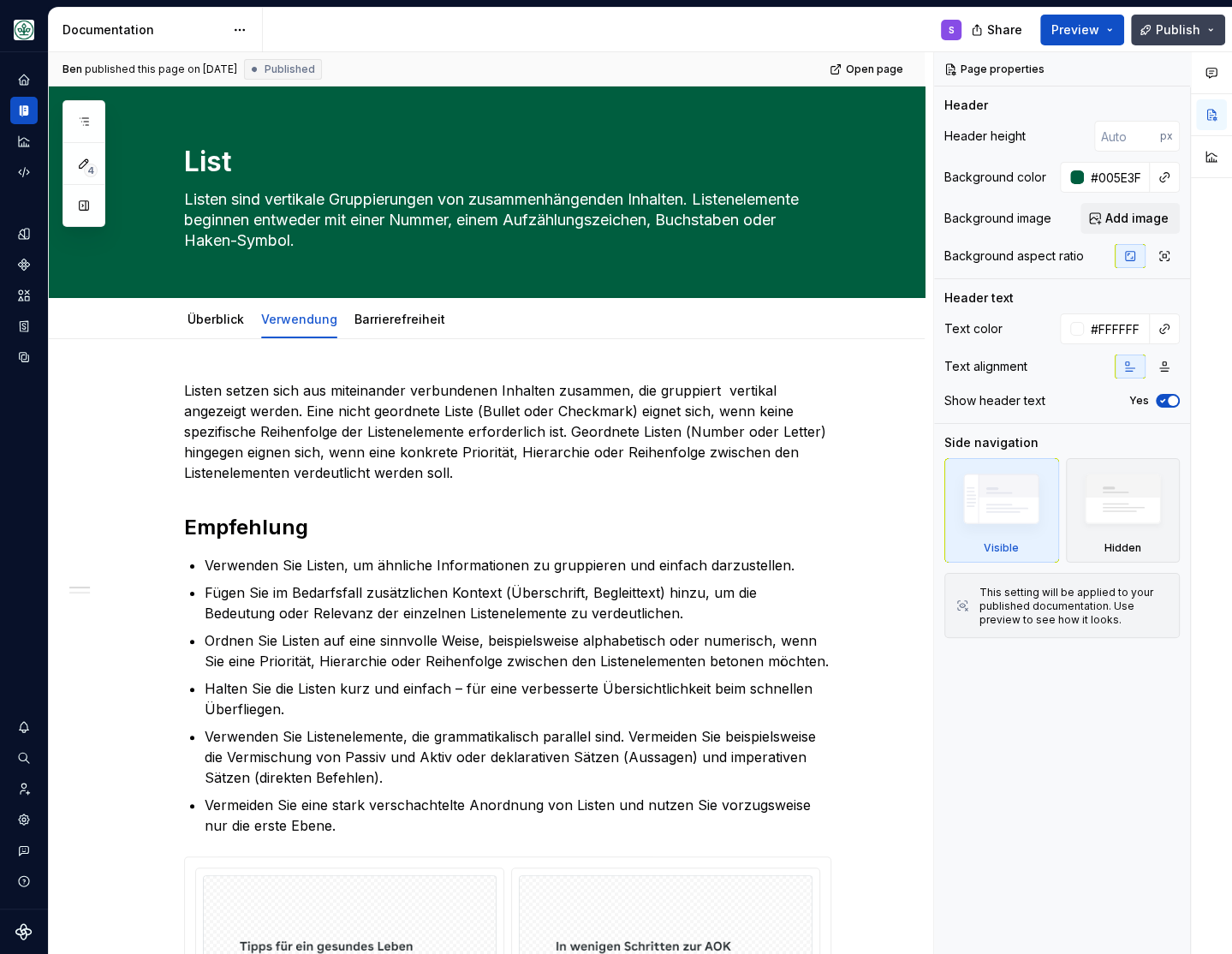
click at [1026, 27] on span "Publish" at bounding box center [1178, 30] width 44 height 17
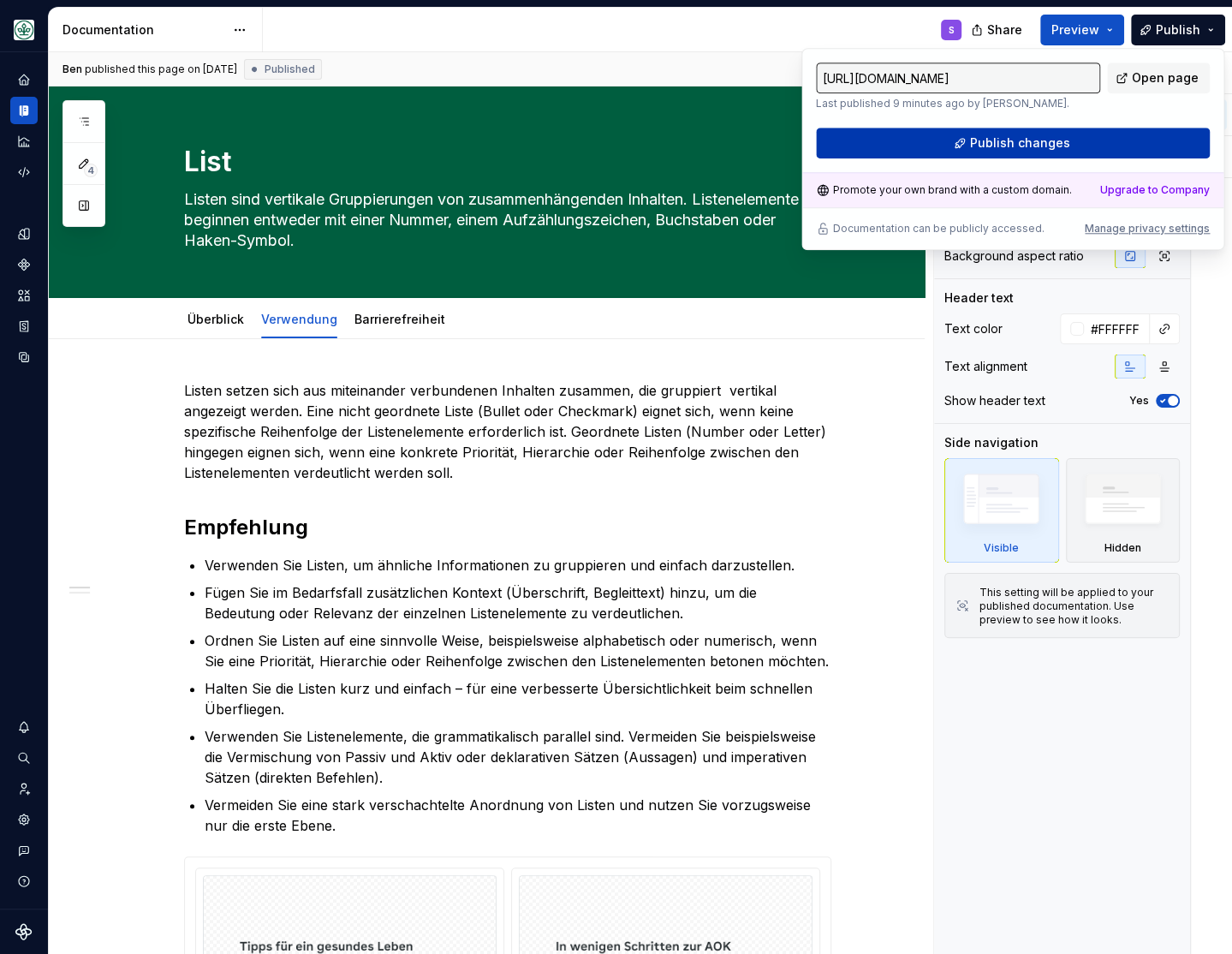
click at [1026, 137] on span "Publish changes" at bounding box center [1021, 143] width 100 height 17
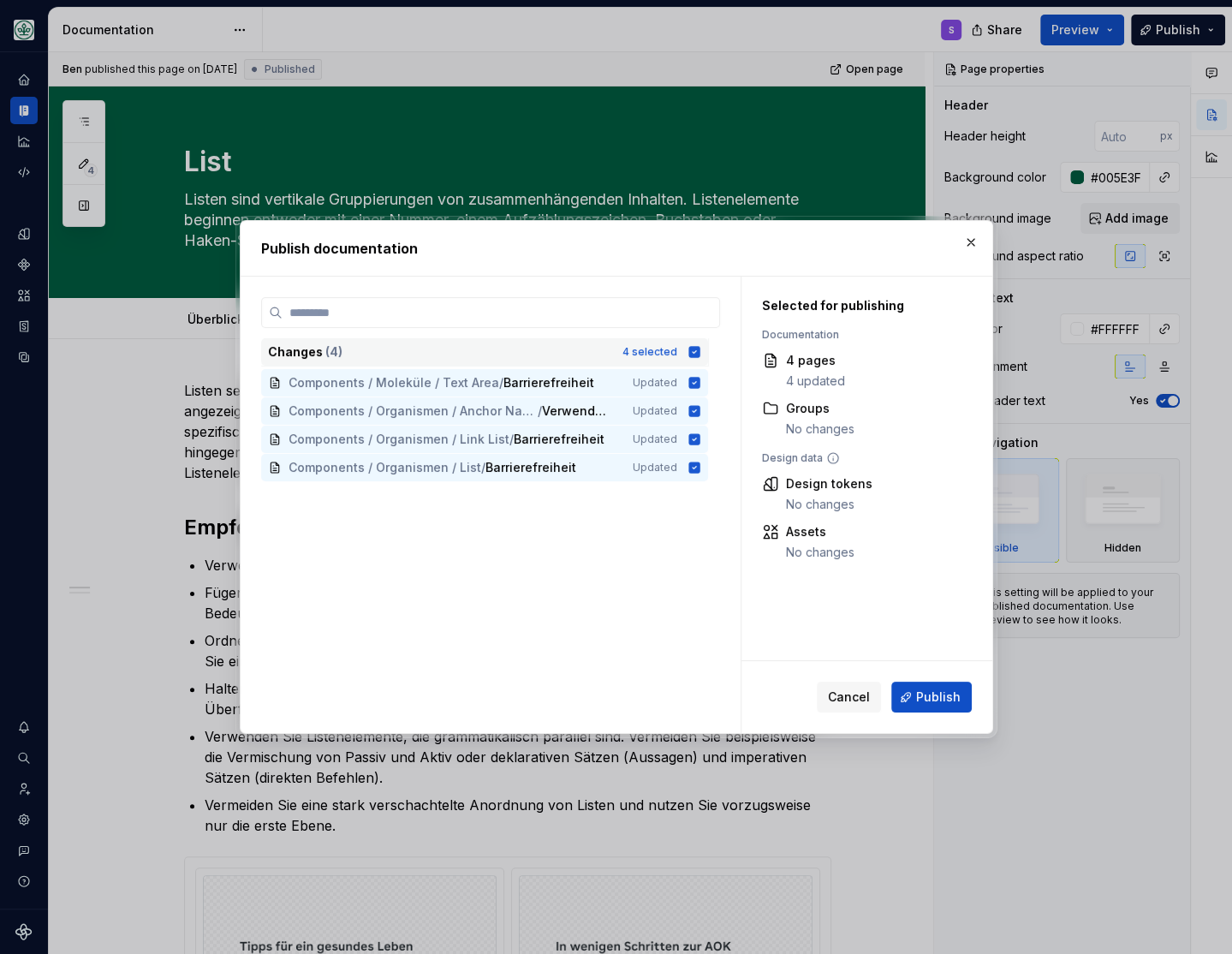
click at [699, 350] on icon at bounding box center [695, 352] width 12 height 12
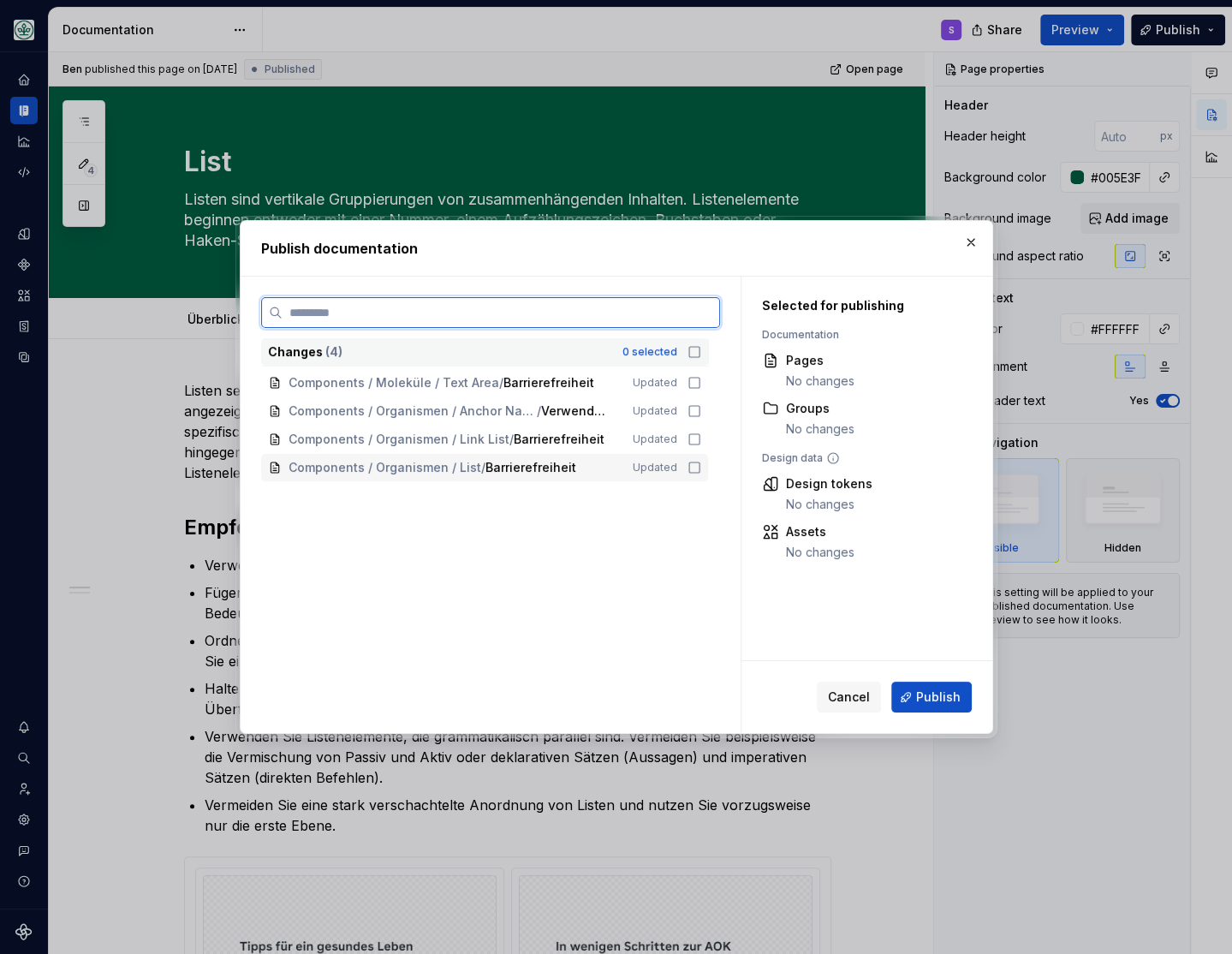
click at [701, 468] on icon at bounding box center [695, 468] width 14 height 14
click at [701, 442] on icon at bounding box center [695, 439] width 14 height 14
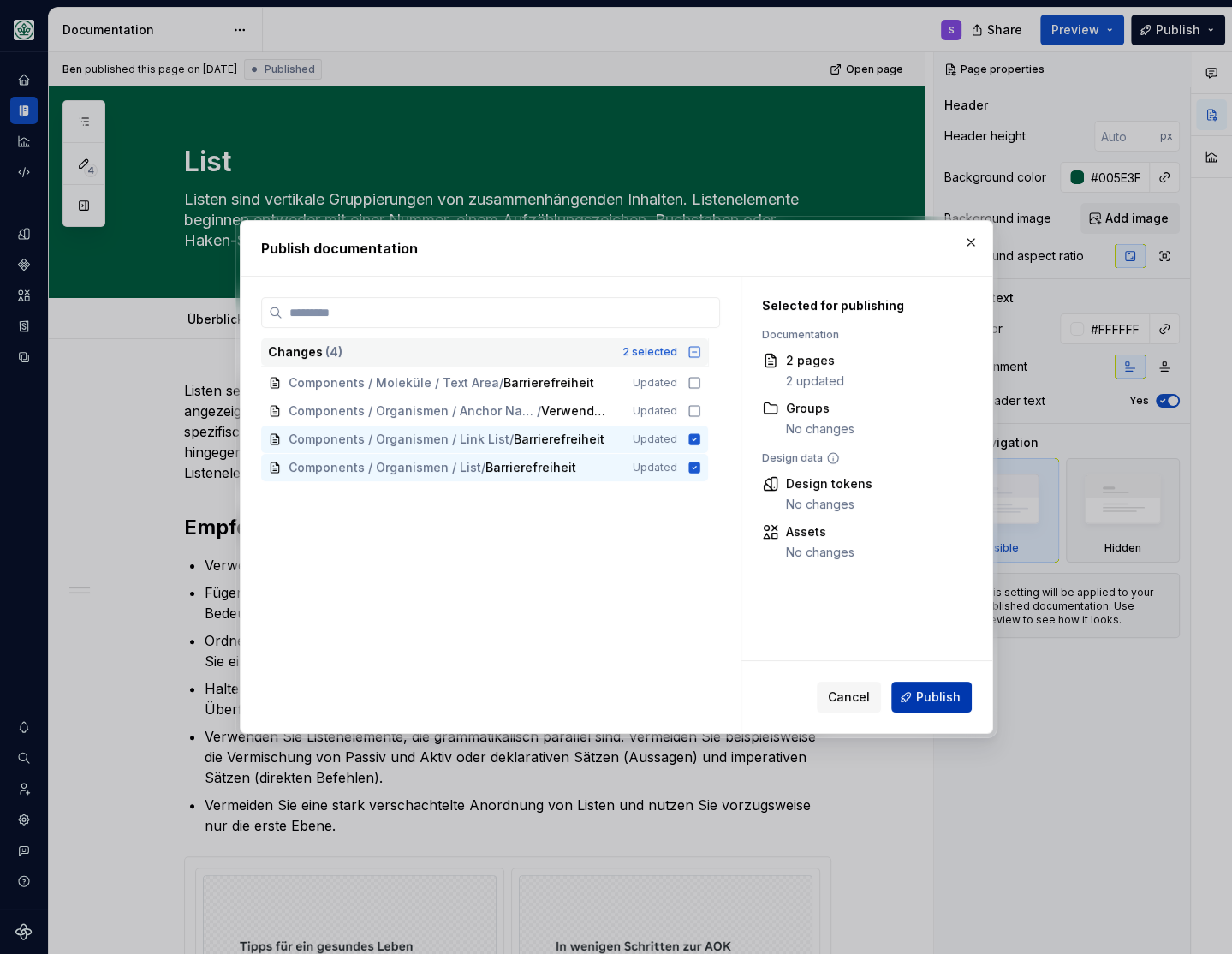
click at [942, 696] on span "Publish" at bounding box center [939, 697] width 44 height 17
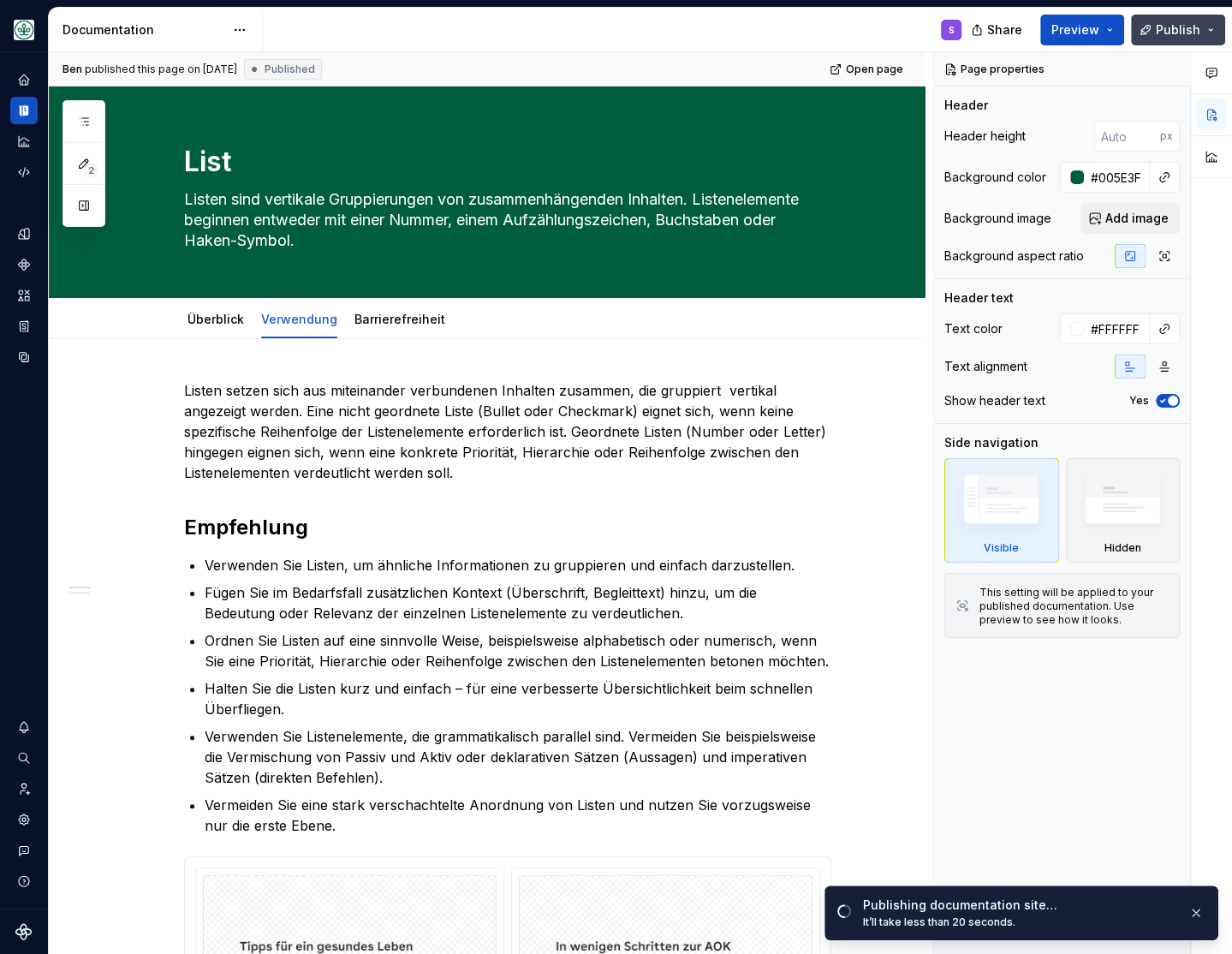
click at [1026, 30] on button "Publish" at bounding box center [1179, 30] width 95 height 31
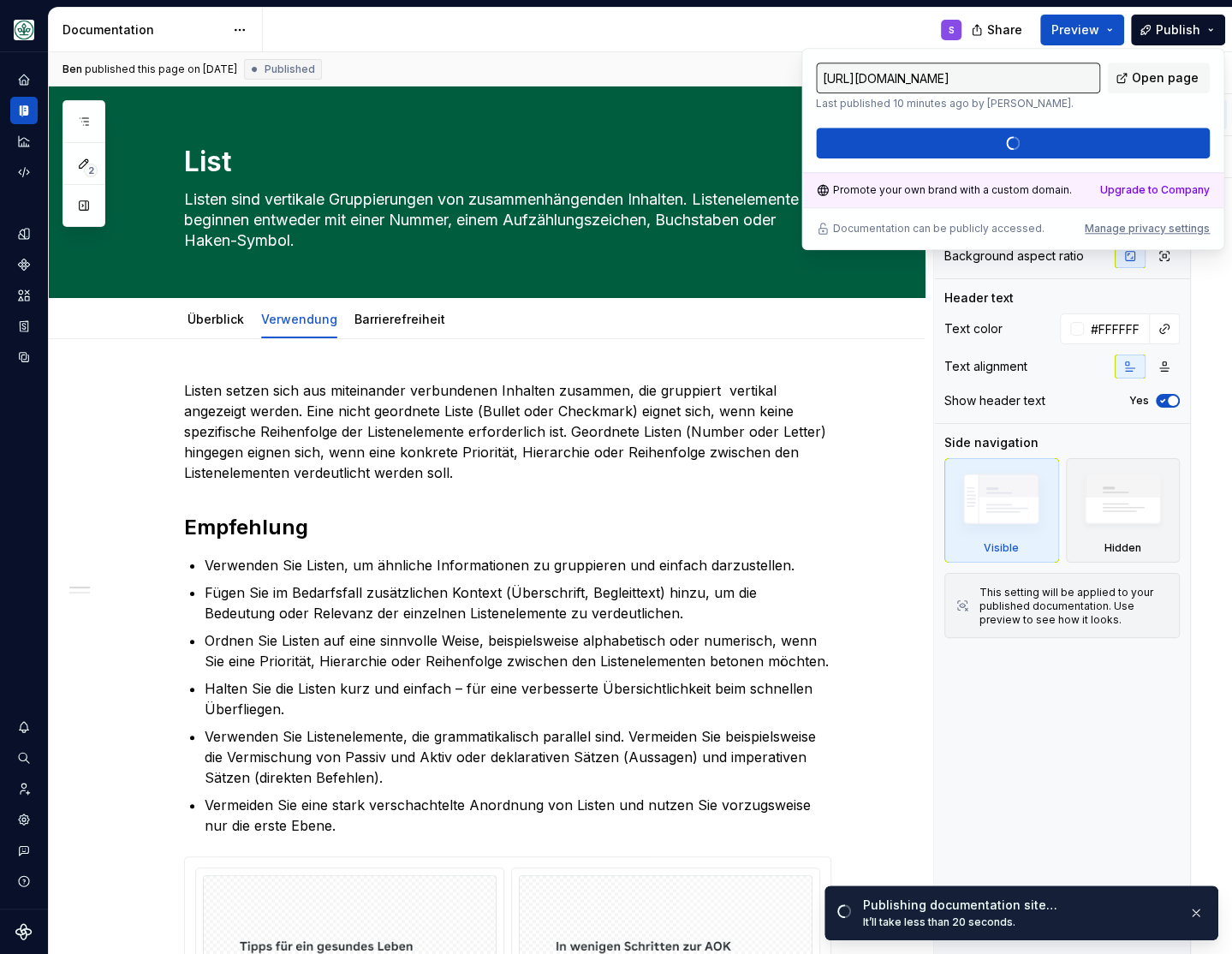
click at [1026, 80] on input "https://aok-meinleben.supernova-docs.io/latest/components/organismen/list/verwe…" at bounding box center [958, 78] width 285 height 31
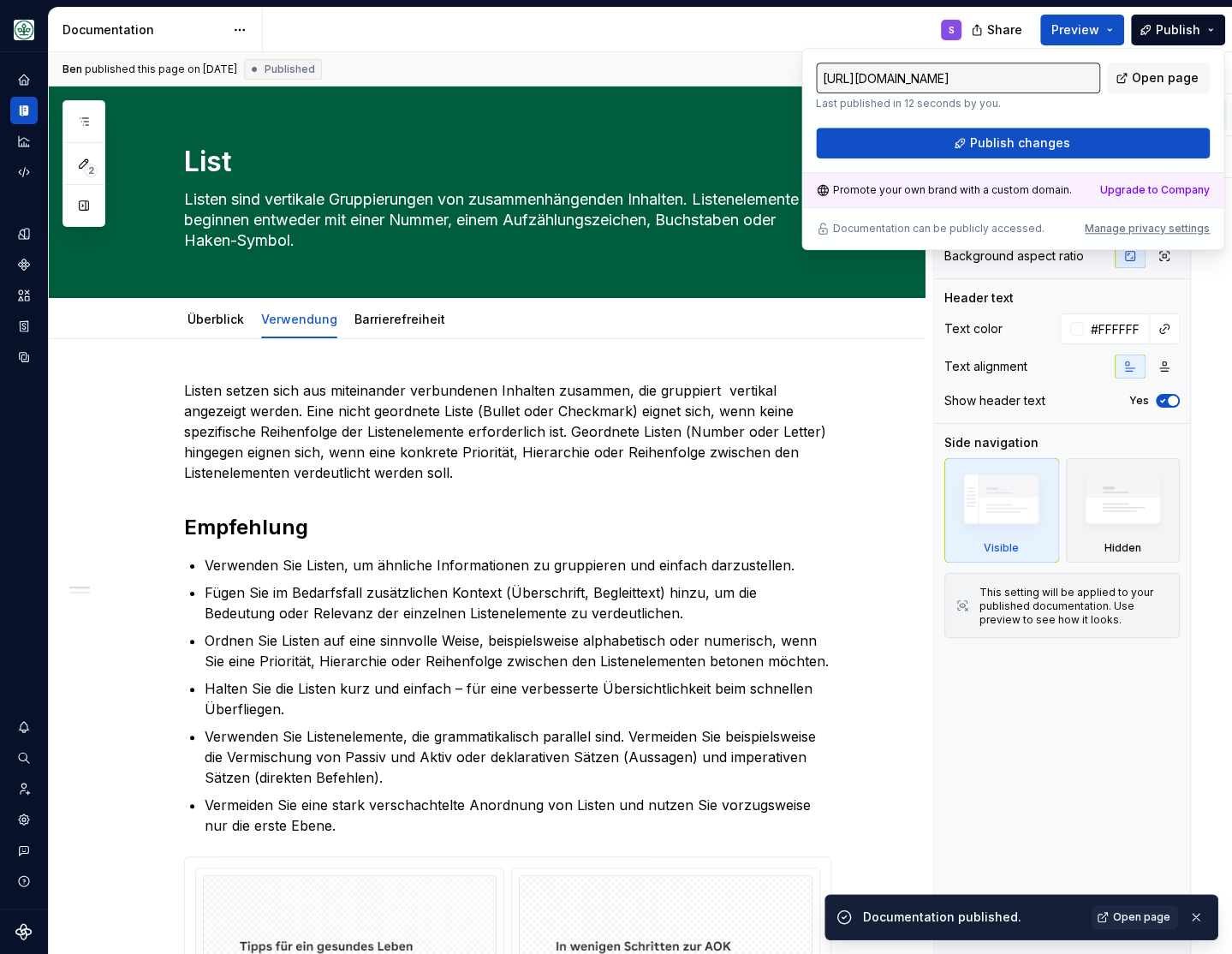
click at [1026, 80] on input "https://aok-meinleben.supernova-docs.io/latest/components/organismen/list/verwe…" at bounding box center [958, 78] width 285 height 31
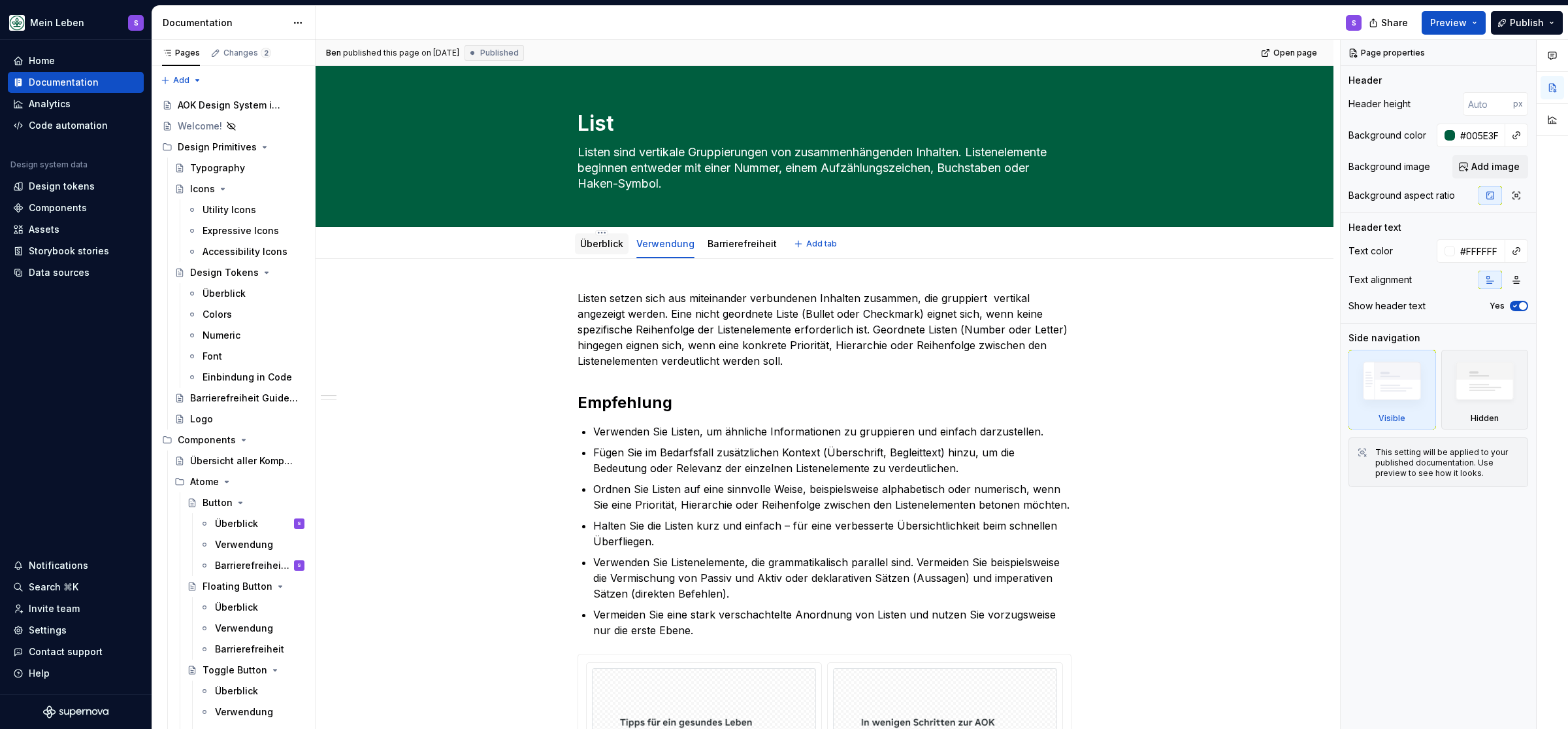
click at [604, 242] on link "Überblick" at bounding box center [601, 243] width 43 height 11
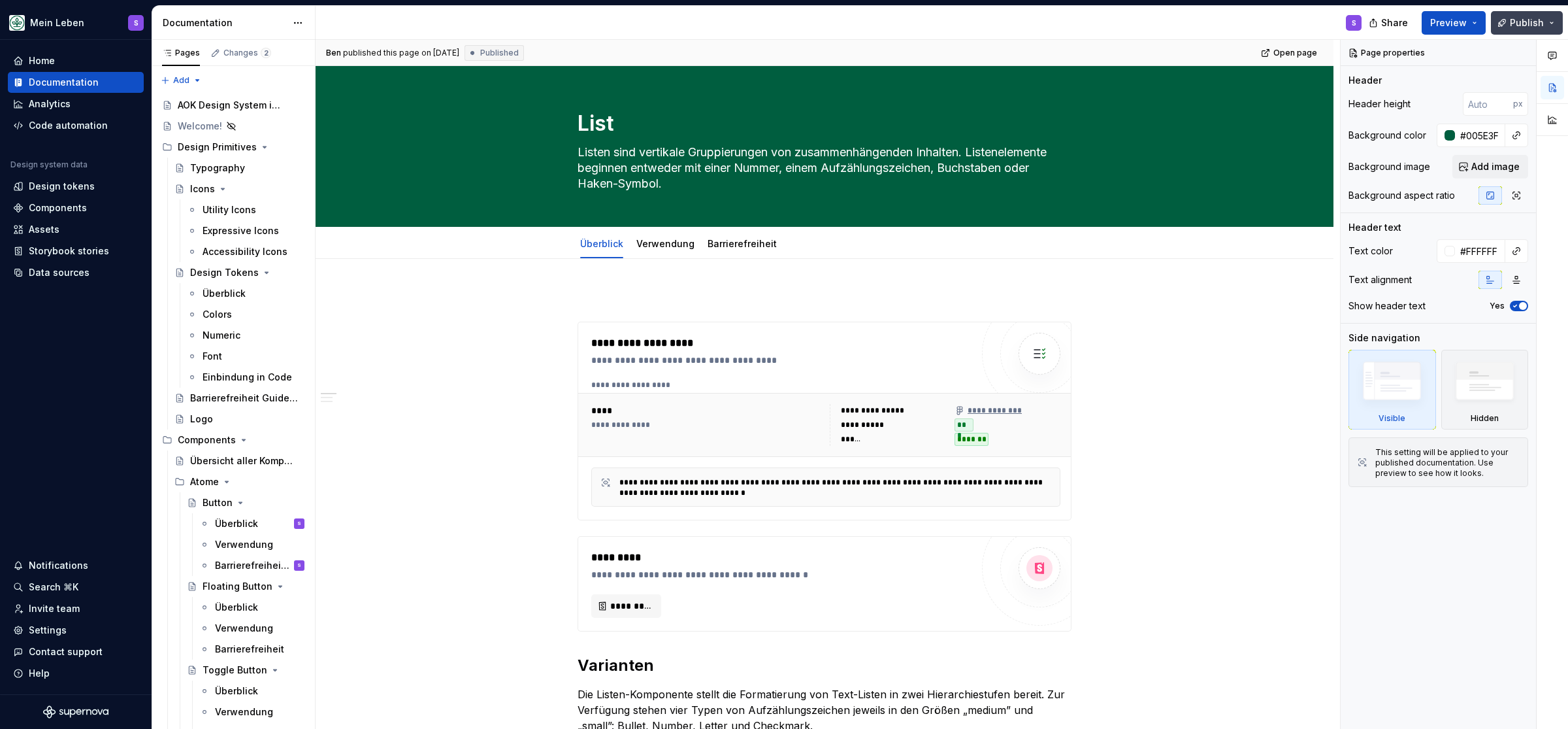
click at [783, 21] on button "Publish" at bounding box center [1528, 23] width 72 height 24
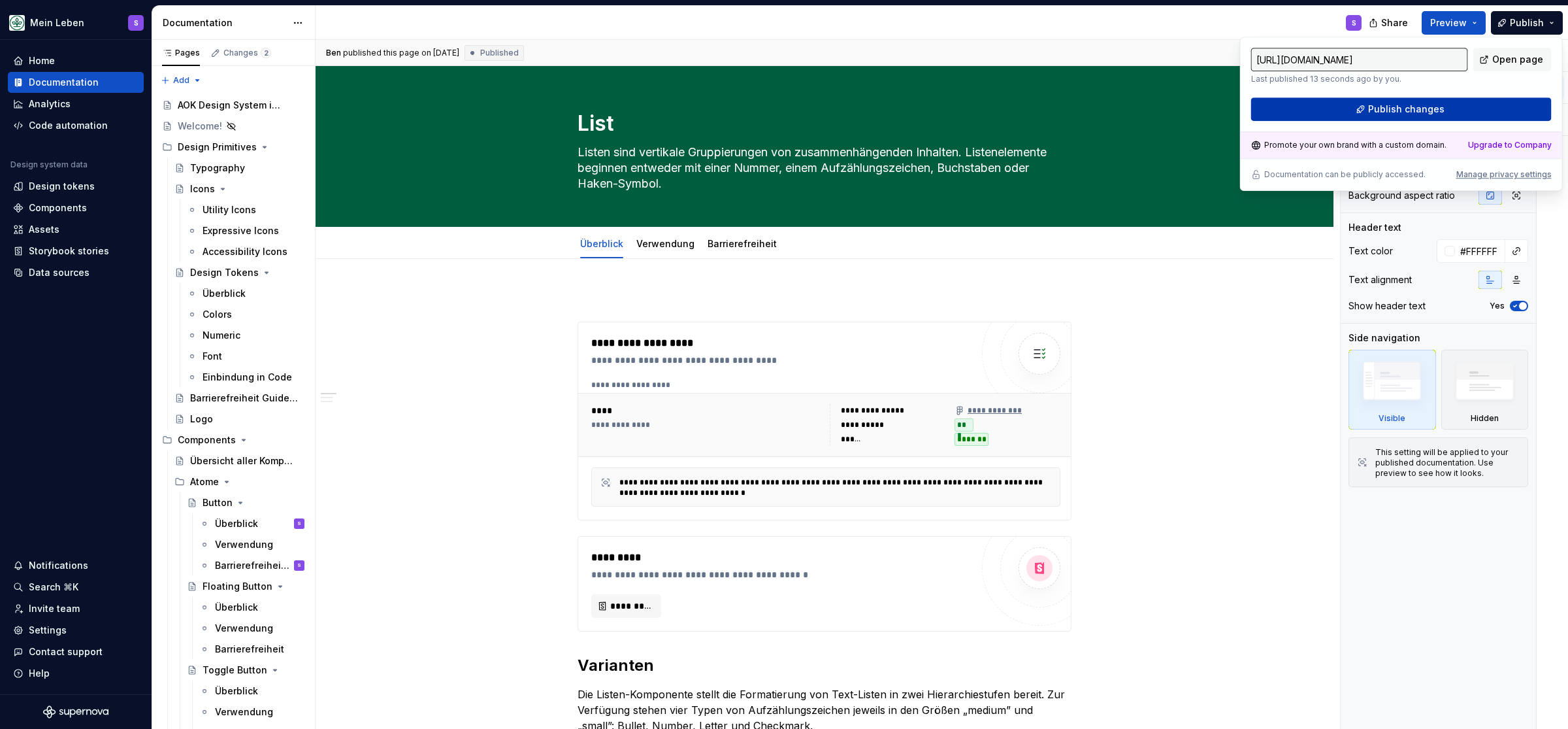
click at [783, 107] on span "Publish changes" at bounding box center [1407, 109] width 77 height 13
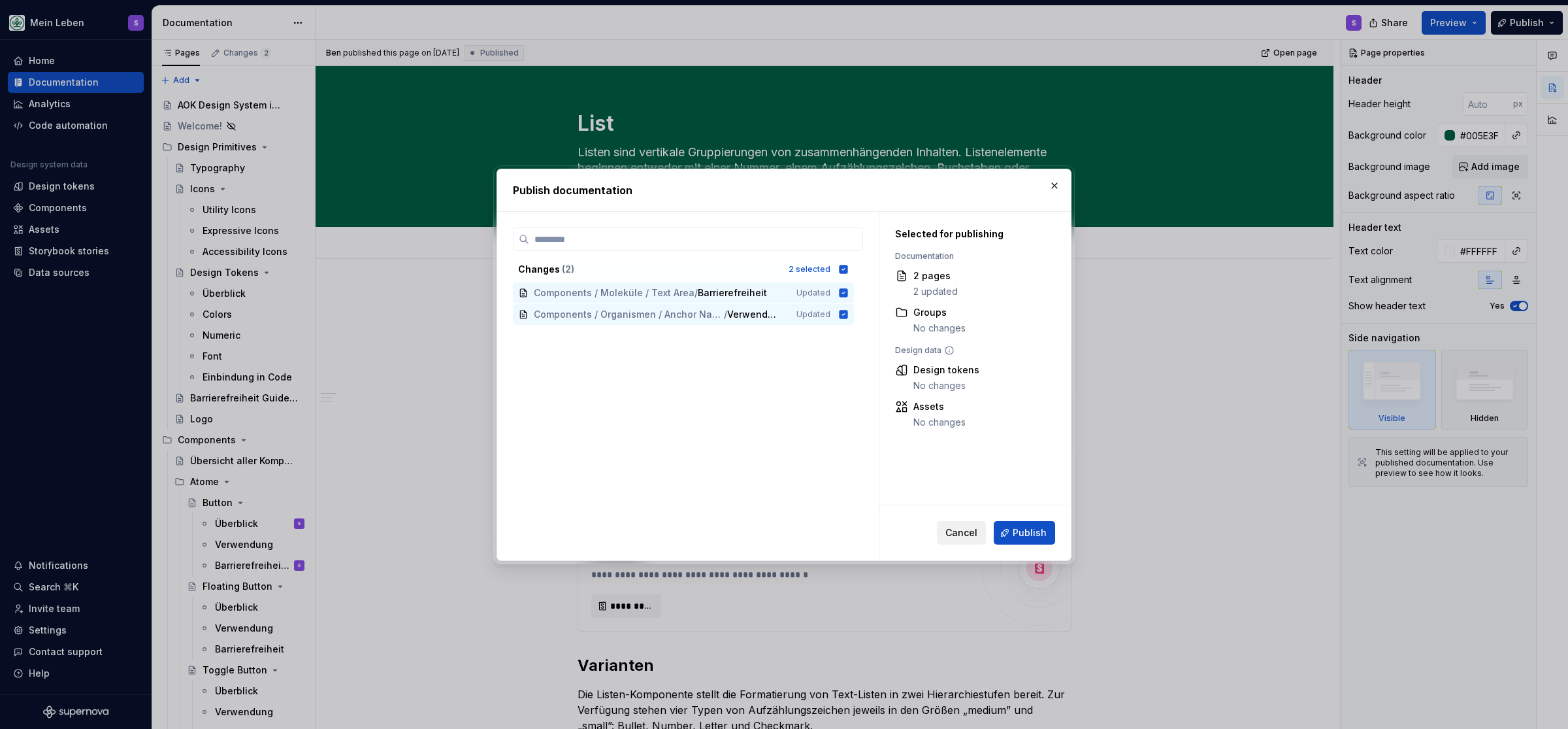
click at [783, 532] on span "Cancel" at bounding box center [961, 533] width 32 height 13
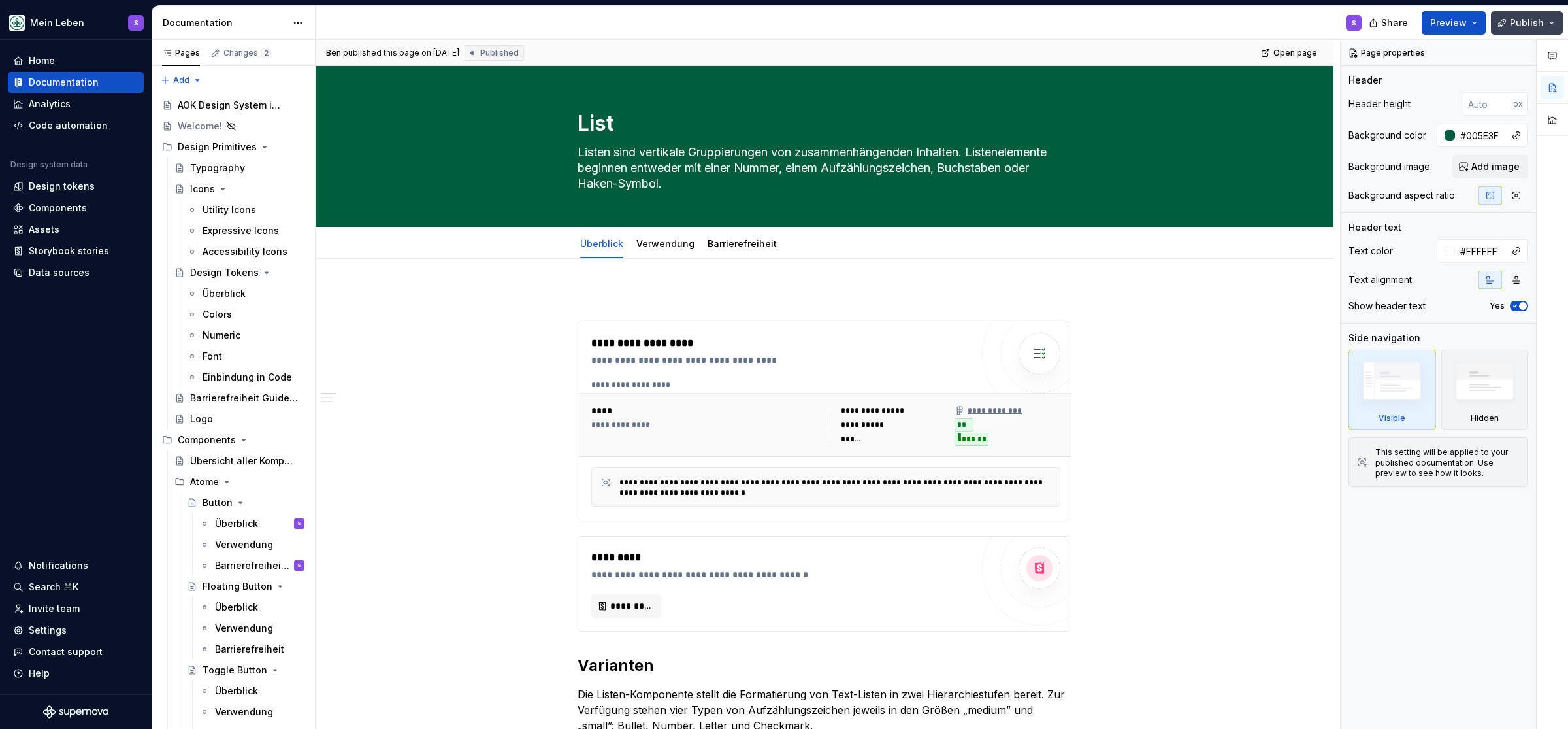
click at [783, 24] on button "Publish" at bounding box center [1528, 23] width 72 height 24
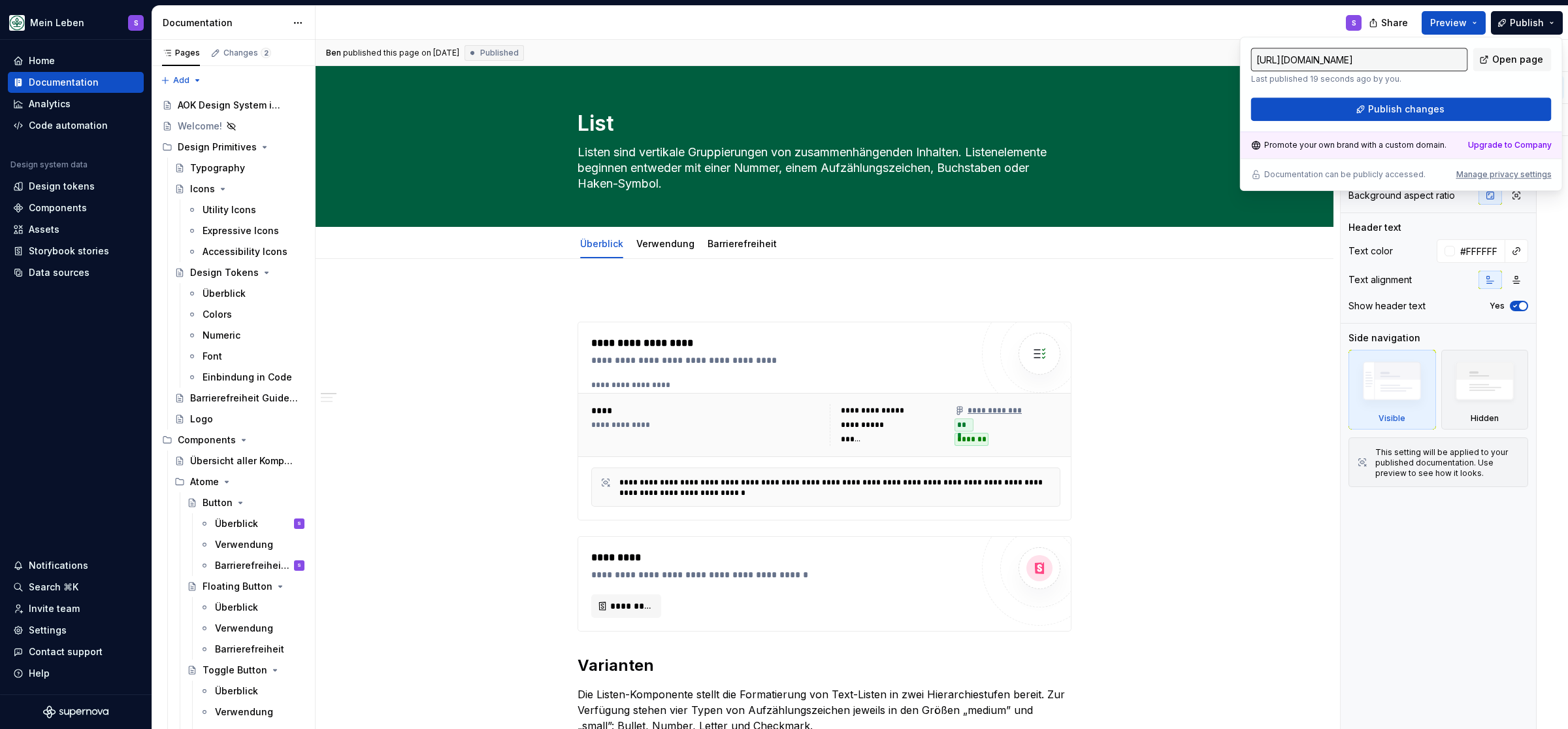
click at [783, 57] on input "https://aok-meinleben.supernova-docs.io/latest/components/organismen/list/ueber…" at bounding box center [1360, 60] width 217 height 24
click at [660, 248] on link "Verwendung" at bounding box center [665, 243] width 58 height 11
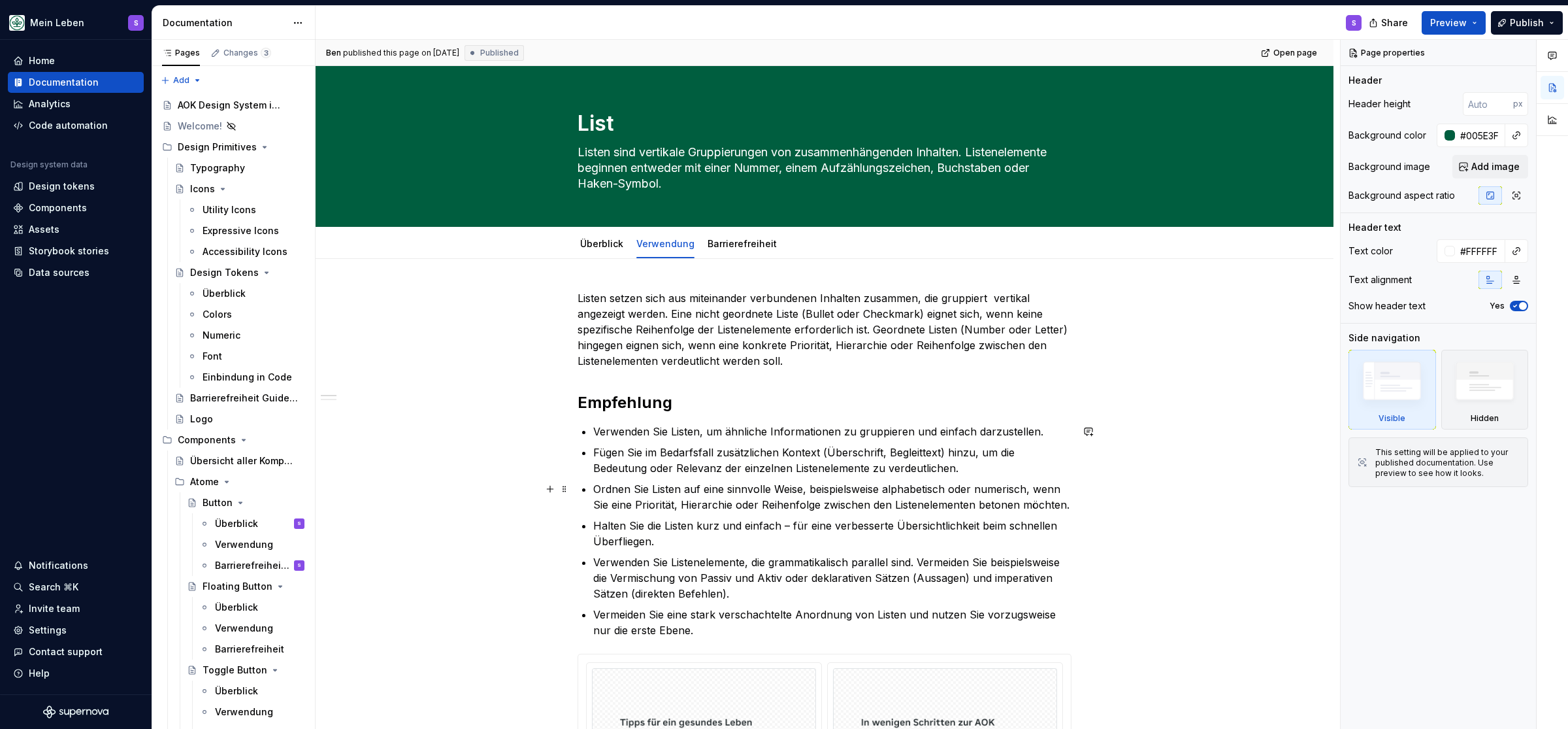
scroll to position [216, 0]
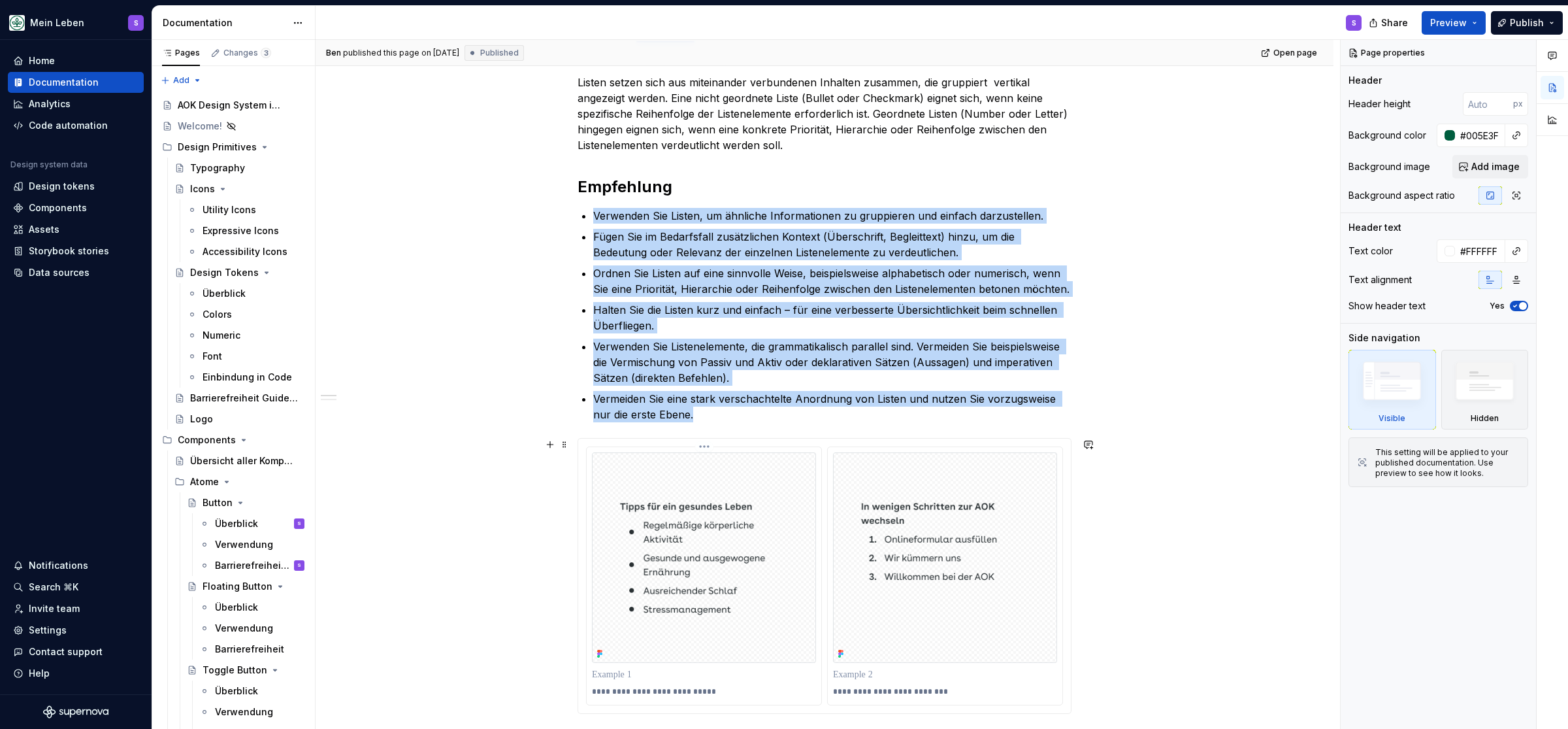
click at [774, 526] on img at bounding box center [704, 557] width 224 height 211
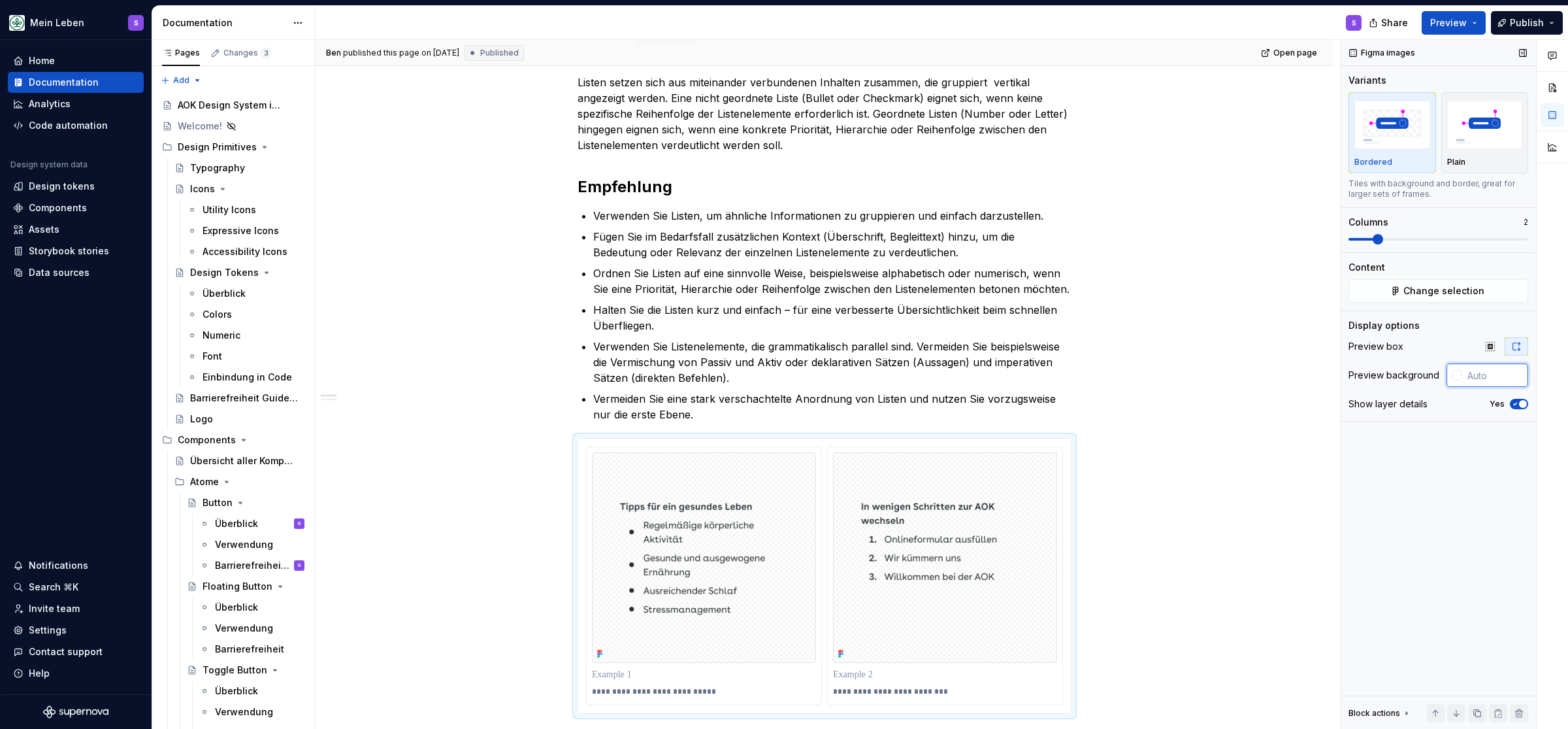
click at [783, 376] on input "text" at bounding box center [1496, 376] width 66 height 24
click at [783, 376] on input "text" at bounding box center [1496, 376] width 66 height 24
click at [783, 497] on div "Figma images Variants Bordered Plain Tiles with background and border, great fo…" at bounding box center [1438, 384] width 195 height 689
click at [783, 290] on span "Change selection" at bounding box center [1444, 291] width 81 height 13
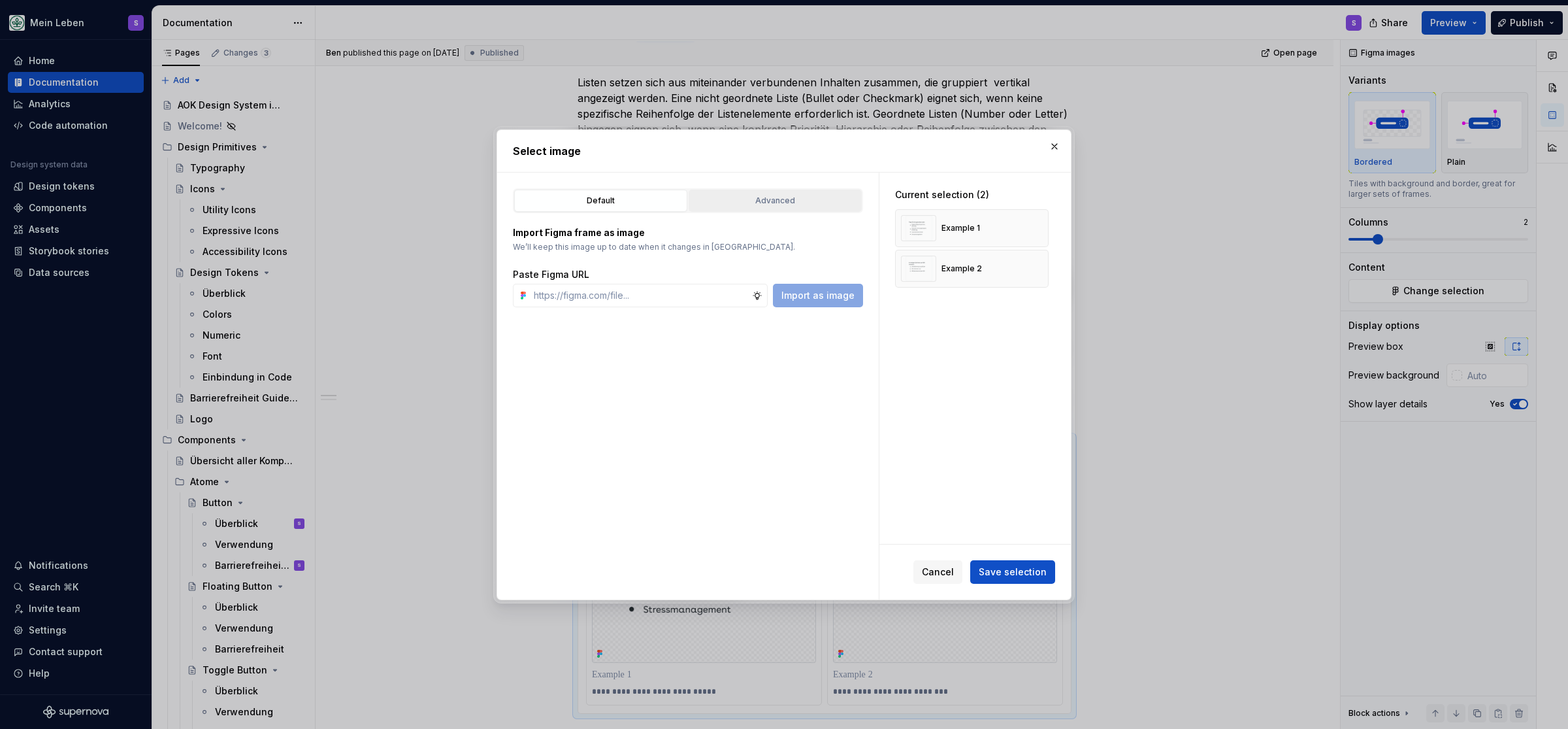
click at [783, 205] on div "Advanced" at bounding box center [775, 201] width 164 height 13
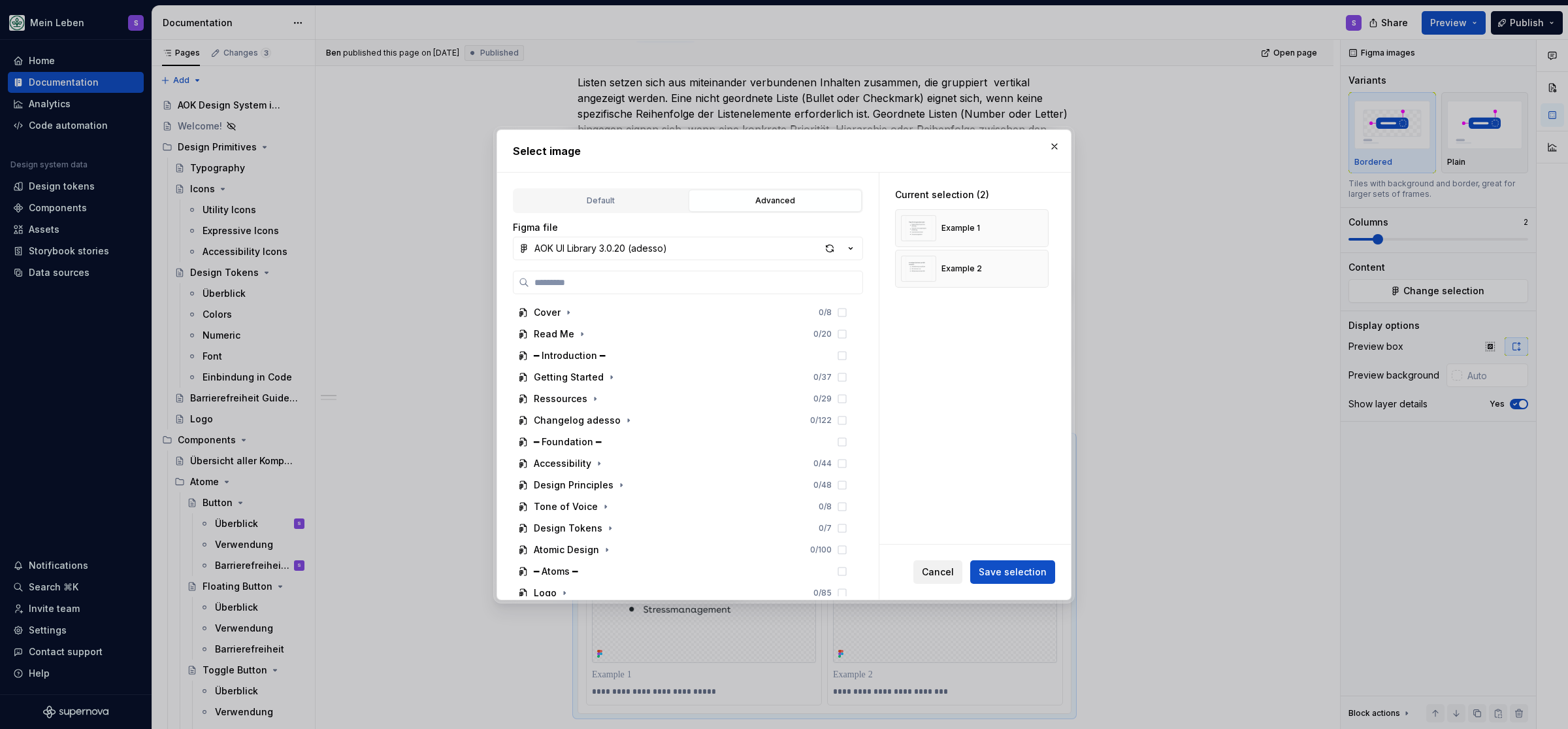
click at [783, 571] on span "Cancel" at bounding box center [938, 572] width 32 height 13
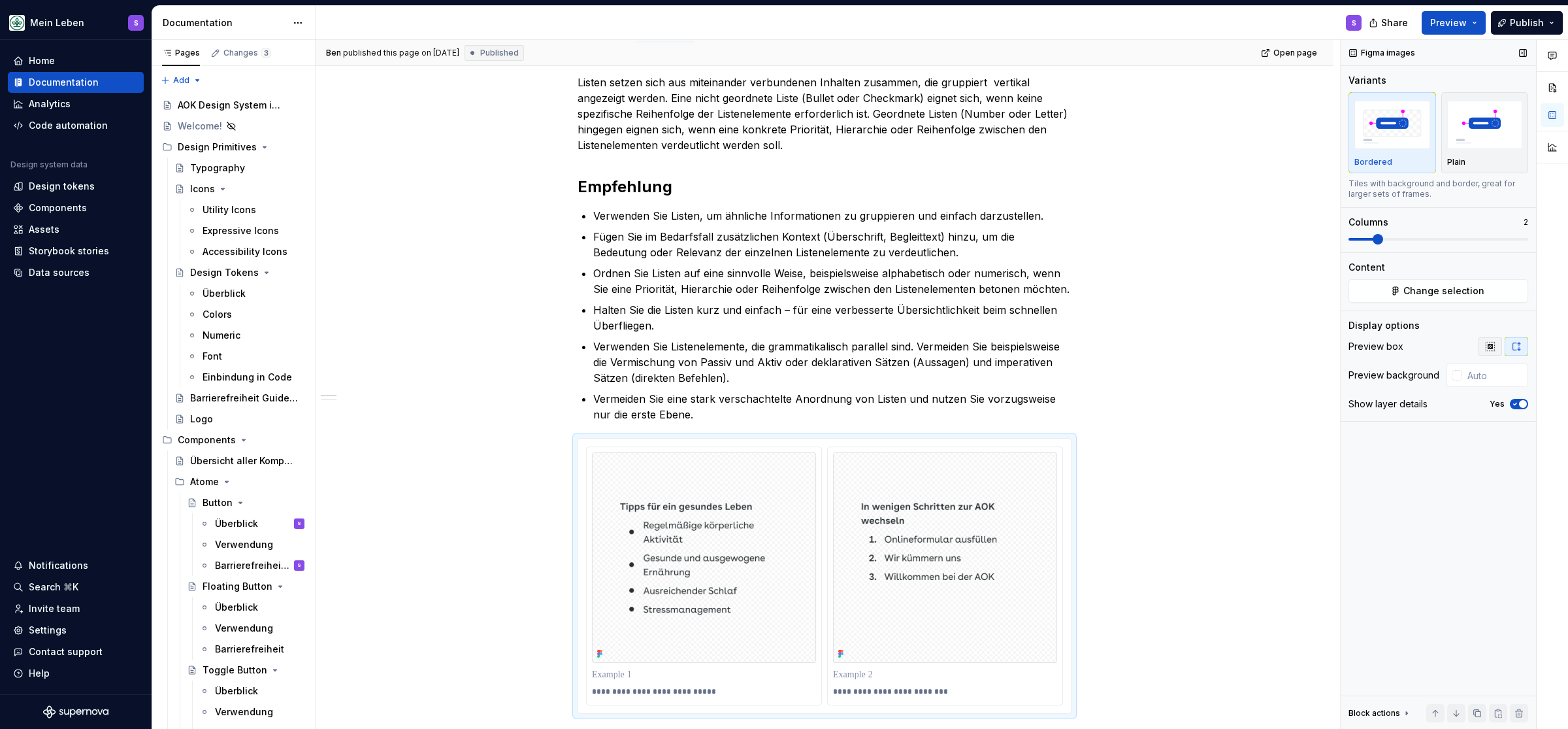
click at [783, 343] on icon "button" at bounding box center [1491, 346] width 10 height 10
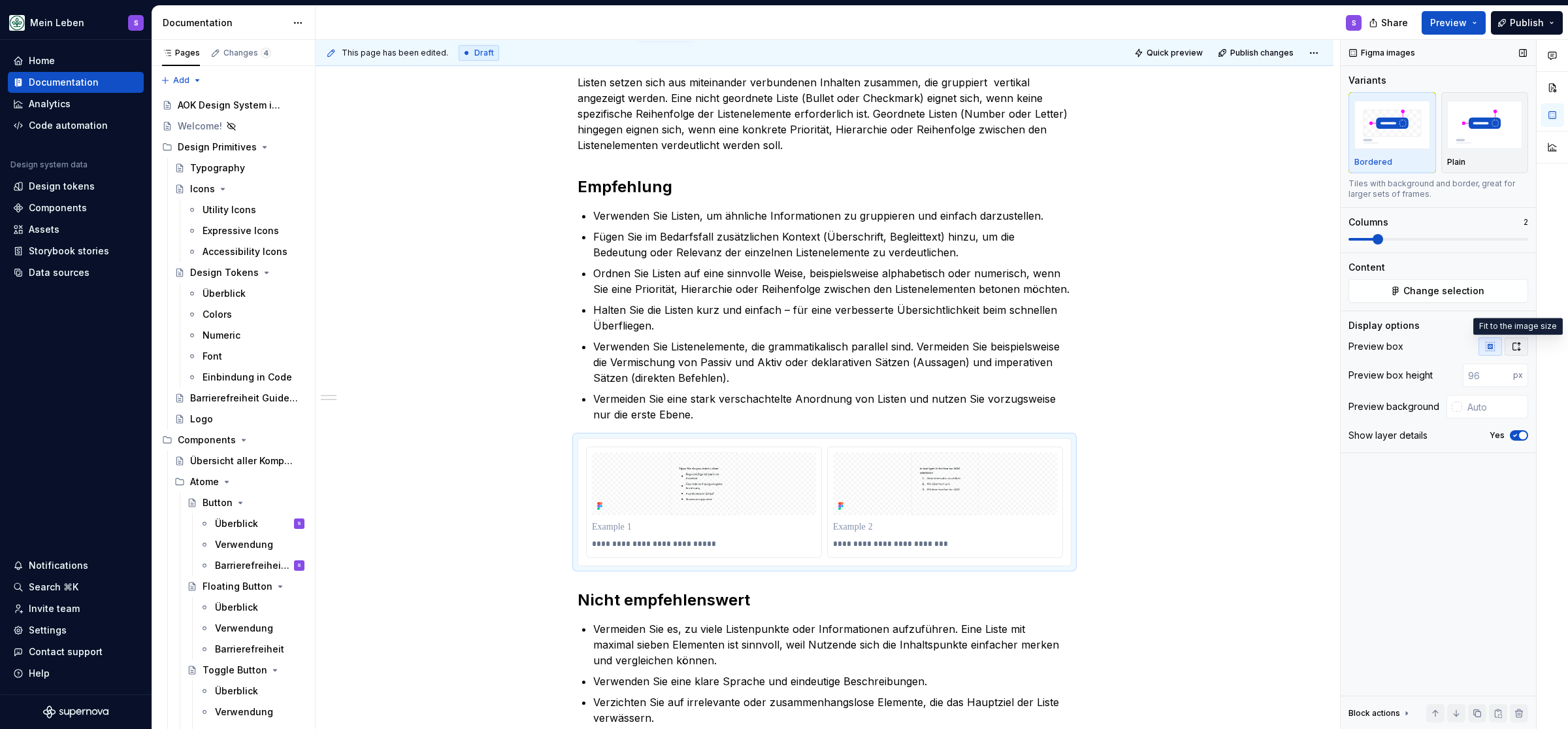
click at [783, 343] on button "button" at bounding box center [1516, 346] width 24 height 18
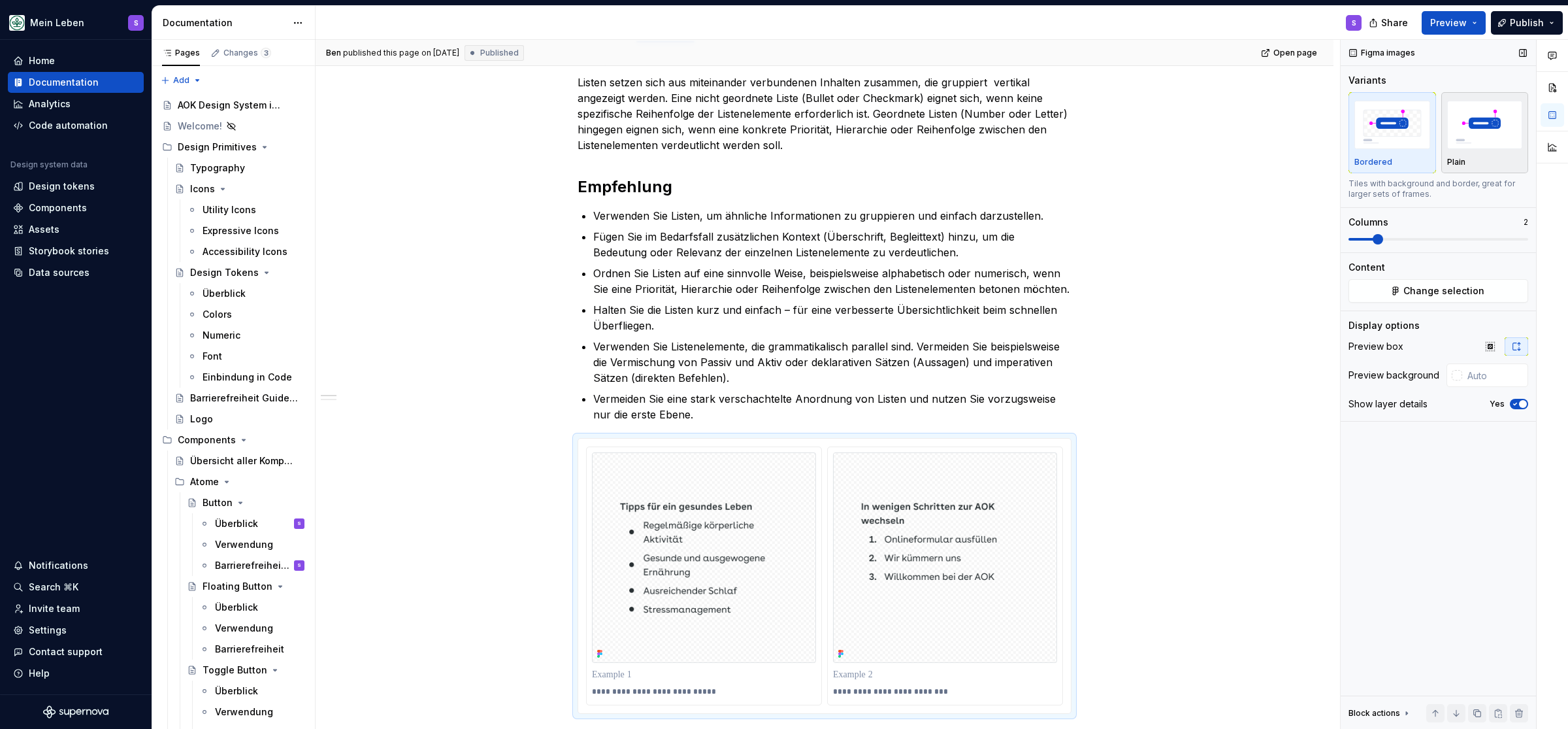
click at [783, 144] on img "button" at bounding box center [1485, 124] width 76 height 48
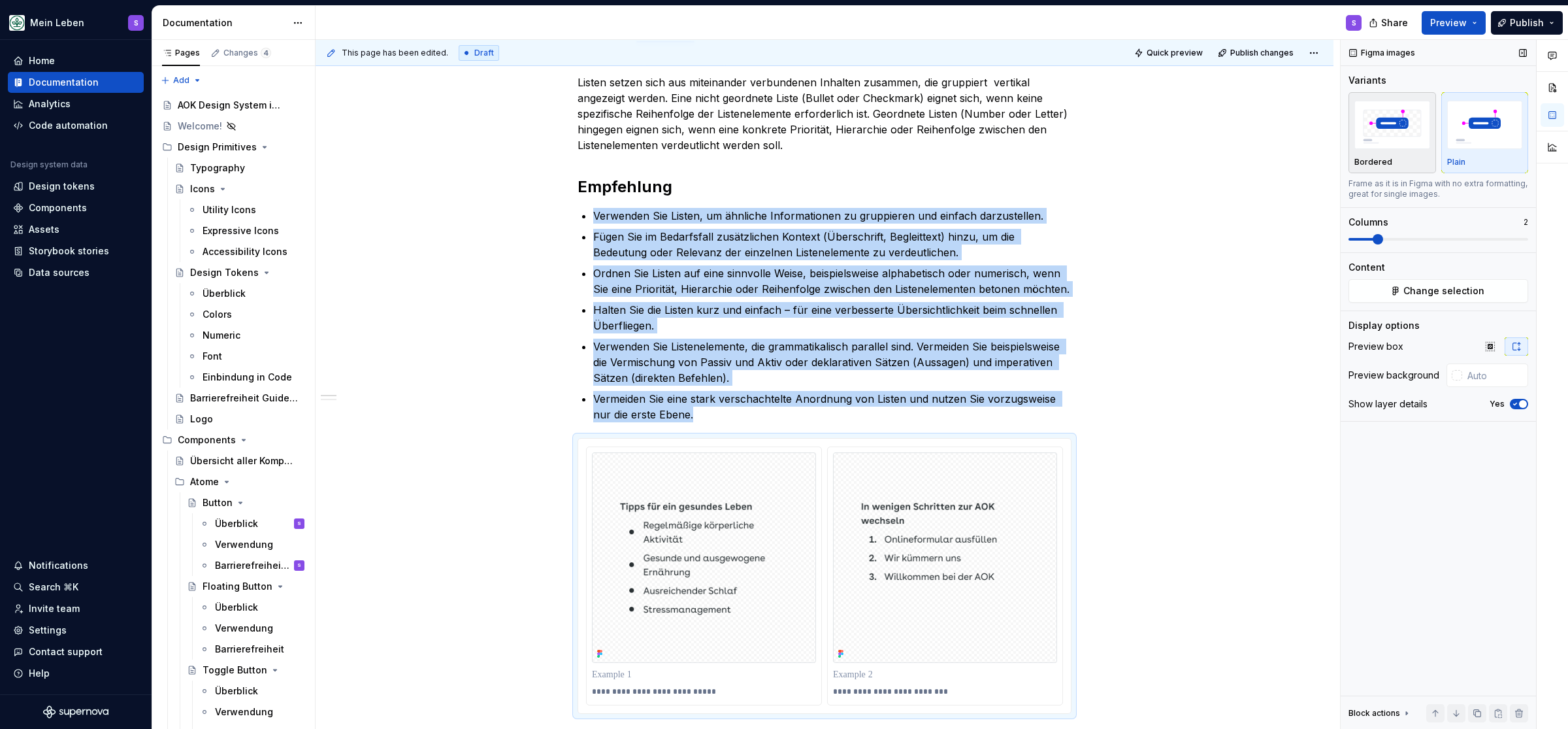
click at [783, 143] on img "button" at bounding box center [1392, 124] width 76 height 48
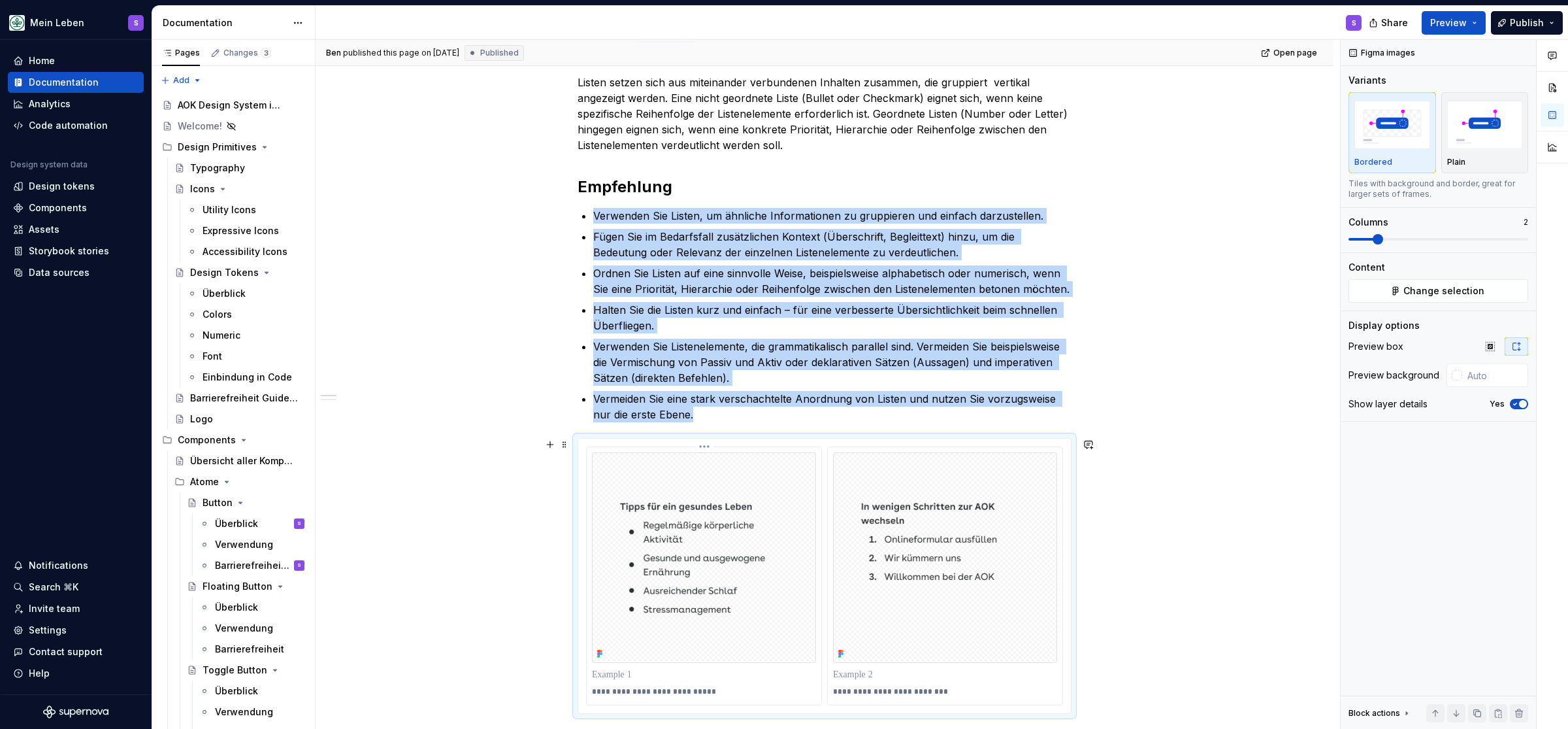
scroll to position [0, 0]
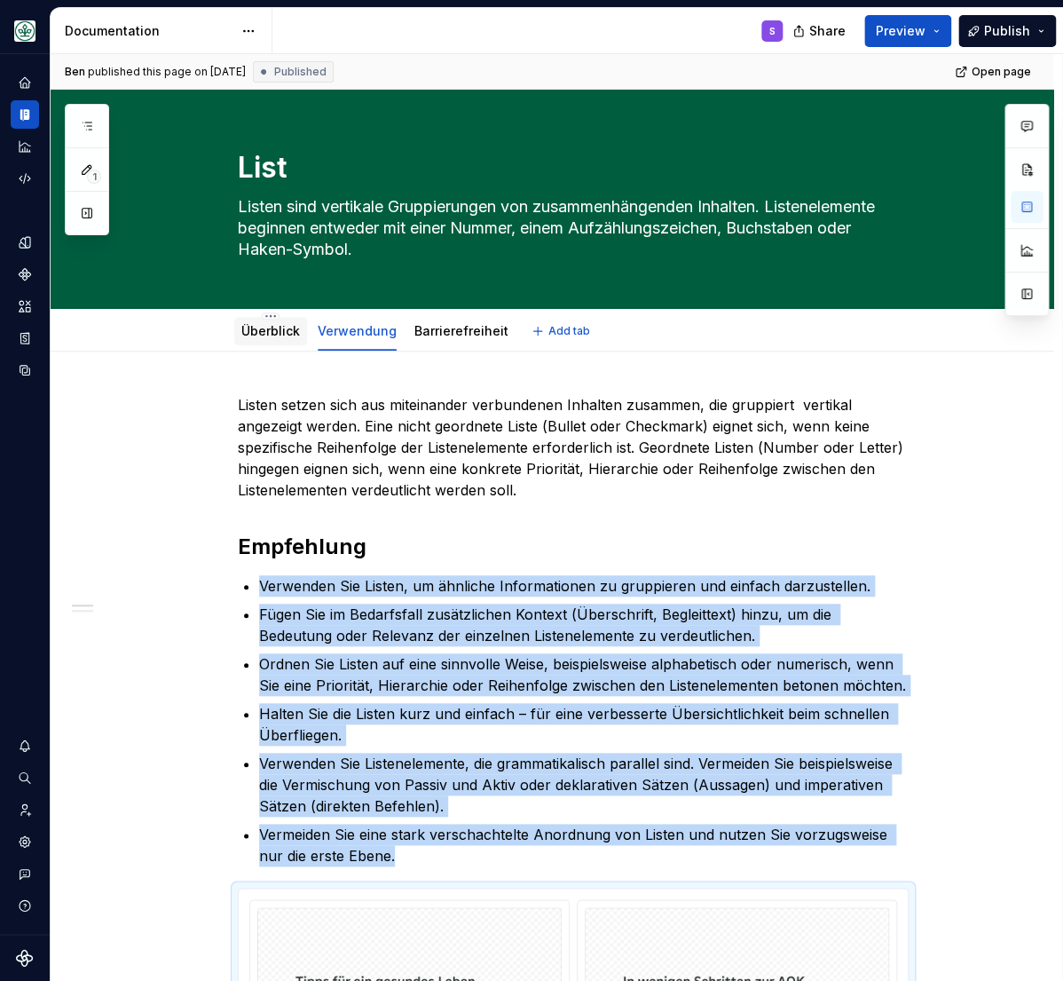
click at [265, 336] on link "Überblick" at bounding box center [270, 330] width 59 height 15
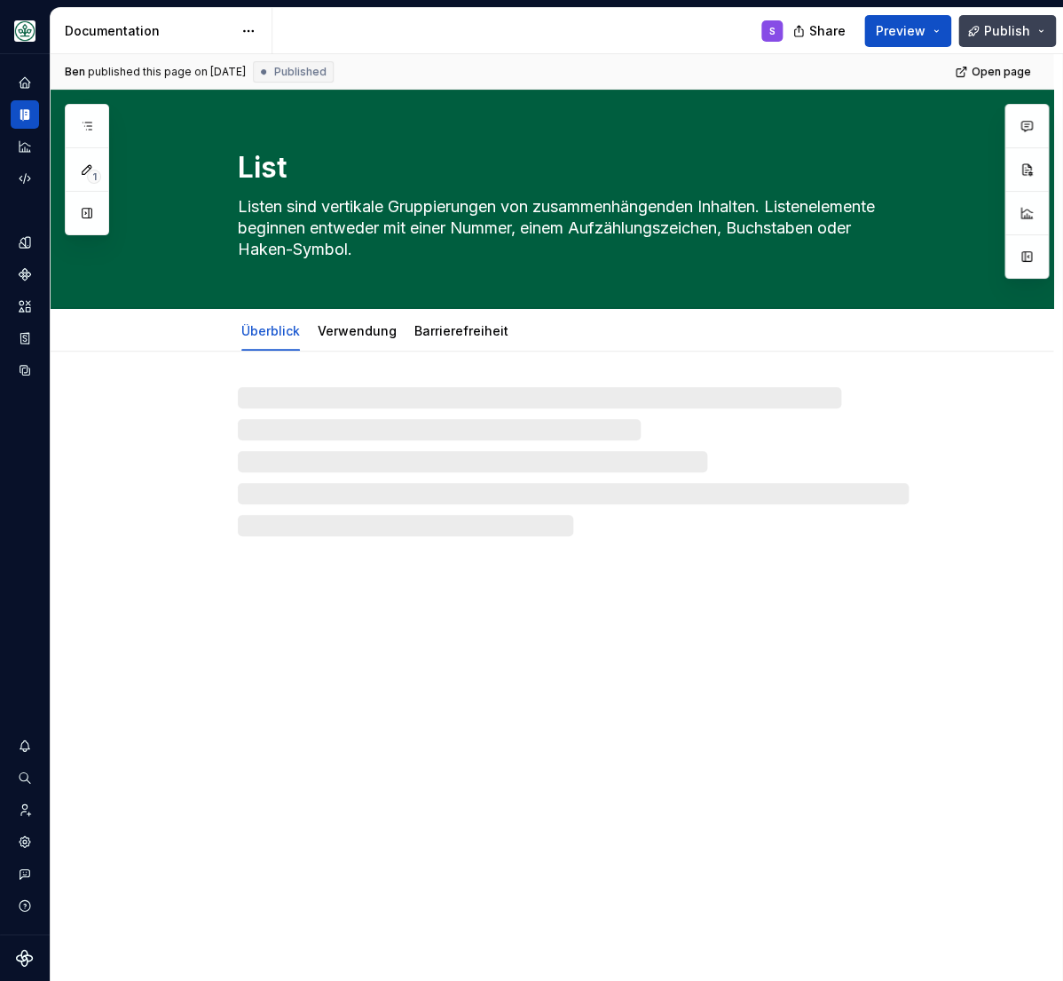
click at [1043, 26] on button "Publish" at bounding box center [1008, 31] width 98 height 32
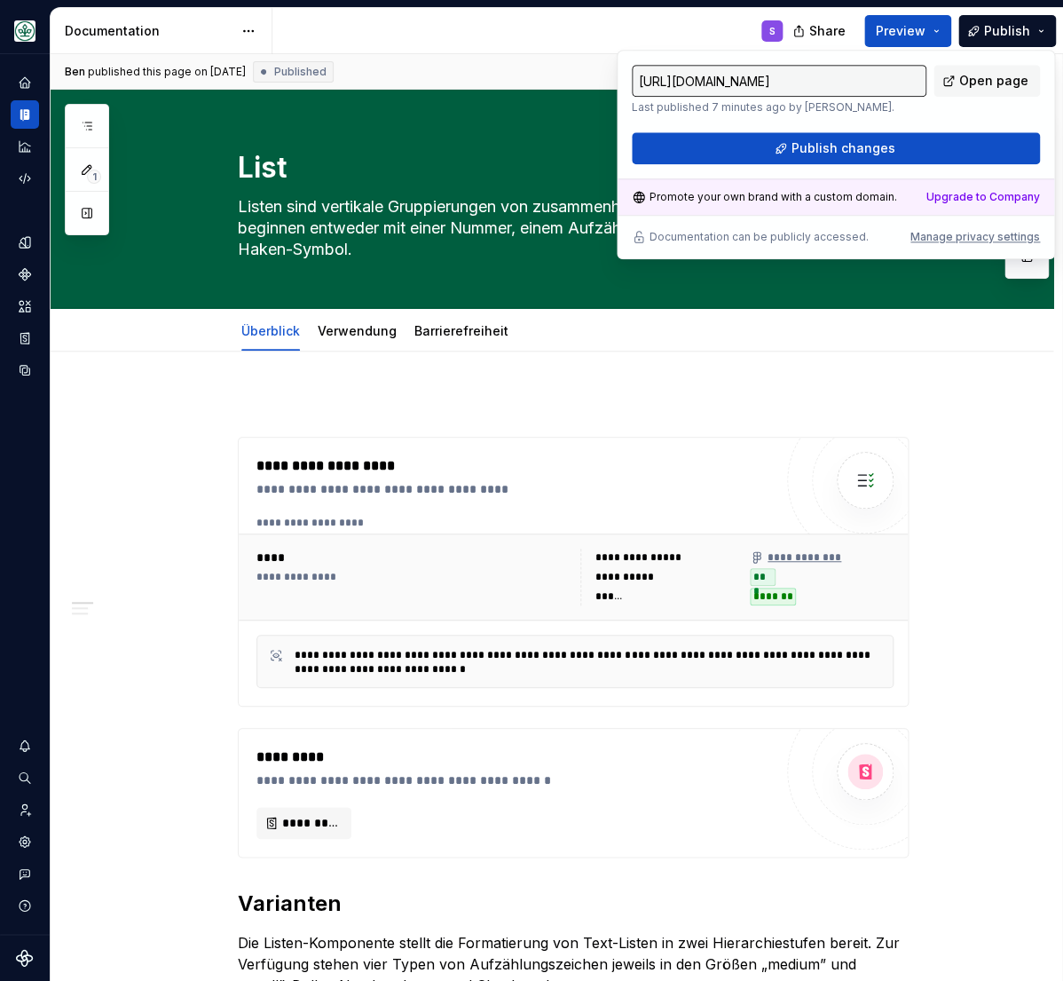
click at [888, 83] on input "https://aok-meinleben.supernova-docs.io/latest/components/organismen/list/ueber…" at bounding box center [779, 81] width 295 height 32
click at [887, 83] on input "https://aok-meinleben.supernova-docs.io/latest/components/organismen/list/ueber…" at bounding box center [779, 81] width 295 height 32
click at [985, 79] on span "Open page" at bounding box center [994, 81] width 69 height 18
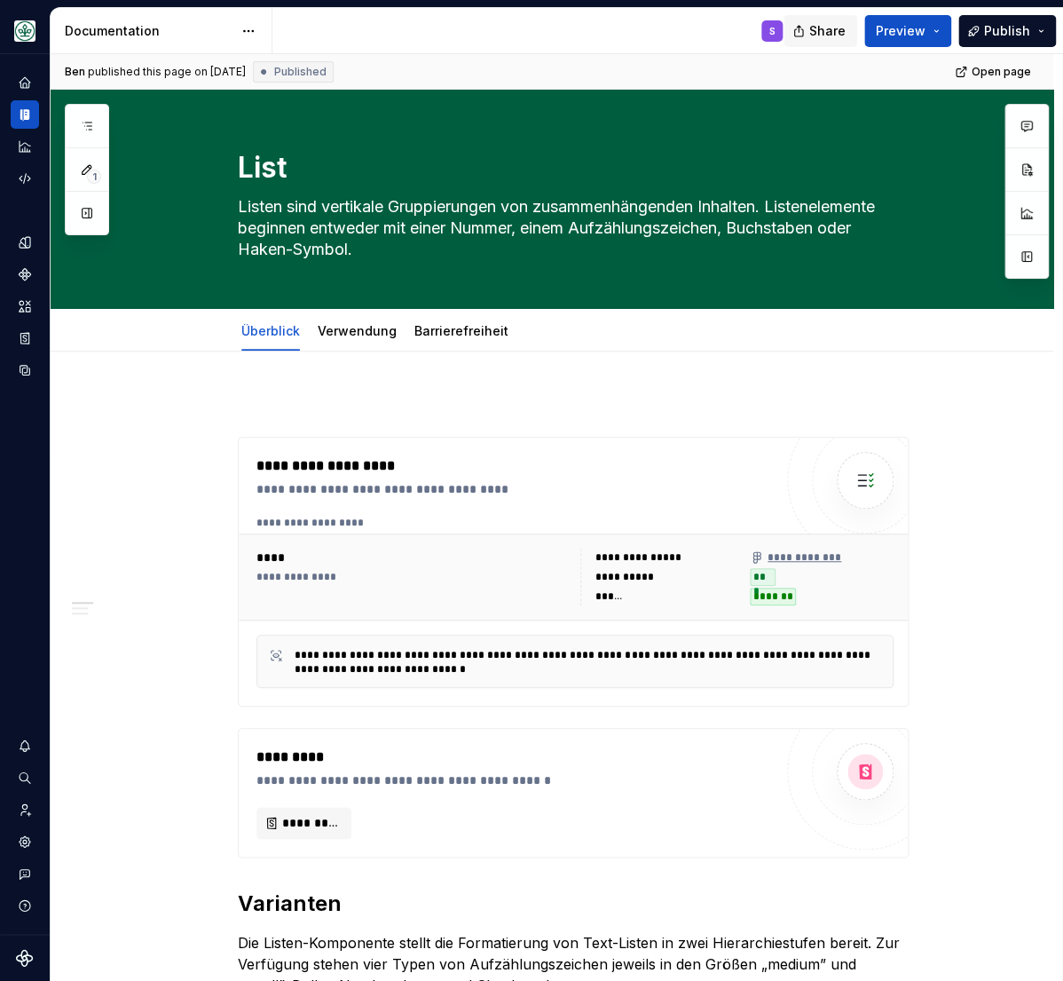
click at [830, 25] on span "Share" at bounding box center [828, 31] width 36 height 18
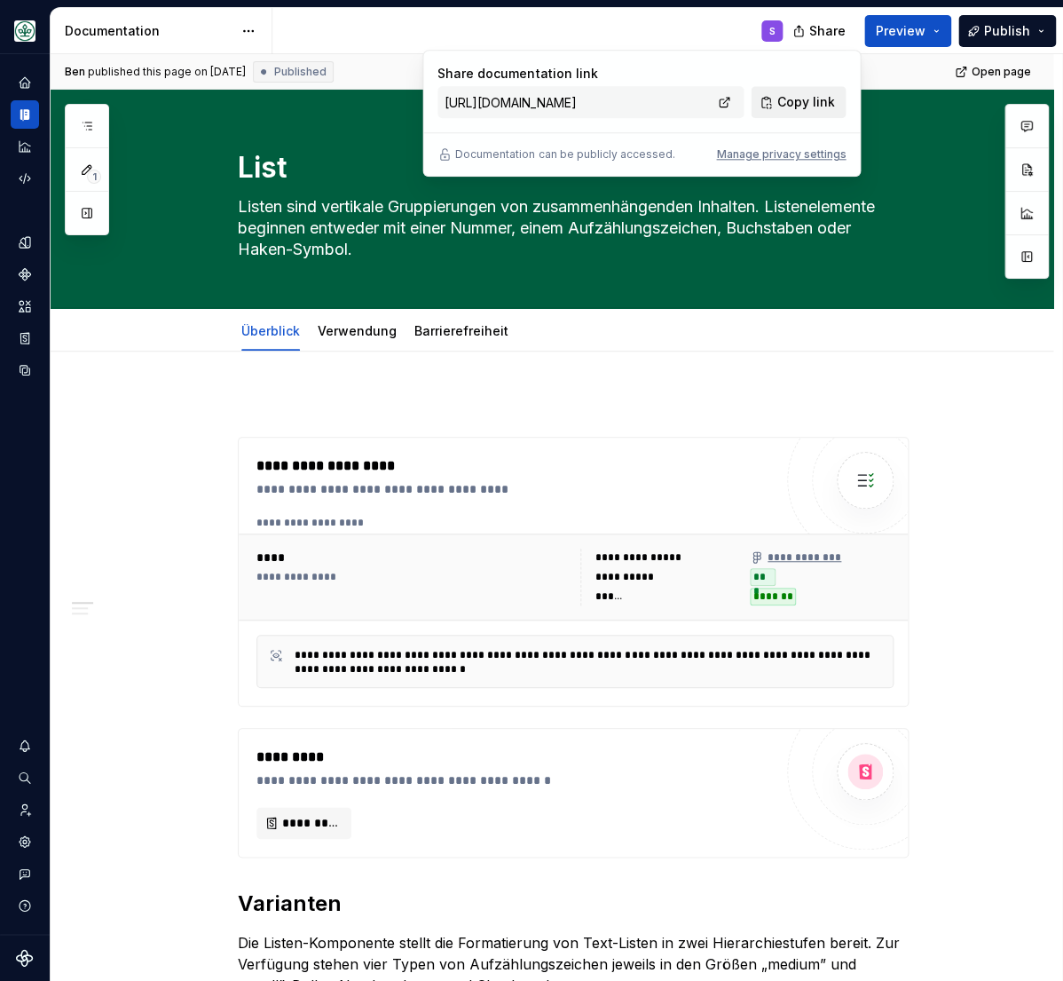
click at [819, 97] on span "Copy link" at bounding box center [806, 102] width 58 height 18
click at [840, 27] on span "Share" at bounding box center [828, 31] width 36 height 18
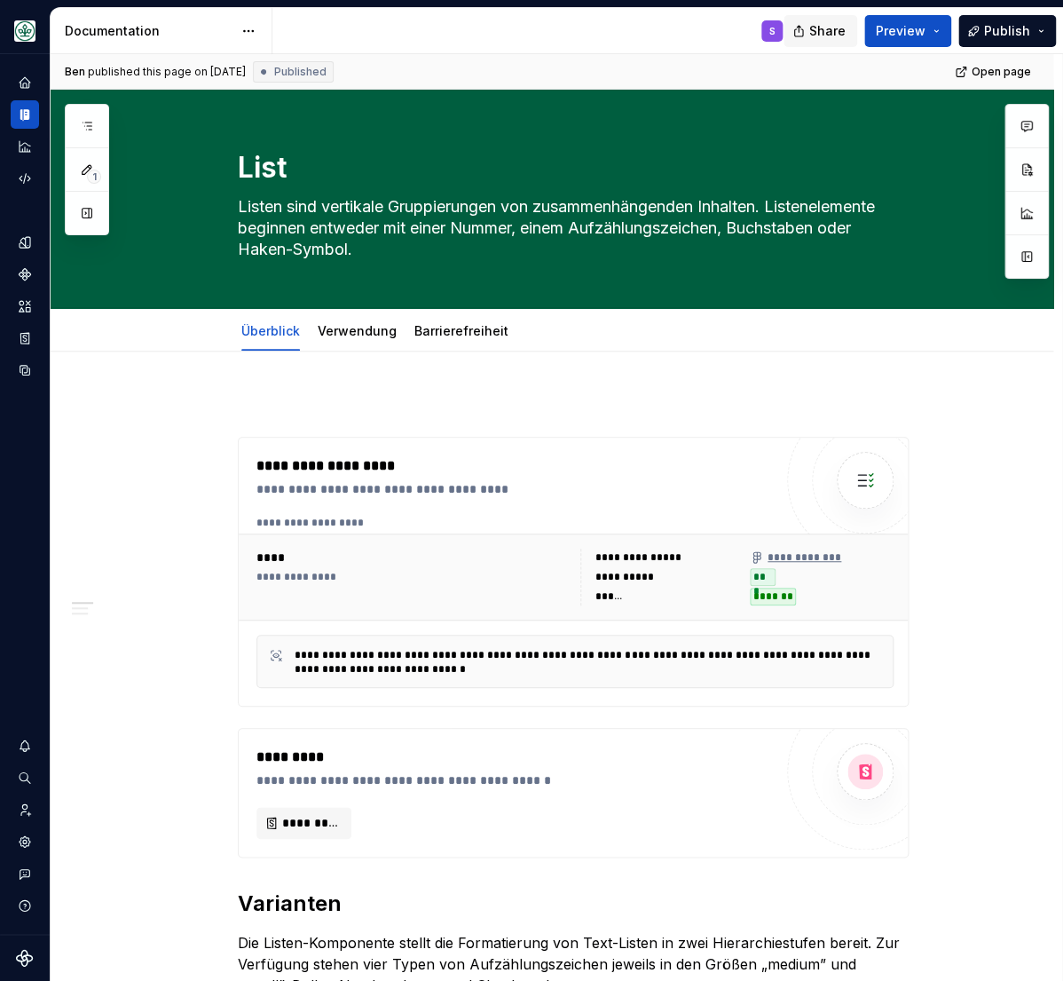
click at [834, 28] on span "Share" at bounding box center [828, 31] width 36 height 18
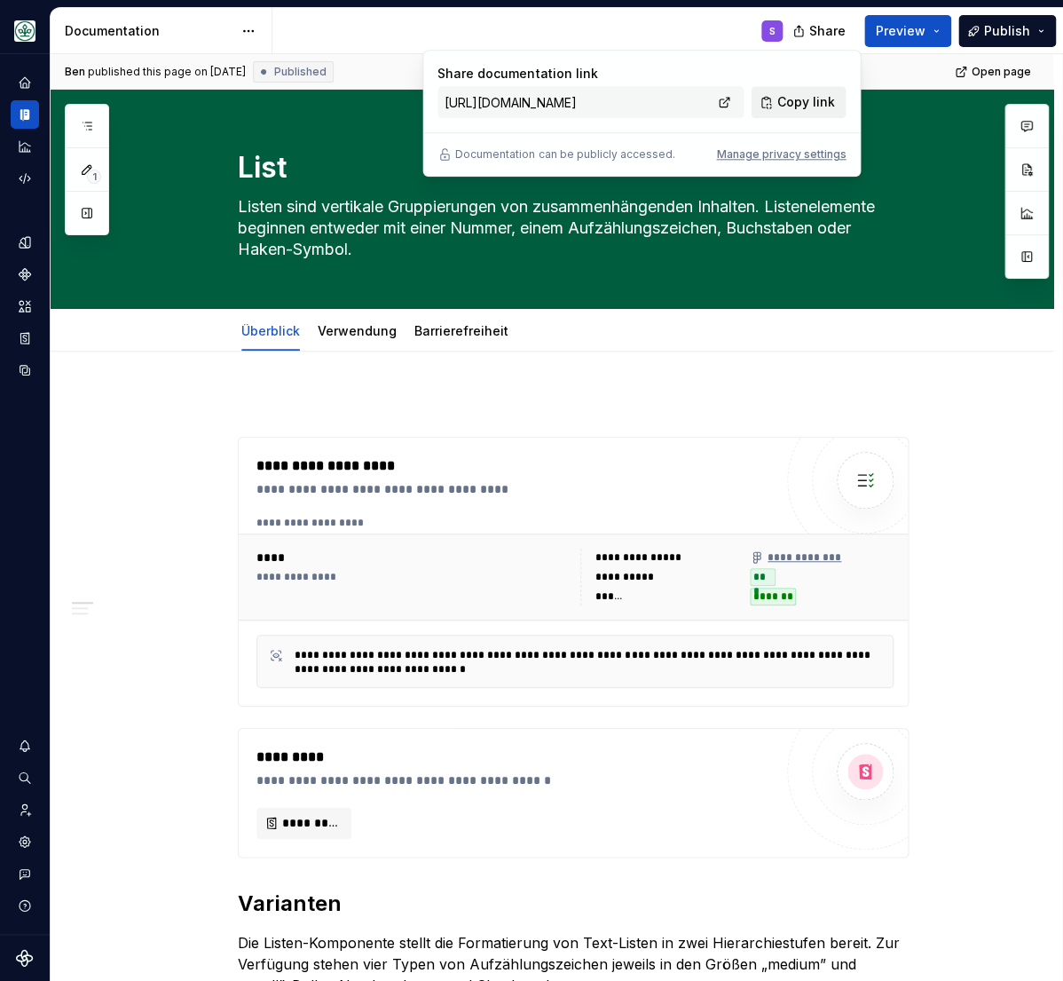
click at [786, 101] on span "Copy link" at bounding box center [806, 102] width 58 height 18
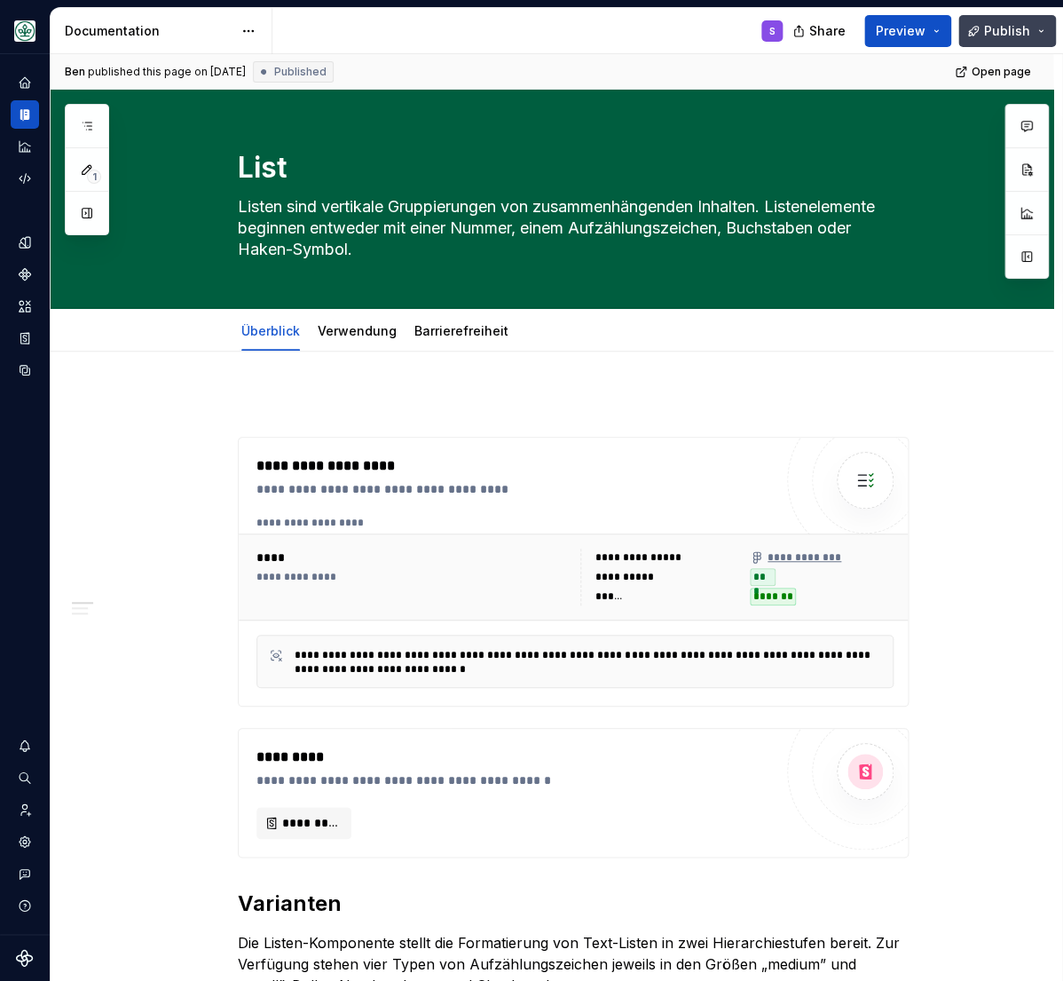
click at [997, 30] on span "Publish" at bounding box center [1007, 31] width 46 height 18
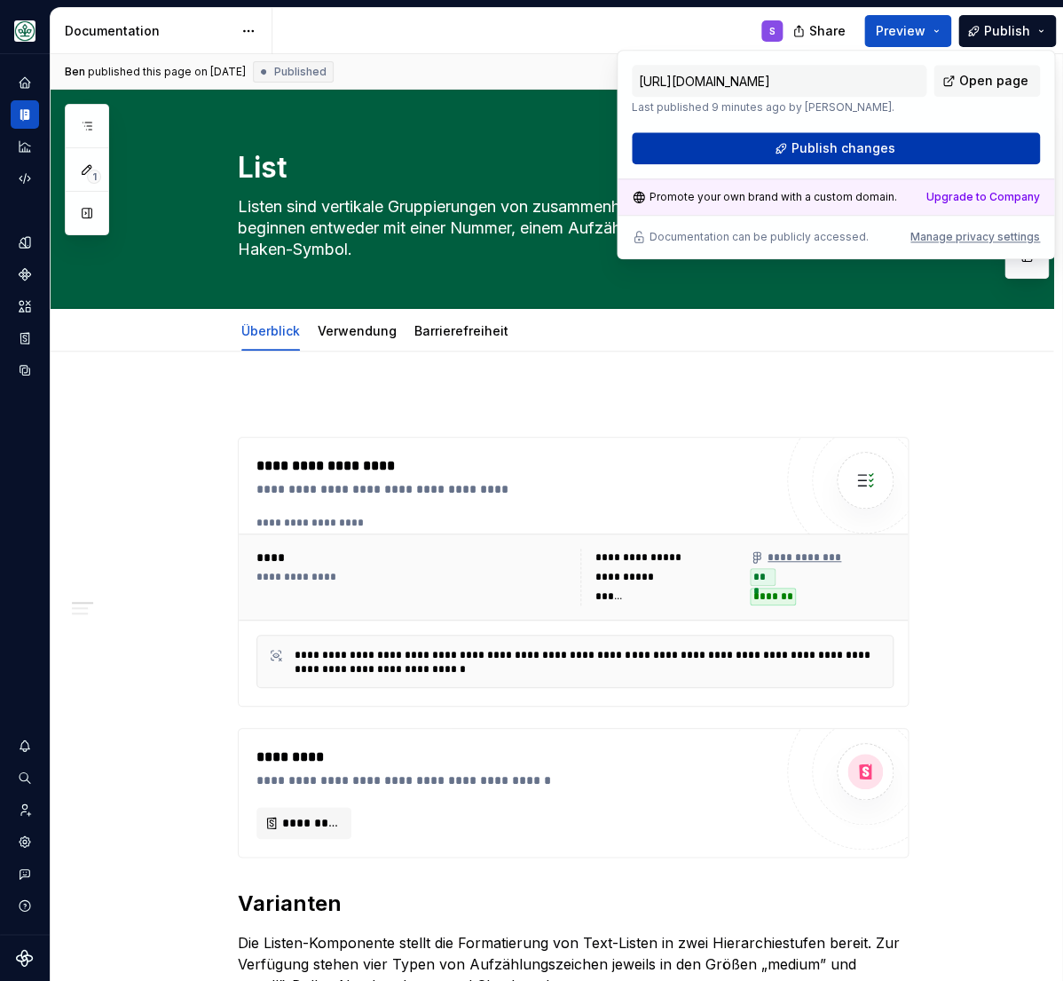
click at [826, 143] on span "Publish changes" at bounding box center [844, 148] width 104 height 18
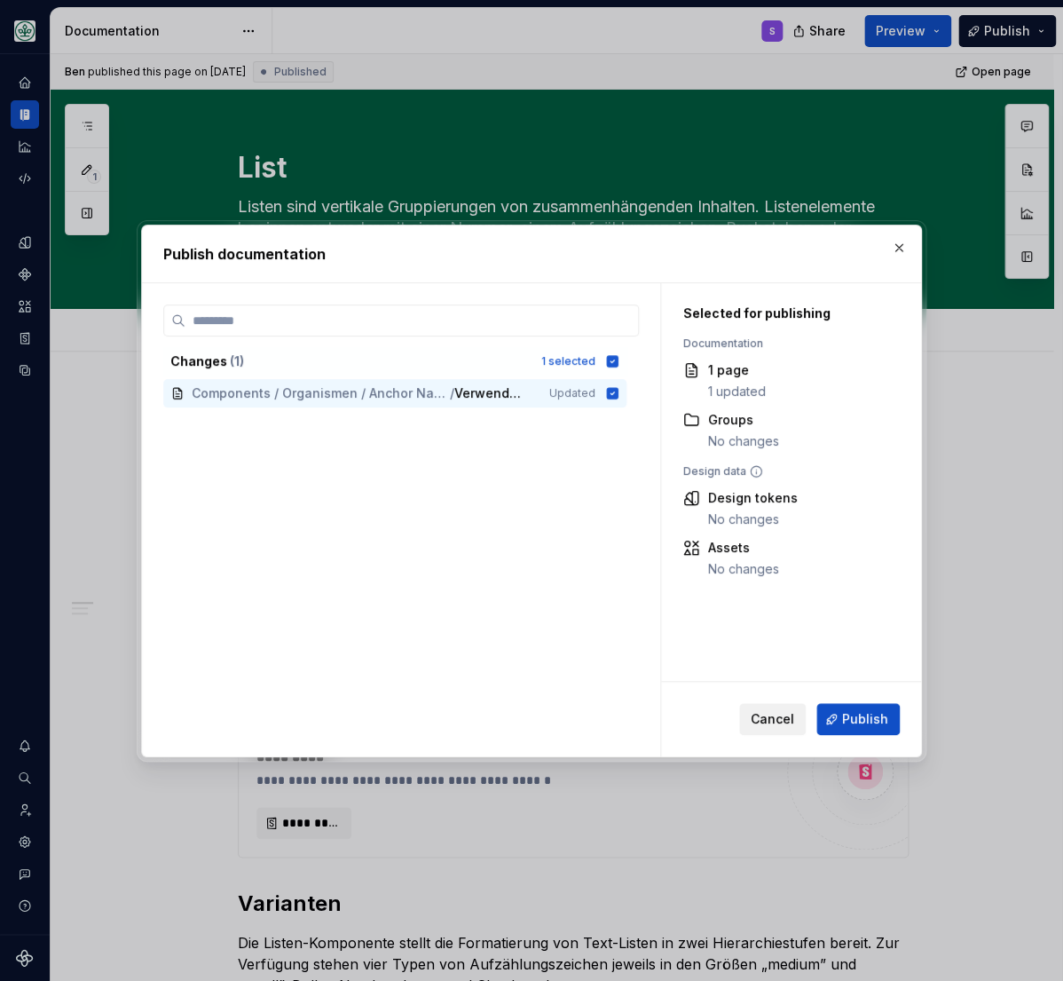
click at [763, 719] on span "Cancel" at bounding box center [772, 719] width 43 height 18
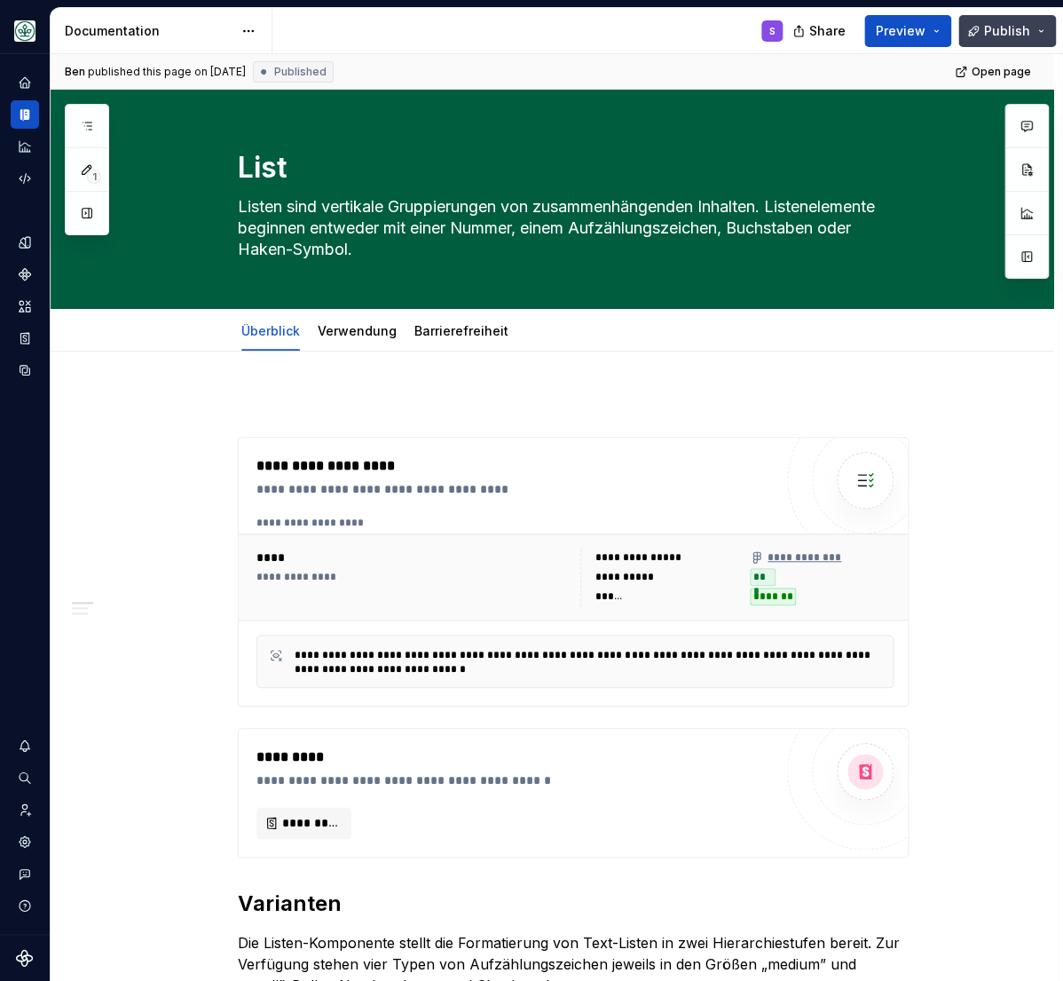
click at [1042, 29] on button "Publish" at bounding box center [1008, 31] width 98 height 32
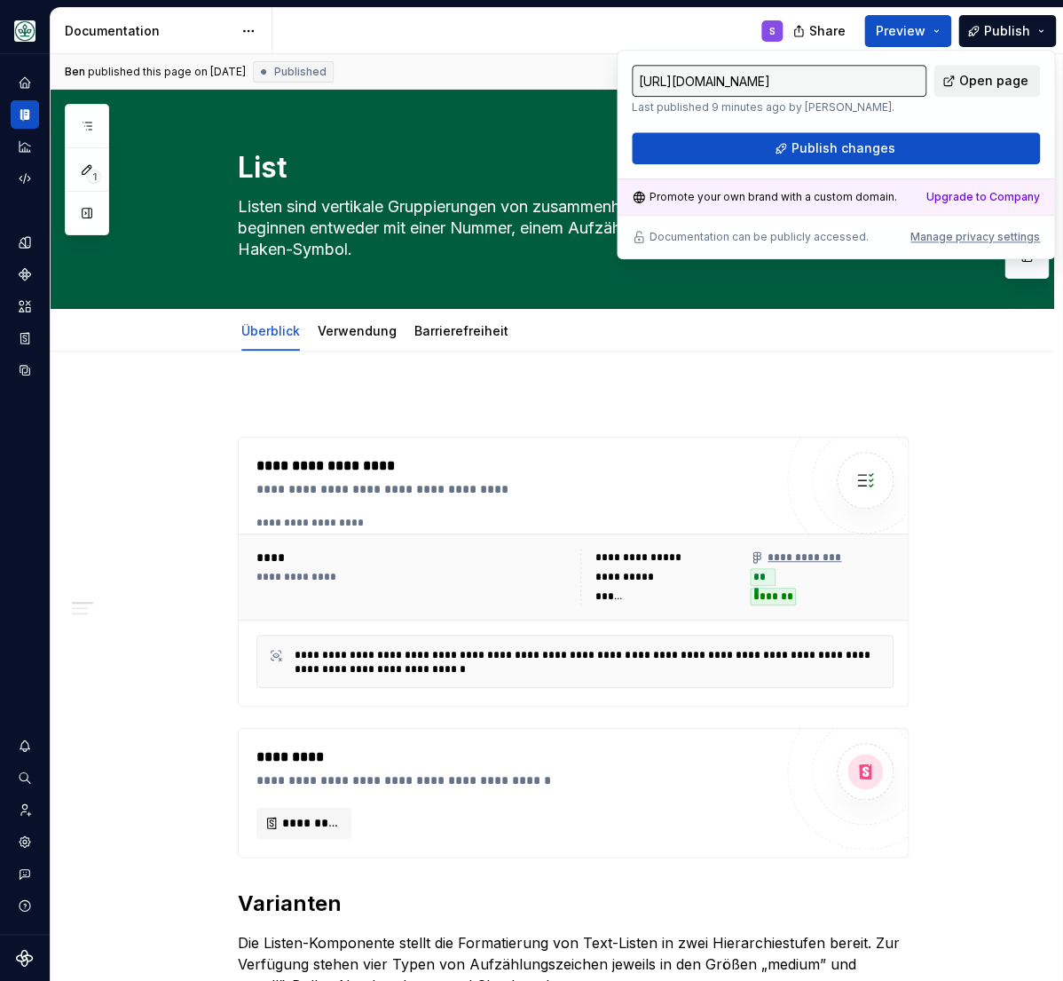
click at [982, 80] on span "Open page" at bounding box center [994, 81] width 69 height 18
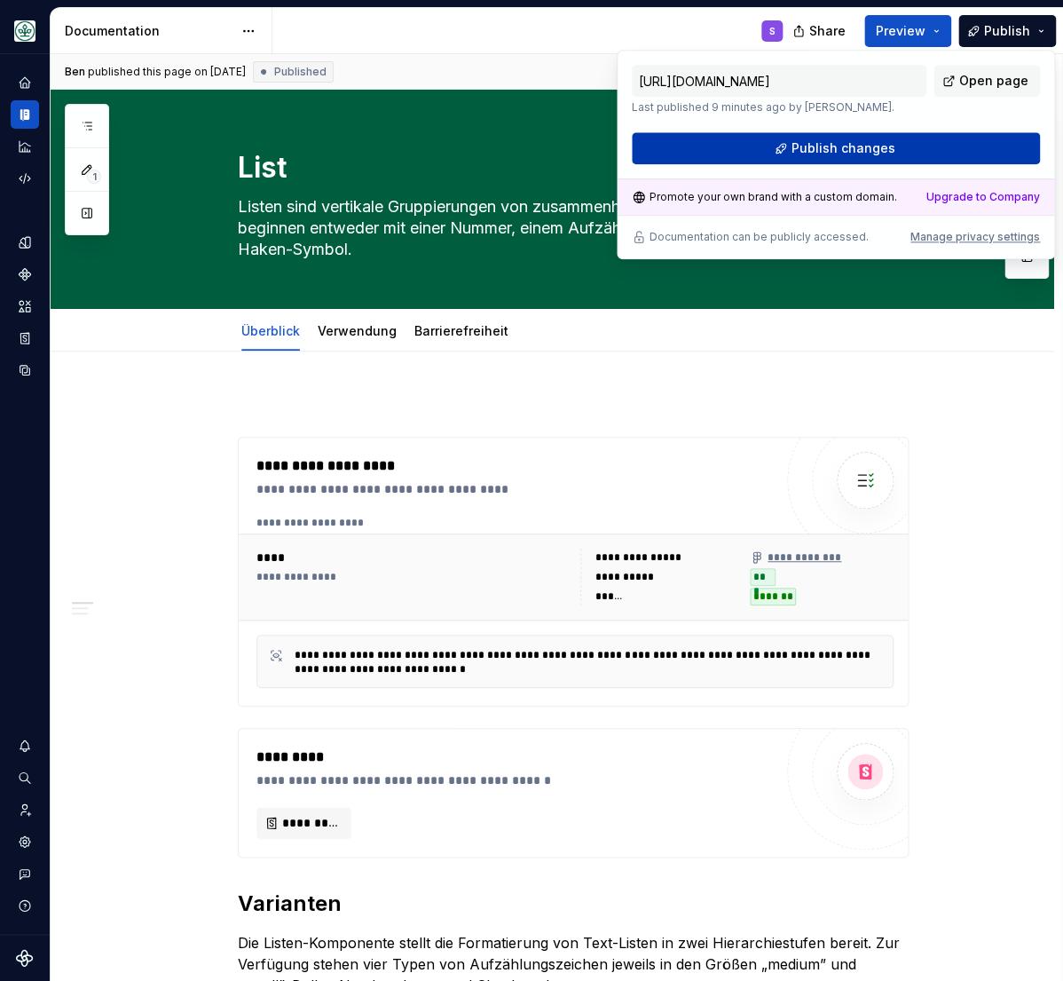
click at [860, 142] on span "Publish changes" at bounding box center [844, 148] width 104 height 18
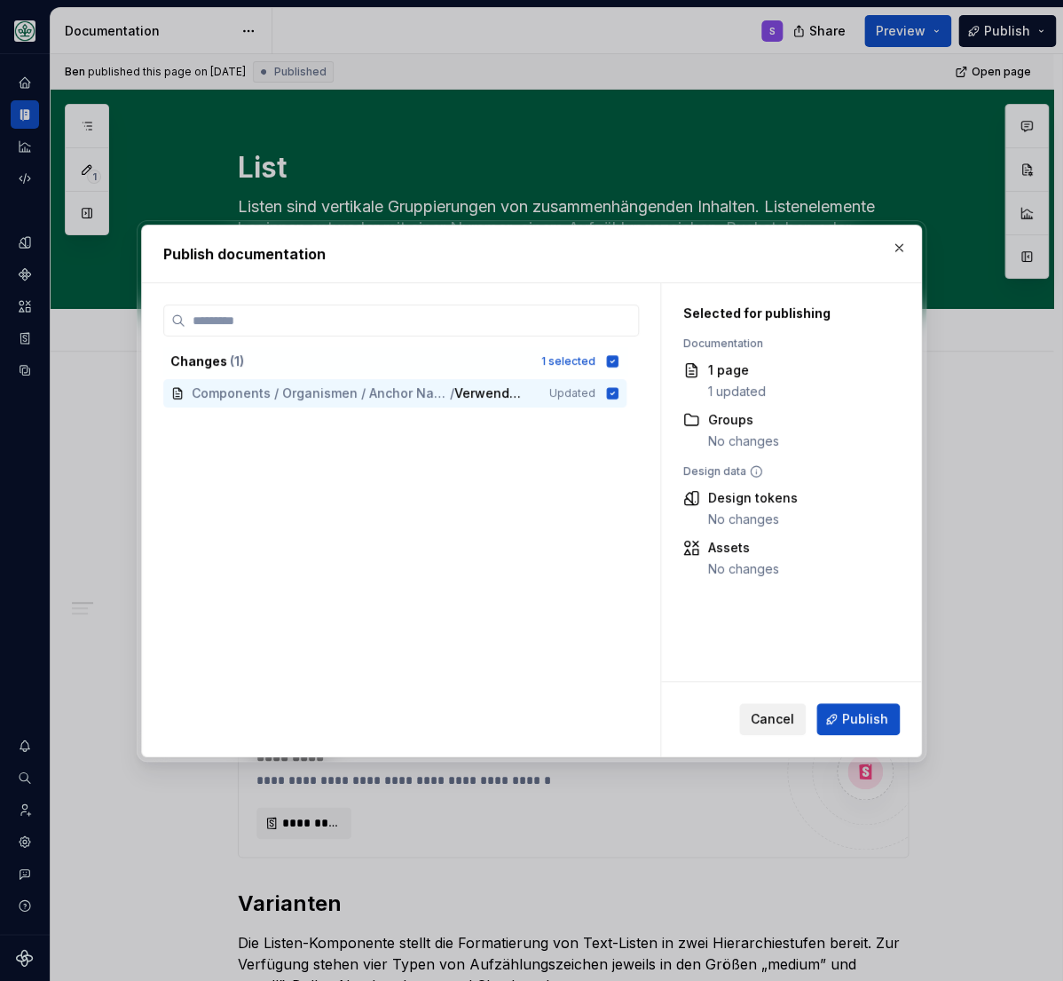
click at [751, 719] on button "Cancel" at bounding box center [772, 719] width 67 height 32
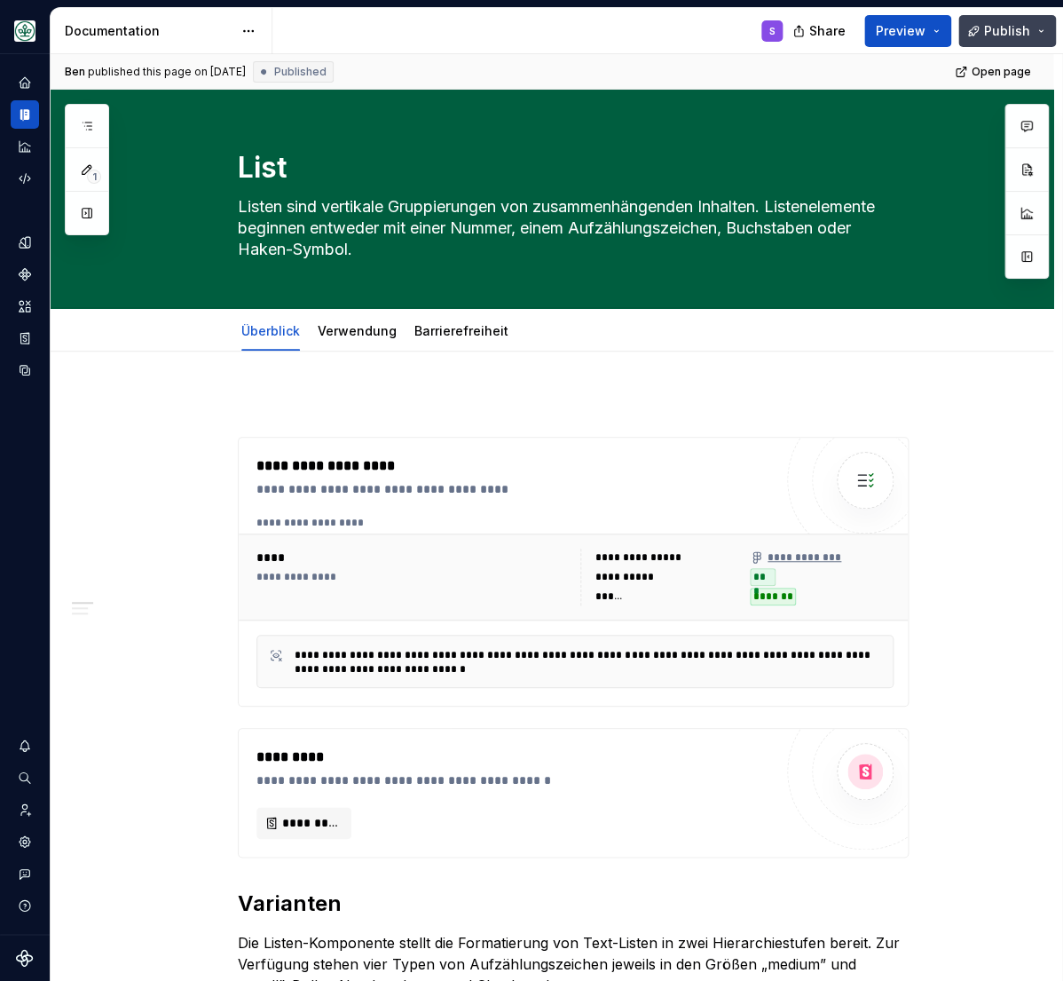
click at [1042, 28] on button "Publish" at bounding box center [1008, 31] width 98 height 32
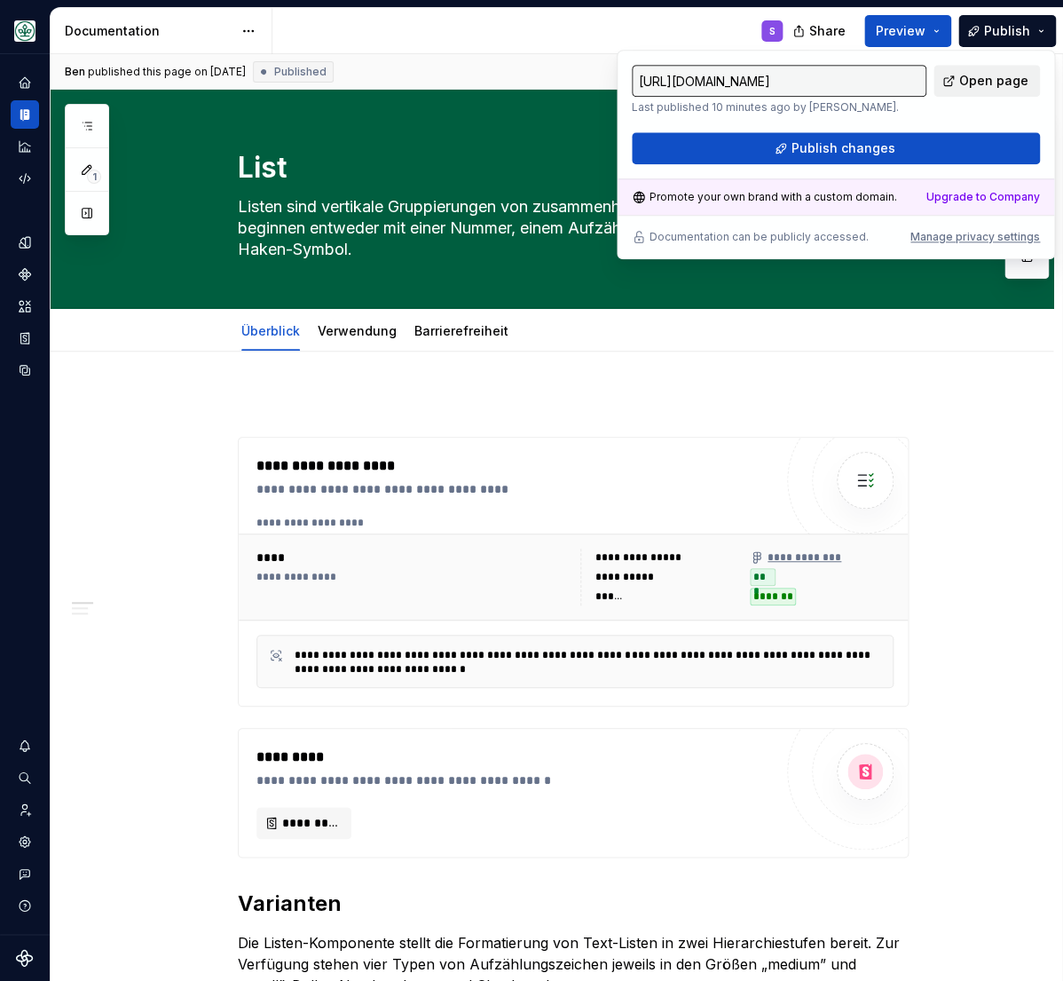
click at [1008, 84] on span "Open page" at bounding box center [994, 81] width 69 height 18
click at [1000, 88] on span "Open page" at bounding box center [994, 81] width 69 height 18
click at [1002, 76] on span "Open page" at bounding box center [994, 81] width 69 height 18
click at [1000, 29] on span "Publish" at bounding box center [1007, 31] width 46 height 18
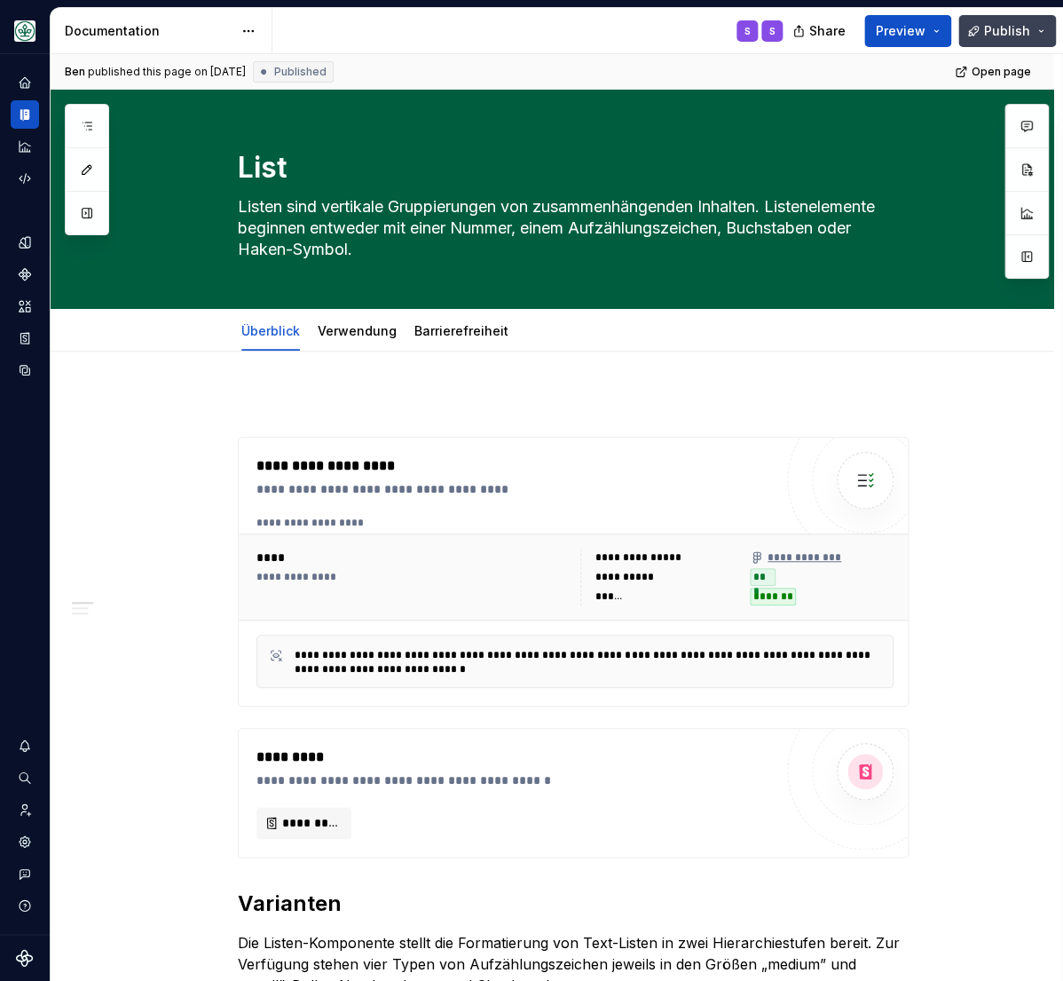
click at [1031, 31] on button "Publish" at bounding box center [1008, 31] width 98 height 32
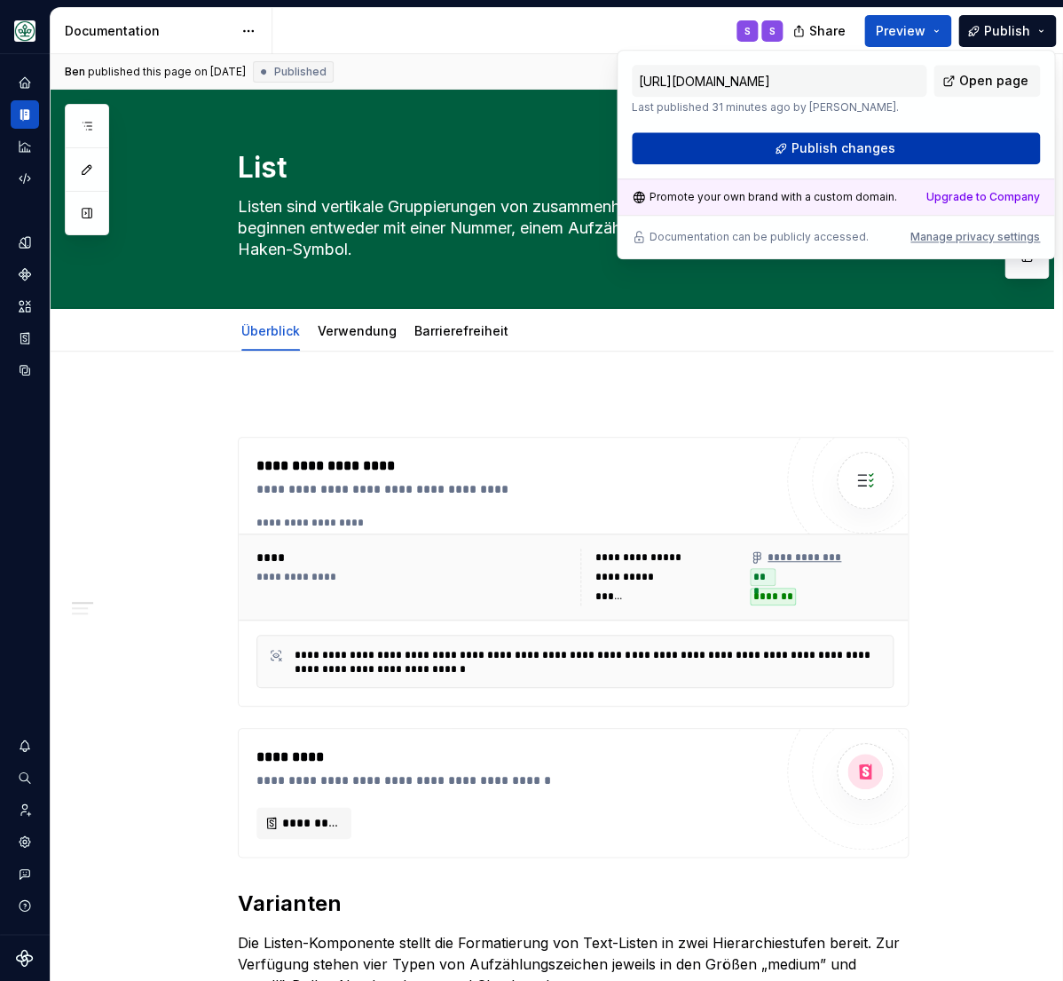
click at [838, 145] on span "Publish changes" at bounding box center [844, 148] width 104 height 18
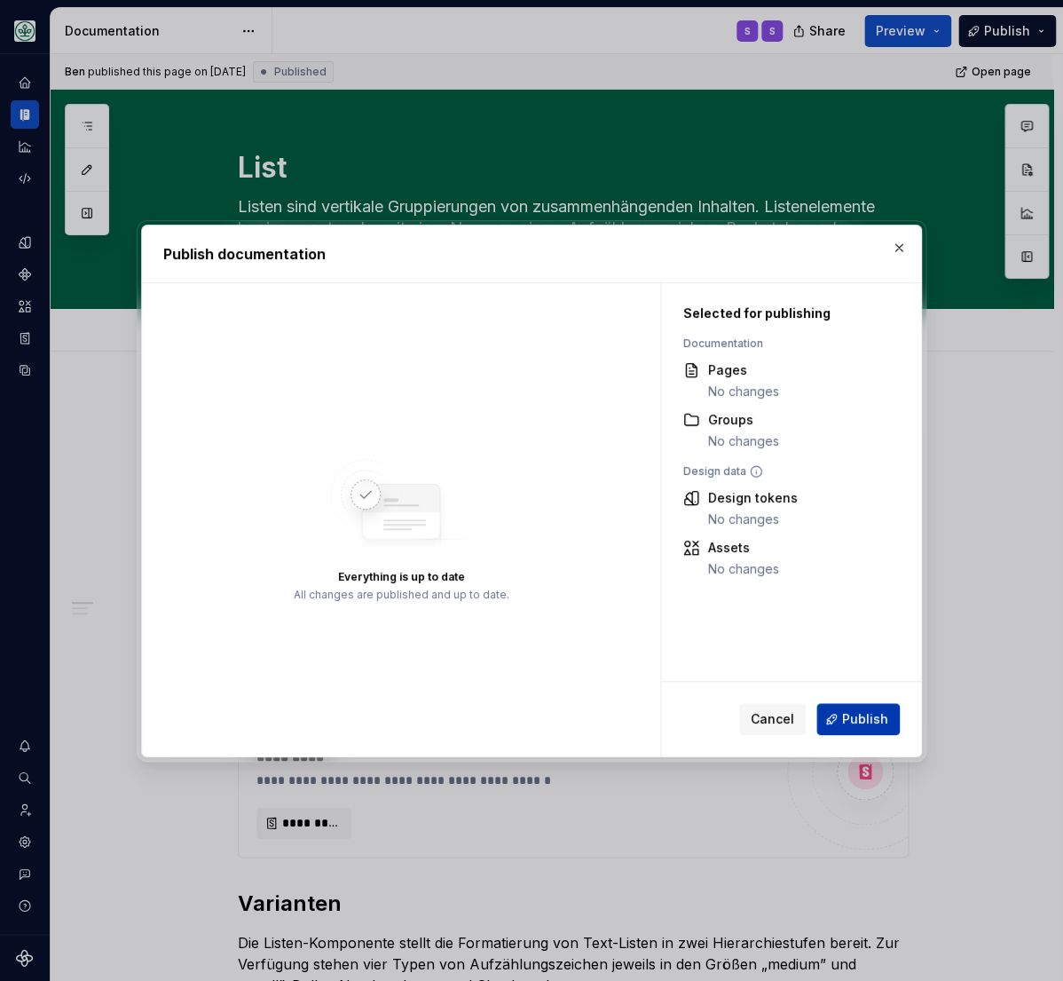
click at [855, 718] on span "Publish" at bounding box center [865, 719] width 46 height 18
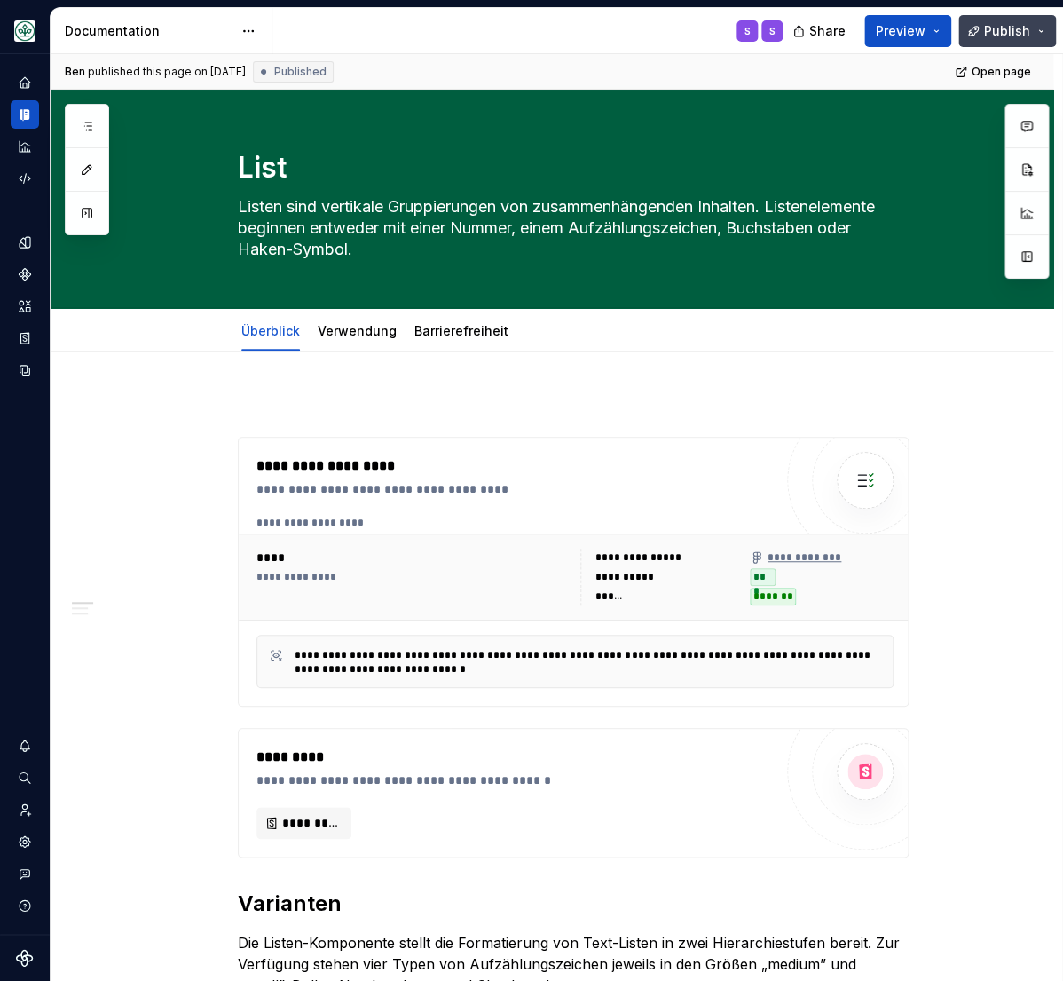
click at [1041, 30] on button "Publish" at bounding box center [1008, 31] width 98 height 32
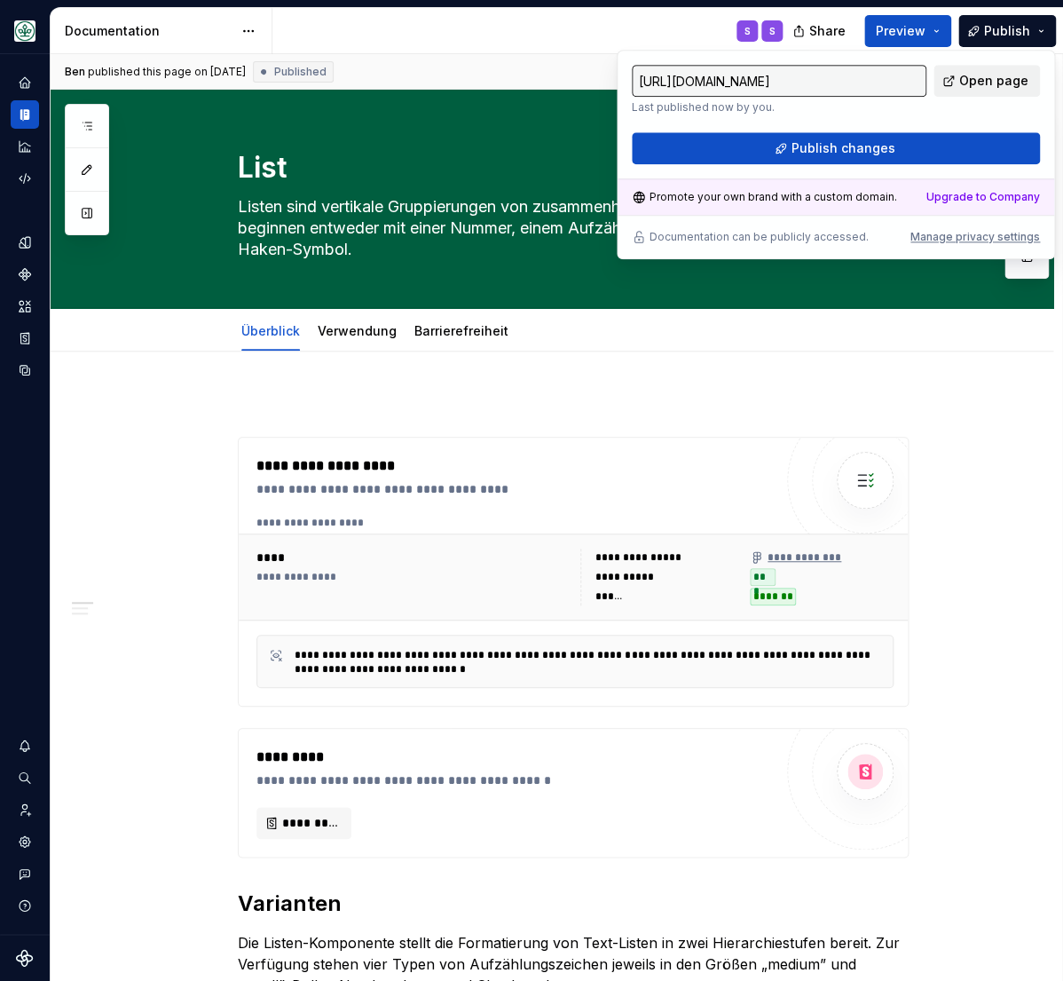
click at [976, 84] on span "Open page" at bounding box center [994, 81] width 69 height 18
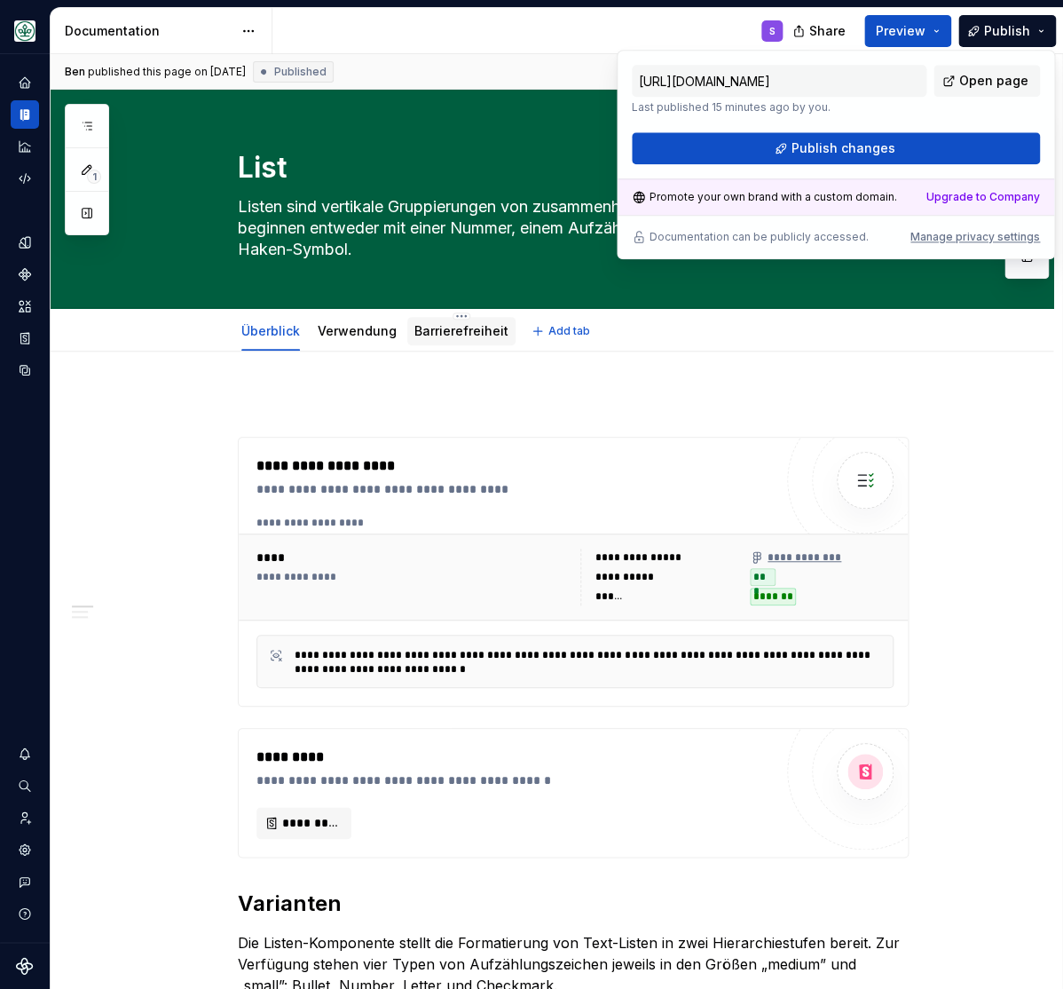
click at [447, 334] on link "Barrierefreiheit" at bounding box center [462, 330] width 94 height 15
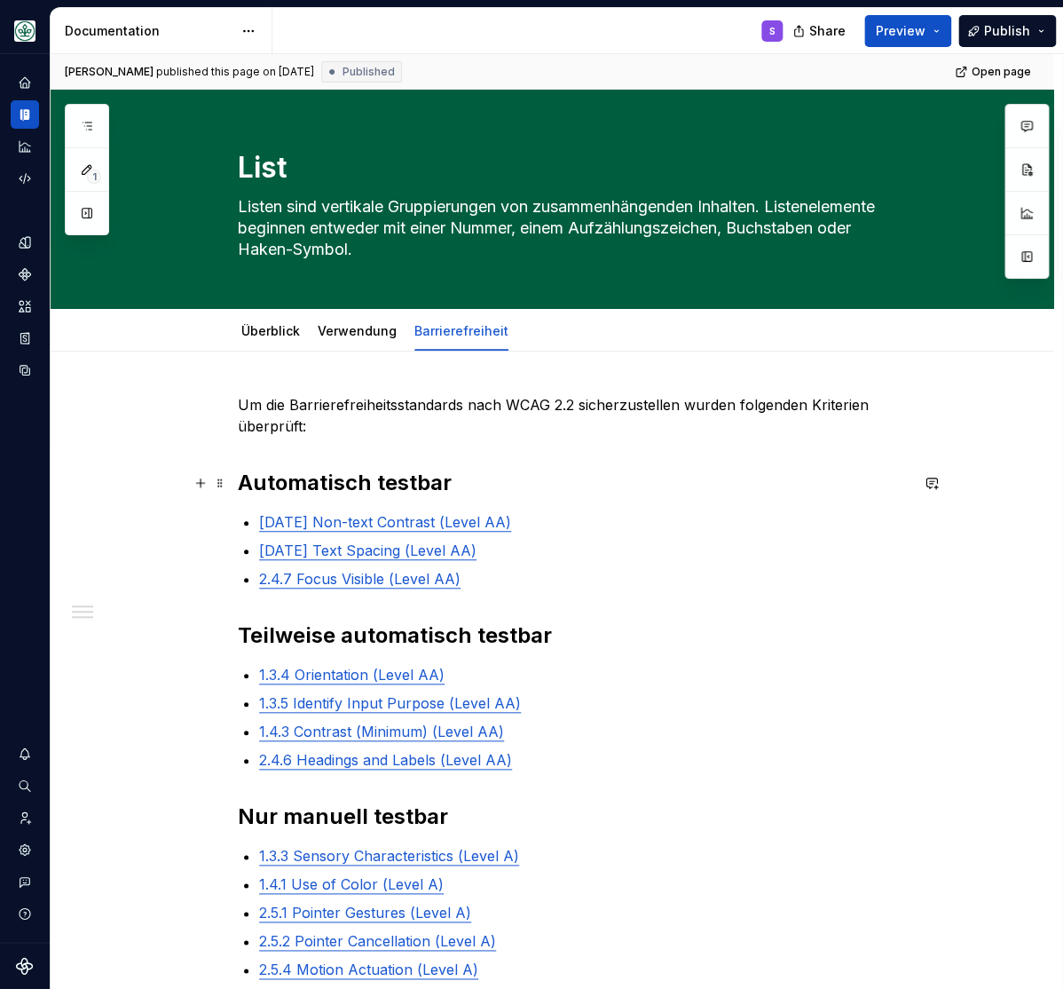
click at [411, 479] on strong "Automatisch testbar" at bounding box center [345, 483] width 214 height 26
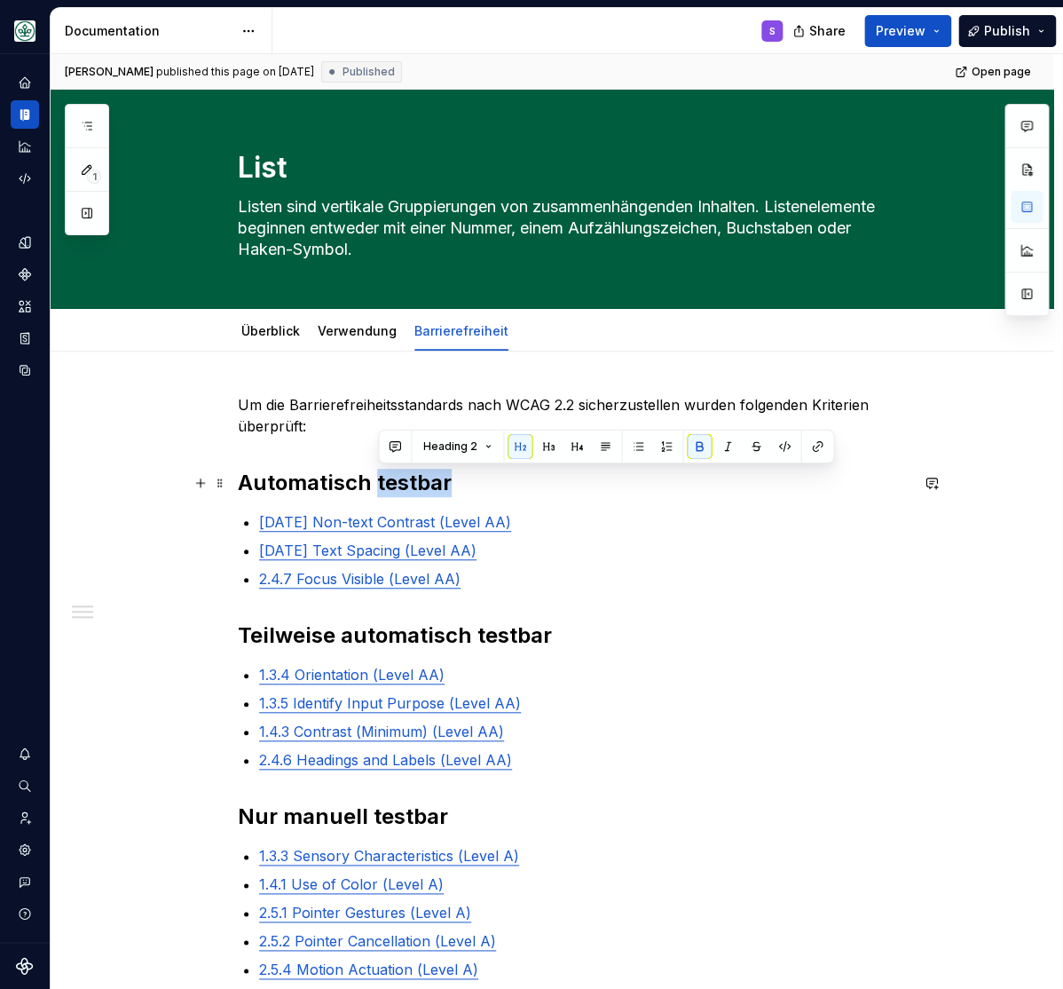
click at [411, 479] on strong "Automatisch testbar" at bounding box center [345, 483] width 214 height 26
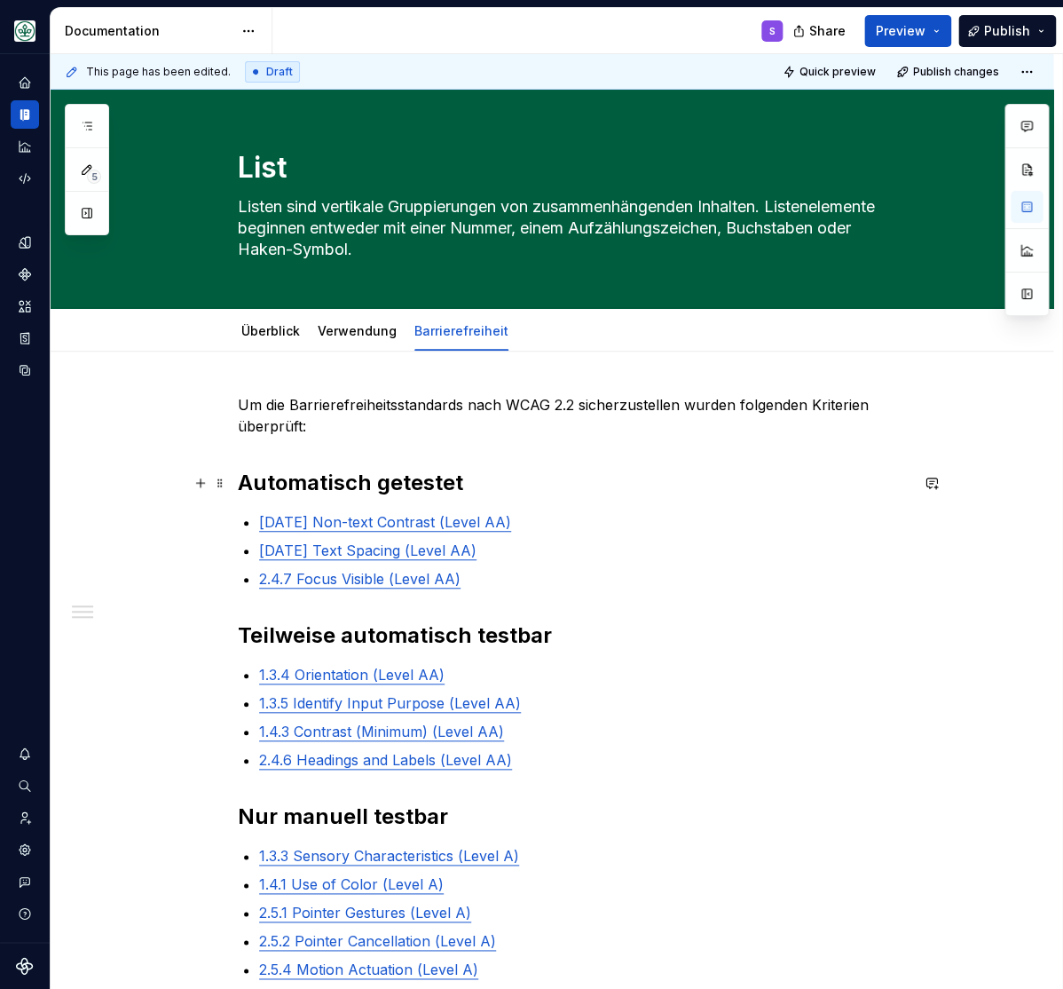
click at [425, 486] on strong "Automatisch getestet" at bounding box center [350, 483] width 225 height 26
click at [424, 485] on strong "Automatisch getestet" at bounding box center [350, 483] width 225 height 26
click at [485, 484] on strong "Automatisch getegetestetstet" at bounding box center [394, 483] width 312 height 26
click at [515, 639] on strong "Teilweise automatisch testbar" at bounding box center [395, 635] width 314 height 26
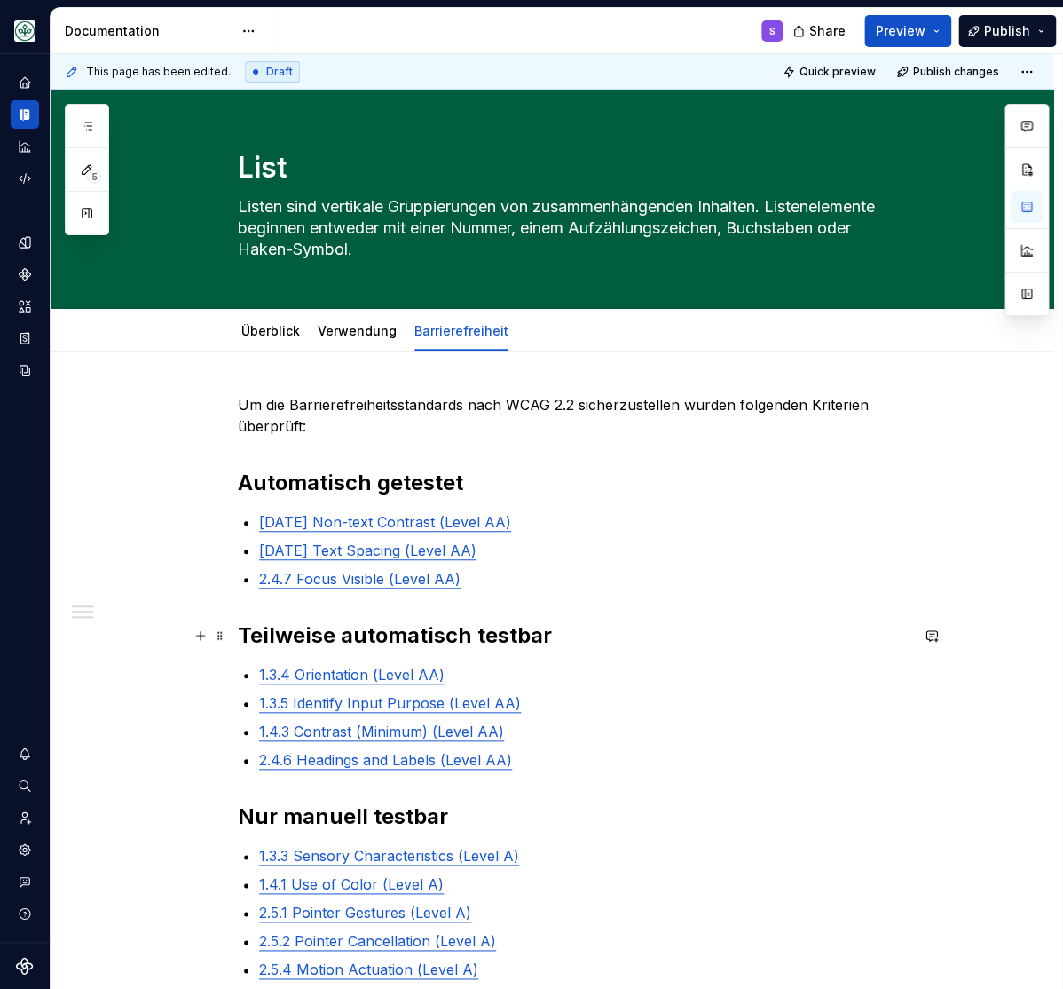
click at [513, 639] on strong "Teilweise automatisch testbar" at bounding box center [395, 635] width 314 height 26
click at [511, 633] on strong "Teilweise automatisch tesgetestettbar" at bounding box center [438, 635] width 400 height 26
click at [399, 822] on strong "Nur manuell testbar" at bounding box center [343, 816] width 210 height 26
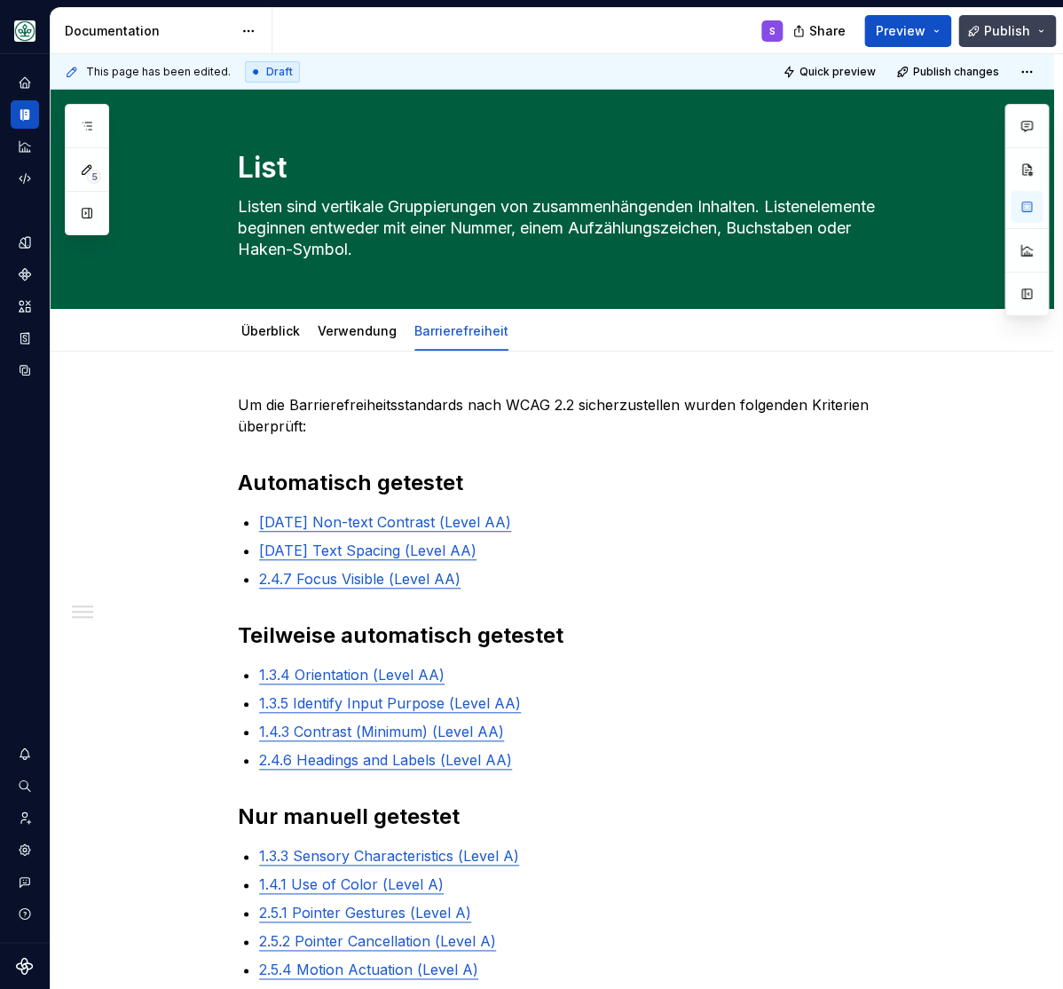
click at [1031, 36] on button "Publish" at bounding box center [1008, 31] width 98 height 32
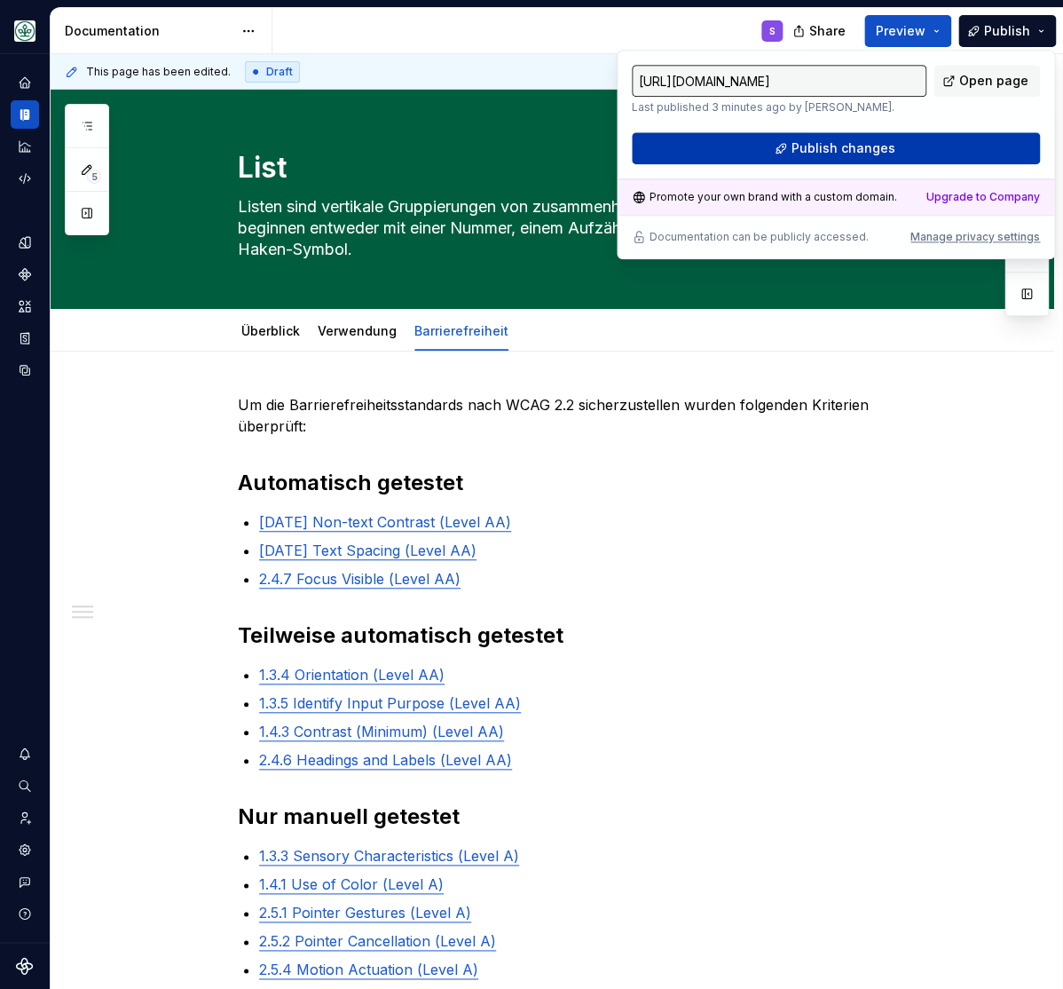
click at [888, 145] on span "Publish changes" at bounding box center [844, 148] width 104 height 18
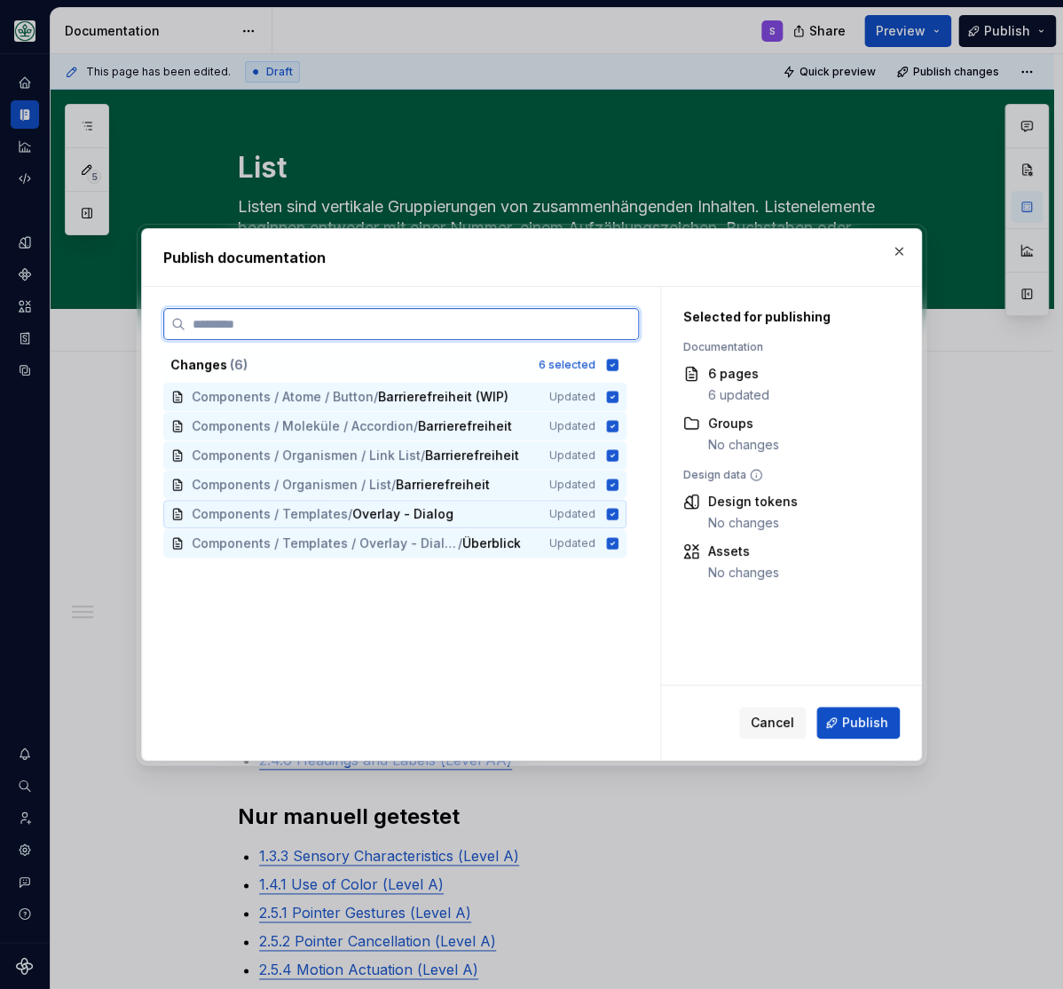
click at [620, 515] on icon at bounding box center [612, 514] width 14 height 14
click at [620, 537] on icon at bounding box center [612, 543] width 14 height 14
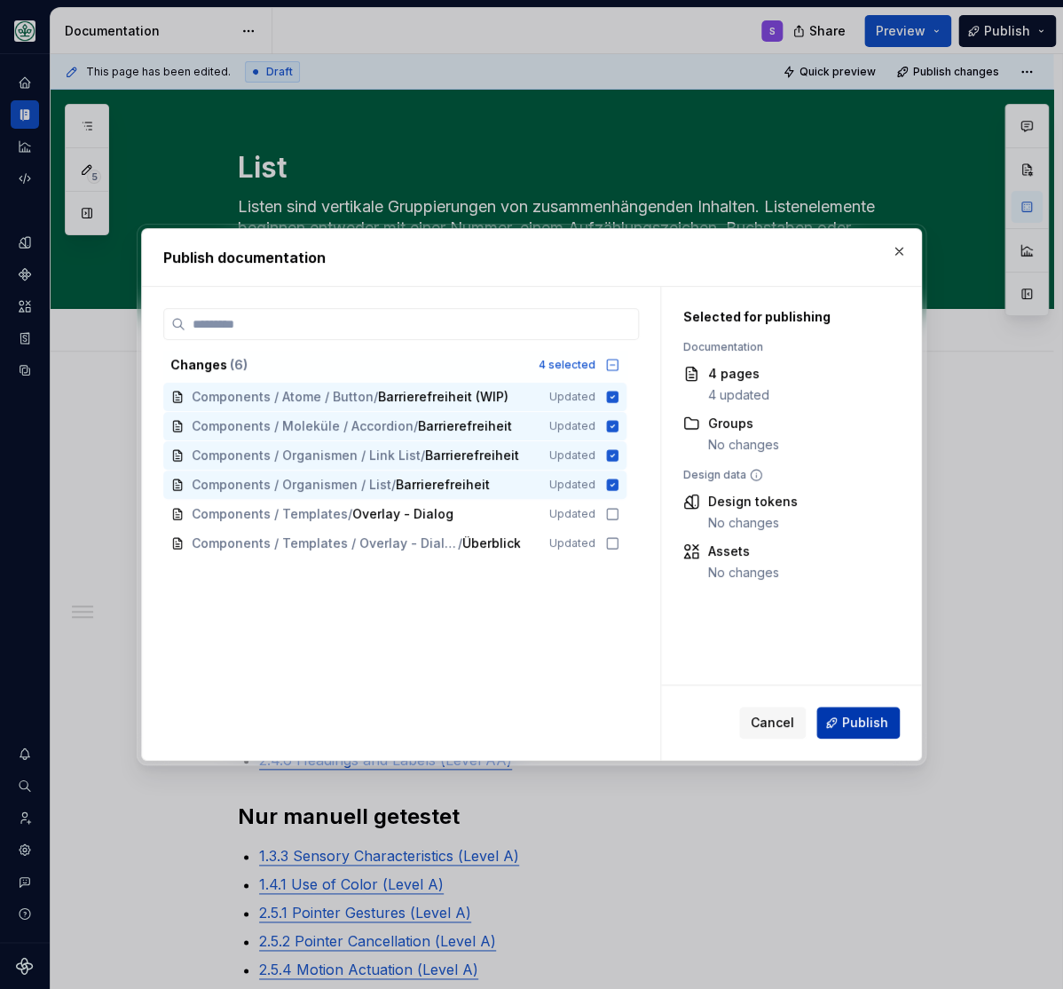
click at [866, 720] on span "Publish" at bounding box center [865, 723] width 46 height 18
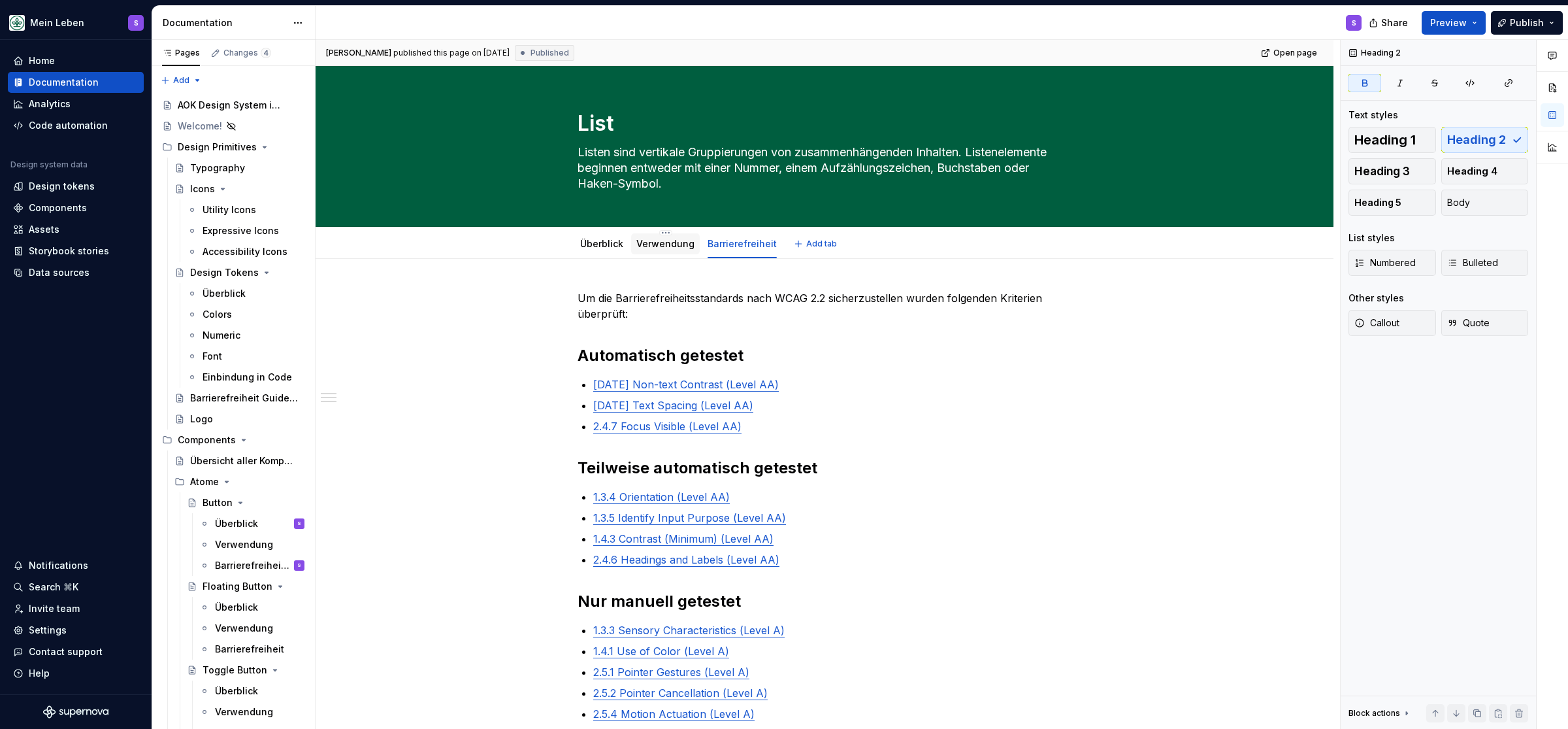
drag, startPoint x: 585, startPoint y: 241, endPoint x: 660, endPoint y: 253, distance: 76.0
click at [585, 242] on link "Überblick" at bounding box center [601, 243] width 43 height 11
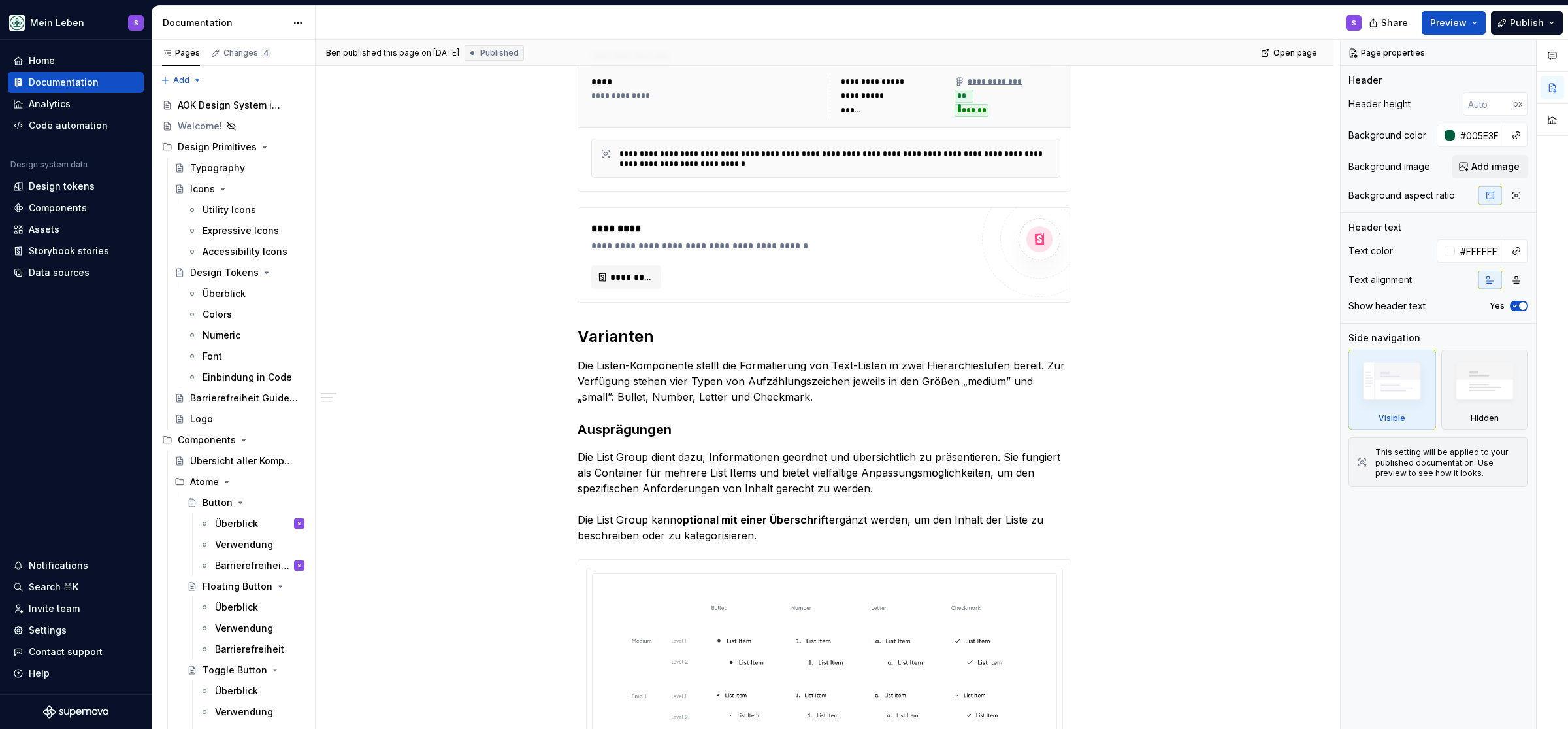
scroll to position [377, 0]
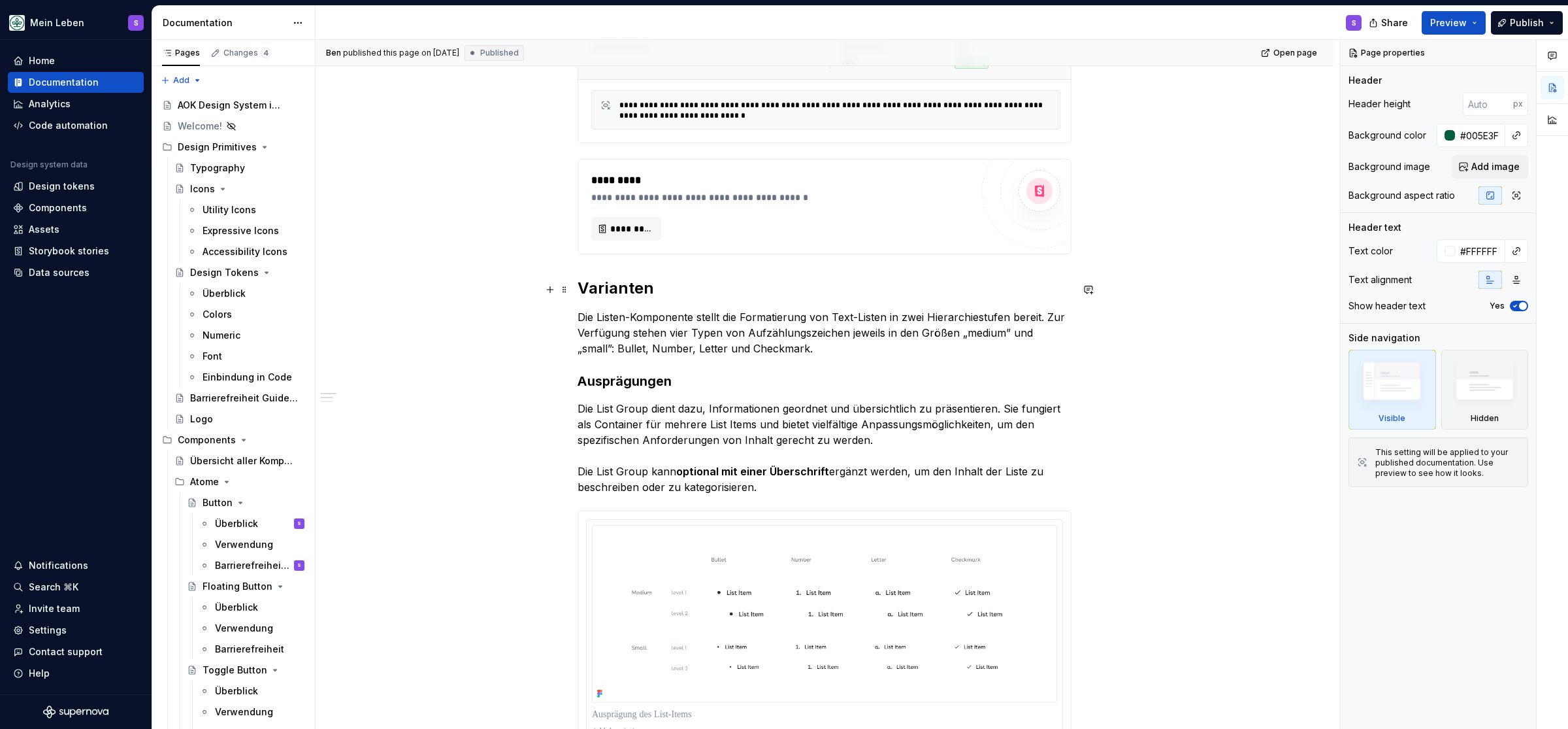
click at [605, 293] on h2 "Varianten" at bounding box center [824, 288] width 494 height 21
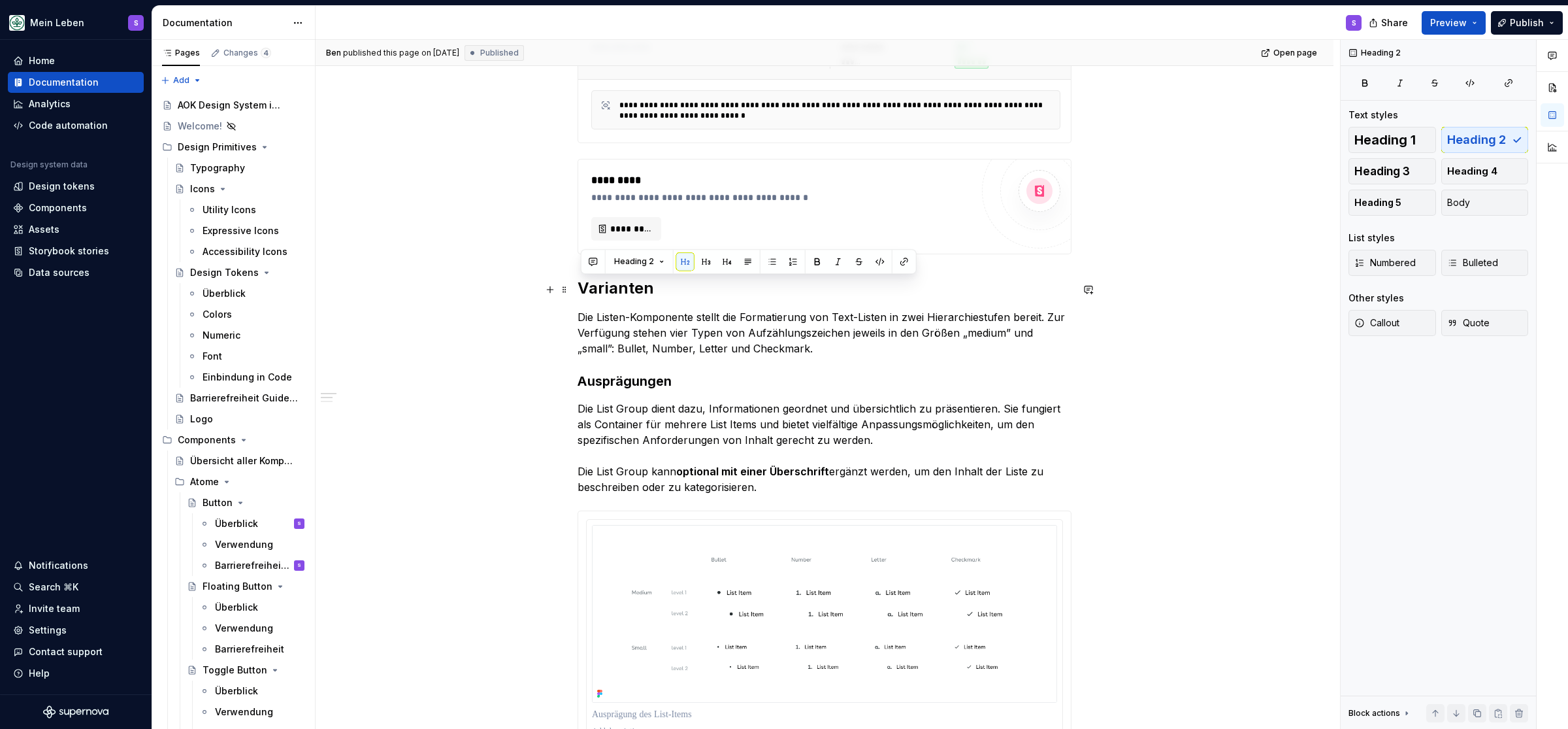
click at [605, 293] on h2 "Varianten" at bounding box center [824, 288] width 494 height 21
click at [631, 387] on strong "Ausprägungen" at bounding box center [625, 381] width 94 height 15
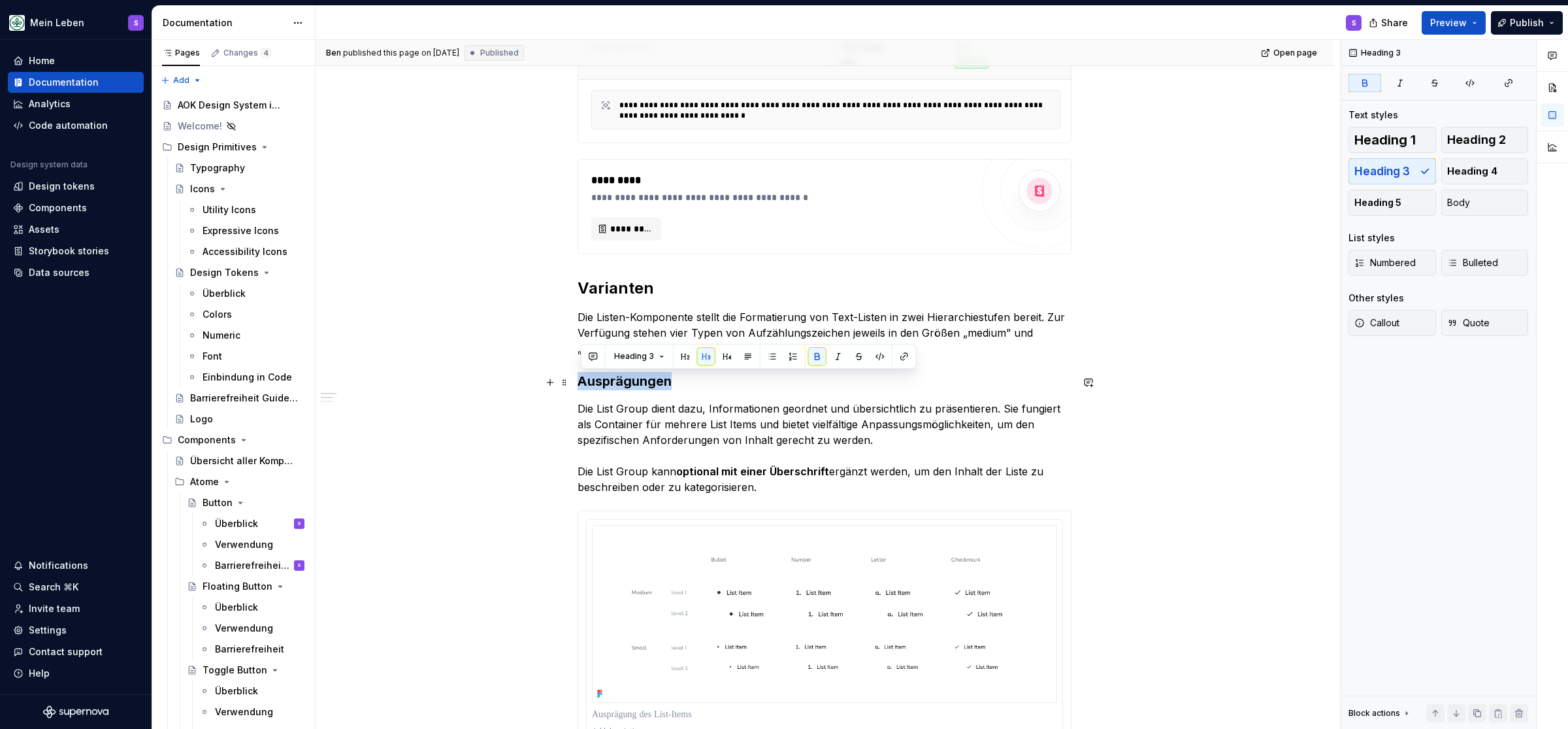
click at [631, 387] on strong "Ausprägungen" at bounding box center [625, 381] width 94 height 15
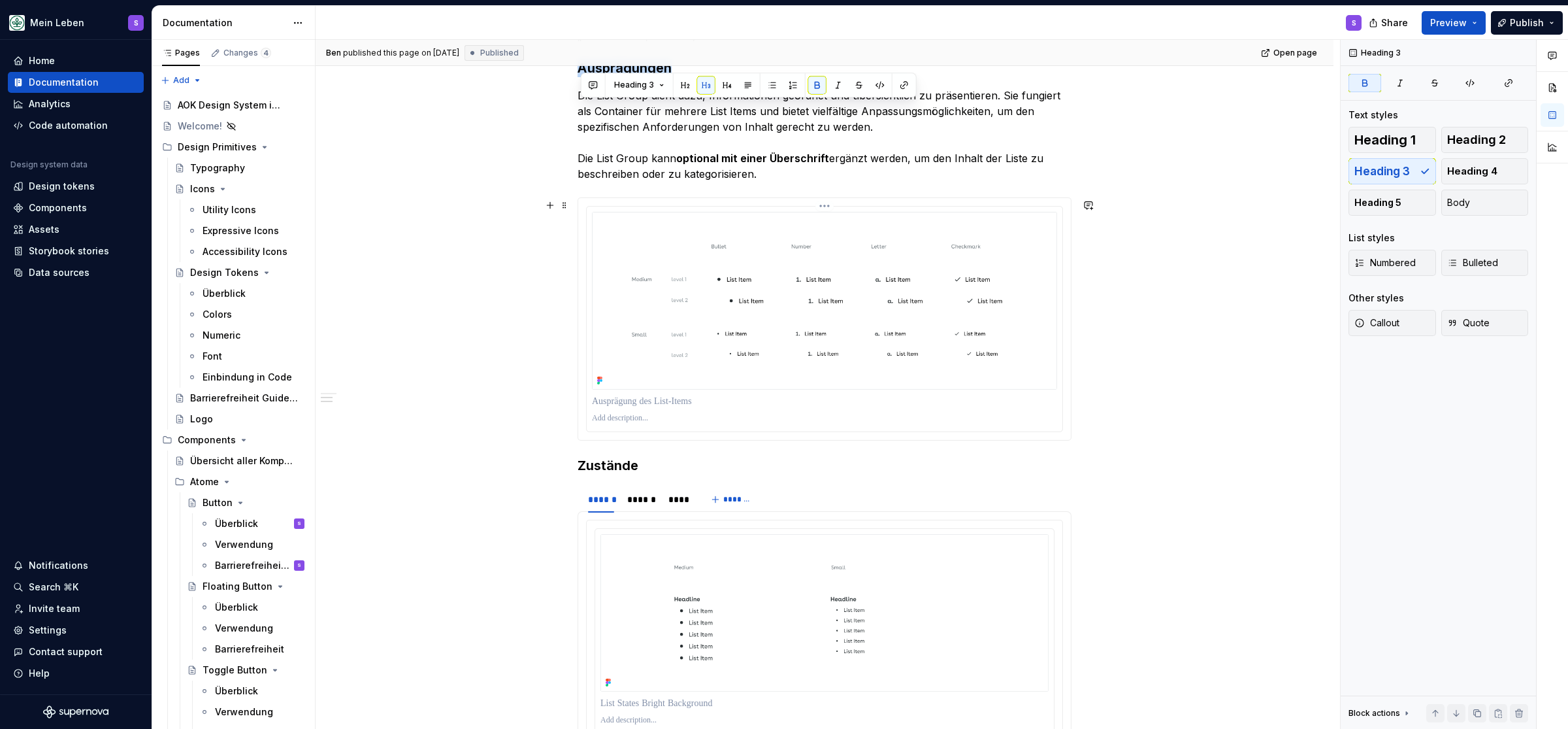
scroll to position [701, 0]
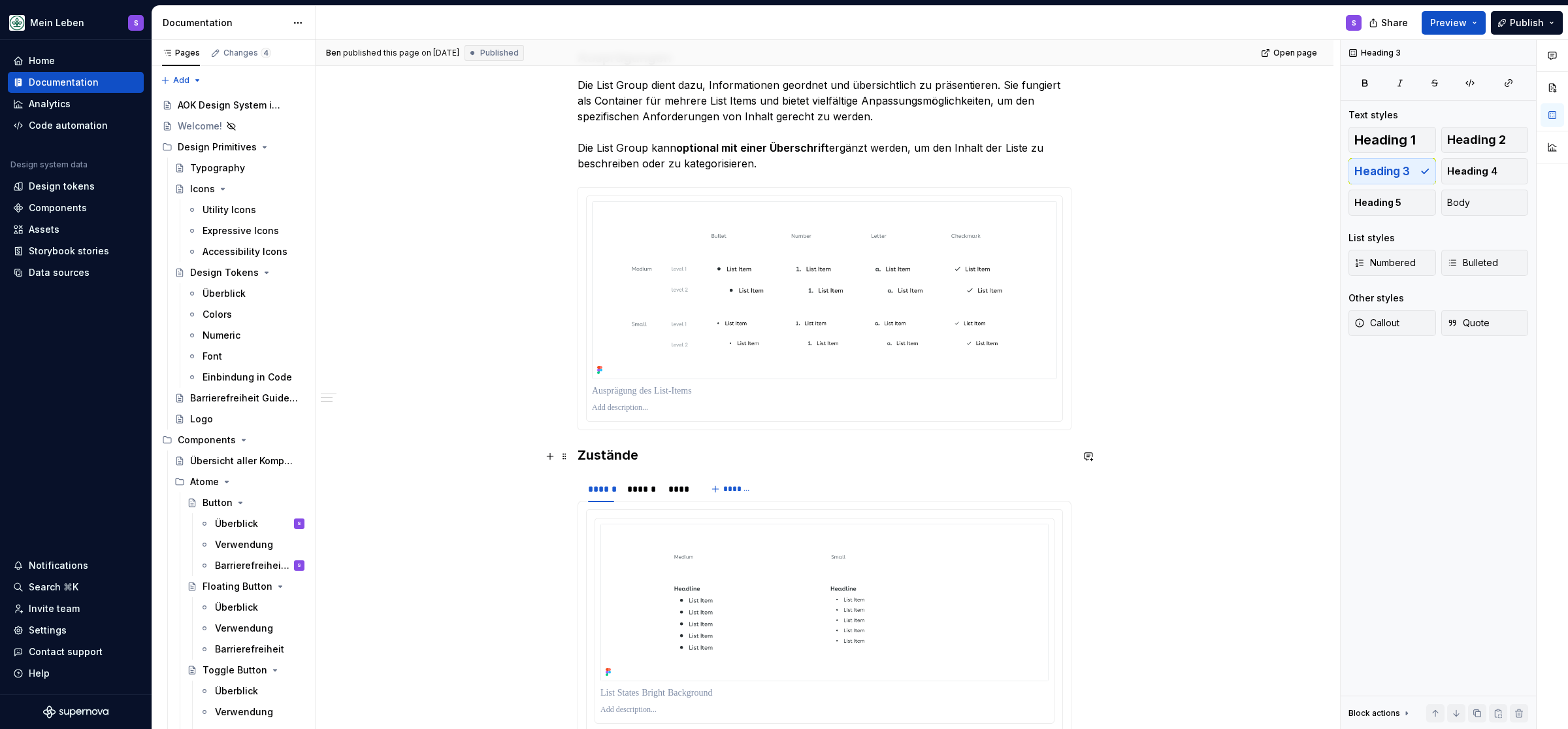
click at [607, 457] on h3 "Zustände" at bounding box center [824, 454] width 494 height 18
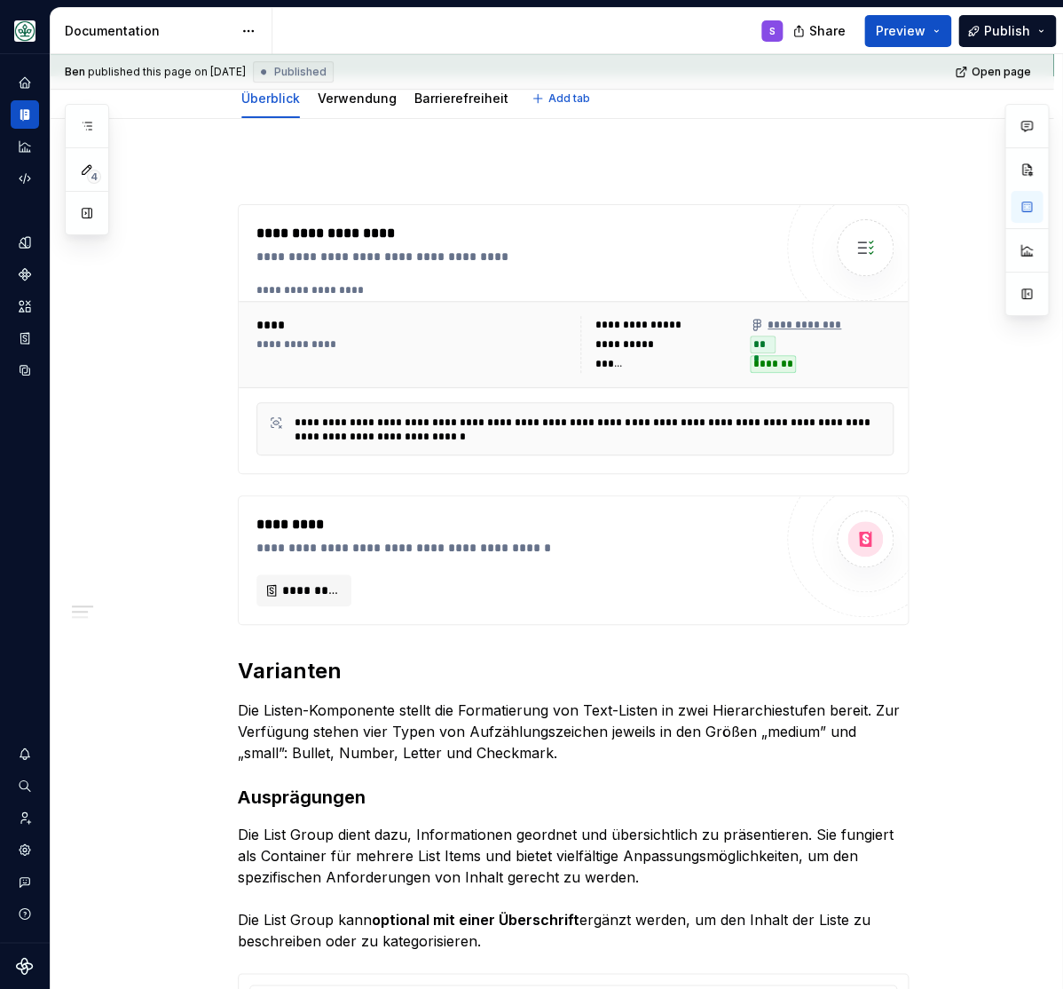
scroll to position [0, 0]
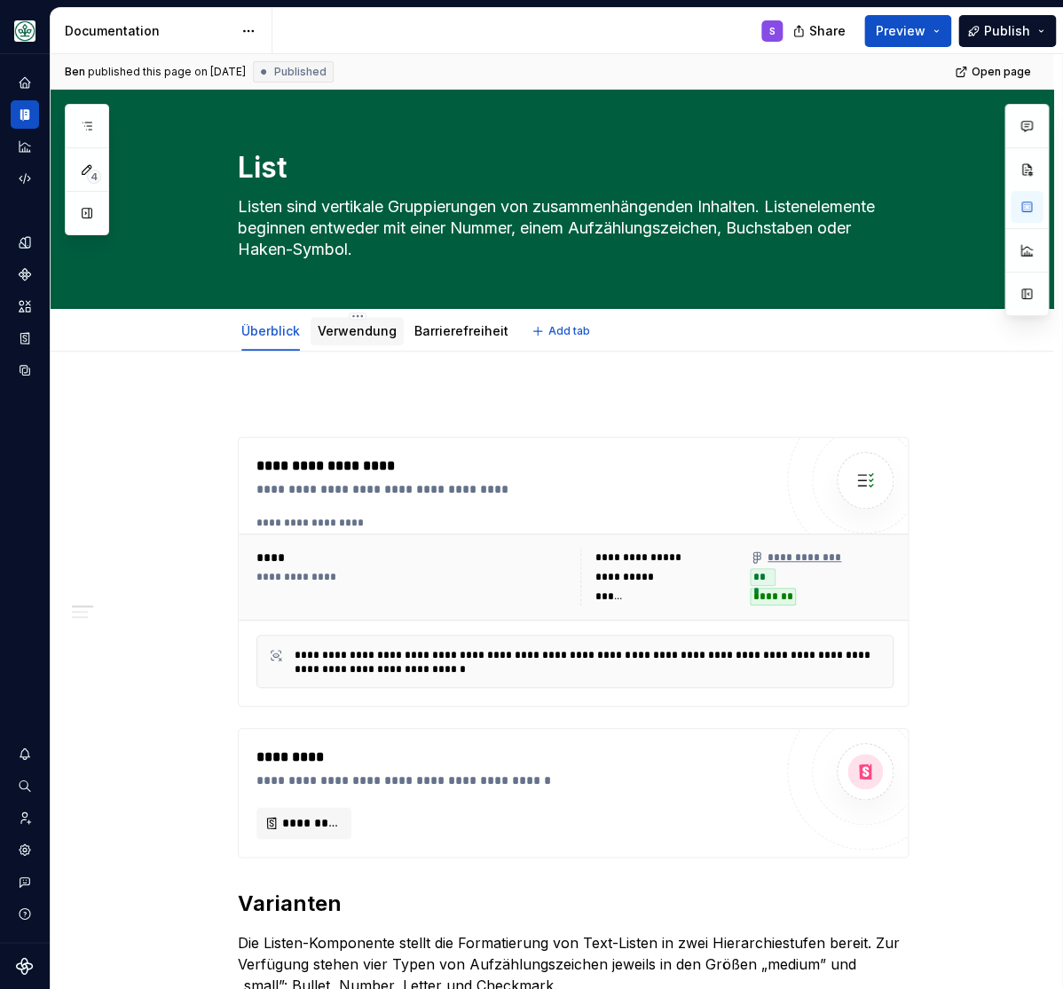
click at [364, 329] on link "Verwendung" at bounding box center [357, 330] width 79 height 15
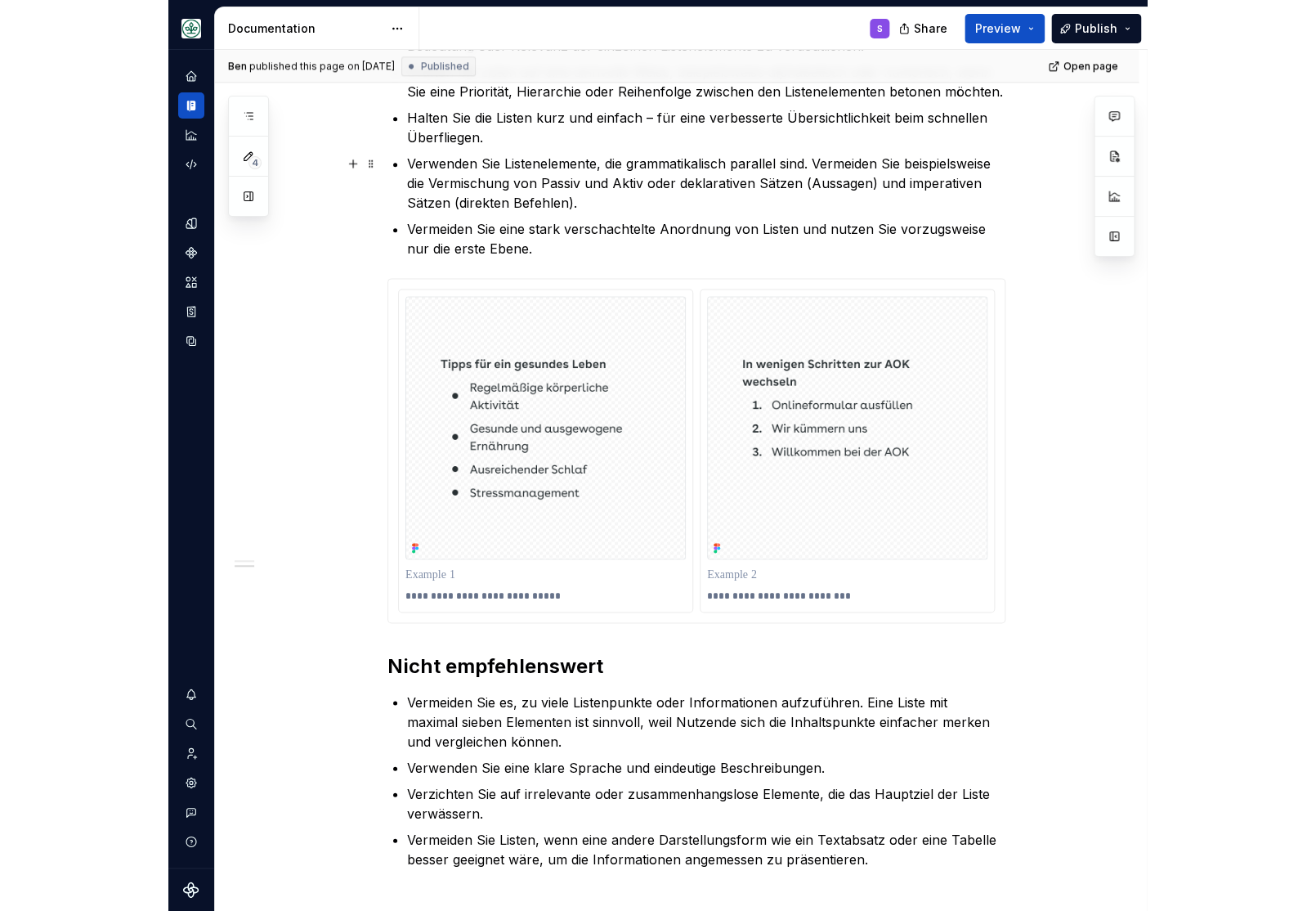
scroll to position [607, 0]
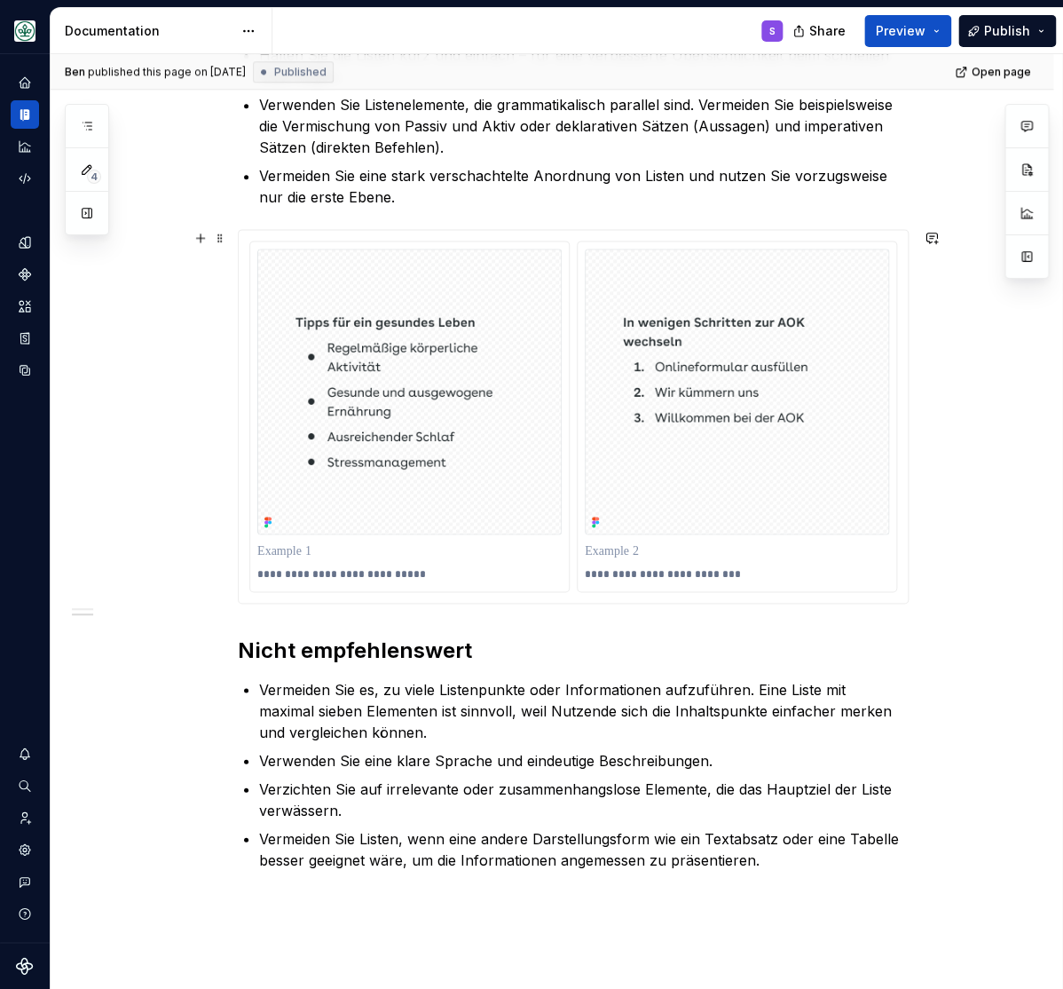
click at [945, 307] on div "**********" at bounding box center [552, 440] width 1003 height 1495
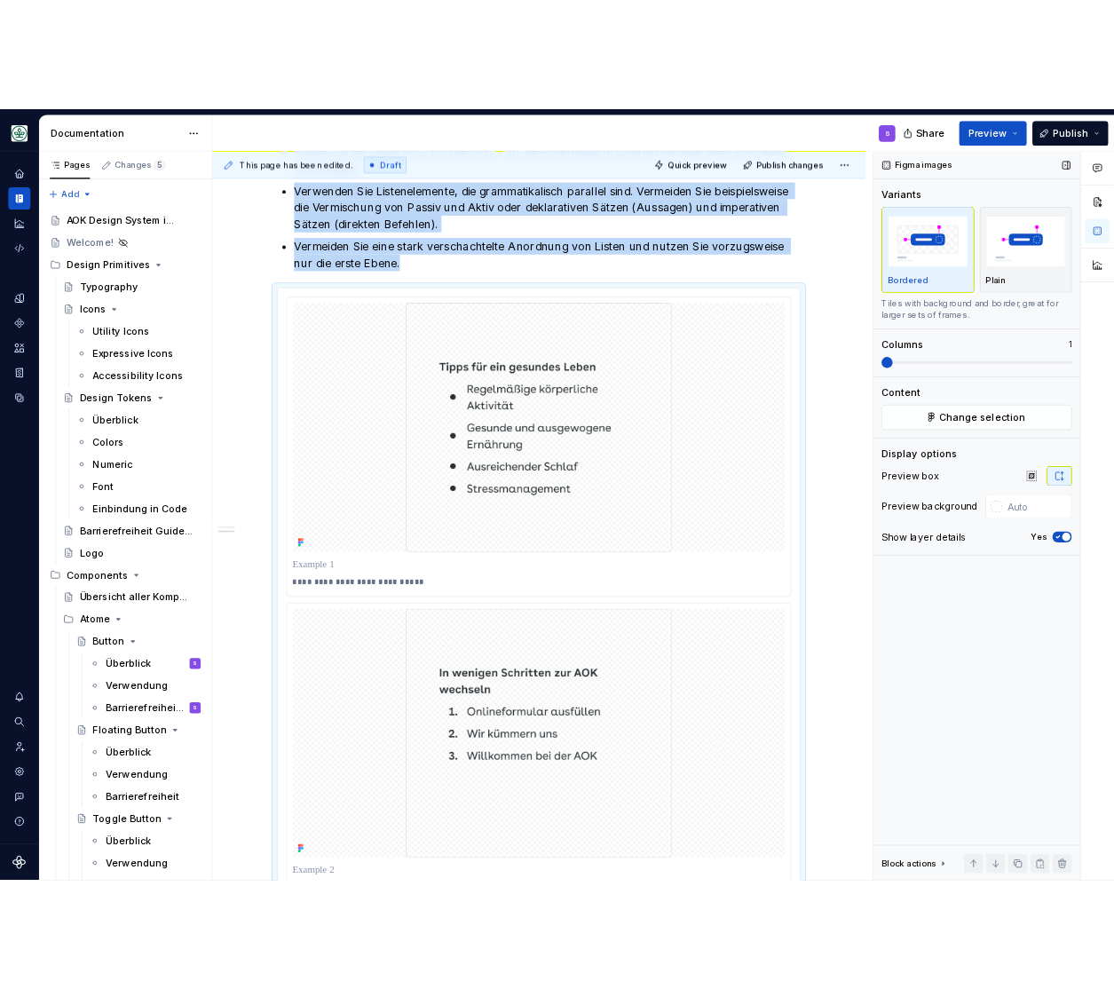
scroll to position [699, 0]
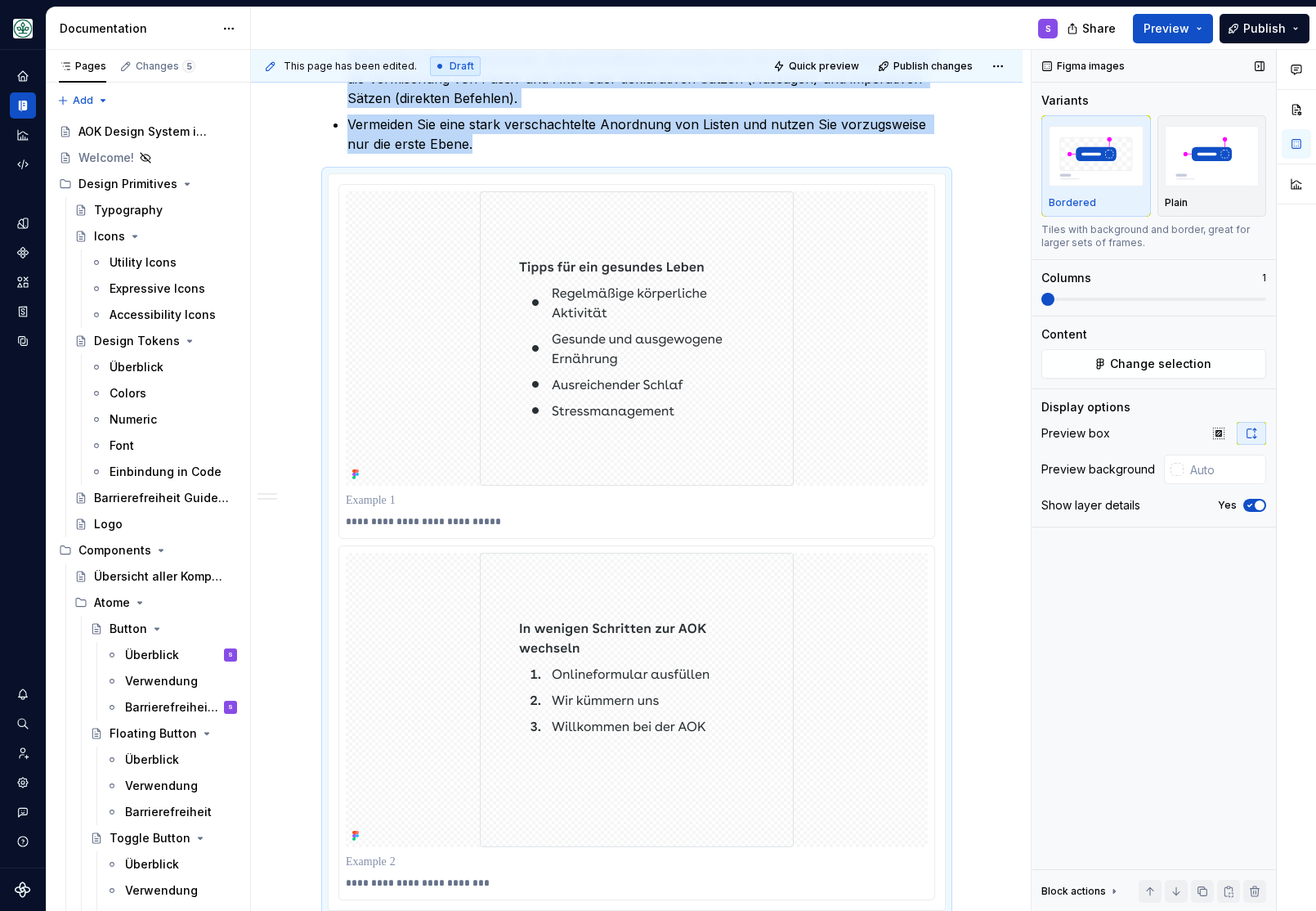
click at [979, 301] on span at bounding box center [1048, 299] width 13 height 13
click at [979, 301] on span at bounding box center [1154, 299] width 225 height 4
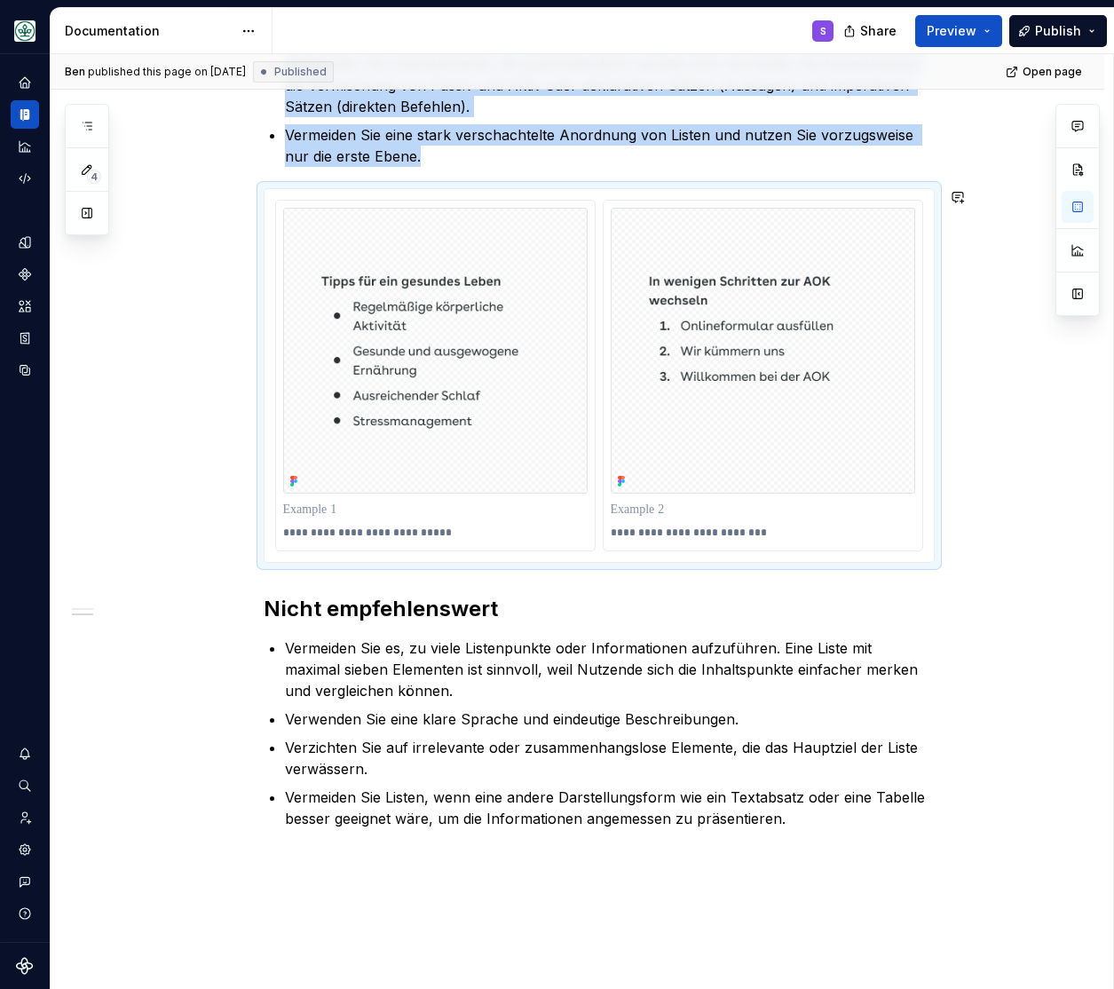
click at [754, 589] on div "**********" at bounding box center [599, 262] width 671 height 1134
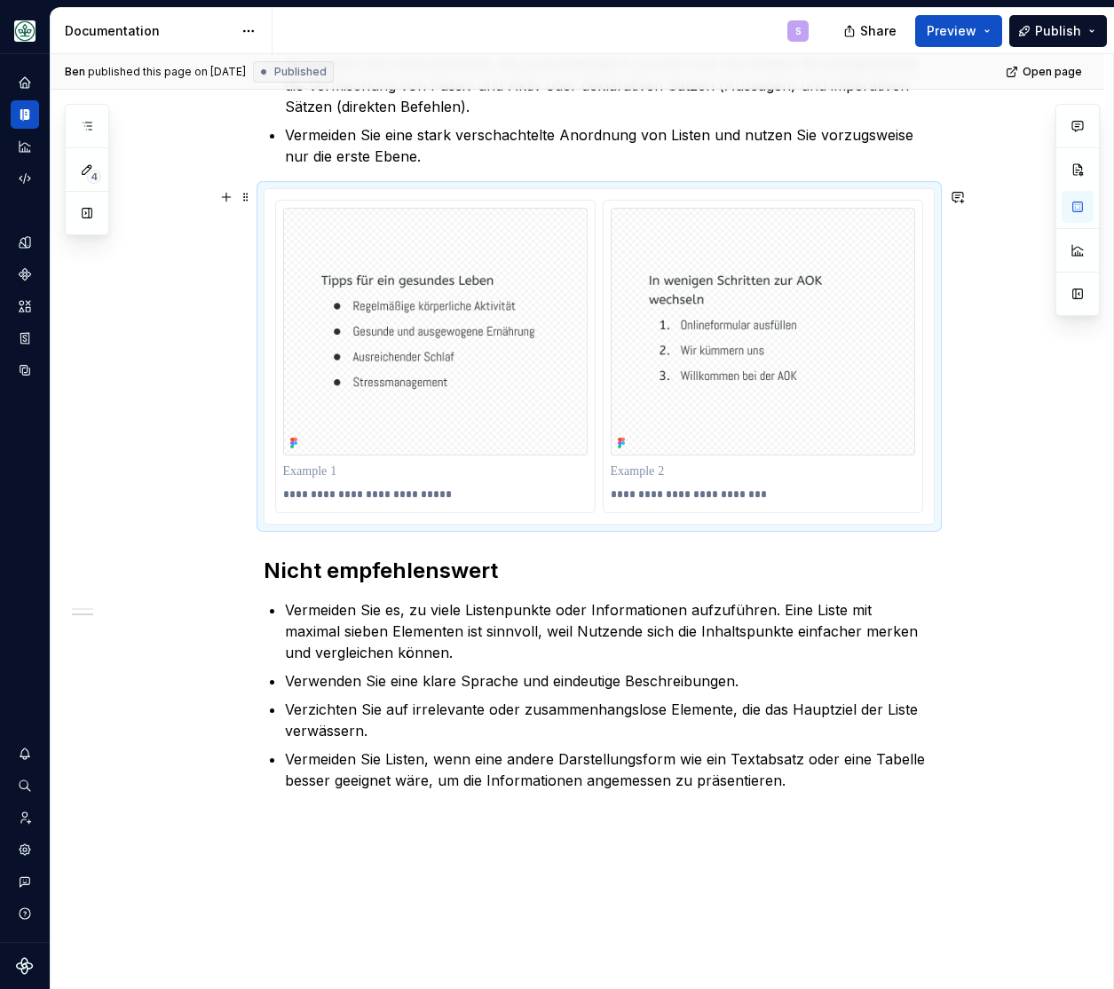
type textarea "*"
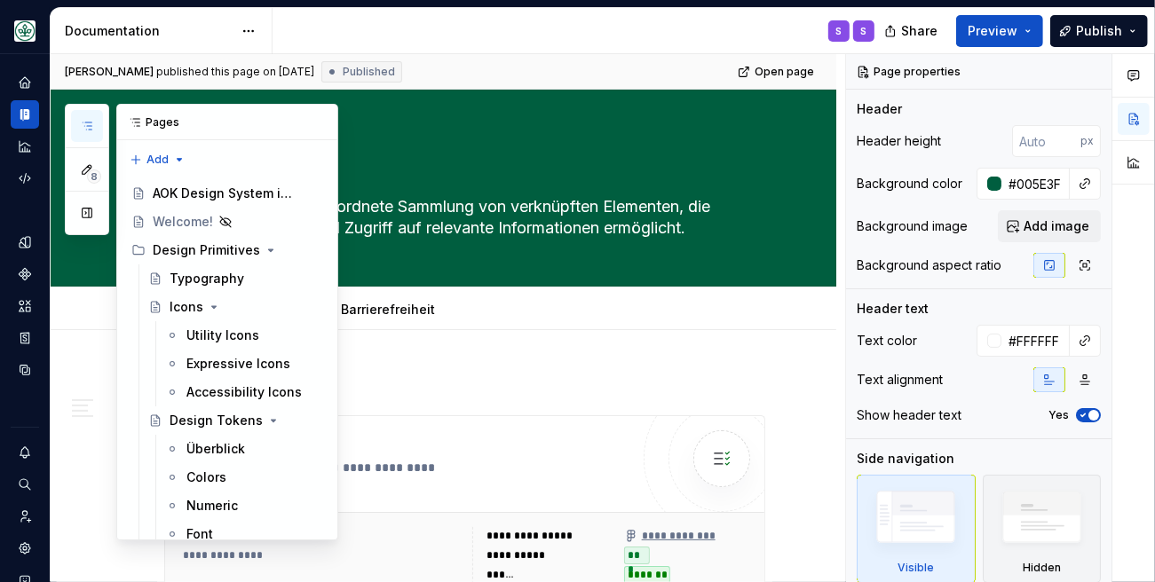
click at [80, 130] on button "button" at bounding box center [87, 126] width 32 height 32
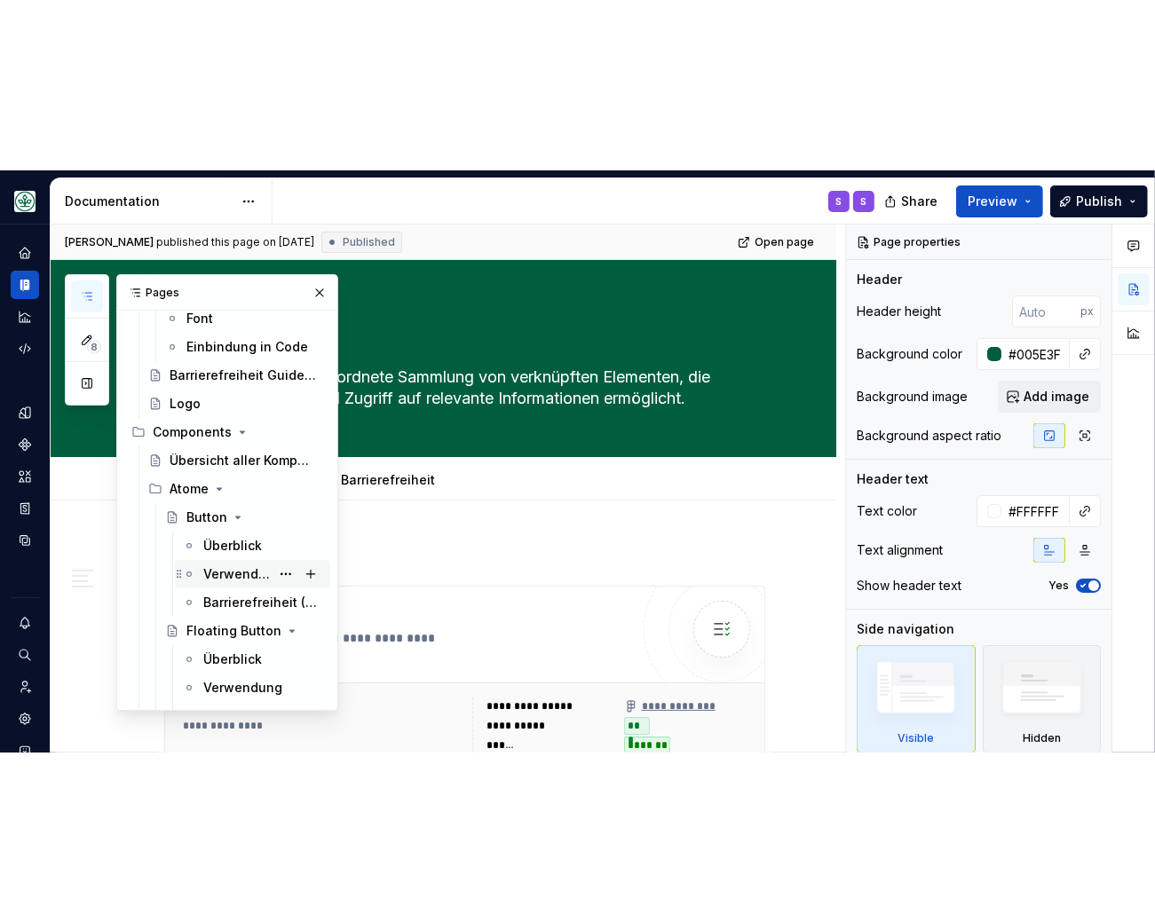
scroll to position [439, 0]
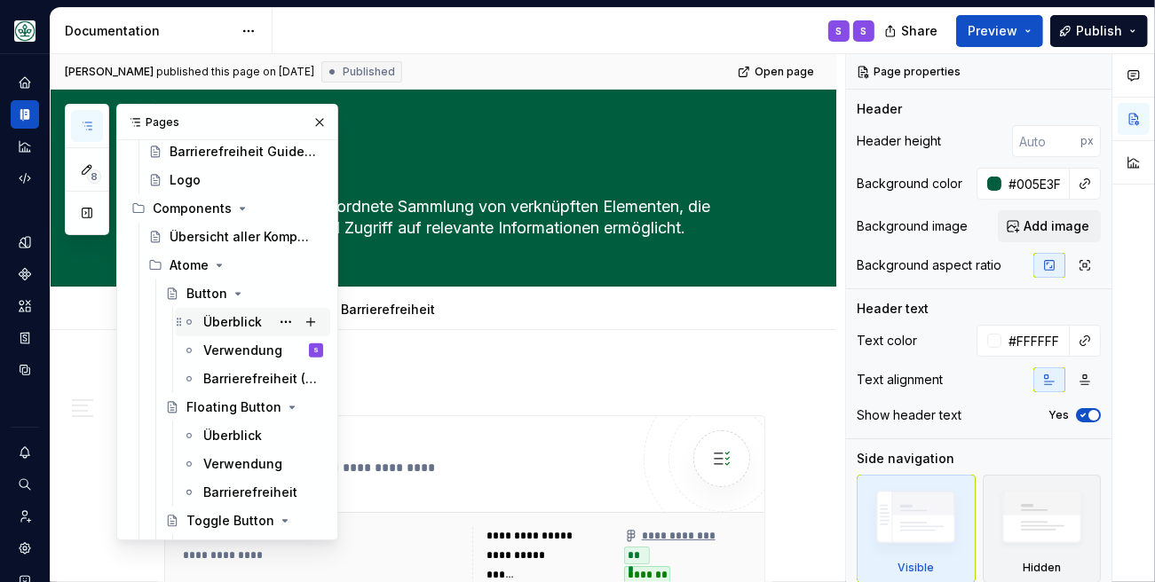
click at [232, 315] on div "Überblick" at bounding box center [232, 322] width 59 height 18
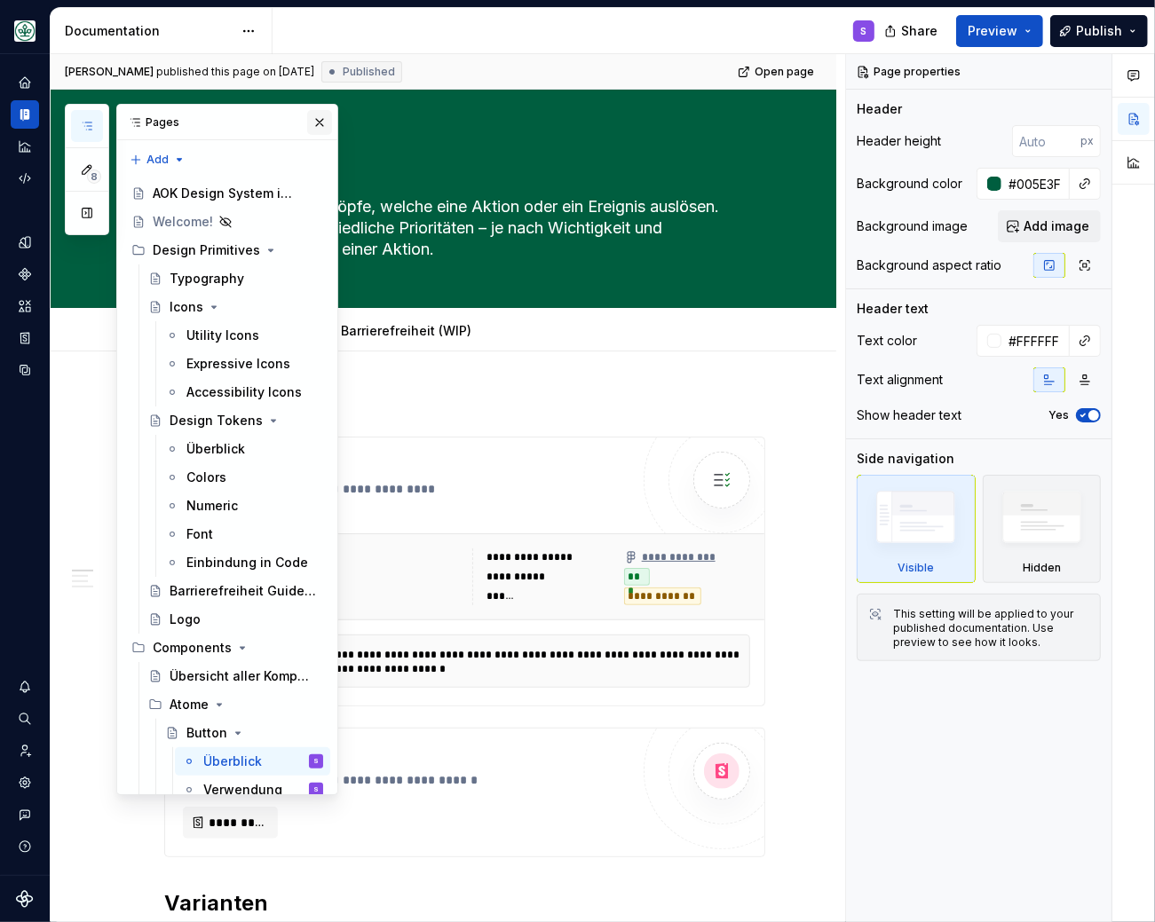
click at [322, 119] on button "button" at bounding box center [319, 122] width 25 height 25
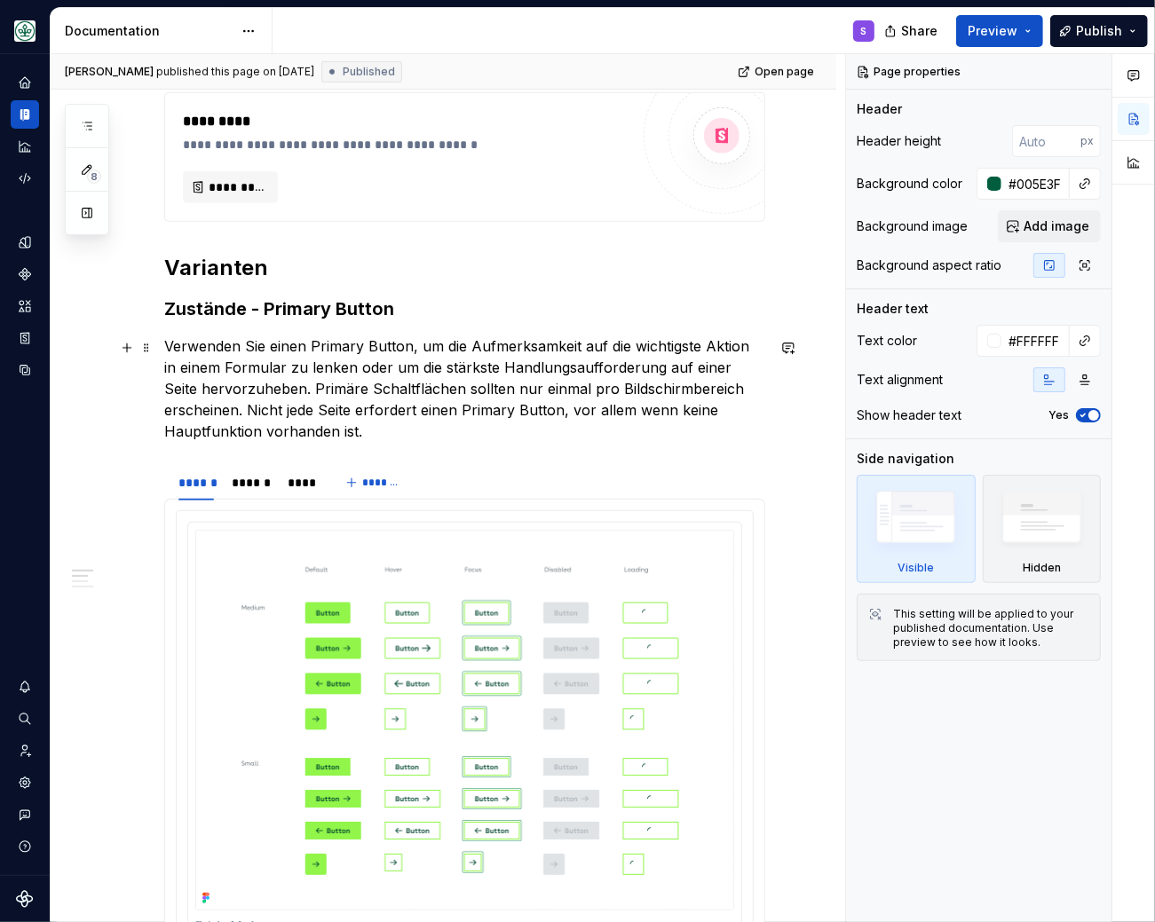
scroll to position [659, 0]
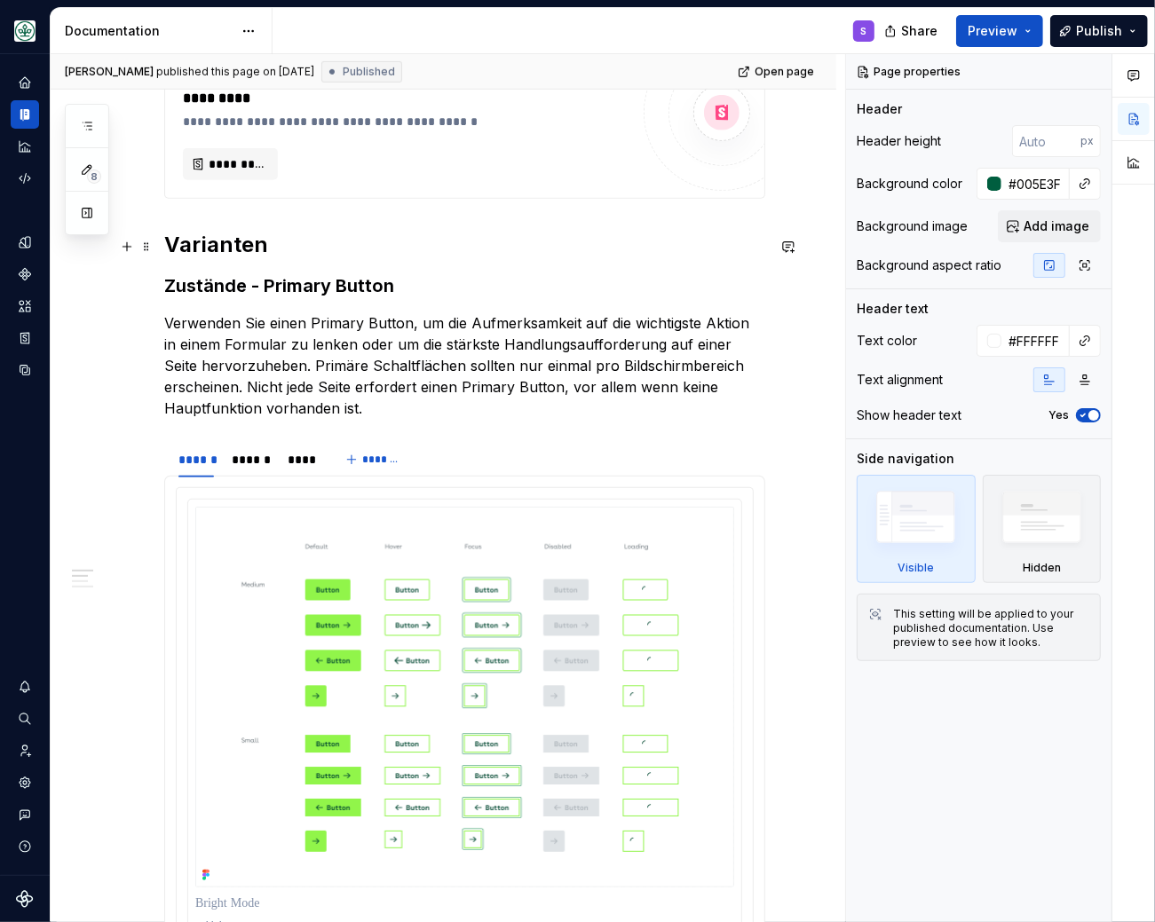
click at [216, 256] on h2 "Varianten" at bounding box center [464, 245] width 601 height 28
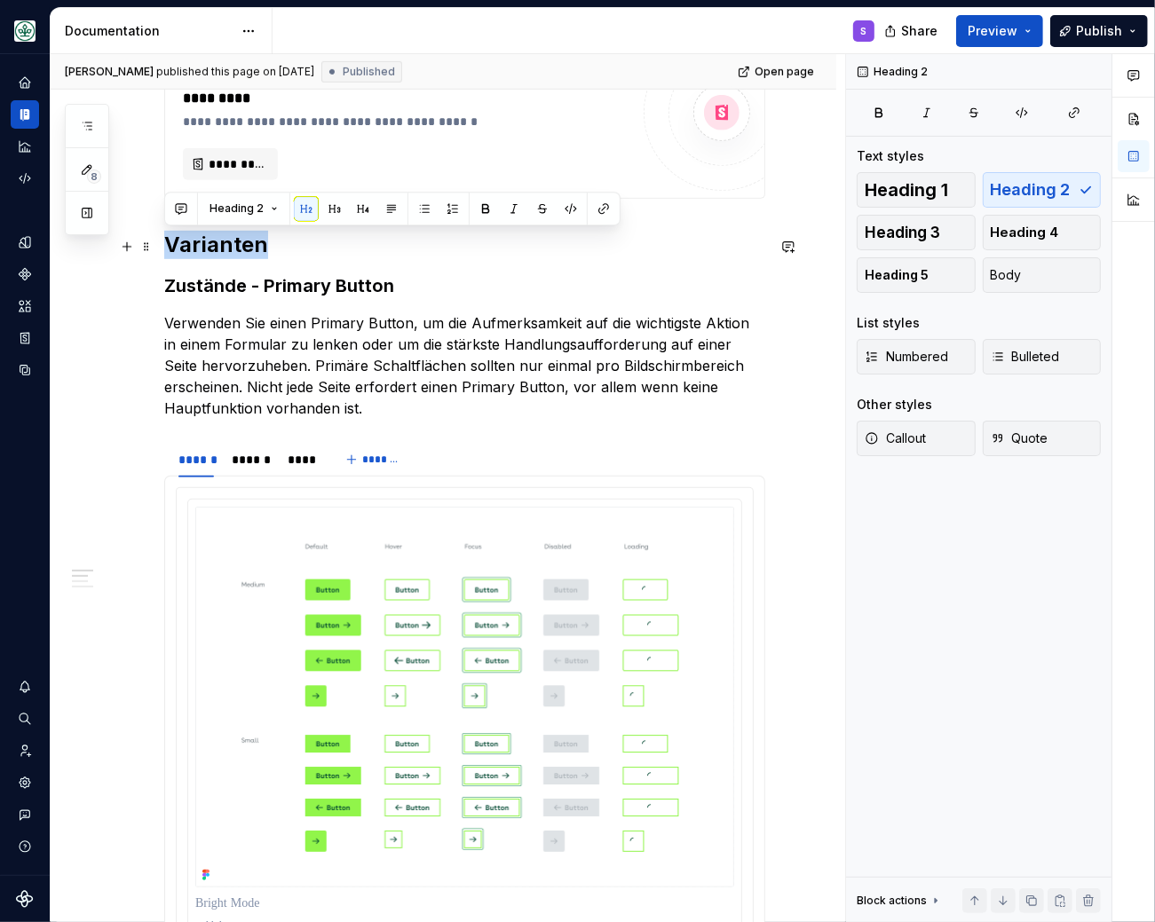
click at [216, 256] on h2 "Varianten" at bounding box center [464, 245] width 601 height 28
click at [309, 288] on h3 "Zustände - Primary Button" at bounding box center [464, 285] width 601 height 25
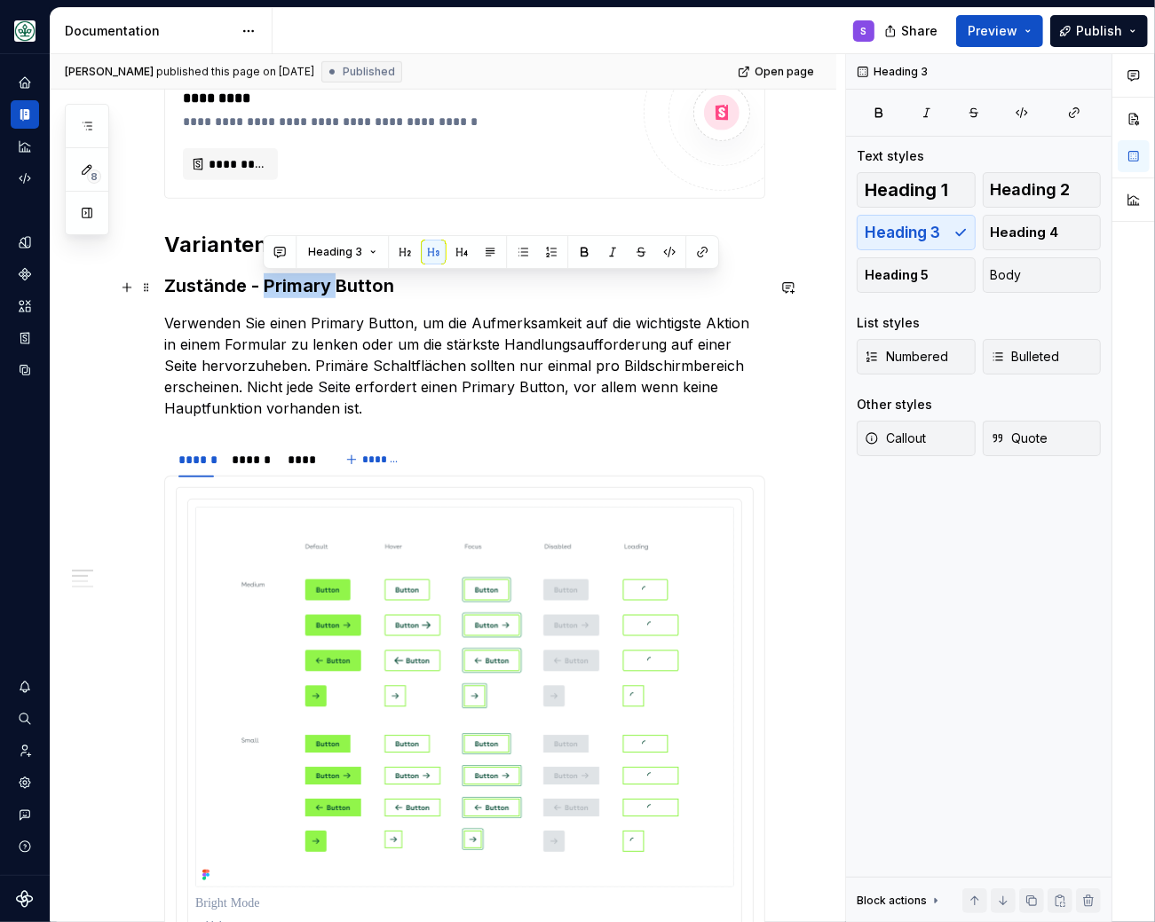
click at [309, 288] on h3 "Zustände - Primary Button" at bounding box center [464, 285] width 601 height 25
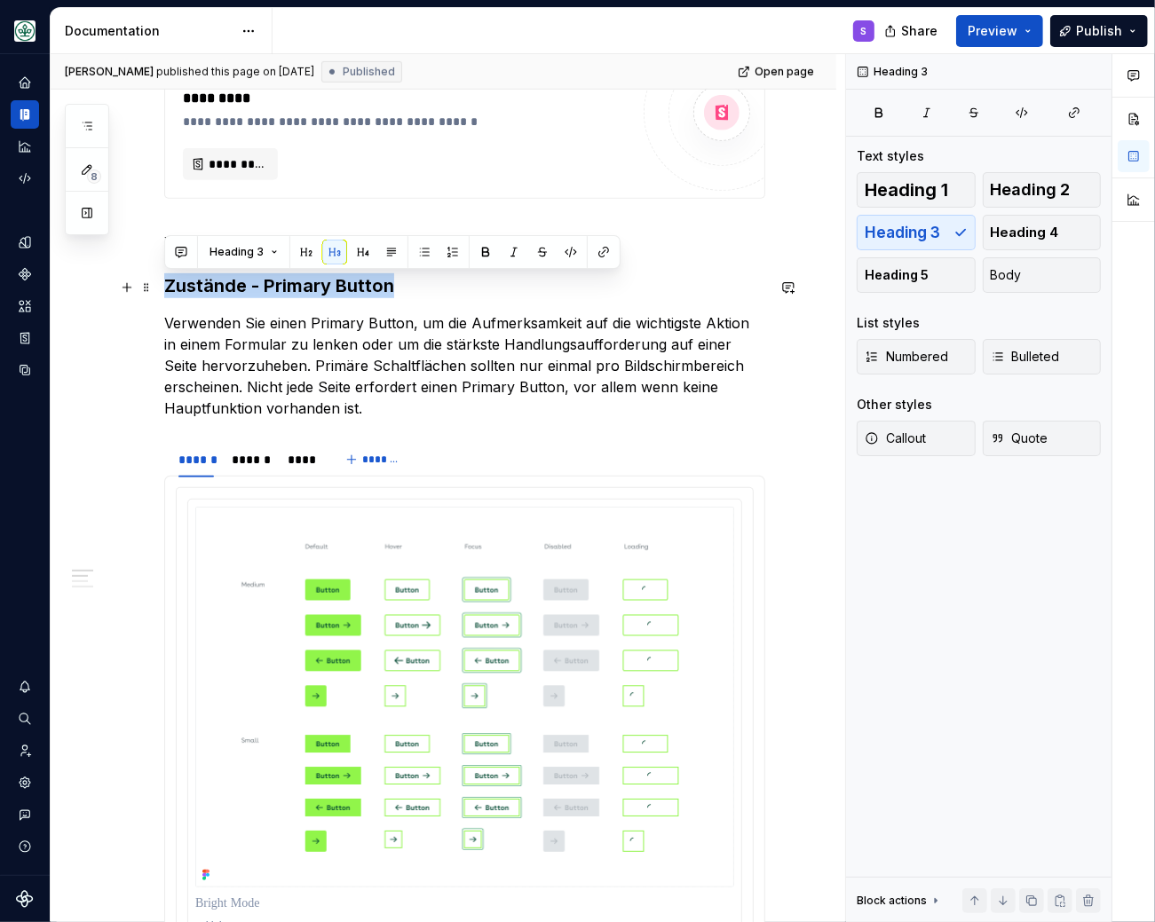
click at [309, 288] on h3 "Zustände - Primary Button" at bounding box center [464, 285] width 601 height 25
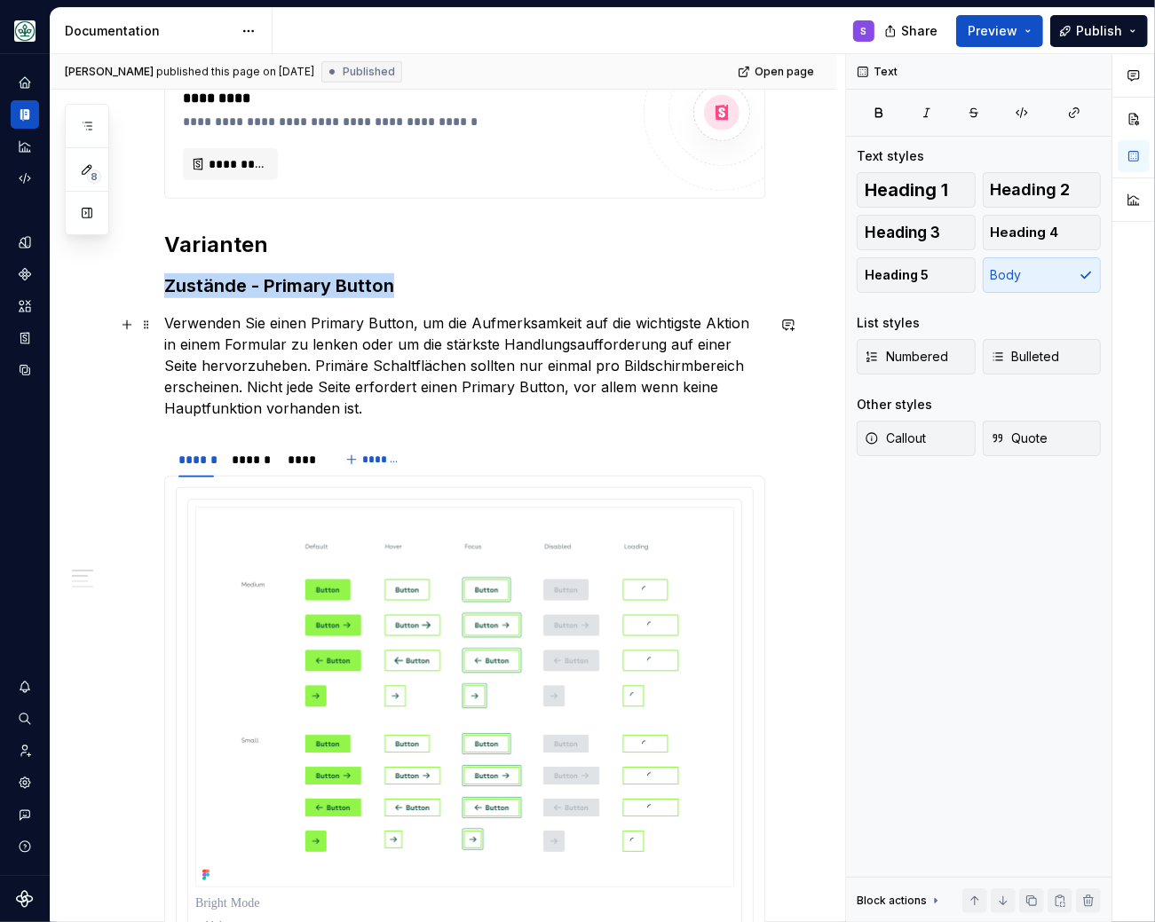
click at [354, 374] on p "Verwenden Sie einen Primary Button, um die Aufmerksamkeit auf die wichtigste Ak…" at bounding box center [464, 365] width 601 height 107
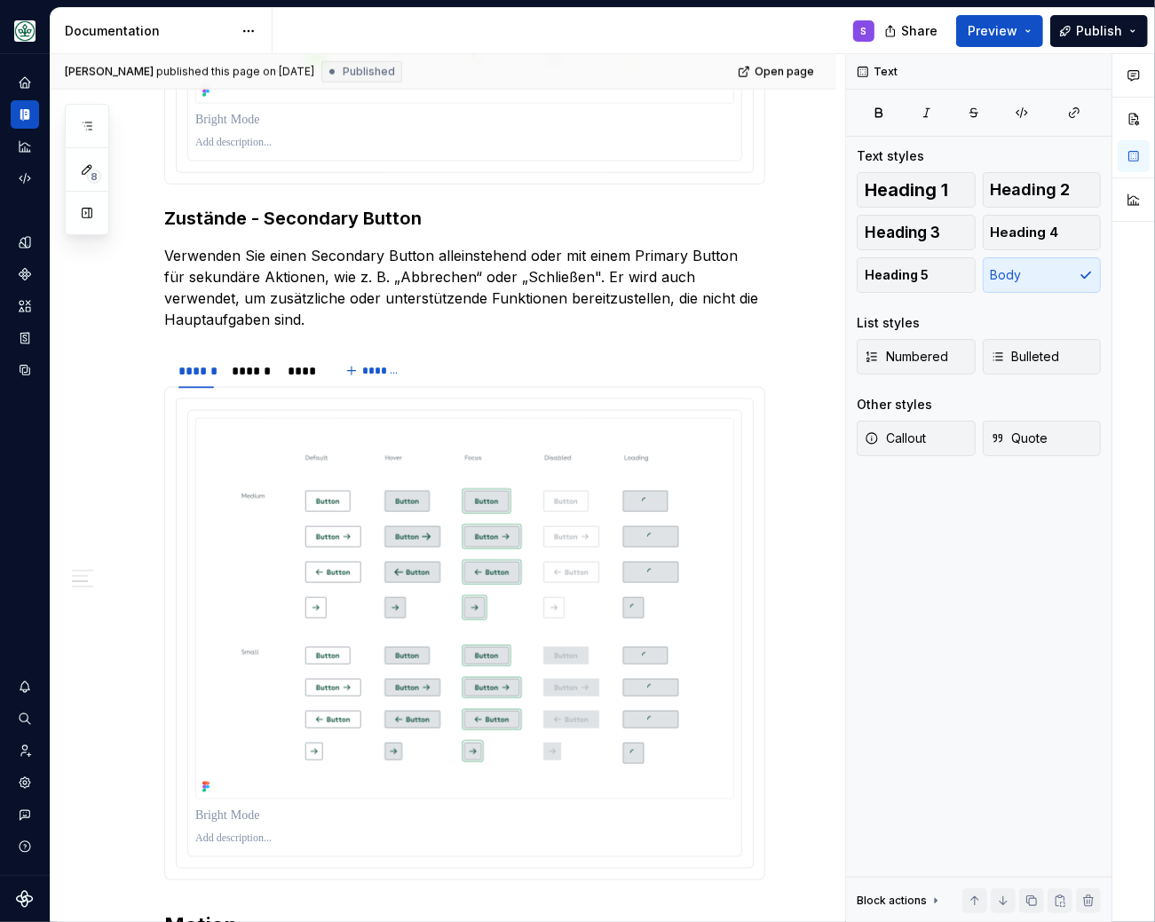
scroll to position [1465, 0]
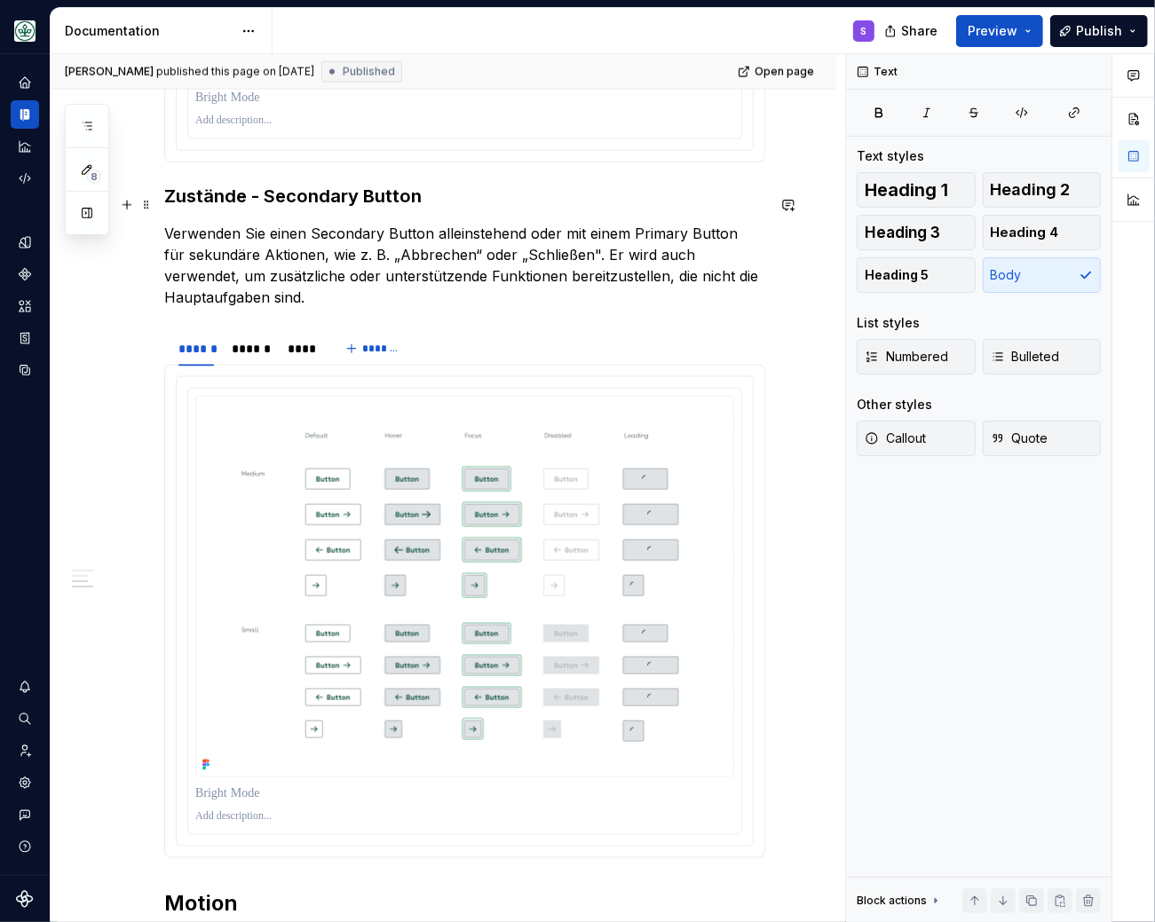
click at [229, 209] on h3 "Zustände - Secondary Button" at bounding box center [464, 196] width 601 height 25
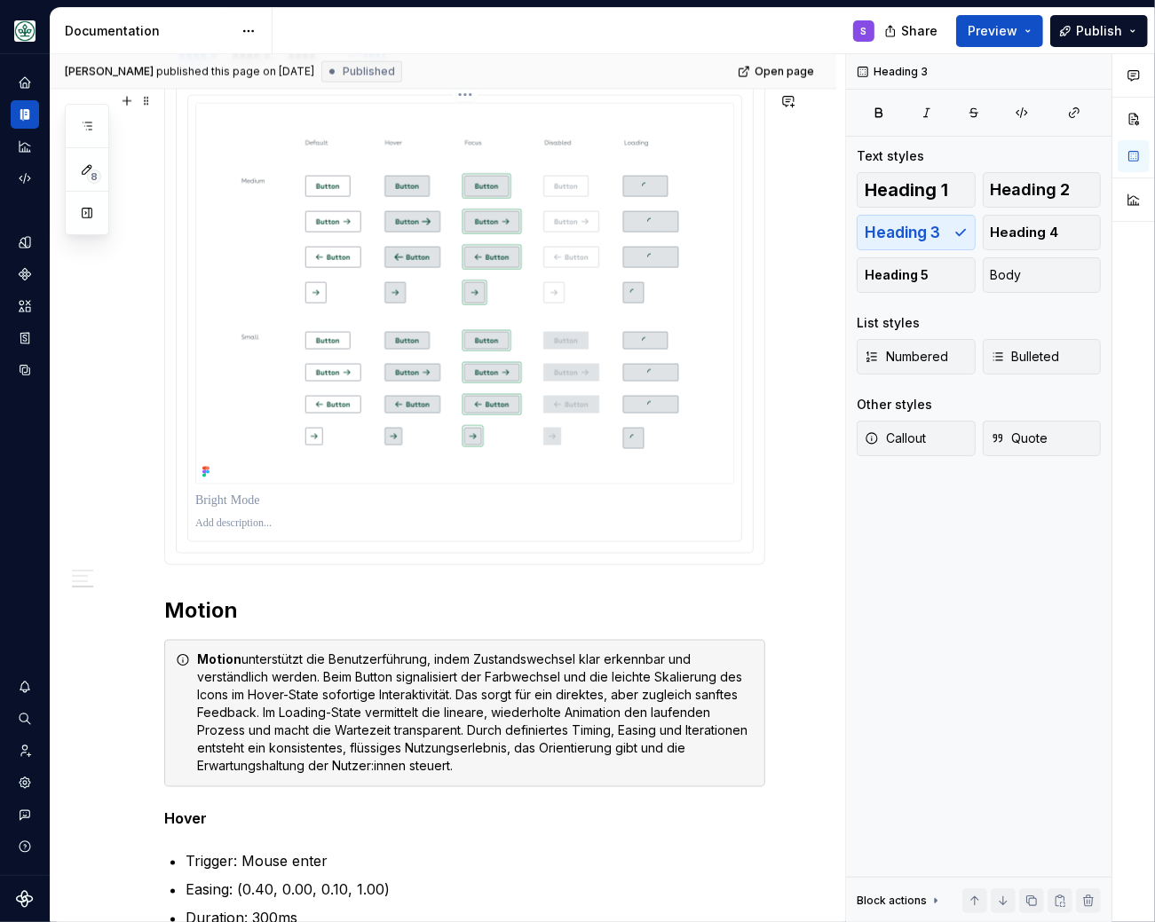
scroll to position [1904, 0]
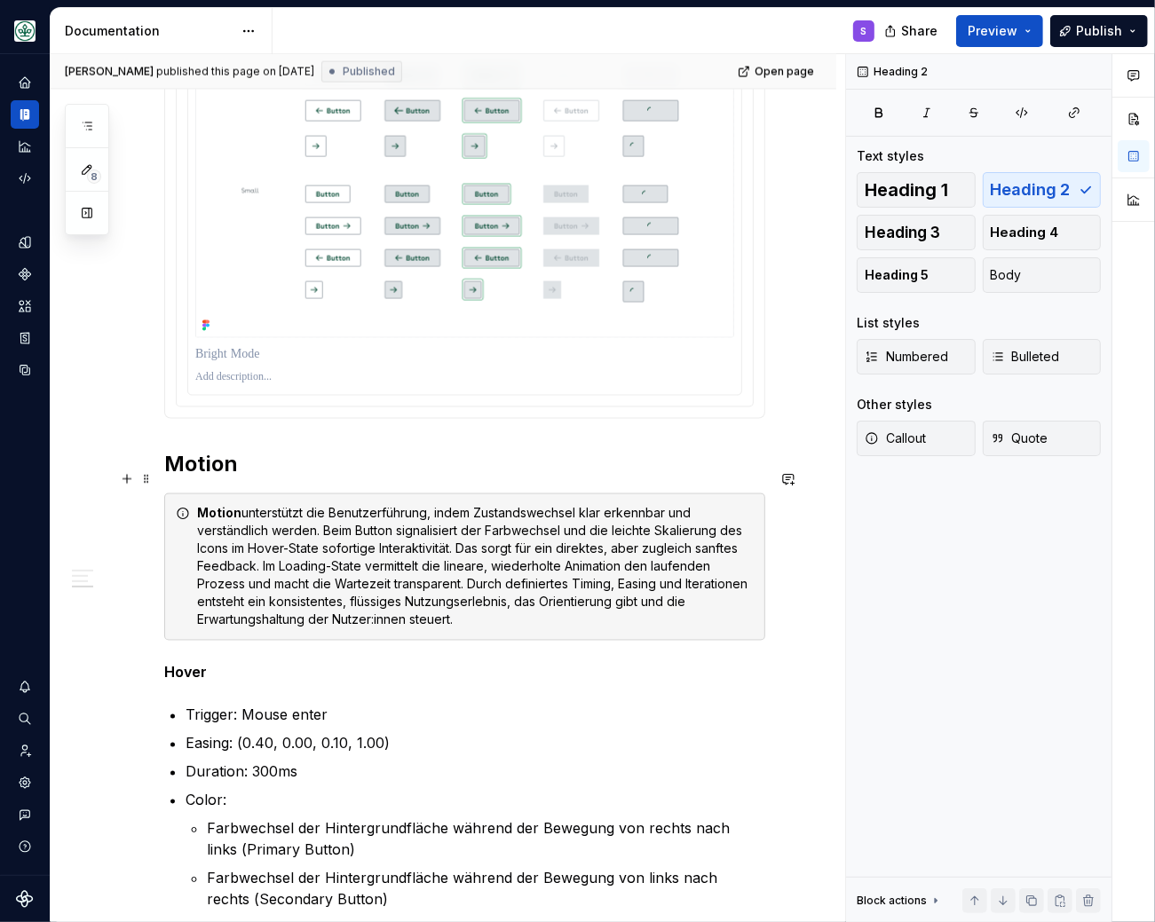
click at [186, 479] on h2 "Motion" at bounding box center [464, 465] width 601 height 28
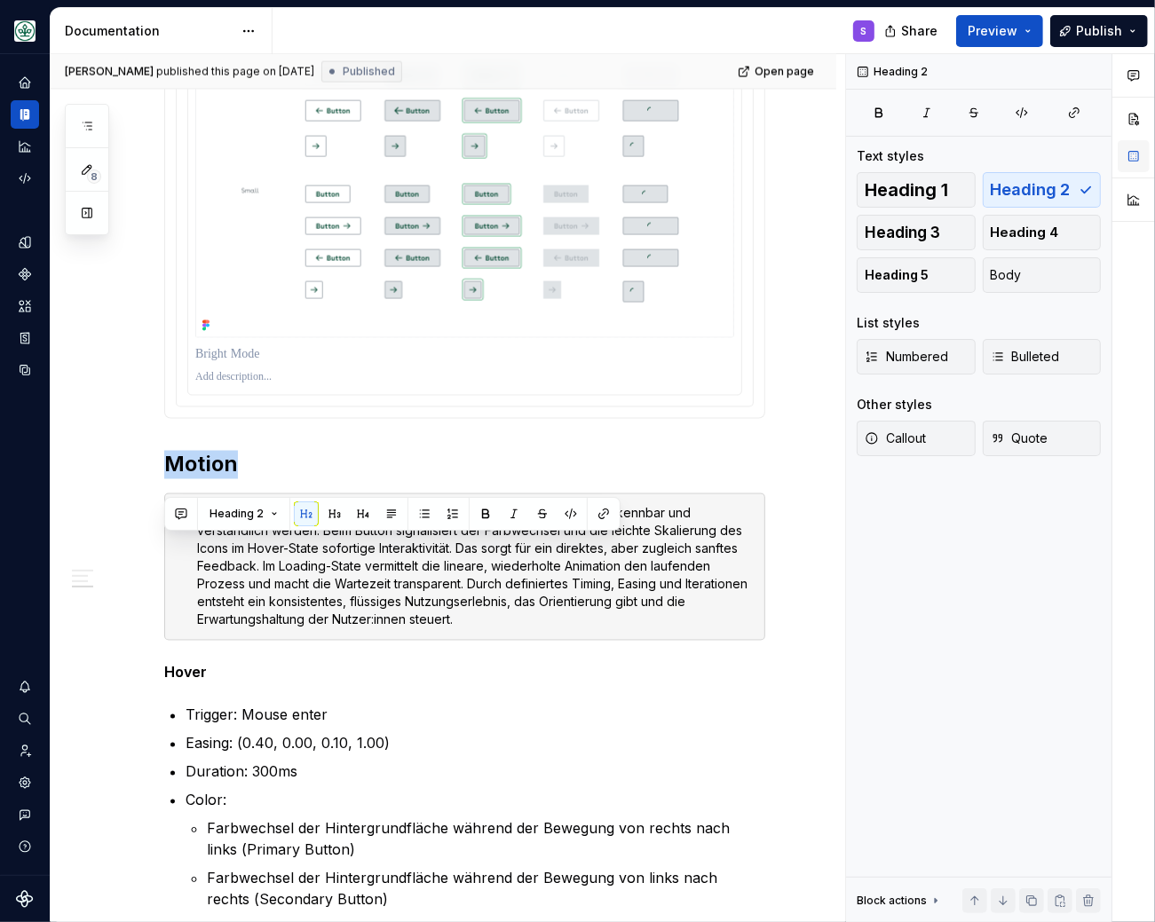
scroll to position [1611, 0]
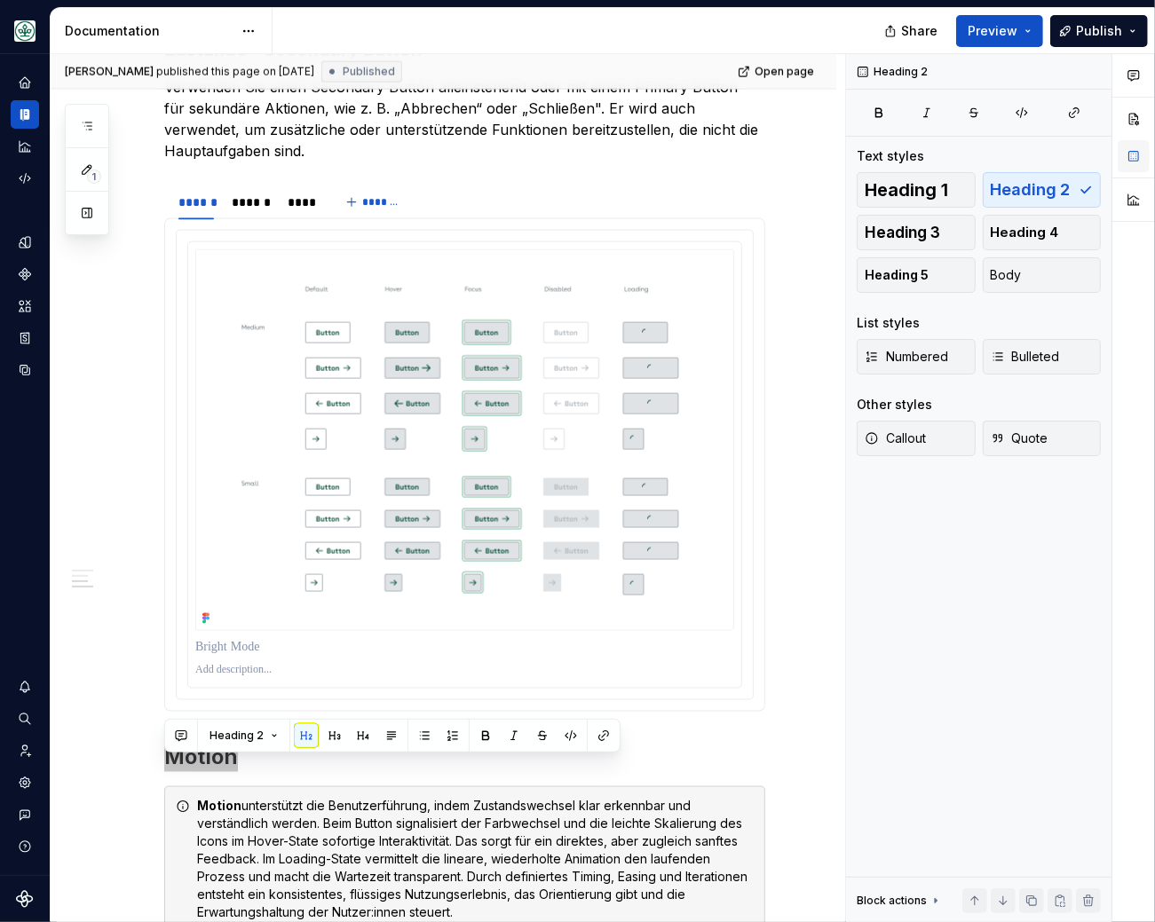
type textarea "*"
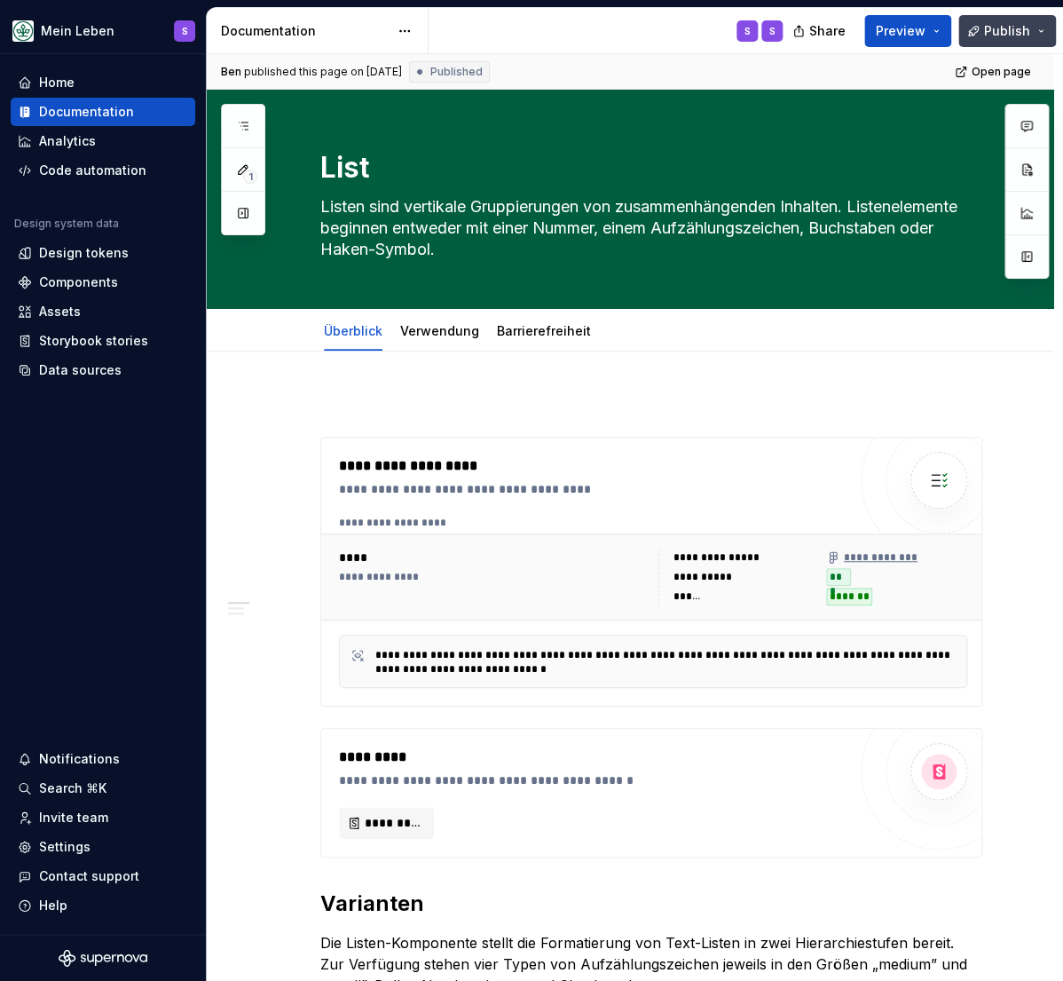
click at [1008, 29] on span "Publish" at bounding box center [1007, 31] width 46 height 18
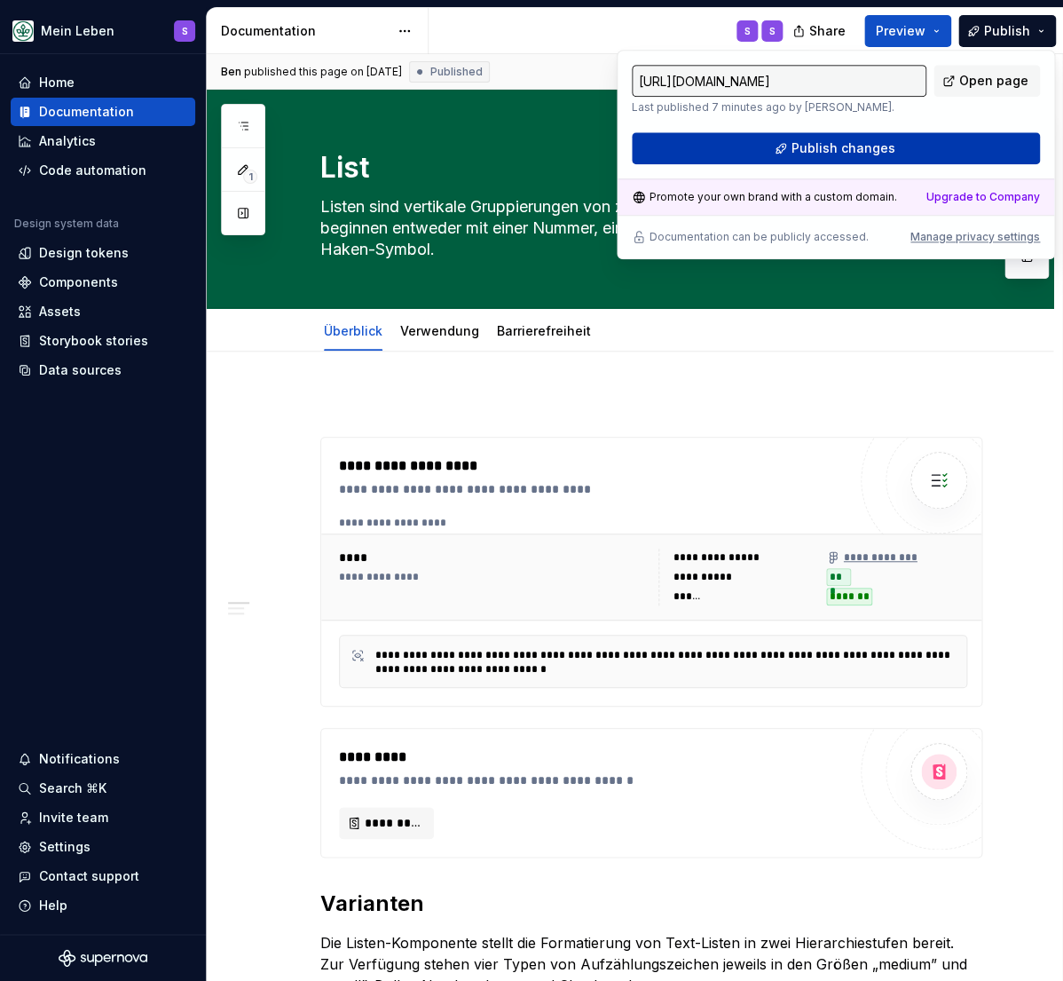
click at [829, 150] on span "Publish changes" at bounding box center [844, 148] width 104 height 18
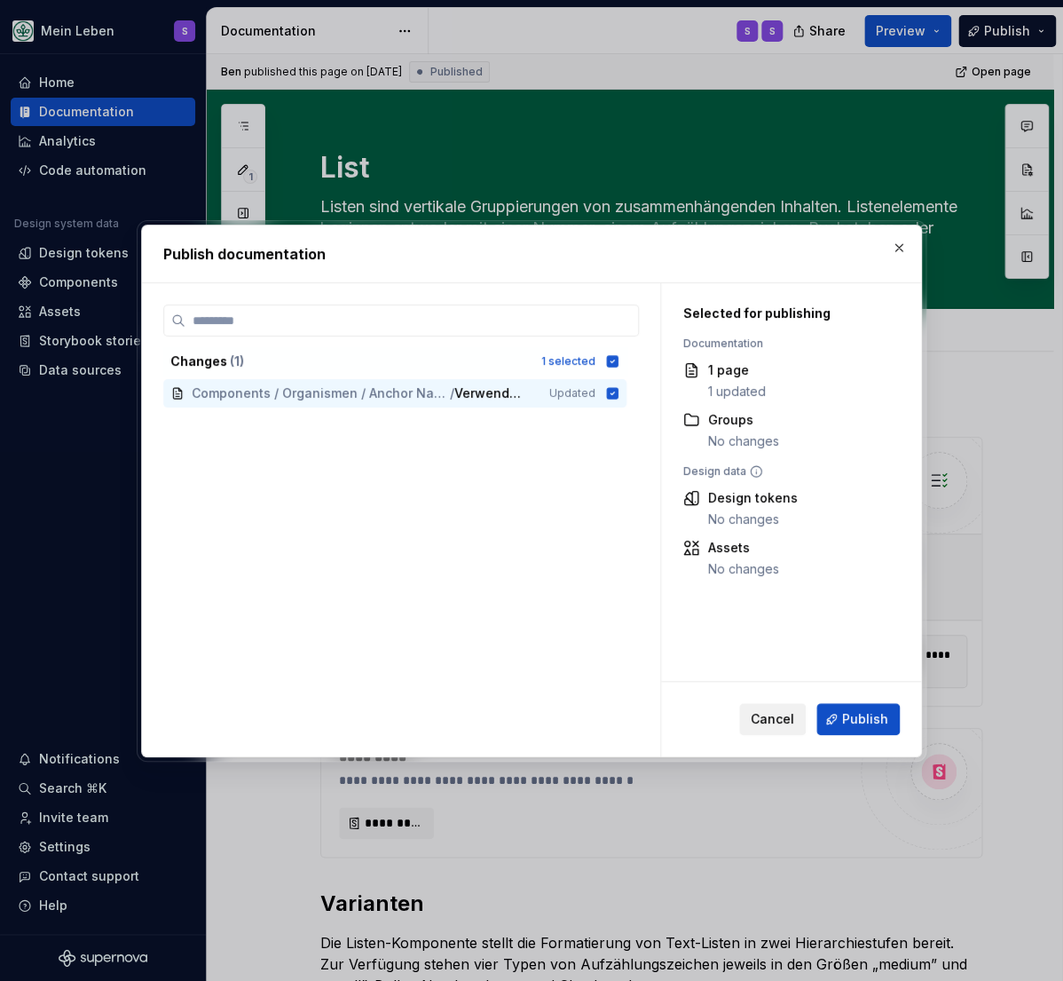
click at [772, 717] on span "Cancel" at bounding box center [772, 719] width 43 height 18
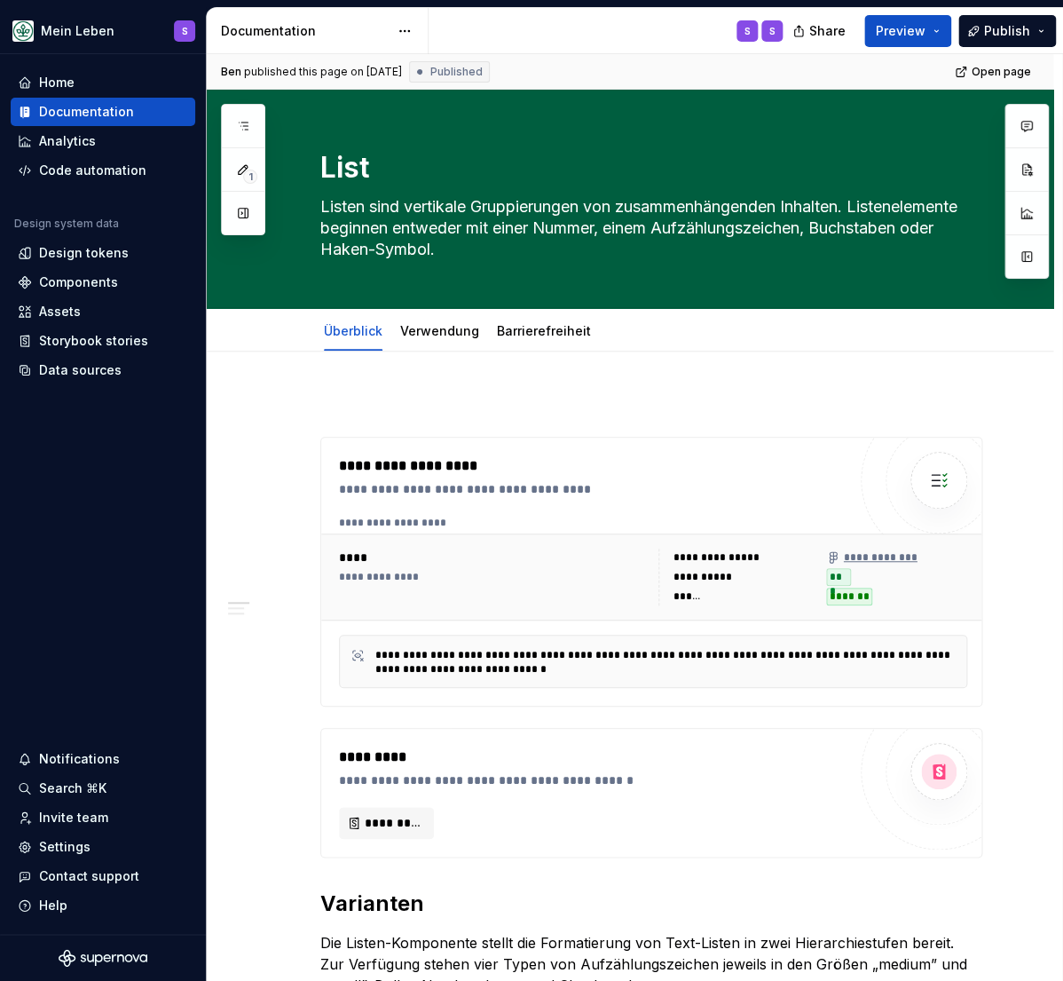
type textarea "*"
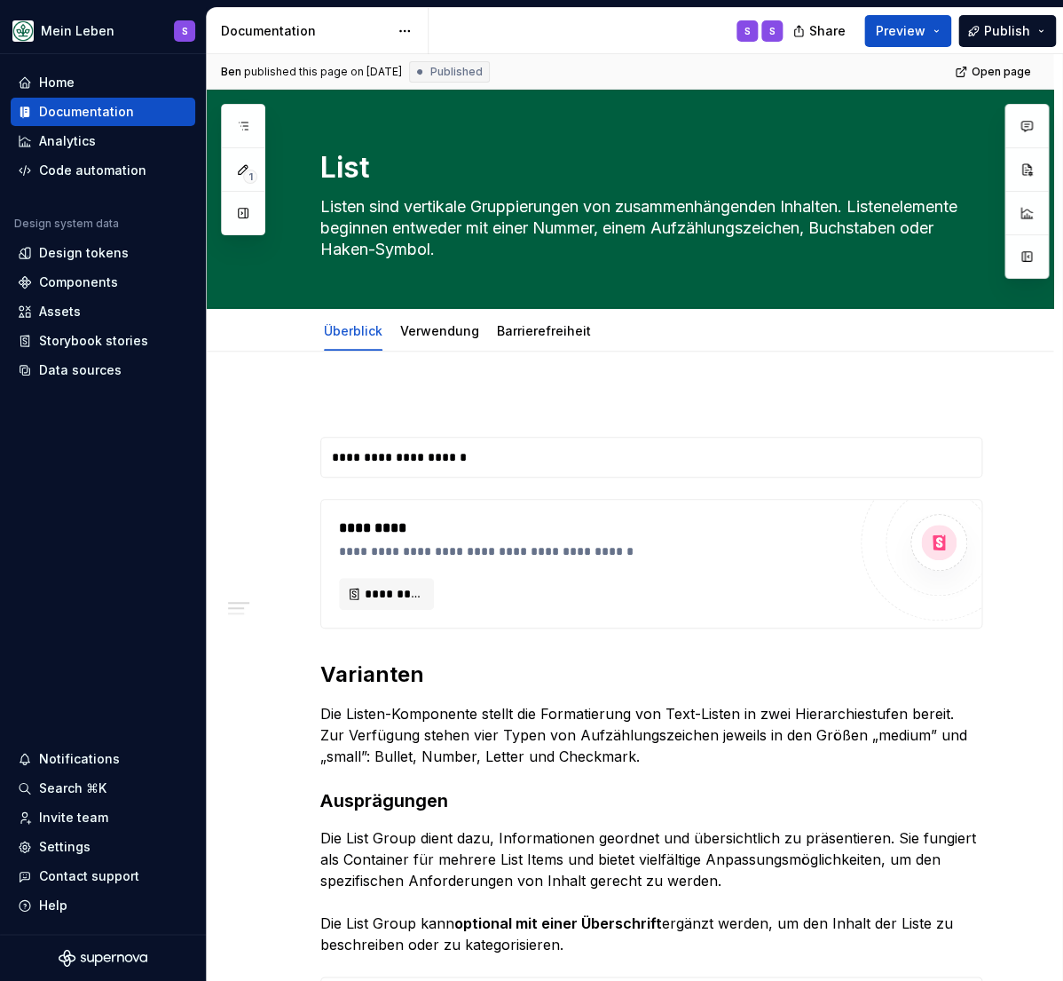
type textarea "*"
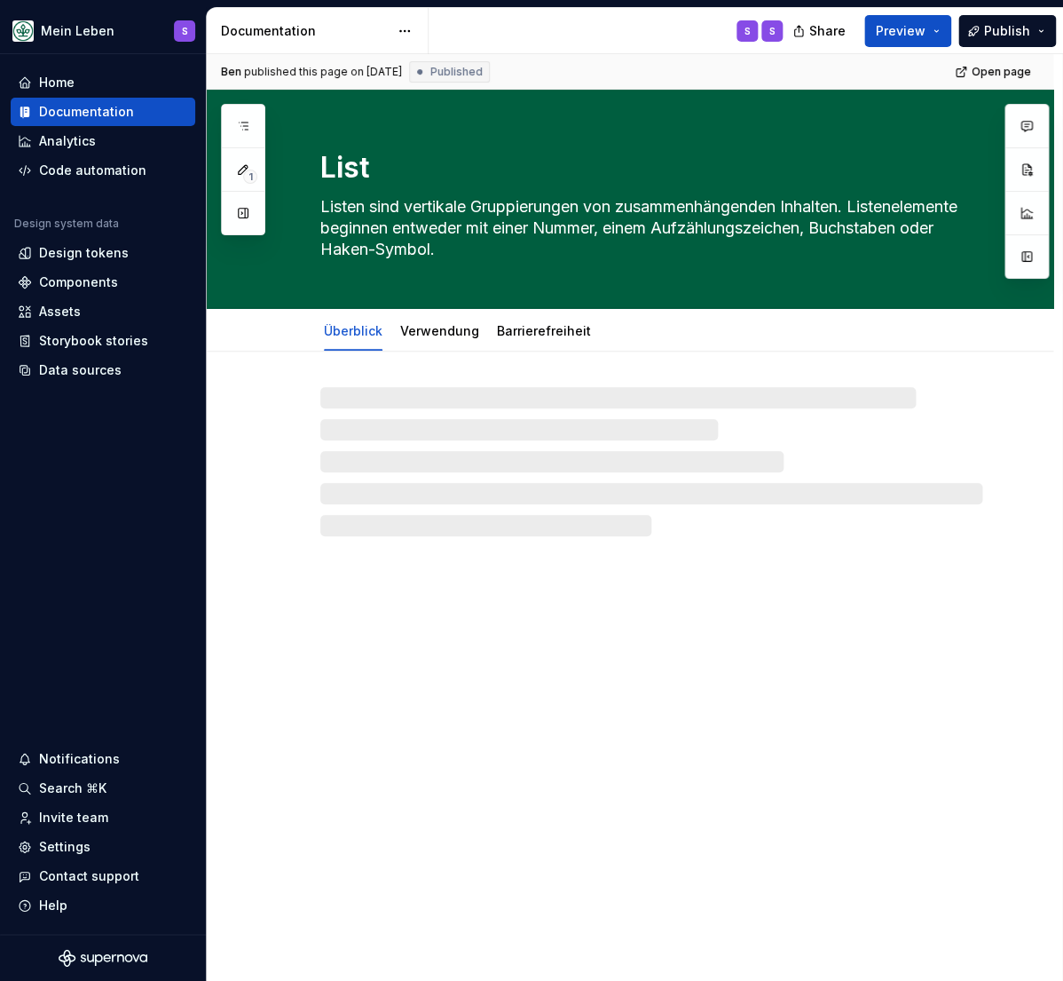
type textarea "*"
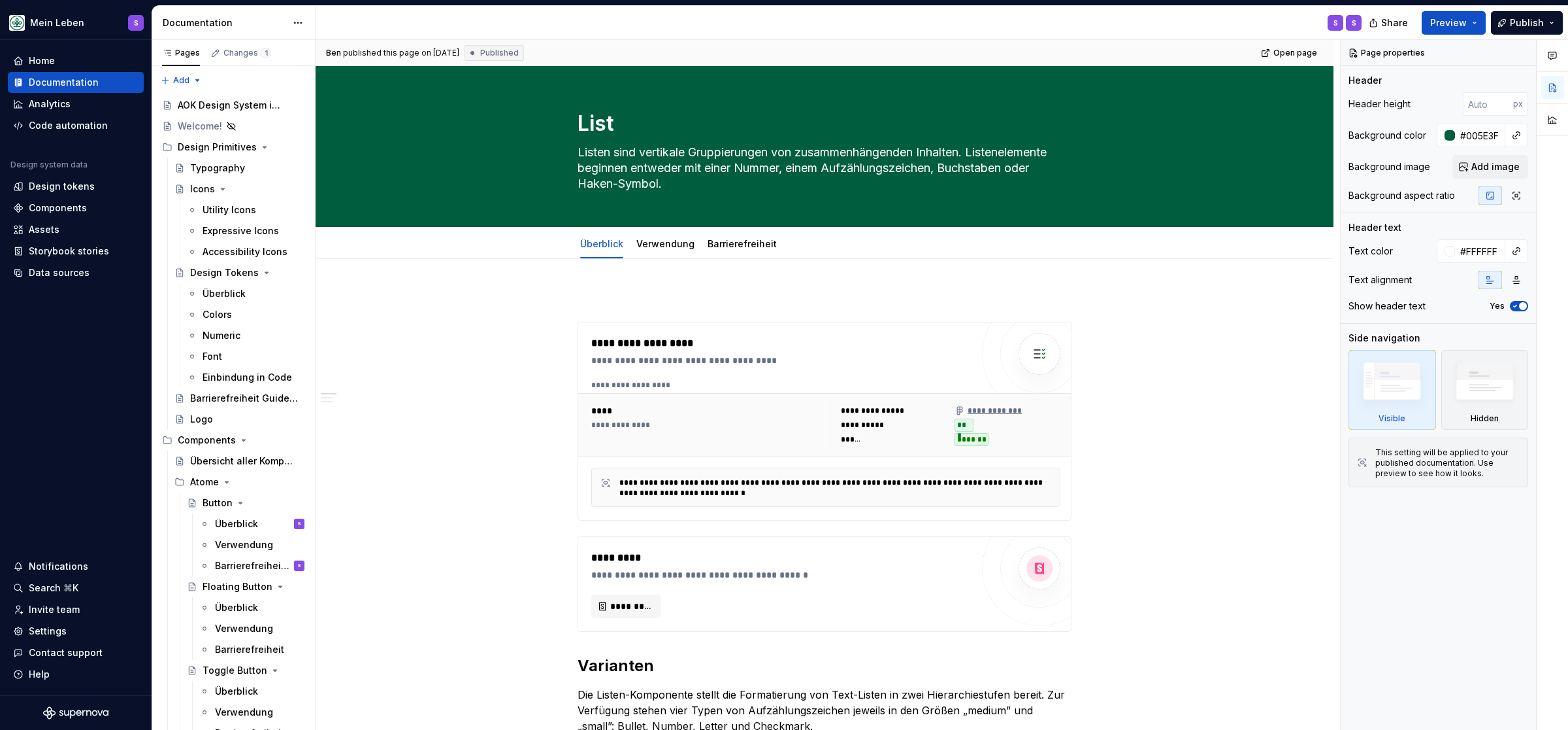
type textarea "*"
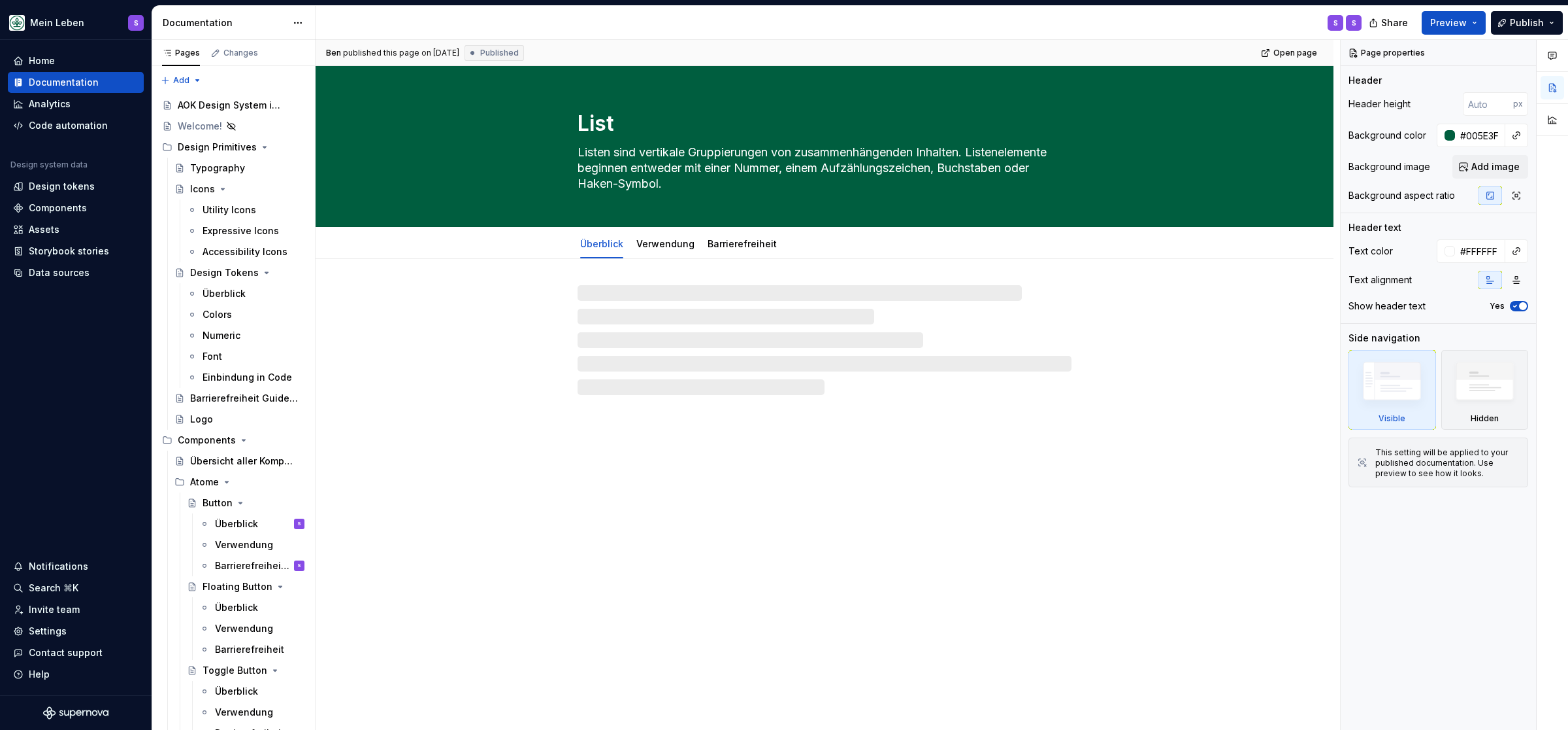
type textarea "*"
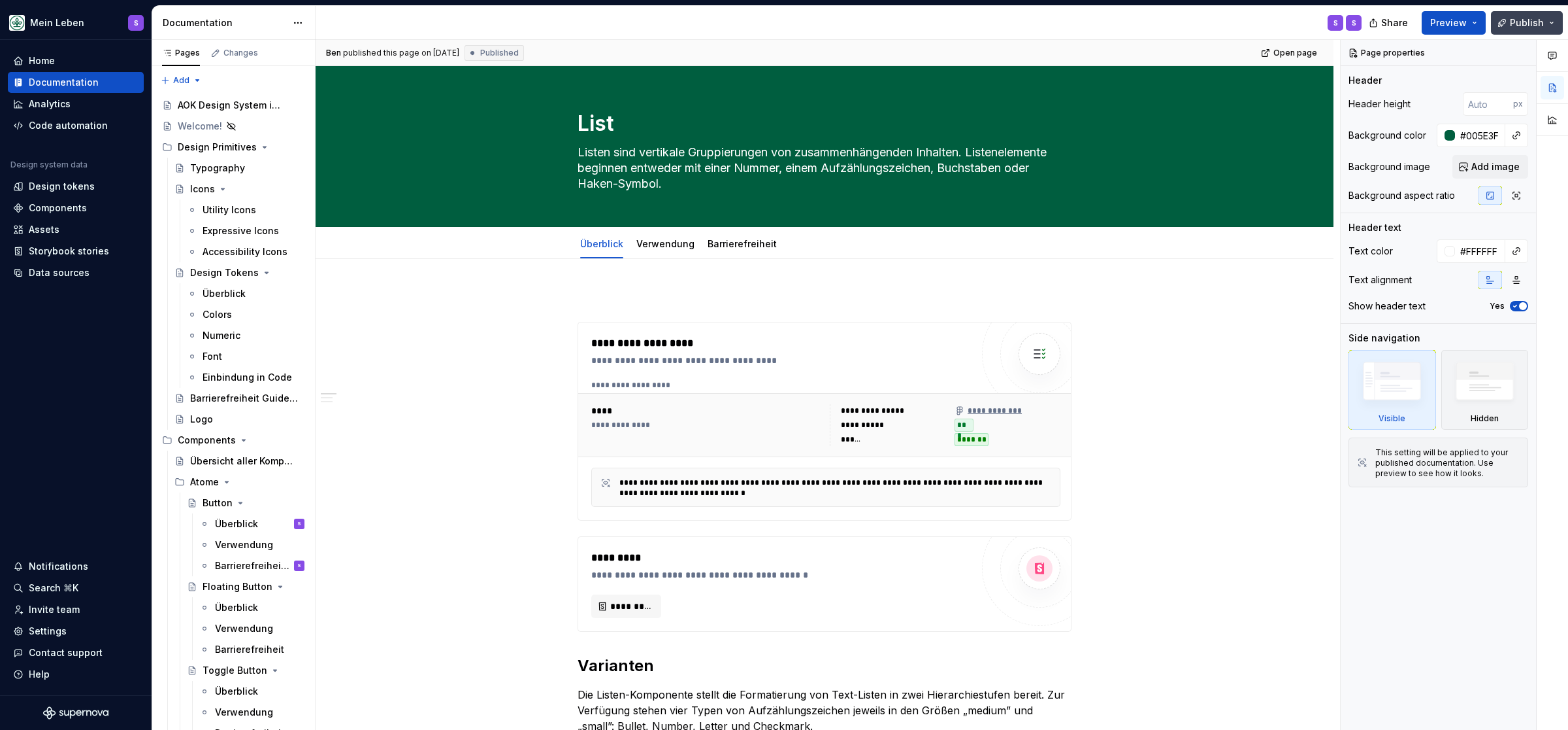
click at [1547, 27] on button "Publish" at bounding box center [1528, 23] width 72 height 24
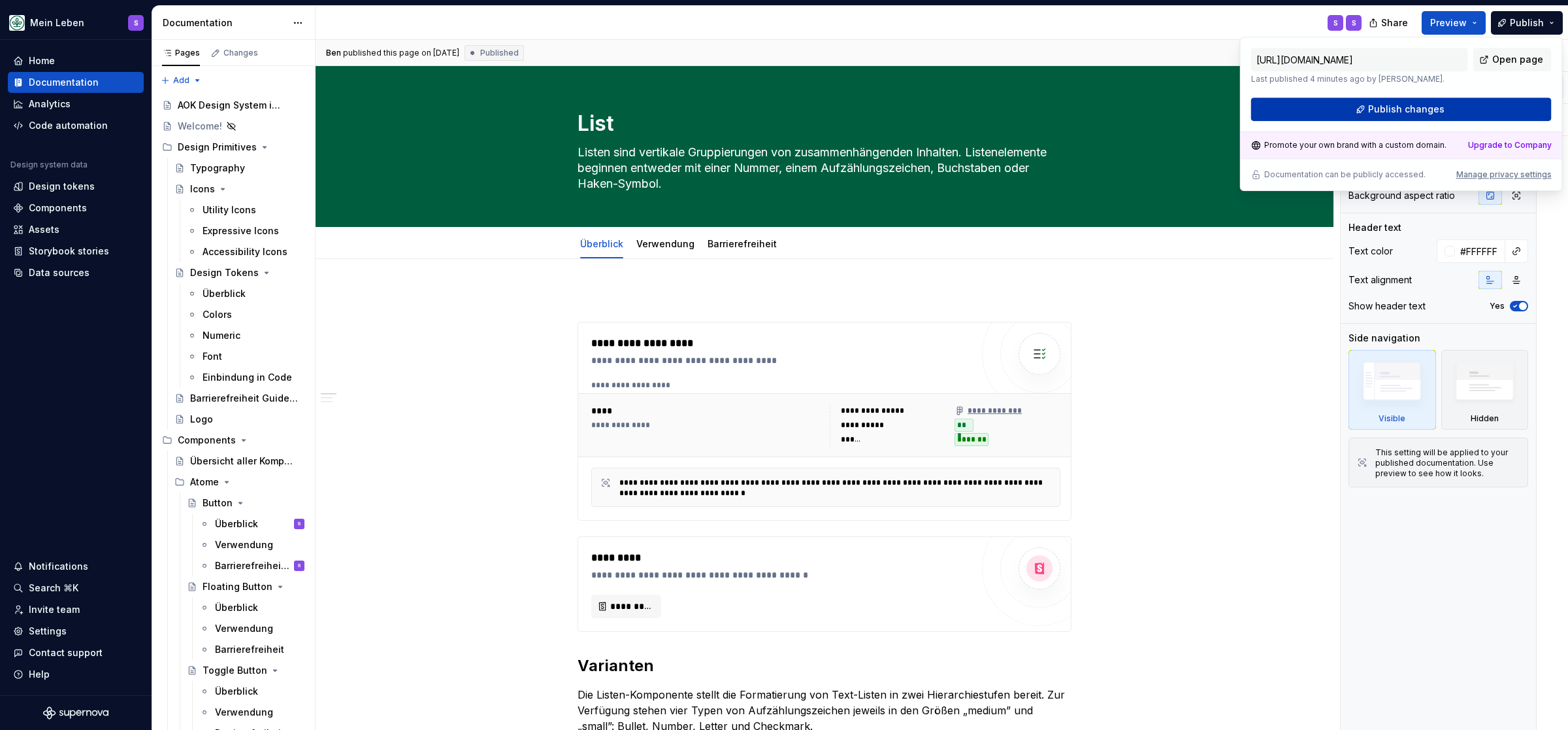
click at [1417, 108] on span "Publish changes" at bounding box center [1407, 109] width 77 height 13
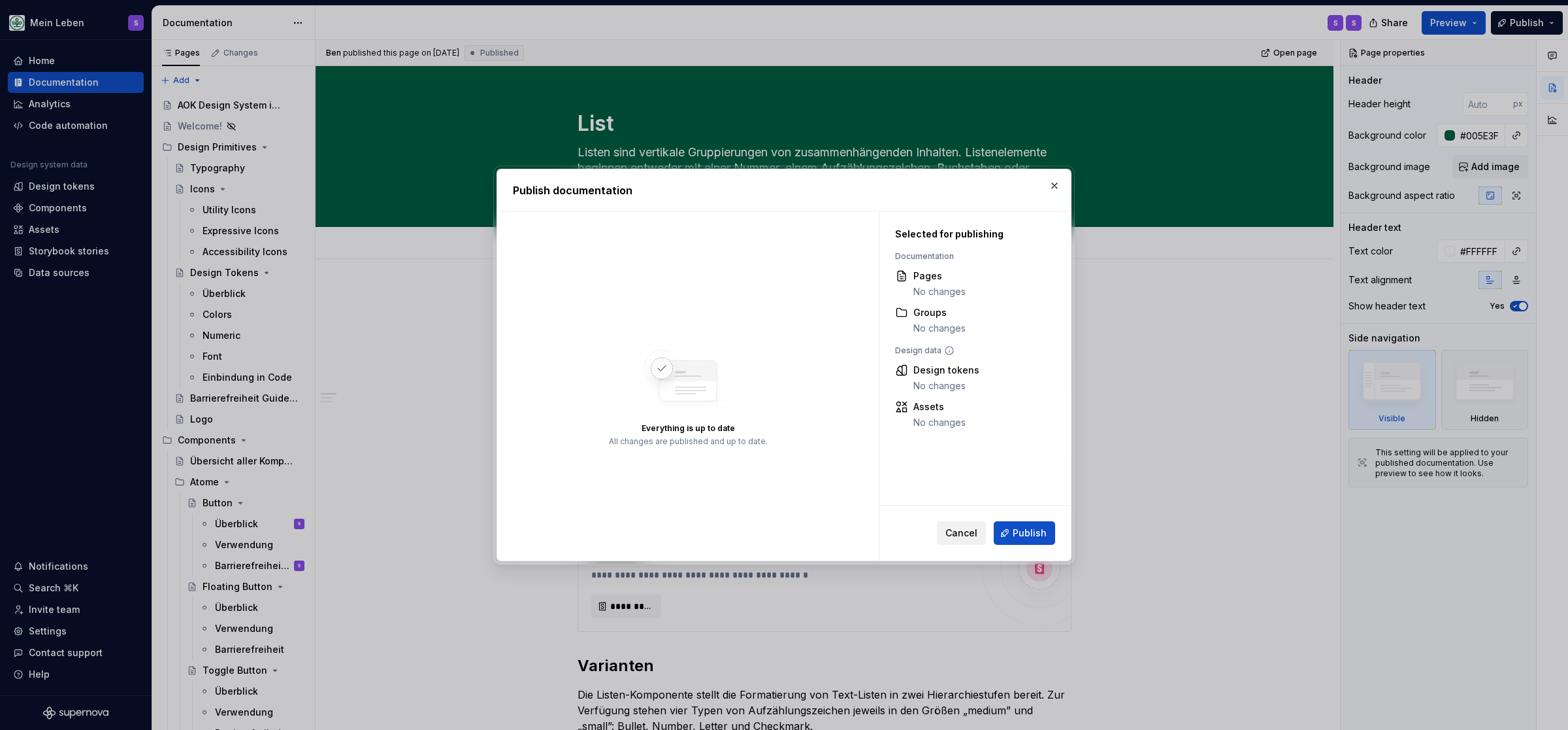
click at [968, 535] on span "Cancel" at bounding box center [961, 533] width 32 height 13
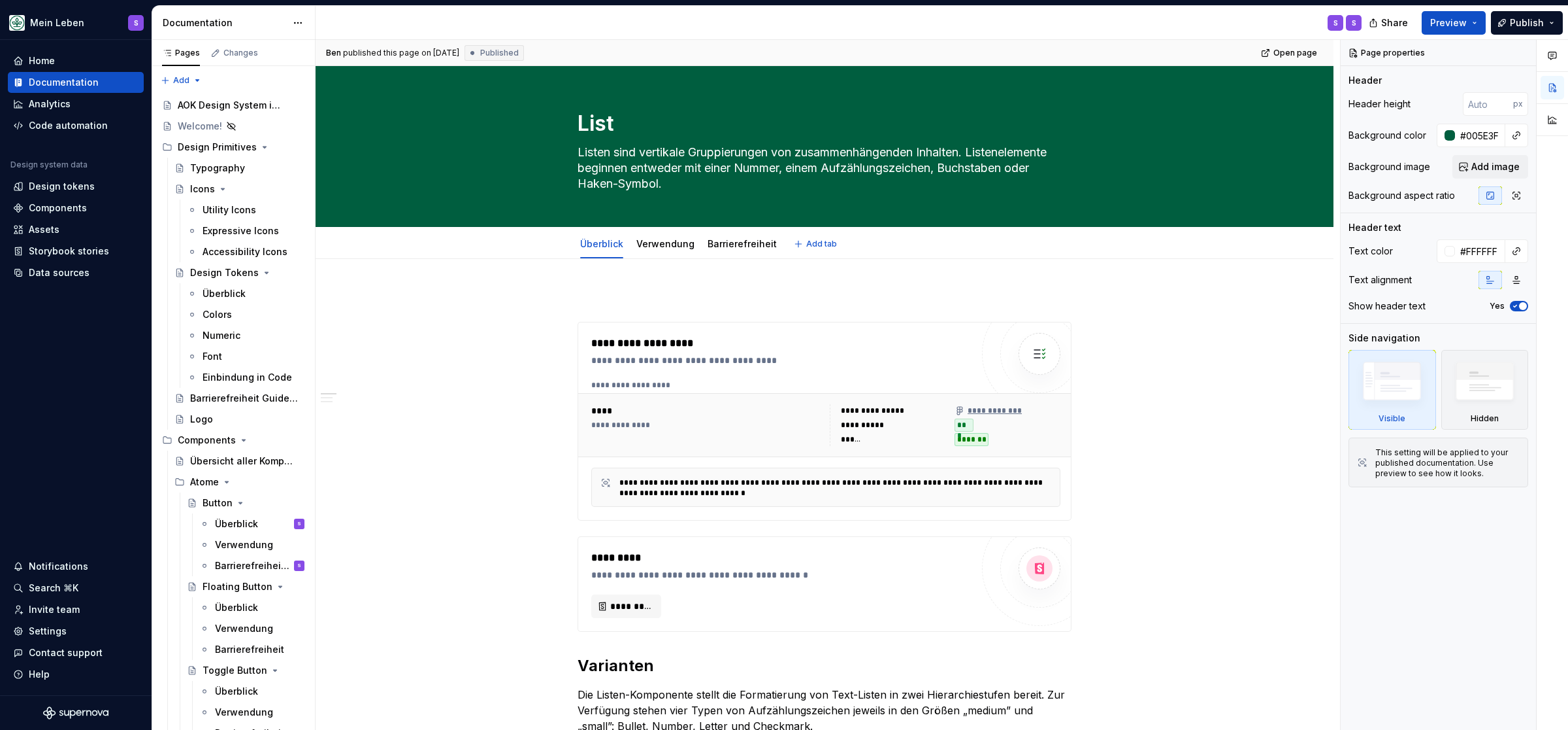
type textarea "*"
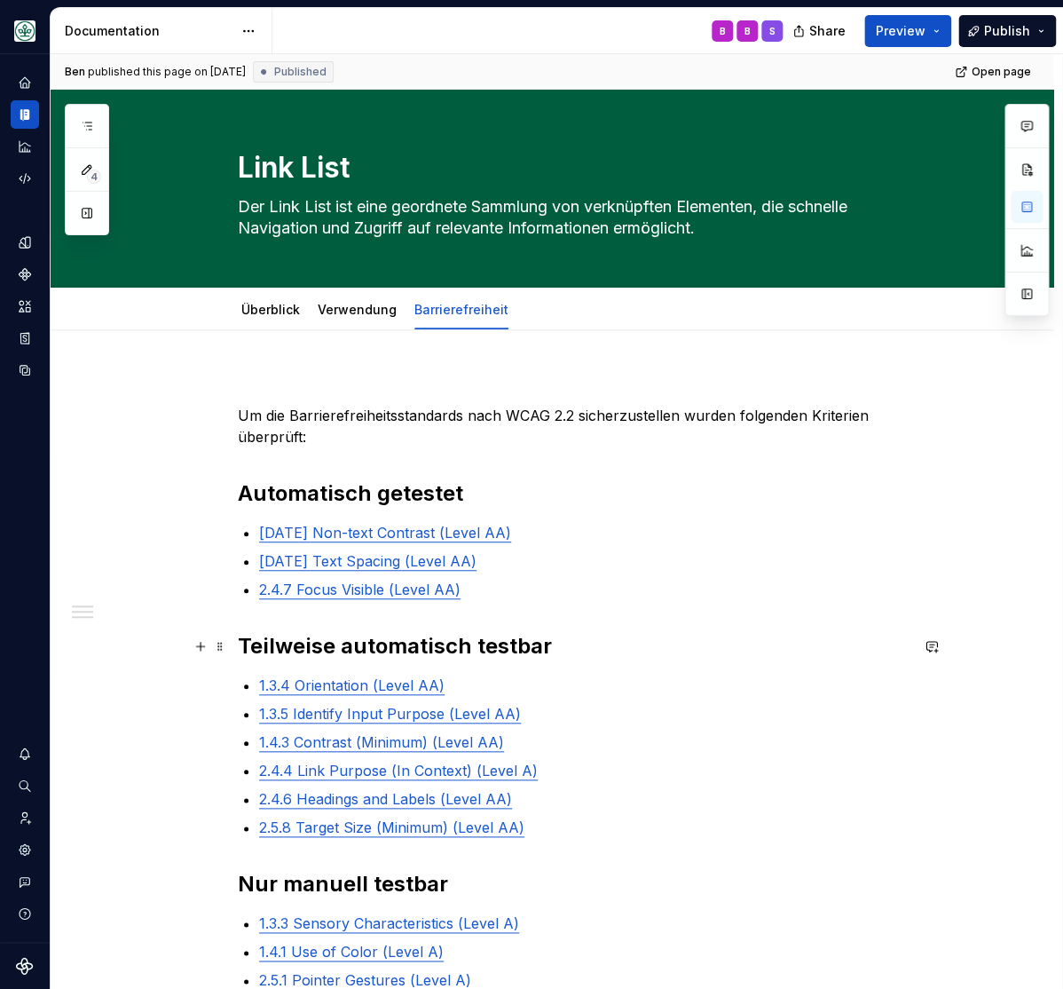
click at [513, 649] on strong "Teilweise automatisch testbar" at bounding box center [395, 646] width 314 height 26
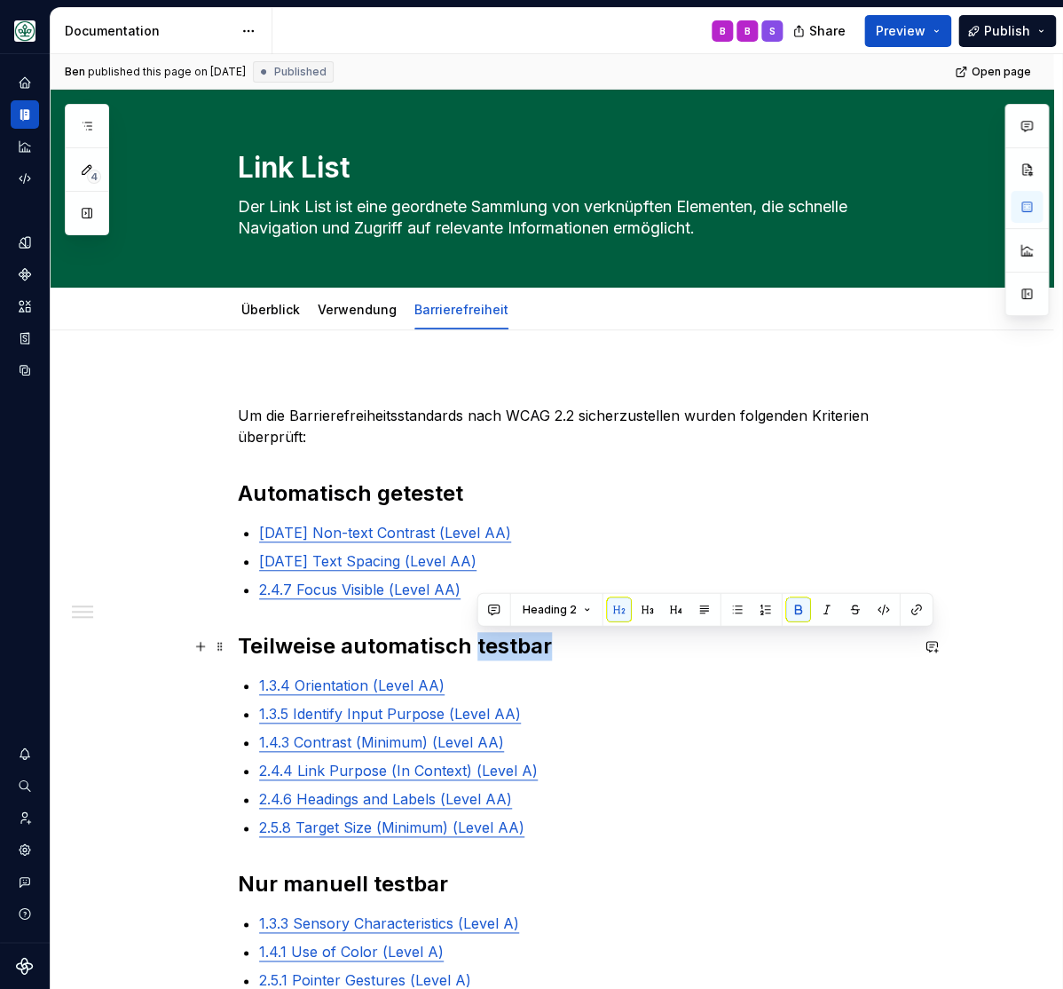
click at [513, 649] on strong "Teilweise automatisch testbar" at bounding box center [395, 646] width 314 height 26
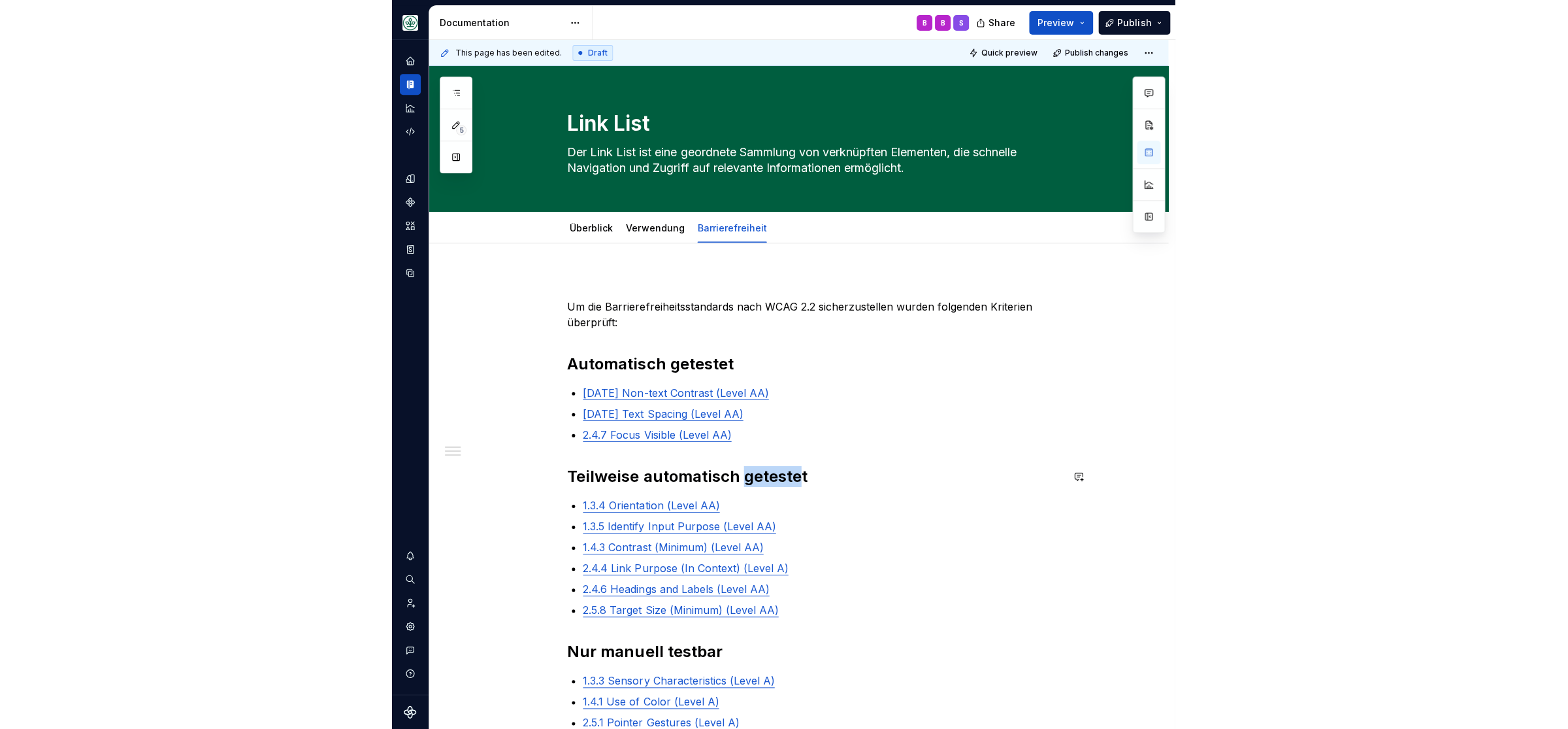
scroll to position [161, 0]
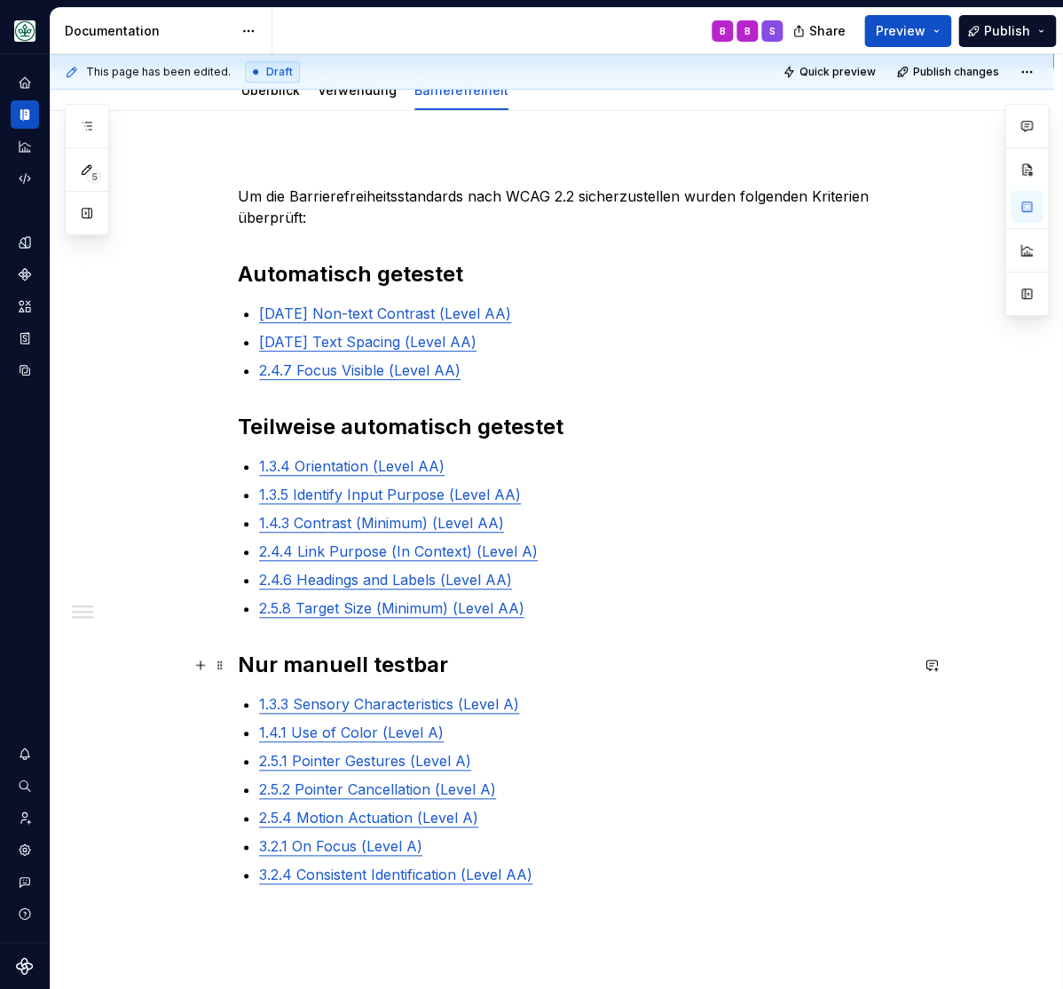
click at [421, 664] on strong "Nur manuell testbar" at bounding box center [343, 665] width 210 height 26
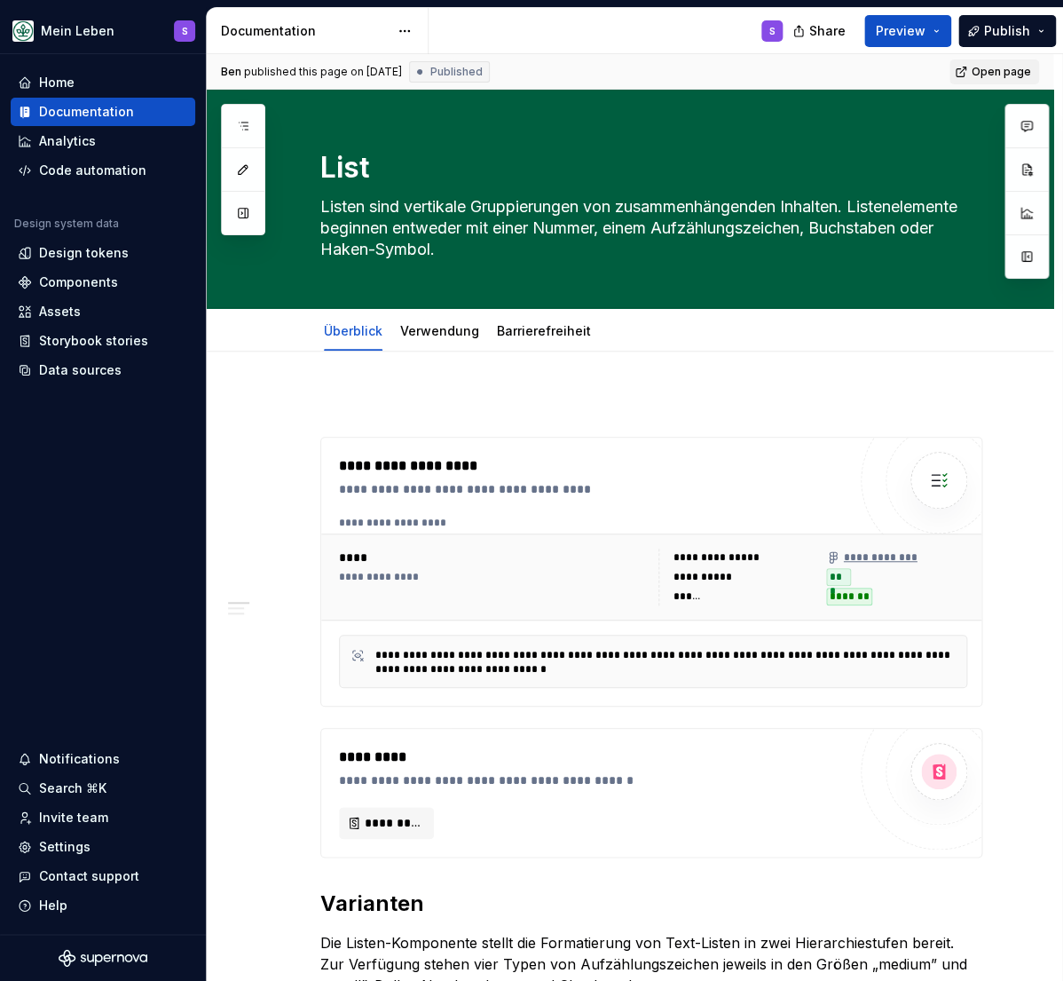
click at [1001, 71] on span "Open page" at bounding box center [1001, 72] width 59 height 14
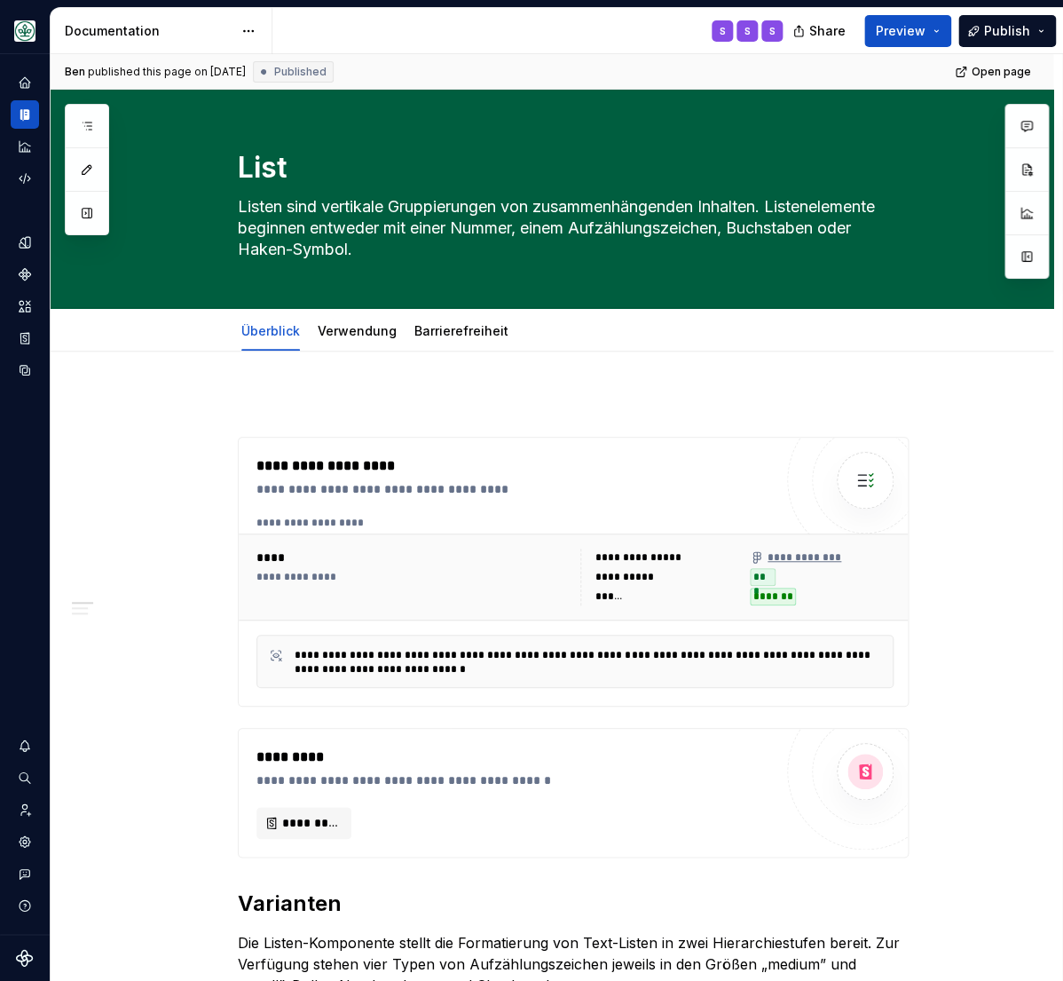
type textarea "*"
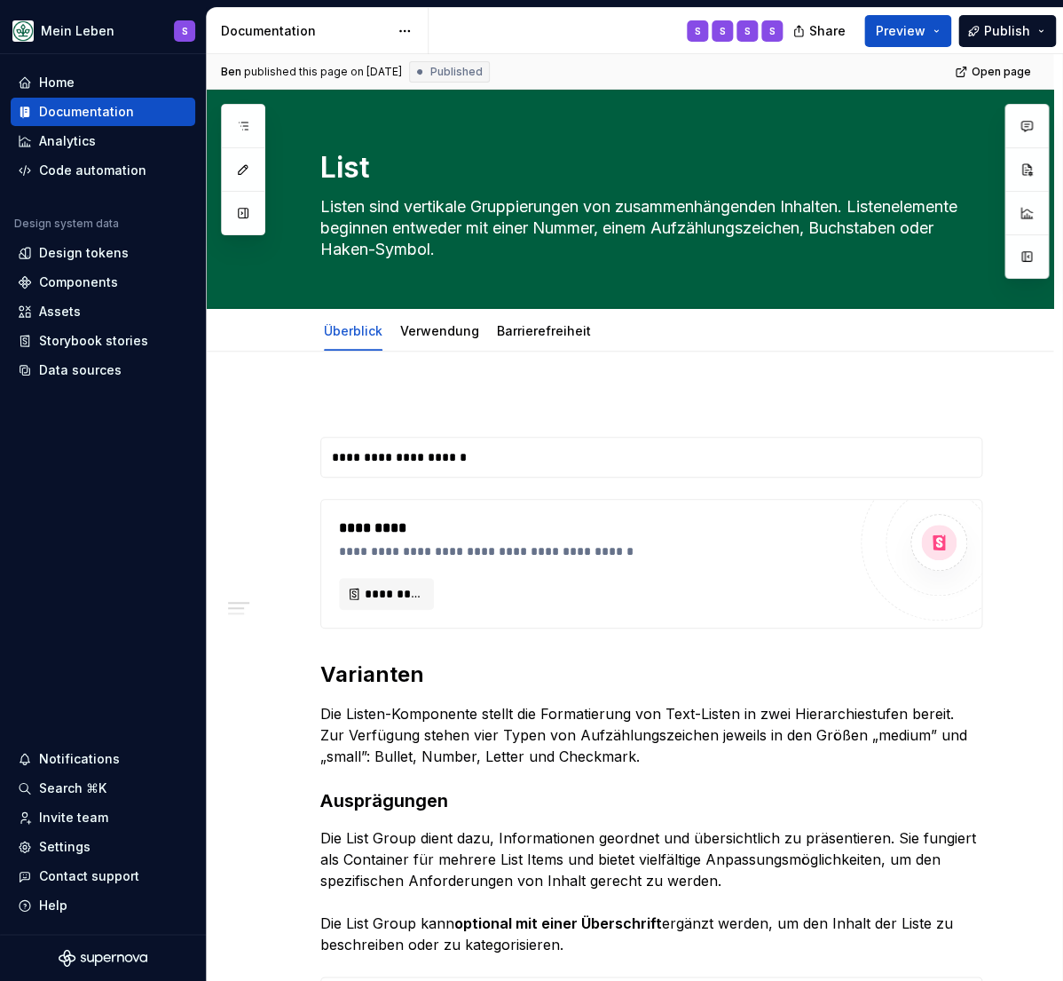
type textarea "*"
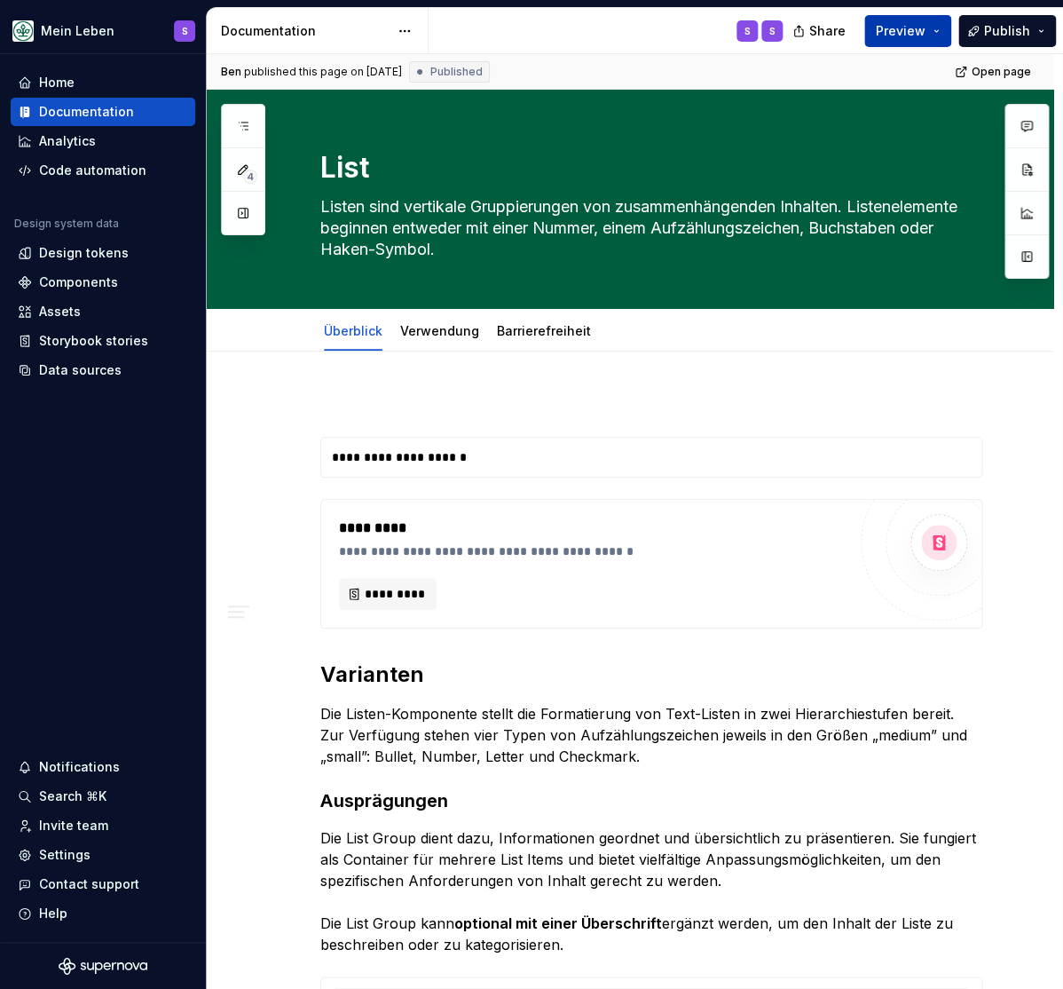
type textarea "*"
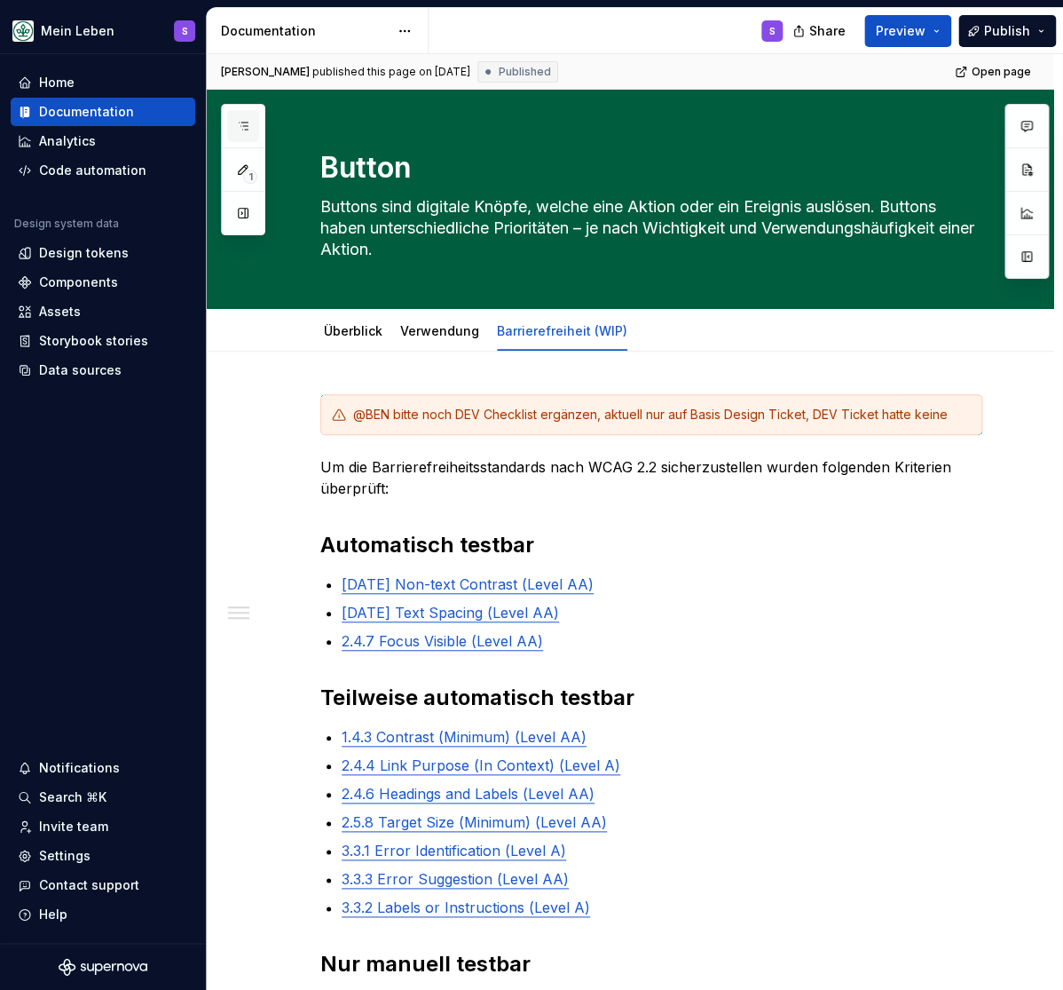
click at [242, 115] on button "button" at bounding box center [243, 126] width 32 height 32
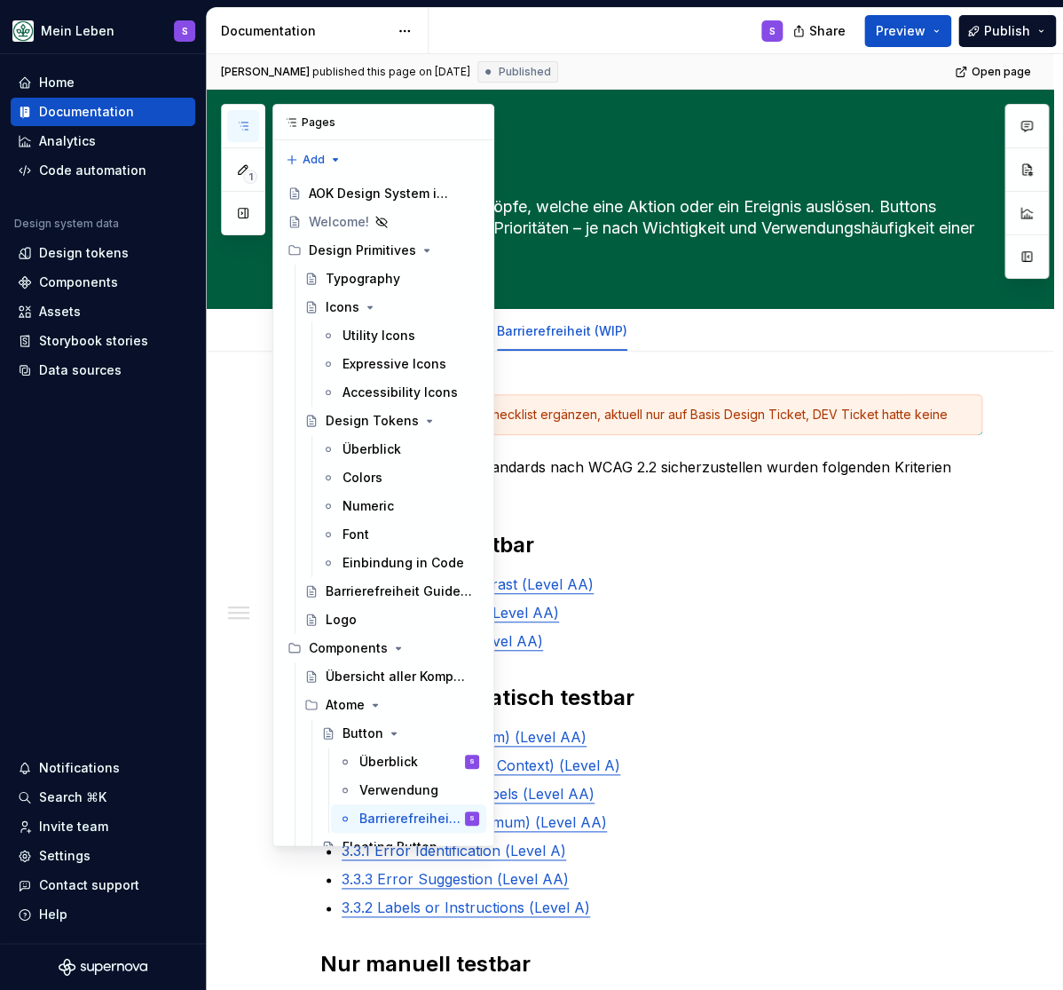
scroll to position [952, 0]
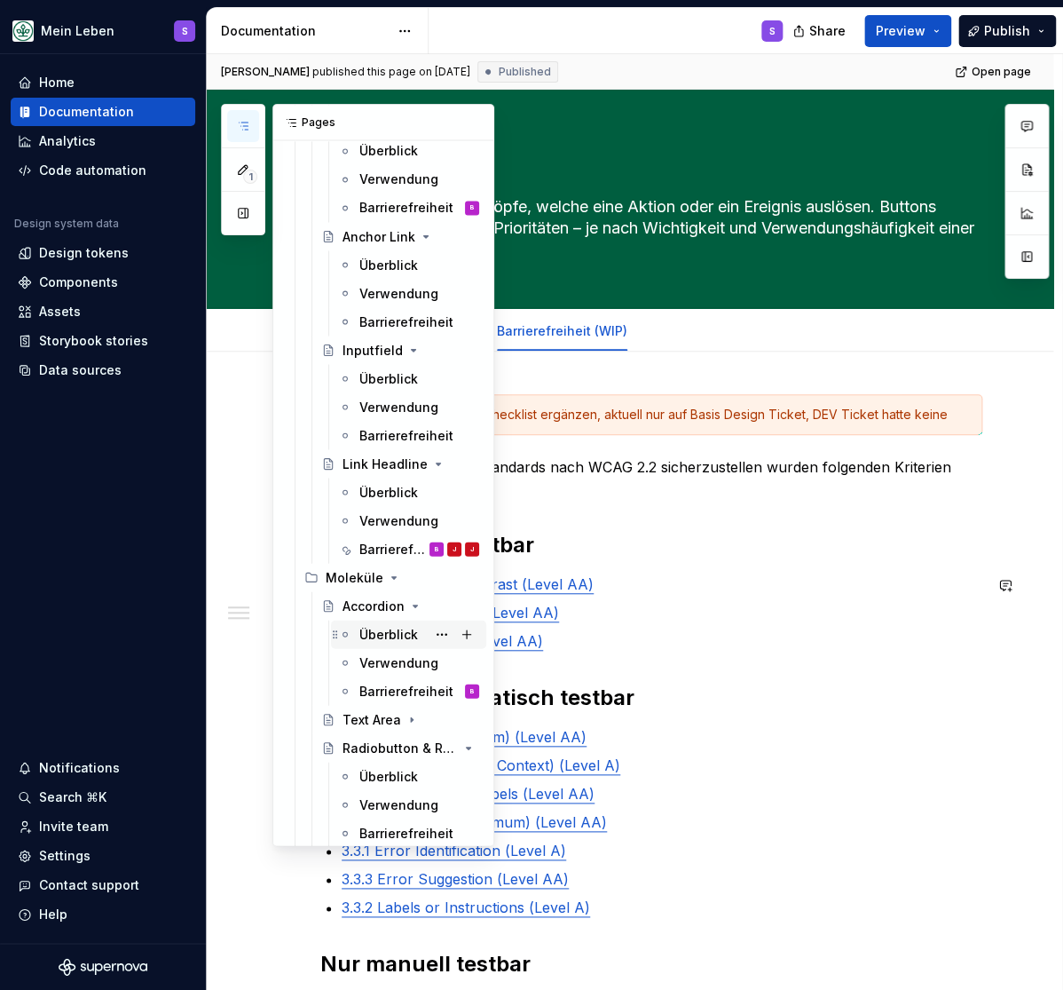
click at [383, 624] on div "Überblick S" at bounding box center [420, 633] width 120 height 25
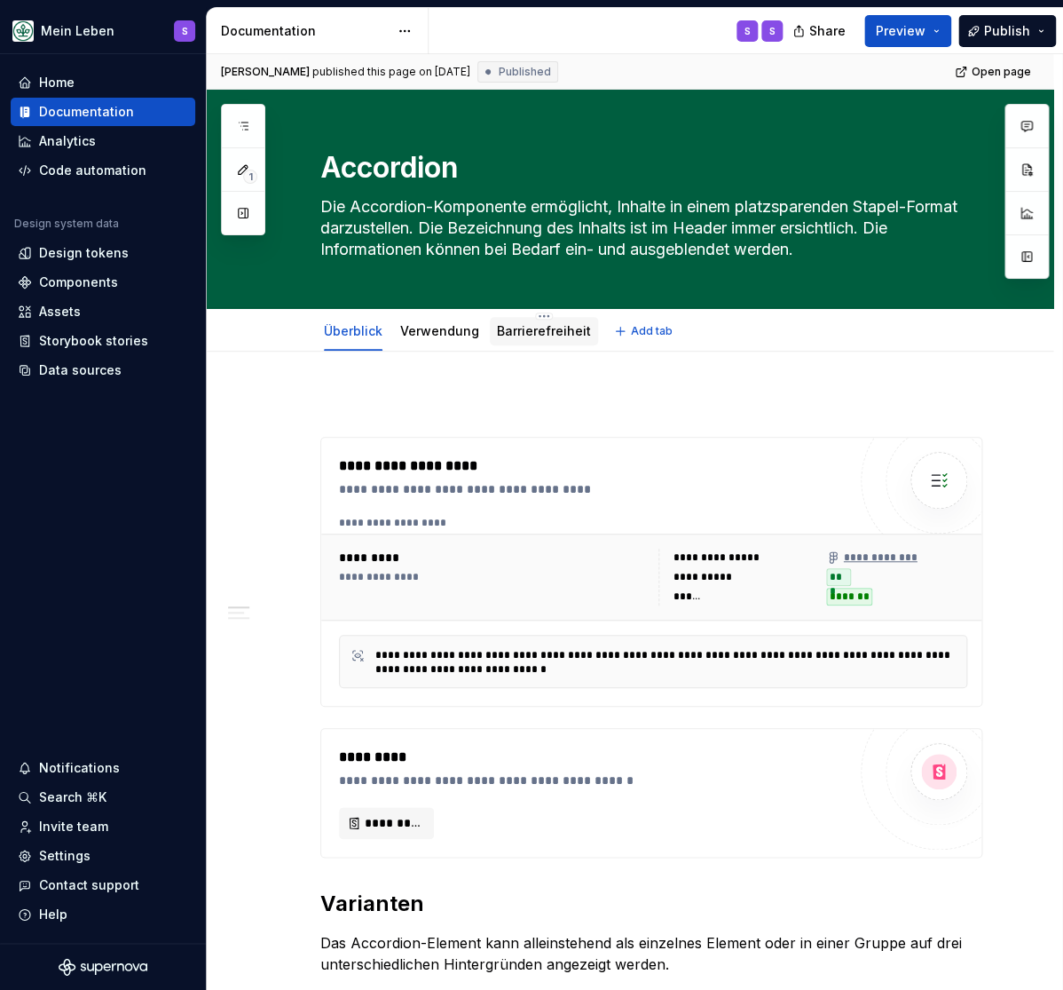
click at [519, 328] on link "Barrierefreiheit" at bounding box center [544, 330] width 94 height 15
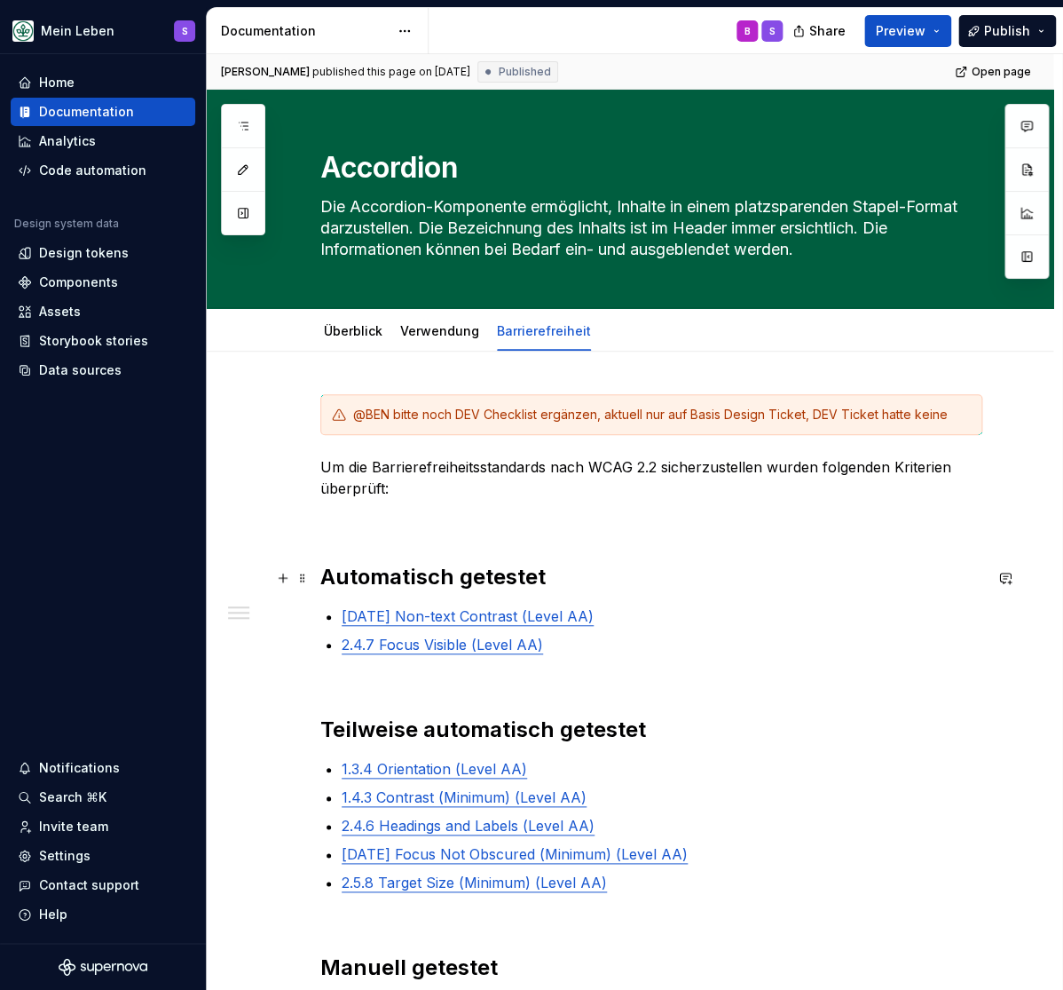
click at [507, 572] on strong "Automatisch getestet" at bounding box center [432, 577] width 225 height 26
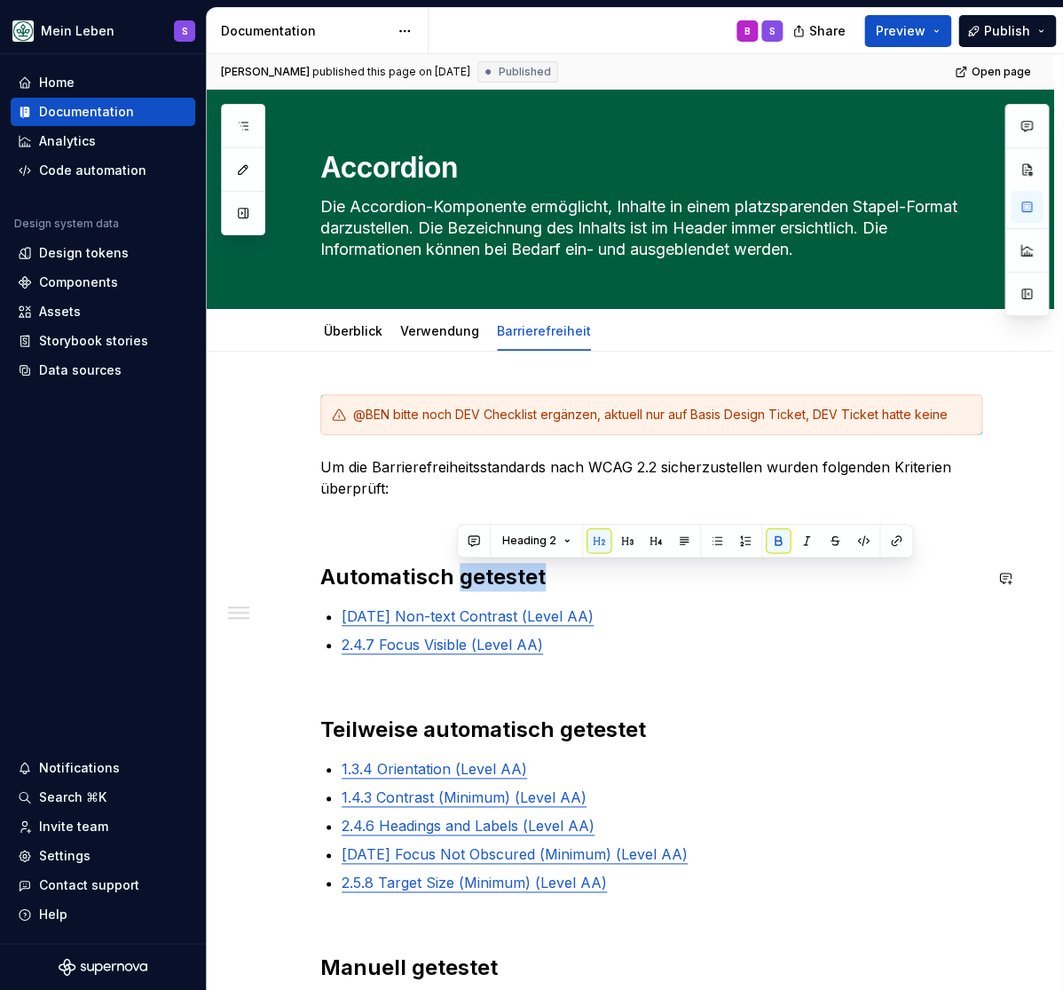
copy strong "getestet"
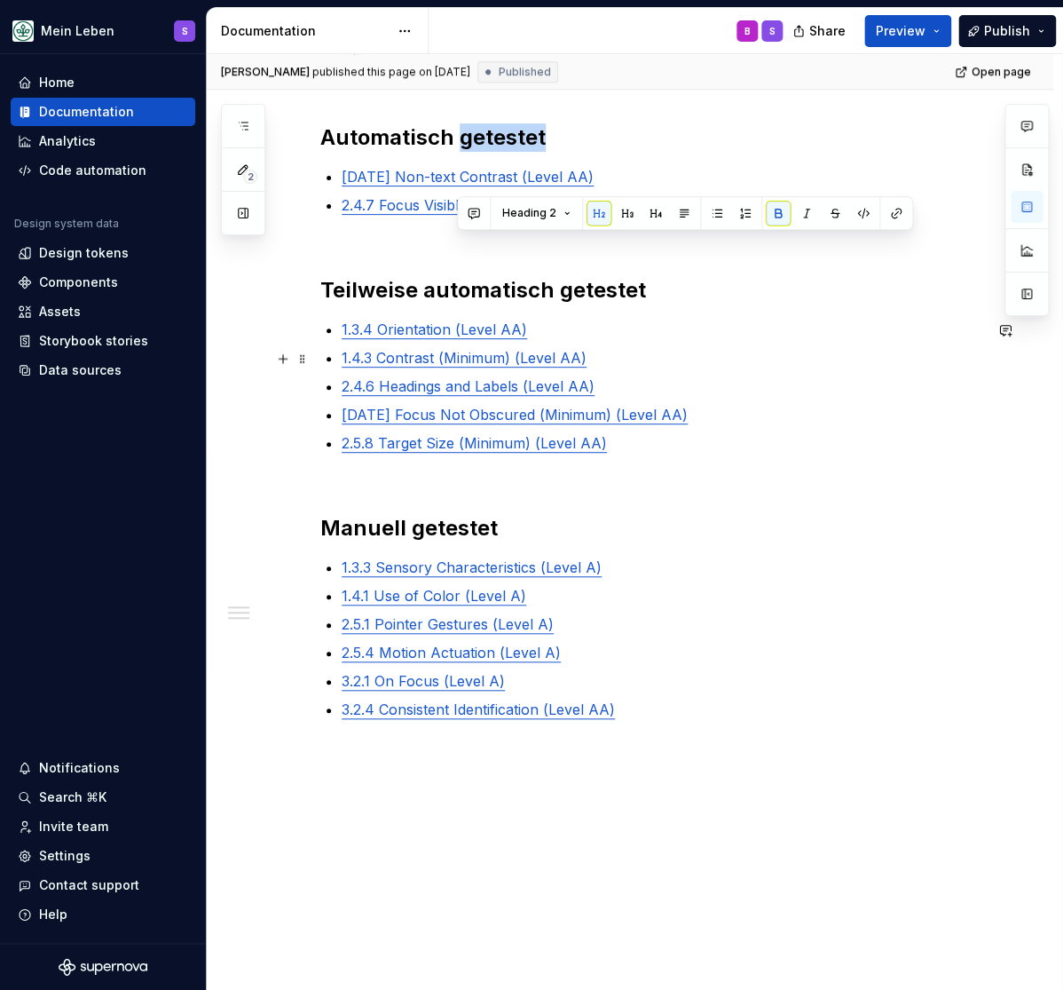
scroll to position [219, 0]
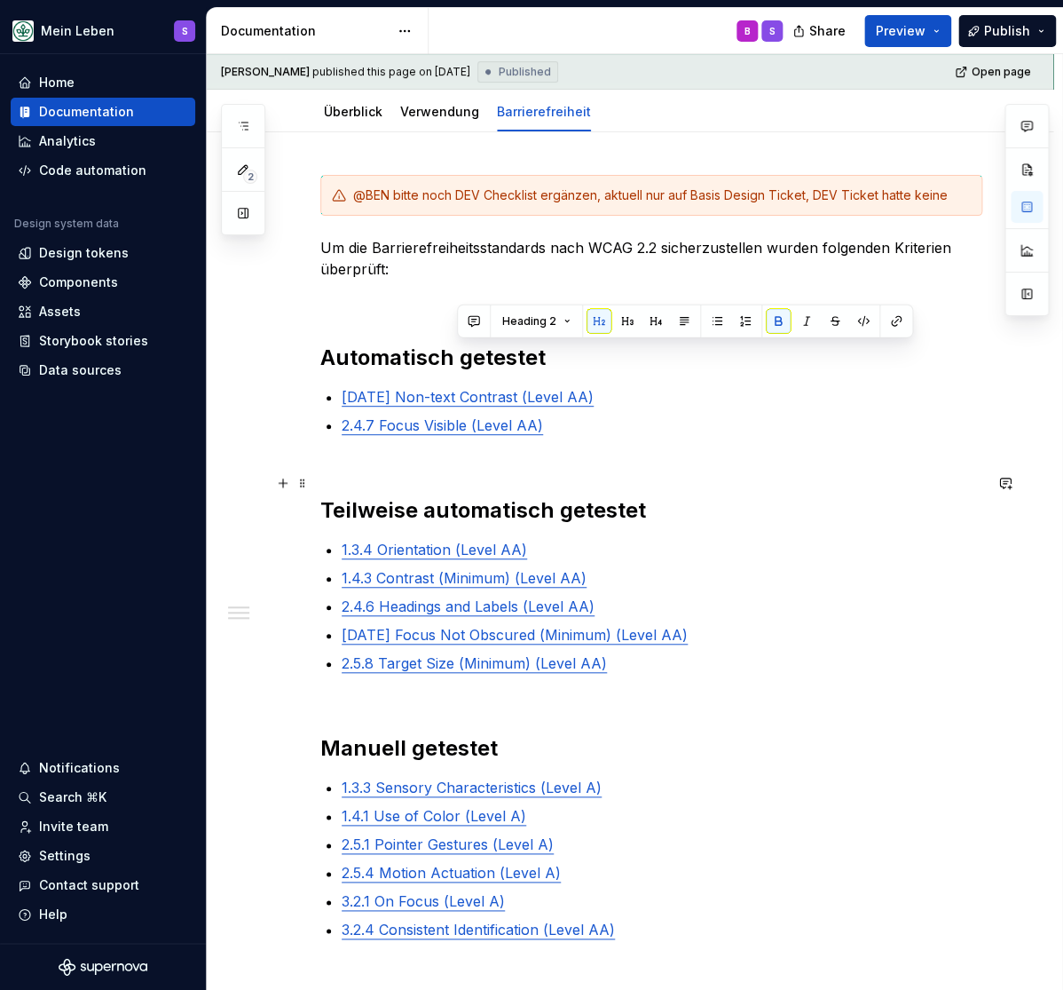
click at [606, 473] on h2 "Teilweise automatisch getestet" at bounding box center [651, 496] width 662 height 57
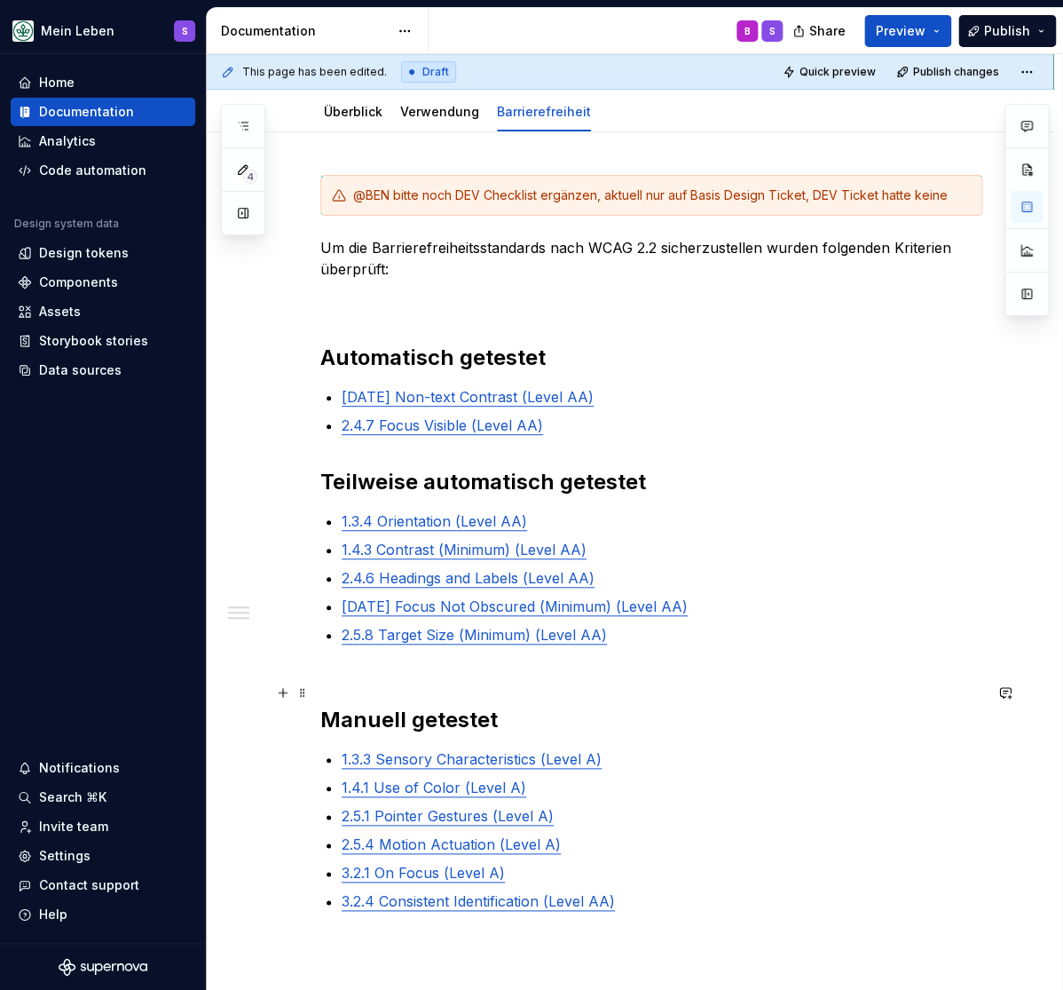
click at [329, 697] on h2 "Manuell getestet" at bounding box center [651, 705] width 662 height 57
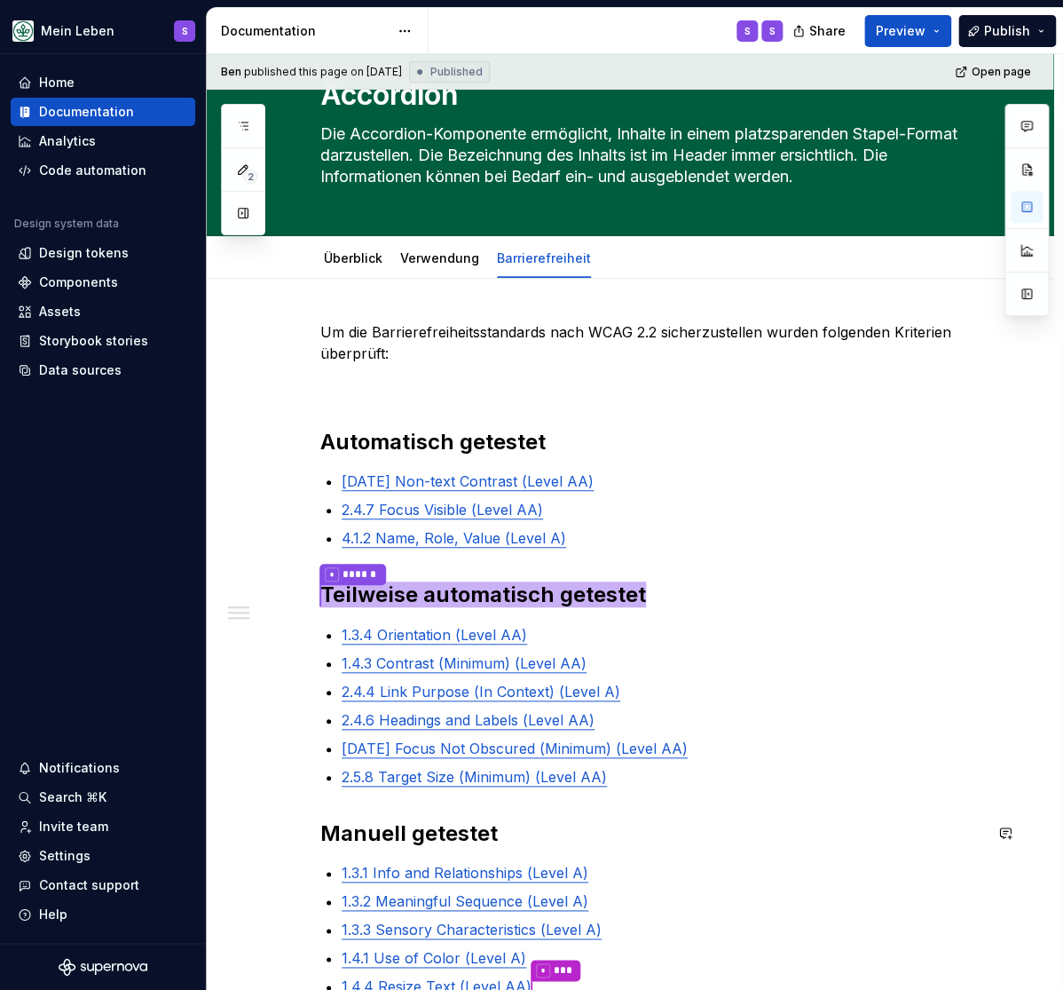
scroll to position [293, 0]
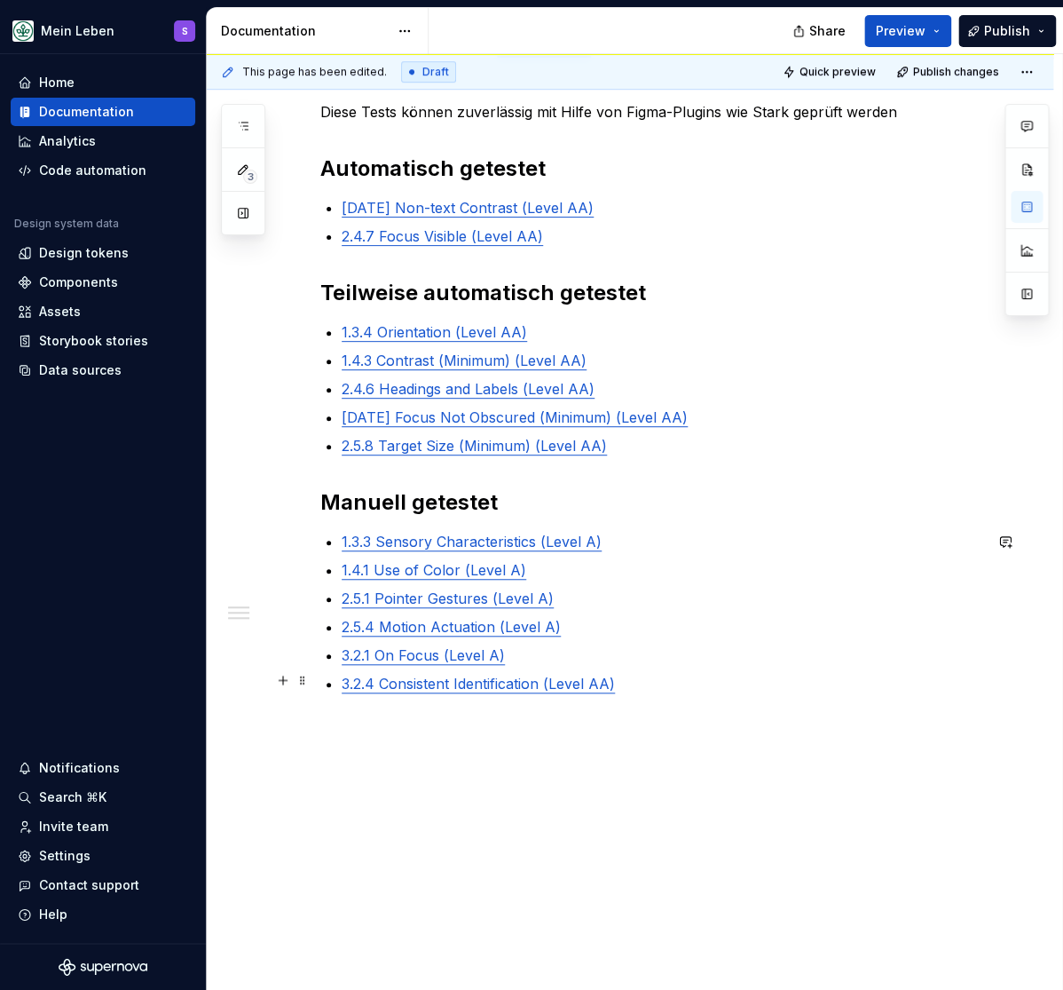
type textarea "*"
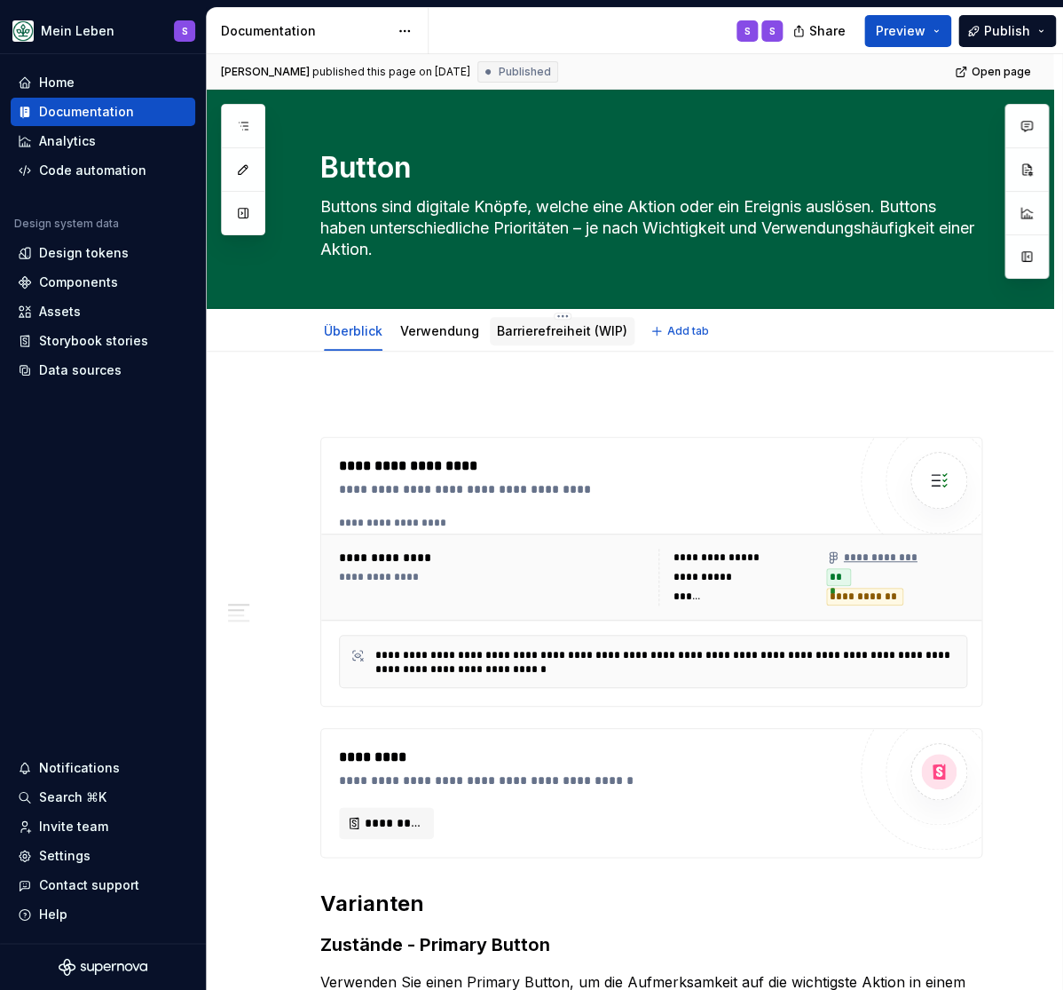
click at [545, 327] on link "Barrierefreiheit (WIP)" at bounding box center [562, 330] width 130 height 15
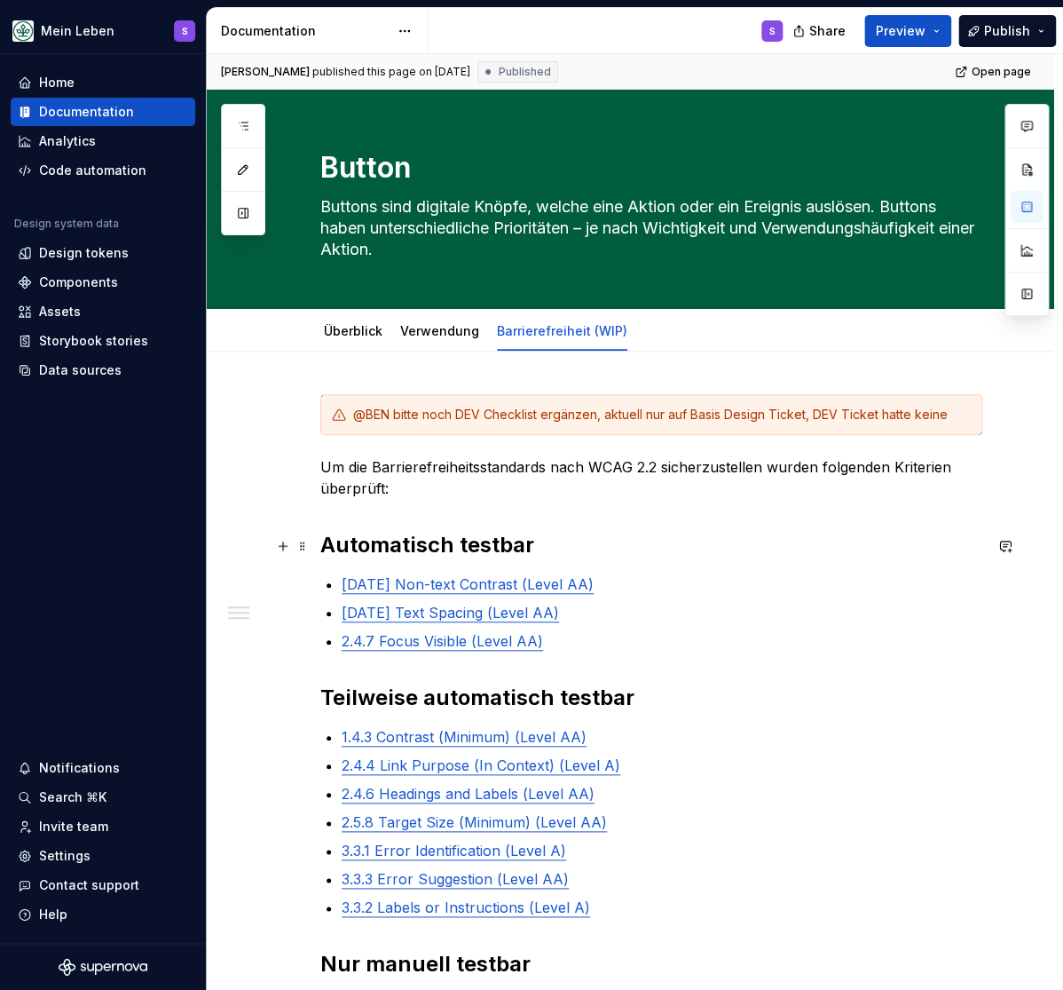
click at [480, 541] on strong "Automatisch testbar" at bounding box center [427, 545] width 214 height 26
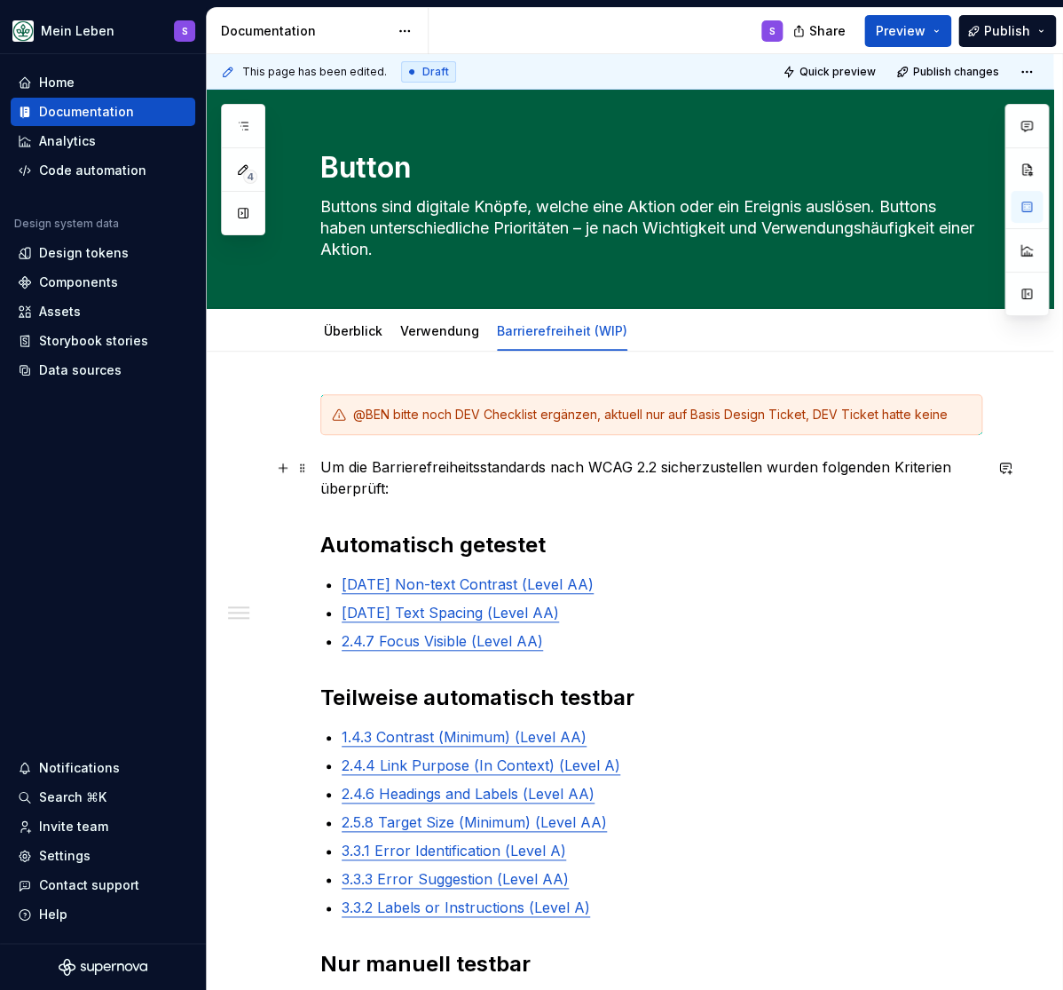
scroll to position [219, 0]
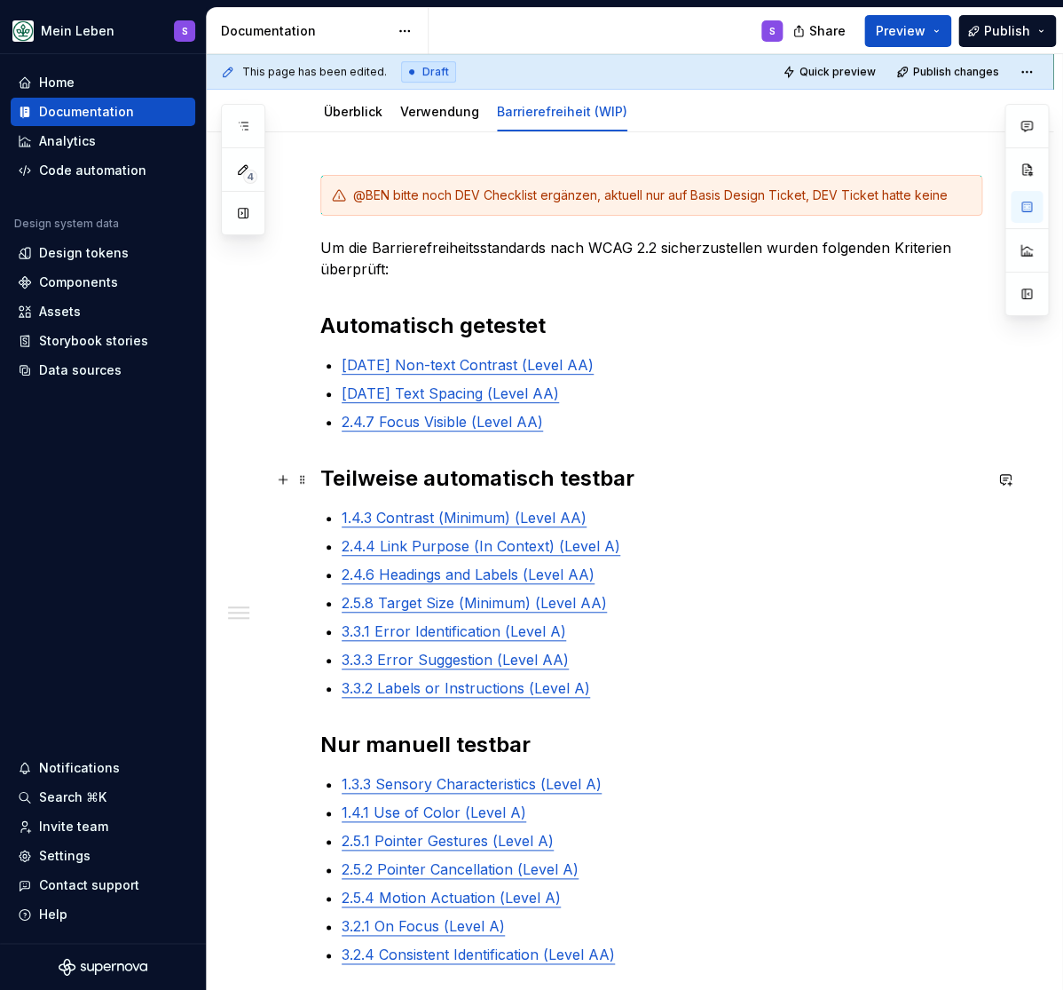
click at [581, 486] on strong "Teilweise automatisch testbar" at bounding box center [477, 478] width 314 height 26
click at [500, 741] on strong "Nur manuell testbar" at bounding box center [425, 744] width 210 height 26
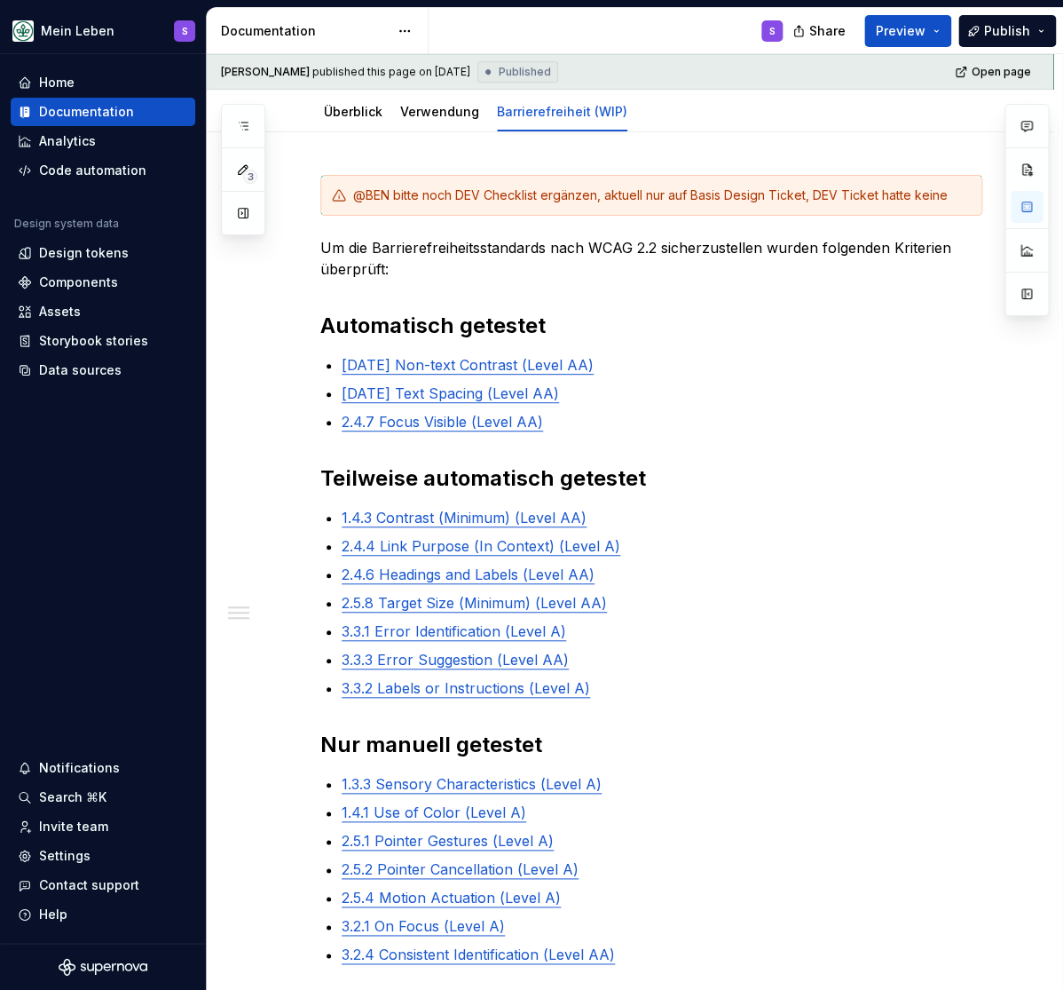
type textarea "*"
